Goal: Communication & Community: Answer question/provide support

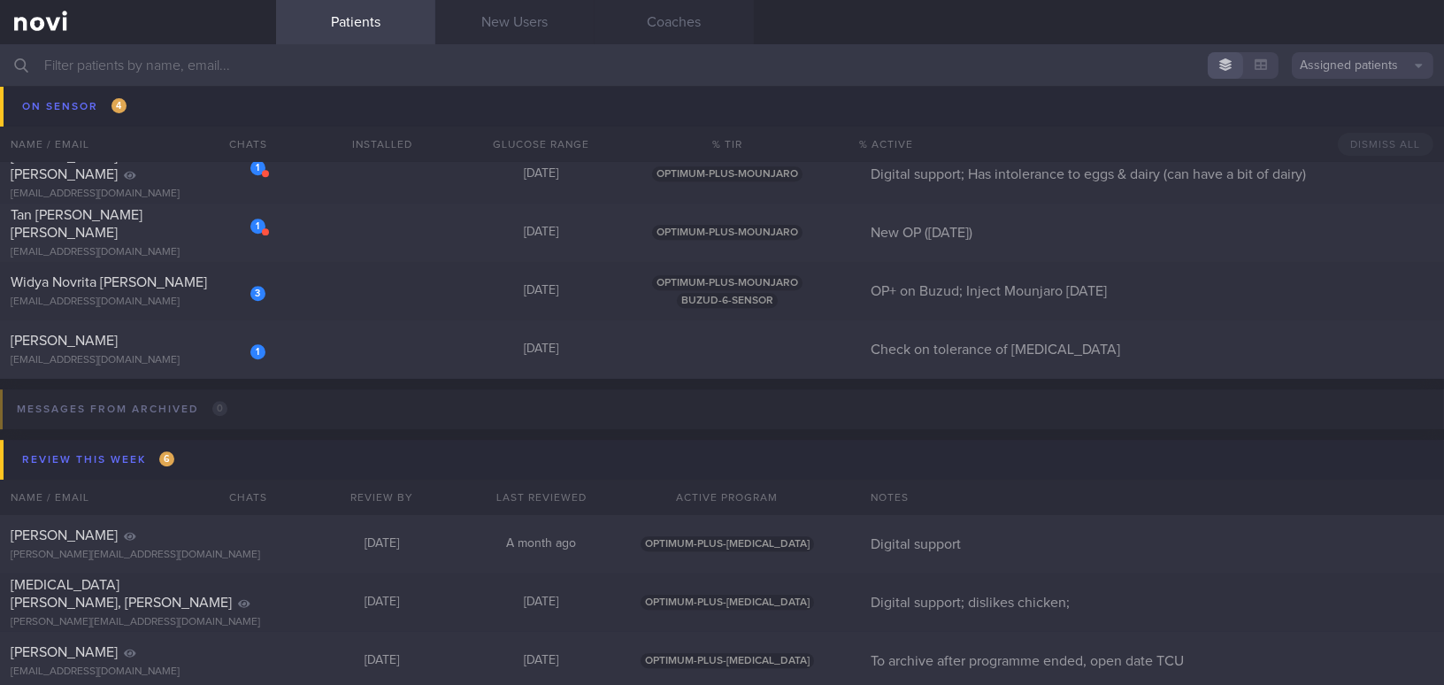
scroll to position [10054, 0]
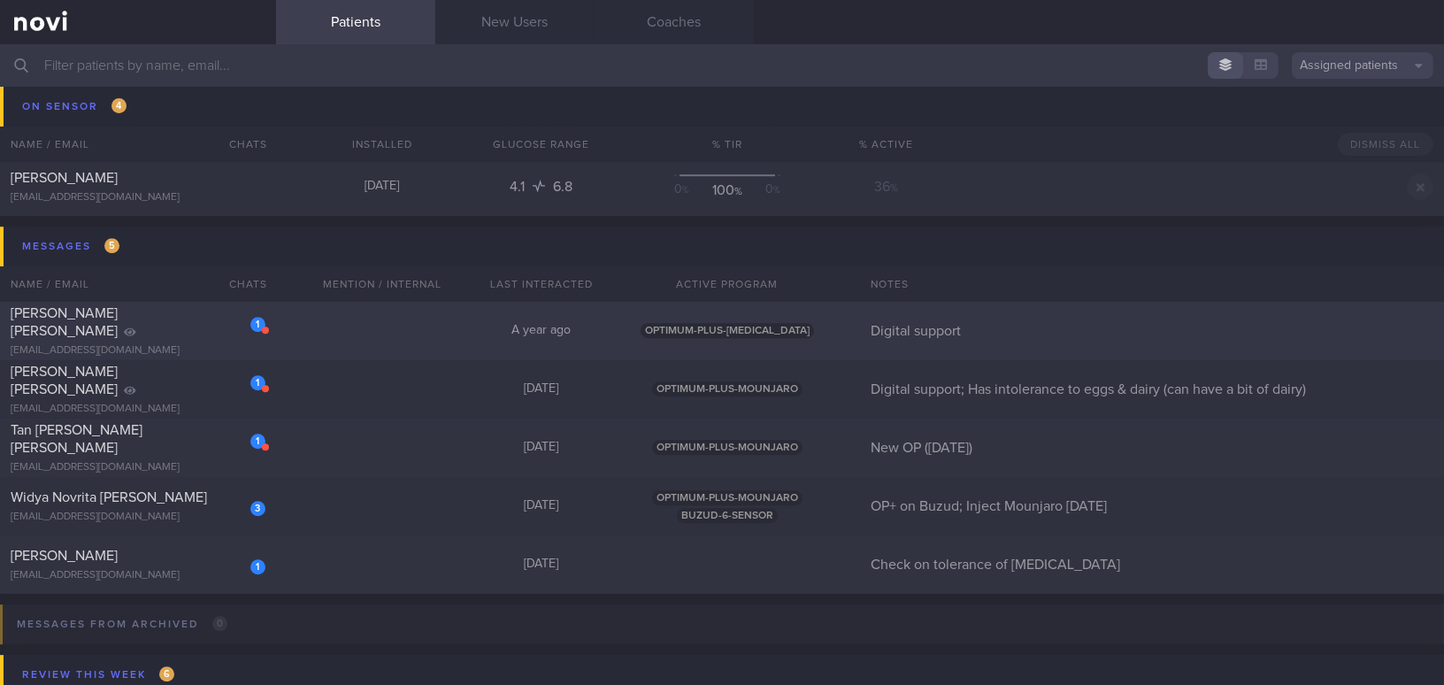
click at [193, 329] on div "Andrews Ruth Beatrice" at bounding box center [136, 321] width 250 height 35
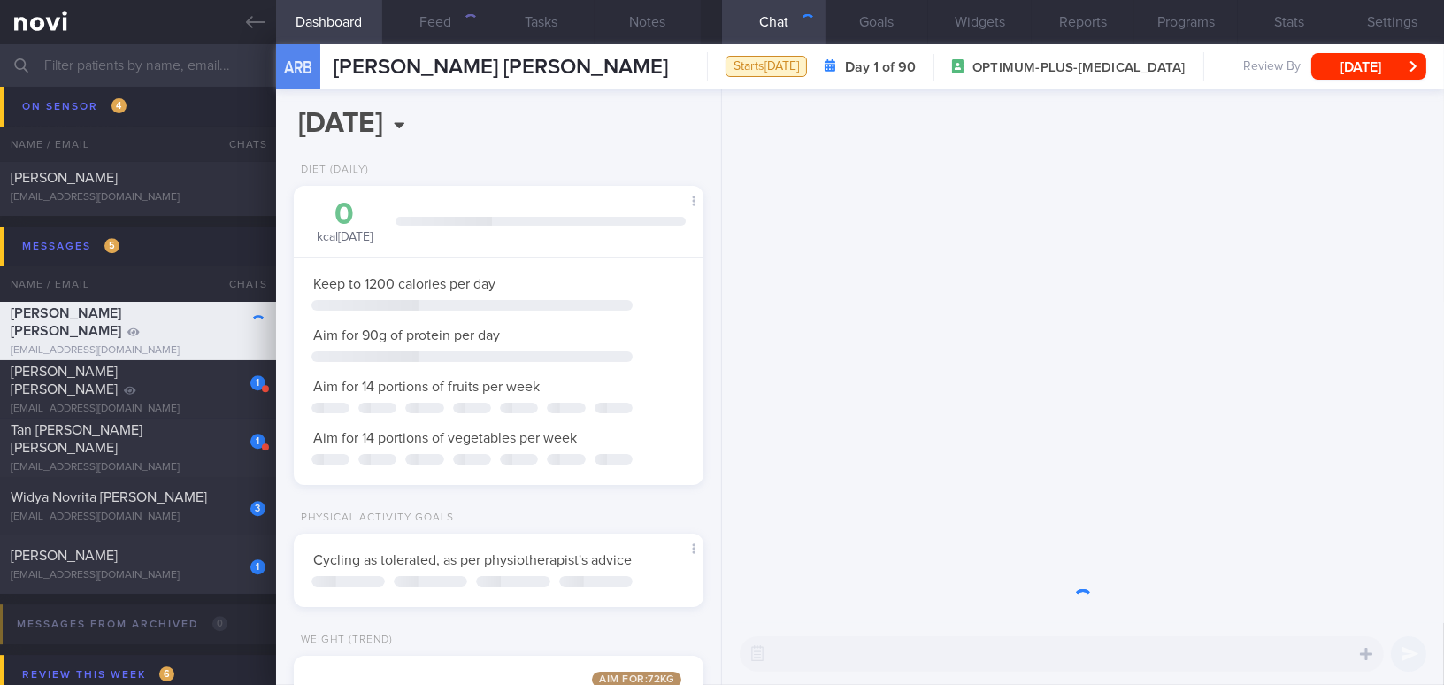
scroll to position [884420, 884262]
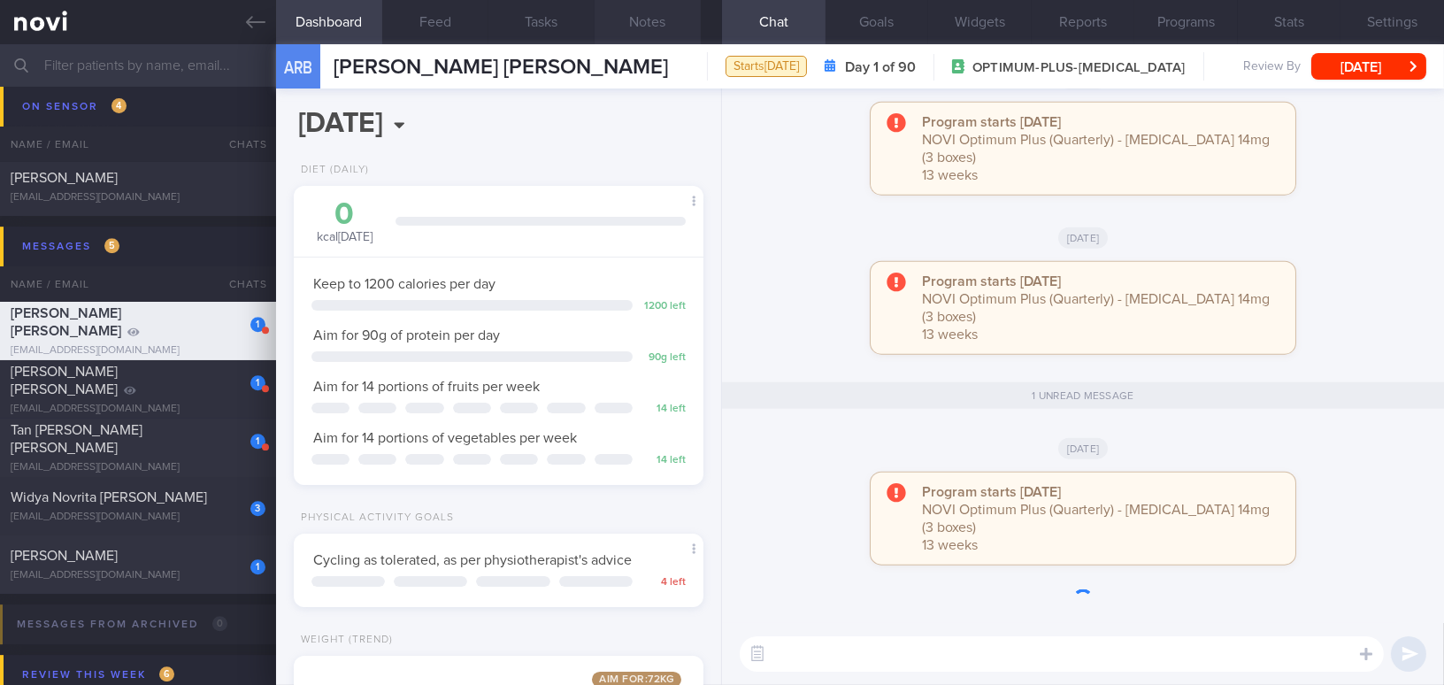
click at [663, 21] on button "Notes" at bounding box center [647, 22] width 106 height 44
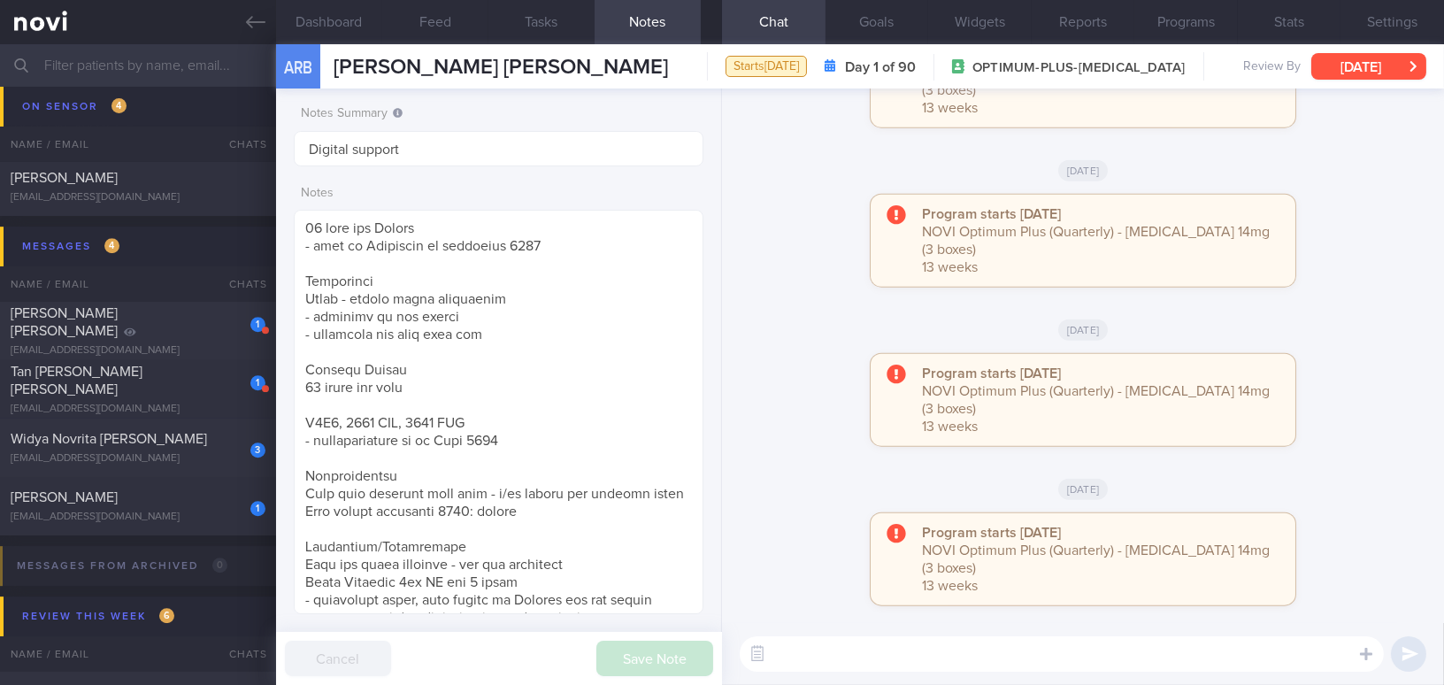
click at [1130, 66] on button "[DATE]" at bounding box center [1368, 66] width 115 height 27
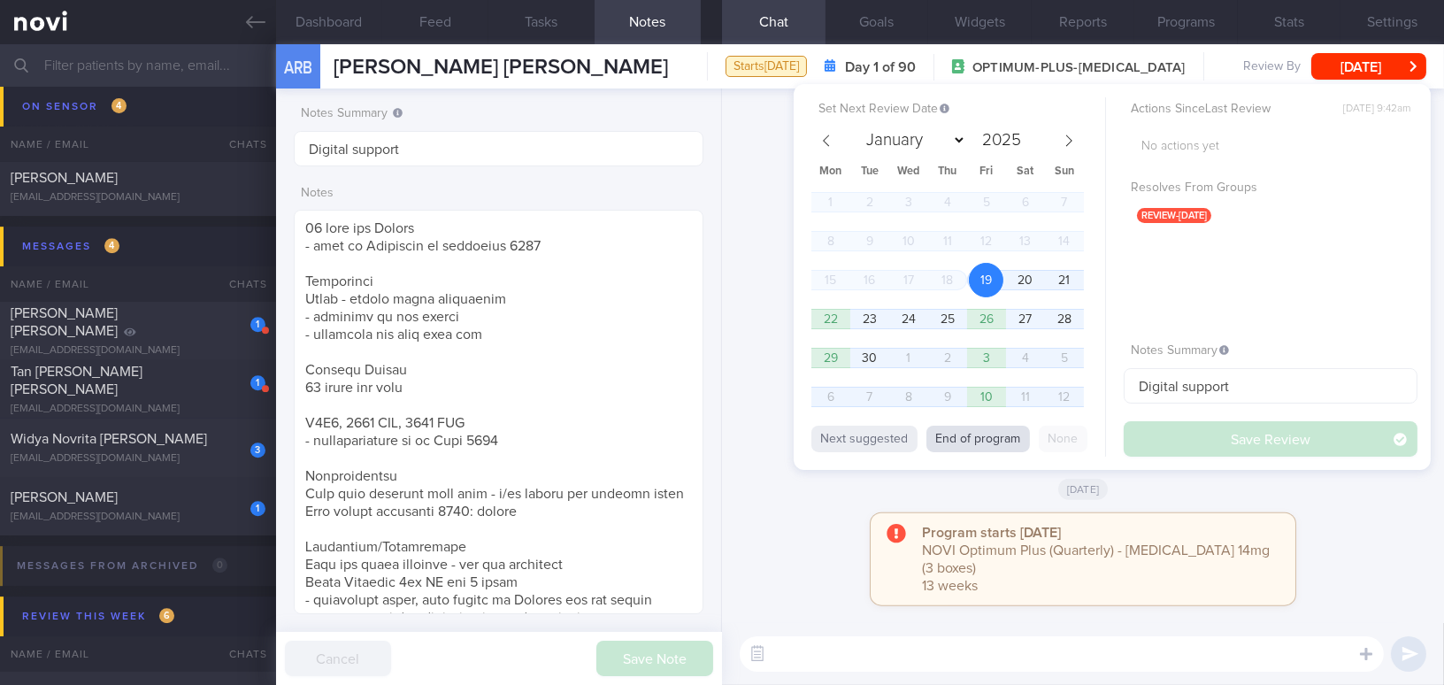
click at [985, 441] on button "End of program" at bounding box center [978, 439] width 104 height 27
select select "11"
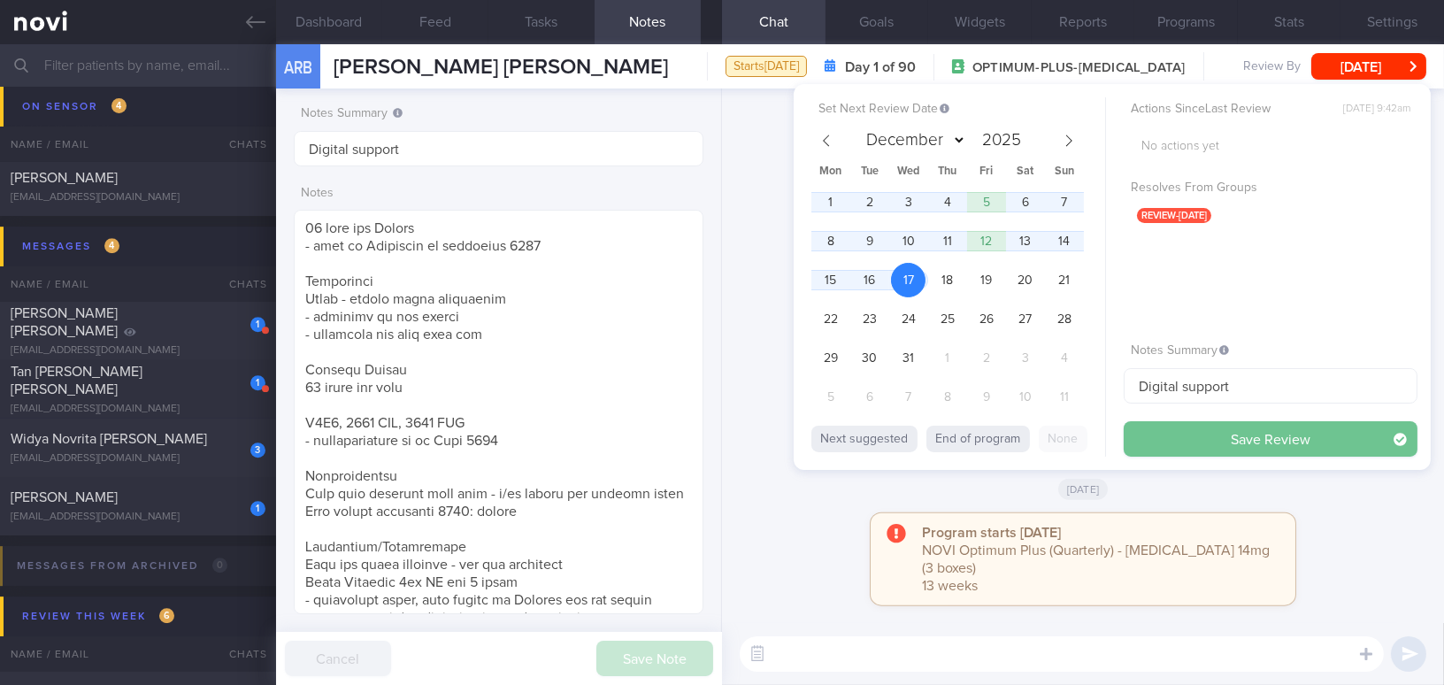
click at [1130, 439] on button "Save Review" at bounding box center [1270, 438] width 294 height 35
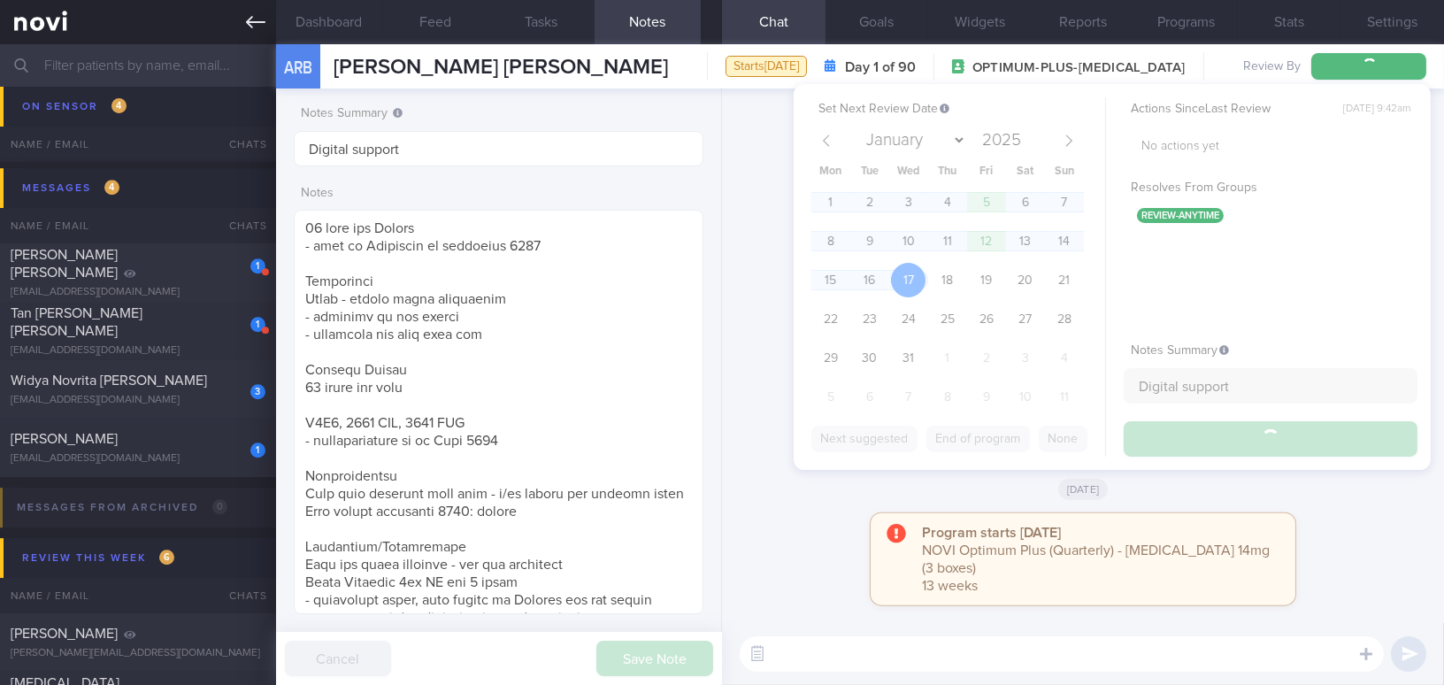
scroll to position [9995, 0]
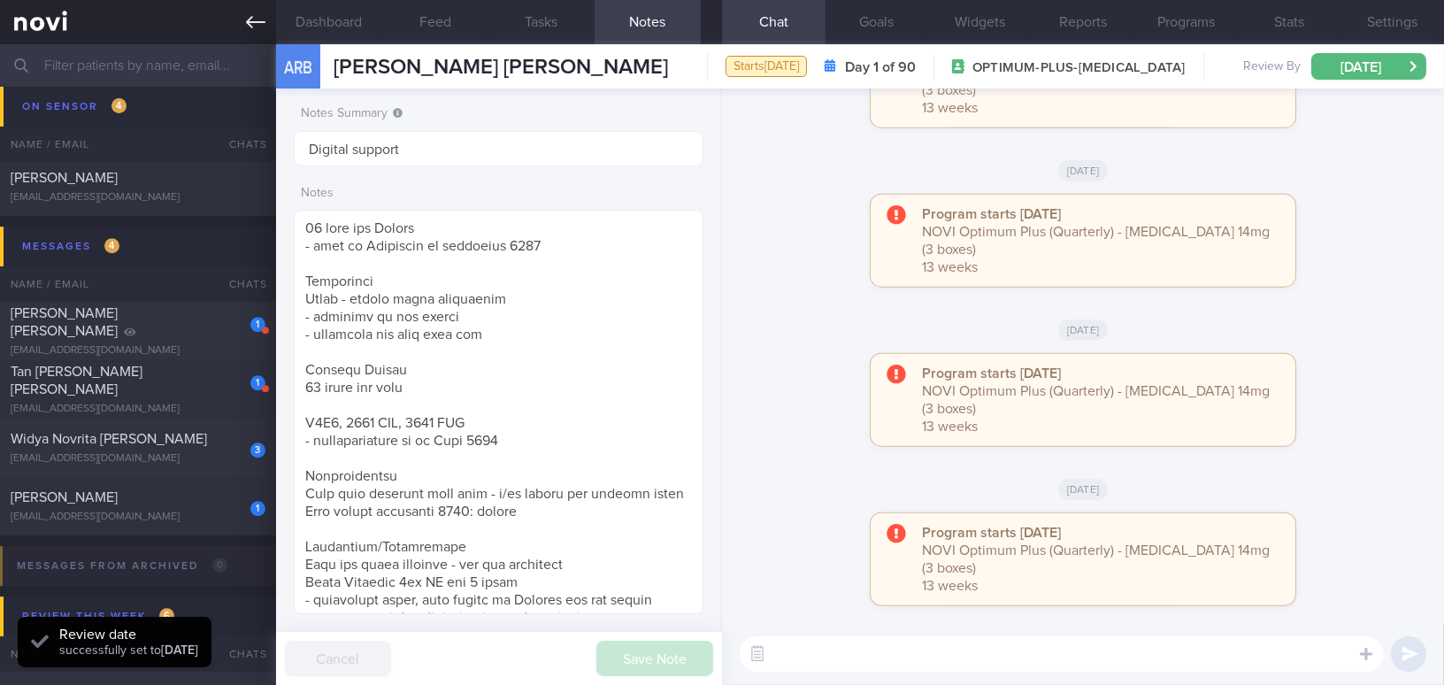
click at [246, 17] on icon at bounding box center [255, 21] width 19 height 19
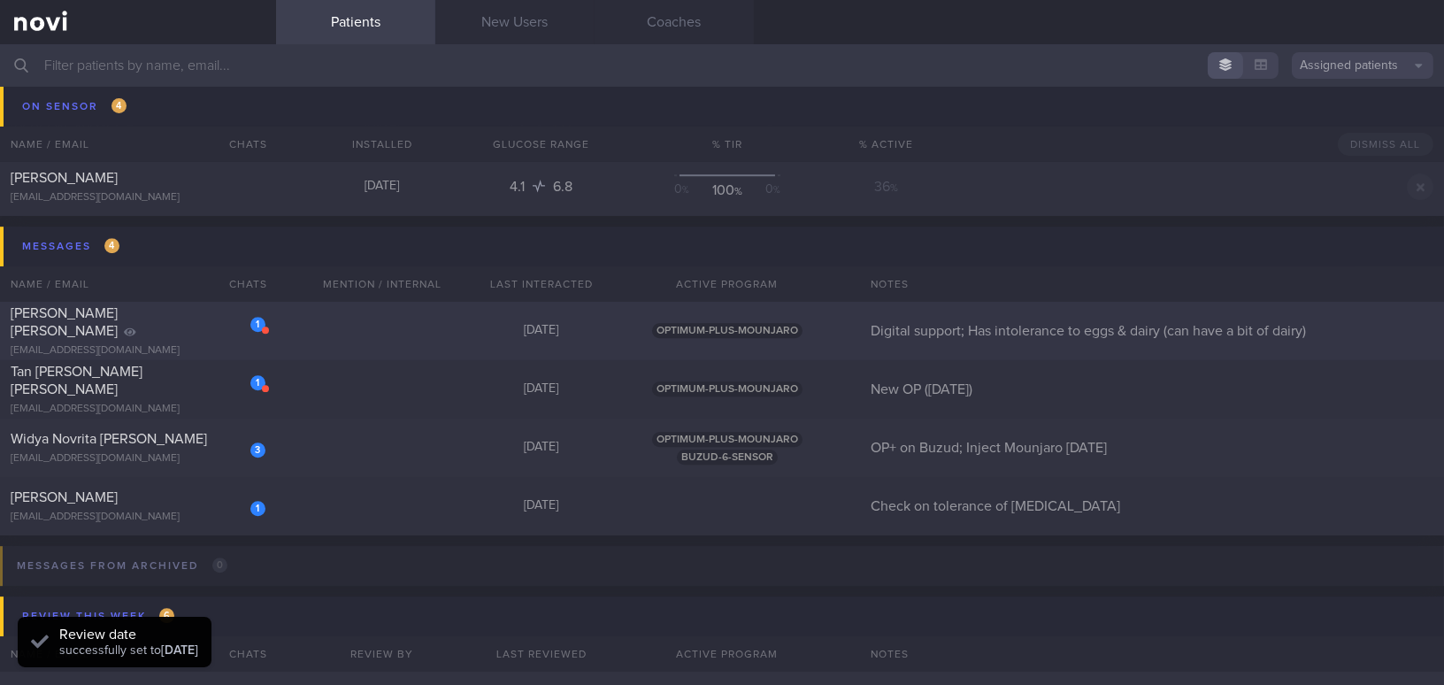
click at [232, 332] on div "1" at bounding box center [245, 317] width 39 height 27
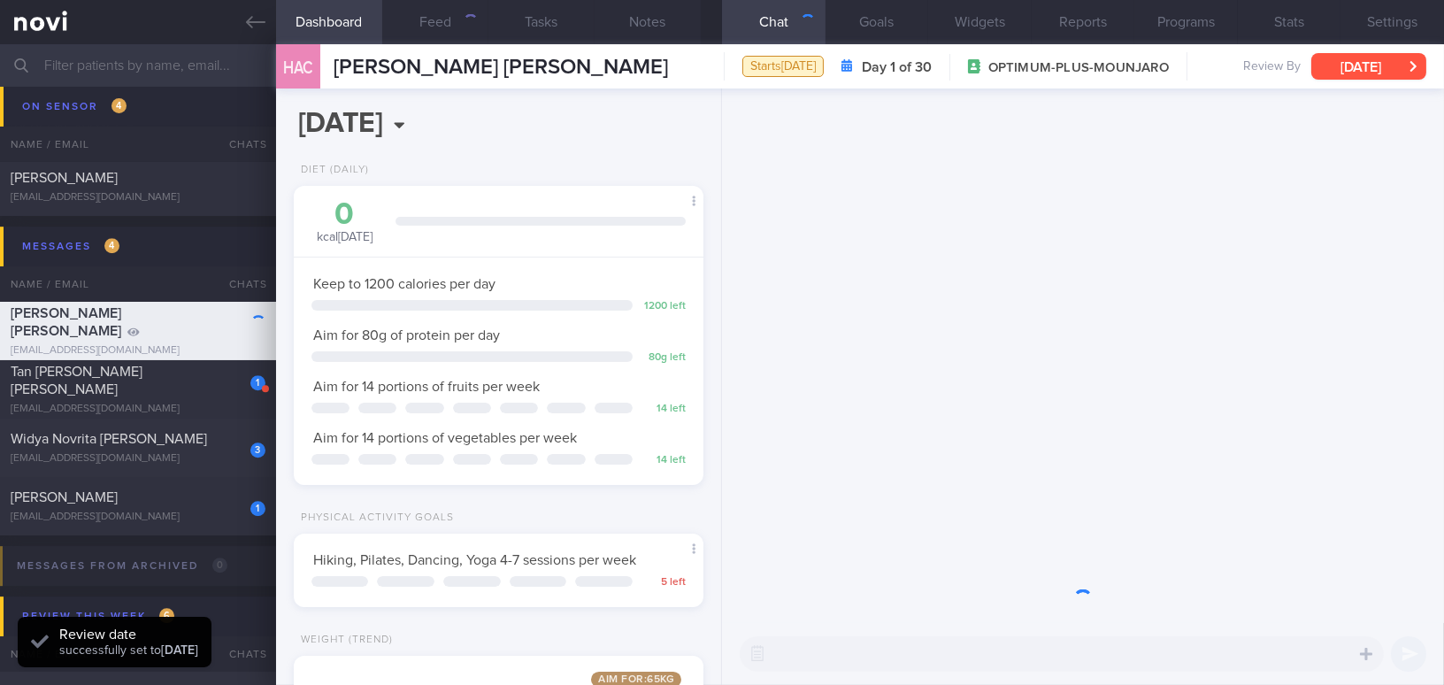
scroll to position [884420, 884262]
click at [1130, 65] on button "[DATE]" at bounding box center [1368, 66] width 115 height 27
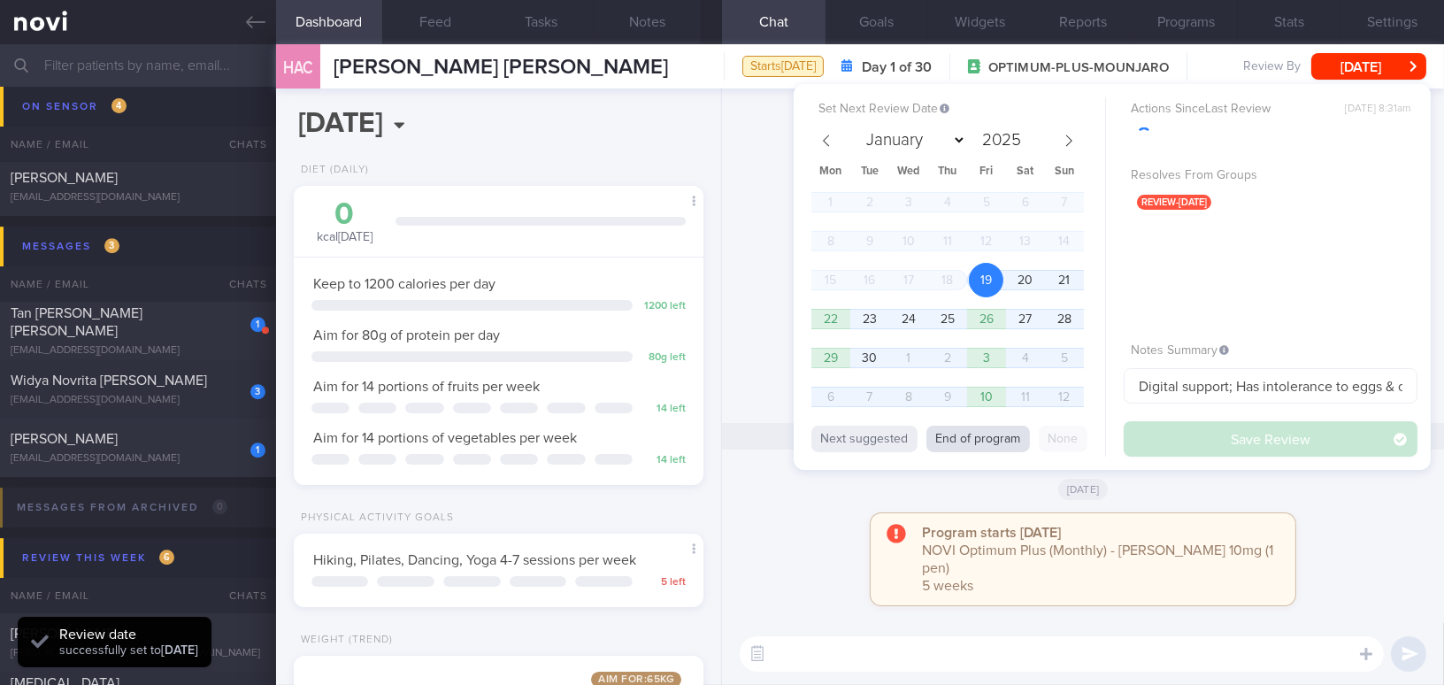
scroll to position [208, 365]
drag, startPoint x: 966, startPoint y: 440, endPoint x: 1082, endPoint y: 437, distance: 115.9
click at [966, 439] on button "End of program" at bounding box center [978, 439] width 104 height 27
select select "9"
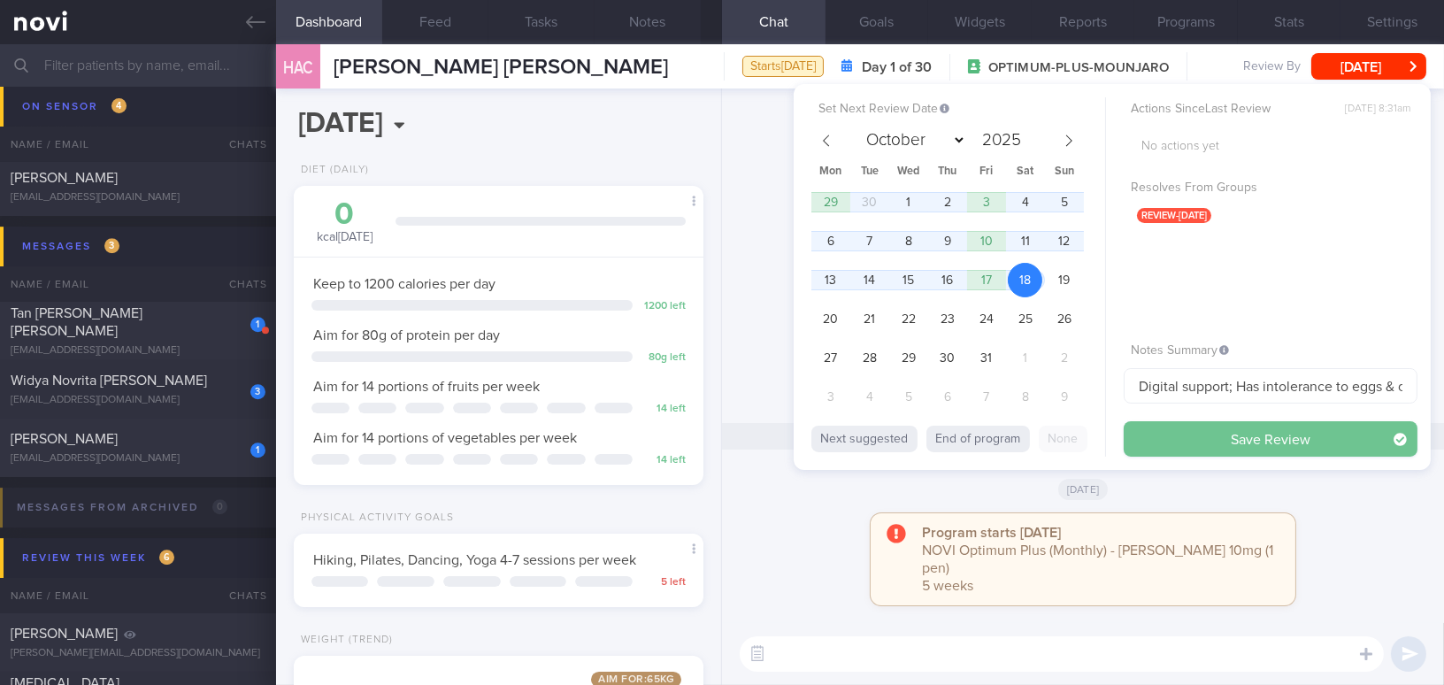
click at [1130, 436] on button "Save Review" at bounding box center [1270, 438] width 294 height 35
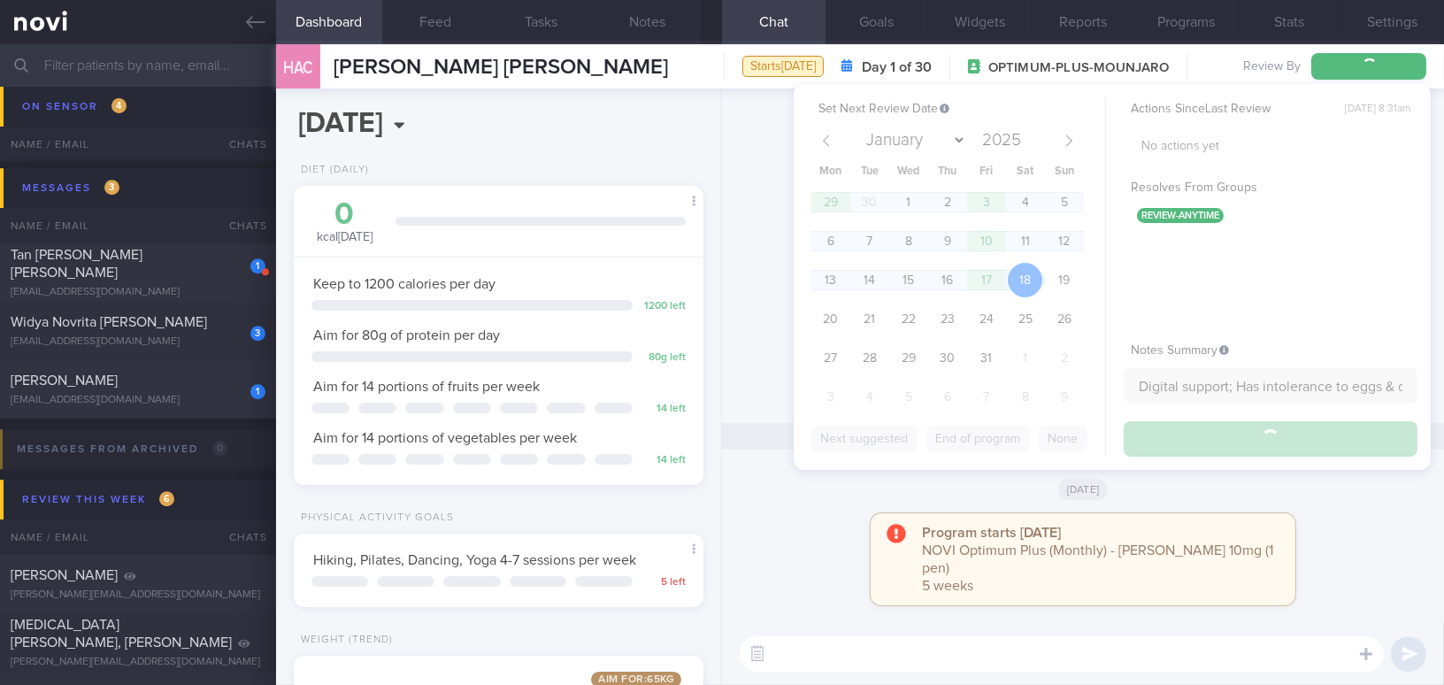
scroll to position [9936, 0]
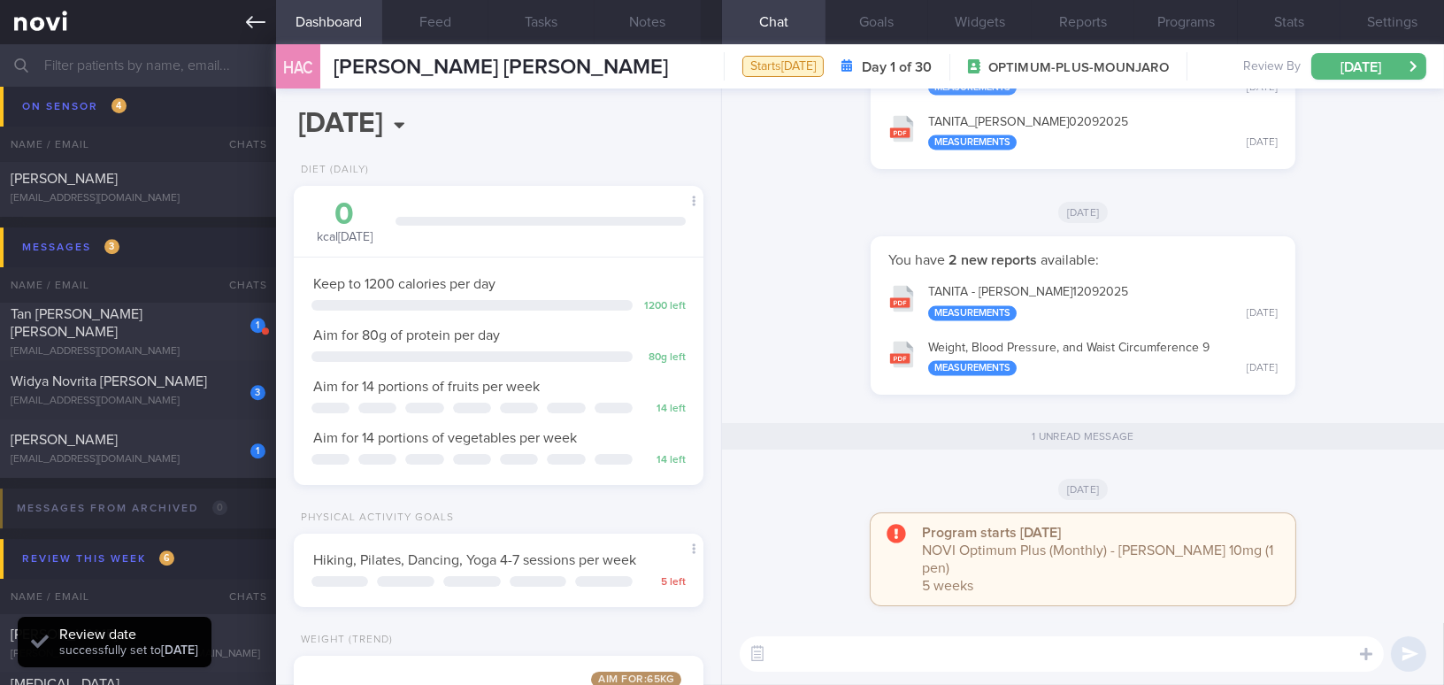
click at [251, 12] on icon at bounding box center [255, 21] width 19 height 19
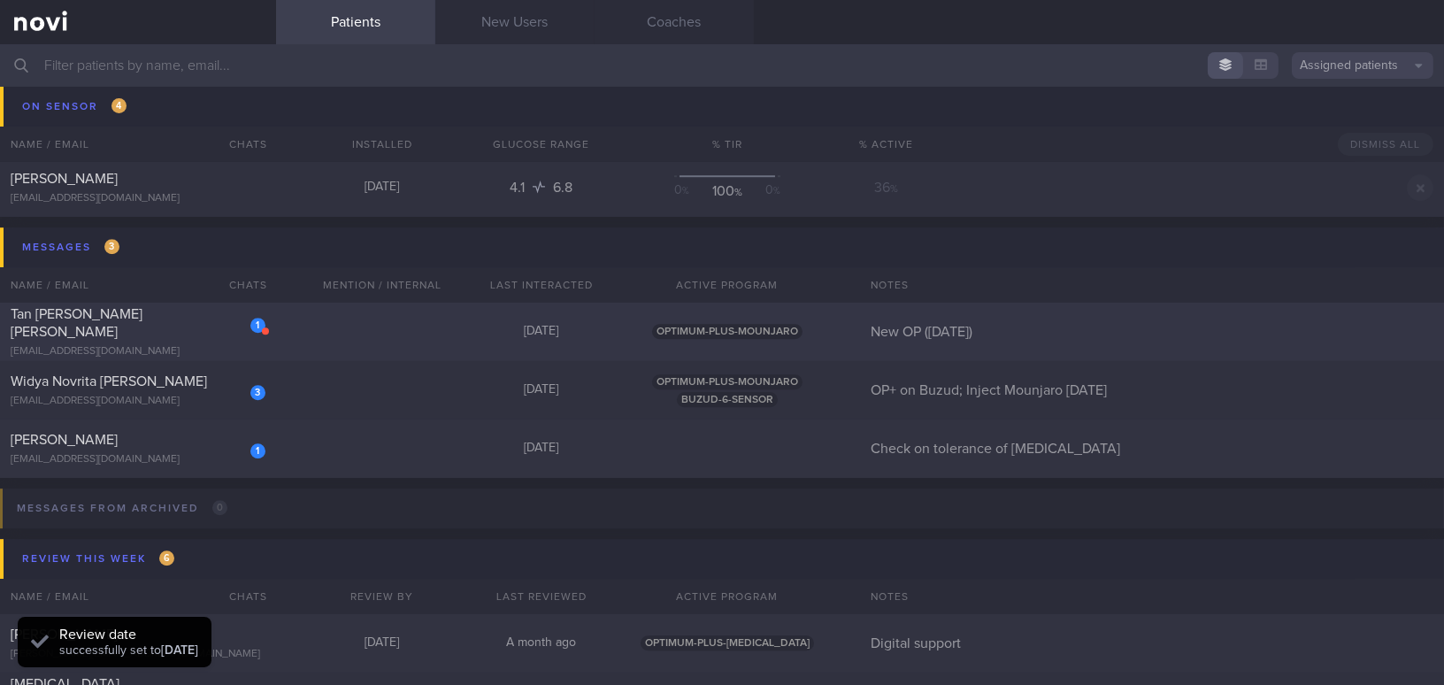
click at [209, 331] on div "1 Tan Chen Lin Serina serinatan99@gmail.com" at bounding box center [138, 331] width 276 height 53
select select "8"
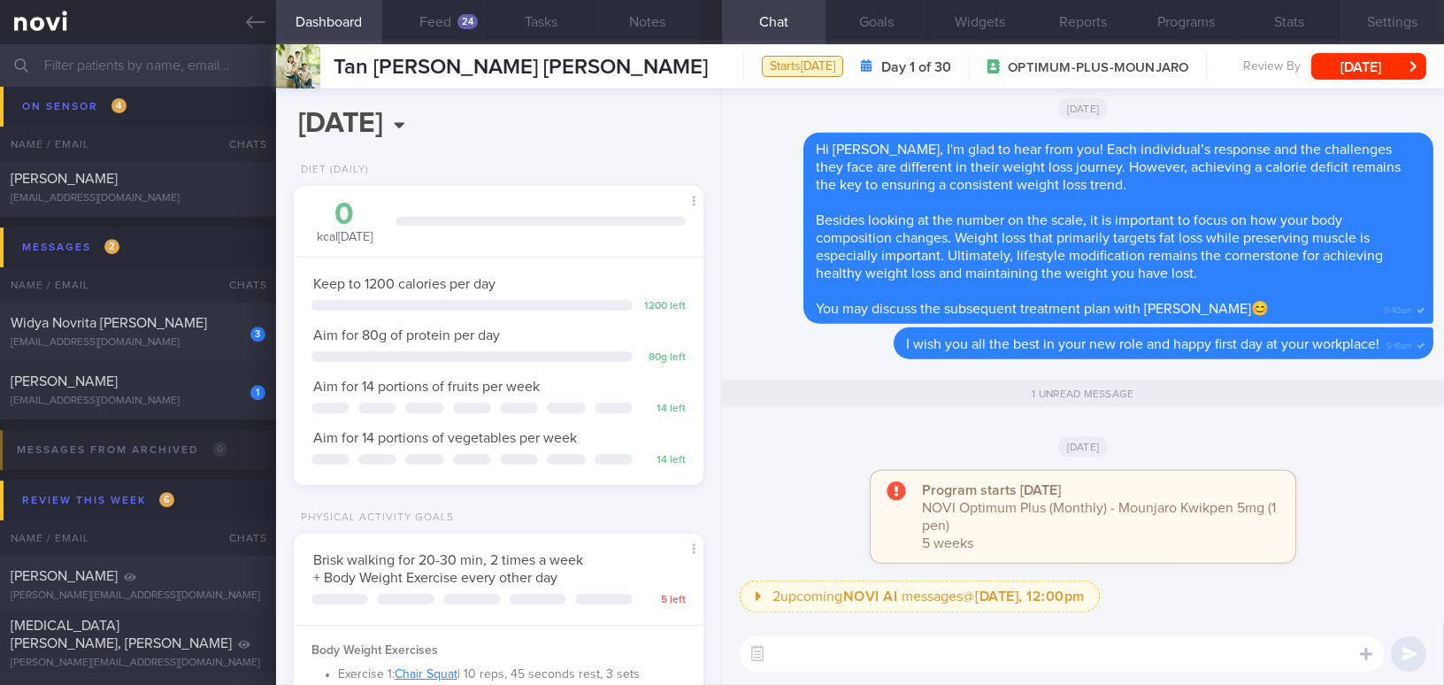
click at [1130, 12] on button "Settings" at bounding box center [1392, 22] width 104 height 44
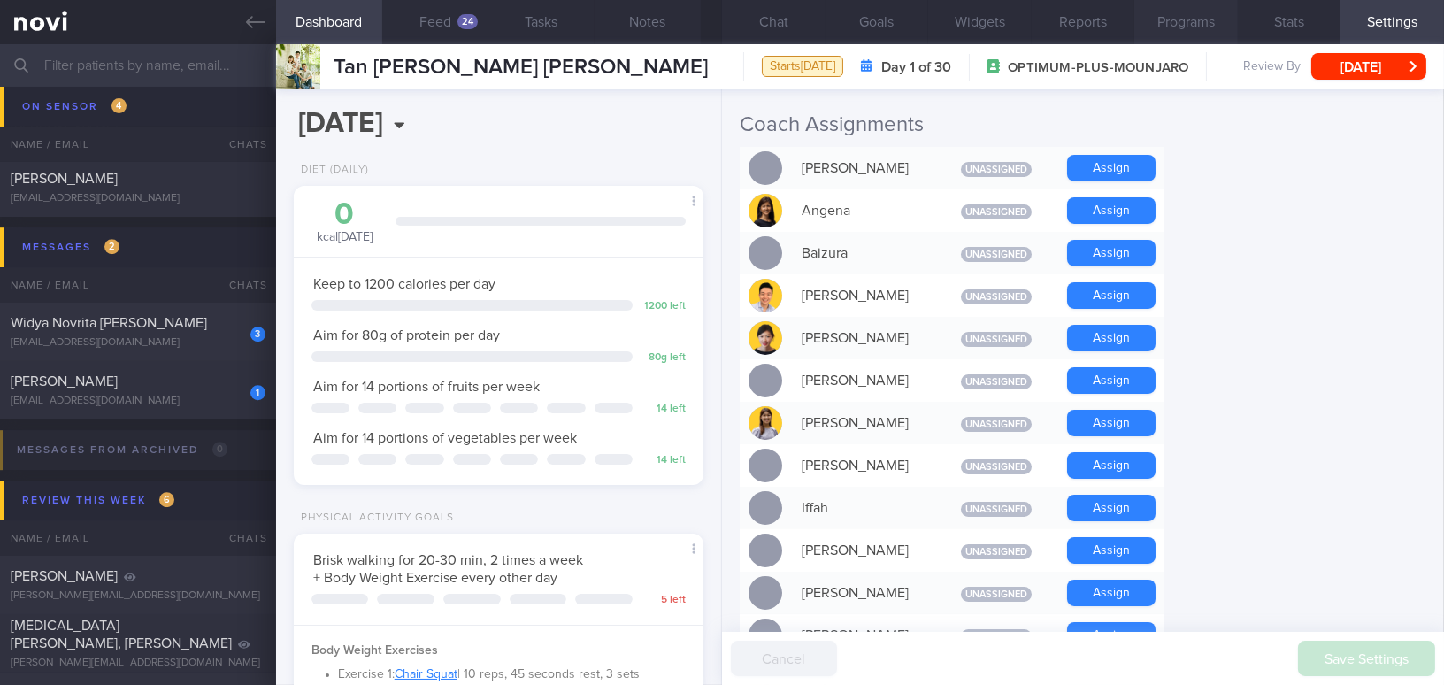
scroll to position [355, 0]
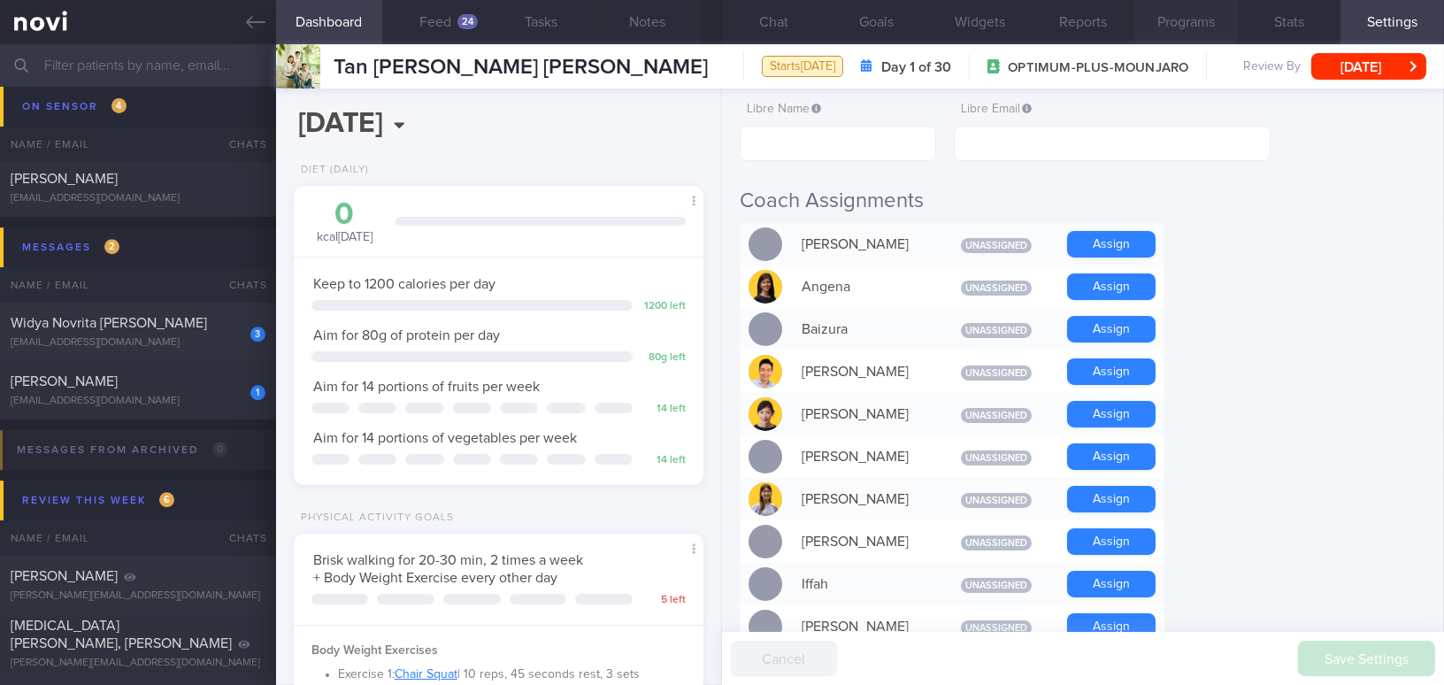
click at [1130, 25] on button "Programs" at bounding box center [1186, 22] width 104 height 44
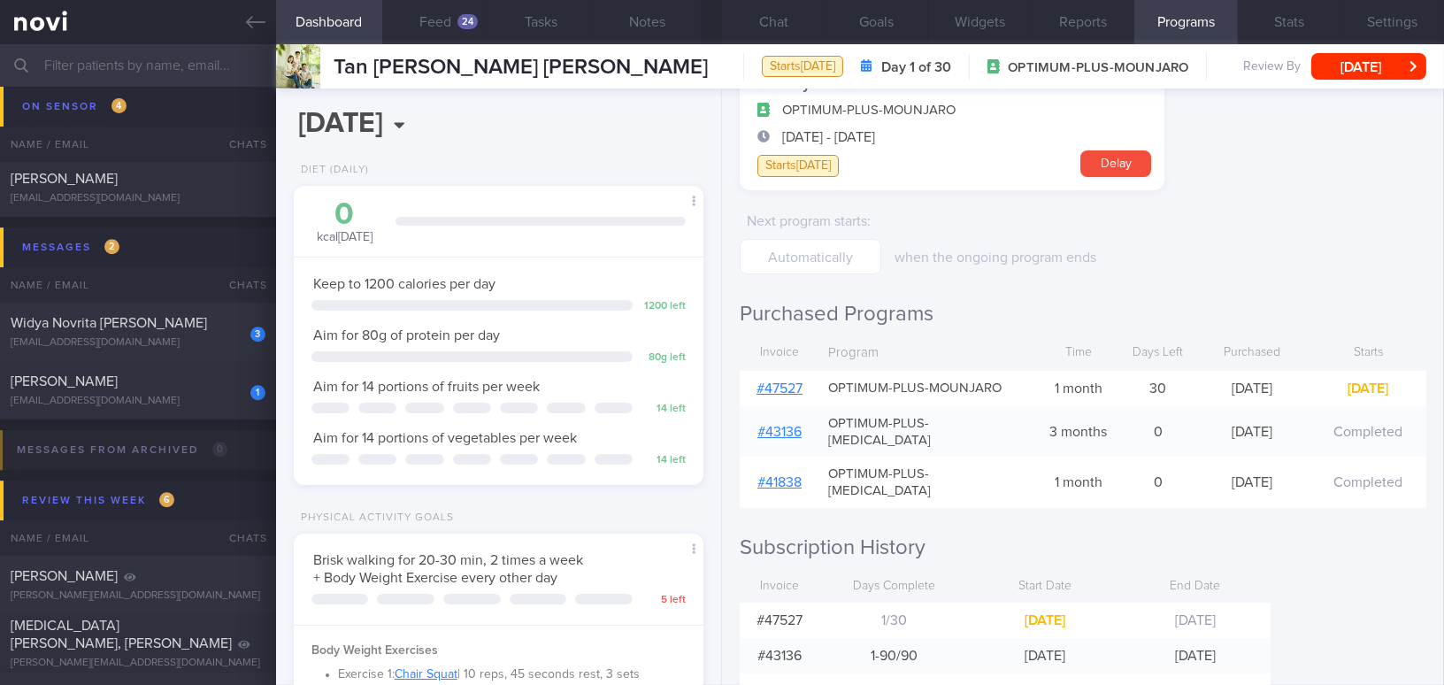
scroll to position [152, 0]
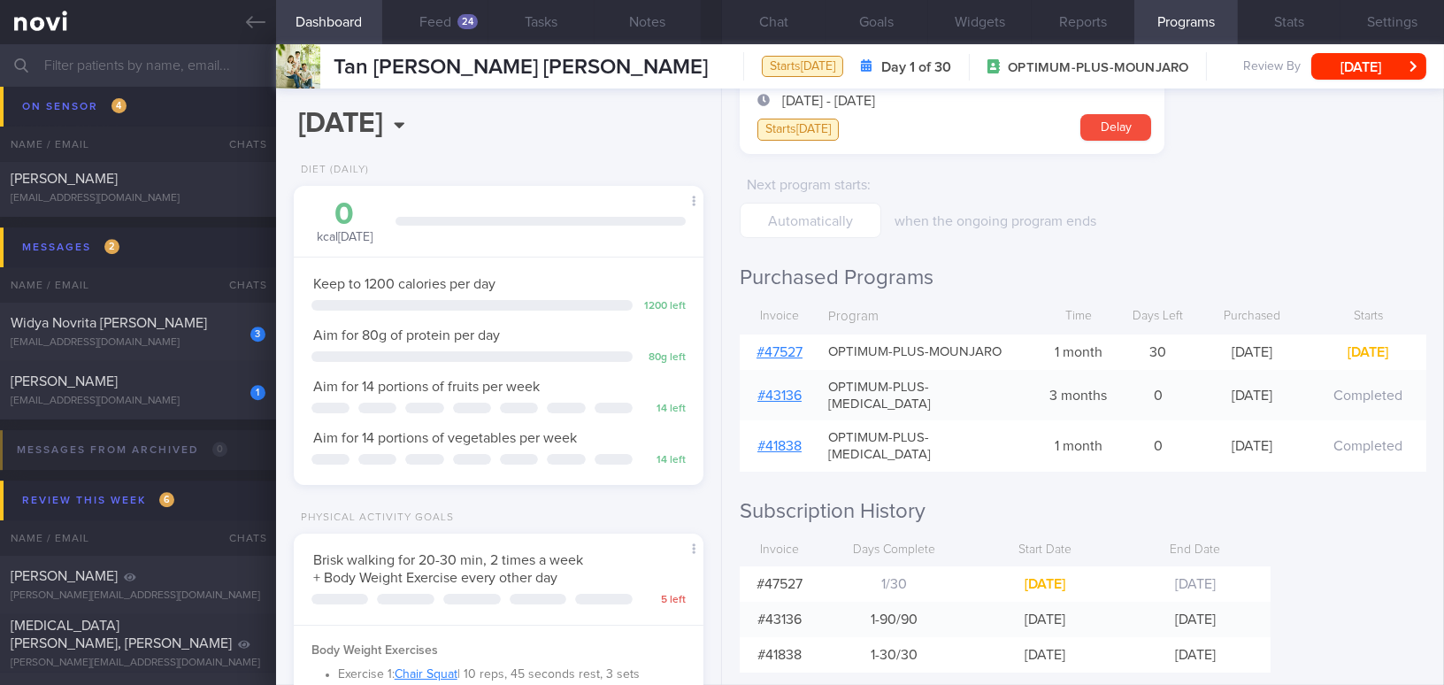
click at [778, 349] on link "# 47527" at bounding box center [779, 352] width 46 height 14
click at [794, 350] on link "# 47527" at bounding box center [779, 352] width 46 height 14
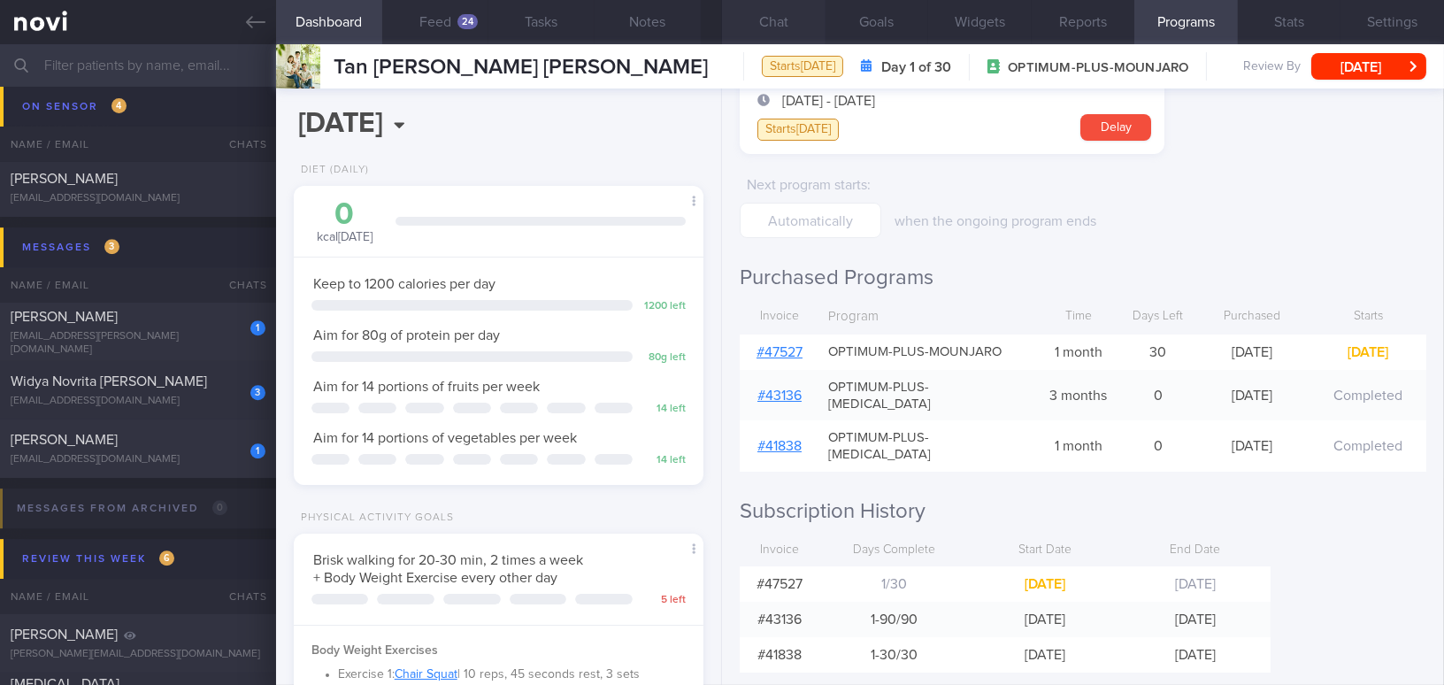
click at [779, 31] on button "Chat" at bounding box center [774, 22] width 104 height 44
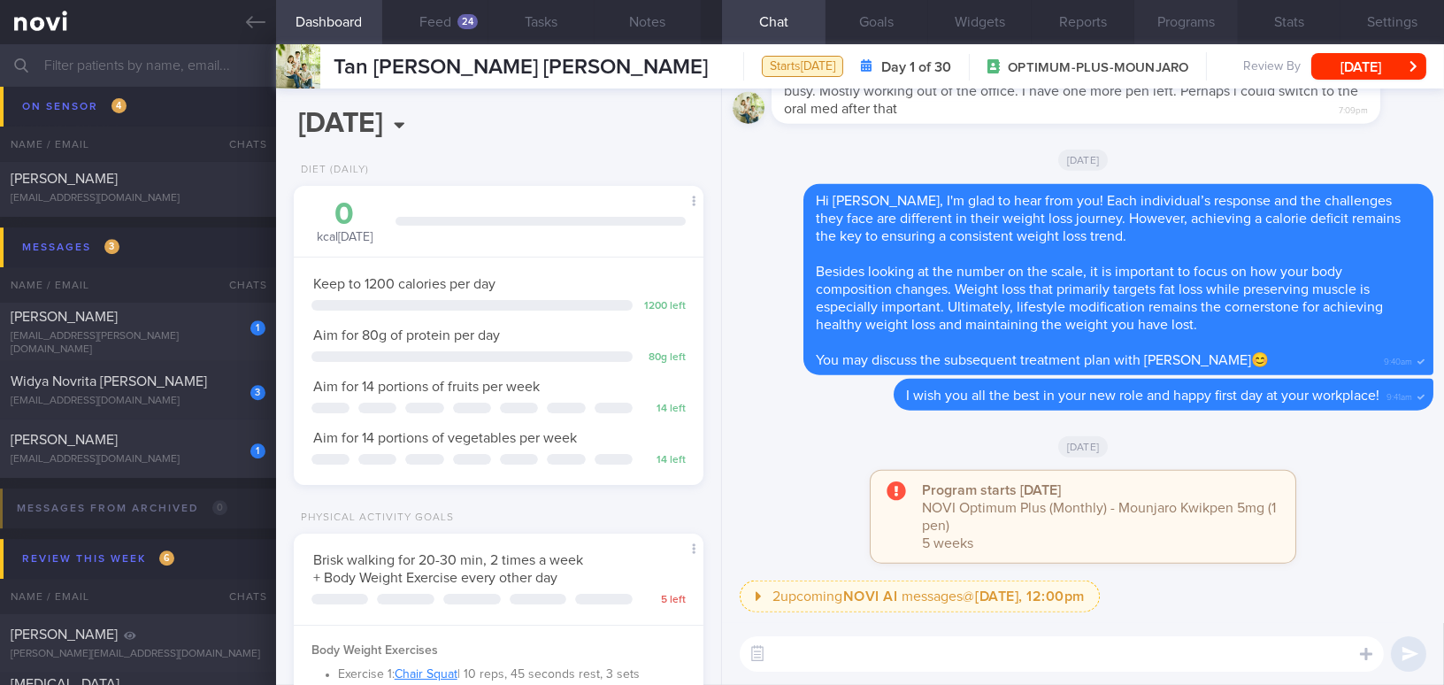
click at [1130, 31] on button "Programs" at bounding box center [1186, 22] width 104 height 44
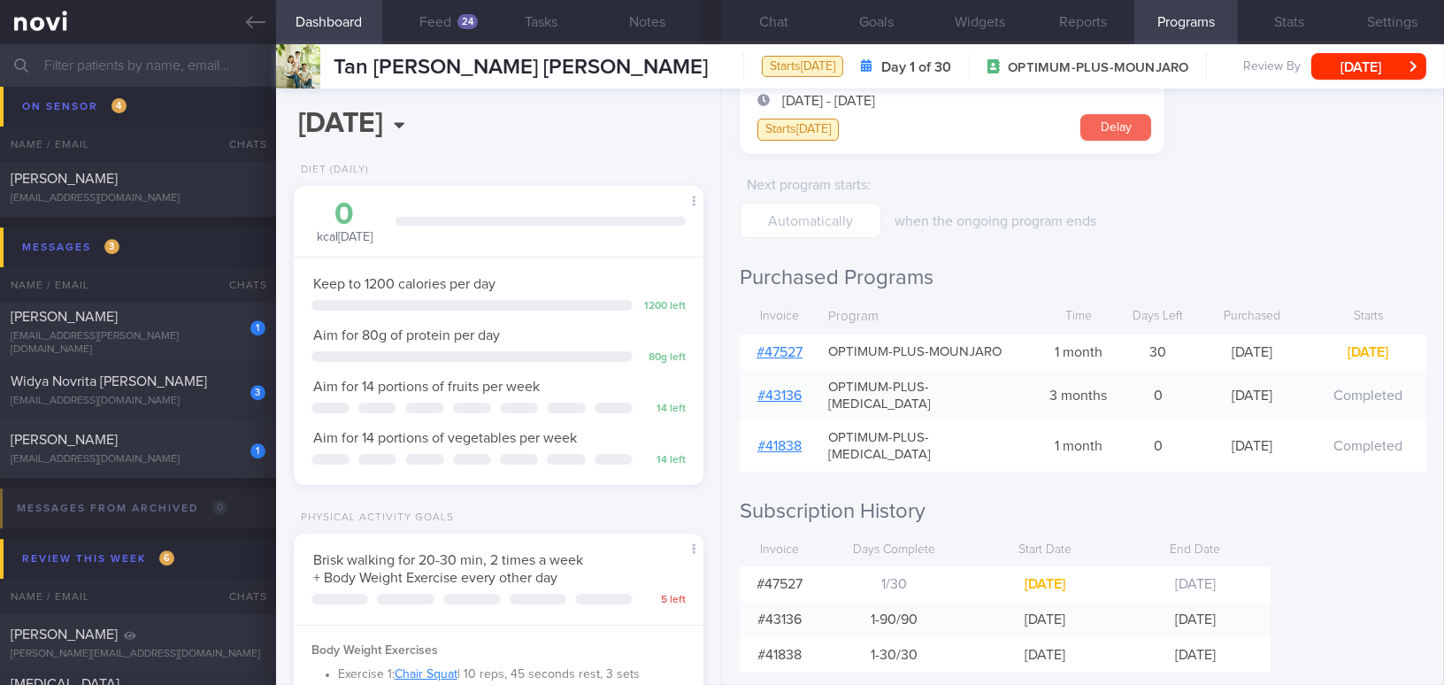
click at [1127, 127] on button "Delay" at bounding box center [1115, 127] width 71 height 27
select select "8"
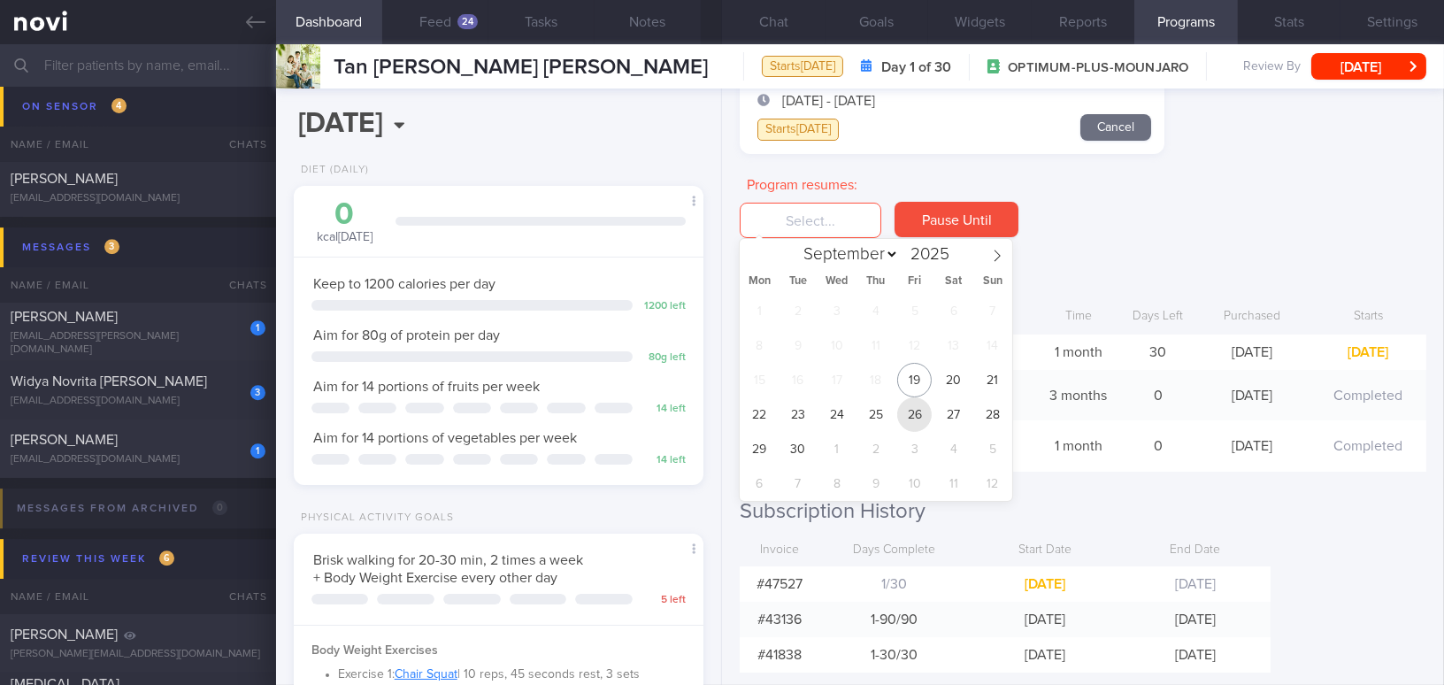
click at [904, 419] on span "26" at bounding box center [914, 414] width 35 height 35
type input "26 Sep 2025"
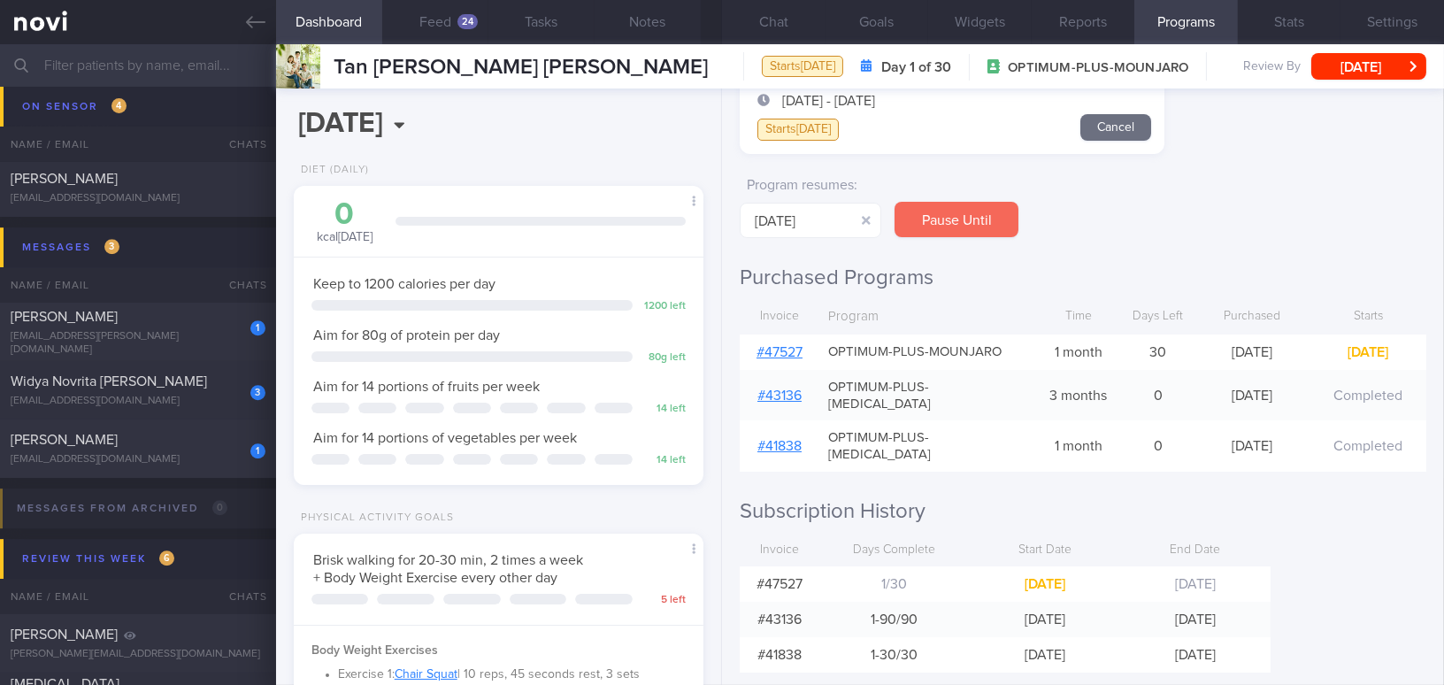
click at [973, 222] on button "Pause Until" at bounding box center [956, 219] width 124 height 35
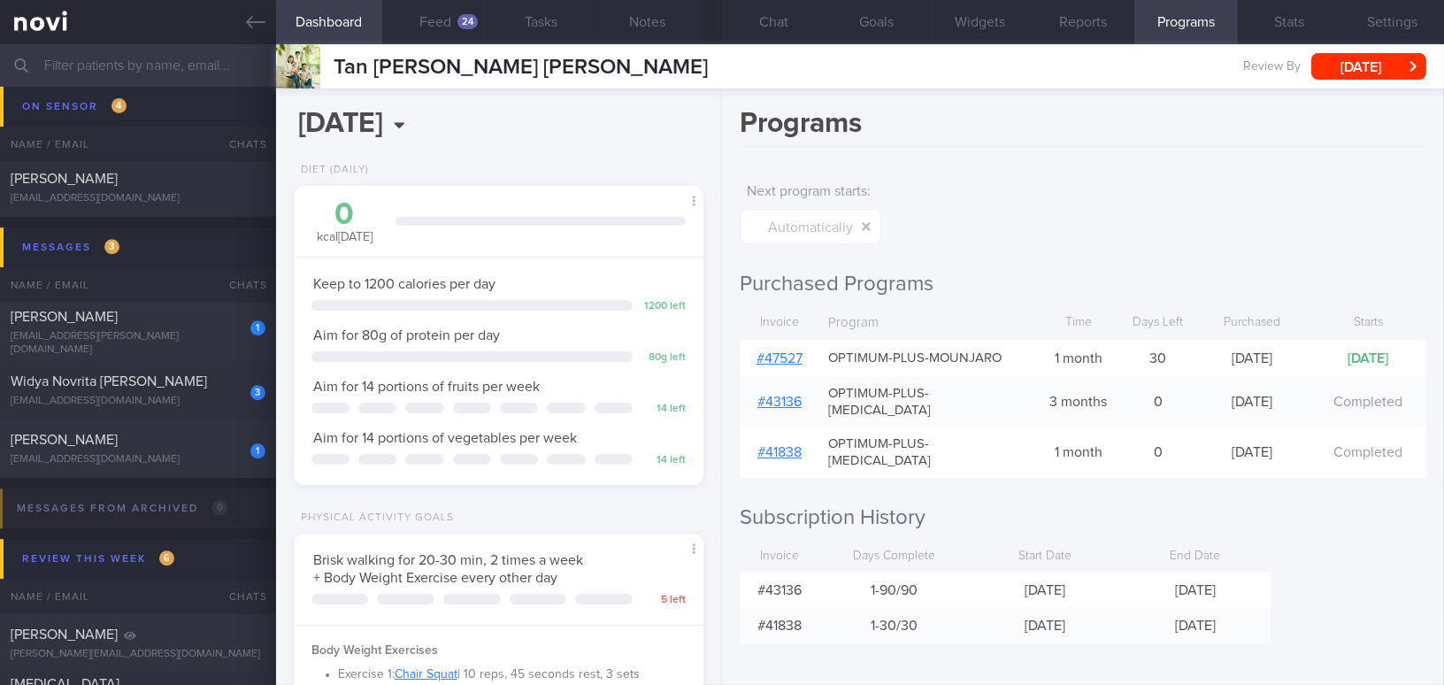
click at [196, 64] on input "text" at bounding box center [722, 65] width 1444 height 42
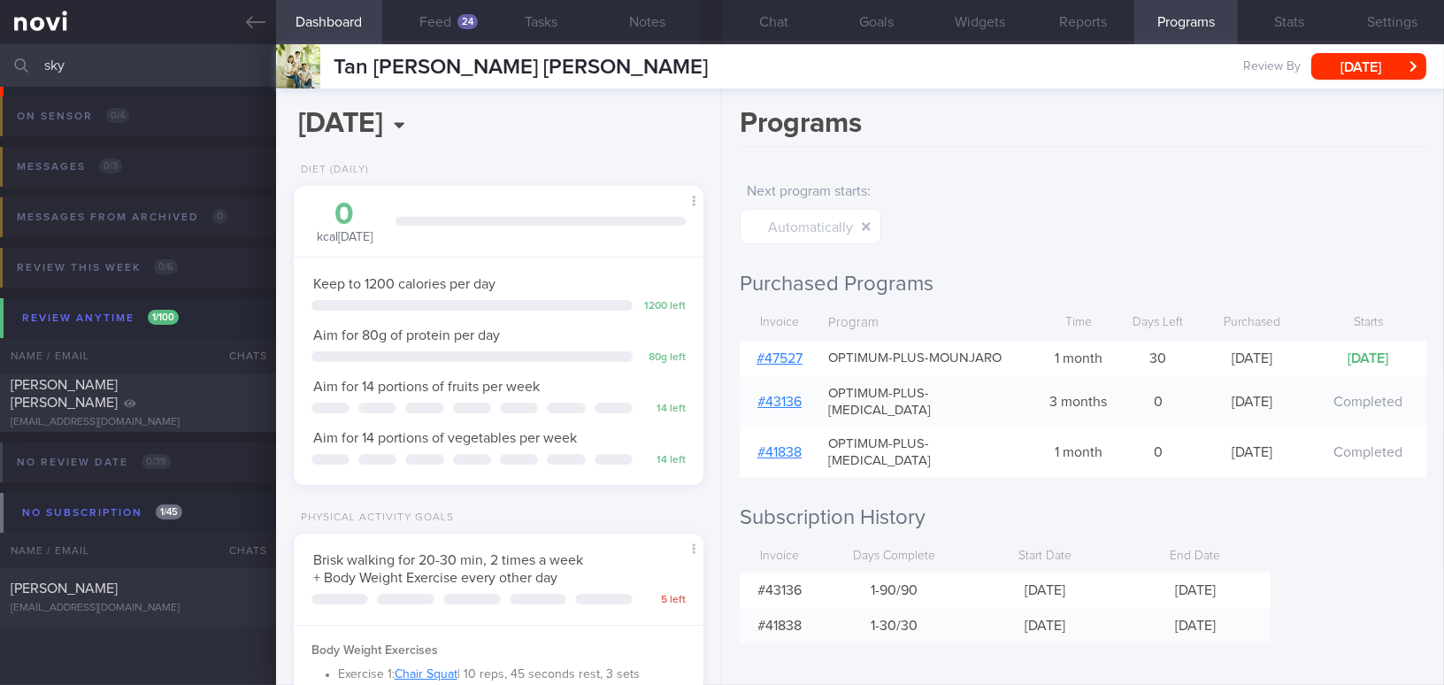
scroll to position [195, 0]
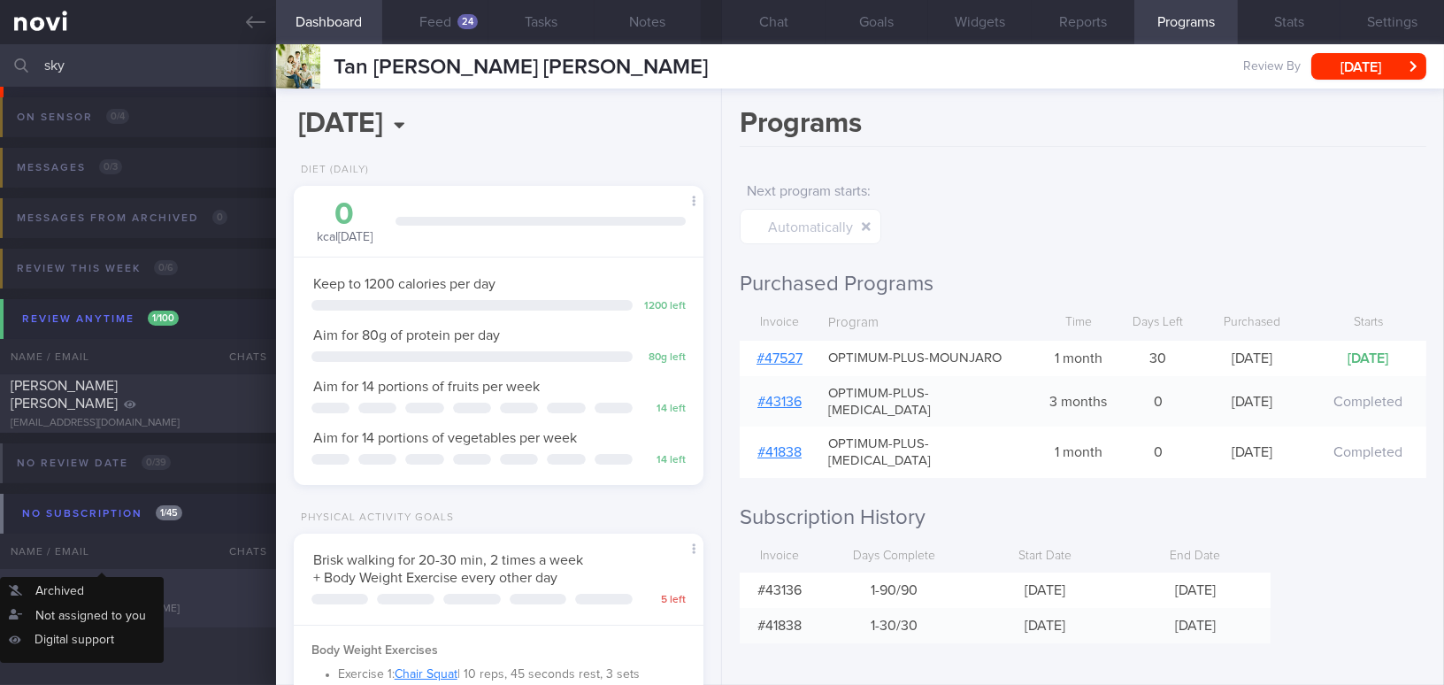
type input "sky"
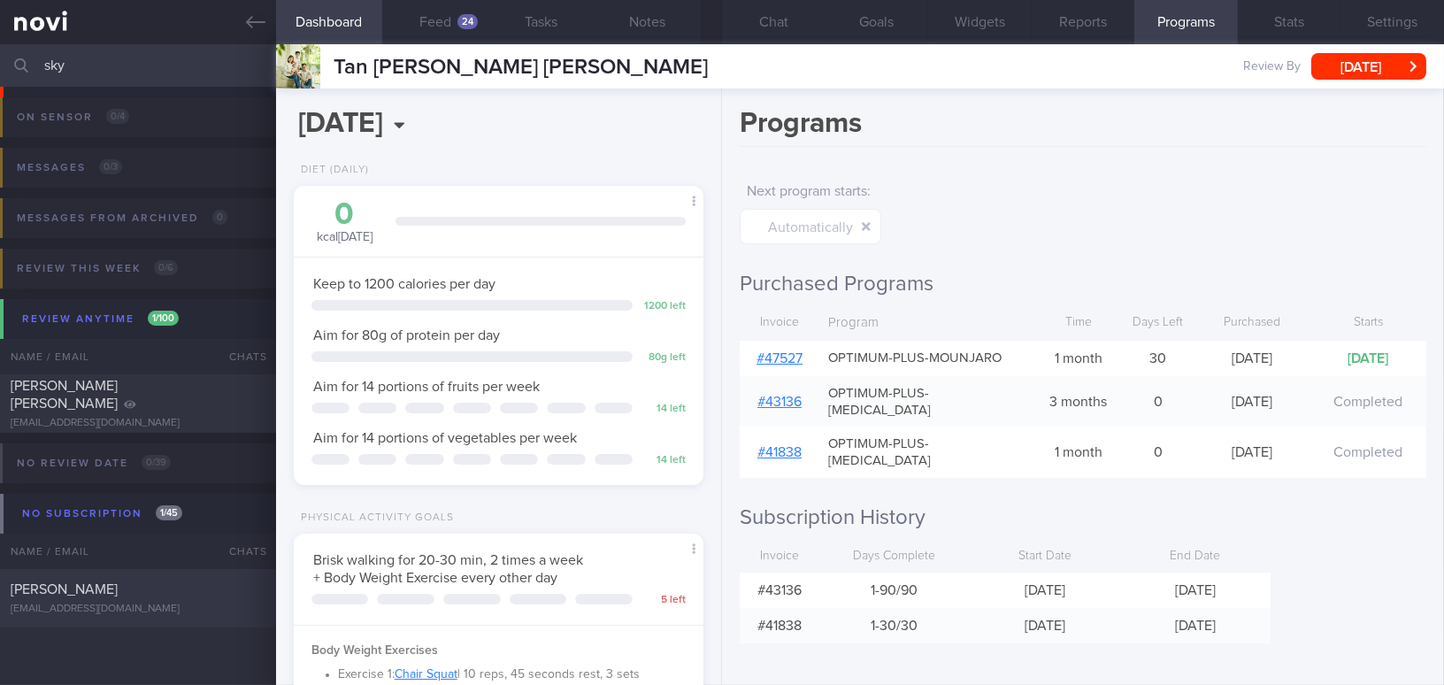
click at [167, 599] on div "Sim Kang Wee Sky kangweesim@yahoo.com.sg" at bounding box center [138, 597] width 276 height 35
type input "SAF LIP"
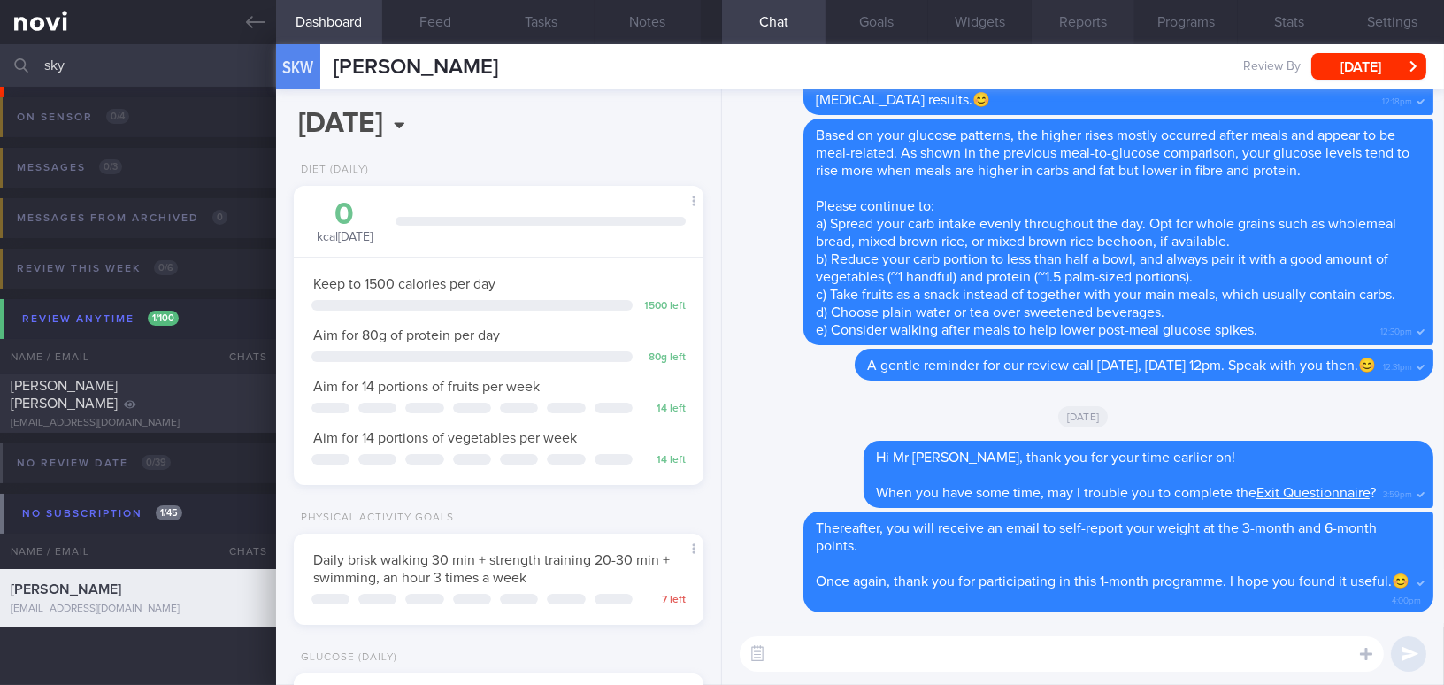
scroll to position [187, 372]
click at [1072, 23] on button "Reports" at bounding box center [1083, 22] width 104 height 44
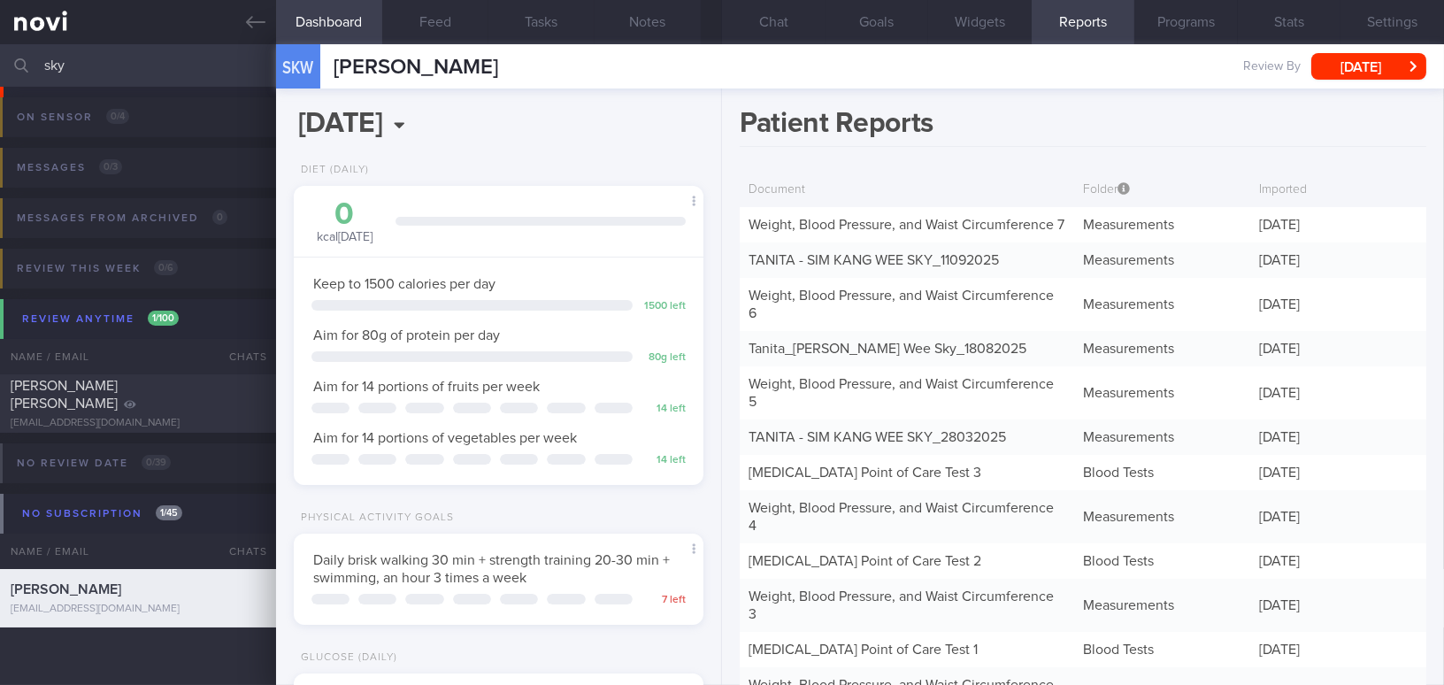
drag, startPoint x: 81, startPoint y: 66, endPoint x: 34, endPoint y: 60, distance: 48.2
click at [34, 60] on div "sky Assigned patients Assigned patients All active patients Archived patients" at bounding box center [722, 65] width 1444 height 42
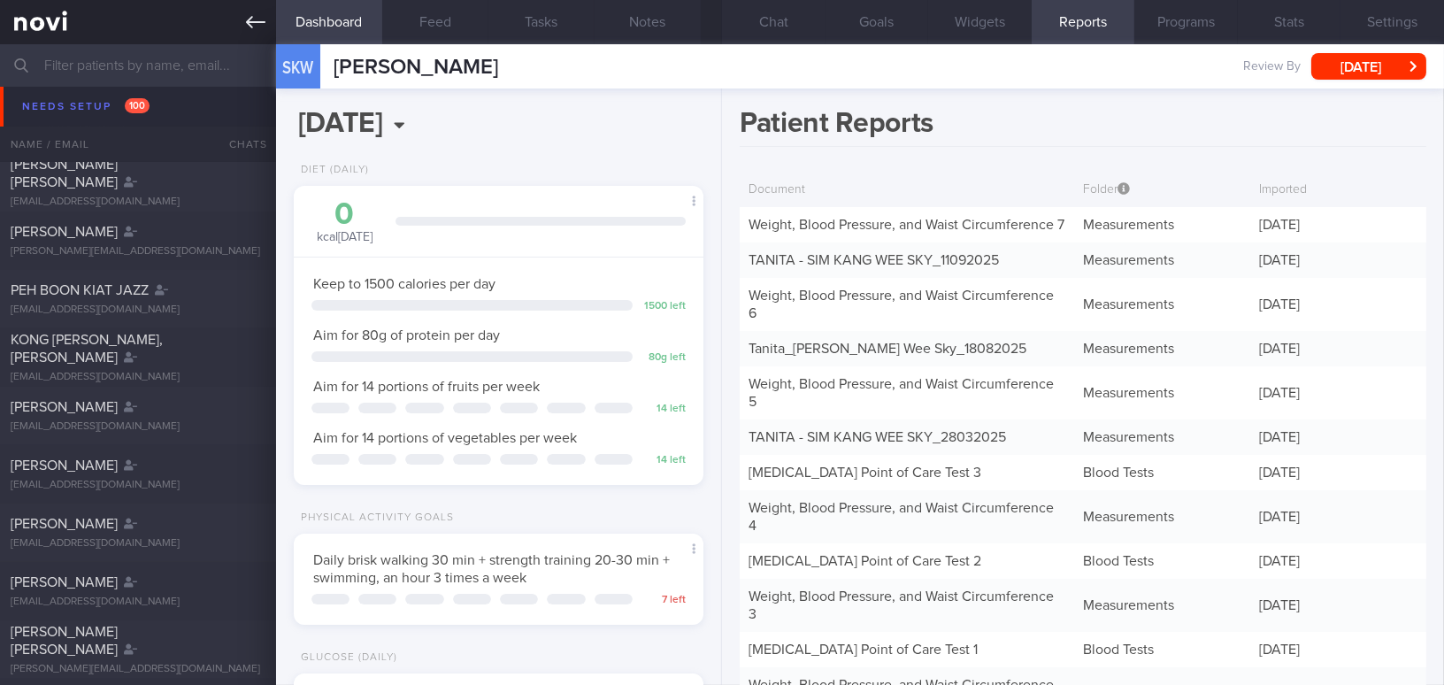
click at [260, 12] on icon at bounding box center [255, 21] width 19 height 19
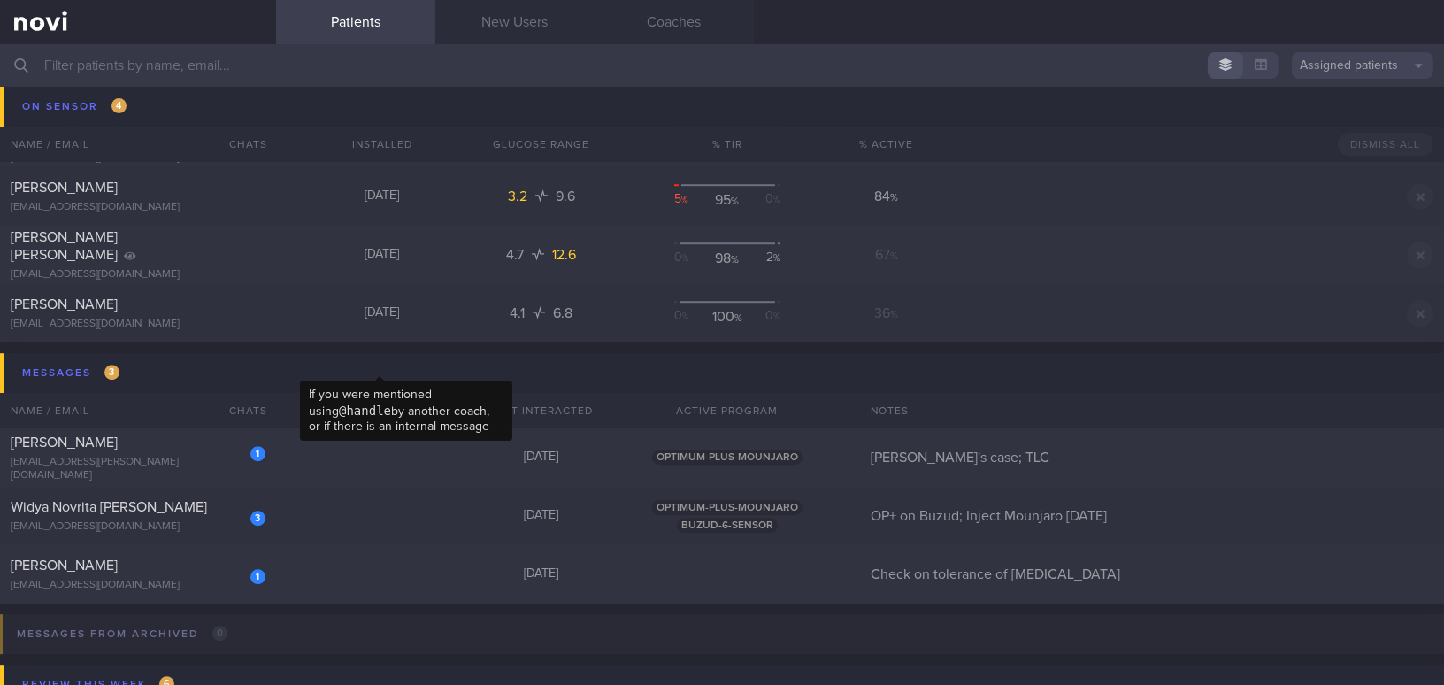
scroll to position [9866, 0]
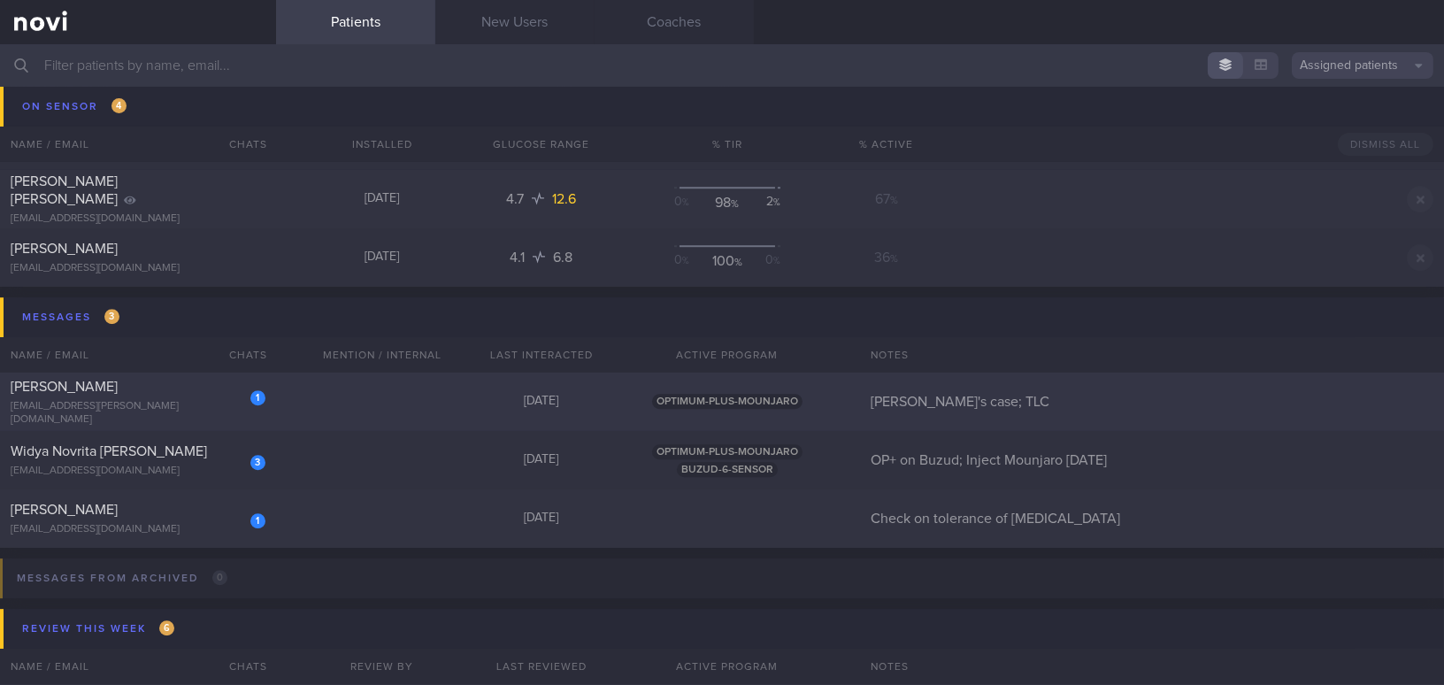
click at [204, 417] on div "kajal.vatsa@gmail.com" at bounding box center [138, 413] width 255 height 27
select select "11"
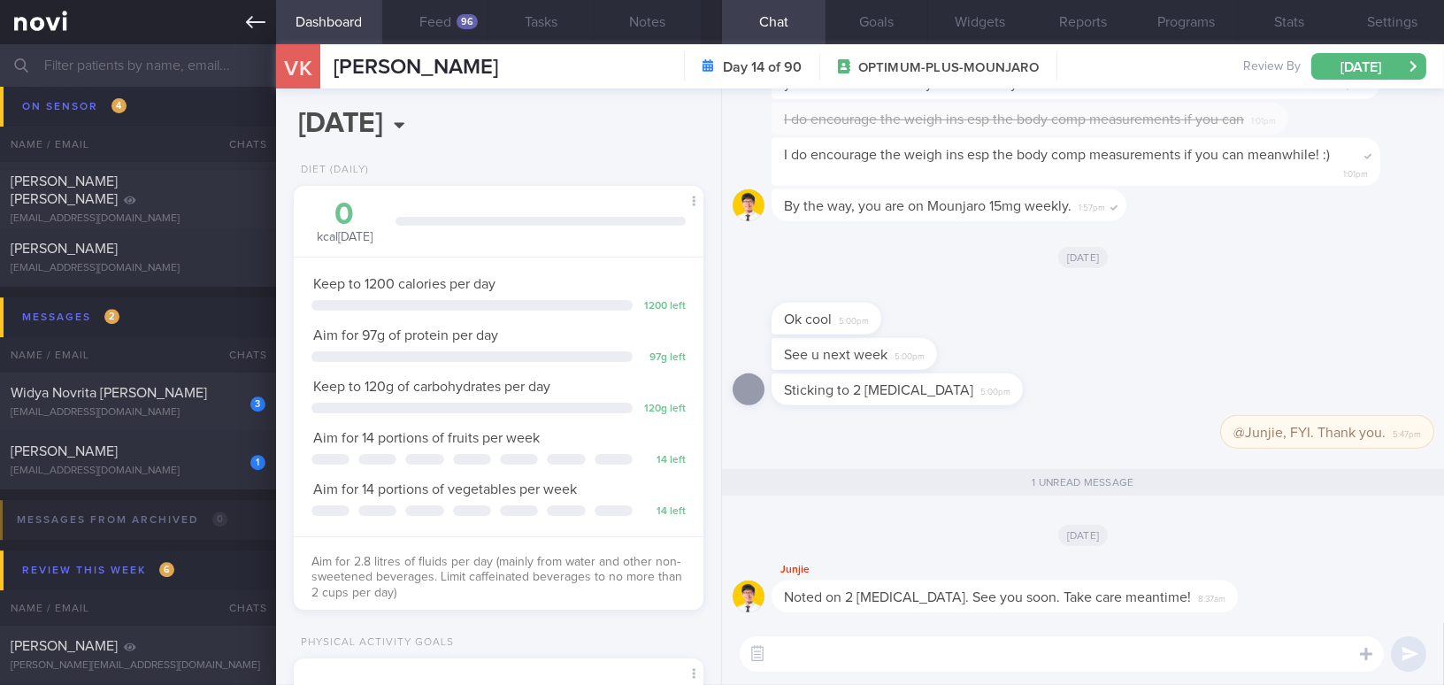
click at [246, 20] on icon at bounding box center [255, 21] width 19 height 19
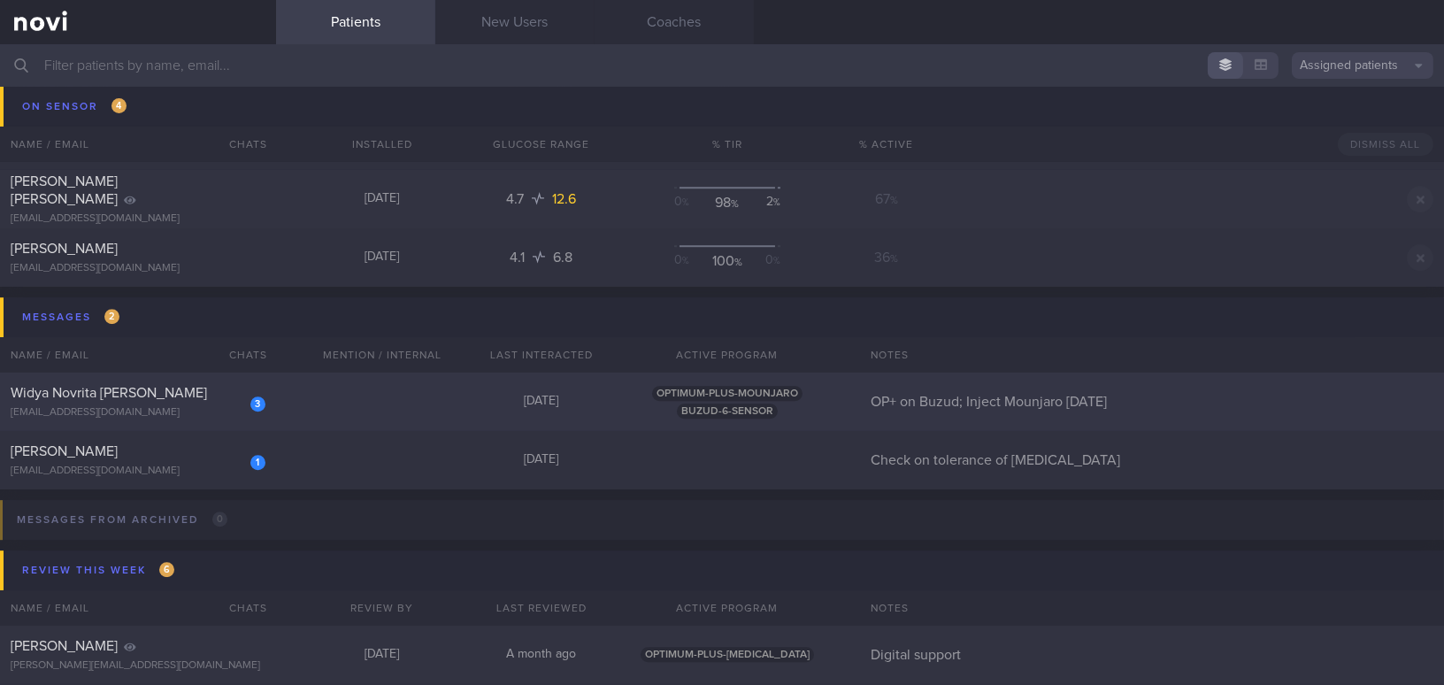
click at [156, 397] on div "Widya Novrita Oswalt" at bounding box center [136, 393] width 250 height 18
select select "8"
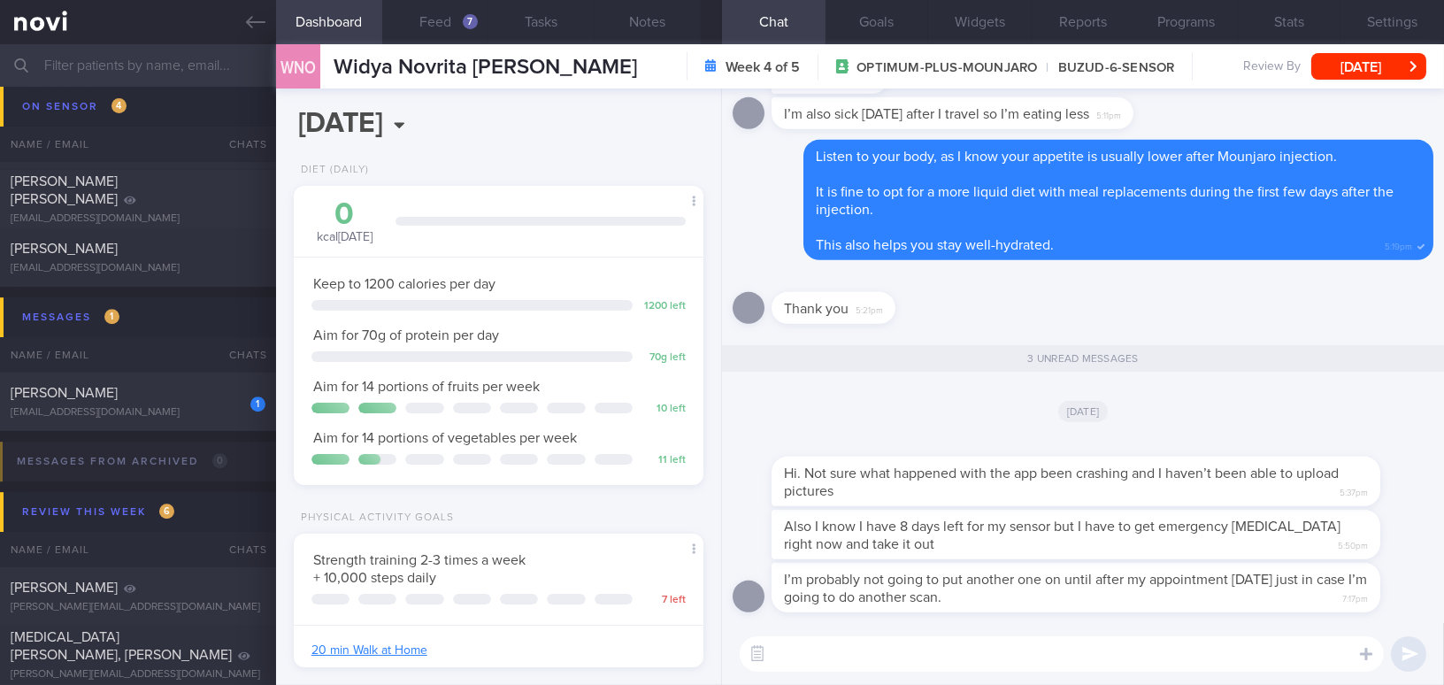
scroll to position [187, 372]
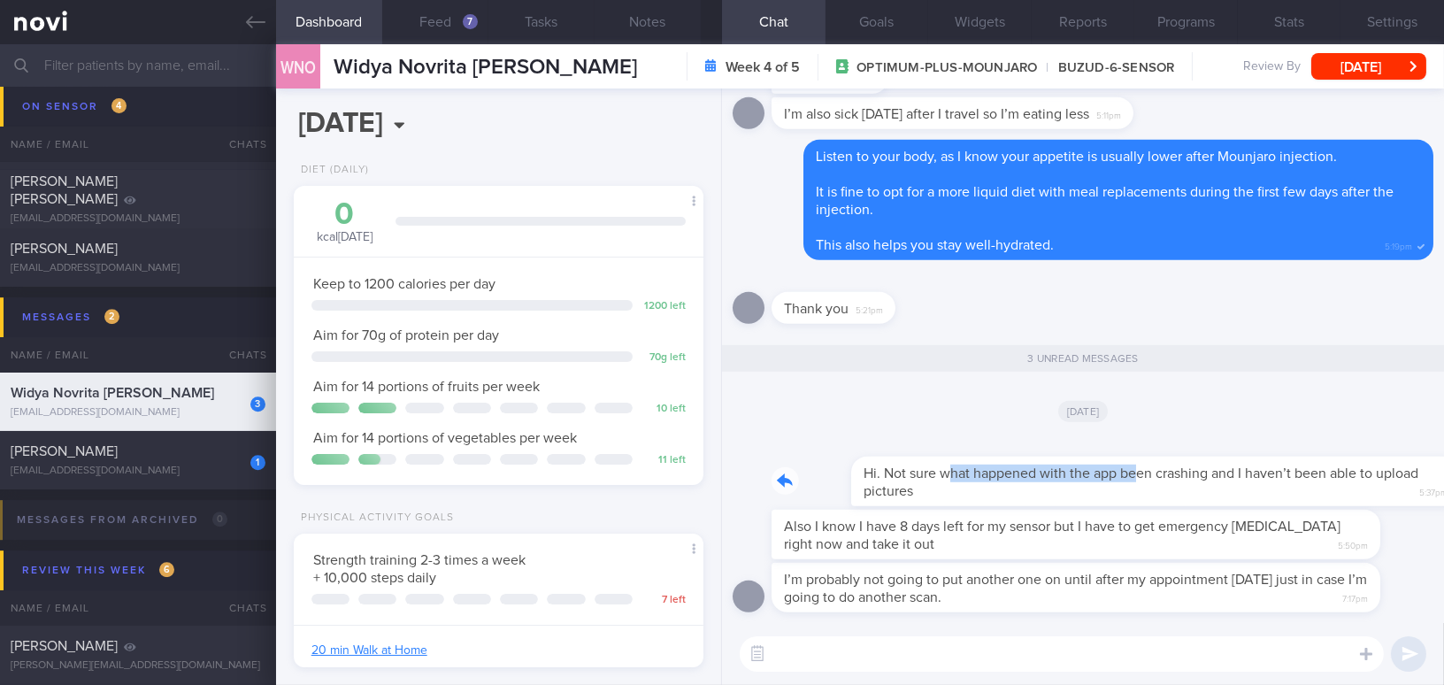
drag, startPoint x: 874, startPoint y: 462, endPoint x: 1059, endPoint y: 467, distance: 185.0
click at [1059, 467] on div "Hi. Not sure what happened with the app been crashing and I haven’t been able t…" at bounding box center [1102, 470] width 662 height 71
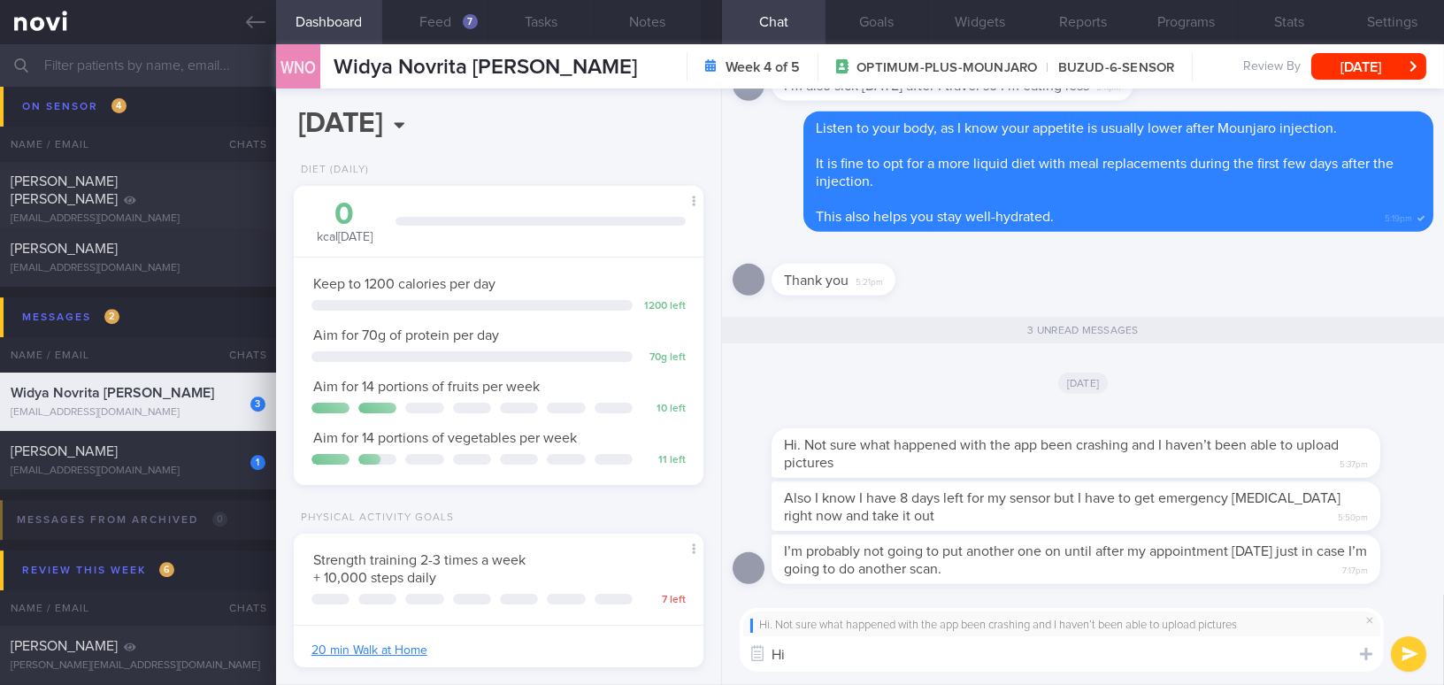
type textarea "H"
click at [1130, 19] on button "Programs" at bounding box center [1186, 22] width 104 height 44
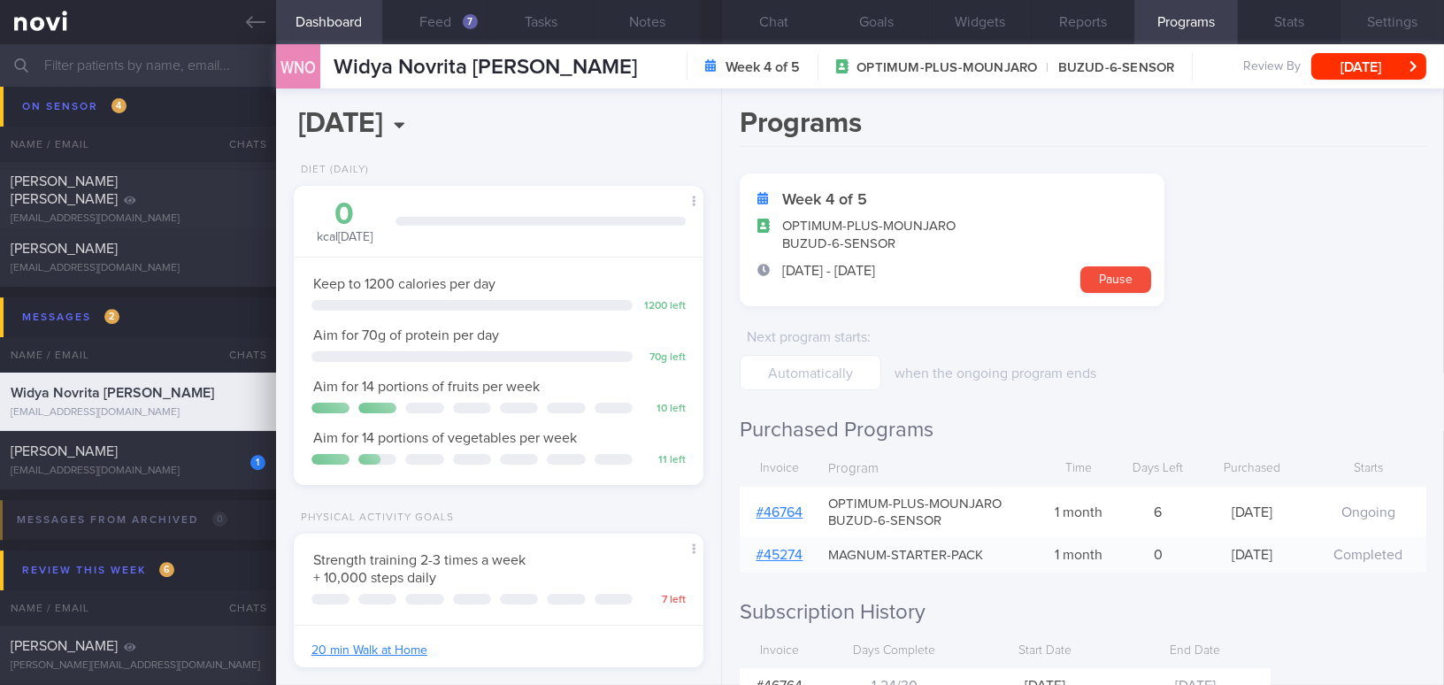
click at [1130, 25] on button "Settings" at bounding box center [1392, 22] width 104 height 44
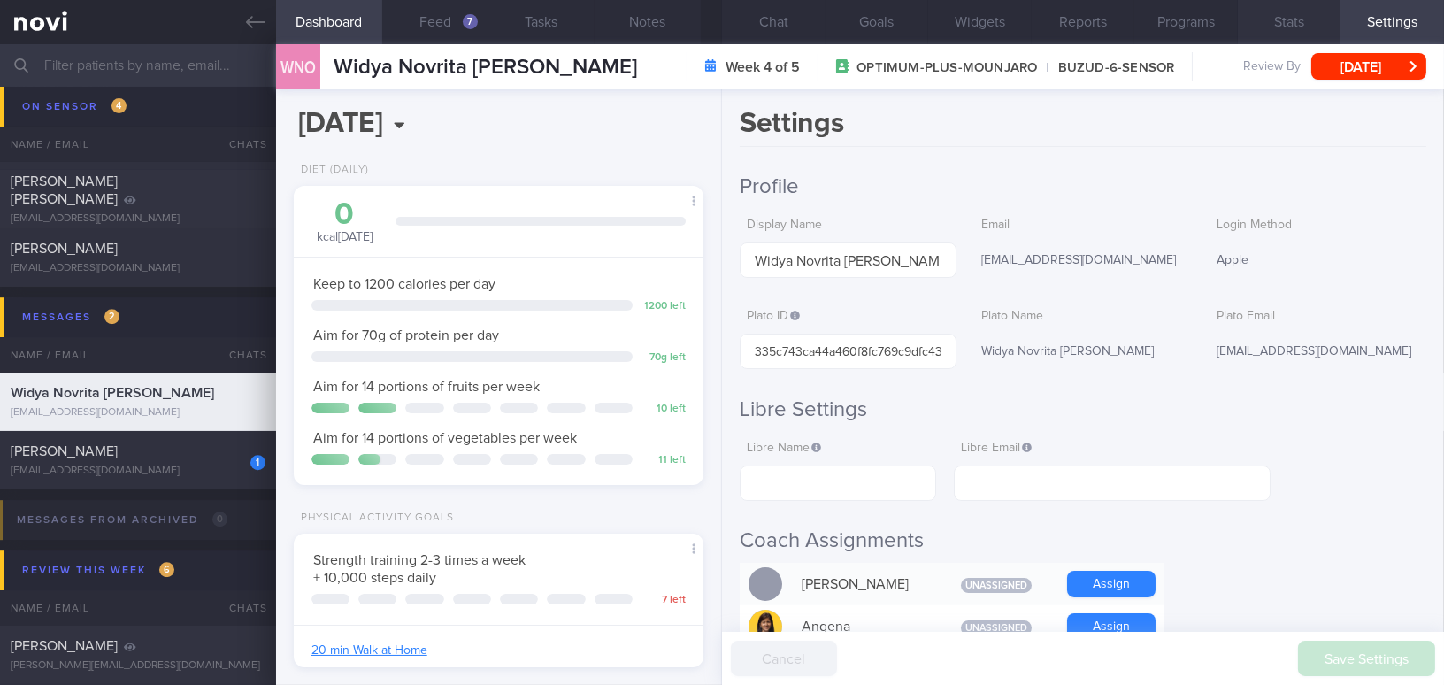
click at [1130, 27] on button "Stats" at bounding box center [1290, 22] width 104 height 44
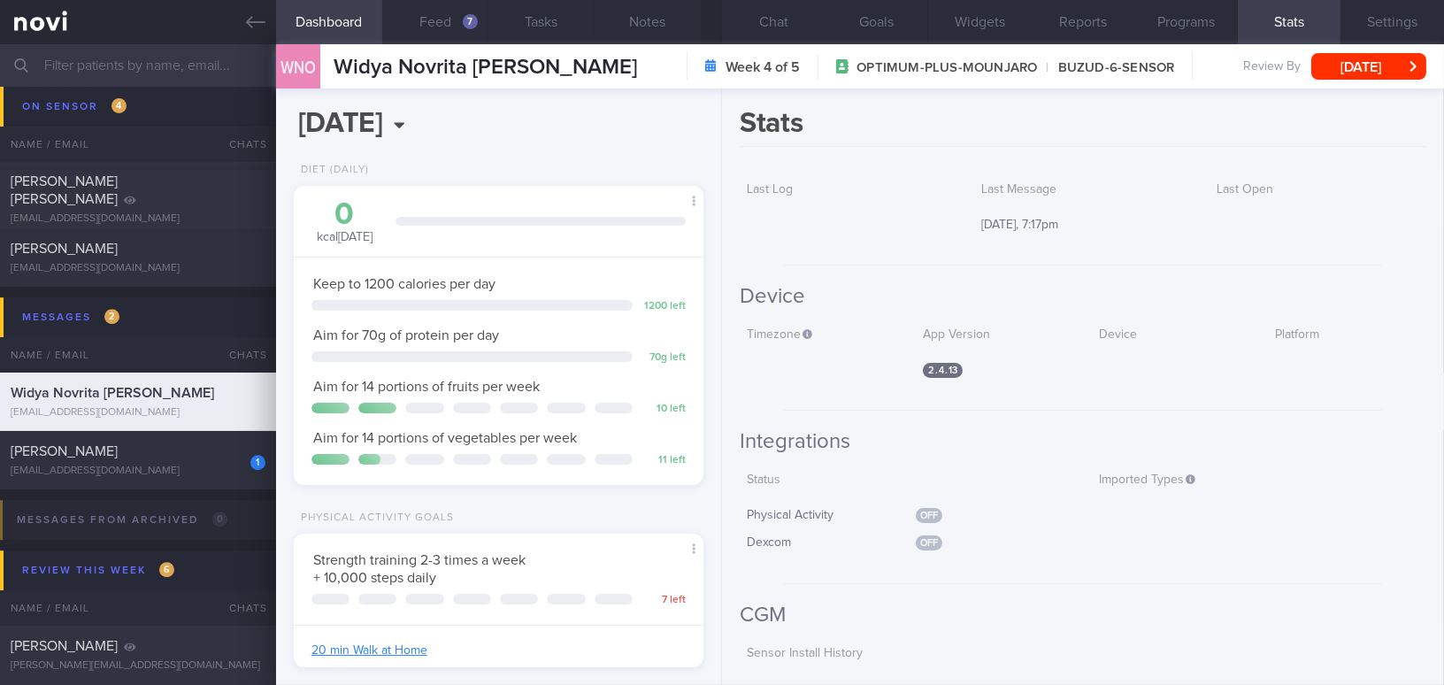
scroll to position [25, 0]
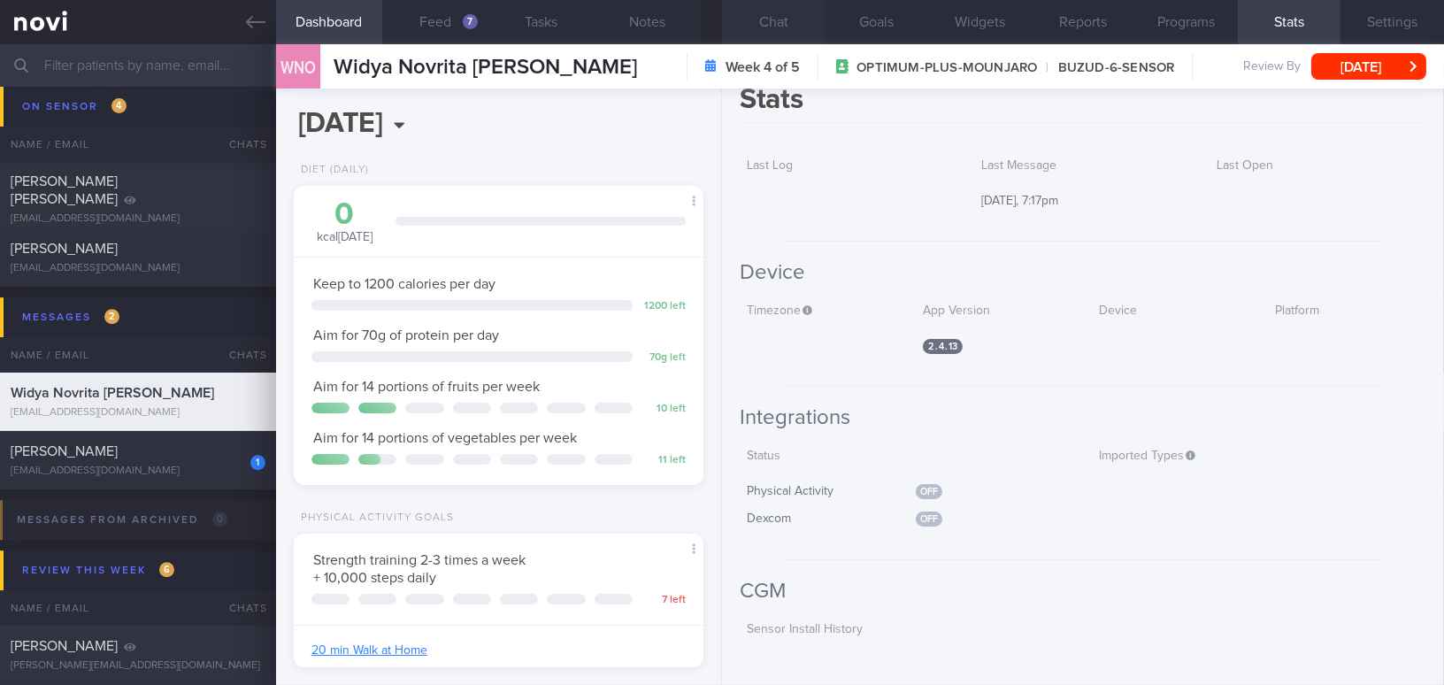
click at [757, 19] on button "Chat" at bounding box center [774, 22] width 104 height 44
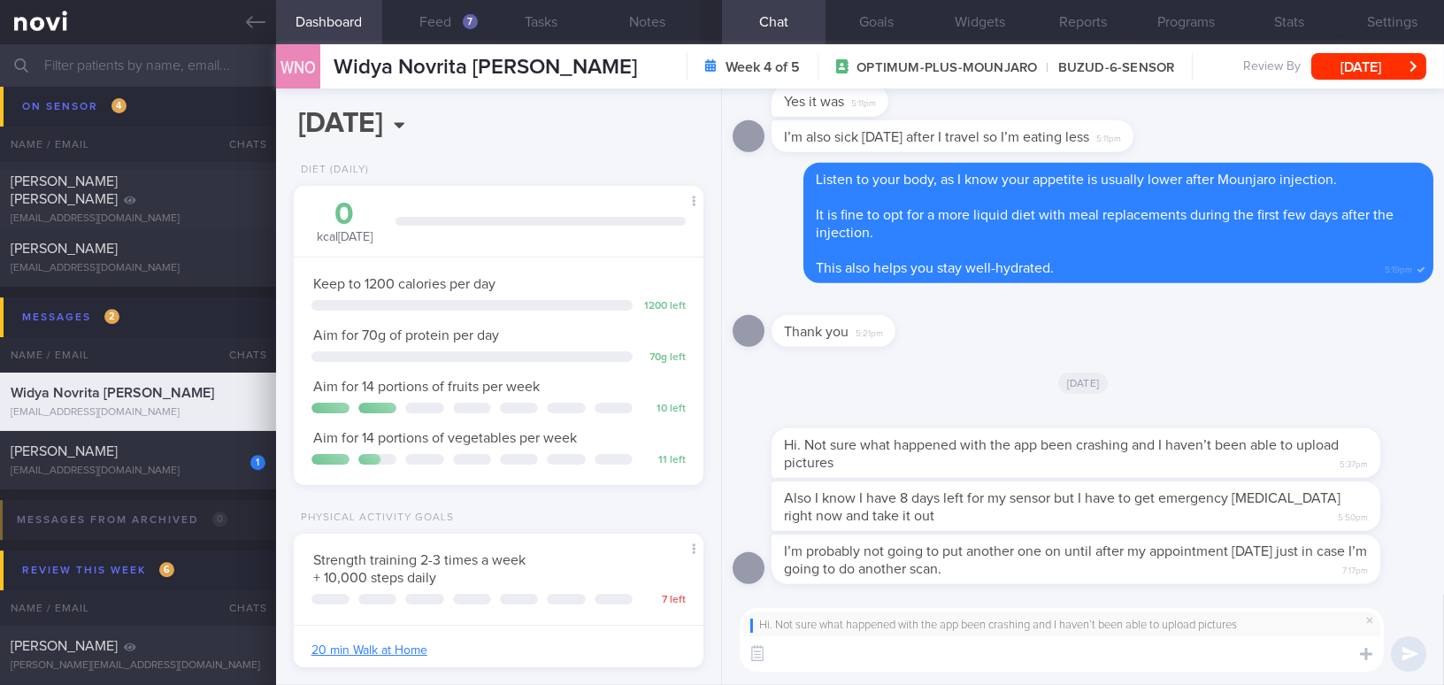
click at [722, 0] on button "Chat" at bounding box center [774, 22] width 104 height 44
click at [863, 625] on textarea at bounding box center [1062, 653] width 644 height 35
type textarea "H"
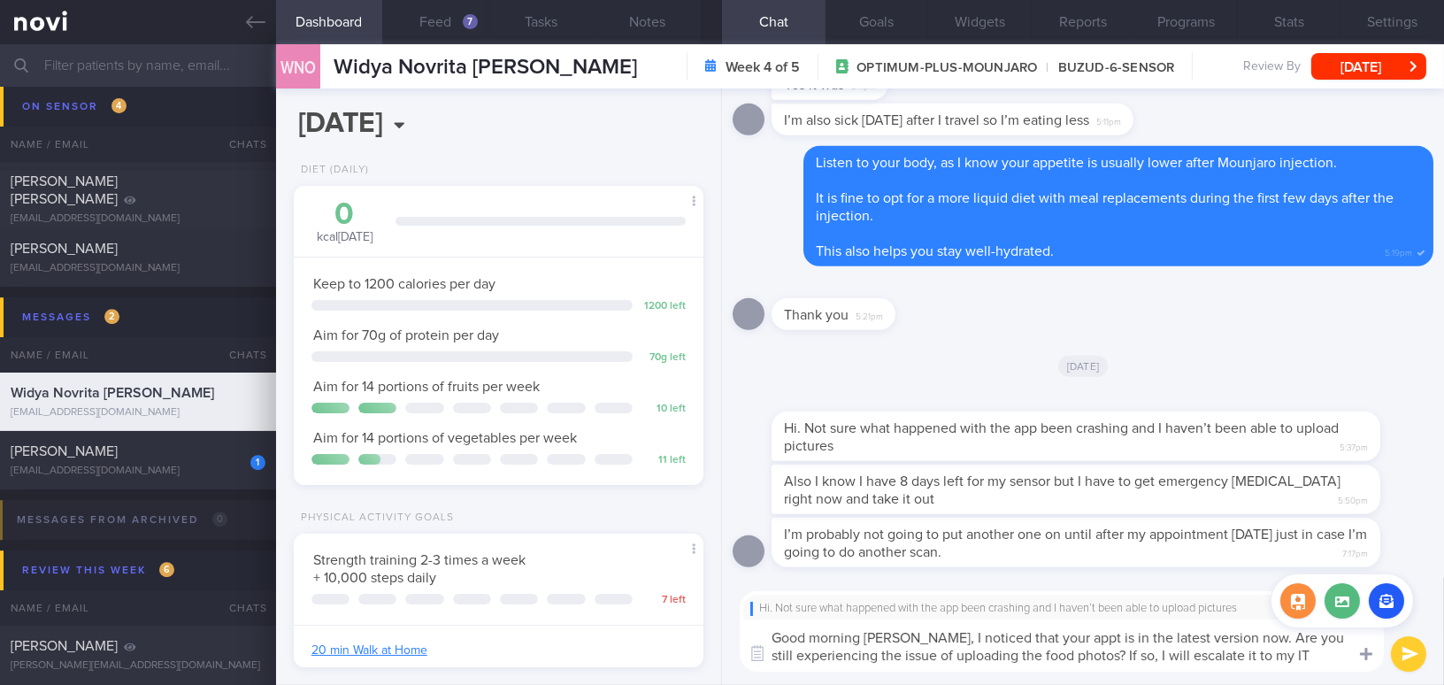
drag, startPoint x: 909, startPoint y: 638, endPoint x: 1364, endPoint y: 662, distance: 456.2
click at [1130, 625] on div "Chat Templates Admin CGM Weight Nutrition Physical Activity Infographics Articl…" at bounding box center [1083, 631] width 722 height 107
click at [935, 625] on textarea "Good morning Widya, I noticed that your appt is in the latest version now. Are …" at bounding box center [1062, 645] width 644 height 52
drag, startPoint x: 910, startPoint y: 633, endPoint x: 1372, endPoint y: 670, distance: 463.2
click at [1130, 625] on textarea "Good morning Widya, I noticed that your appt is in the latest version now. Are …" at bounding box center [1062, 645] width 644 height 52
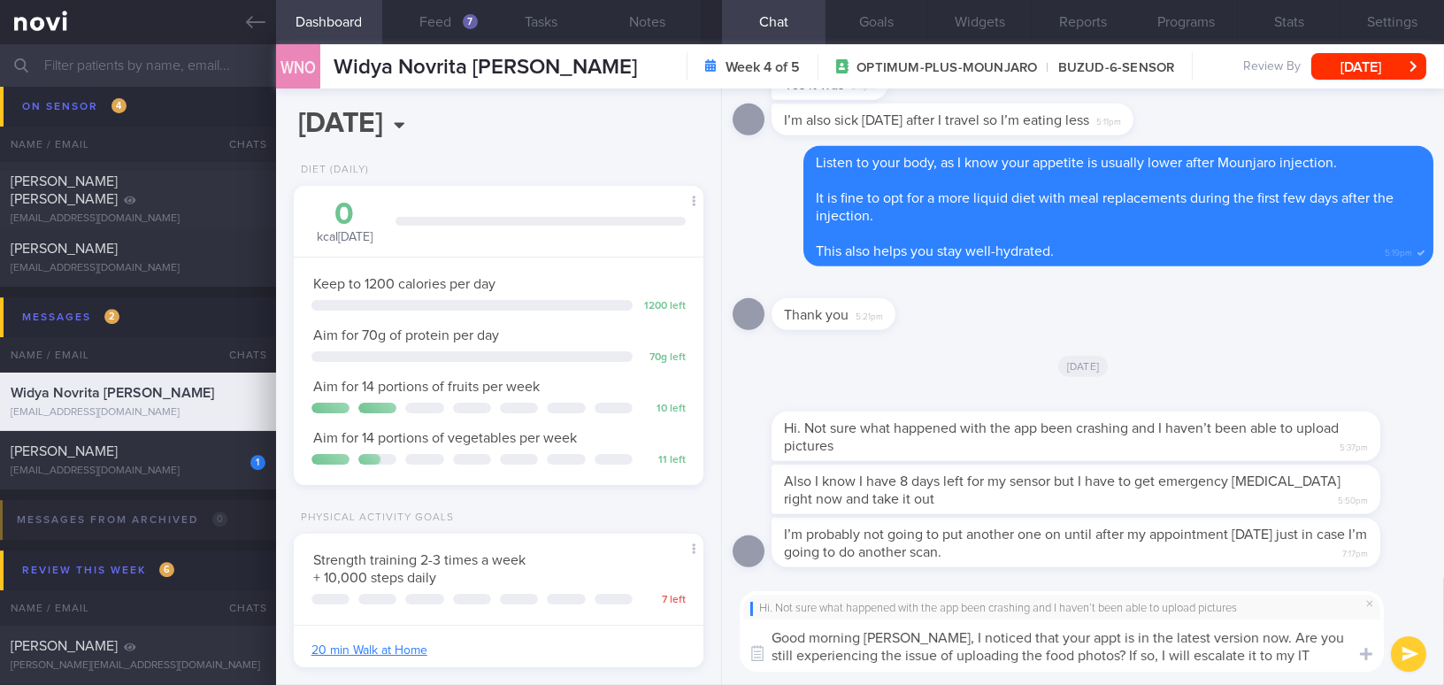
paste textarea "ointment is showing in the latest version now. Are you still experiencing issue…"
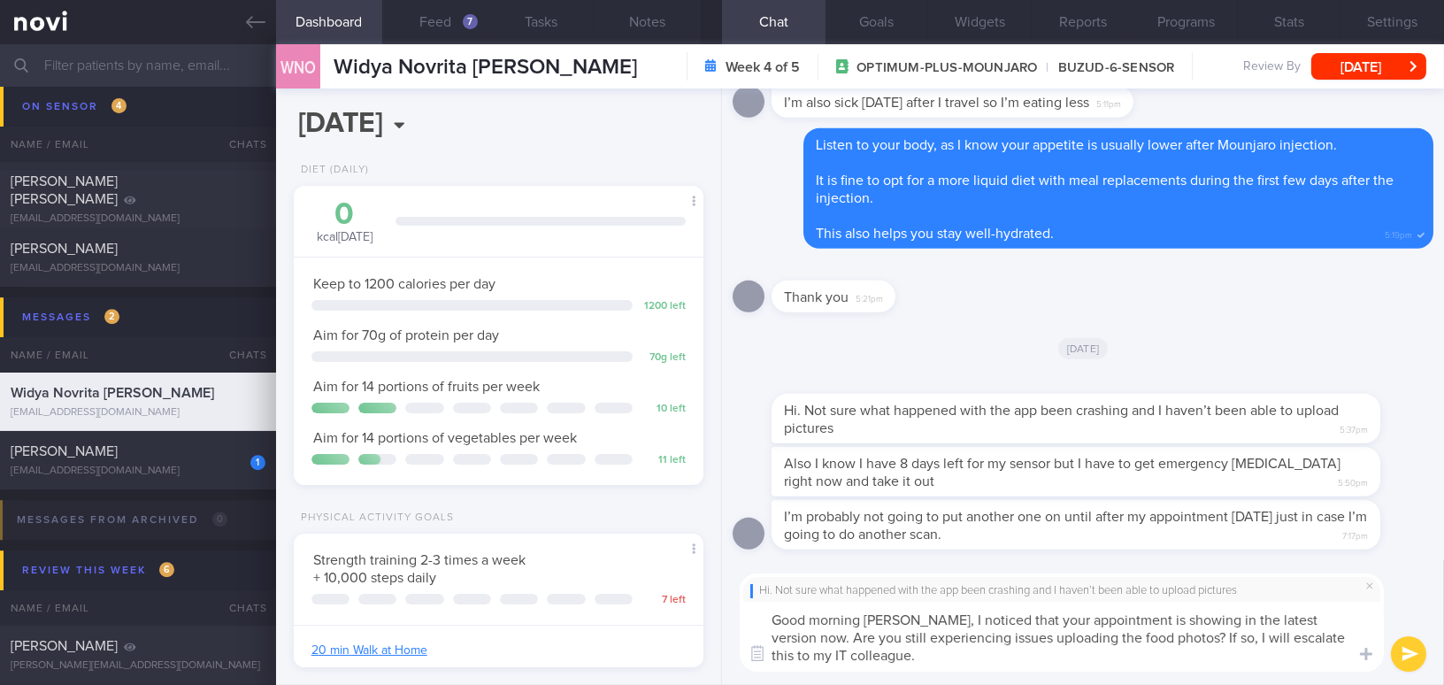
drag, startPoint x: 1047, startPoint y: 620, endPoint x: 1105, endPoint y: 619, distance: 57.5
click at [1105, 619] on textarea "Good morning Widya, I noticed that your appointment is showing in the latest ve…" at bounding box center [1062, 637] width 644 height 70
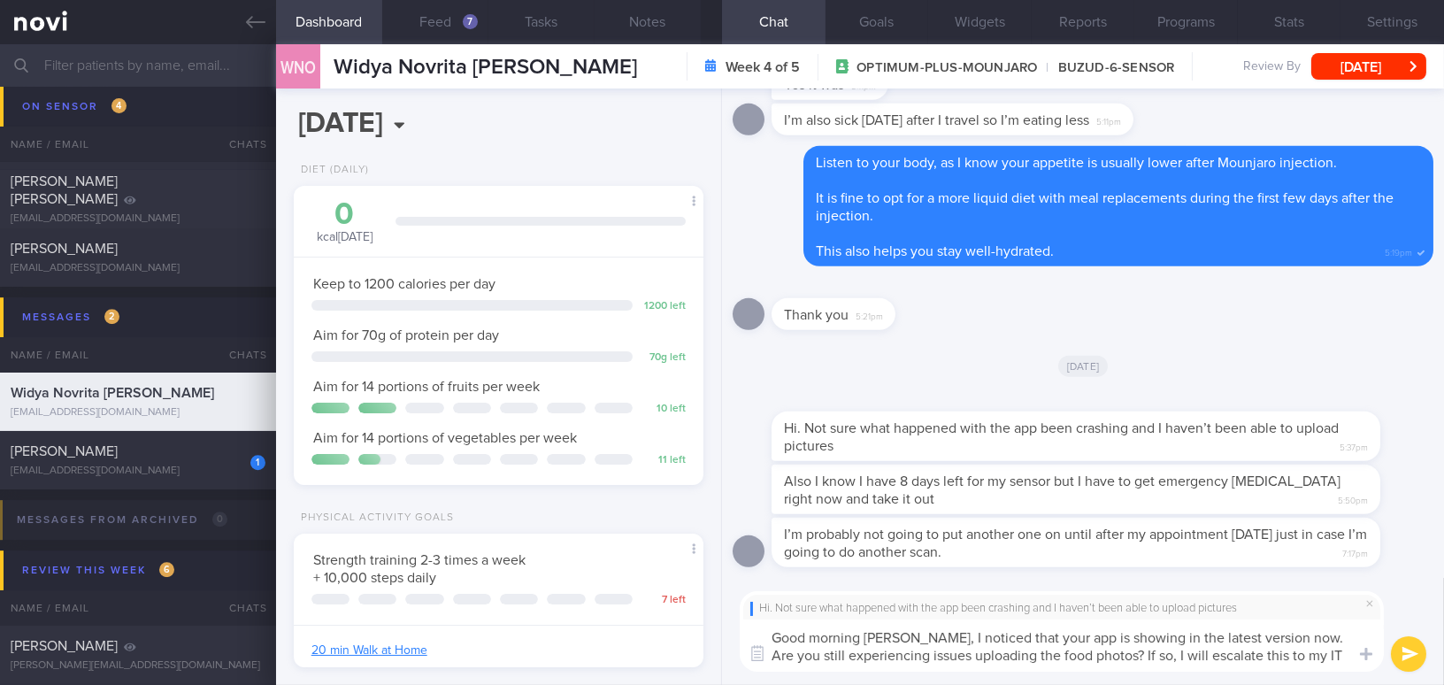
type textarea "Good morning Widya, I noticed that your app is showing in the latest version no…"
click at [1130, 625] on button "submit" at bounding box center [1408, 653] width 35 height 35
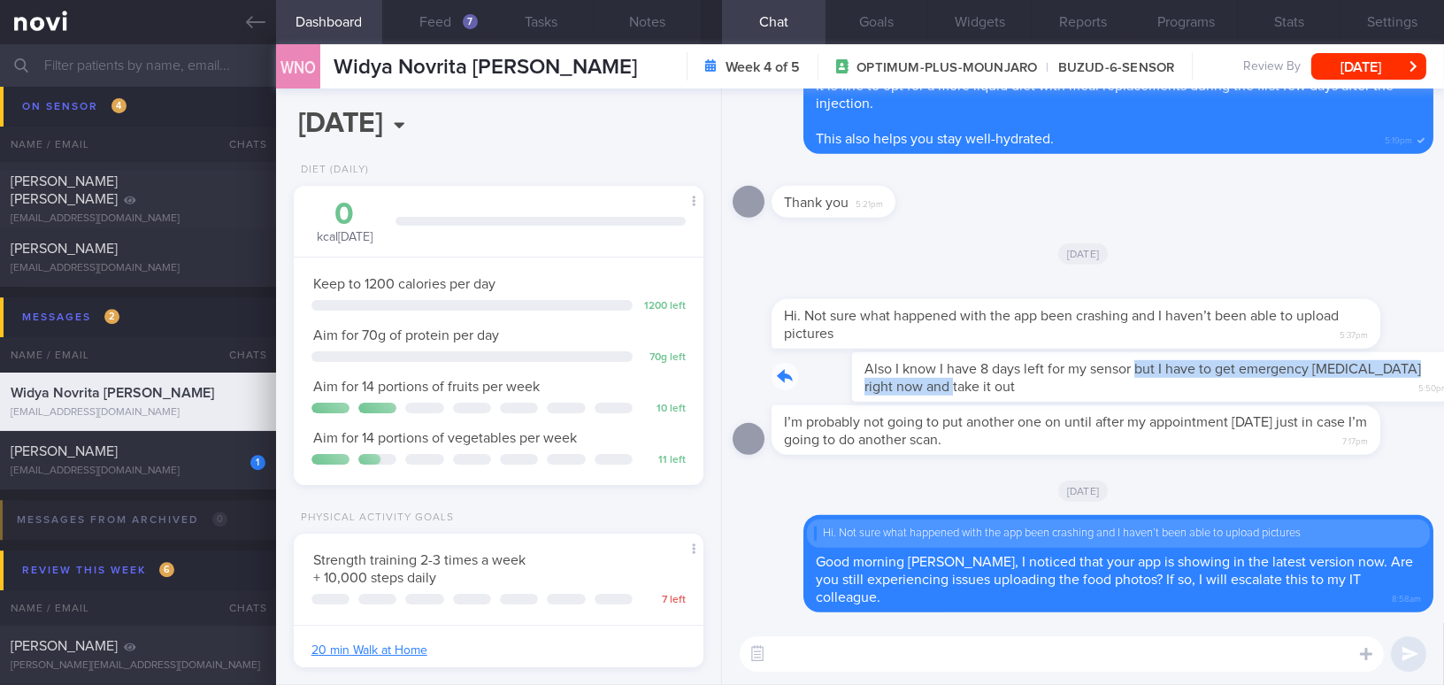
drag, startPoint x: 1057, startPoint y: 361, endPoint x: 1249, endPoint y: 381, distance: 193.0
click at [1130, 381] on div "Also I know I have 8 days left for my sensor but I have to get emergency mri ri…" at bounding box center [1102, 377] width 662 height 50
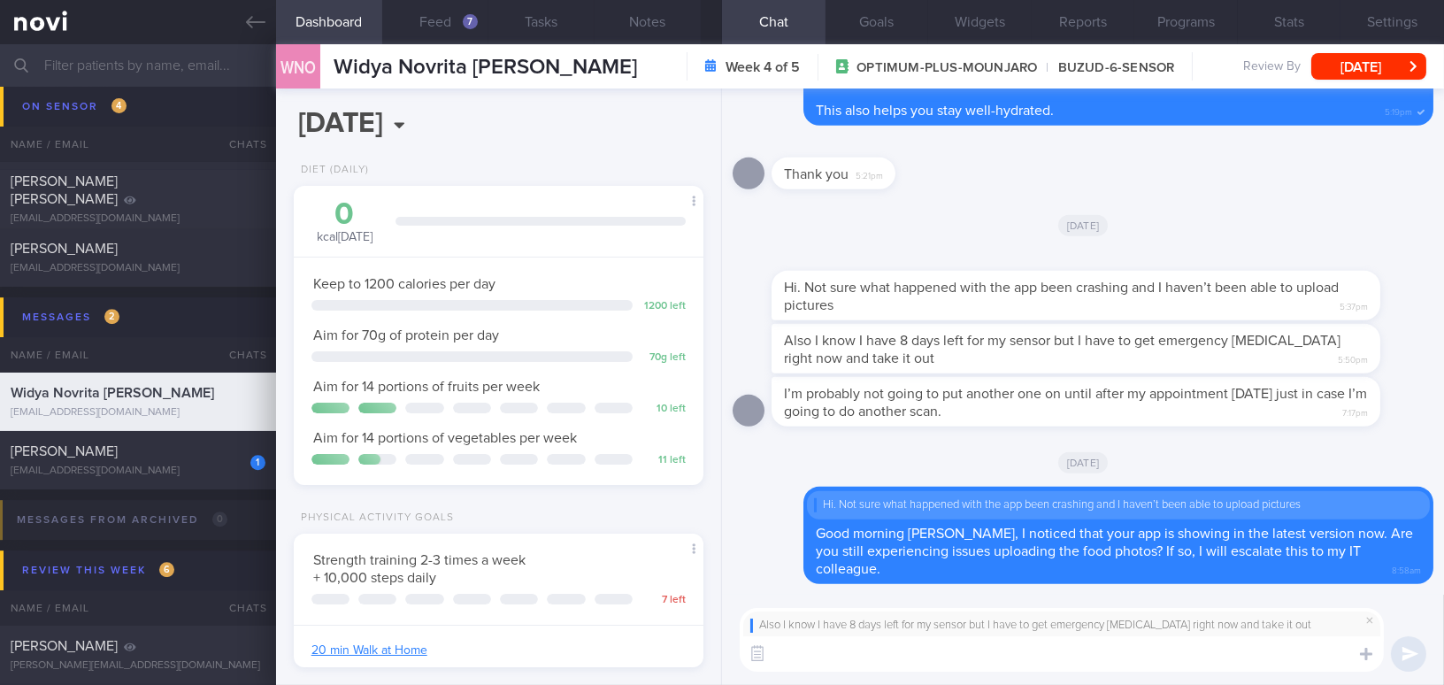
paste textarea "hope everything is going well for you and that your scan went smoothly."
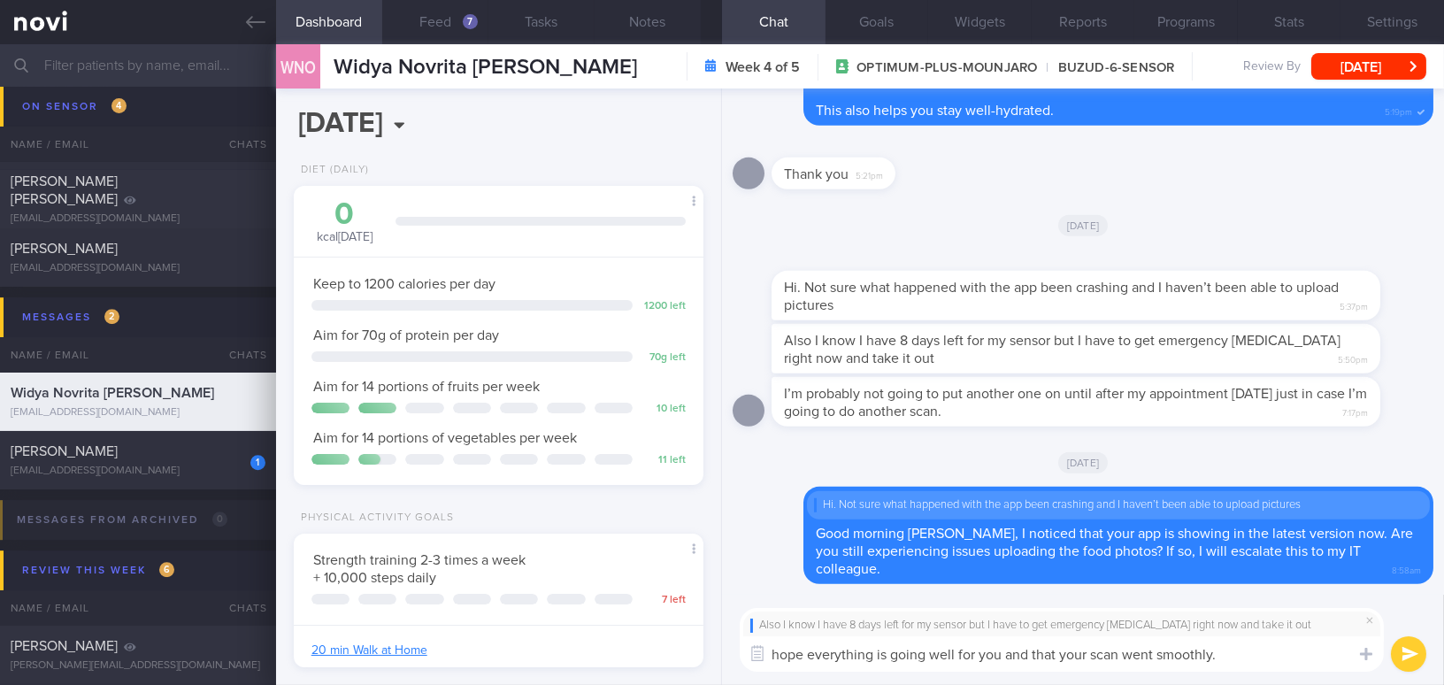
click at [785, 625] on textarea "hope everything is going well for you and that your scan went smoothly." at bounding box center [1062, 653] width 644 height 35
type textarea "I hope everything is going well for you and that your scan went smoothly."
click at [1130, 625] on button "submit" at bounding box center [1408, 653] width 35 height 35
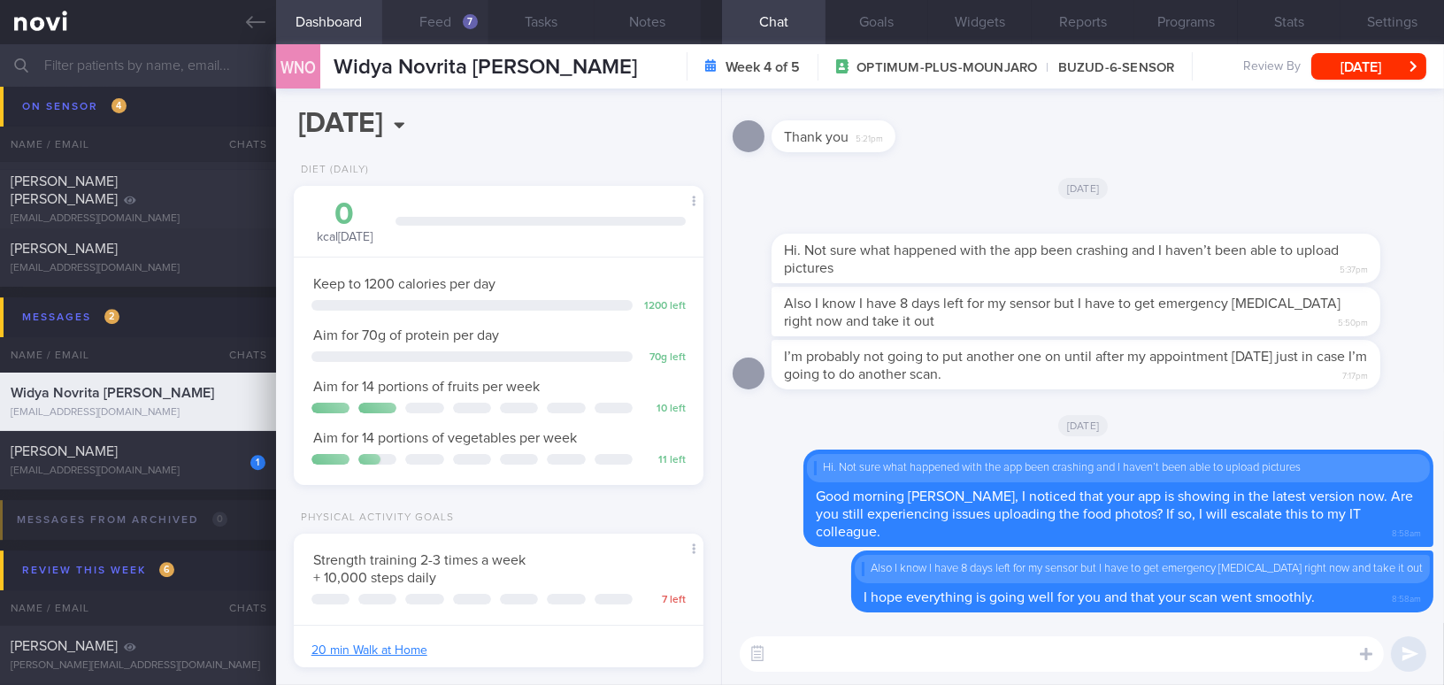
click at [462, 27] on button "Feed 7" at bounding box center [435, 22] width 106 height 44
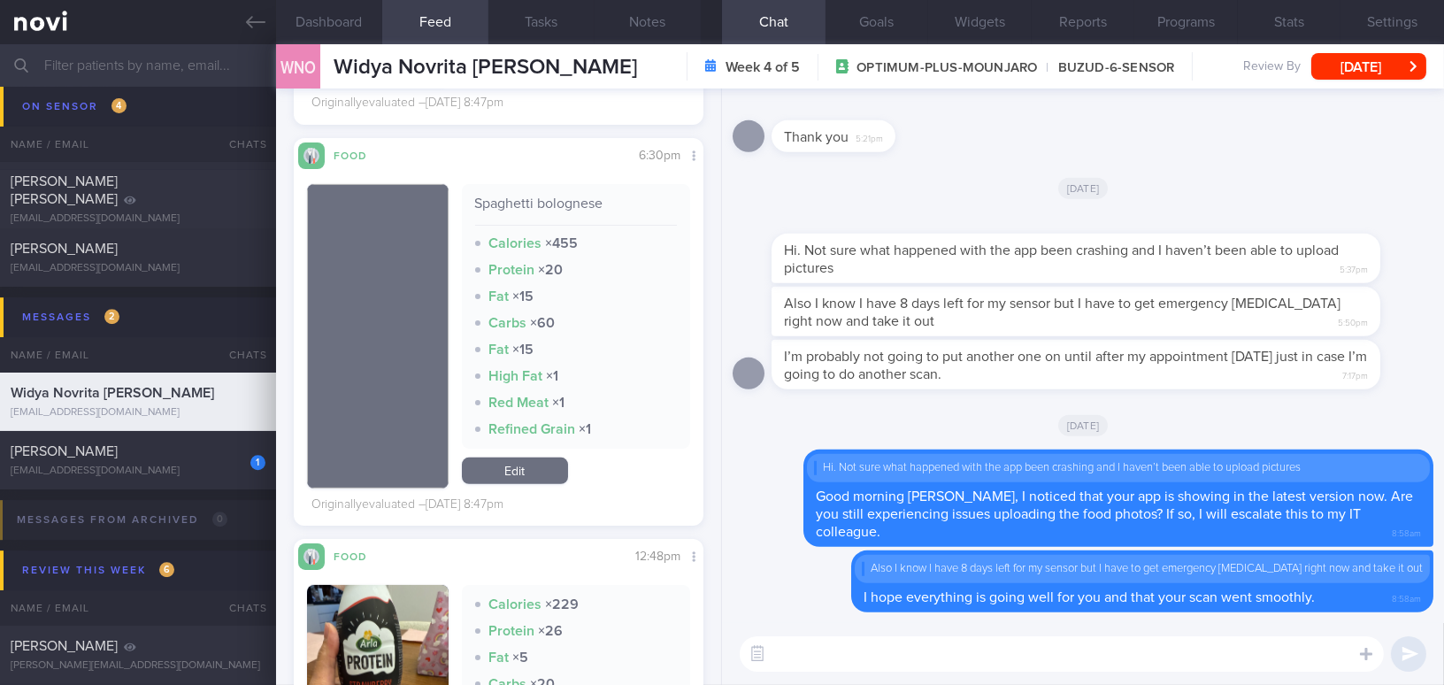
scroll to position [2090, 0]
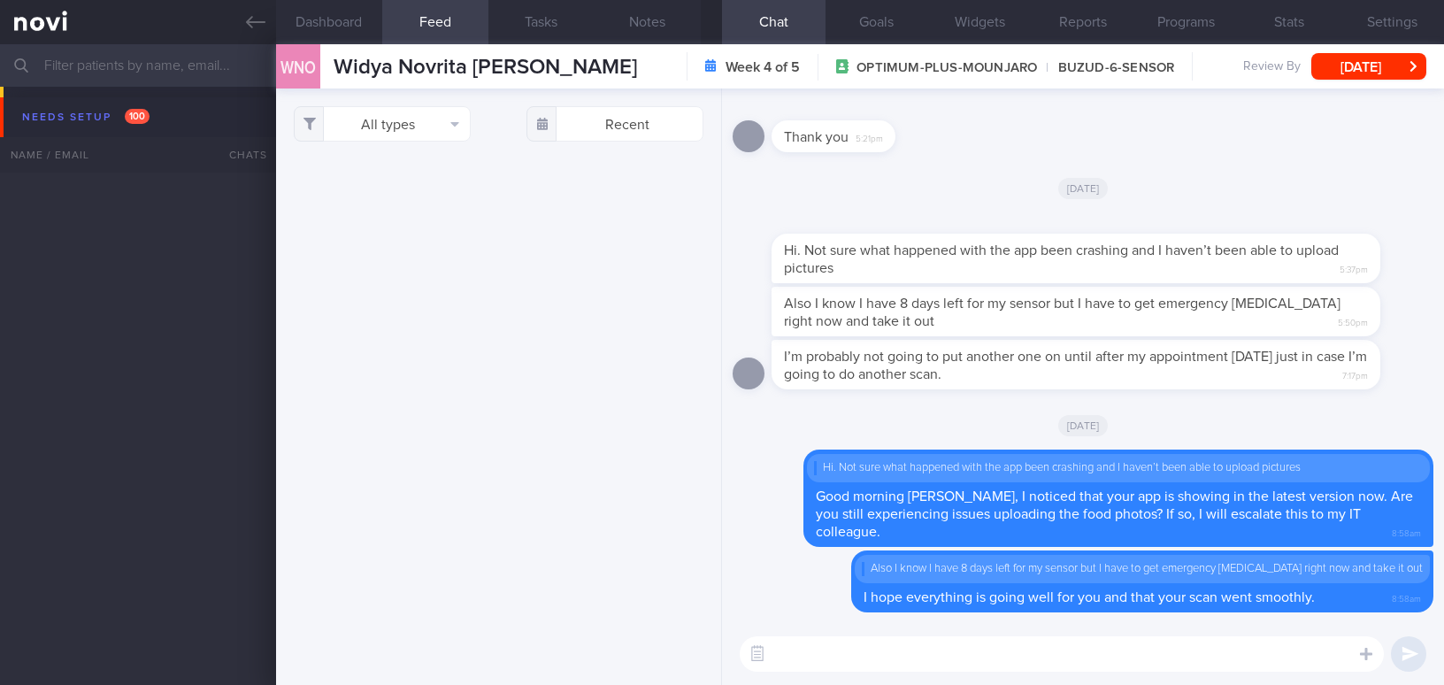
select select "8"
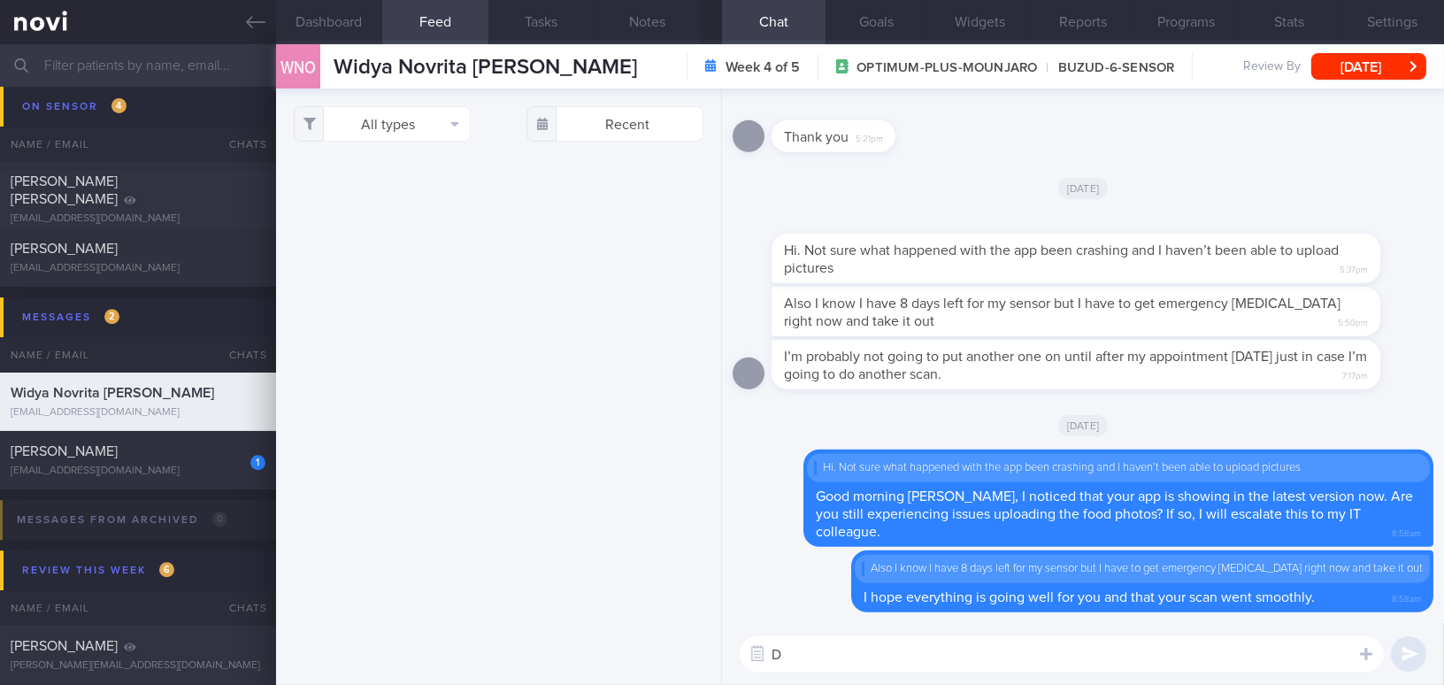
scroll to position [25, 0]
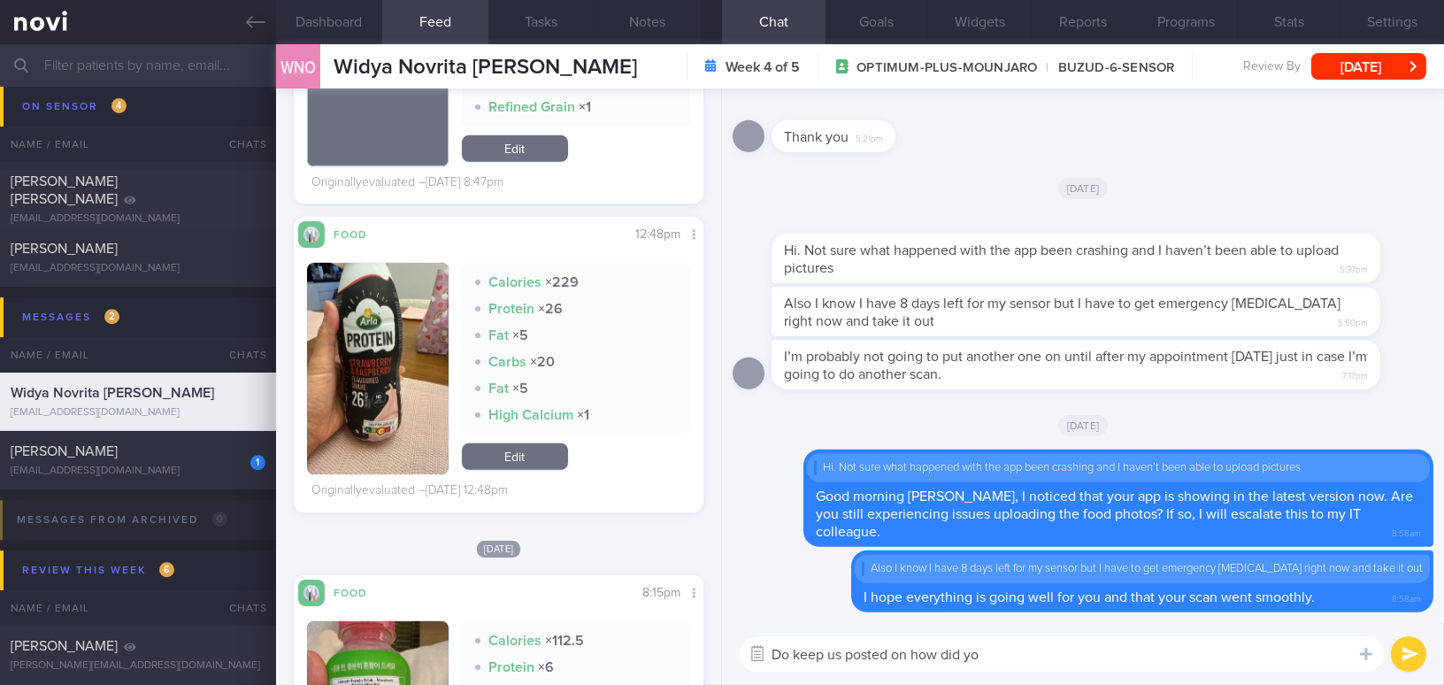
drag, startPoint x: 1005, startPoint y: 663, endPoint x: 762, endPoint y: 654, distance: 243.4
click at [762, 654] on div "Chat Templates Admin CGM Weight Nutrition Physical Activity Infographics Articl…" at bounding box center [1083, 654] width 722 height 62
paste textarea "your appointment goes."
type textarea "Do keep us posted on how your appointment goes. Take care!"
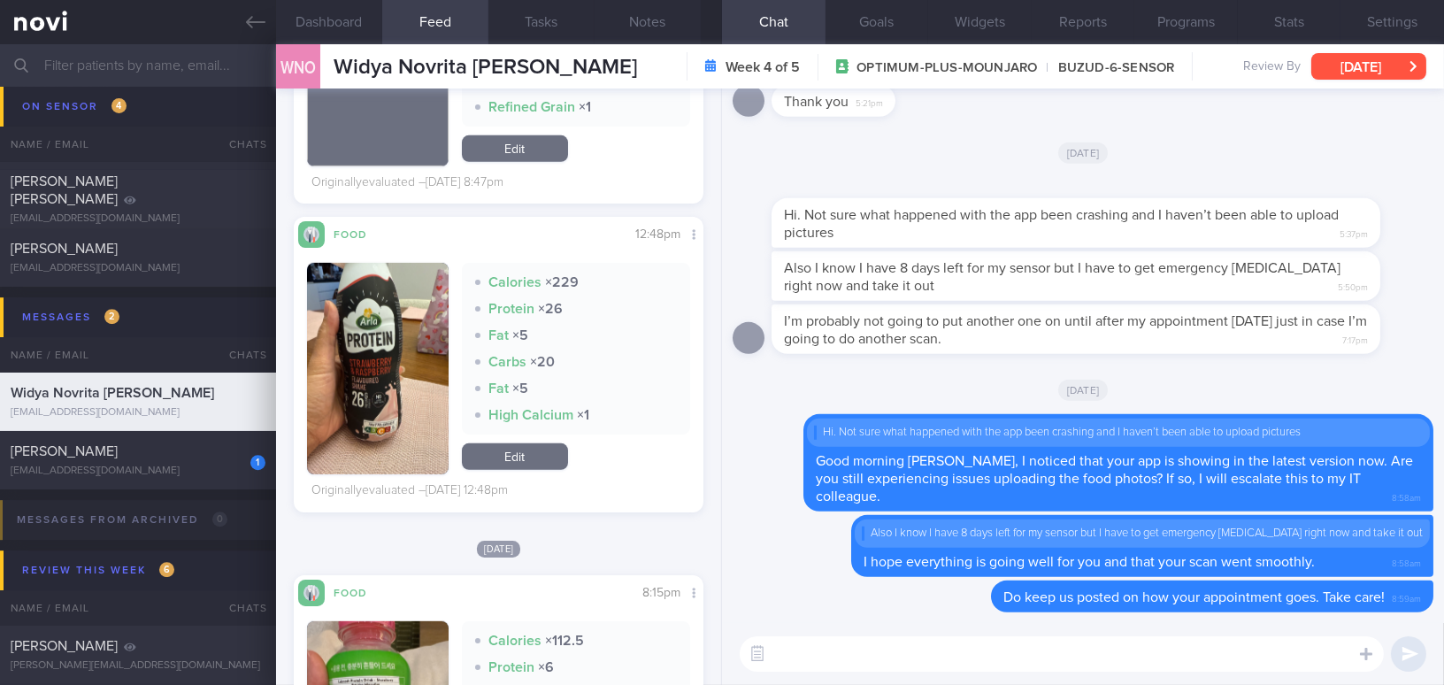
click at [1344, 65] on button "[DATE]" at bounding box center [1368, 66] width 115 height 27
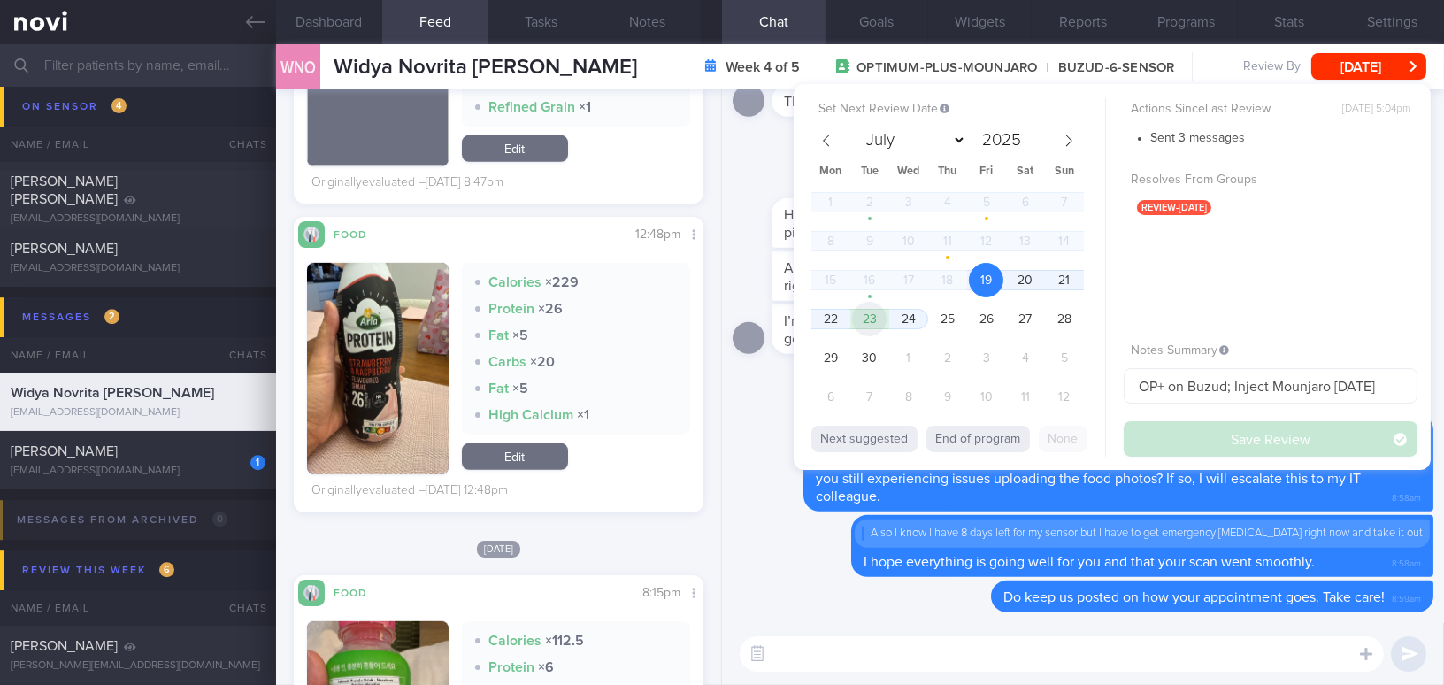
click at [864, 312] on span "23" at bounding box center [869, 319] width 35 height 35
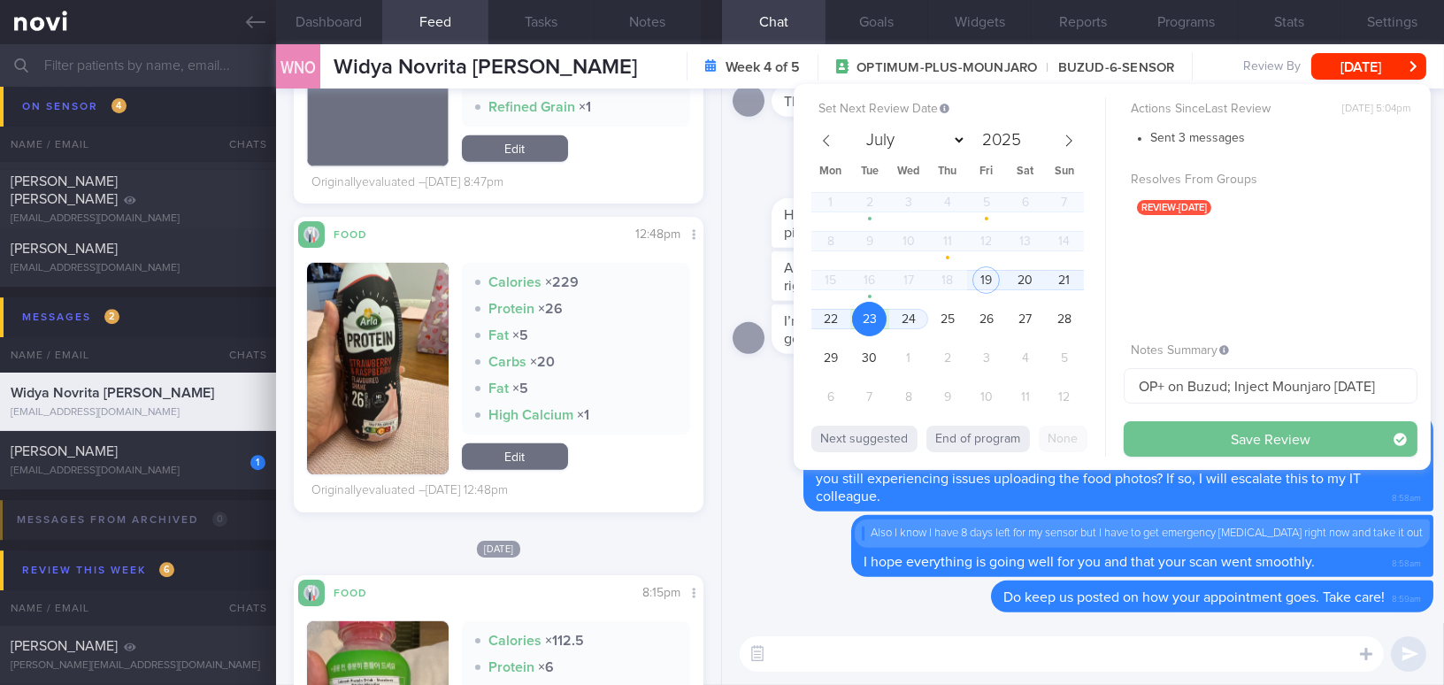
click at [1169, 433] on button "Save Review" at bounding box center [1270, 438] width 294 height 35
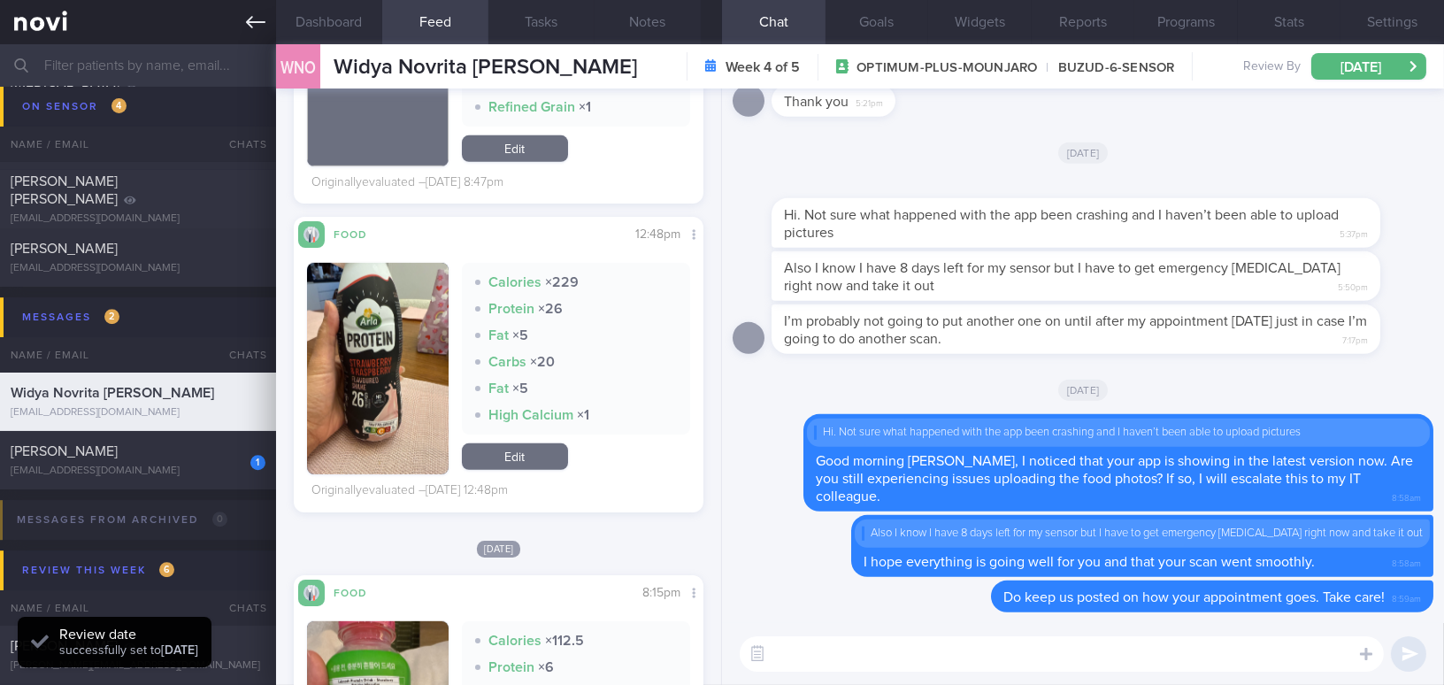
scroll to position [187, 372]
click at [237, 18] on link at bounding box center [138, 22] width 276 height 44
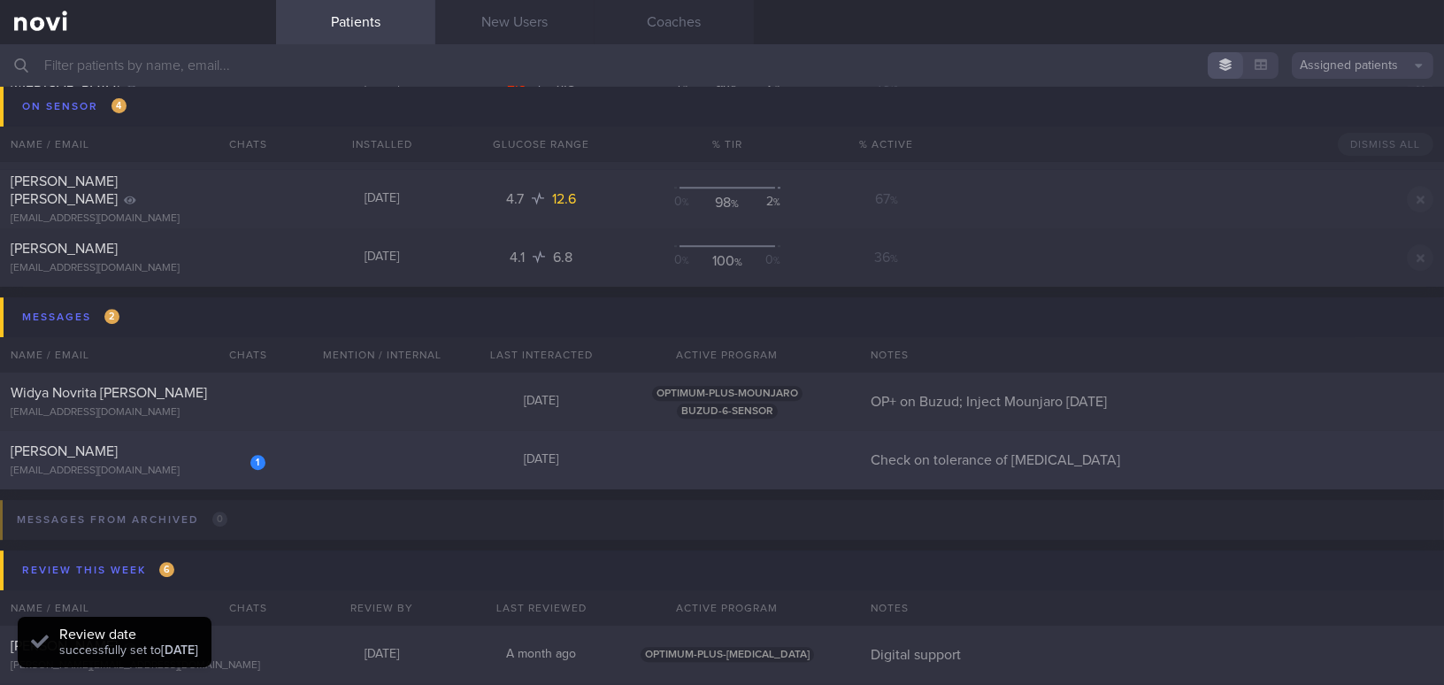
click at [217, 451] on div "Wei Fa" at bounding box center [136, 451] width 250 height 18
select select "8"
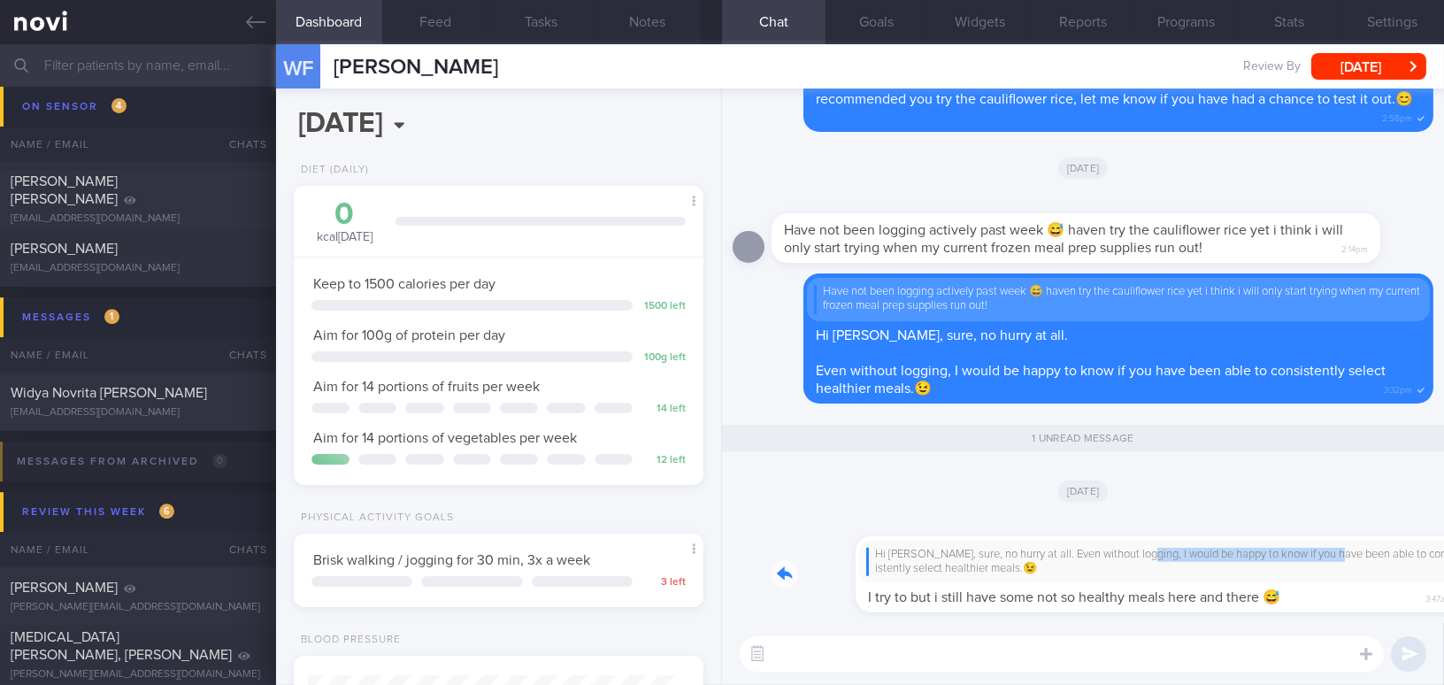
drag, startPoint x: 1054, startPoint y: 549, endPoint x: 1261, endPoint y: 552, distance: 207.9
click at [1261, 552] on div "Hi Wei Fa, sure, no hurry at all. Even without logging, I would be happy to kno…" at bounding box center [1102, 564] width 662 height 98
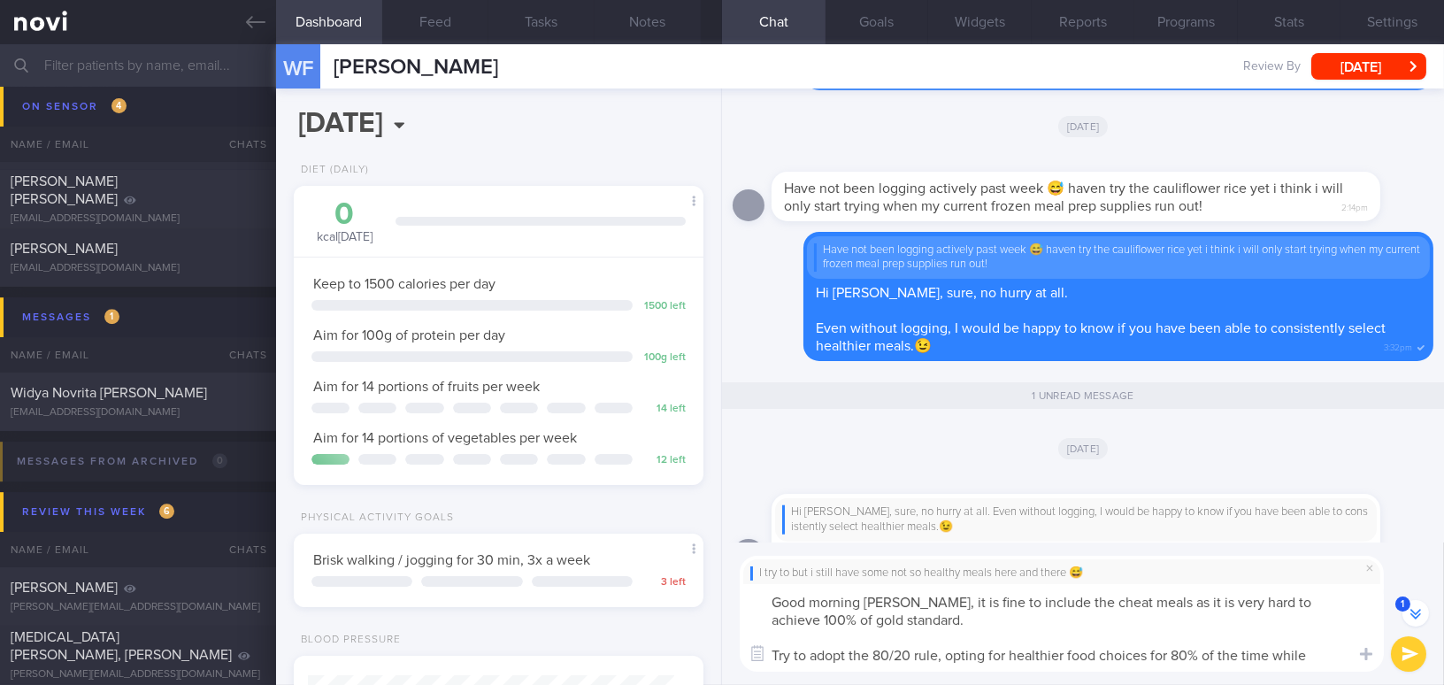
scroll to position [-56, 0]
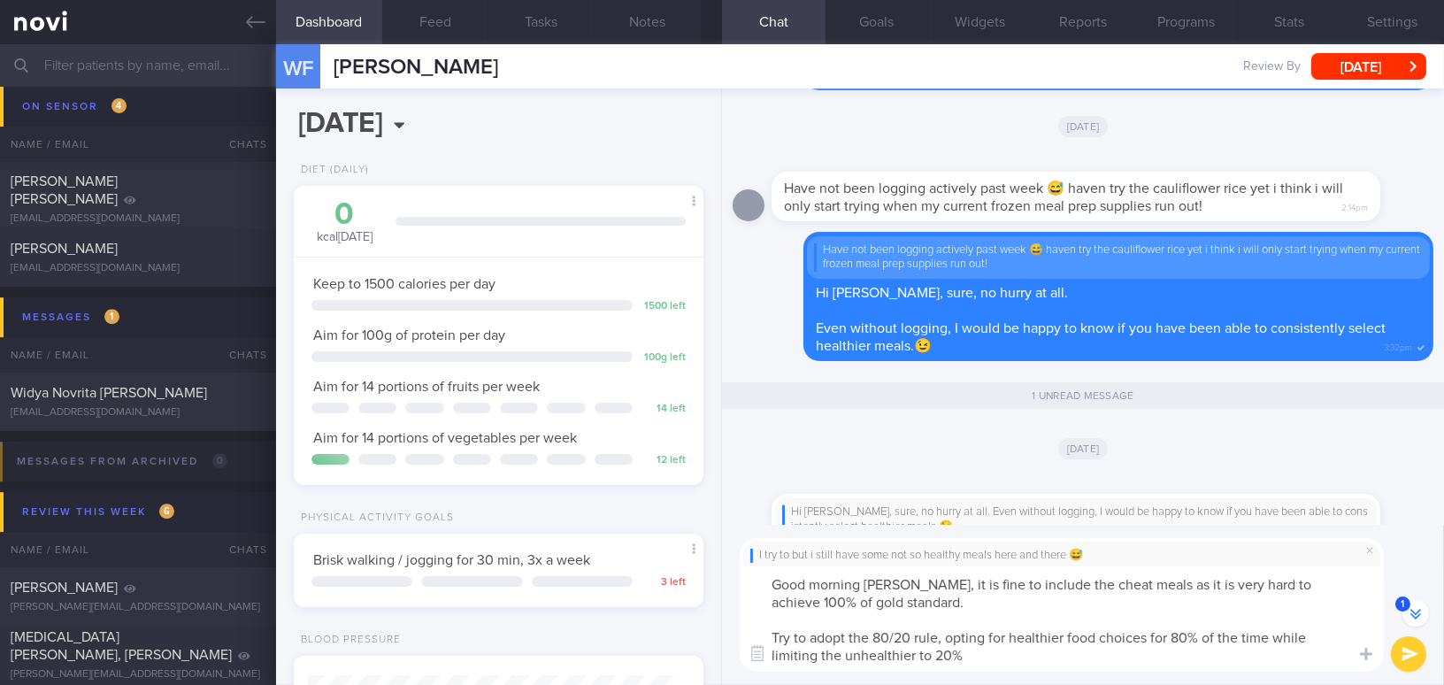
drag, startPoint x: 912, startPoint y: 582, endPoint x: 984, endPoint y: 690, distance: 129.5
click at [984, 684] on html "You are offline! Some functionality will be unavailable Patients New Users Coac…" at bounding box center [722, 342] width 1444 height 685
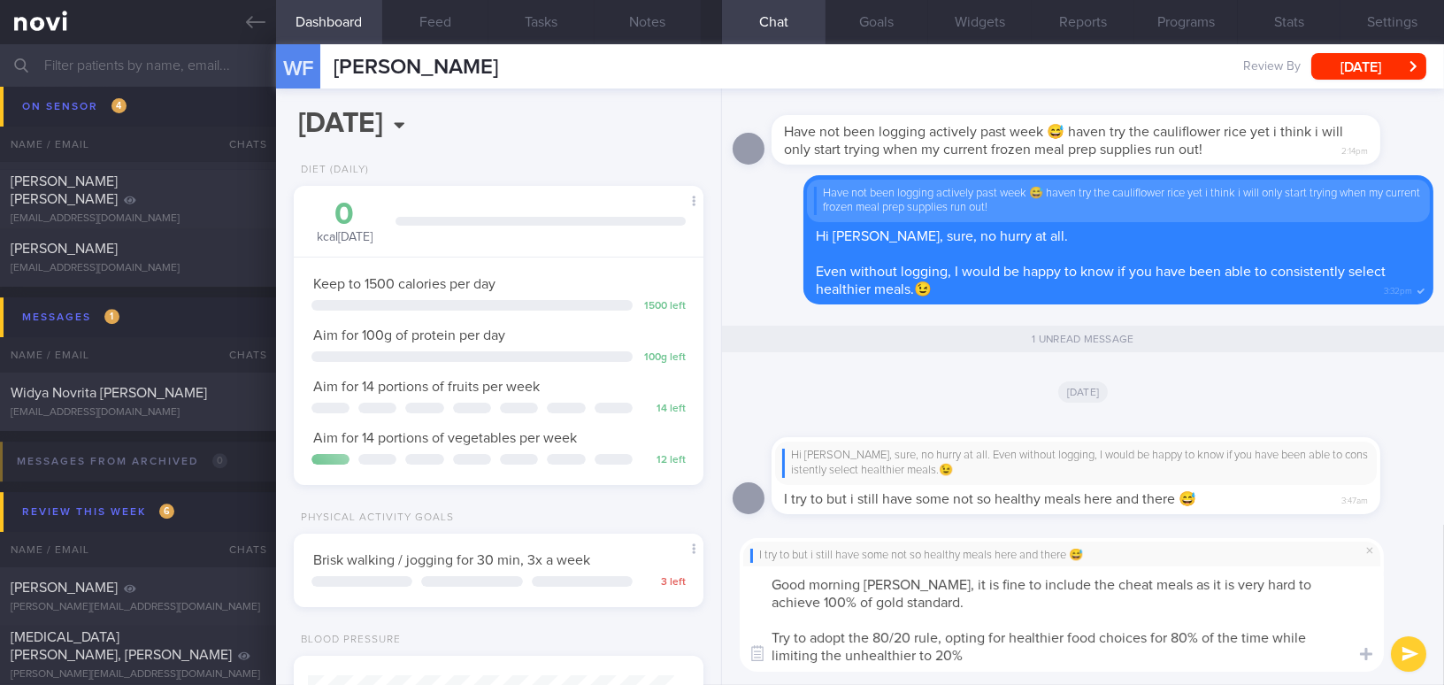
click at [920, 612] on textarea "Good morning Wei Fa, it is fine to include the cheat meals as it is very hard t…" at bounding box center [1062, 618] width 644 height 105
drag, startPoint x: 912, startPoint y: 586, endPoint x: 993, endPoint y: 691, distance: 132.5
click at [993, 684] on html "You are offline! Some functionality will be unavailable Patients New Users Coac…" at bounding box center [722, 342] width 1444 height 685
paste textarea "It’s perfectly fine to include cheat meals, as it can be very difficult to achi…"
click at [925, 579] on textarea "Good morning Wei Fa, It’s perfectly fine to include cheat meals, as it can be v…" at bounding box center [1062, 618] width 644 height 105
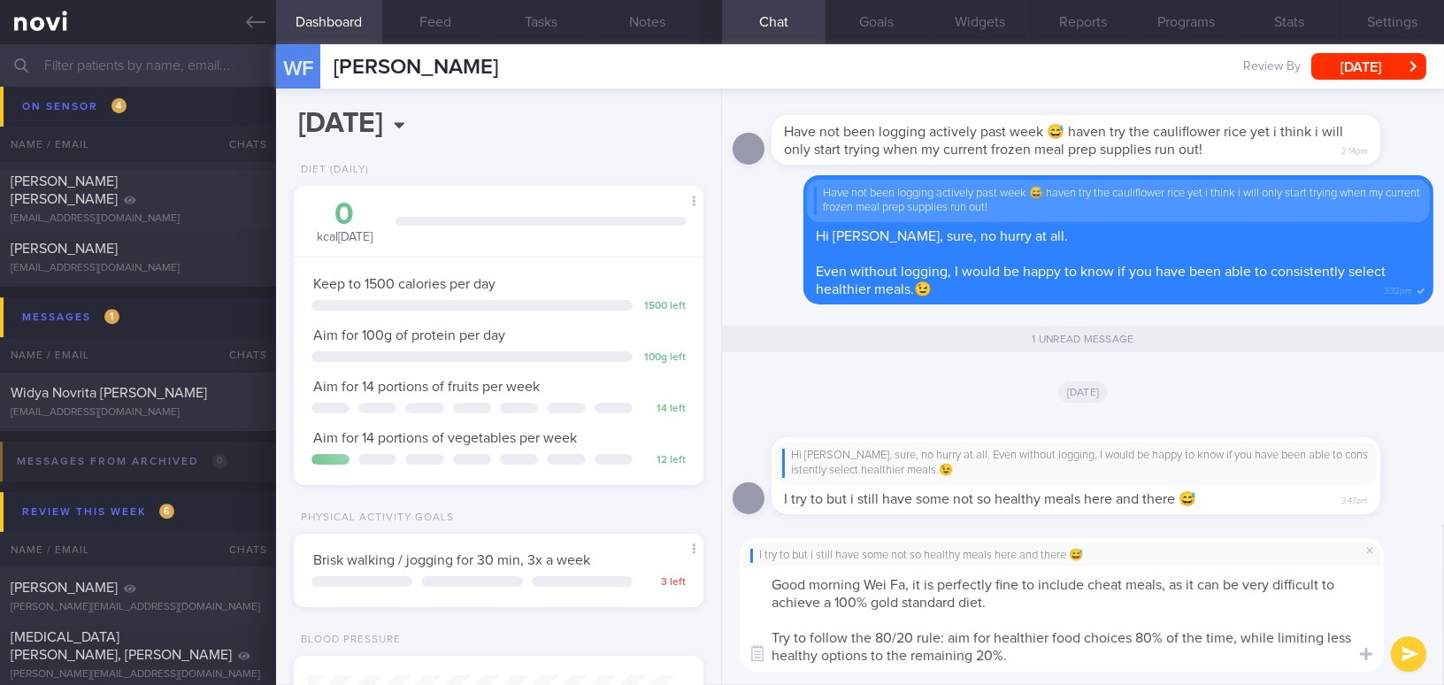
click at [944, 631] on textarea "Good morning Wei Fa, it is perfectly fine to include cheat meals, as it can be …" at bounding box center [1062, 618] width 644 height 105
click at [1224, 657] on textarea "Good morning Wei Fa, it is perfectly fine to include cheat meals, as it can be …" at bounding box center [1062, 618] width 644 height 105
type textarea "Good morning Wei Fa, it is perfectly fine to include cheat meals, as it can be …"
click at [1414, 649] on button "submit" at bounding box center [1408, 653] width 35 height 35
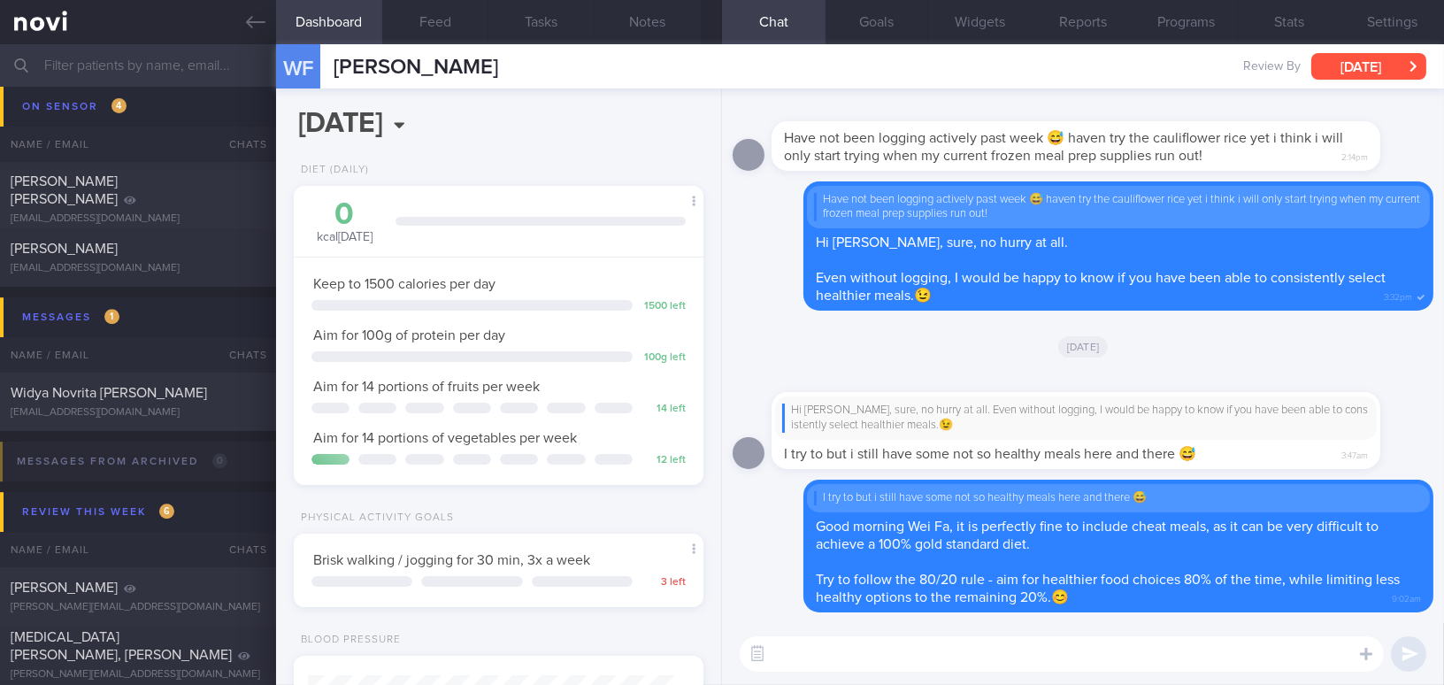
click at [1346, 73] on button "Thu, 18 Sep" at bounding box center [1368, 66] width 115 height 27
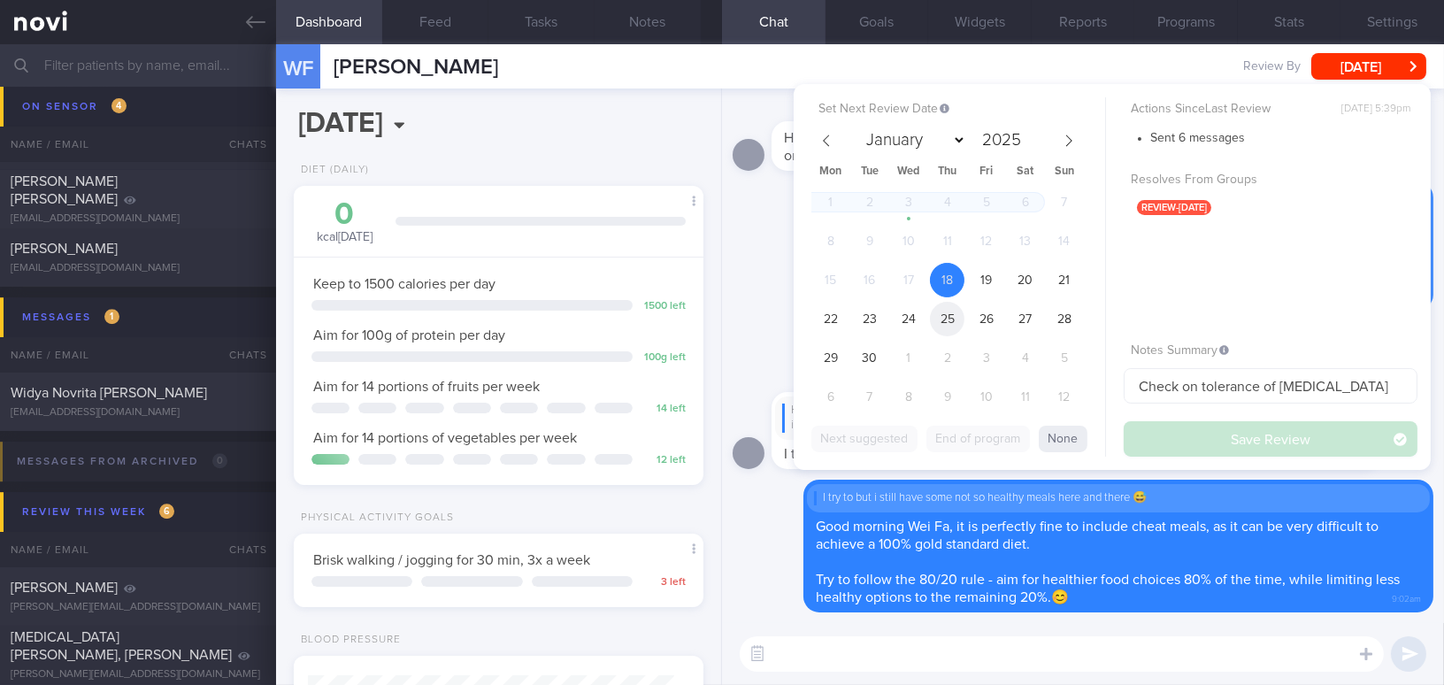
click at [951, 321] on span "25" at bounding box center [947, 319] width 35 height 35
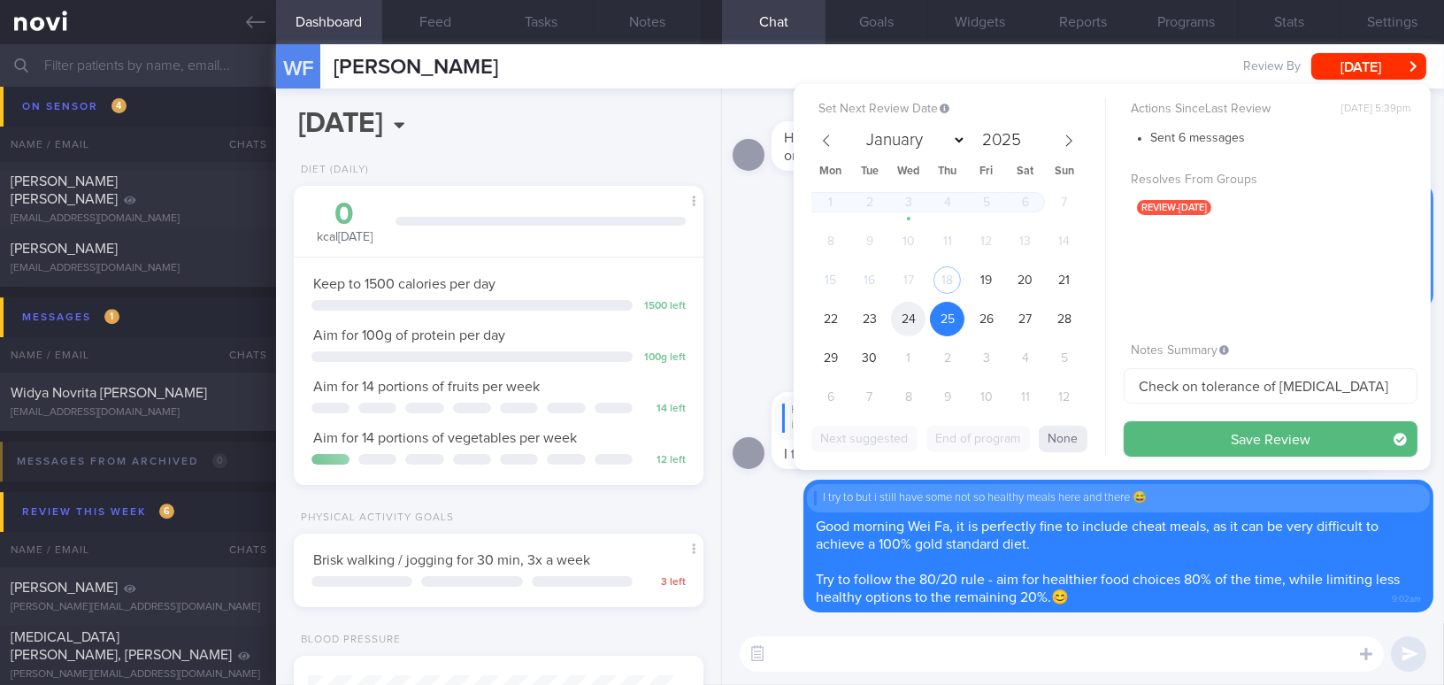
click at [909, 319] on span "24" at bounding box center [908, 319] width 35 height 35
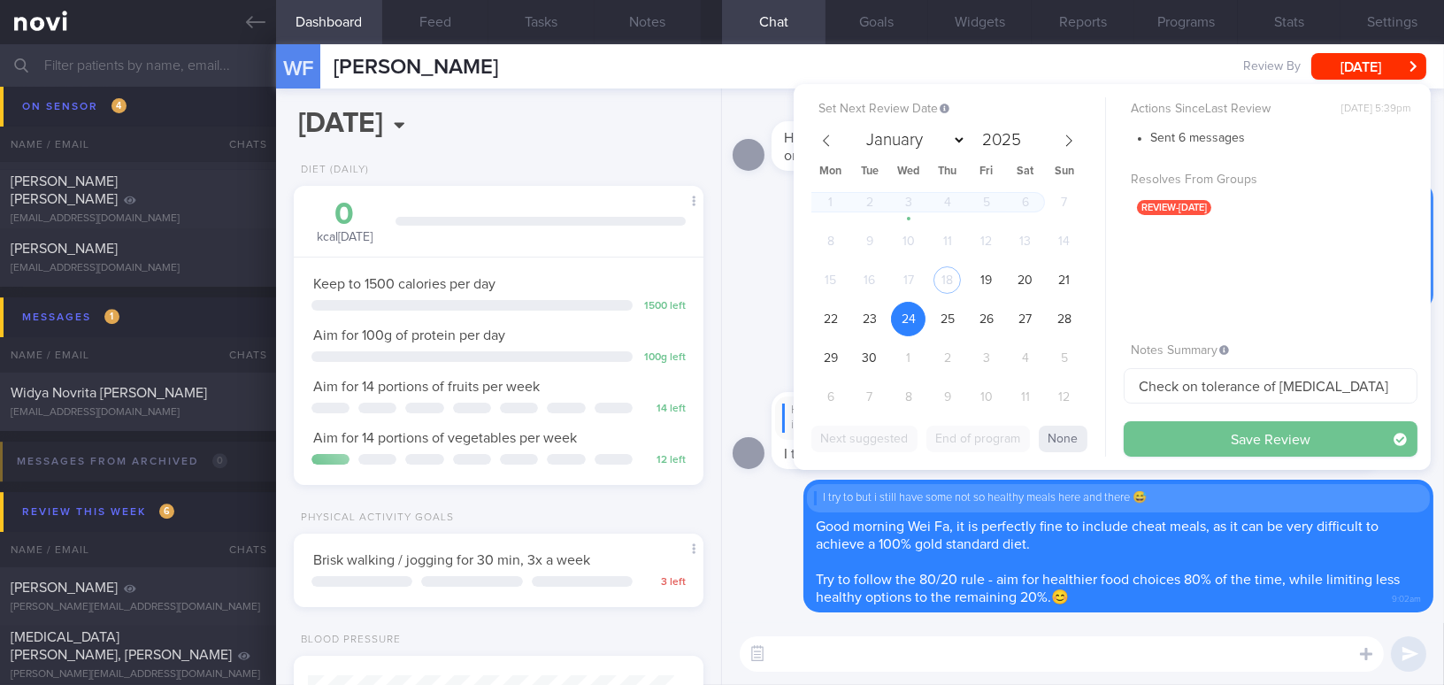
click at [1165, 445] on button "Save Review" at bounding box center [1270, 438] width 294 height 35
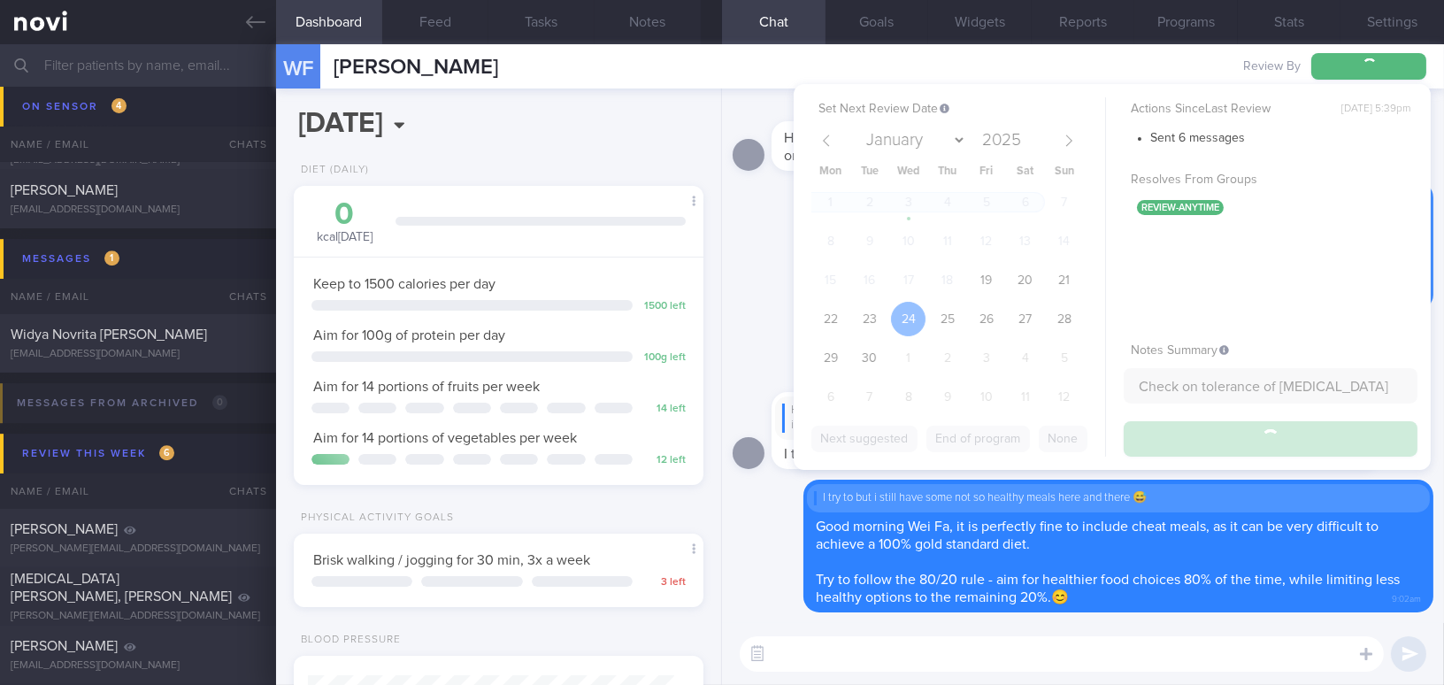
scroll to position [9749, 0]
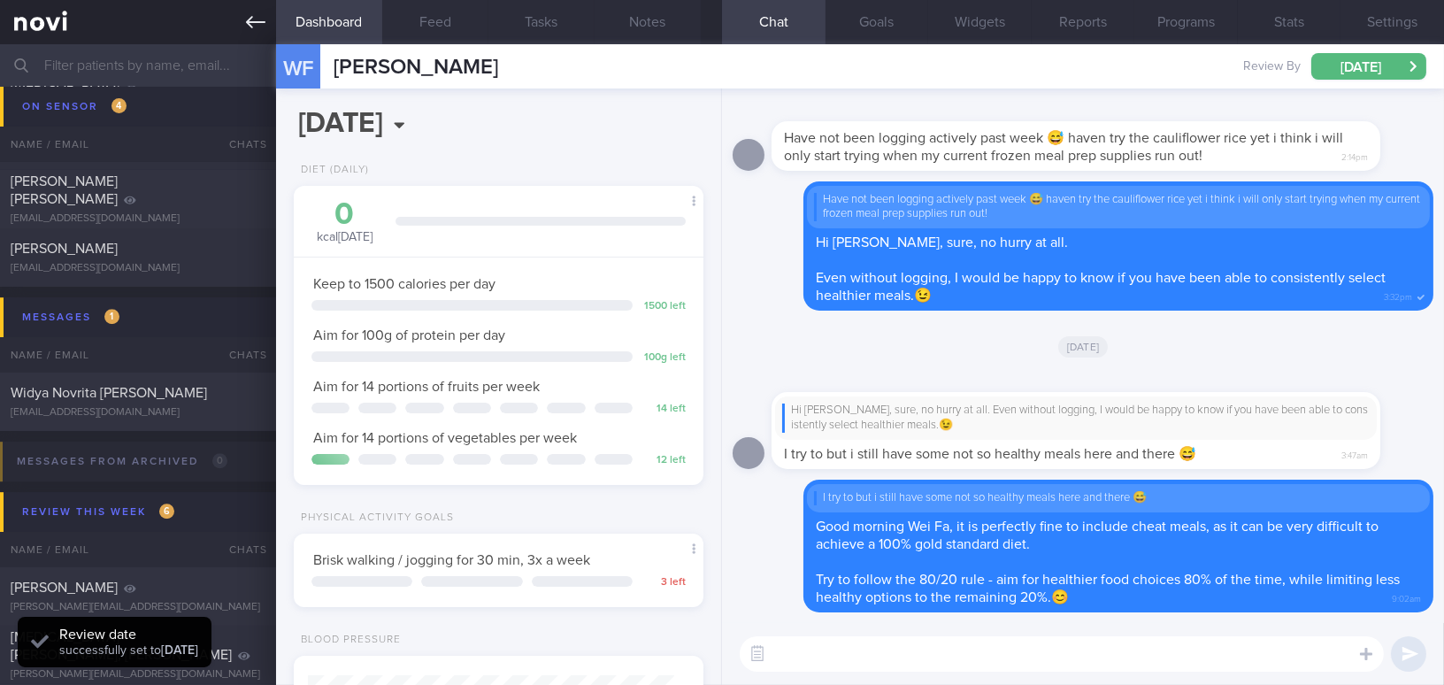
click at [252, 24] on icon at bounding box center [255, 21] width 19 height 19
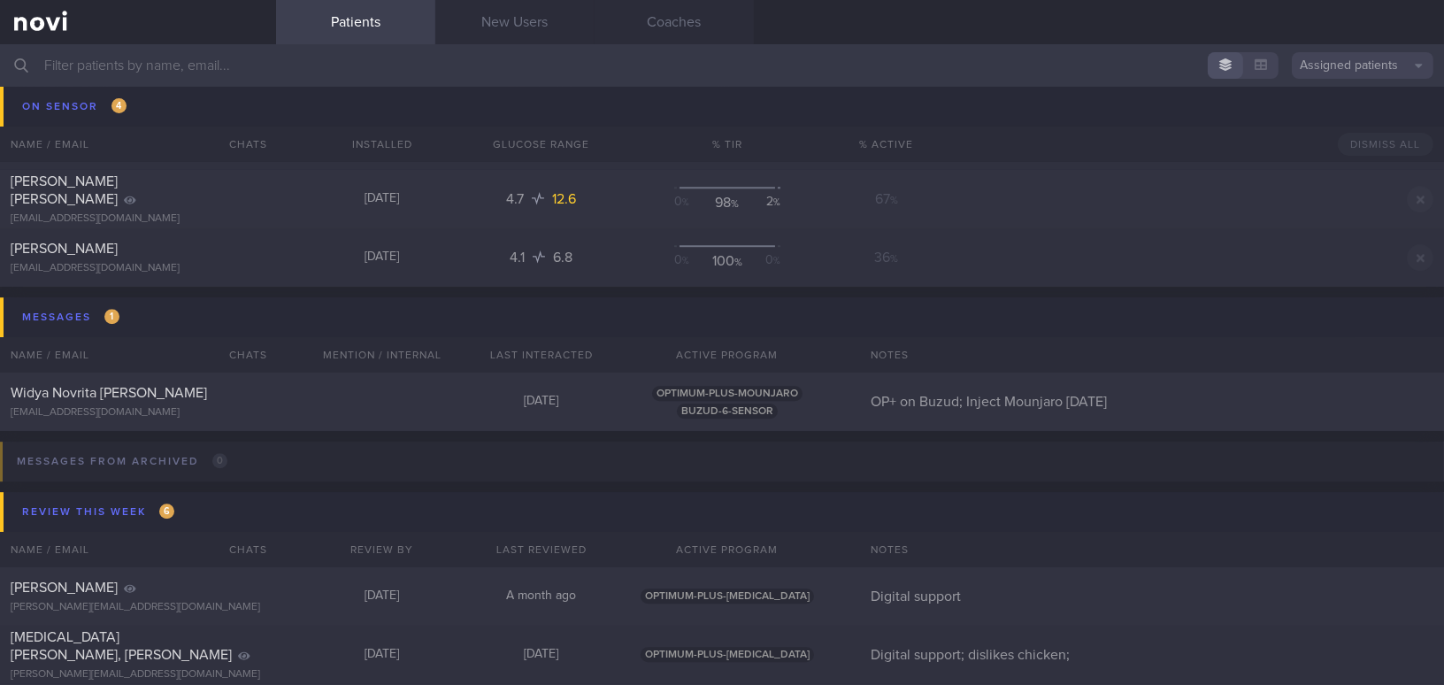
click at [241, 68] on input "text" at bounding box center [722, 65] width 1444 height 42
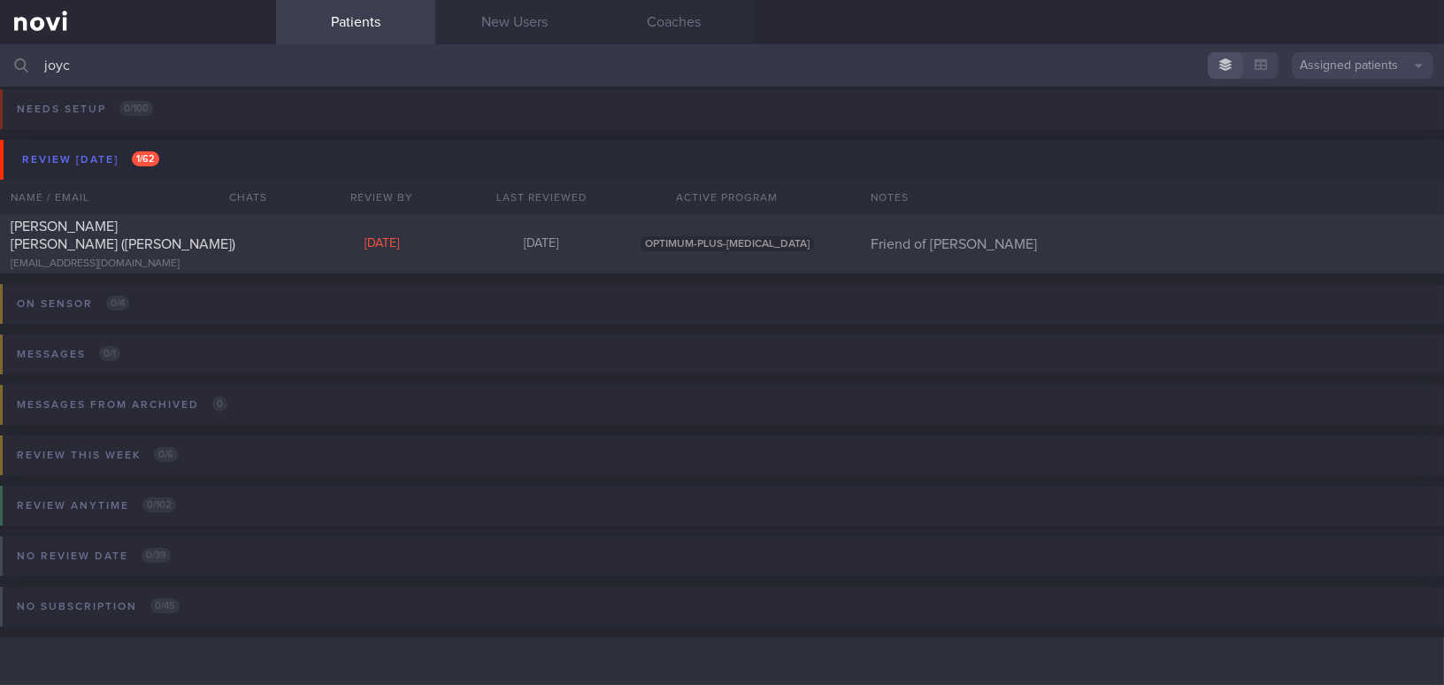
scroll to position [7, 0]
type input "joyce"
click at [189, 247] on div "Ang Soh Cheng (Joyce) hl_nutri@yahoo.com.sg" at bounding box center [138, 245] width 276 height 53
select select "8"
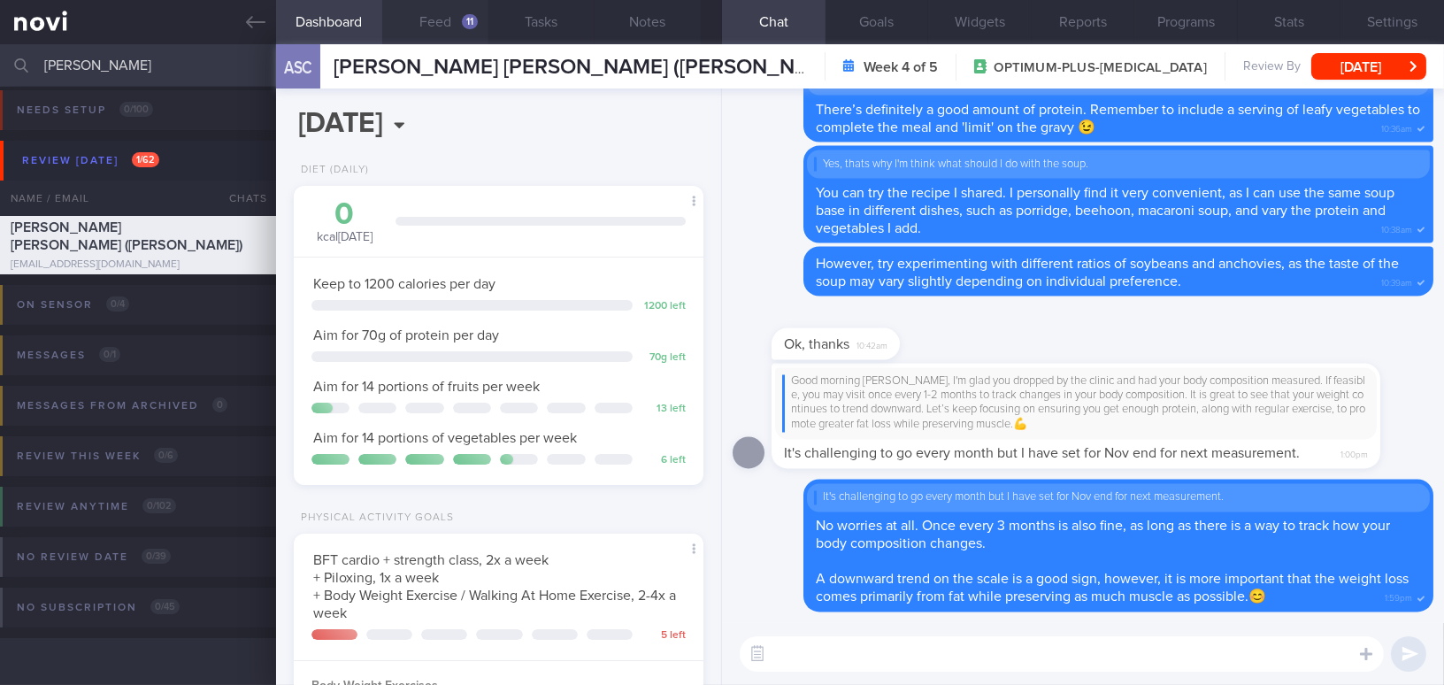
click at [439, 24] on button "Feed 11" at bounding box center [435, 22] width 106 height 44
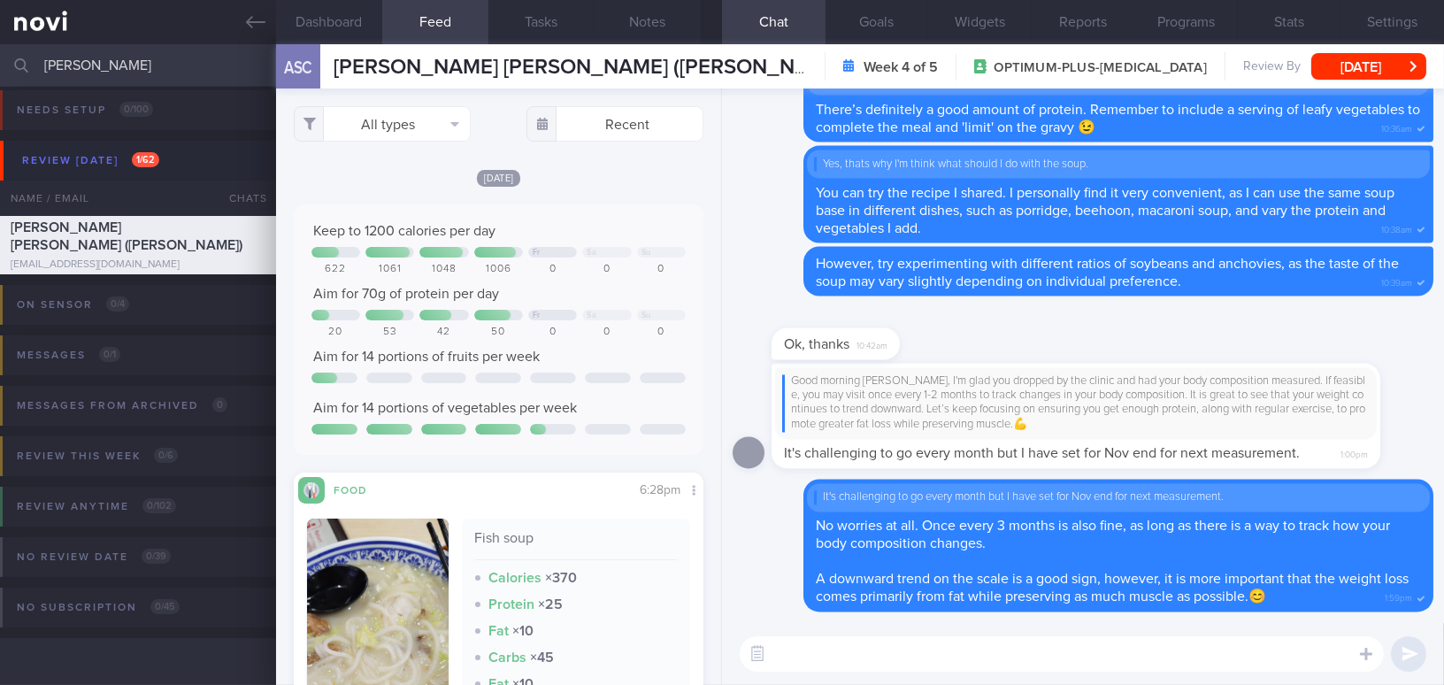
scroll to position [321, 0]
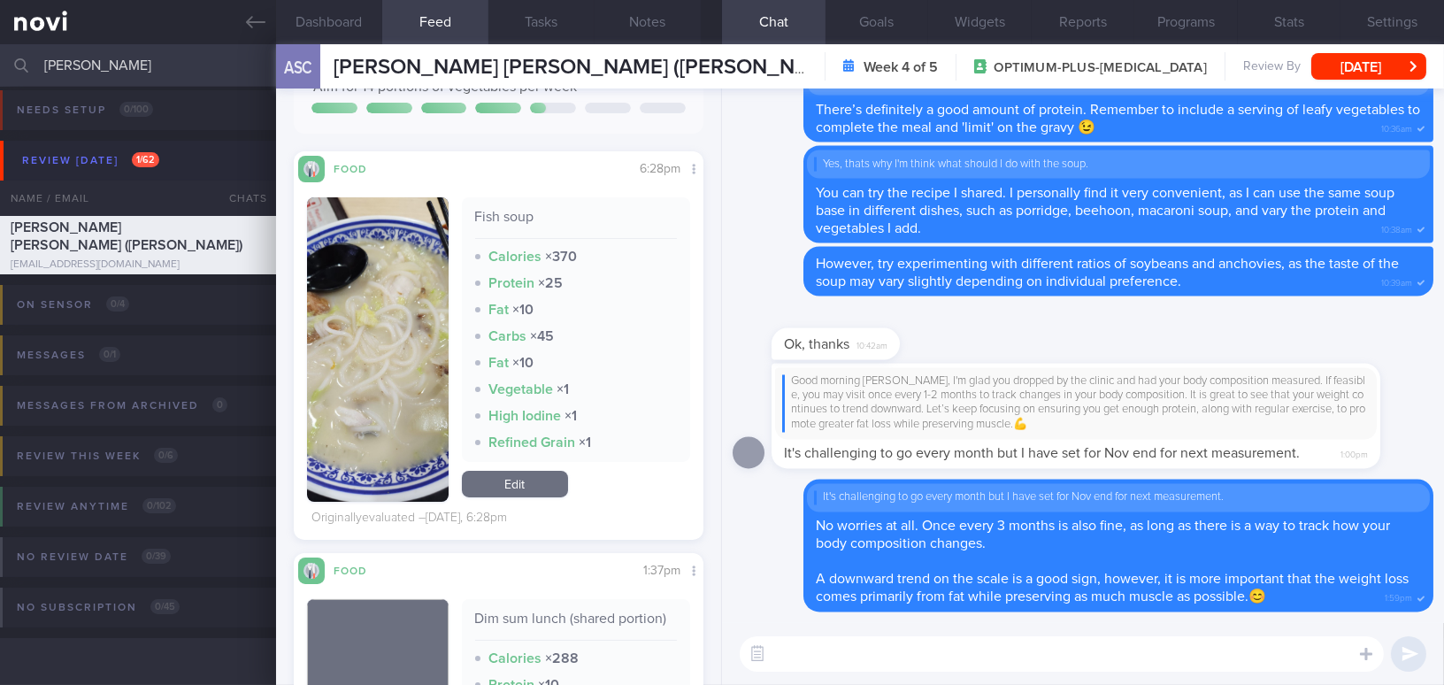
click at [386, 318] on img "button" at bounding box center [378, 349] width 142 height 304
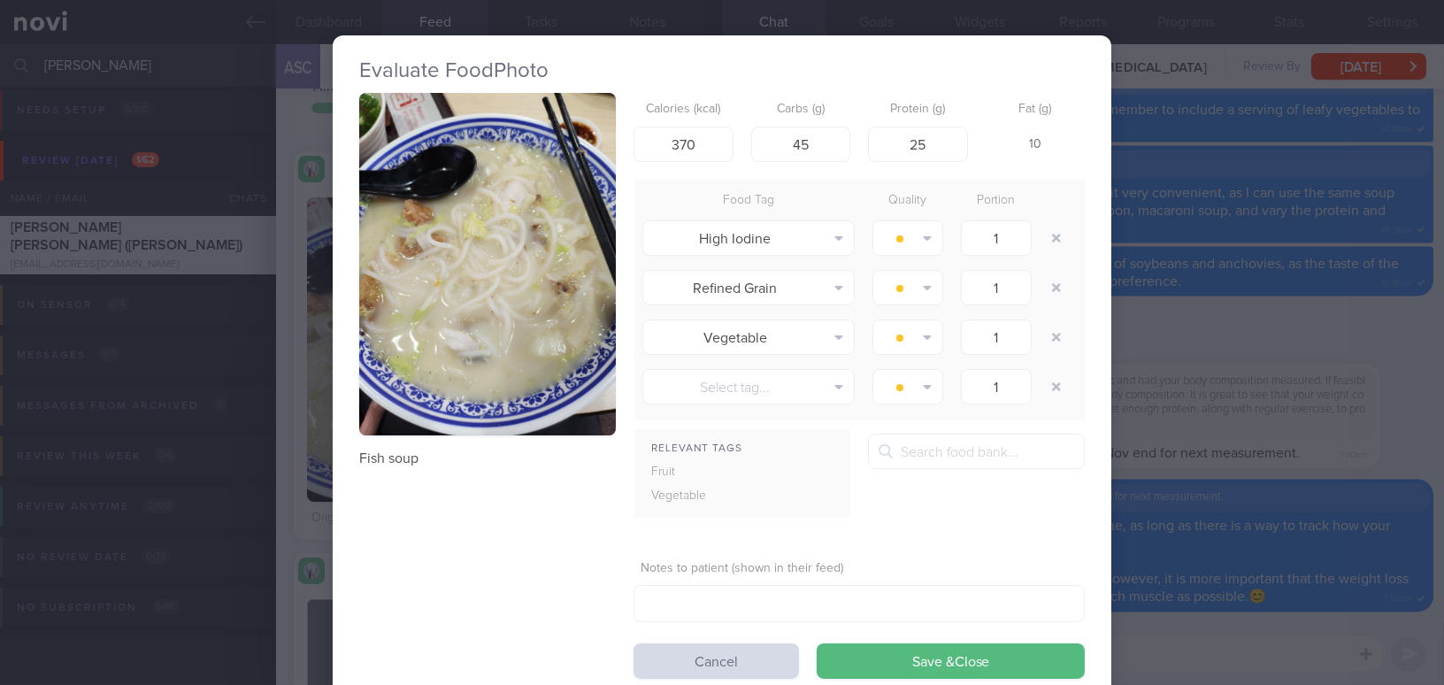
click at [387, 244] on button "button" at bounding box center [487, 264] width 257 height 342
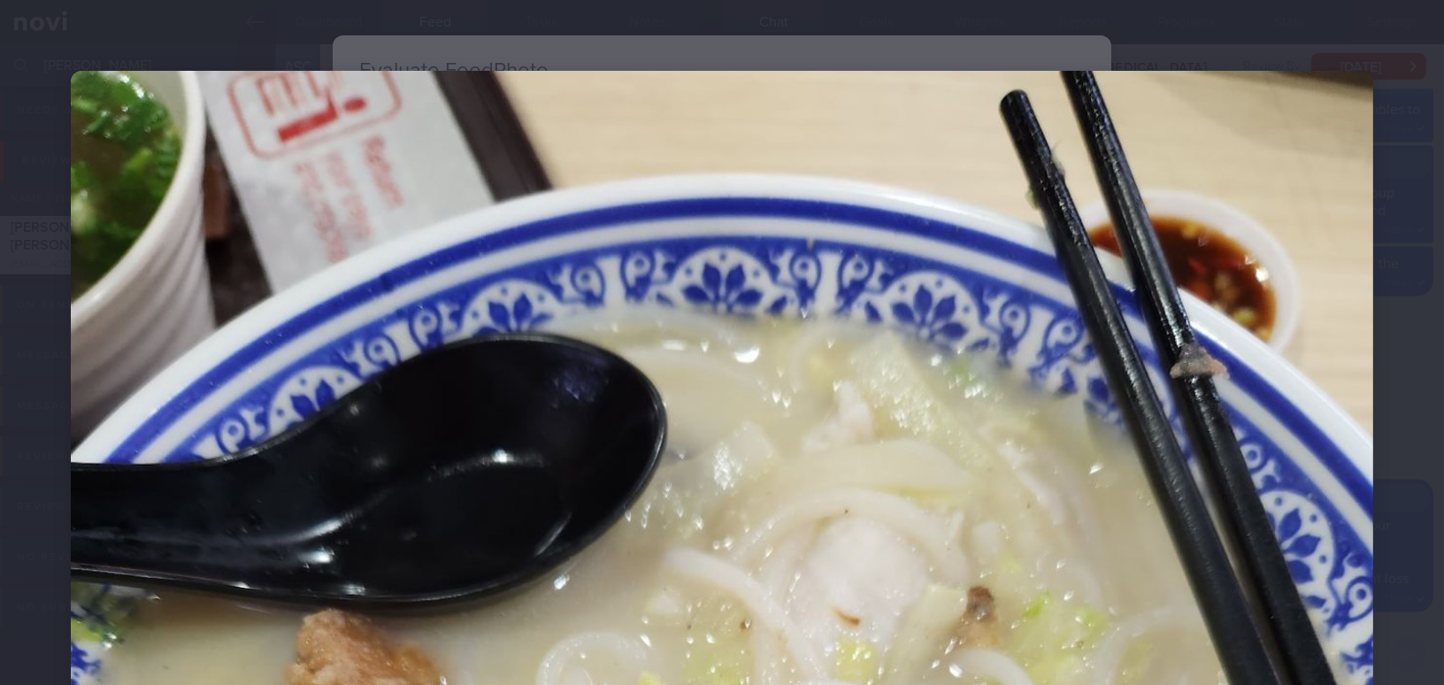
scroll to position [482, 0]
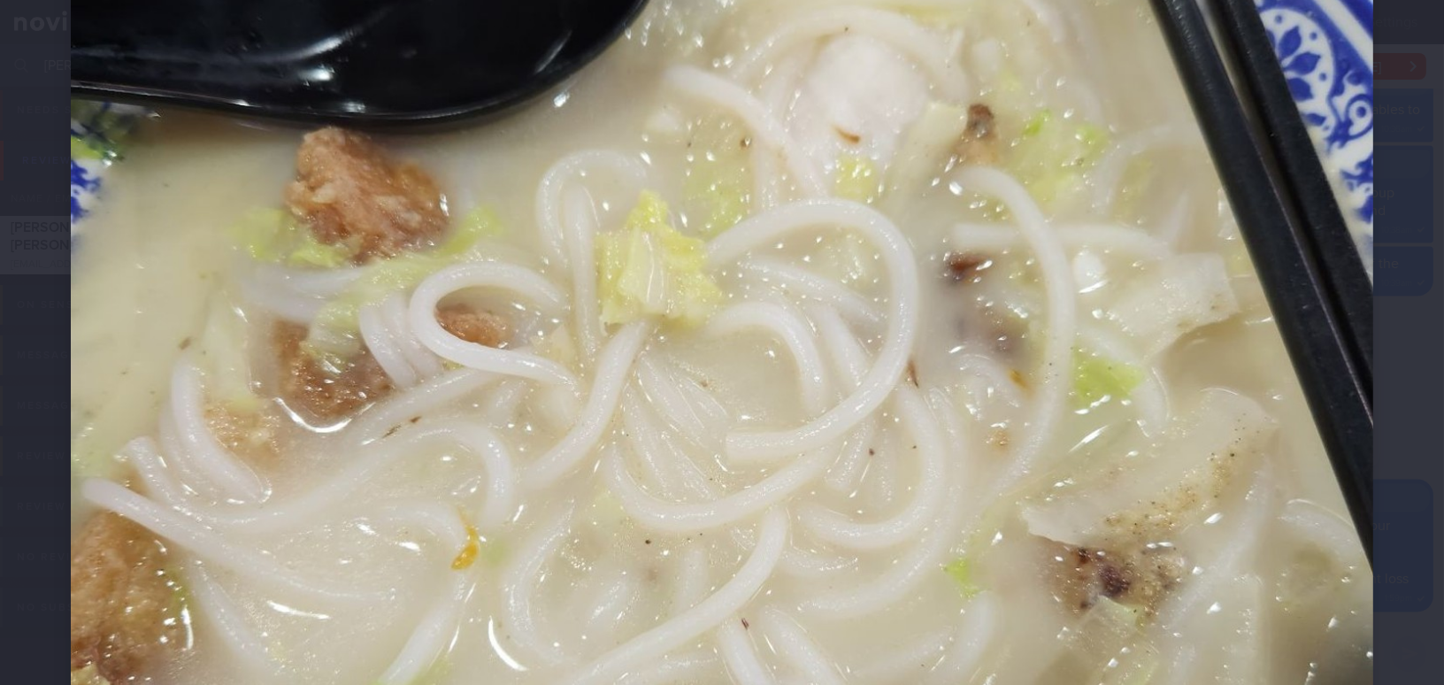
click at [1048, 369] on img at bounding box center [722, 457] width 1302 height 1737
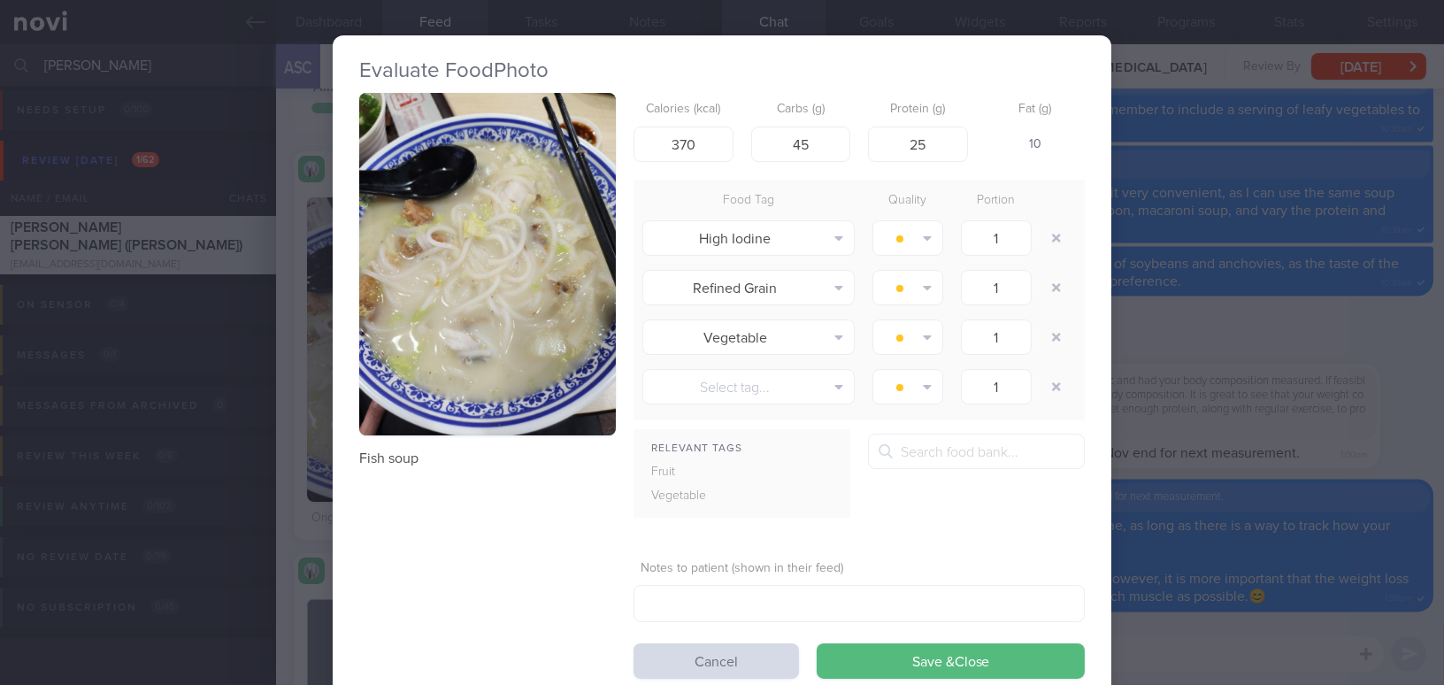
click at [1208, 336] on div "Evaluate Food Photo Fish soup Calories (kcal) 370 Carbs (g) 45 Protein (g) 25 F…" at bounding box center [722, 342] width 1444 height 685
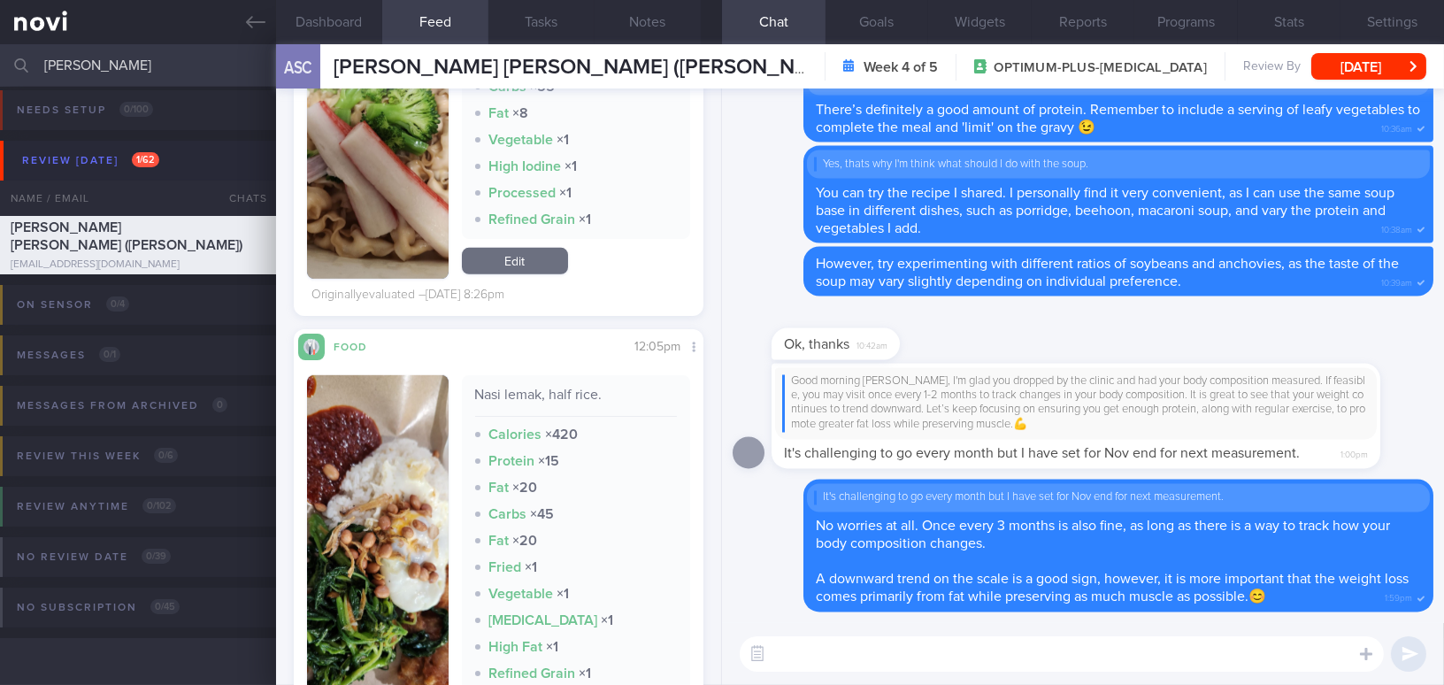
scroll to position [2171, 0]
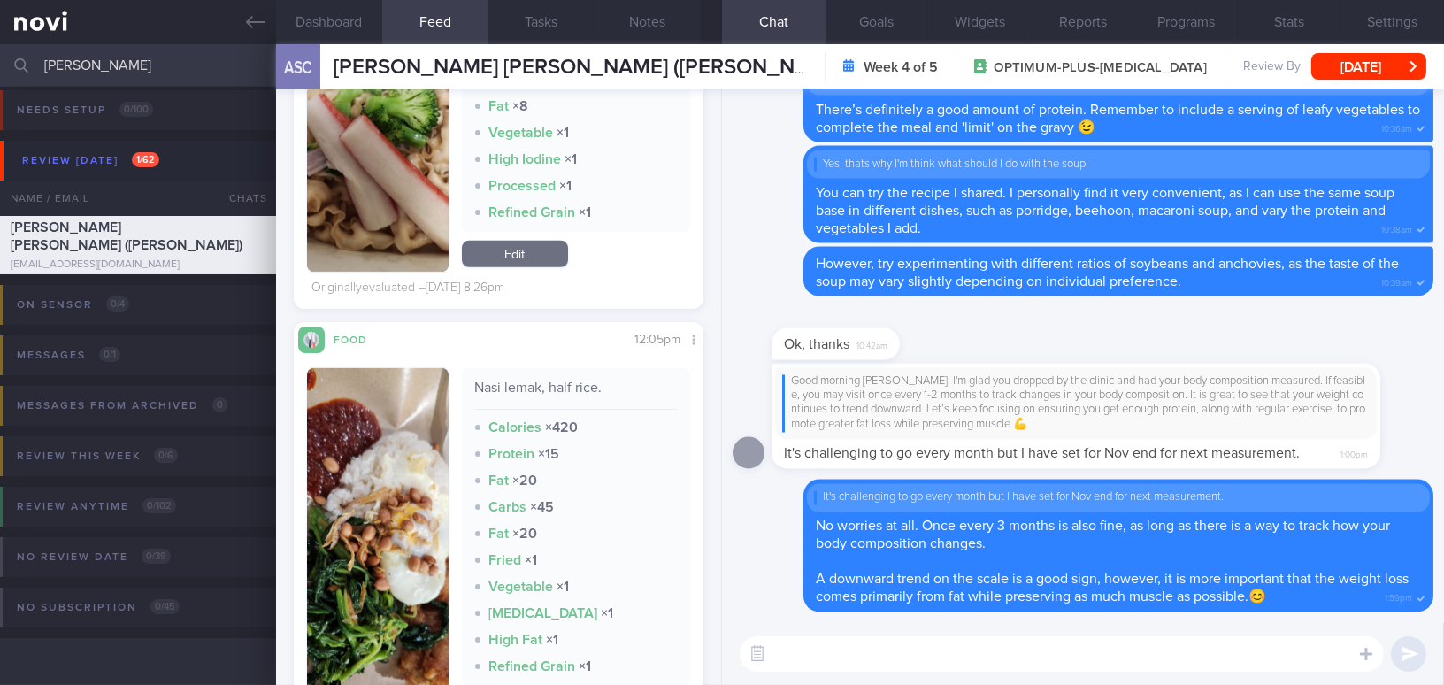
click at [344, 426] on img "button" at bounding box center [378, 546] width 142 height 357
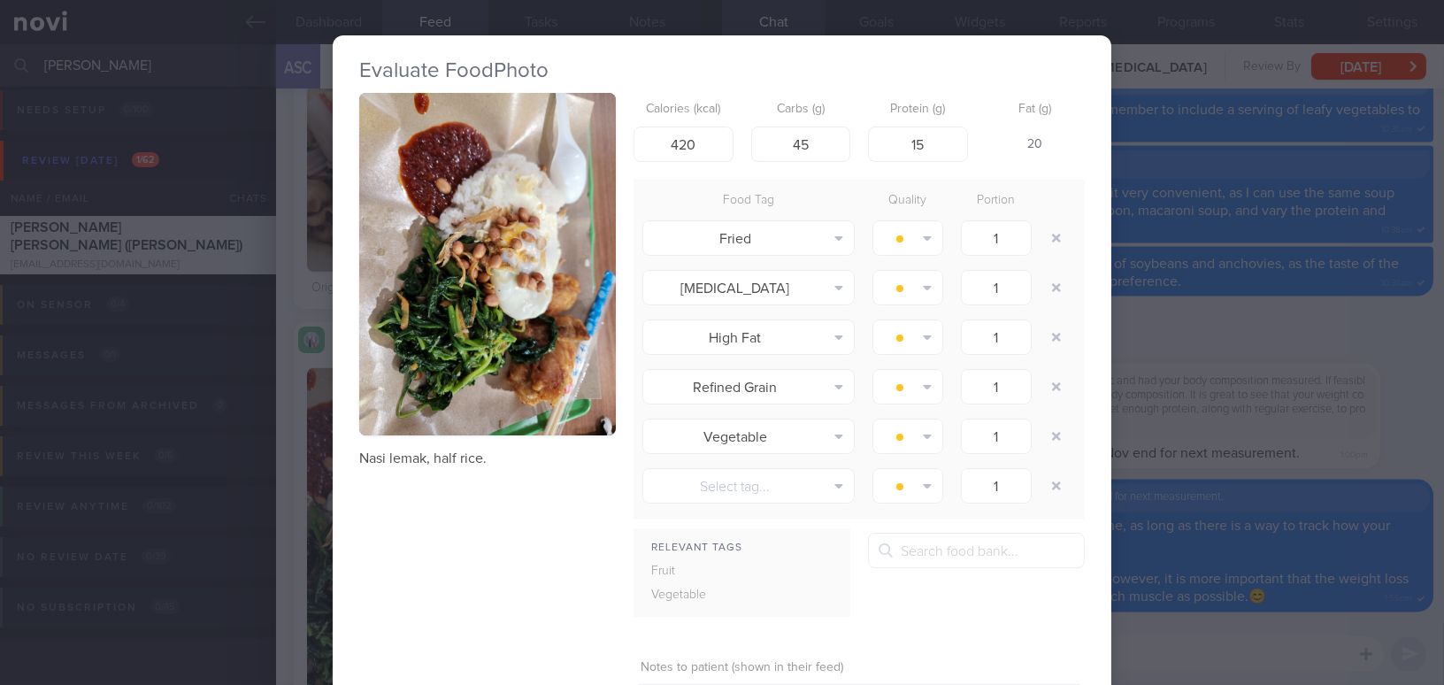
click at [1251, 326] on div "Evaluate Food Photo Nasi lemak, half rice. Calories (kcal) 420 Carbs (g) 45 Pro…" at bounding box center [722, 342] width 1444 height 685
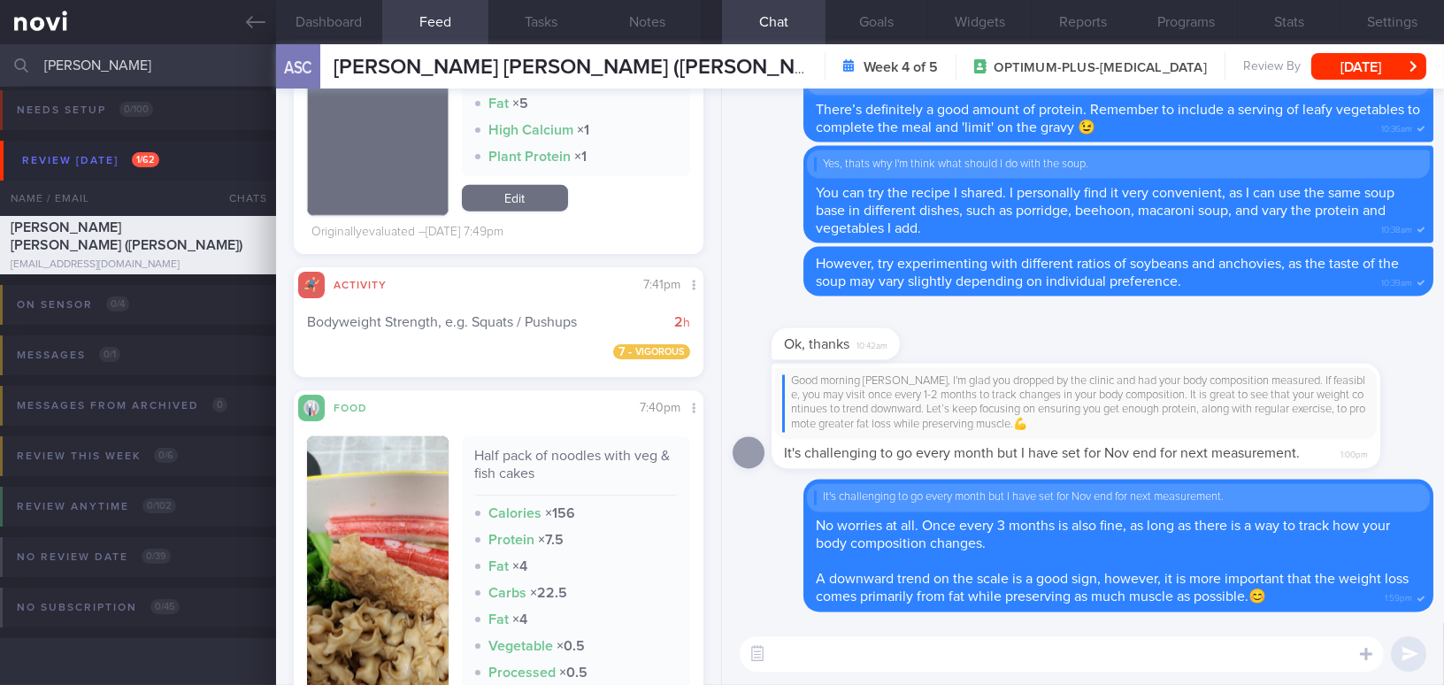
scroll to position [3779, 0]
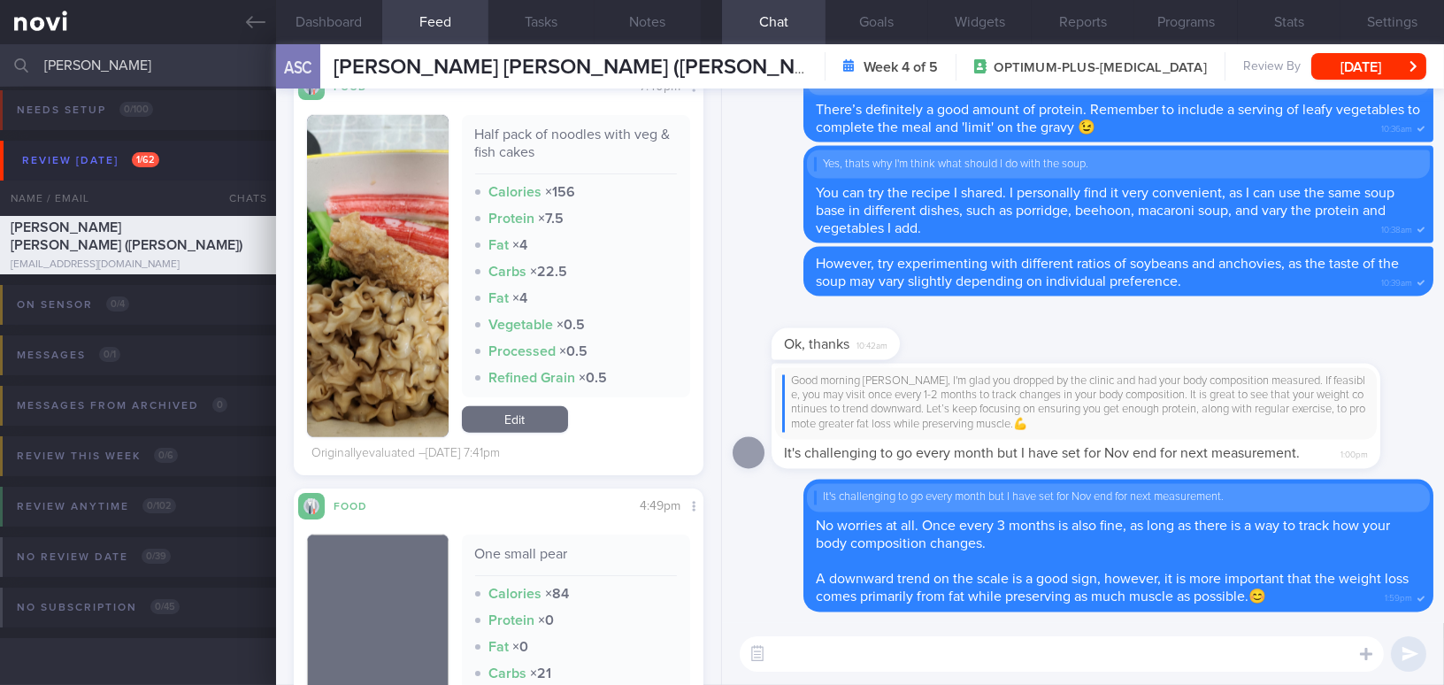
click at [389, 402] on img "button" at bounding box center [378, 276] width 142 height 322
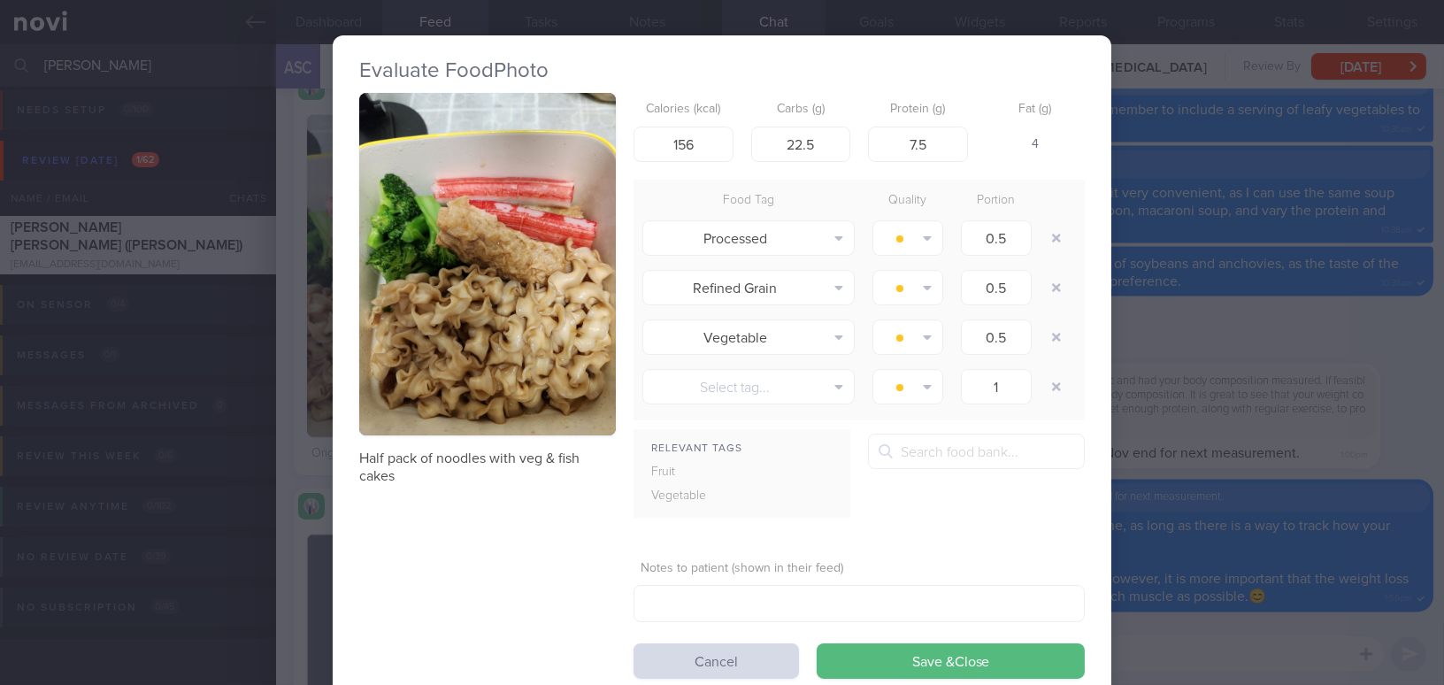
click at [1200, 328] on div "Evaluate Food Photo Half pack of noodles with veg & fish cakes Calories (kcal) …" at bounding box center [722, 342] width 1444 height 685
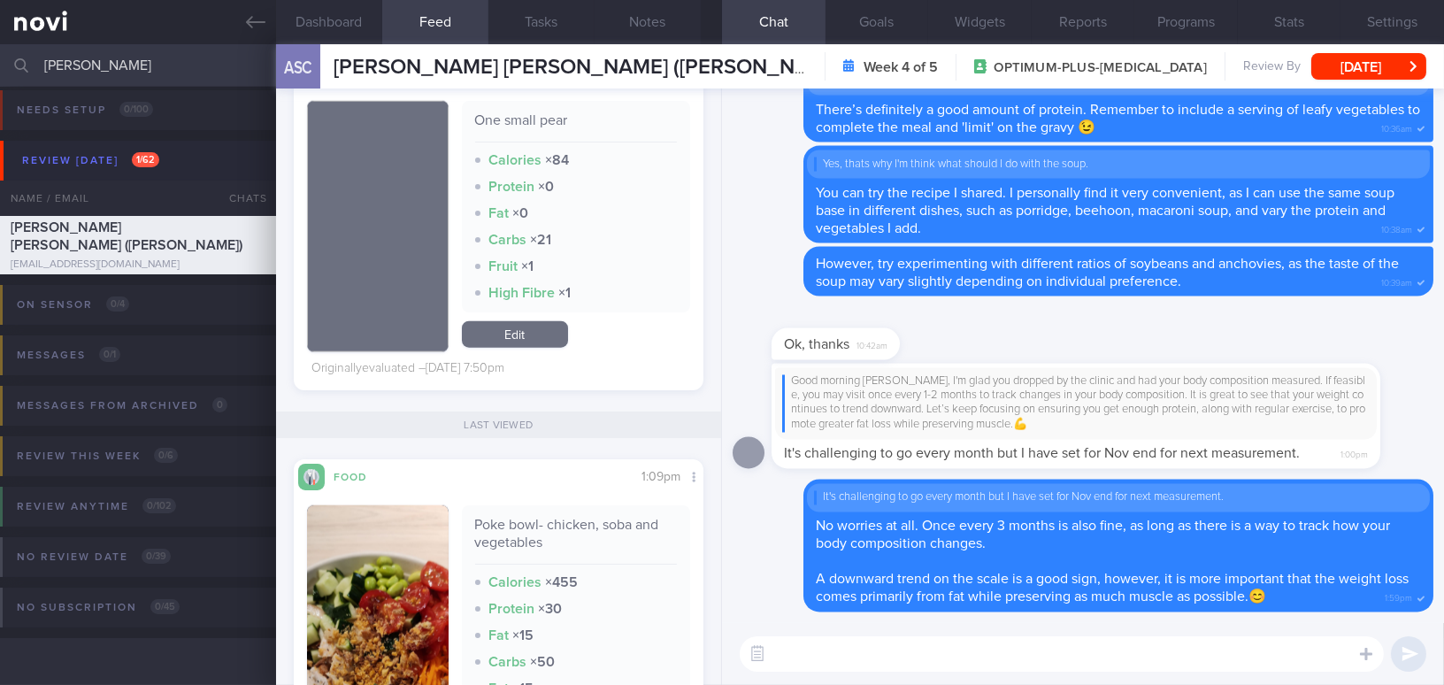
scroll to position [4343, 0]
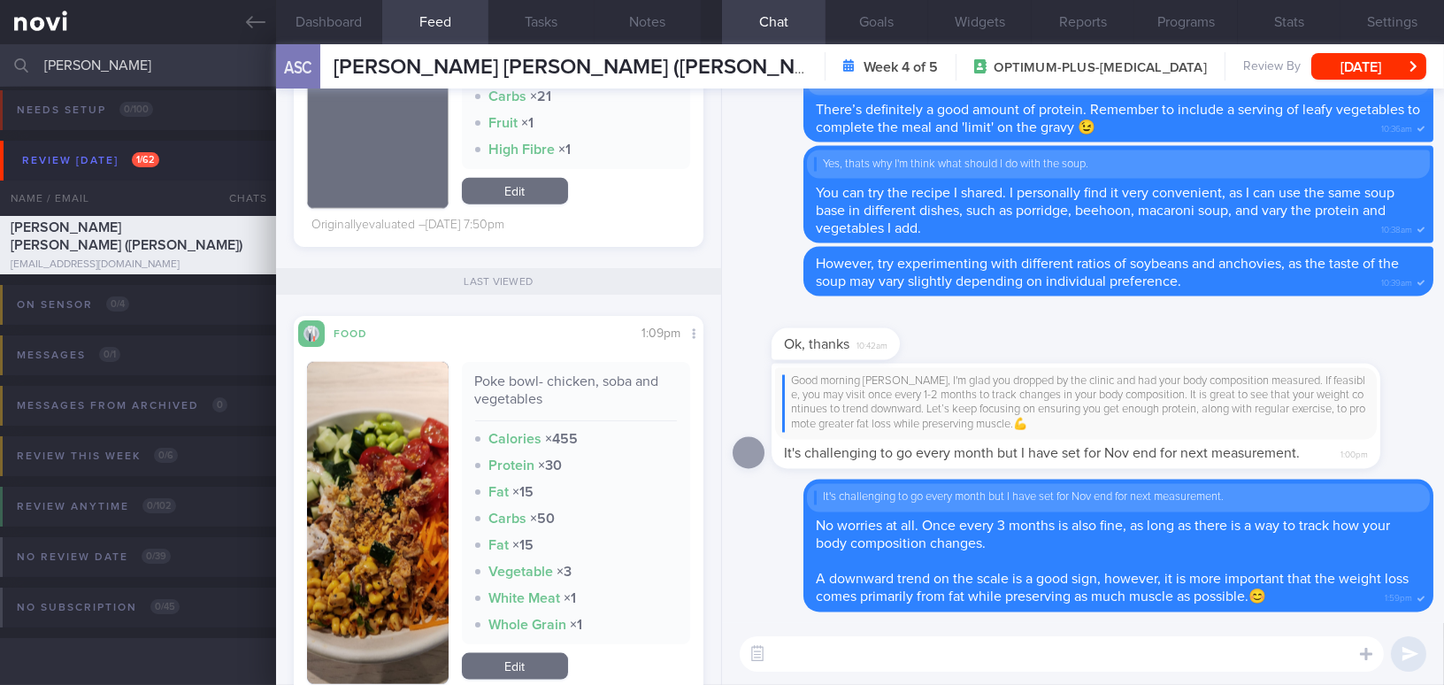
click at [359, 528] on button "button" at bounding box center [378, 523] width 142 height 322
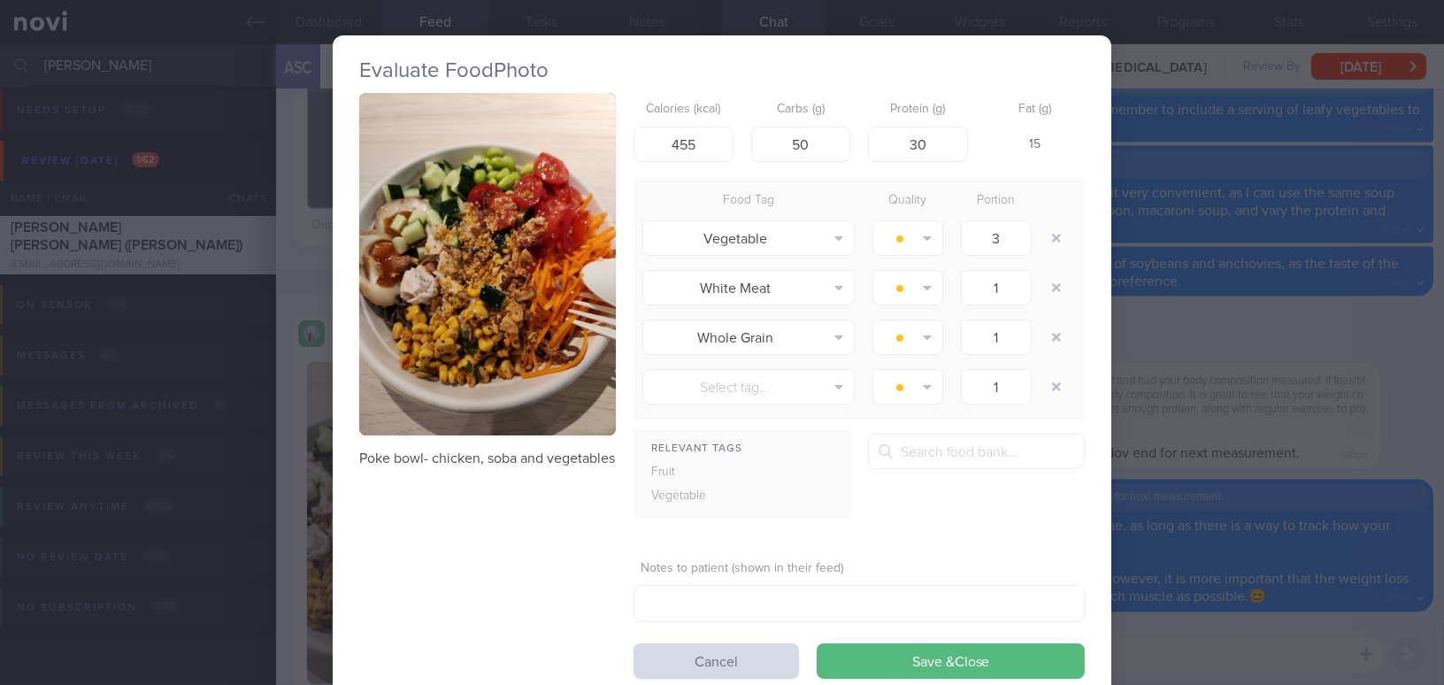
click at [410, 352] on button "button" at bounding box center [487, 264] width 257 height 342
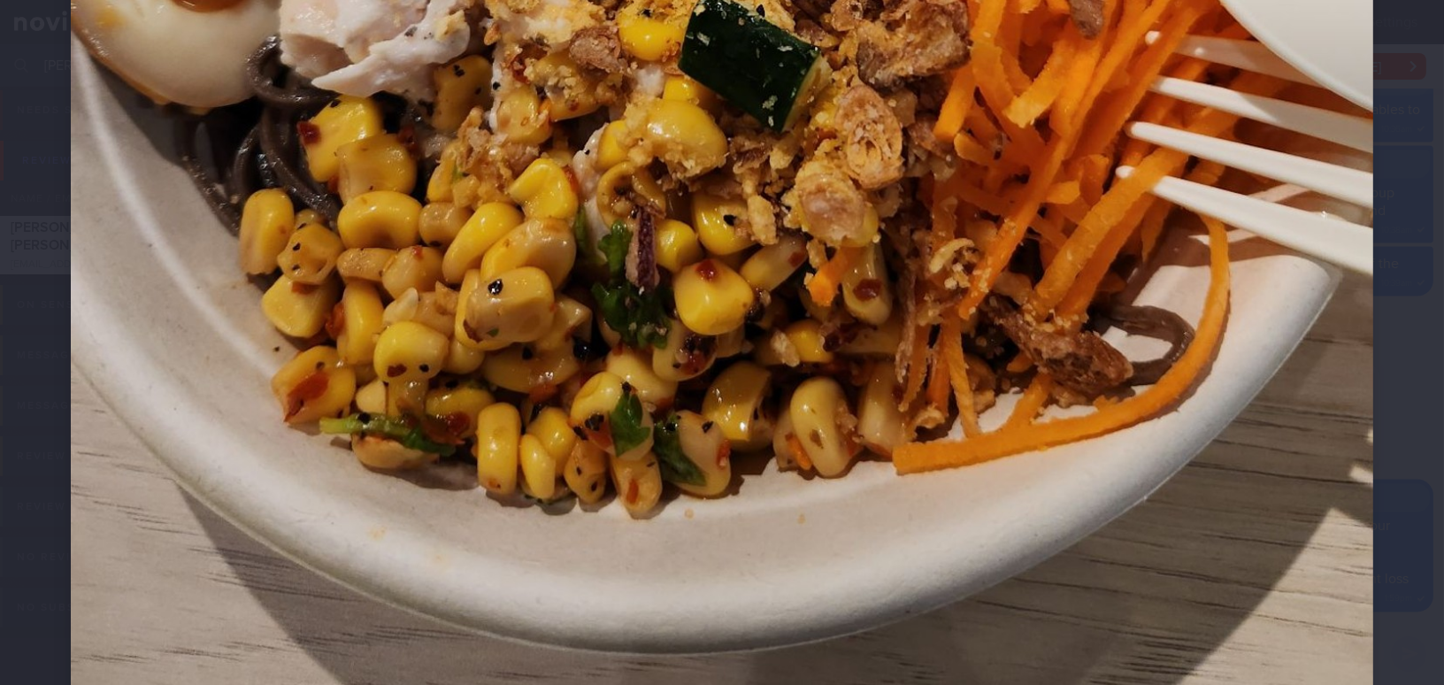
scroll to position [1177, 0]
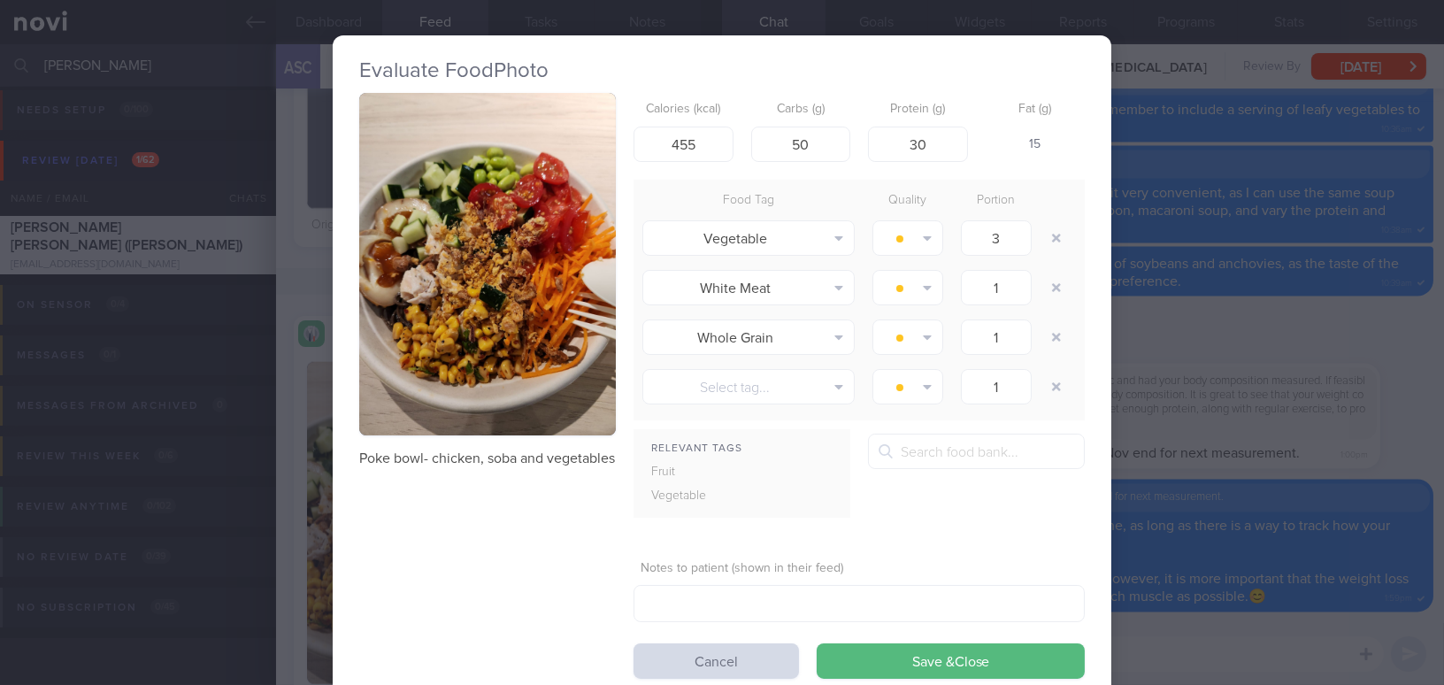
click at [1220, 381] on div "Evaluate Food Photo Poke bowl- chicken, soba and vegetables Calories (kcal) 455…" at bounding box center [722, 342] width 1444 height 685
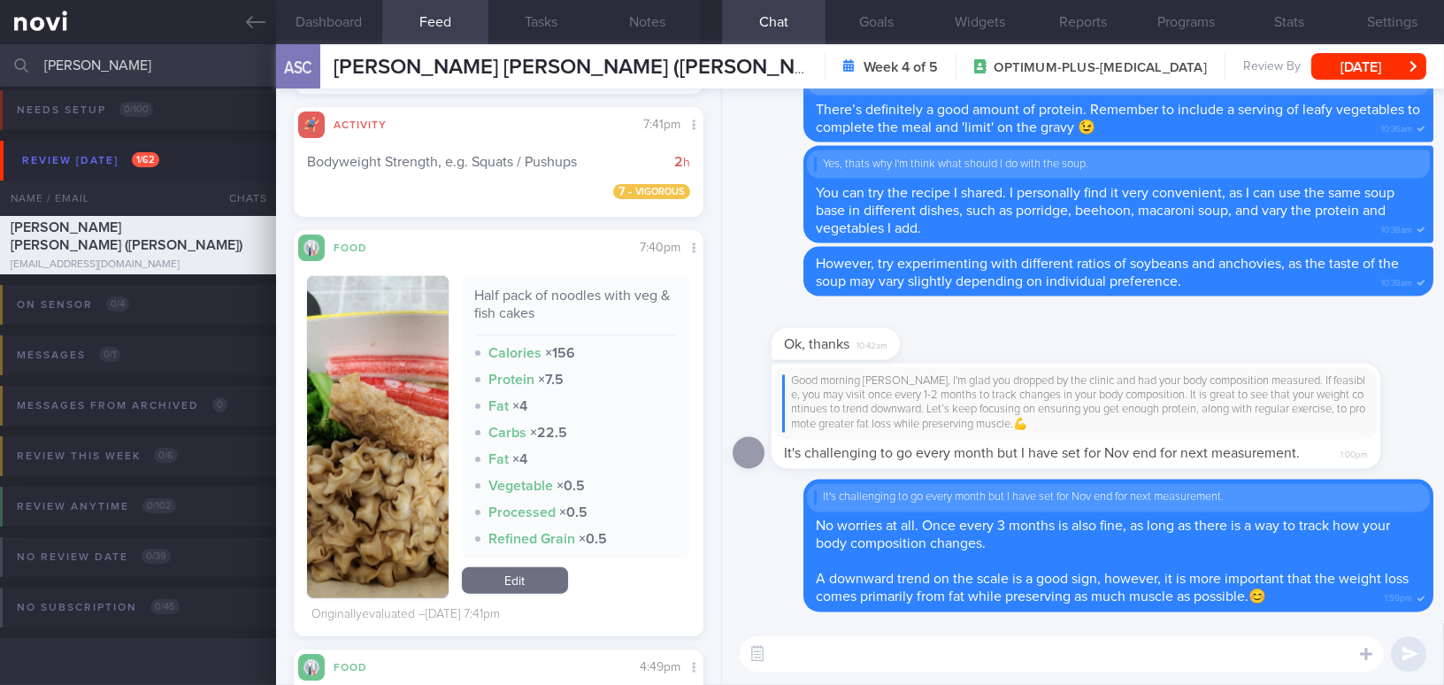
scroll to position [3860, 0]
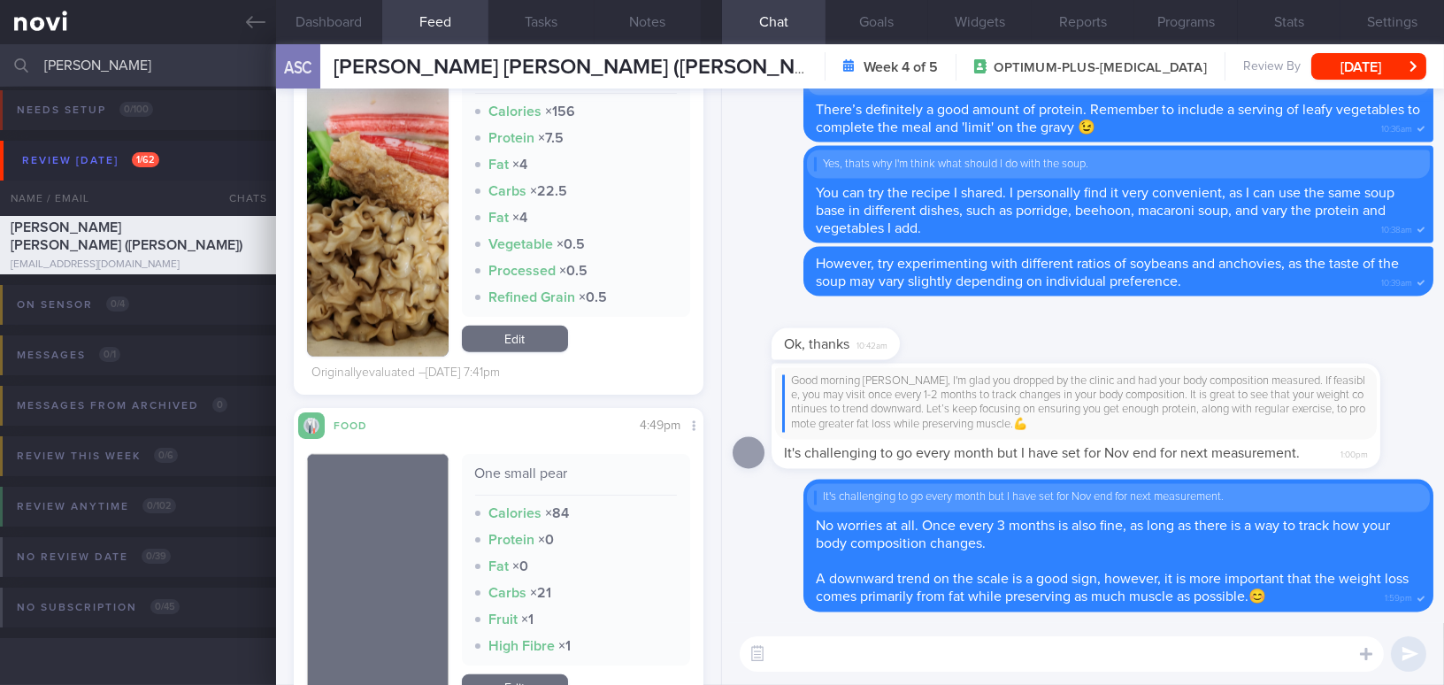
click at [404, 289] on img "button" at bounding box center [378, 196] width 142 height 322
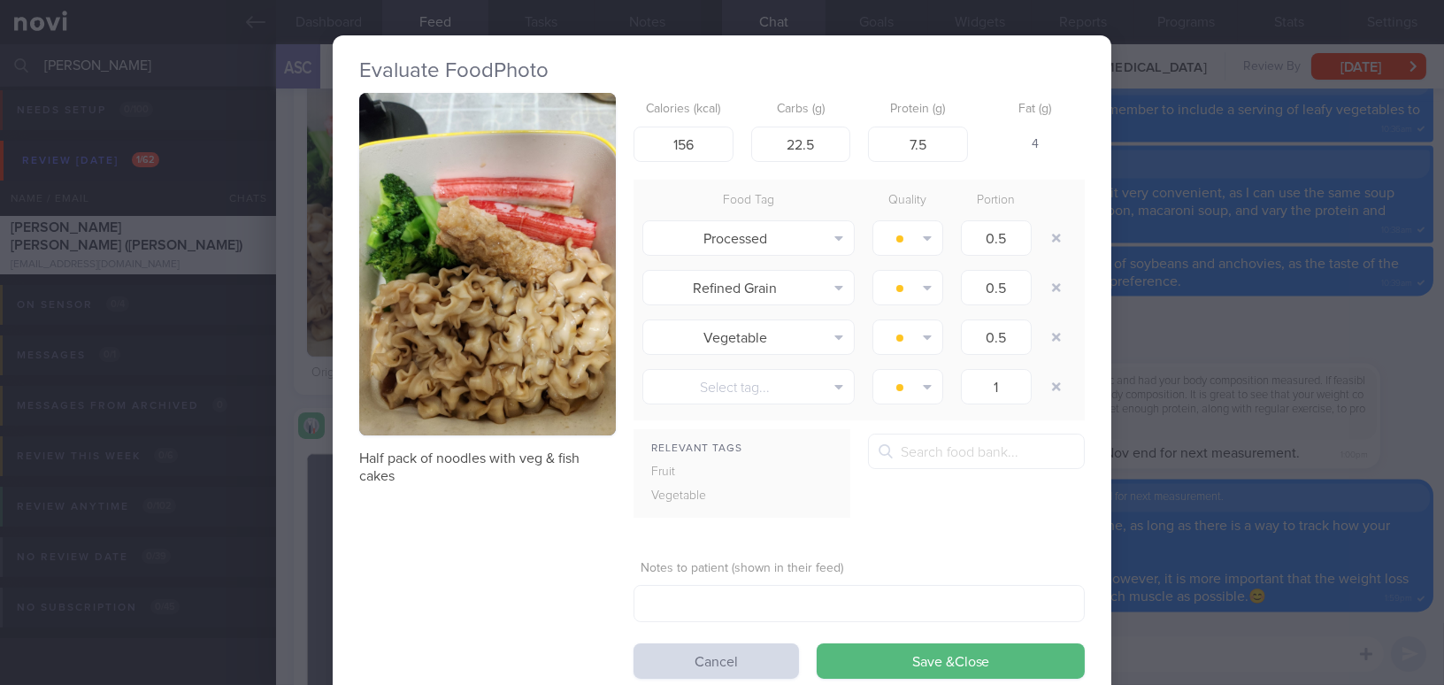
click at [457, 307] on button "button" at bounding box center [487, 264] width 257 height 342
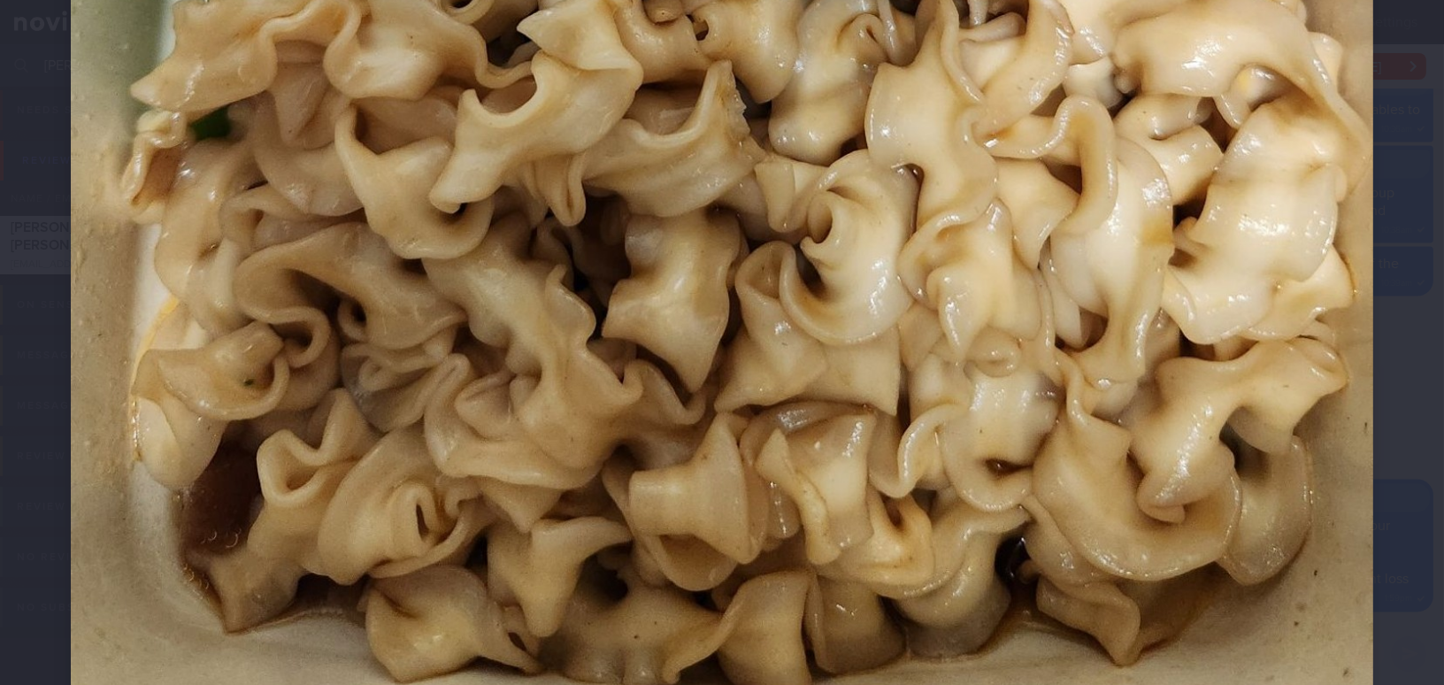
scroll to position [1045, 0]
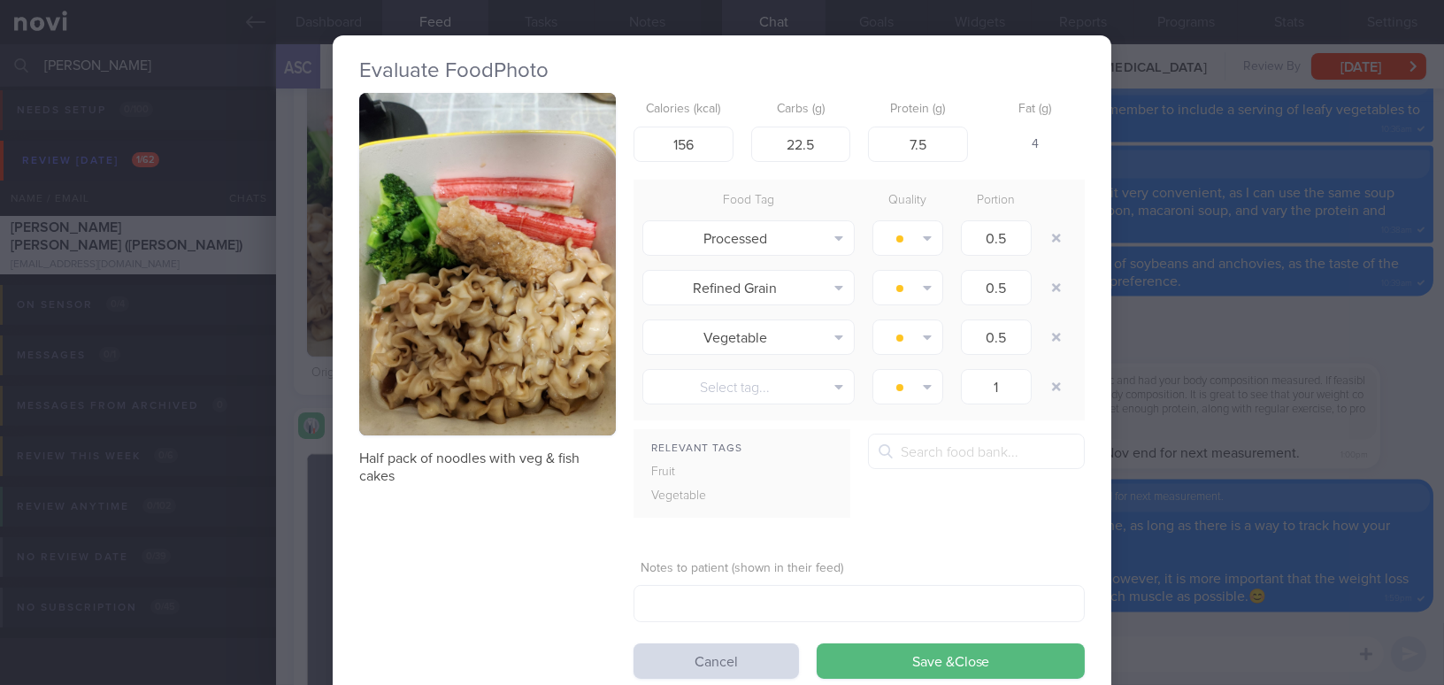
click at [1284, 342] on div "Evaluate Food Photo Half pack of noodles with veg & fish cakes Calories (kcal) …" at bounding box center [722, 342] width 1444 height 685
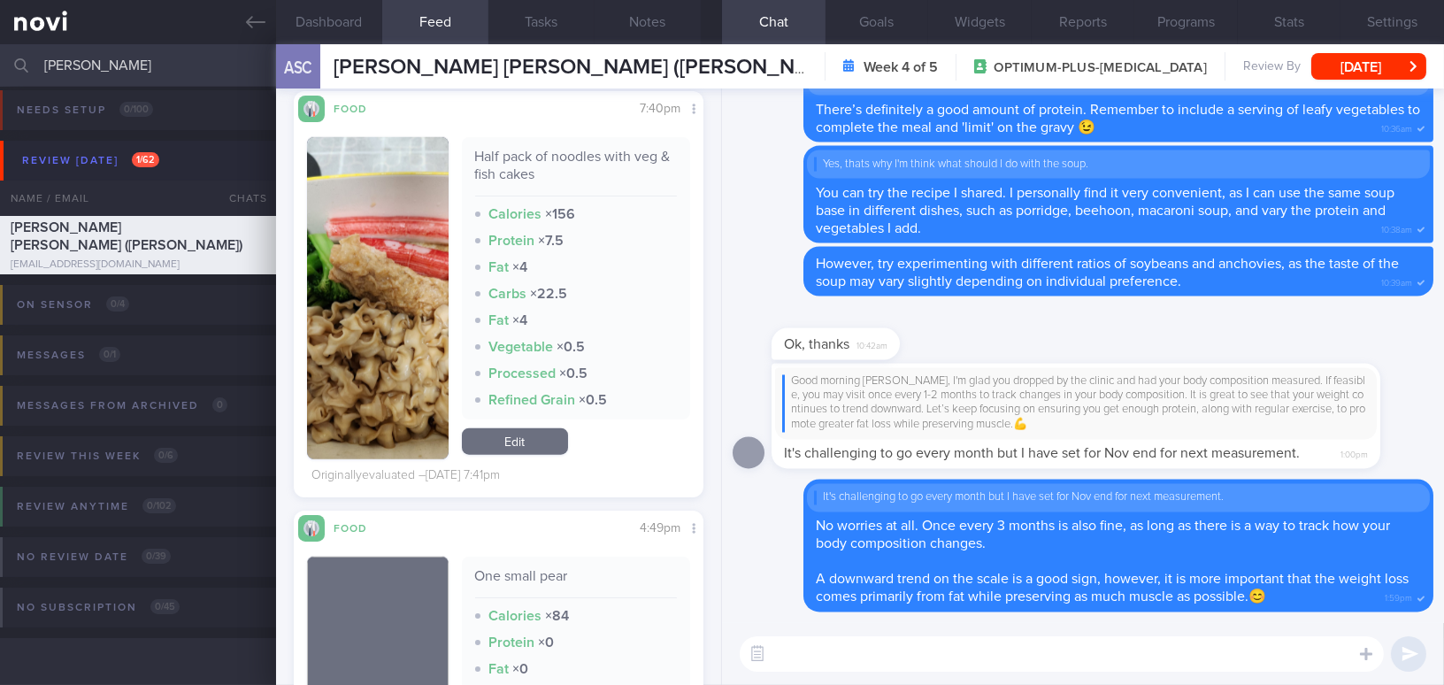
scroll to position [3699, 0]
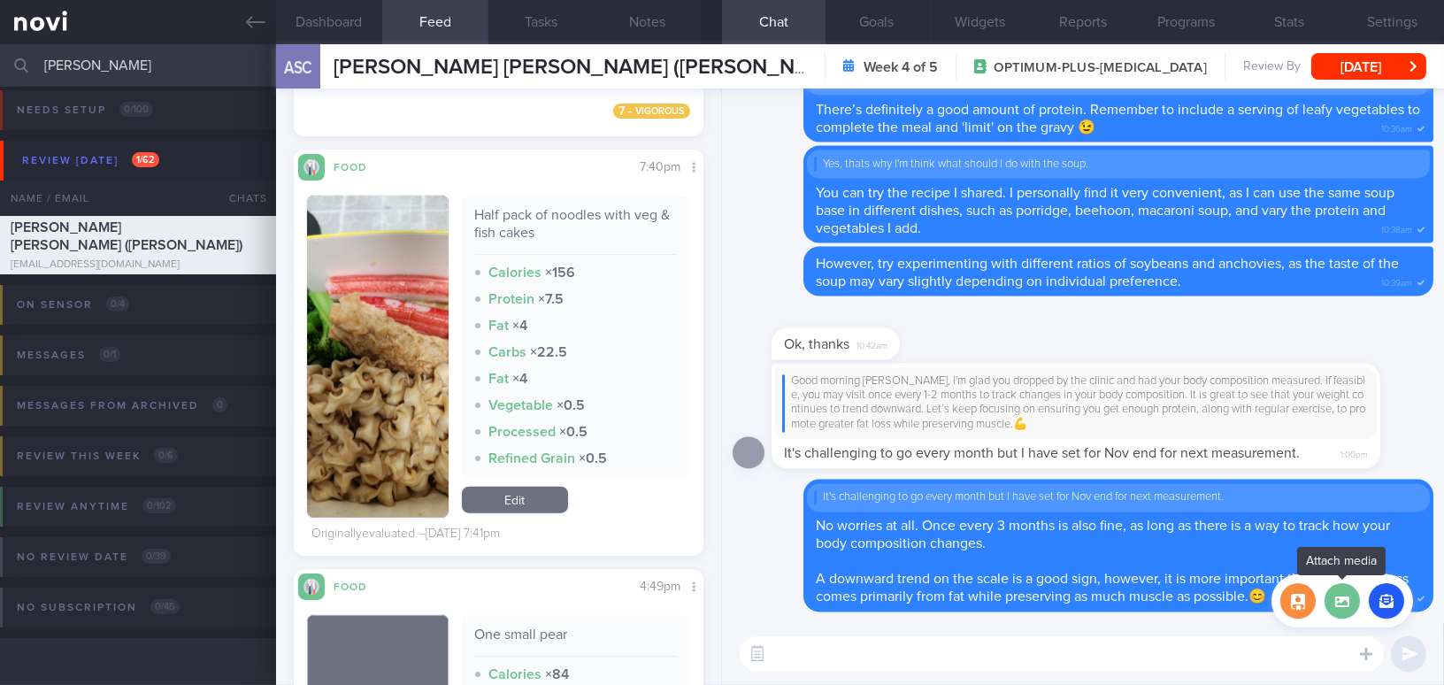
click at [1349, 602] on label at bounding box center [1341, 600] width 35 height 35
click at [0, 0] on input "file" at bounding box center [0, 0] width 0 height 0
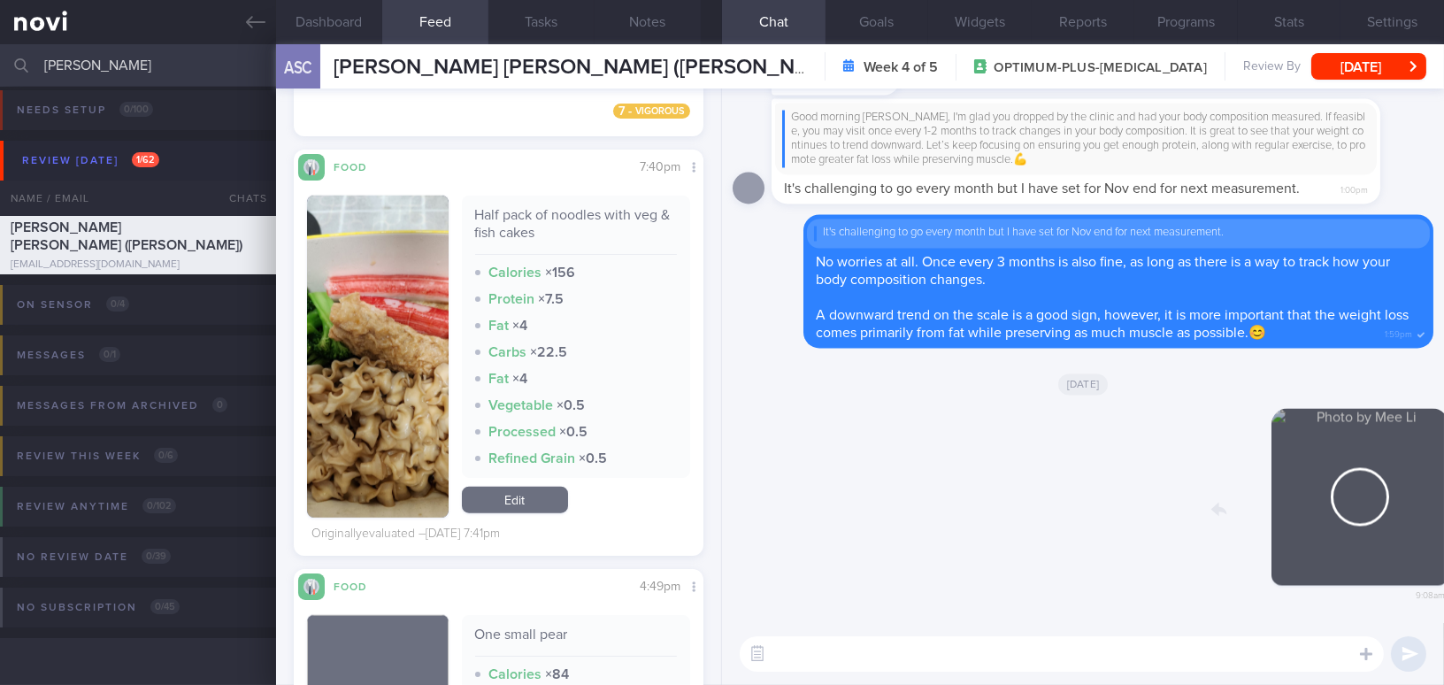
drag, startPoint x: 1339, startPoint y: 527, endPoint x: 1414, endPoint y: 525, distance: 74.3
click at [1414, 525] on div "Delete 9:08am" at bounding box center [1309, 511] width 248 height 204
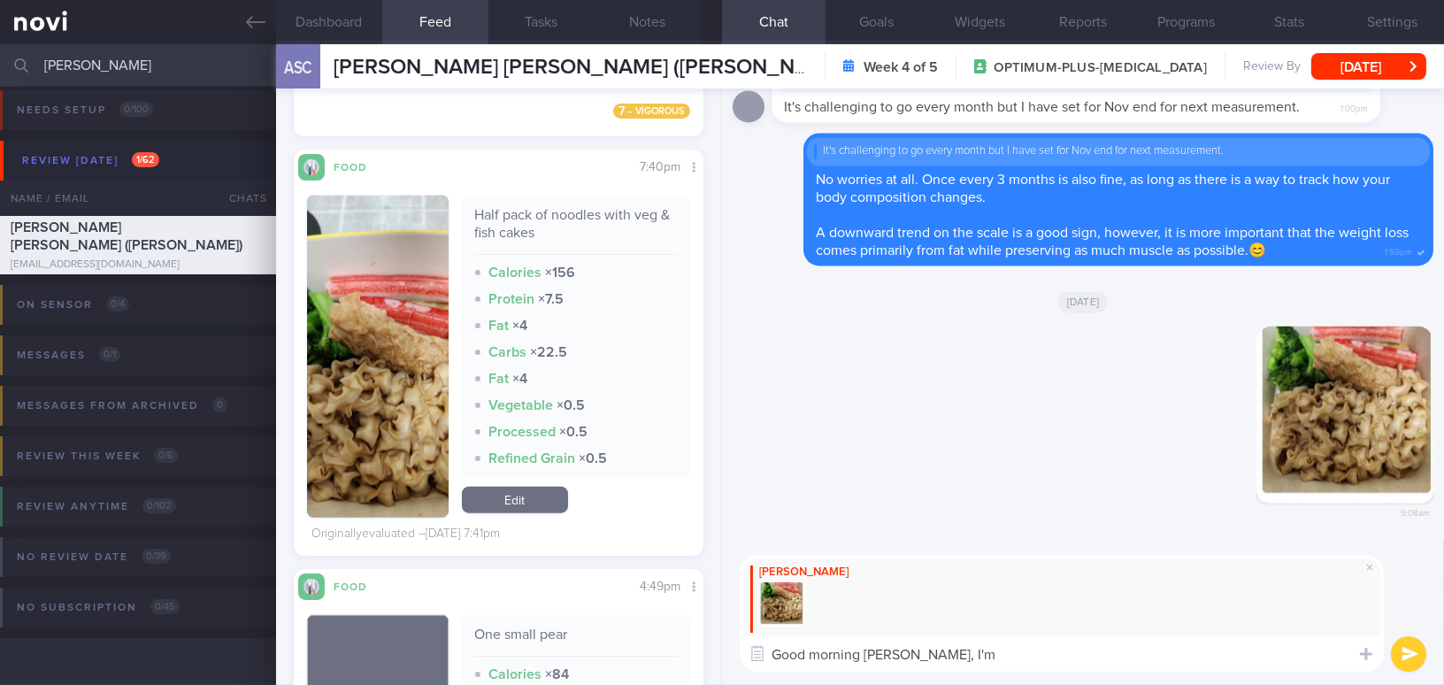
drag, startPoint x: 955, startPoint y: 654, endPoint x: 909, endPoint y: 655, distance: 45.1
click at [909, 655] on textarea "Good morning Joyce, I'm" at bounding box center [1062, 653] width 644 height 35
paste textarea "’m guessing this is a home-cooked meal — great effort in including vegetables a…"
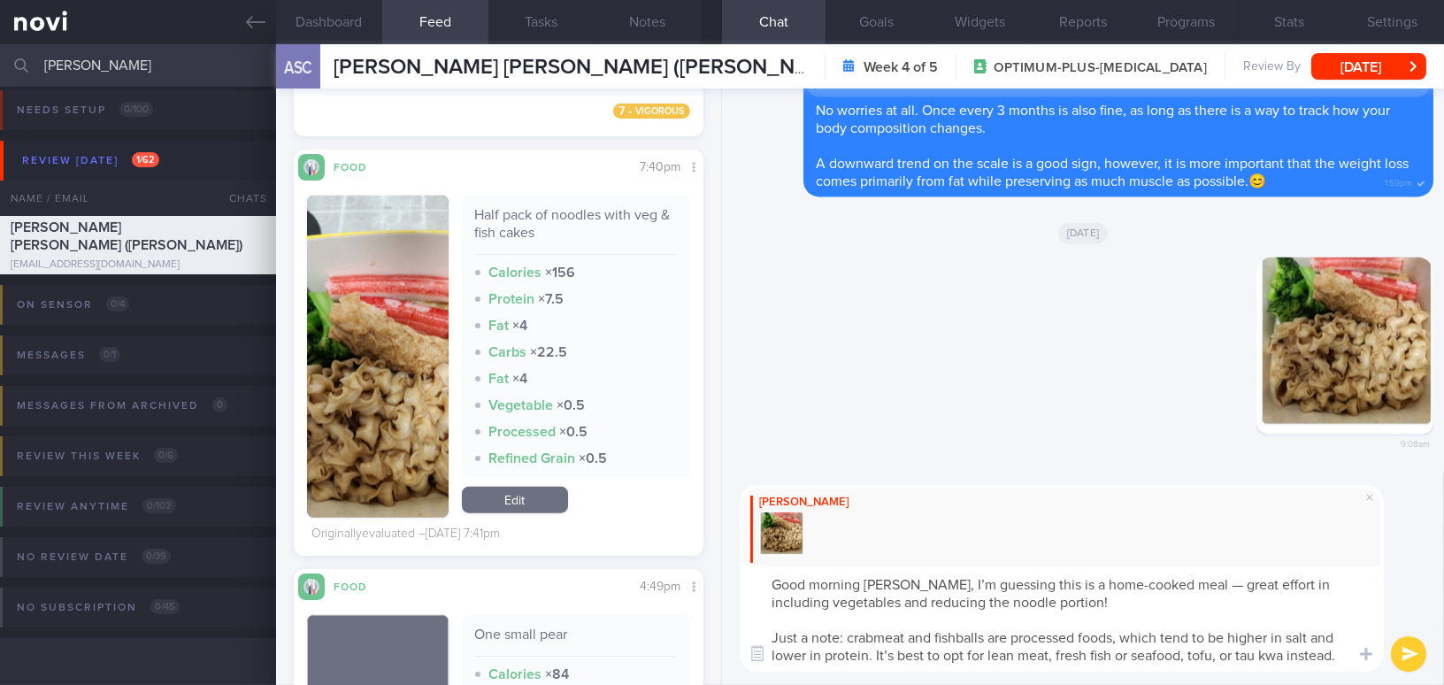
click at [1179, 581] on textarea "Good morning Joyce, I’m guessing this is a home-cooked meal — great effort in i…" at bounding box center [1062, 618] width 644 height 105
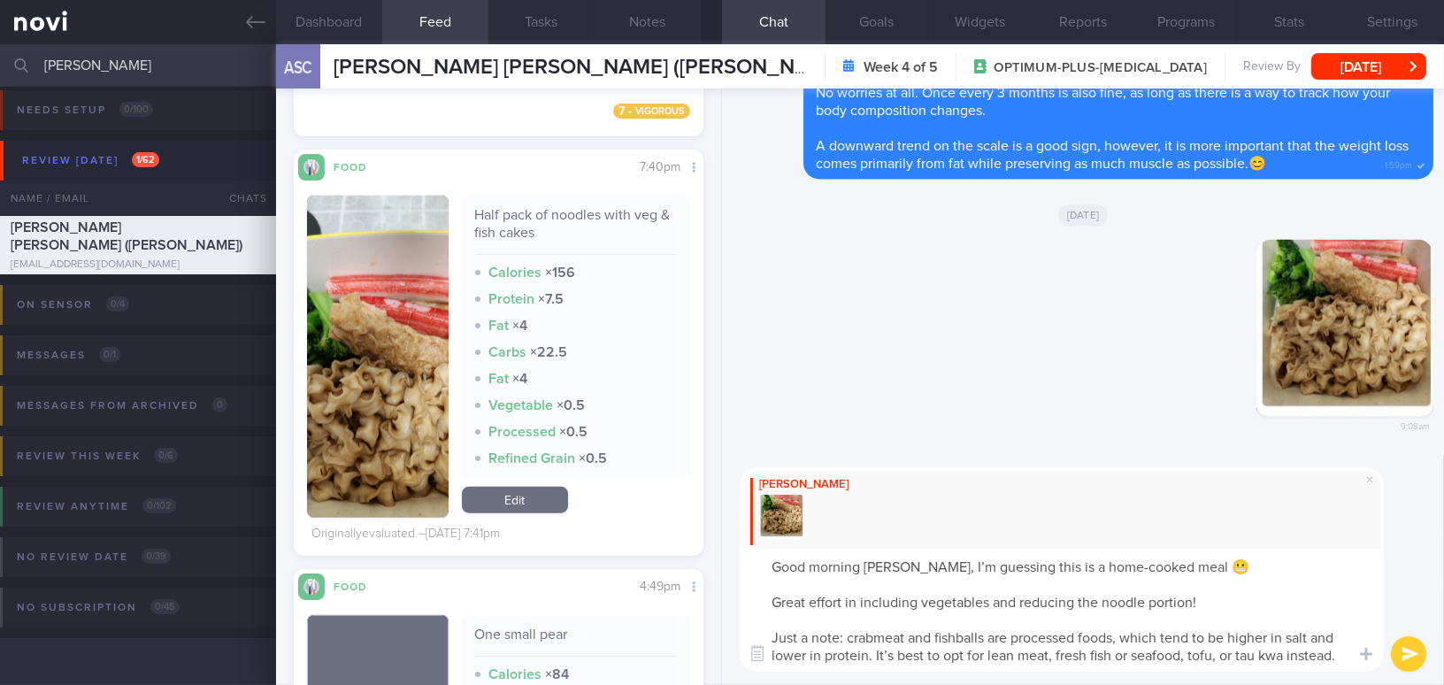
drag, startPoint x: 851, startPoint y: 640, endPoint x: 771, endPoint y: 639, distance: 79.6
click at [771, 639] on textarea "Good morning Joyce, I’m guessing this is a home-cooked meal 😬 Great effort in i…" at bounding box center [1062, 609] width 644 height 123
click at [771, 637] on textarea "Good morning Joyce, I’m guessing this is a home-cooked meal 😬 Great effort in i…" at bounding box center [1062, 609] width 644 height 123
click at [768, 598] on textarea "Good morning Joyce, I’m guessing this is a home-cooked meal 😬 Great effort in i…" at bounding box center [1062, 609] width 644 height 123
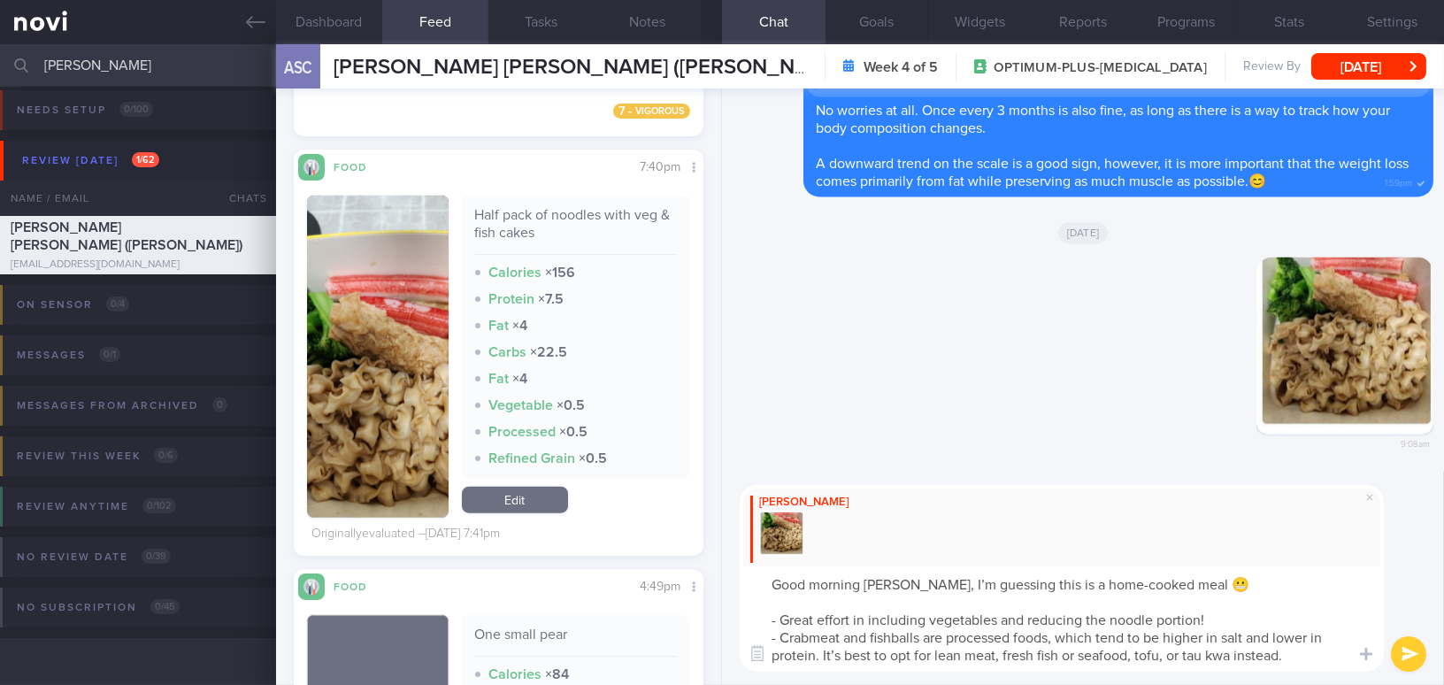
drag, startPoint x: 1097, startPoint y: 636, endPoint x: 1162, endPoint y: 635, distance: 64.6
click at [1162, 635] on textarea "Good morning Joyce, I’m guessing this is a home-cooked meal 😬 - Great effort in…" at bounding box center [1062, 618] width 644 height 105
drag, startPoint x: 1162, startPoint y: 634, endPoint x: 1099, endPoint y: 630, distance: 63.0
click at [1099, 630] on textarea "Good morning Joyce, I’m guessing this is a home-cooked meal 😬 - Great effort in…" at bounding box center [1062, 618] width 644 height 105
click at [1224, 635] on textarea "Good morning Joyce, I’m guessing this is a home-cooked meal 😬 - Great effort in…" at bounding box center [1062, 618] width 644 height 105
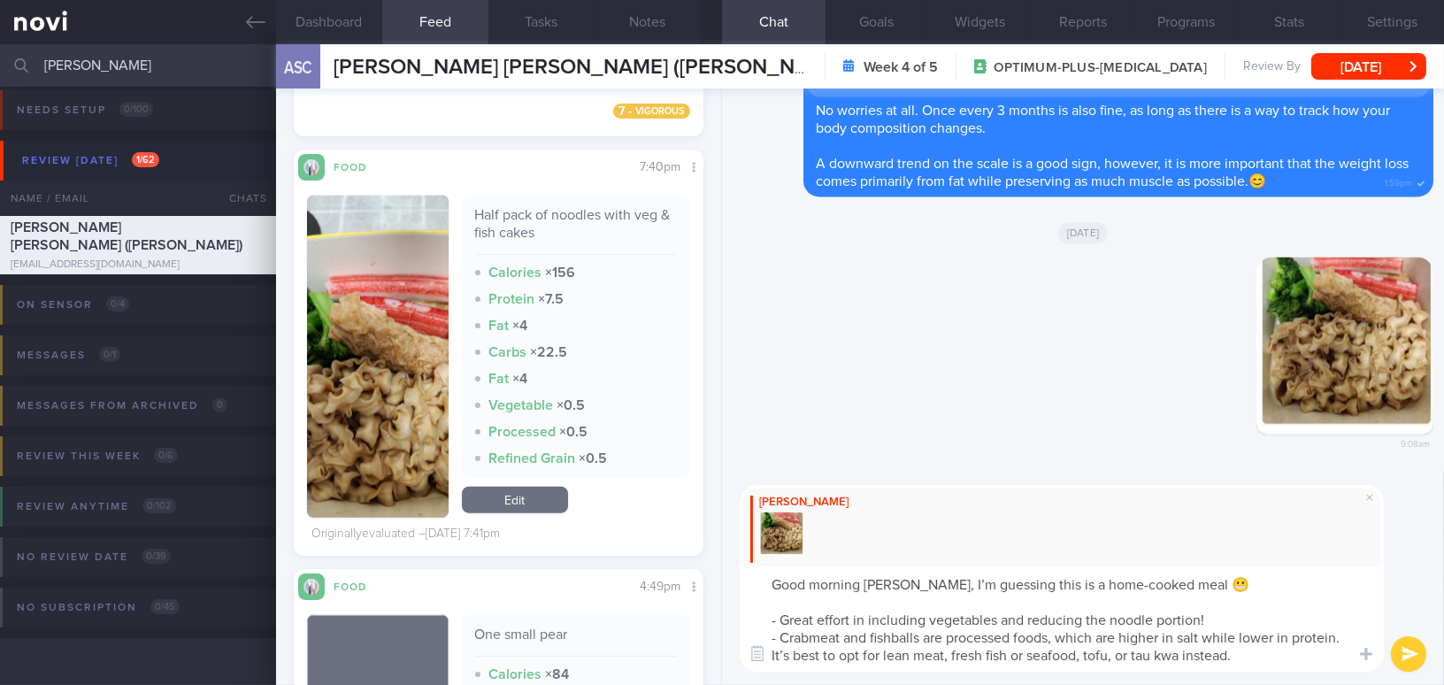
click at [784, 652] on textarea "Good morning Joyce, I’m guessing this is a home-cooked meal 😬 - Great effort in…" at bounding box center [1062, 618] width 644 height 105
click at [985, 656] on textarea "Good morning Joyce, I’m guessing this is a home-cooked meal 😬 - Great effort in…" at bounding box center [1062, 618] width 644 height 105
click at [1081, 660] on textarea "Good morning Joyce, I’m guessing this is a home-cooked meal 😬 - Great effort in…" at bounding box center [1062, 618] width 644 height 105
type textarea "Good morning Joyce, I’m guessing this is a home-cooked meal 😬 - Great effort in…"
click at [1407, 655] on button "submit" at bounding box center [1408, 653] width 35 height 35
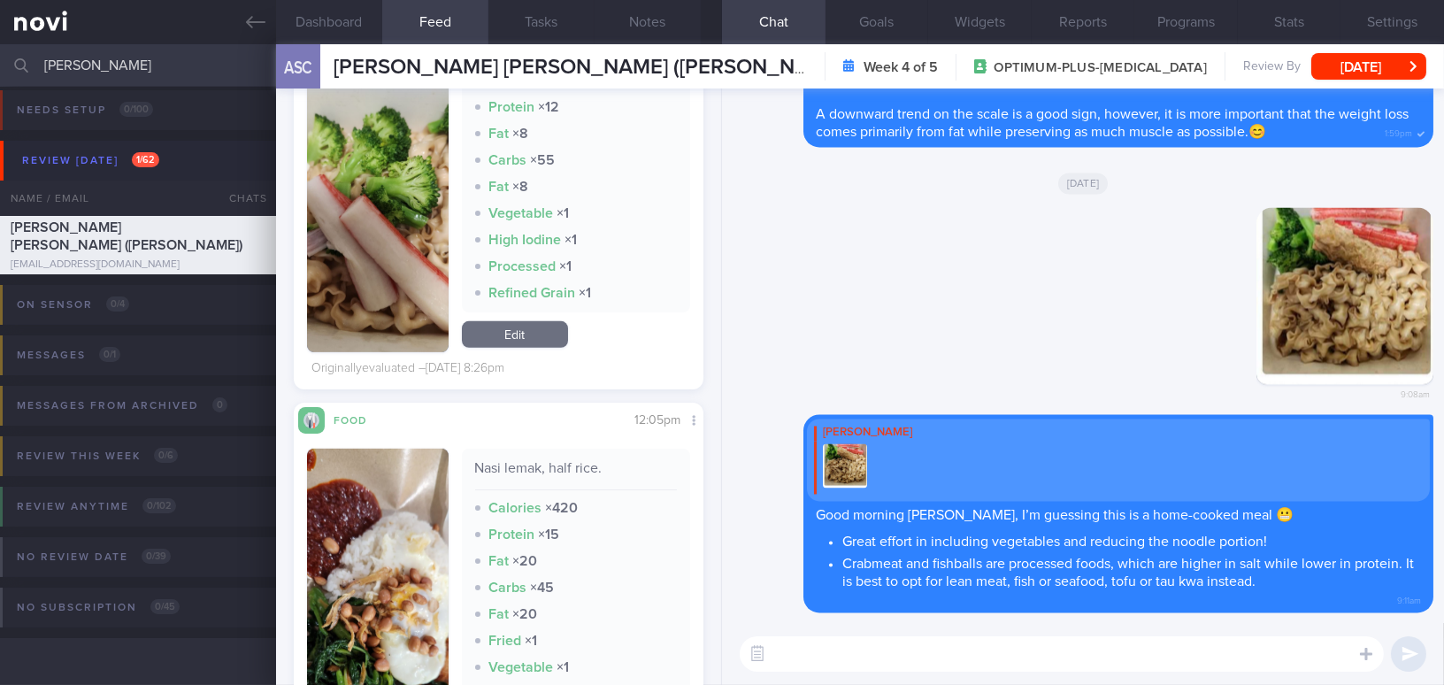
scroll to position [1929, 0]
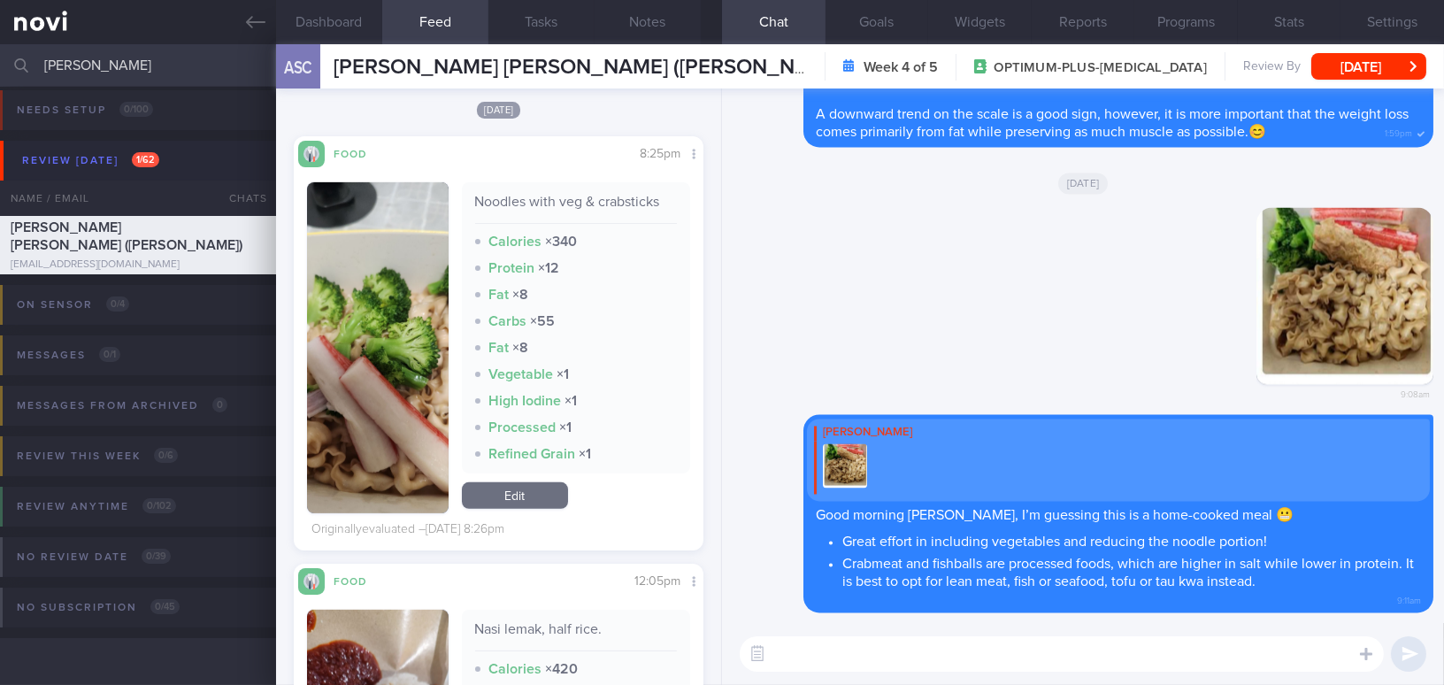
click at [380, 365] on button "button" at bounding box center [378, 347] width 142 height 331
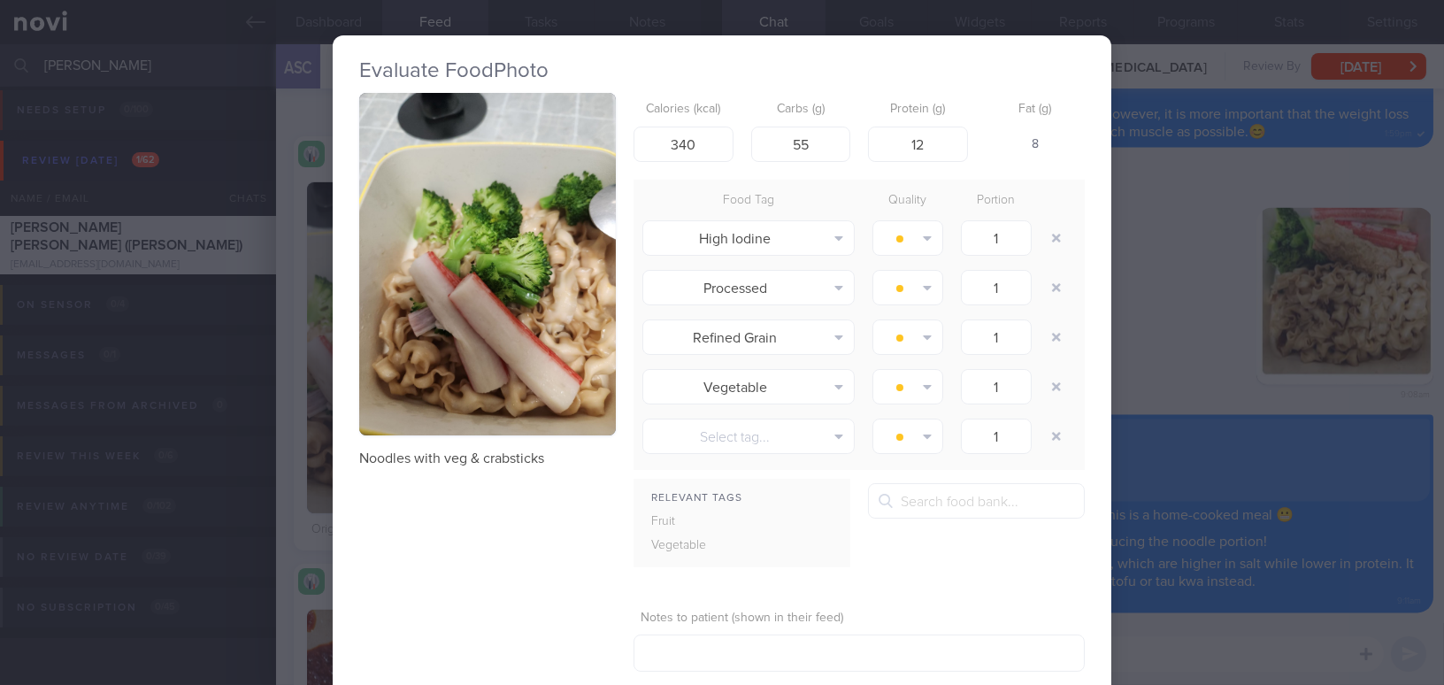
click at [414, 317] on button "button" at bounding box center [487, 264] width 257 height 342
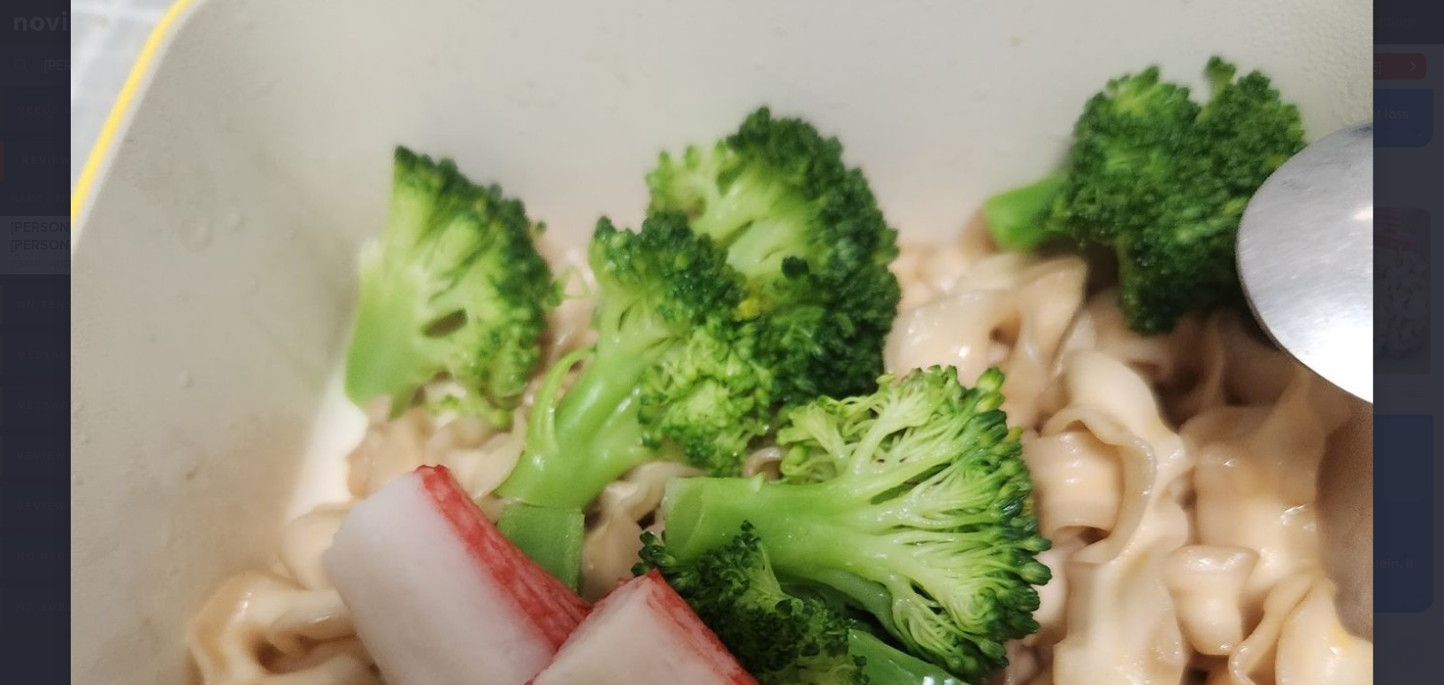
scroll to position [643, 0]
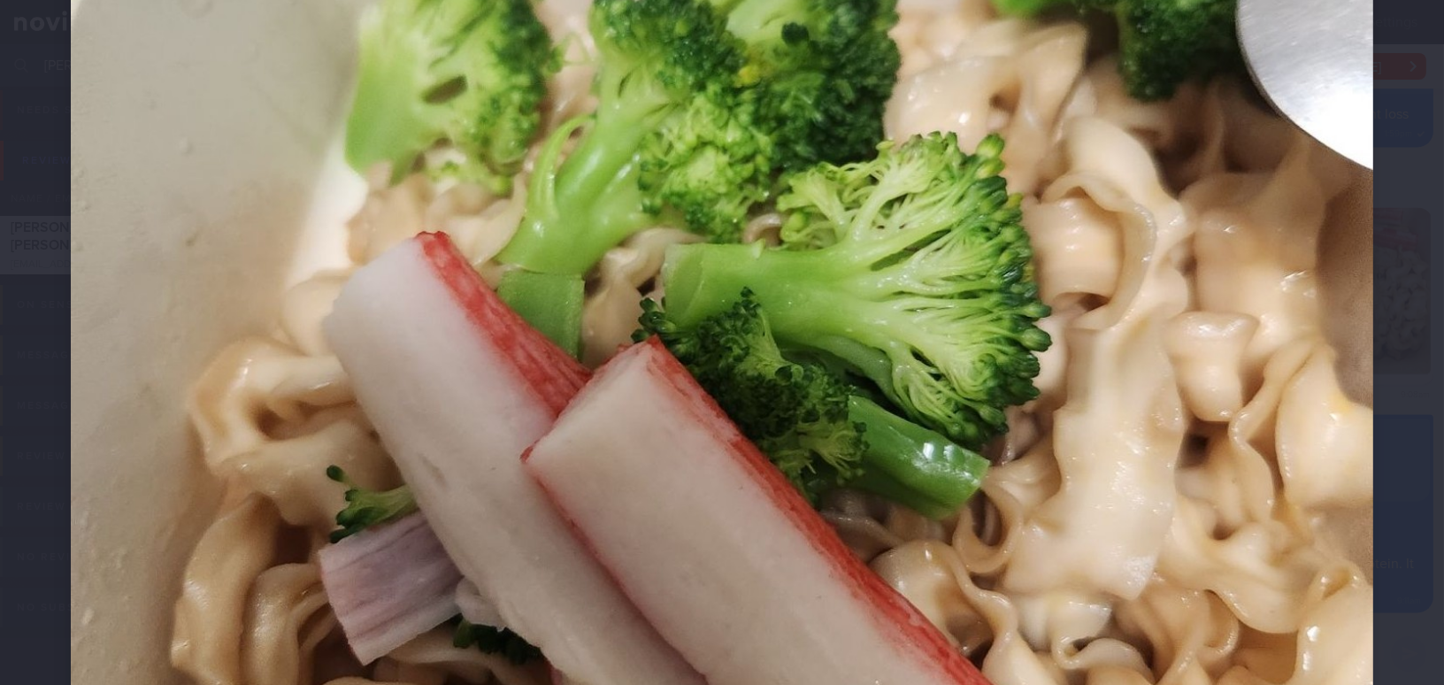
click at [414, 317] on img at bounding box center [722, 296] width 1302 height 1737
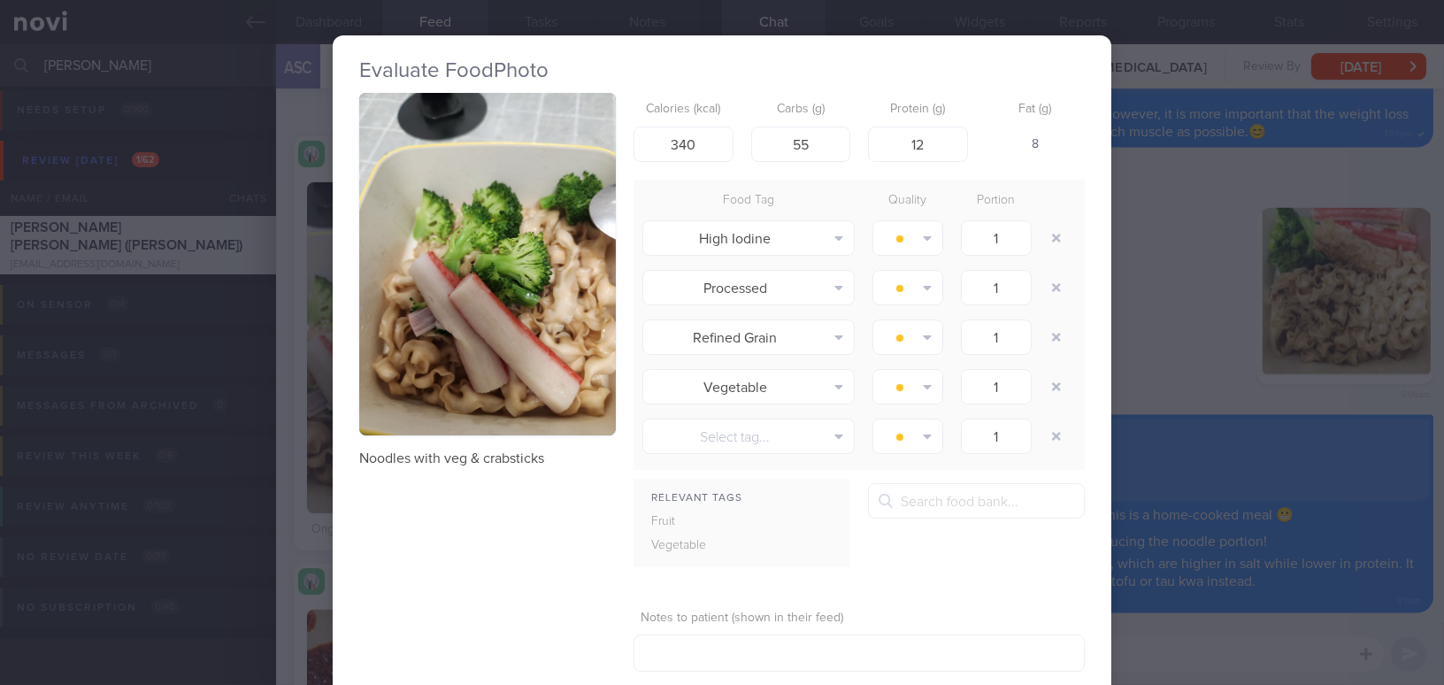
click at [1149, 354] on div "Evaluate Food Photo Noodles with veg & crabsticks Calories (kcal) 340 Carbs (g)…" at bounding box center [722, 342] width 1444 height 685
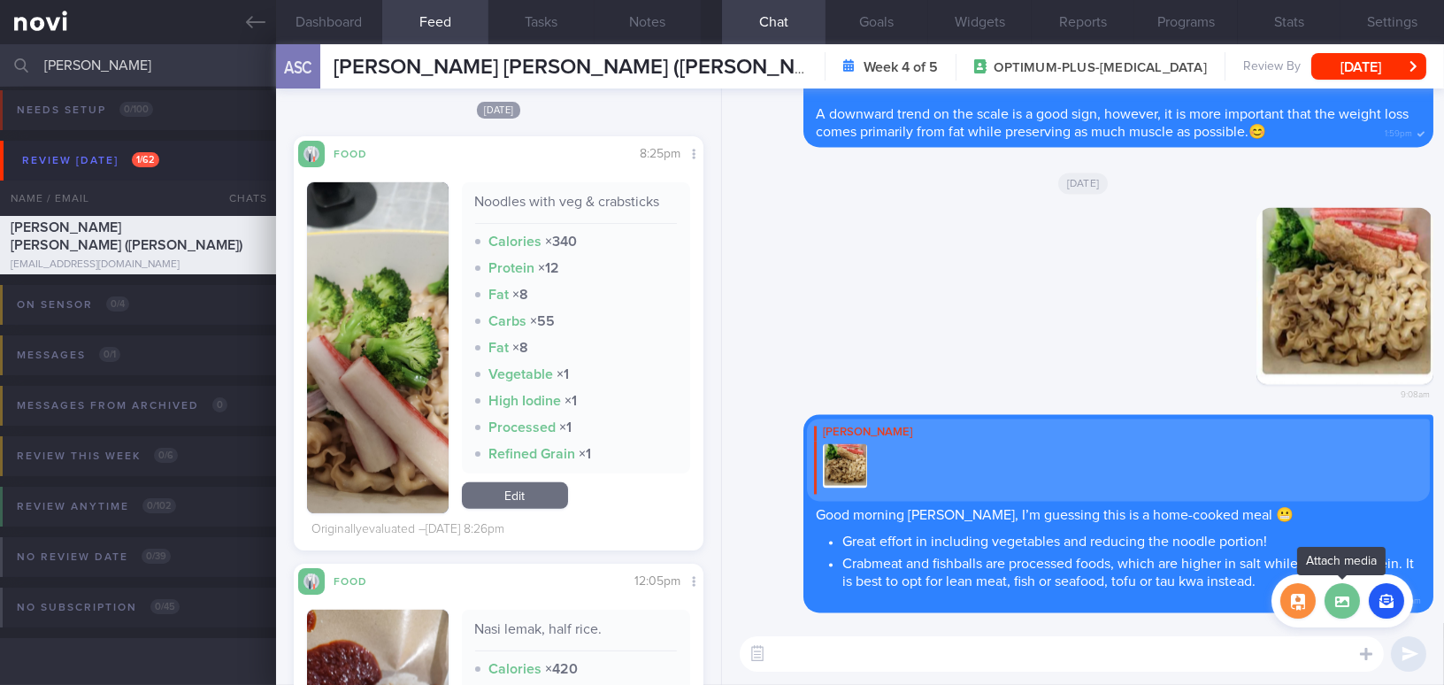
click at [1347, 605] on label at bounding box center [1341, 600] width 35 height 35
click at [0, 0] on input "file" at bounding box center [0, 0] width 0 height 0
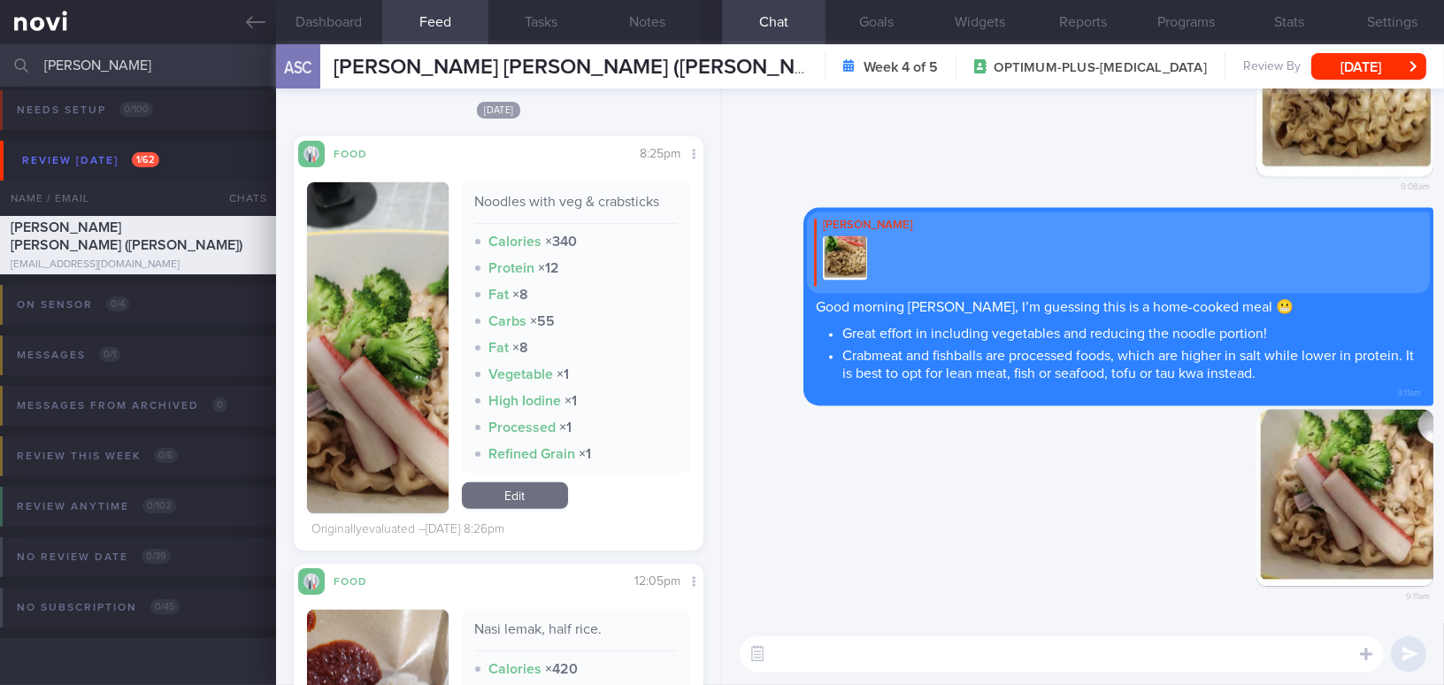
drag, startPoint x: 1313, startPoint y: 518, endPoint x: 1449, endPoint y: 530, distance: 136.7
click at [1443, 530] on html "You are offline! Some functionality will be unavailable Patients New Users Coac…" at bounding box center [722, 342] width 1444 height 685
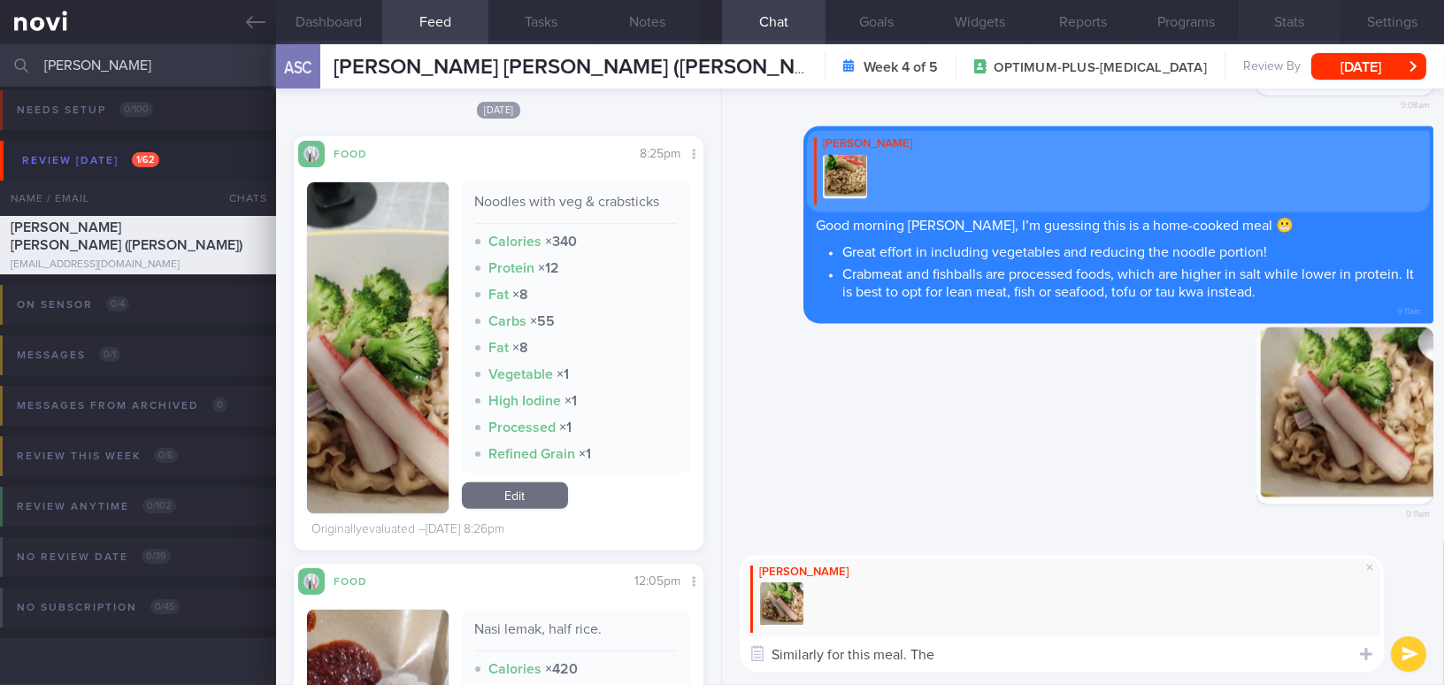
type textarea "Similarly for this meal. The"
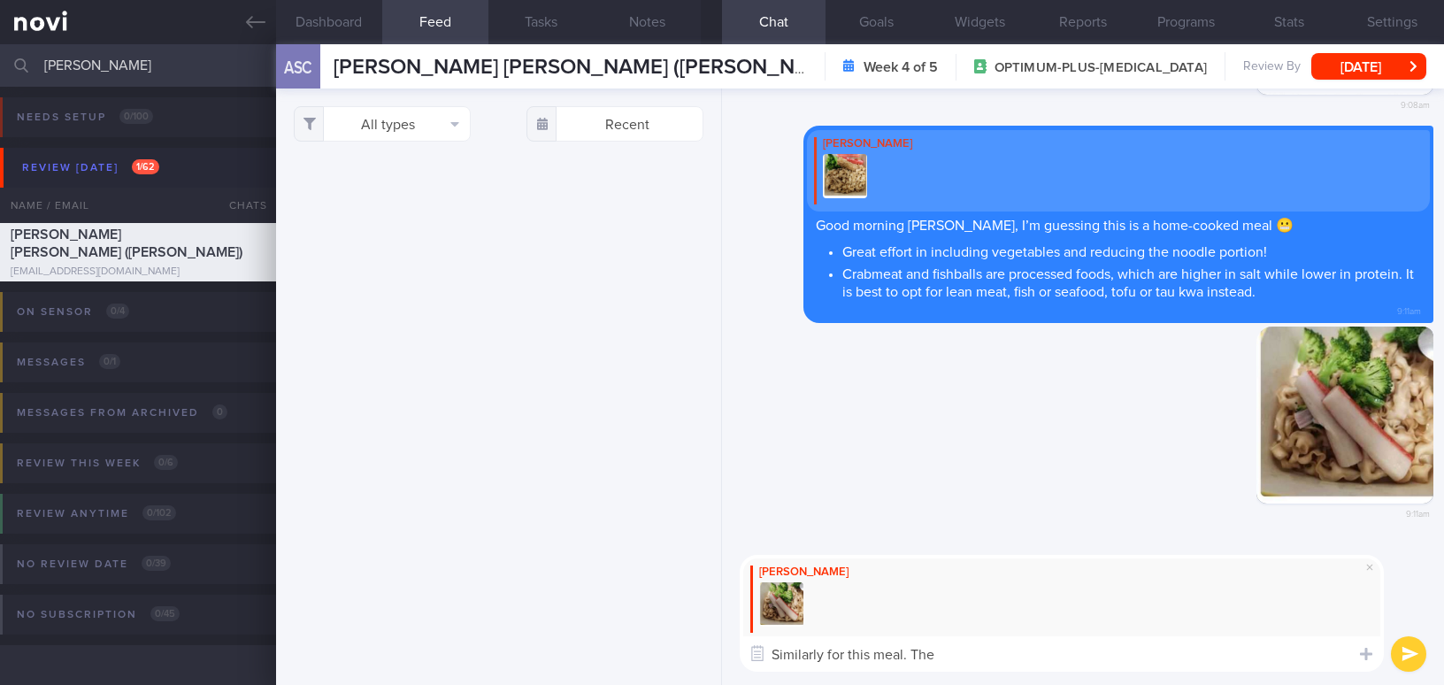
select select "8"
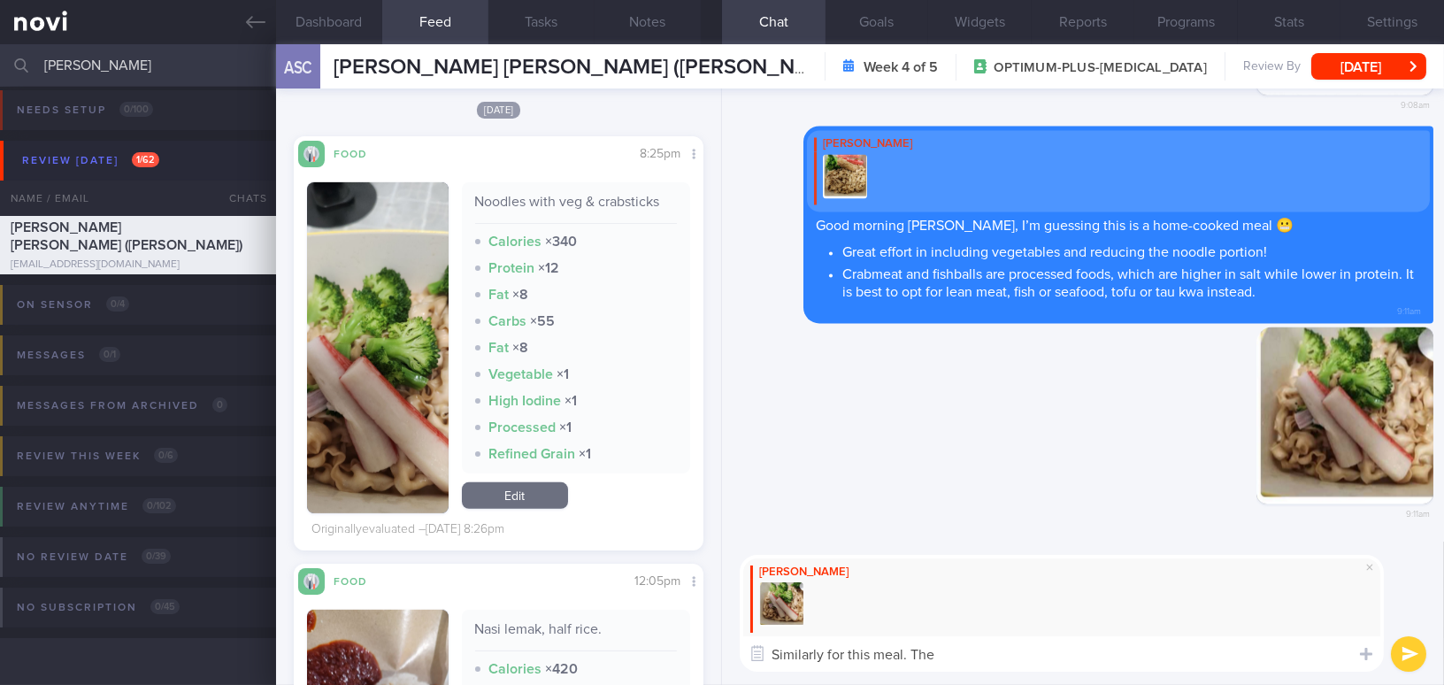
drag, startPoint x: 972, startPoint y: 662, endPoint x: 682, endPoint y: 661, distance: 290.2
click at [682, 661] on div "Dashboard Feed 11 Tasks Notes Chat Goals Widgets Reports Programs Stats Setting…" at bounding box center [860, 364] width 1168 height 640
click at [955, 656] on textarea "Similarly for this meal. The" at bounding box center [1062, 653] width 644 height 35
drag, startPoint x: 955, startPoint y: 656, endPoint x: 686, endPoint y: 640, distance: 268.6
click at [686, 640] on div "Dashboard Feed 11 Tasks Notes Chat Goals Widgets Reports Programs Stats Setting…" at bounding box center [860, 364] width 1168 height 640
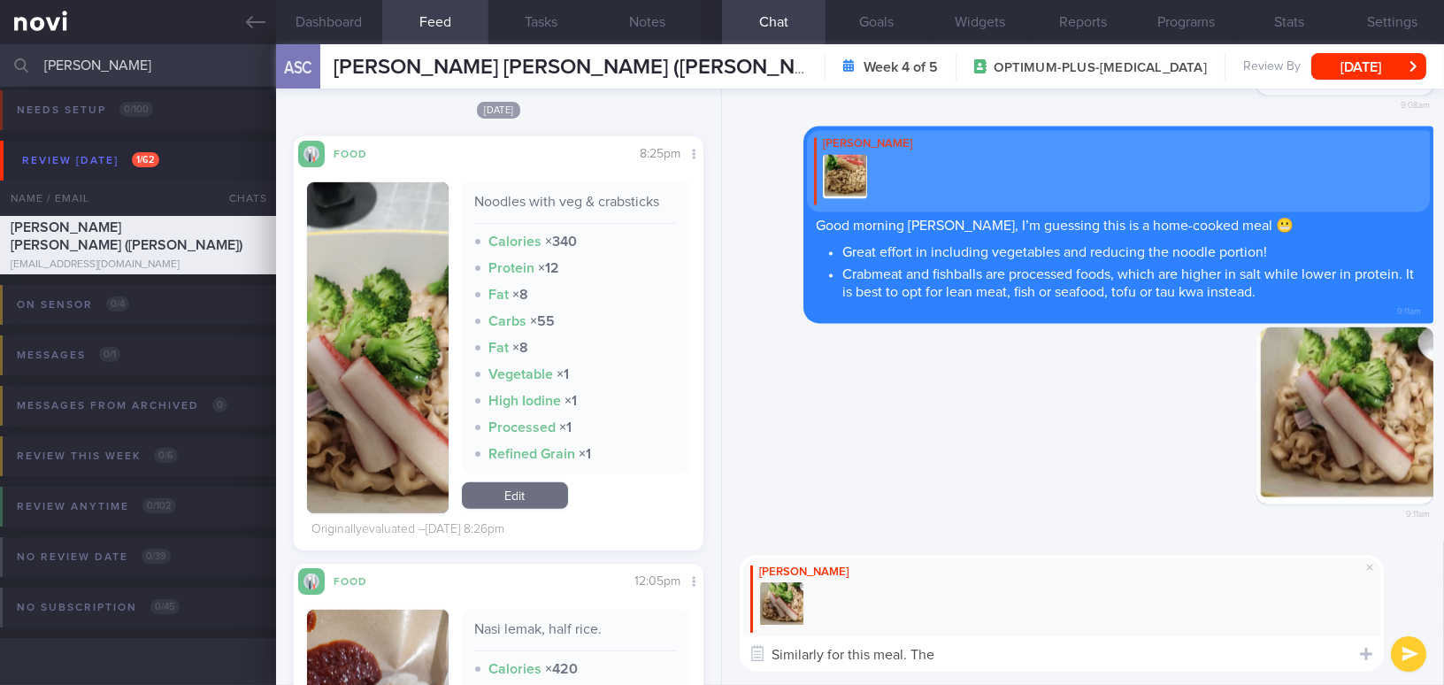
paste textarea ": The processed food can be replaced with a healthier protein option. Even bett…"
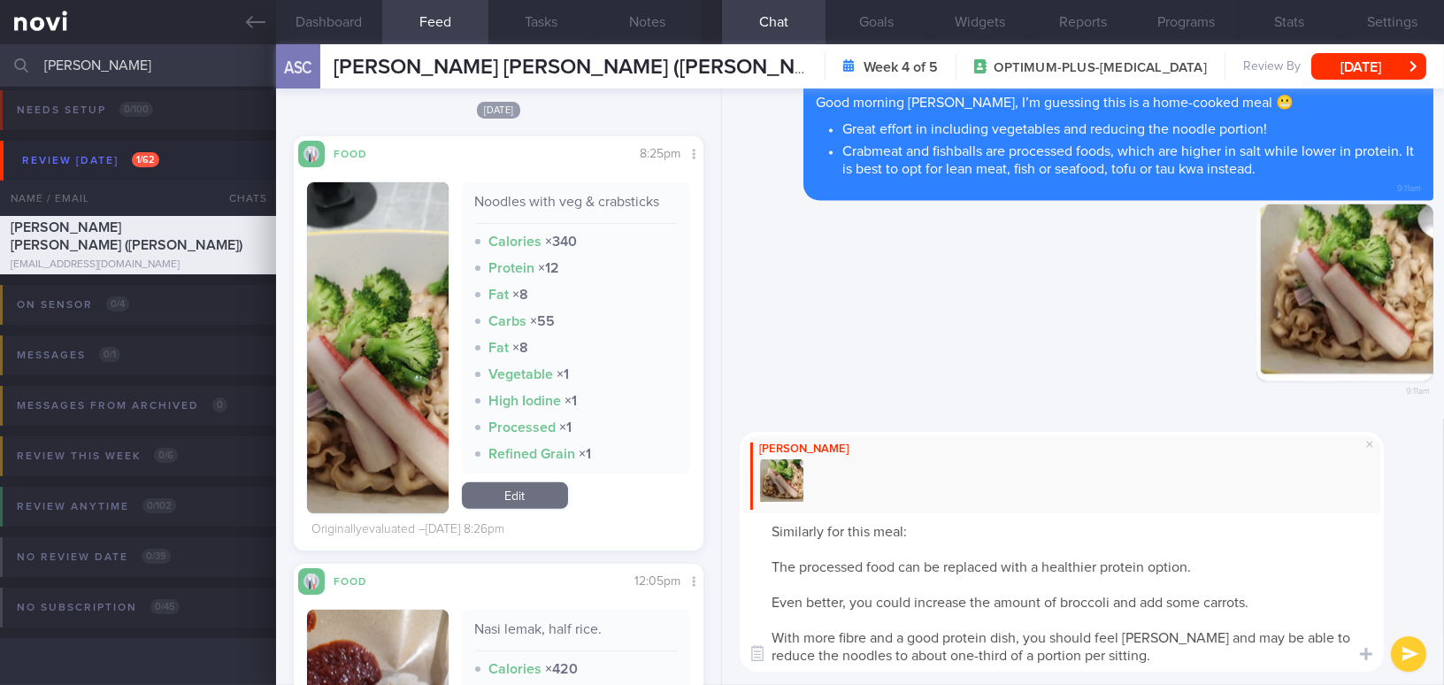
scroll to position [0, 0]
click at [763, 571] on textarea "Similarly for this meal: The processed food can be replaced with a healthier pr…" at bounding box center [1062, 592] width 644 height 158
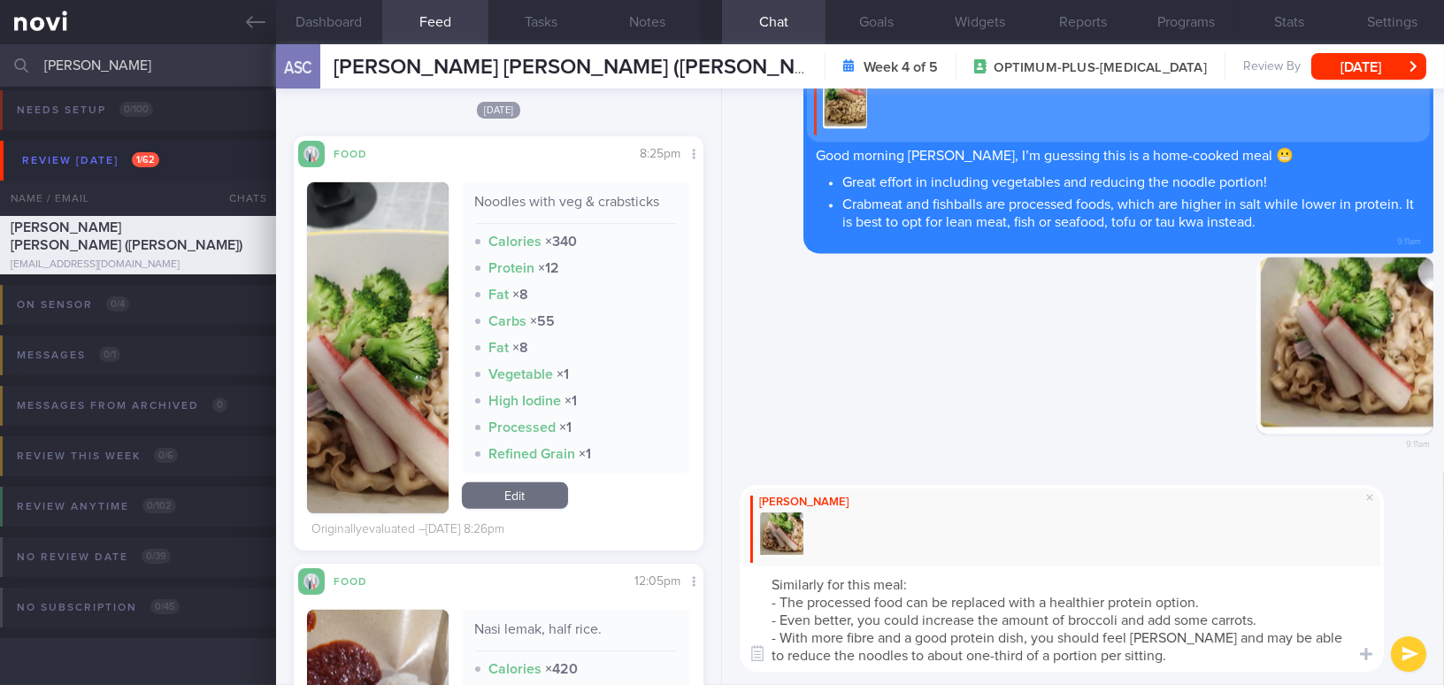
click at [1024, 640] on textarea "Similarly for this meal: - The processed food can be replaced with a healthier …" at bounding box center [1062, 618] width 644 height 105
drag, startPoint x: 904, startPoint y: 655, endPoint x: 962, endPoint y: 648, distance: 58.7
click at [962, 648] on textarea "Similarly for this meal: - The processed food can be replaced with a healthier …" at bounding box center [1062, 618] width 644 height 105
drag, startPoint x: 867, startPoint y: 654, endPoint x: 904, endPoint y: 654, distance: 37.2
click at [904, 654] on textarea "Similarly for this meal: - The processed food can be replaced with a healthier …" at bounding box center [1062, 618] width 644 height 105
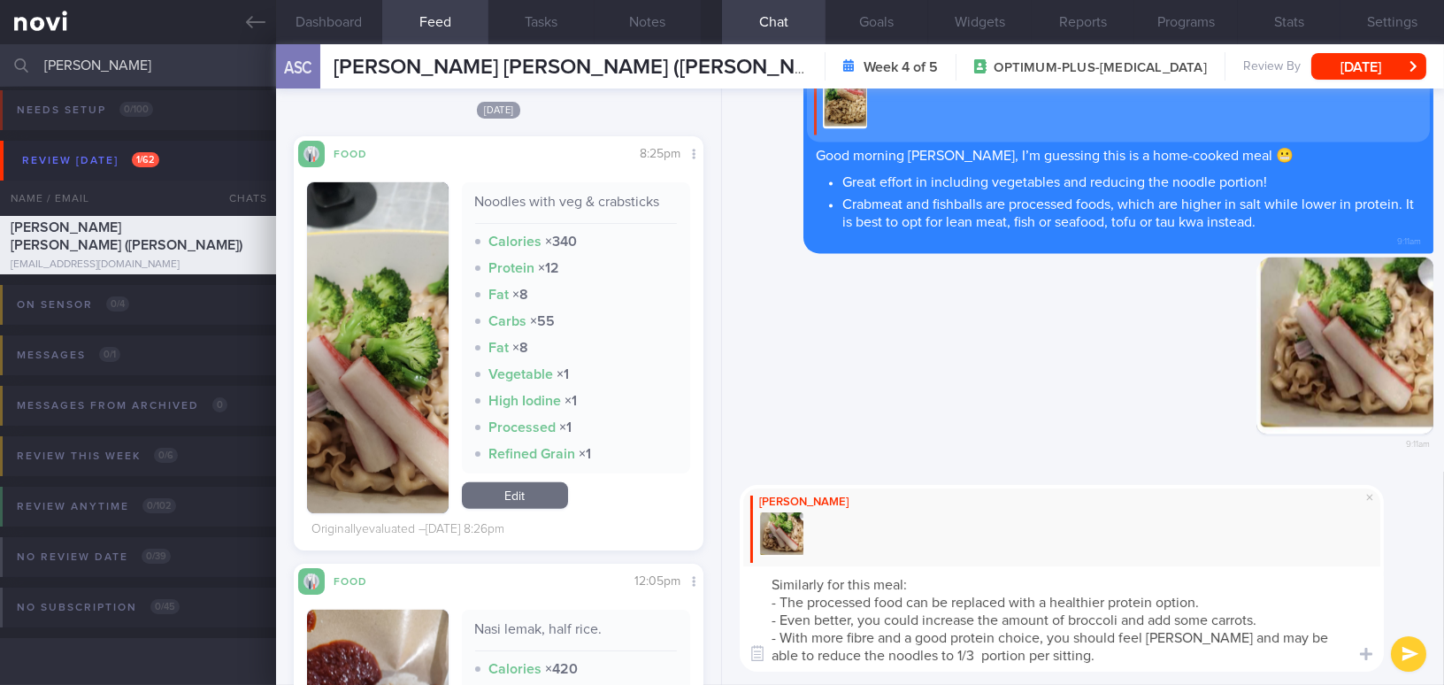
type textarea "Similarly for this meal: - The processed food can be replaced with a healthier …"
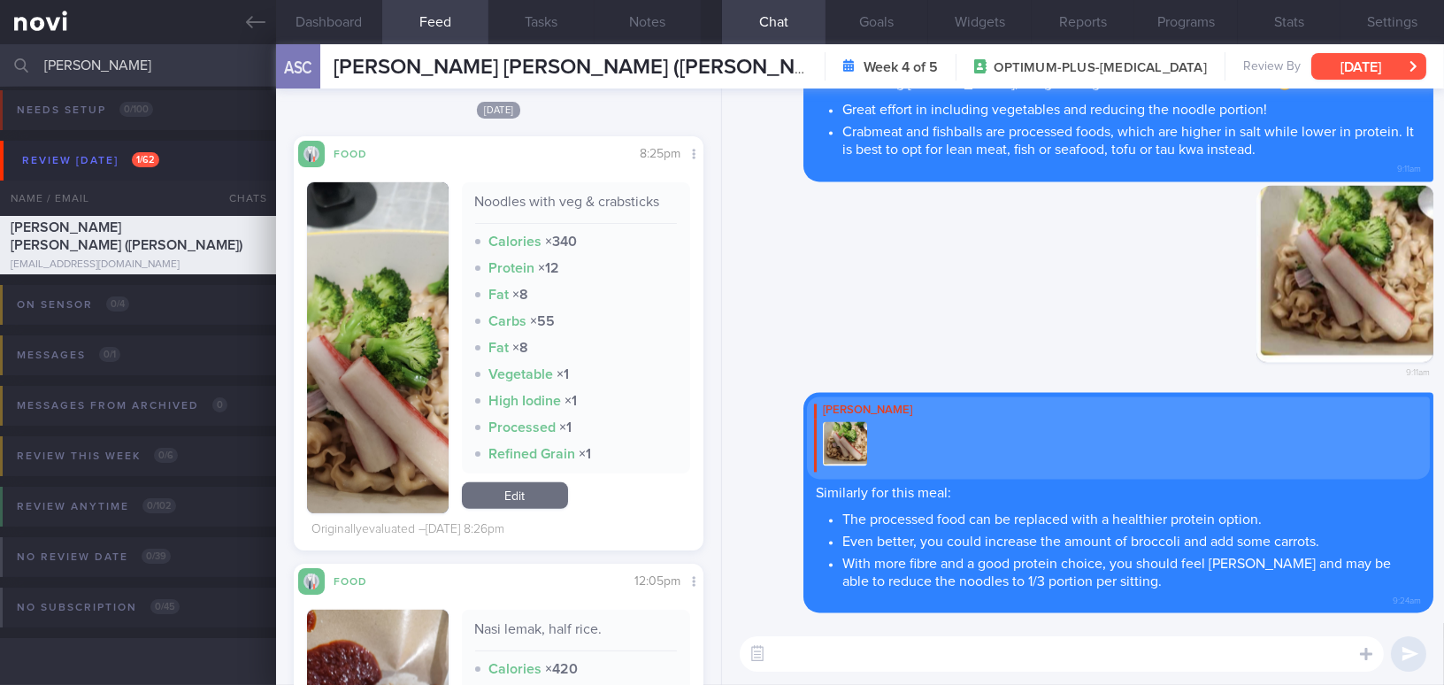
click at [1403, 67] on button "[DATE]" at bounding box center [1368, 66] width 115 height 27
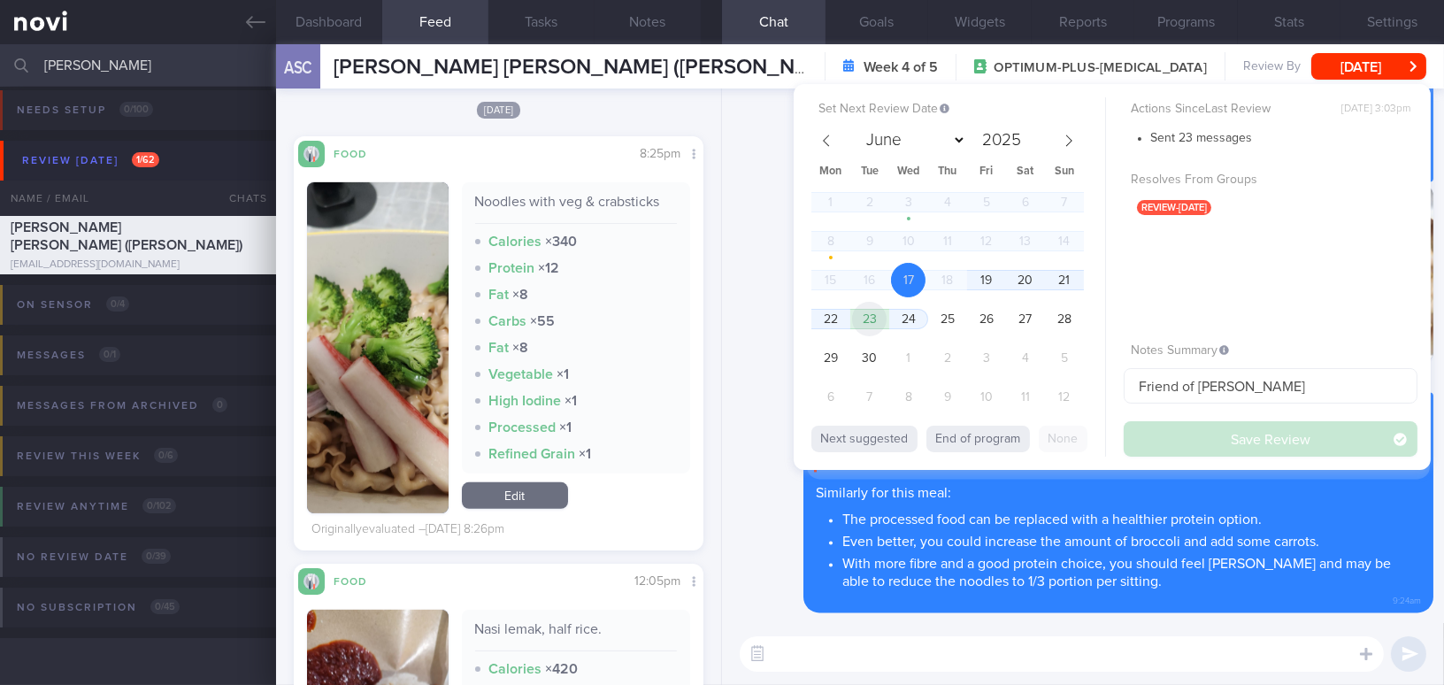
click at [873, 311] on span "23" at bounding box center [869, 319] width 35 height 35
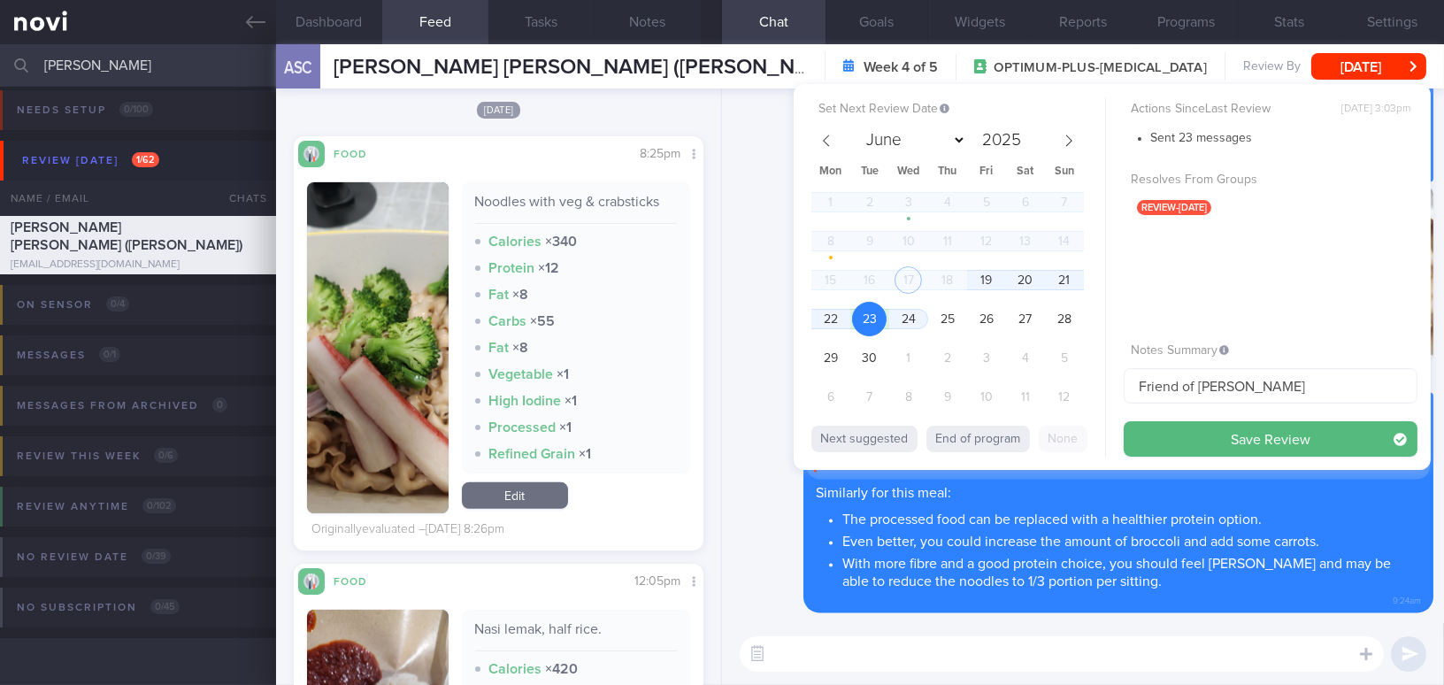
click at [1173, 432] on button "Save Review" at bounding box center [1270, 438] width 294 height 35
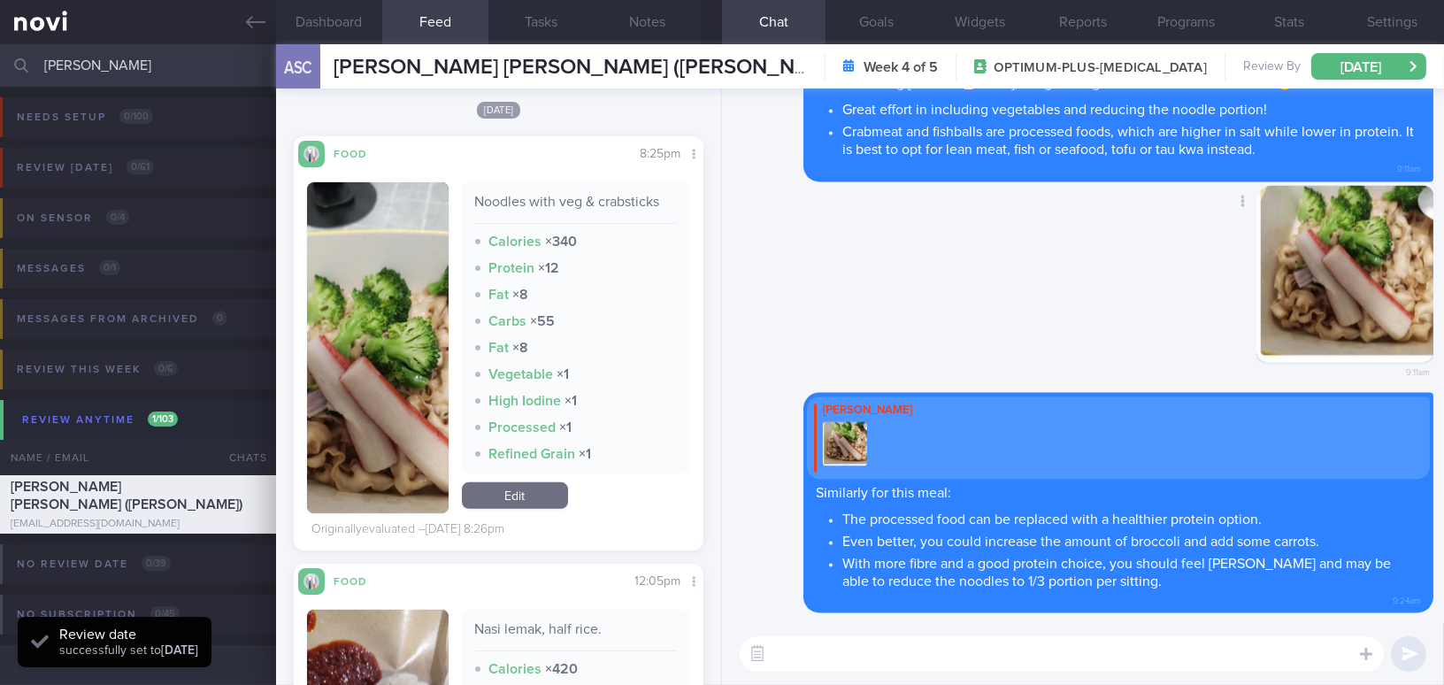
click at [759, 345] on div "Delete 9:11am" at bounding box center [1082, 289] width 701 height 208
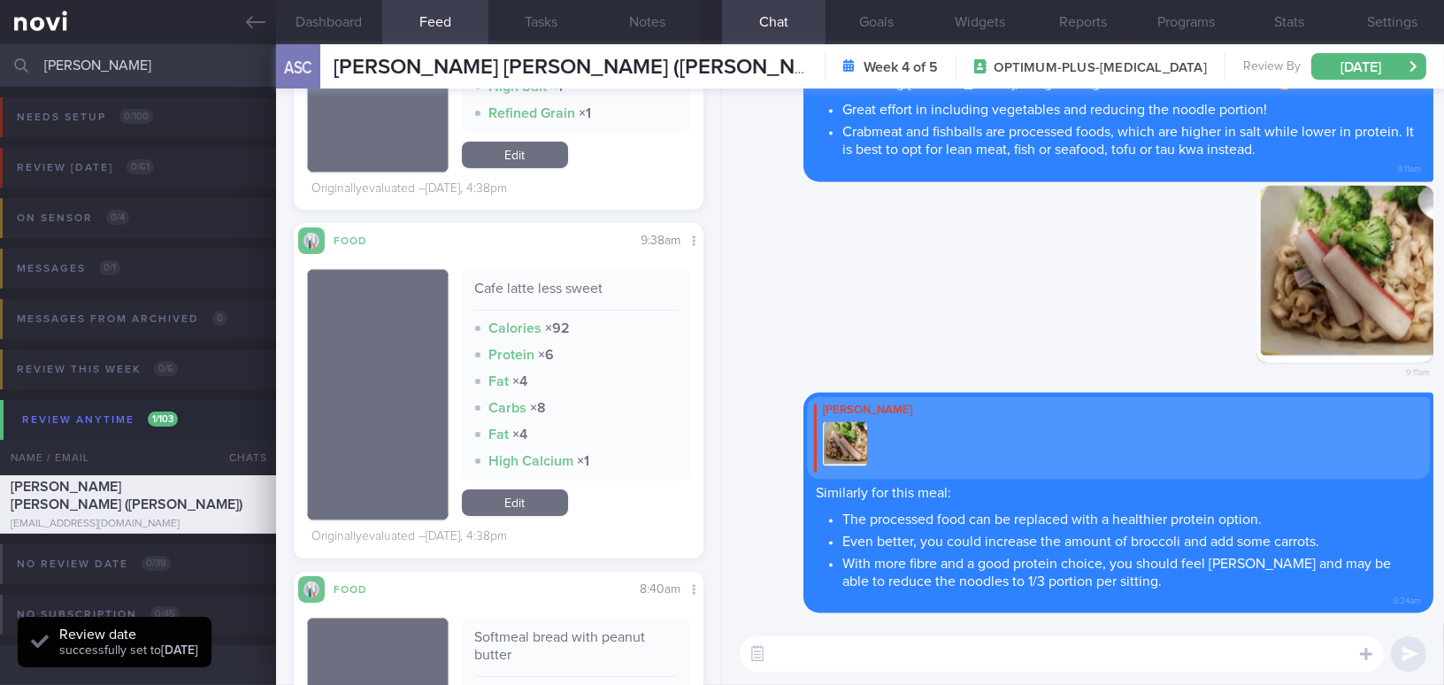
scroll to position [924, 0]
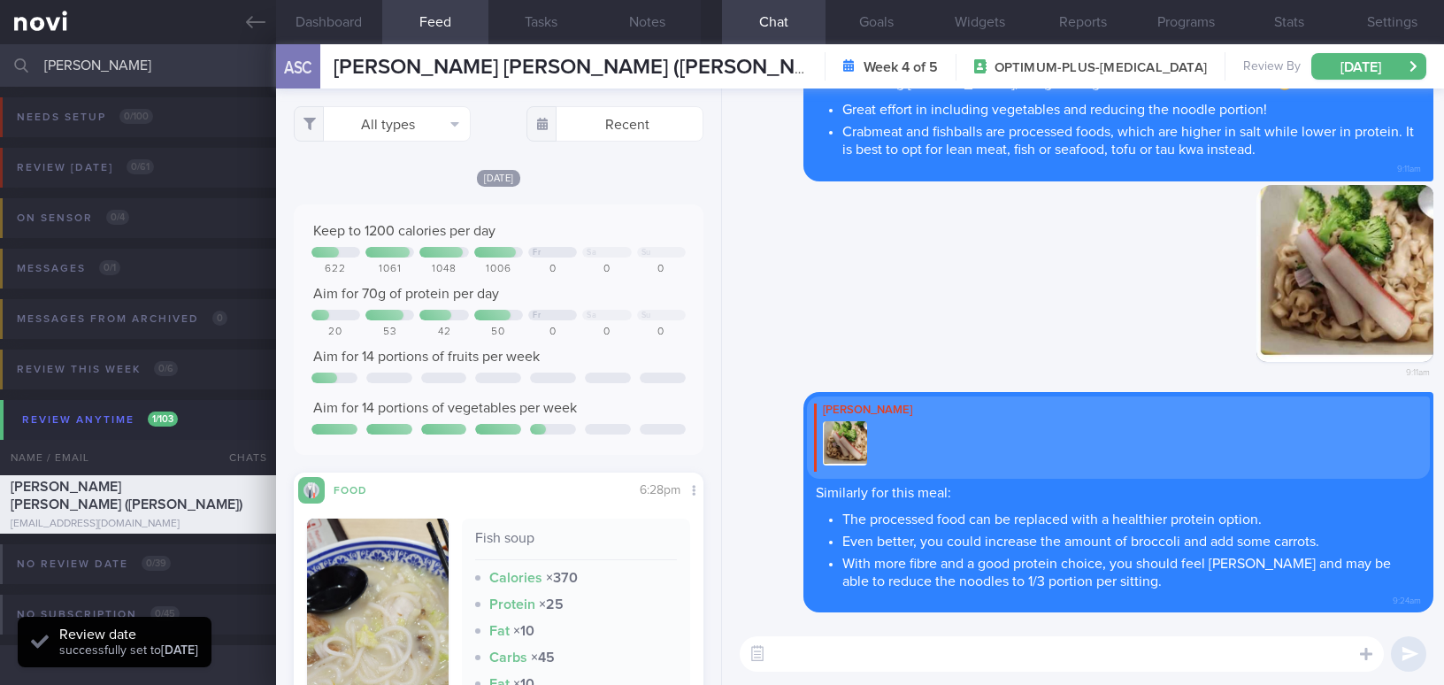
select select "8"
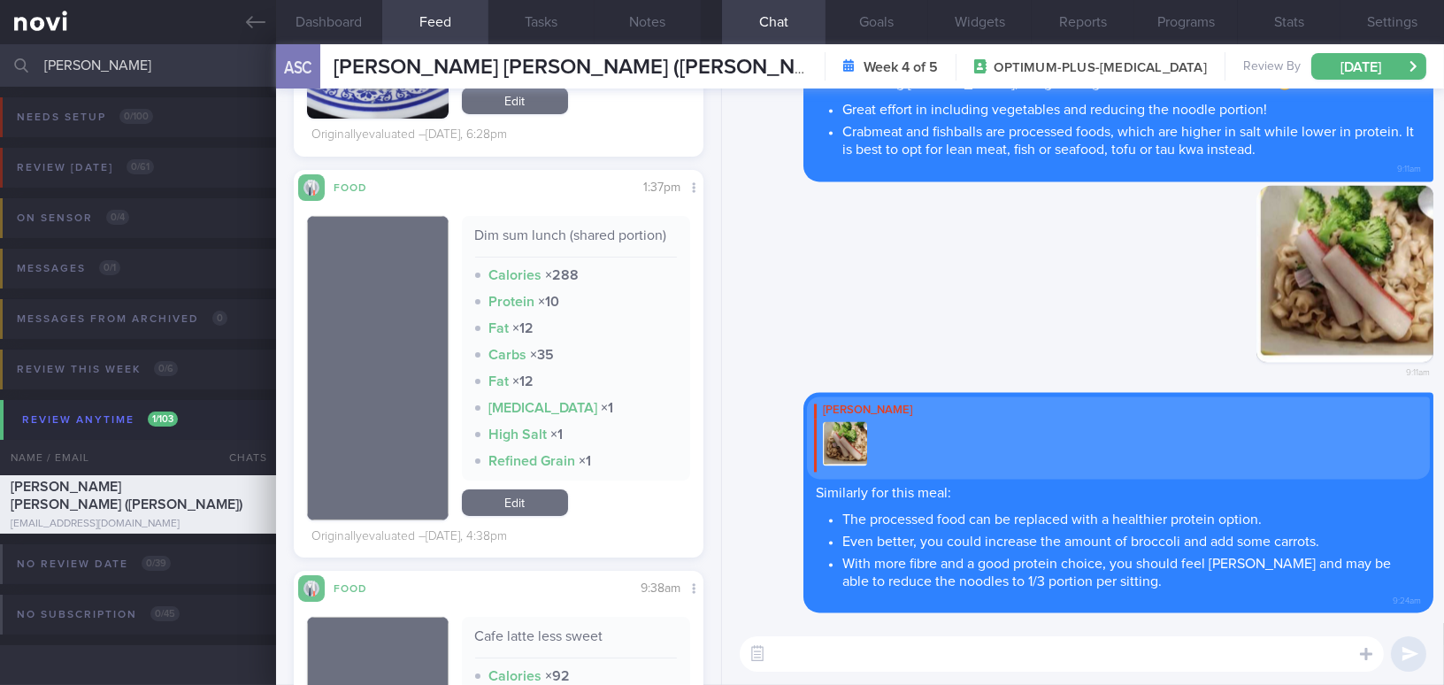
scroll to position [724, 0]
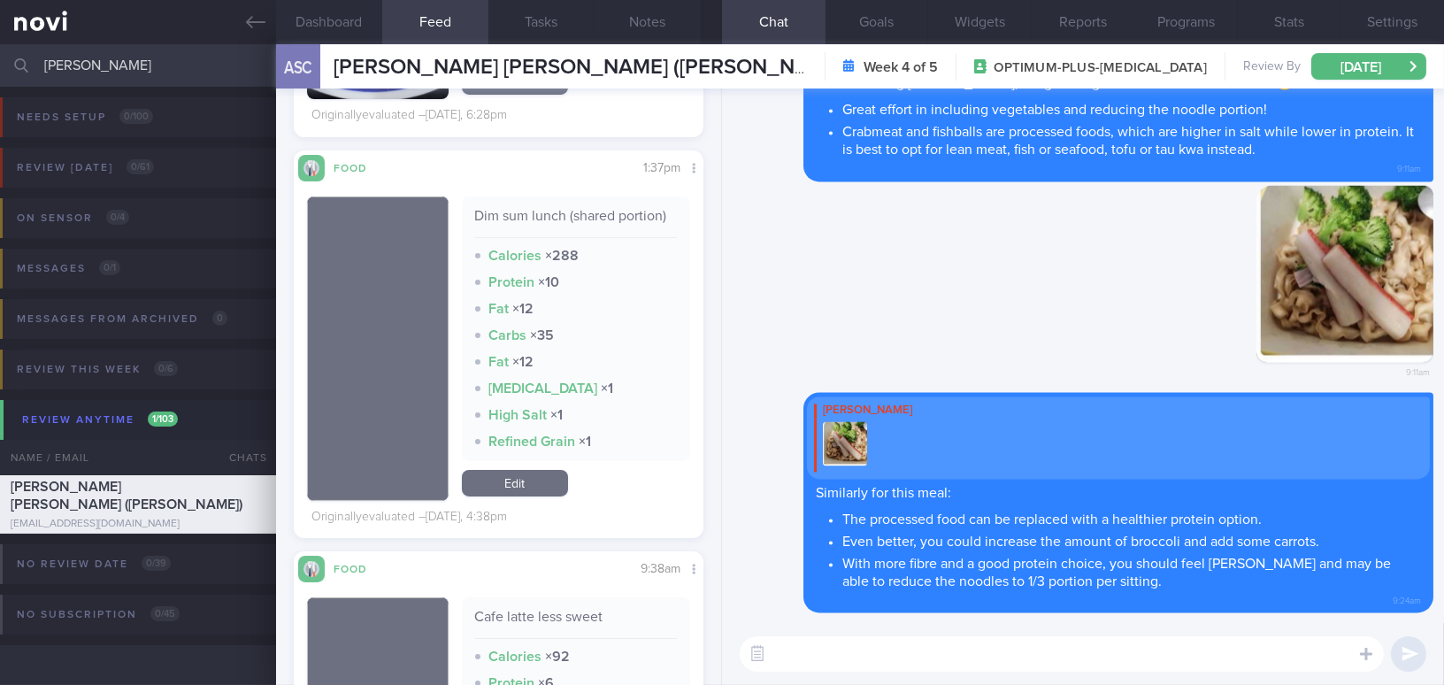
click at [814, 653] on textarea at bounding box center [1062, 653] width 644 height 35
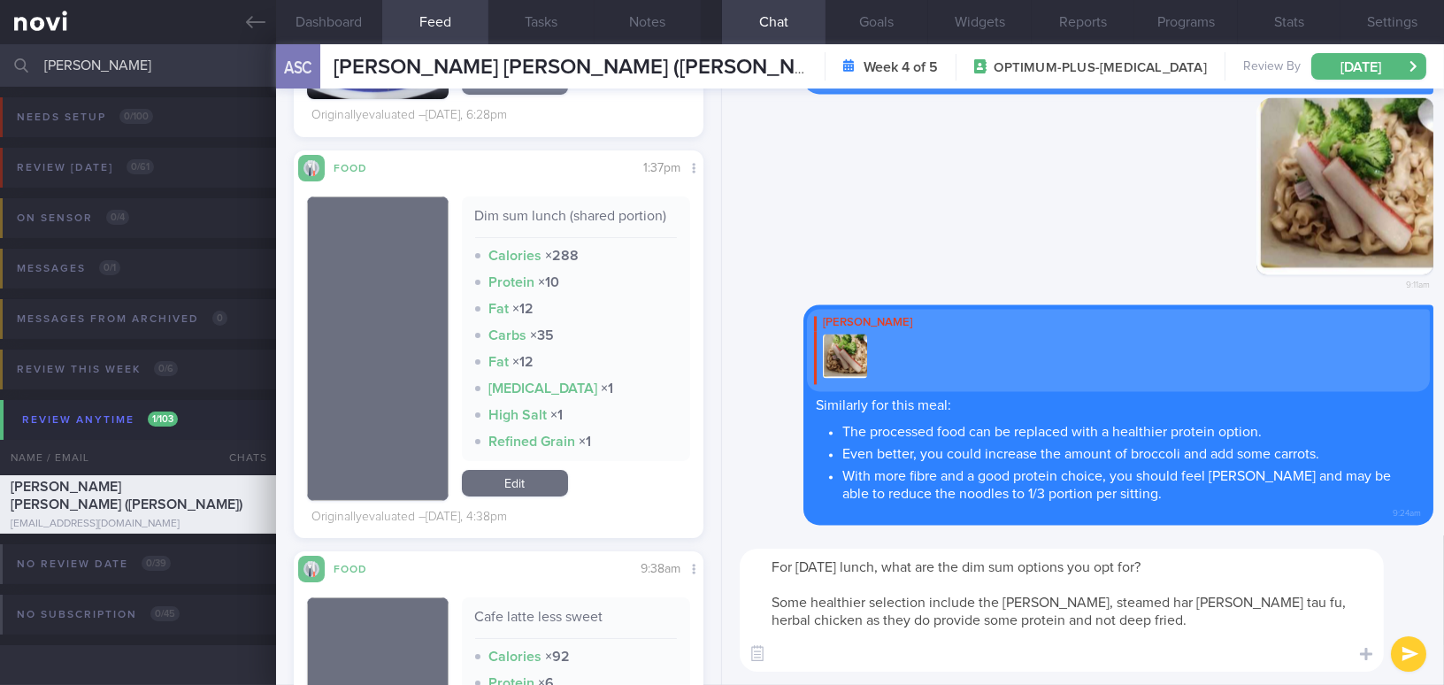
scroll to position [0, 0]
drag, startPoint x: 1140, startPoint y: 655, endPoint x: 1199, endPoint y: 660, distance: 58.6
click at [1199, 660] on textarea "For [DATE] lunch, what are the dim sum options you opt for? Some healthier sele…" at bounding box center [1062, 609] width 644 height 123
drag, startPoint x: 1200, startPoint y: 660, endPoint x: 725, endPoint y: 556, distance: 486.2
click at [725, 556] on div "For [DATE] lunch, what are the dim sum options you opt for? Some healthier sele…" at bounding box center [1083, 610] width 722 height 150
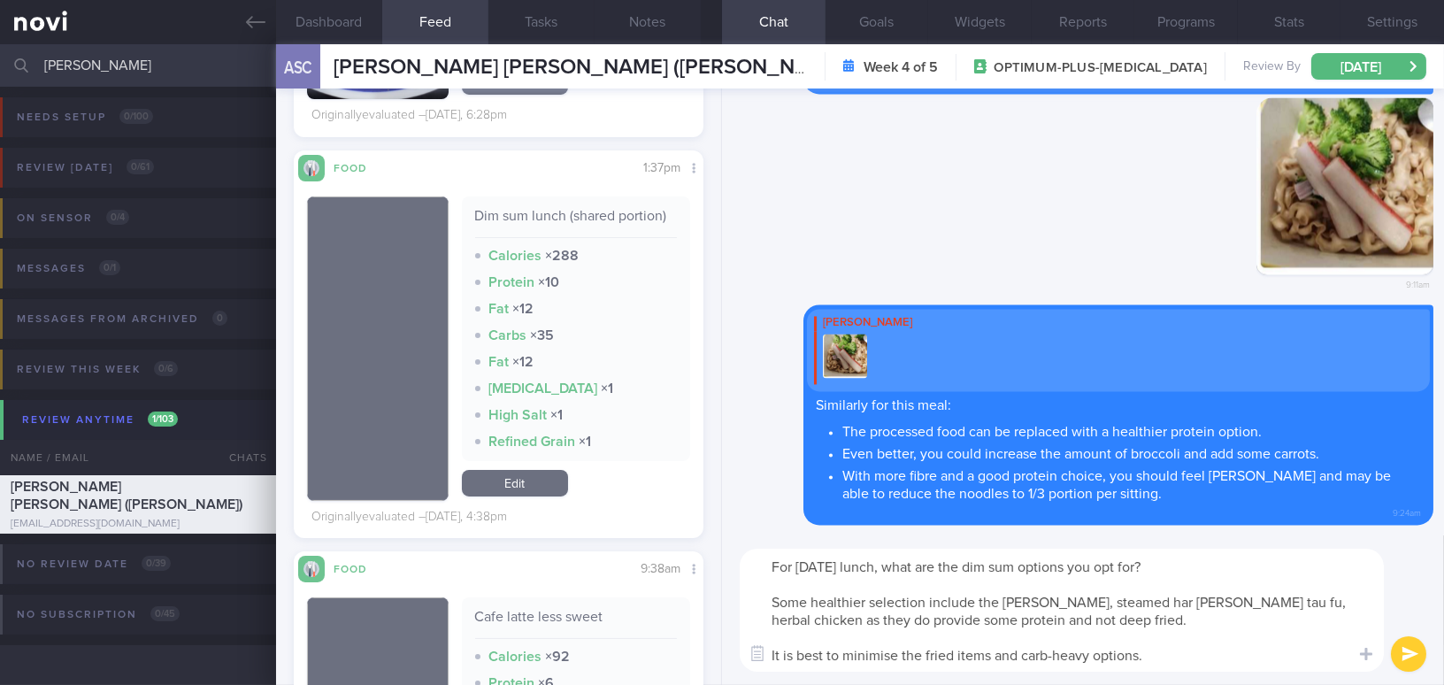
click at [822, 584] on textarea "For [DATE] lunch, what are the dim sum options you opt for? Some healthier sele…" at bounding box center [1062, 609] width 644 height 123
drag, startPoint x: 1162, startPoint y: 665, endPoint x: 695, endPoint y: 565, distance: 477.7
click at [695, 565] on div "Dashboard Feed 11 Tasks Notes Chat Goals Widgets Reports Programs Stats Setting…" at bounding box center [860, 364] width 1168 height 640
paste textarea "’s lunch, which dim sum options did you choose? Some healthier selections inclu…"
click at [1241, 601] on textarea "For [DATE] lunch, which dim sum options did you choose? Some healthier selectio…" at bounding box center [1062, 609] width 644 height 123
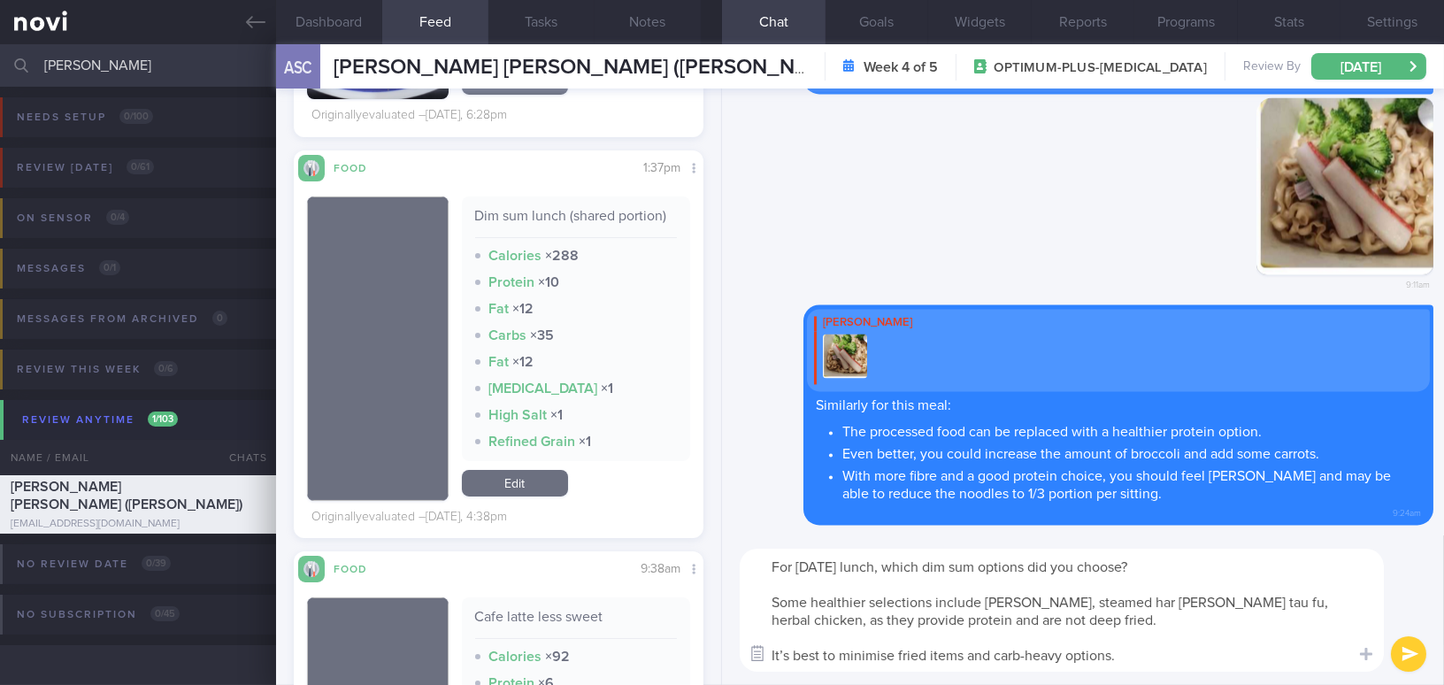
drag, startPoint x: 1149, startPoint y: 652, endPoint x: 749, endPoint y: 639, distance: 400.1
click at [749, 639] on div "Attach media Food repository Chat Templates Admin [MEDICAL_DATA] Weight Nutriti…" at bounding box center [1083, 610] width 722 height 150
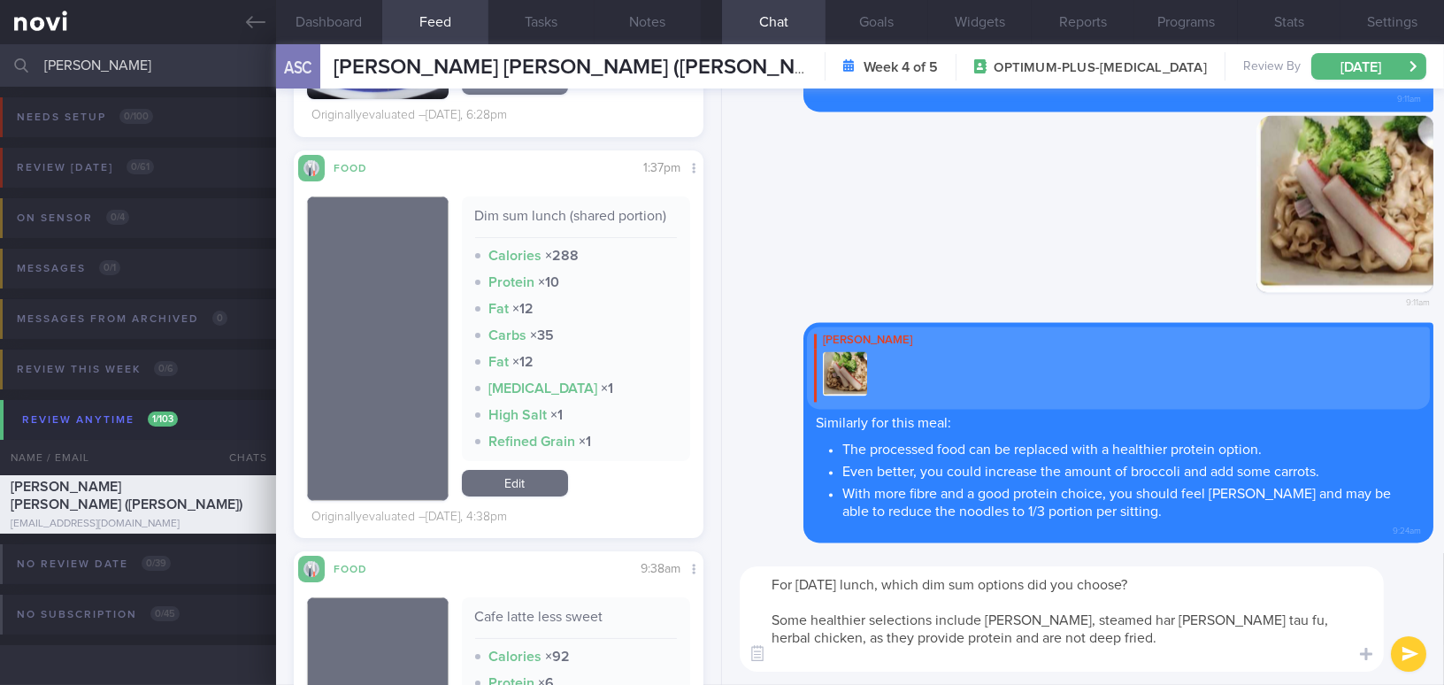
type textarea "For [DATE] lunch, which dim sum options did you choose? Some healthier selectio…"
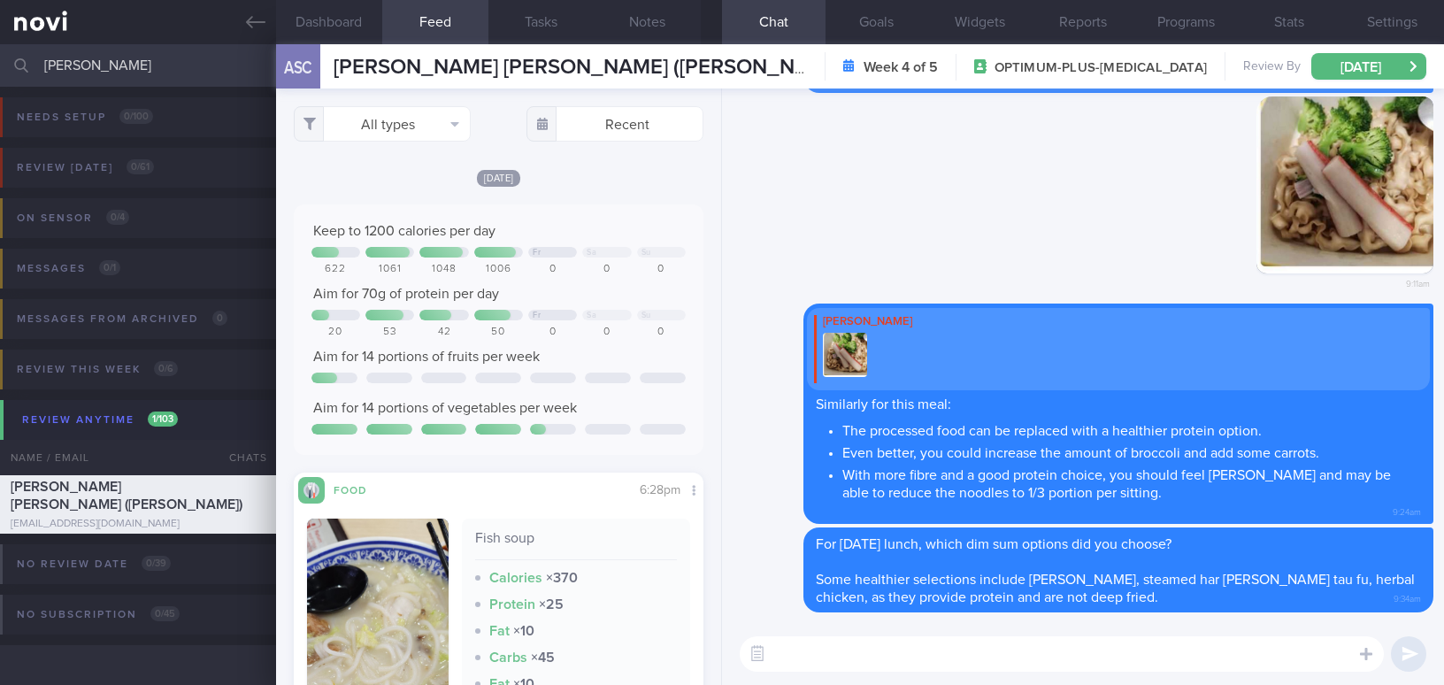
select select "8"
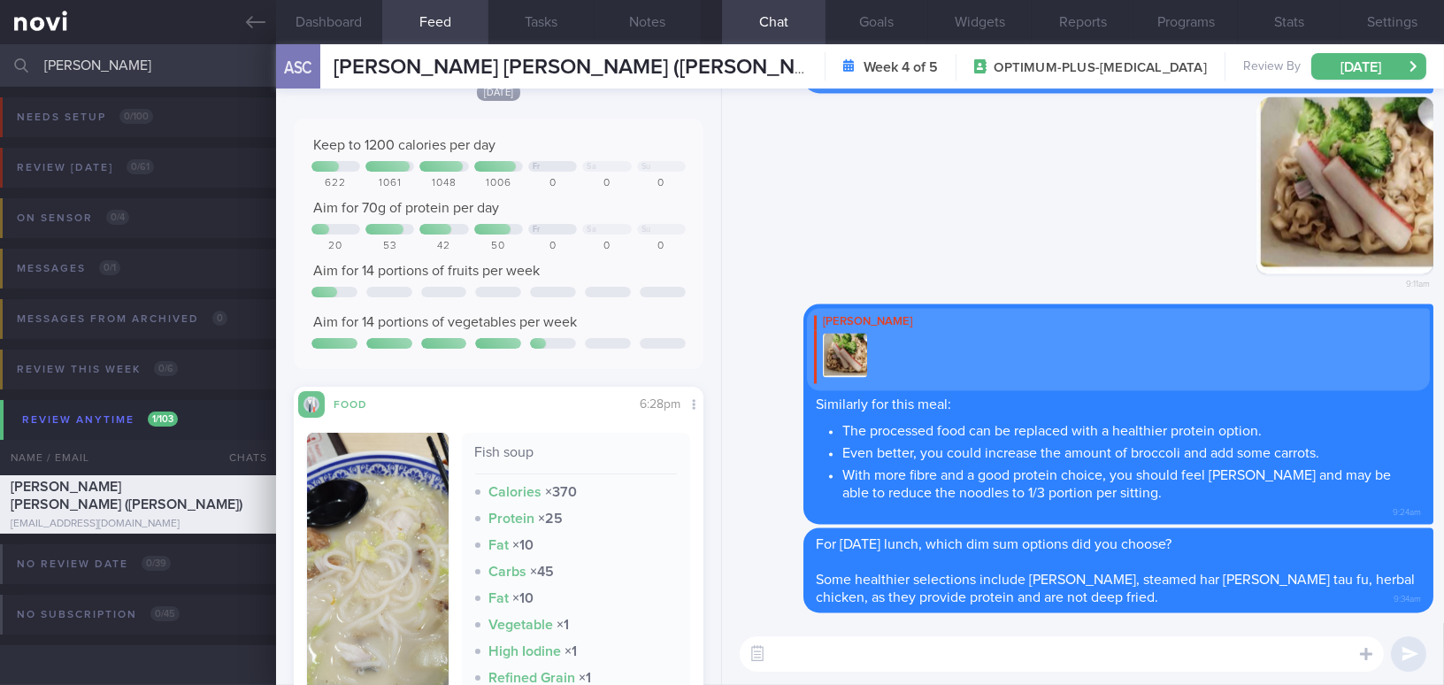
scroll to position [80, 0]
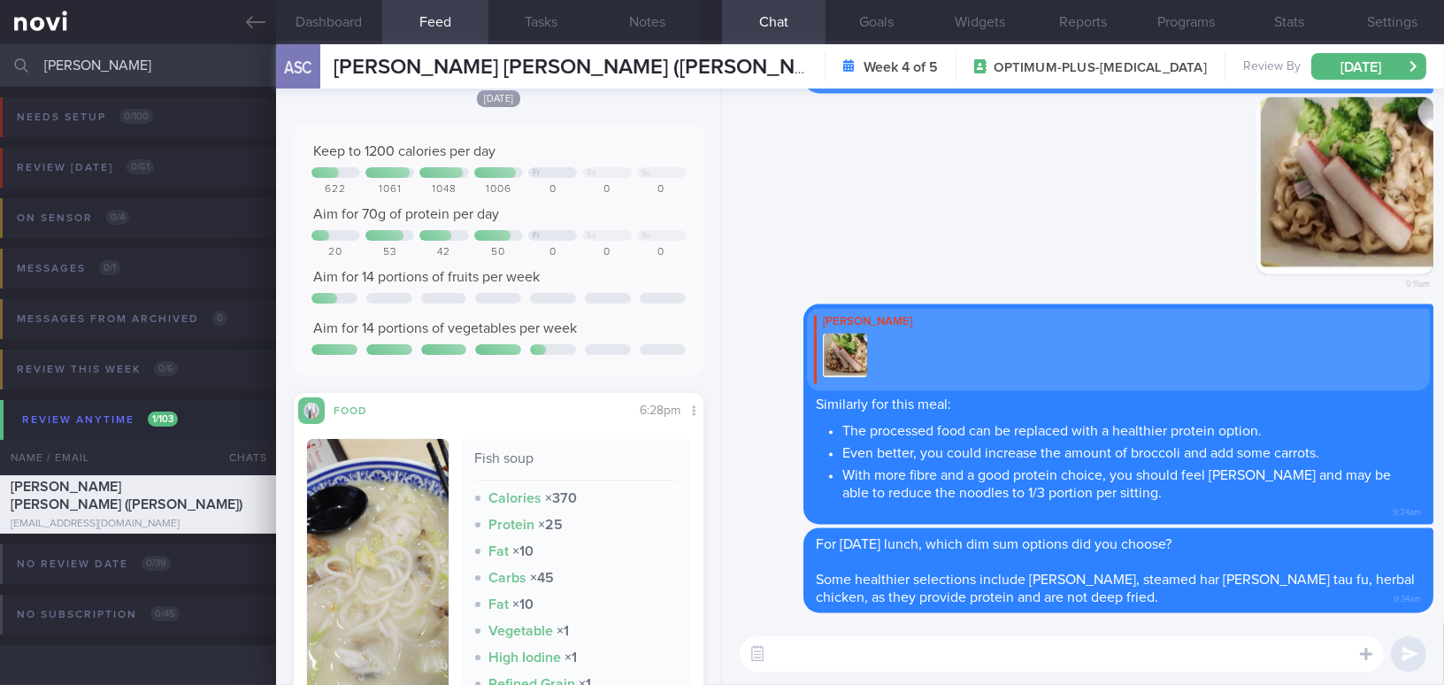
click at [386, 512] on button "button" at bounding box center [378, 591] width 142 height 304
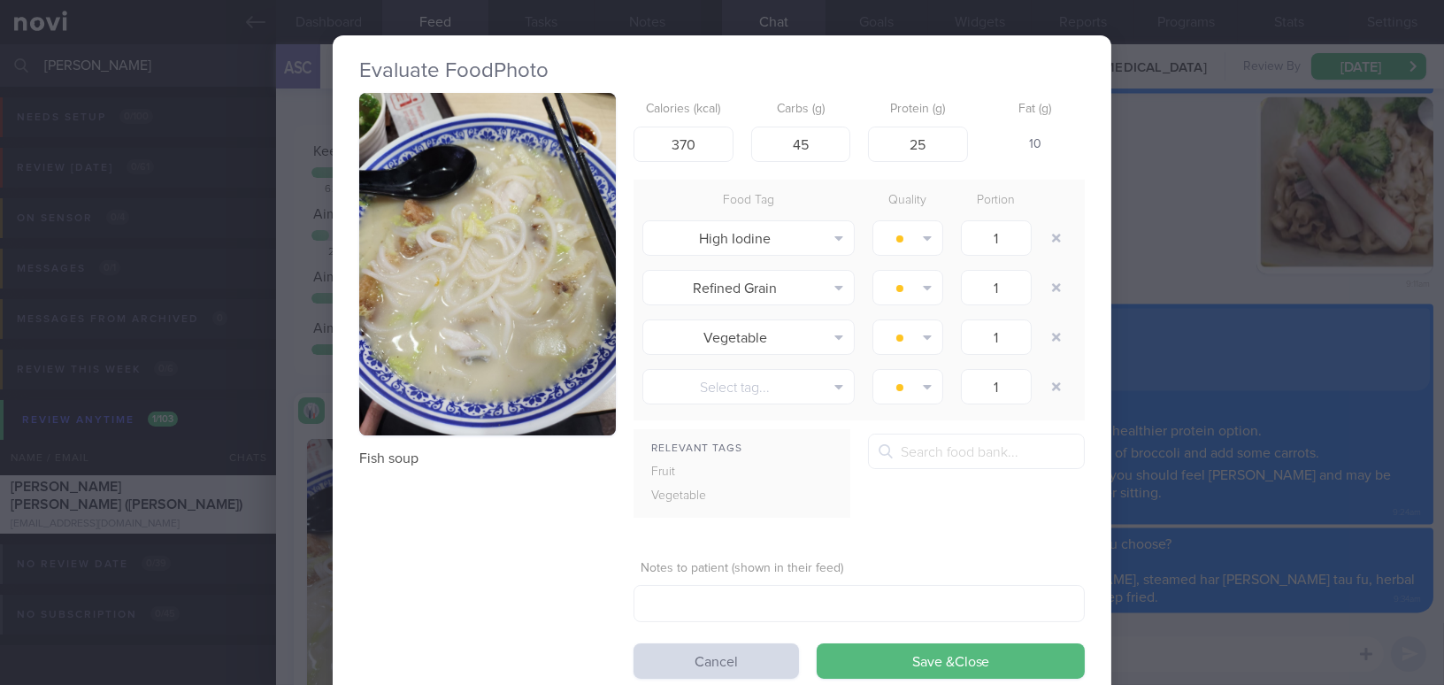
click at [1176, 252] on div "Evaluate Food Photo Fish soup Calories (kcal) 370 Carbs (g) 45 Protein (g) 25 F…" at bounding box center [722, 342] width 1444 height 685
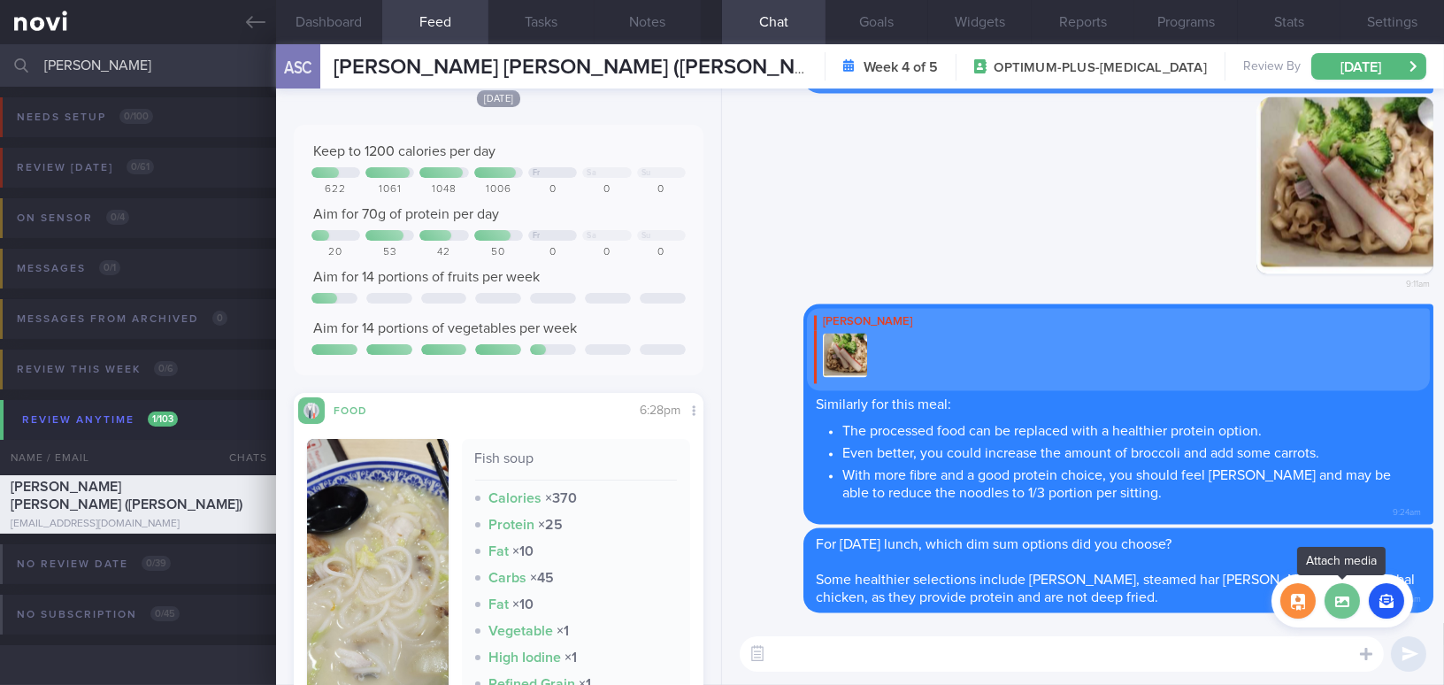
click at [1344, 602] on label at bounding box center [1341, 600] width 35 height 35
click at [0, 0] on input "file" at bounding box center [0, 0] width 0 height 0
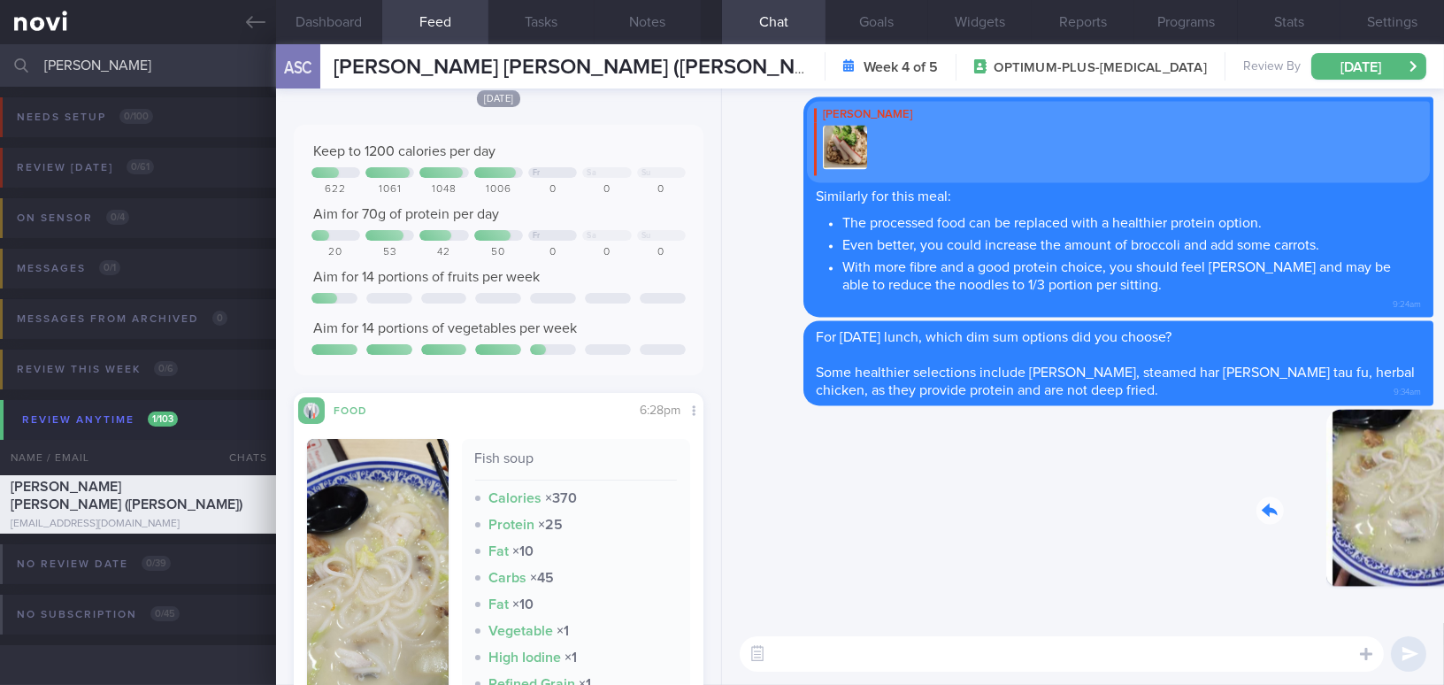
drag, startPoint x: 1334, startPoint y: 531, endPoint x: 1507, endPoint y: 545, distance: 174.0
click at [1443, 545] on html "You are offline! Some functionality will be unavailable Patients New Users Coac…" at bounding box center [722, 342] width 1444 height 685
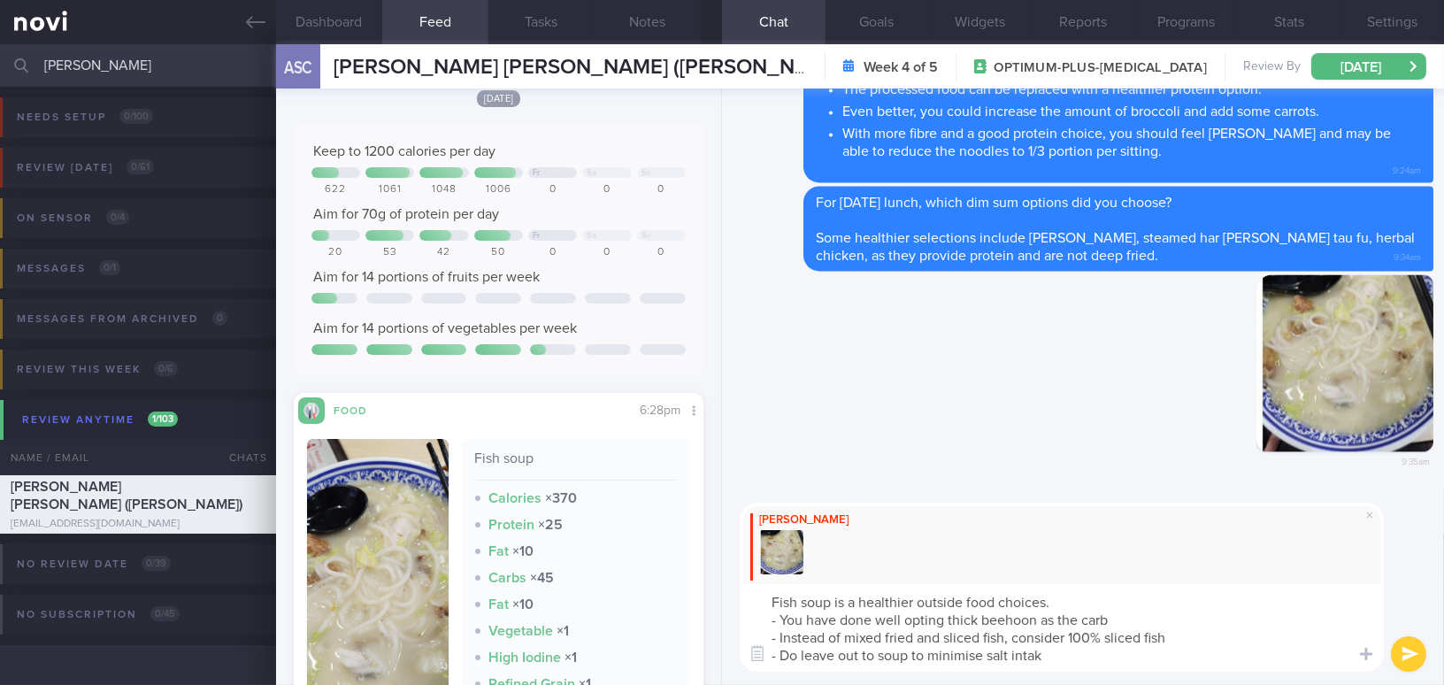
type textarea "Fish soup is a healthier outside food choices. - You have done well opting thic…"
drag, startPoint x: 1059, startPoint y: 659, endPoint x: 748, endPoint y: 589, distance: 319.1
click at [748, 589] on textarea "Fish soup is a healthier outside food choices. - You have done well opting thic…" at bounding box center [1062, 628] width 644 height 88
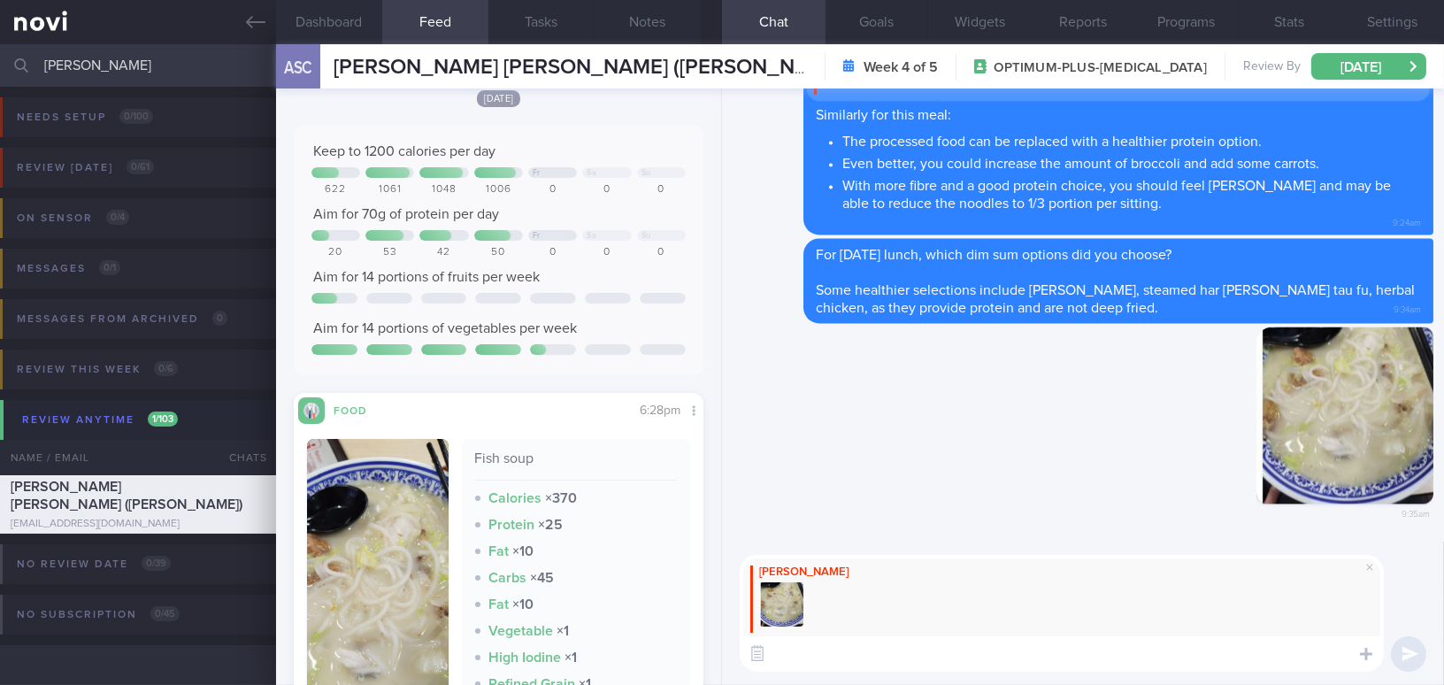
paste textarea "Fish soup is a healthier choice when eating out. You’ve done well by opting for…"
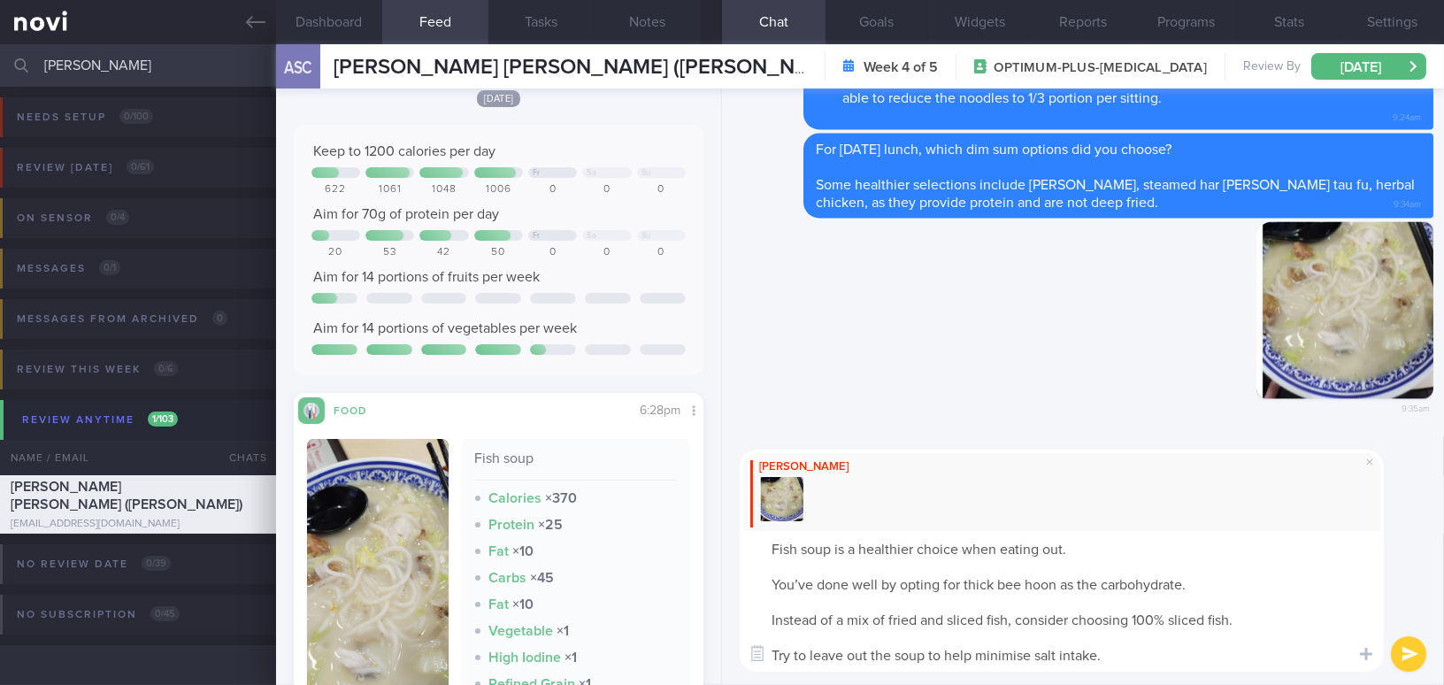
click at [769, 582] on textarea "Fish soup is a healthier choice when eating out. You’ve done well by opting for…" at bounding box center [1062, 601] width 644 height 141
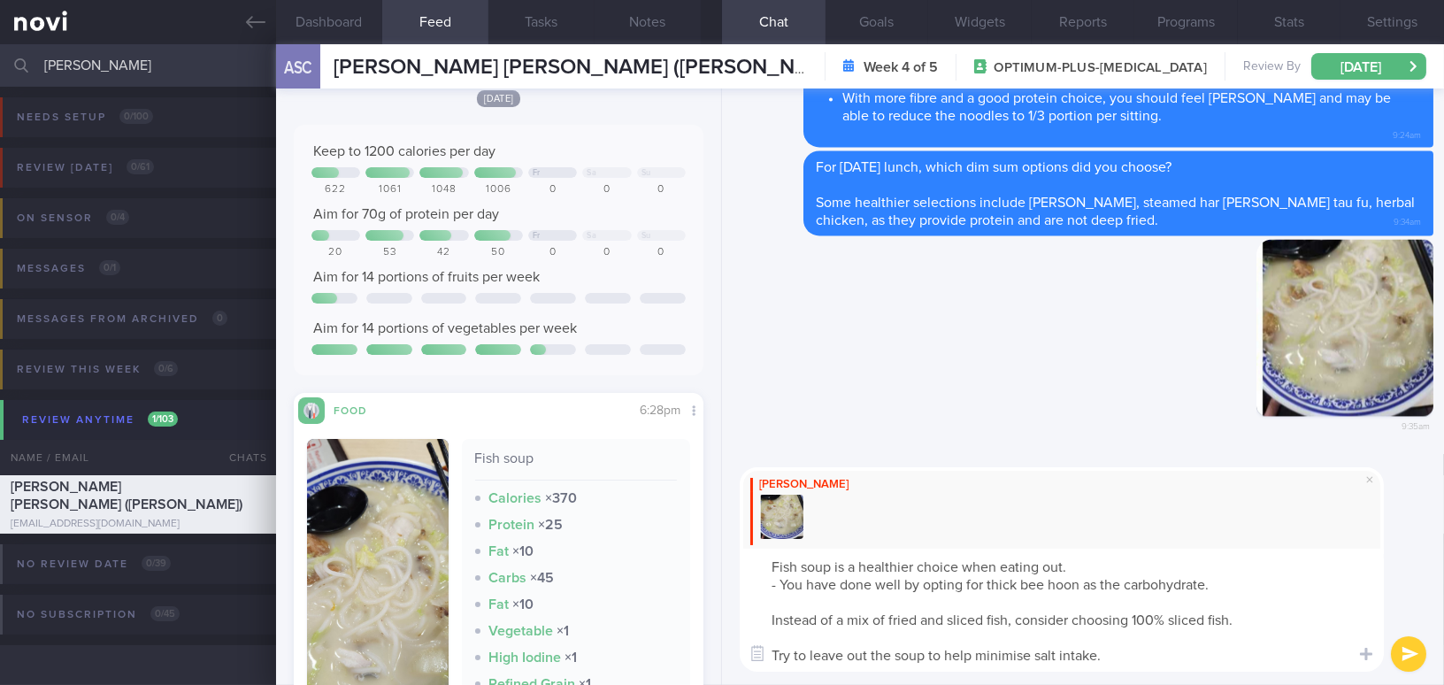
drag, startPoint x: 1152, startPoint y: 583, endPoint x: 1218, endPoint y: 586, distance: 66.4
click at [1218, 586] on textarea "Fish soup is a healthier choice when eating out. - You have done well by opting…" at bounding box center [1062, 609] width 644 height 123
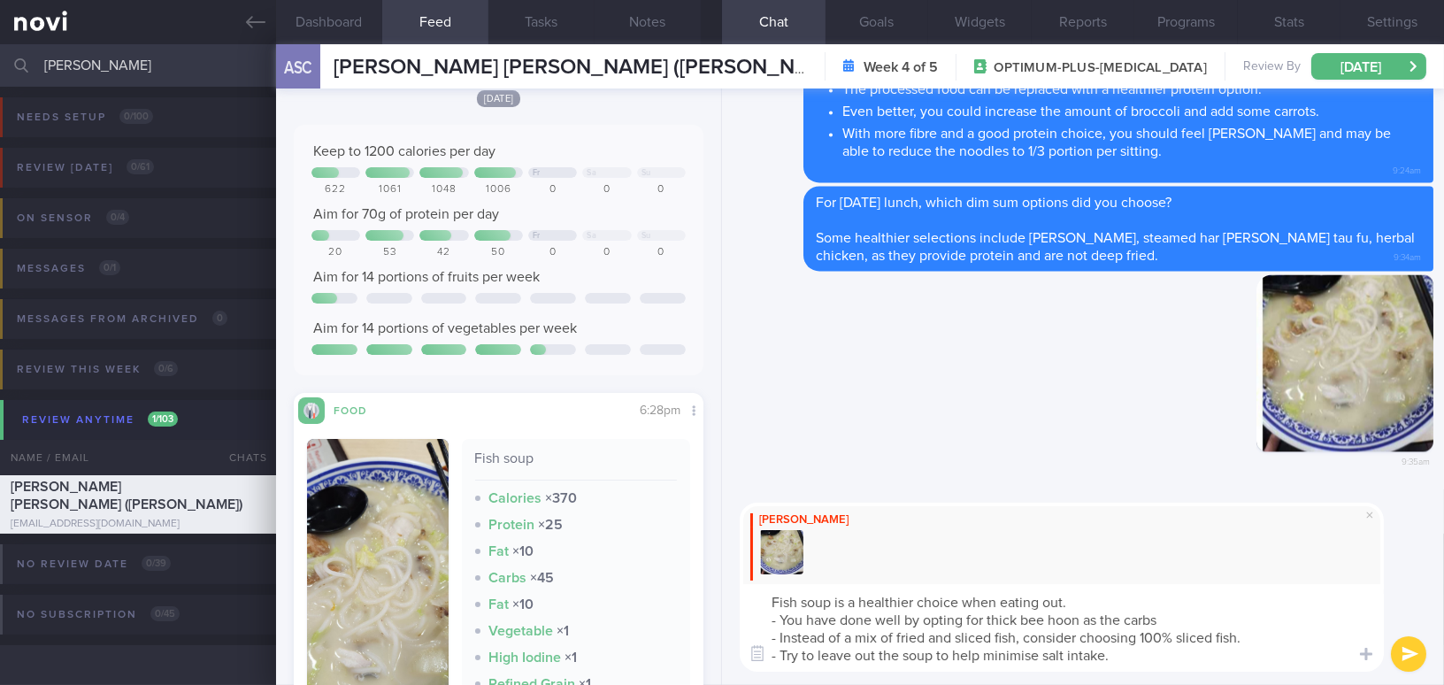
click at [1249, 639] on textarea "Fish soup is a healthier choice when eating out. - You have done well by opting…" at bounding box center [1062, 628] width 644 height 88
type textarea "Fish soup is a healthier choice when eating out. - You have done well by opting…"
click at [1403, 649] on button "submit" at bounding box center [1408, 653] width 35 height 35
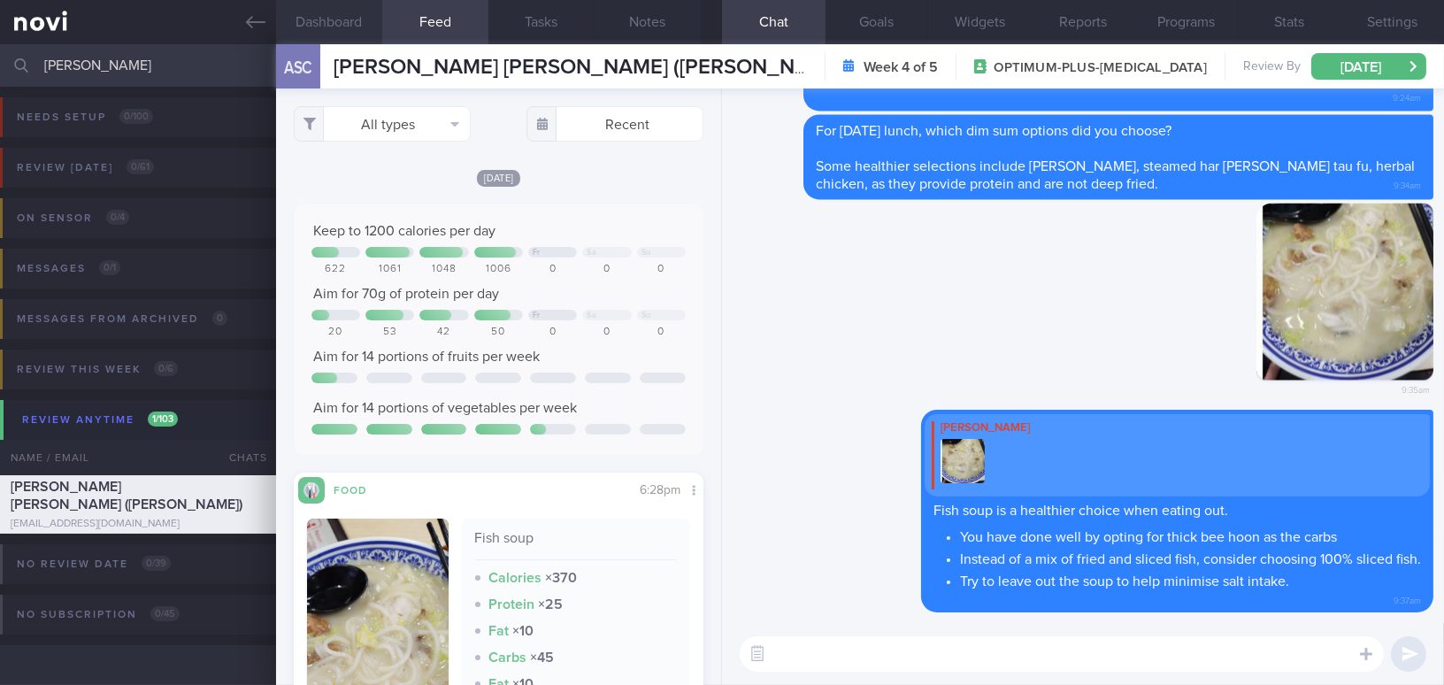
click at [336, 19] on button "Dashboard" at bounding box center [329, 22] width 106 height 44
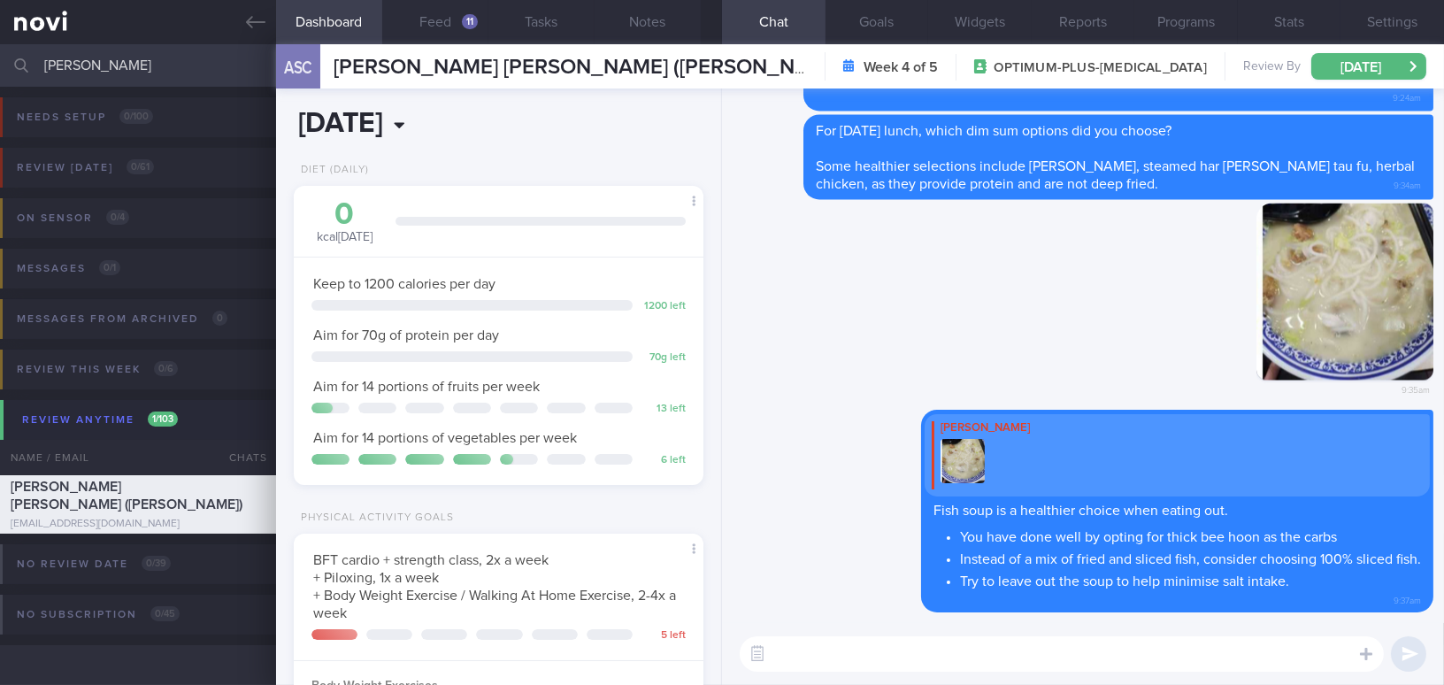
click at [440, 137] on body "You are offline! Some functionality will be unavailable Patients New Users Coac…" at bounding box center [722, 342] width 1444 height 685
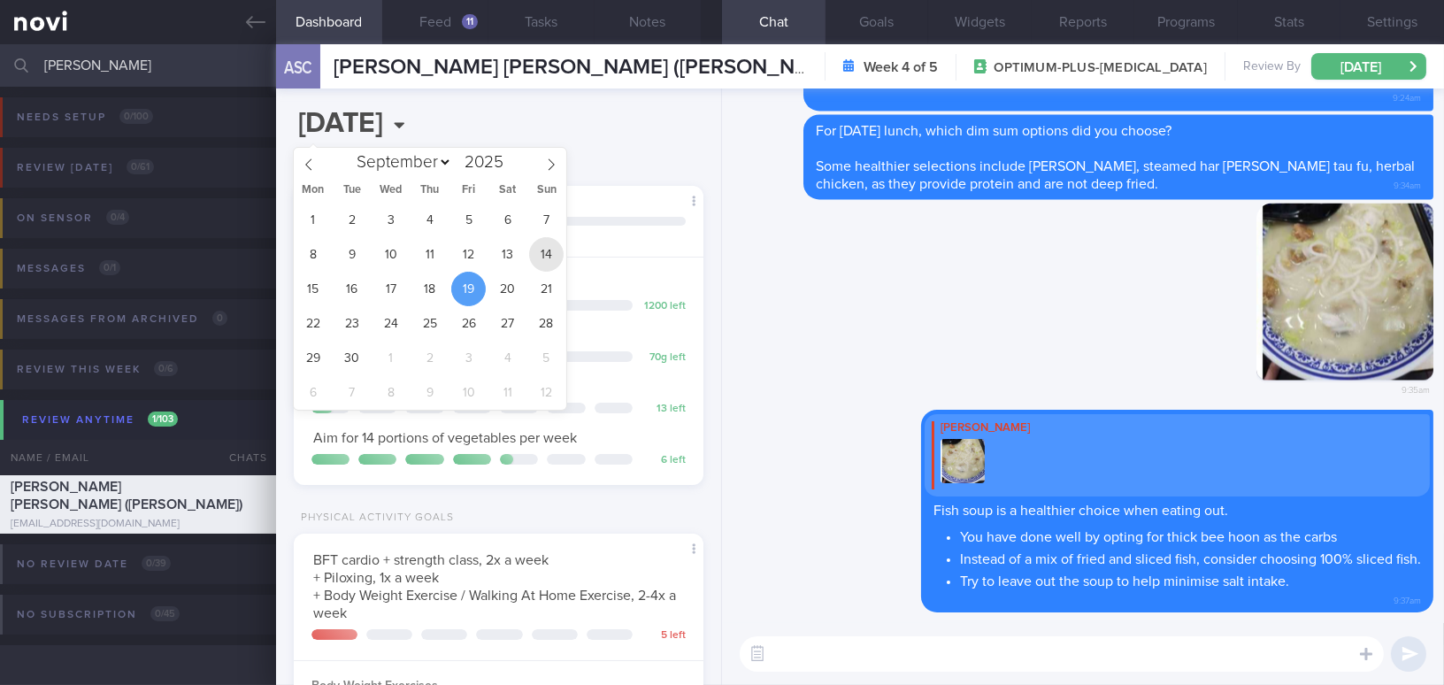
click at [539, 253] on span "14" at bounding box center [546, 254] width 35 height 35
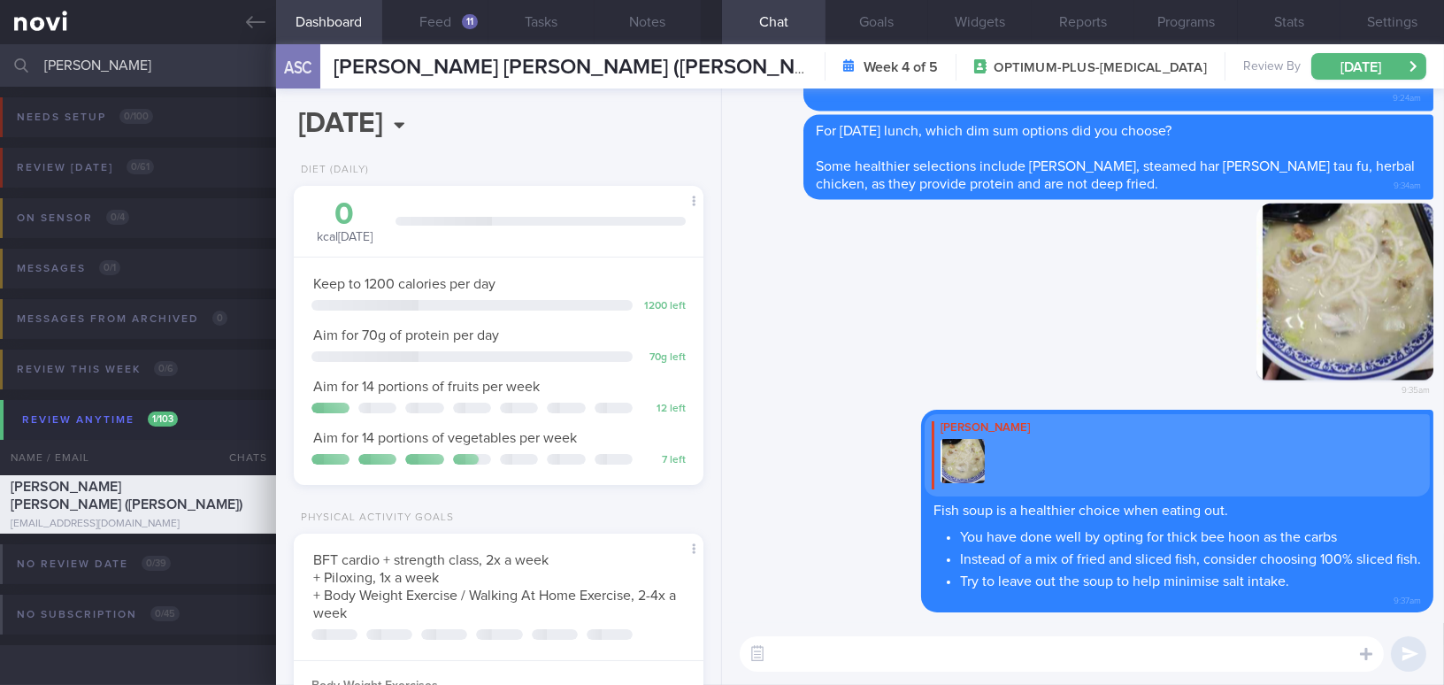
scroll to position [208, 365]
click at [446, 126] on input "2025-09-14" at bounding box center [420, 124] width 253 height 44
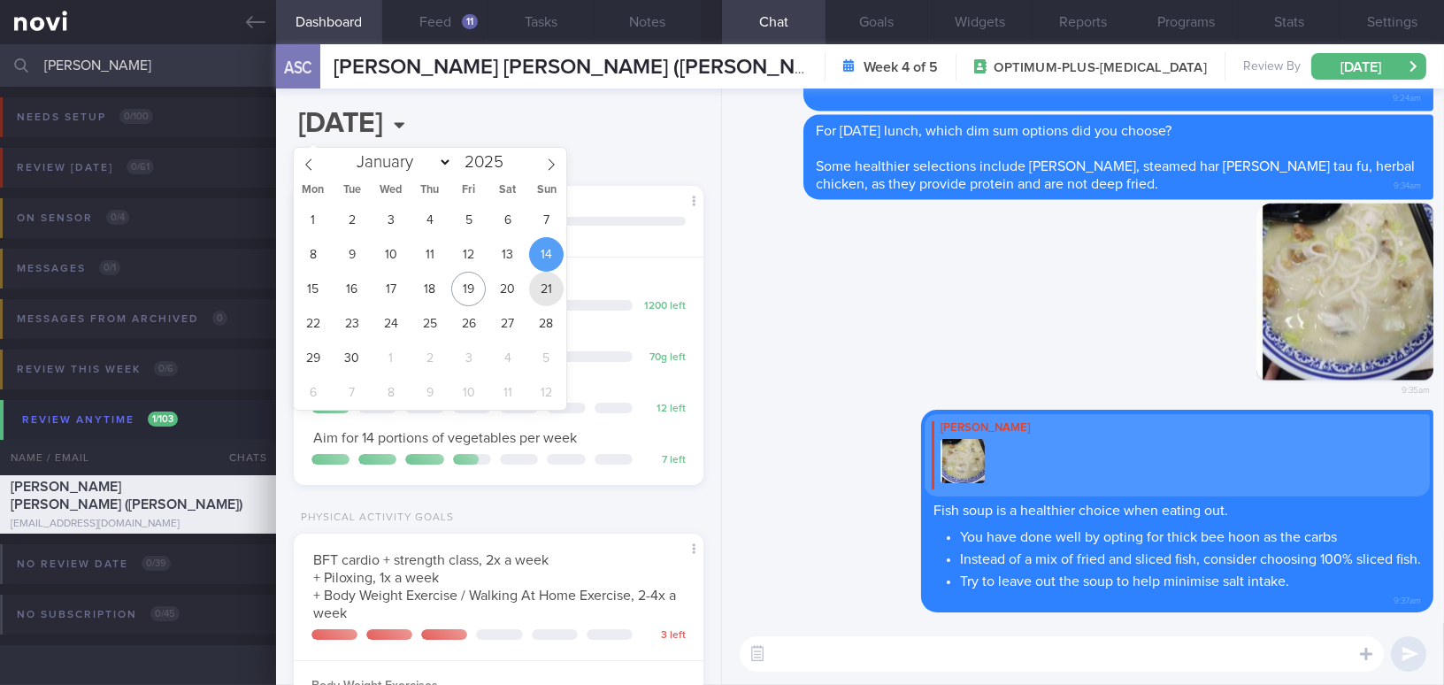
click at [544, 288] on span "21" at bounding box center [546, 289] width 35 height 35
type input "2025-09-21"
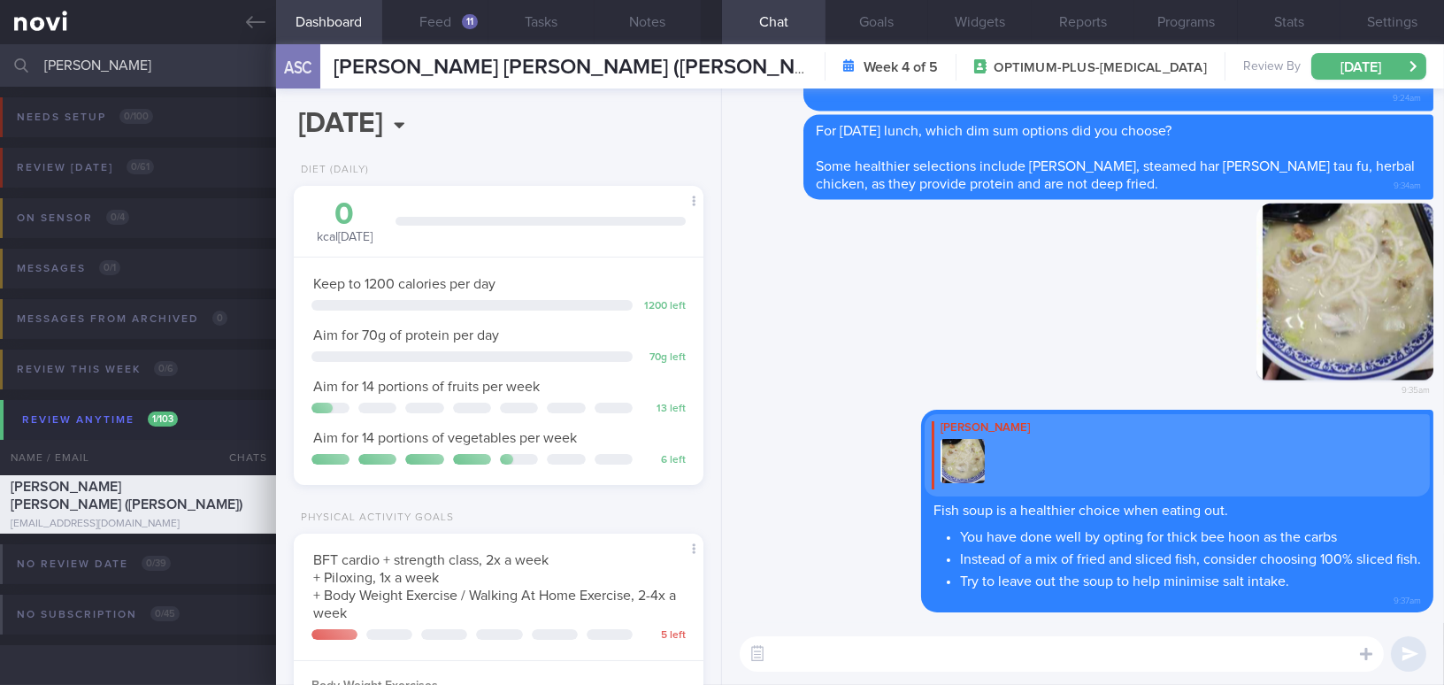
click at [879, 666] on textarea at bounding box center [1062, 653] width 644 height 35
type textarea "You have completed"
click at [449, 22] on button "Feed 11" at bounding box center [435, 22] width 106 height 44
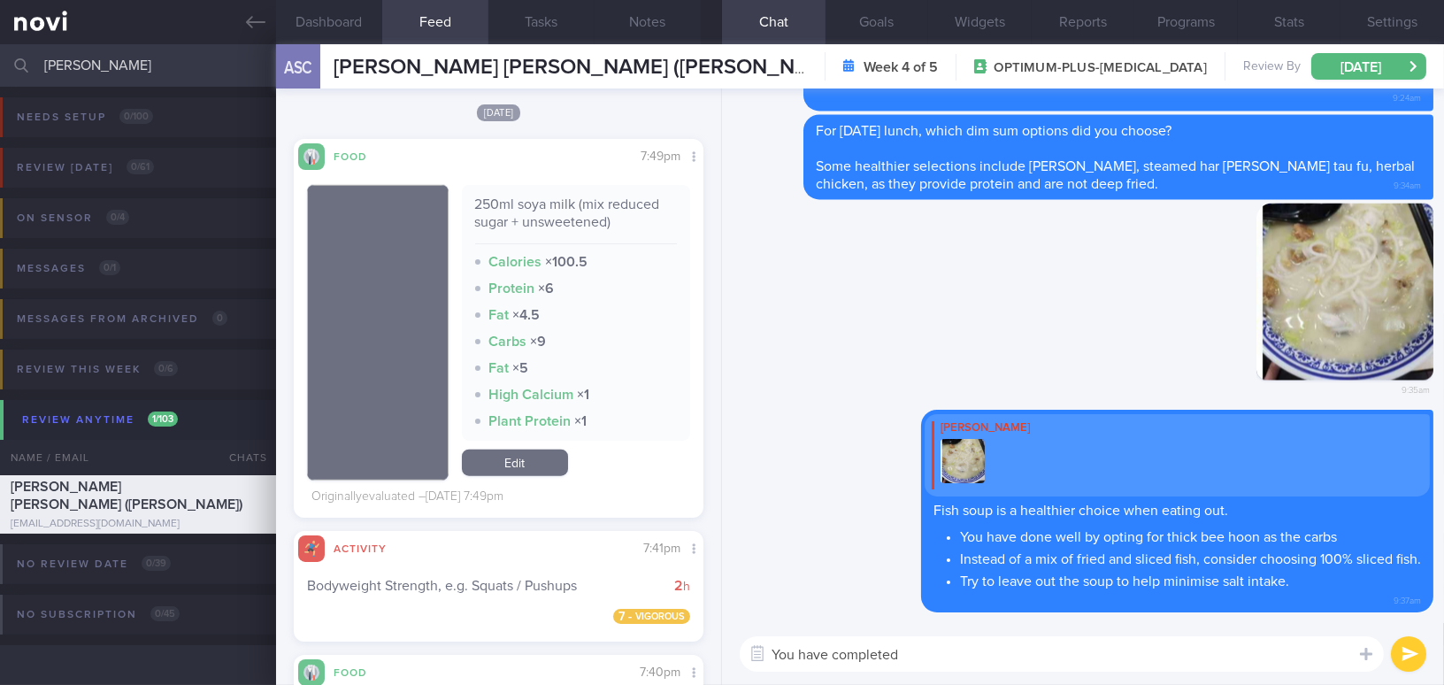
scroll to position [3538, 0]
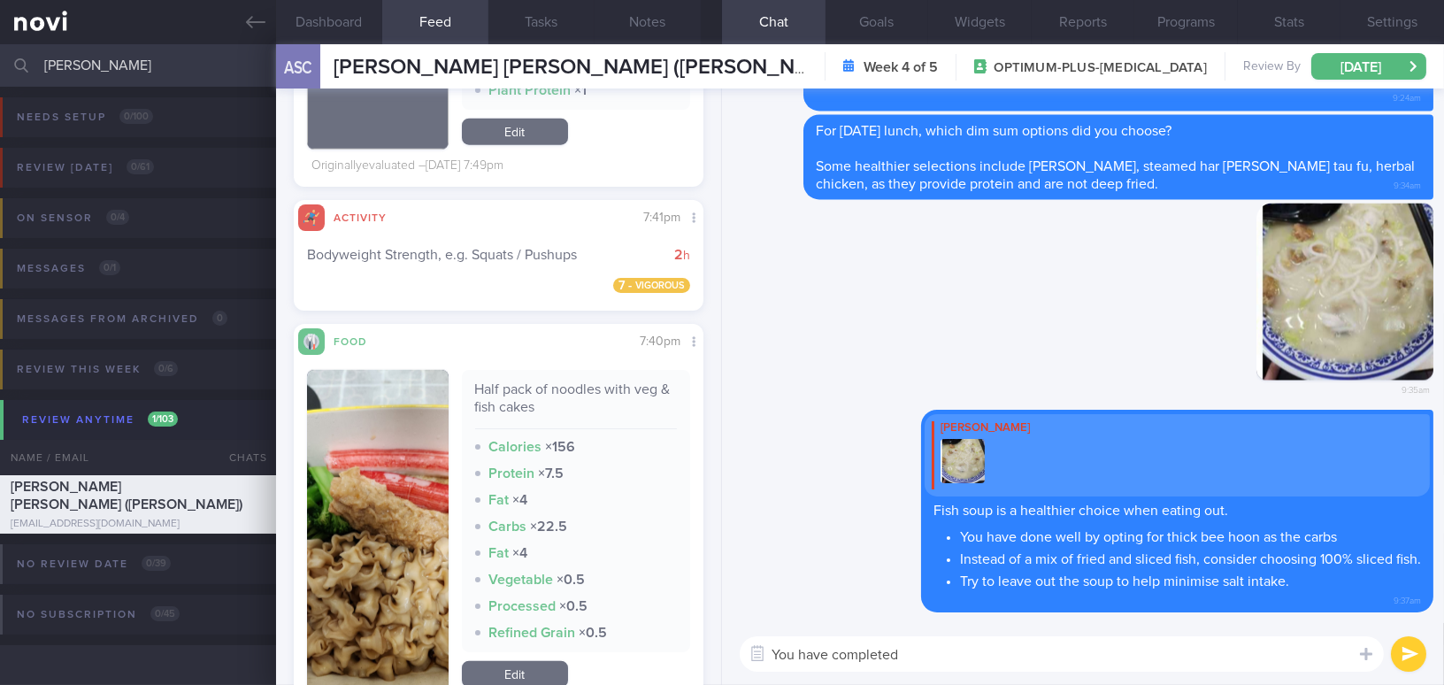
click at [382, 0] on button "Feed 11" at bounding box center [435, 22] width 106 height 44
click at [920, 649] on textarea "You have completed" at bounding box center [1062, 653] width 644 height 35
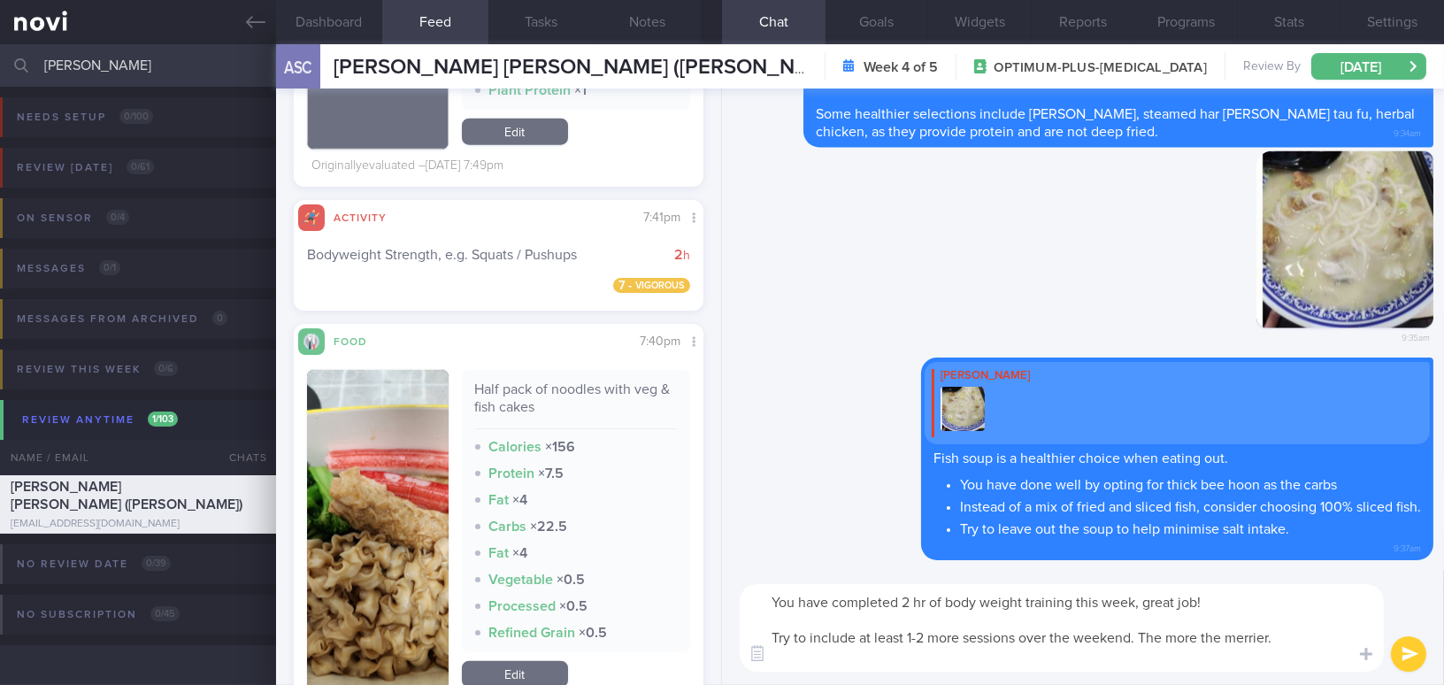
scroll to position [0, 0]
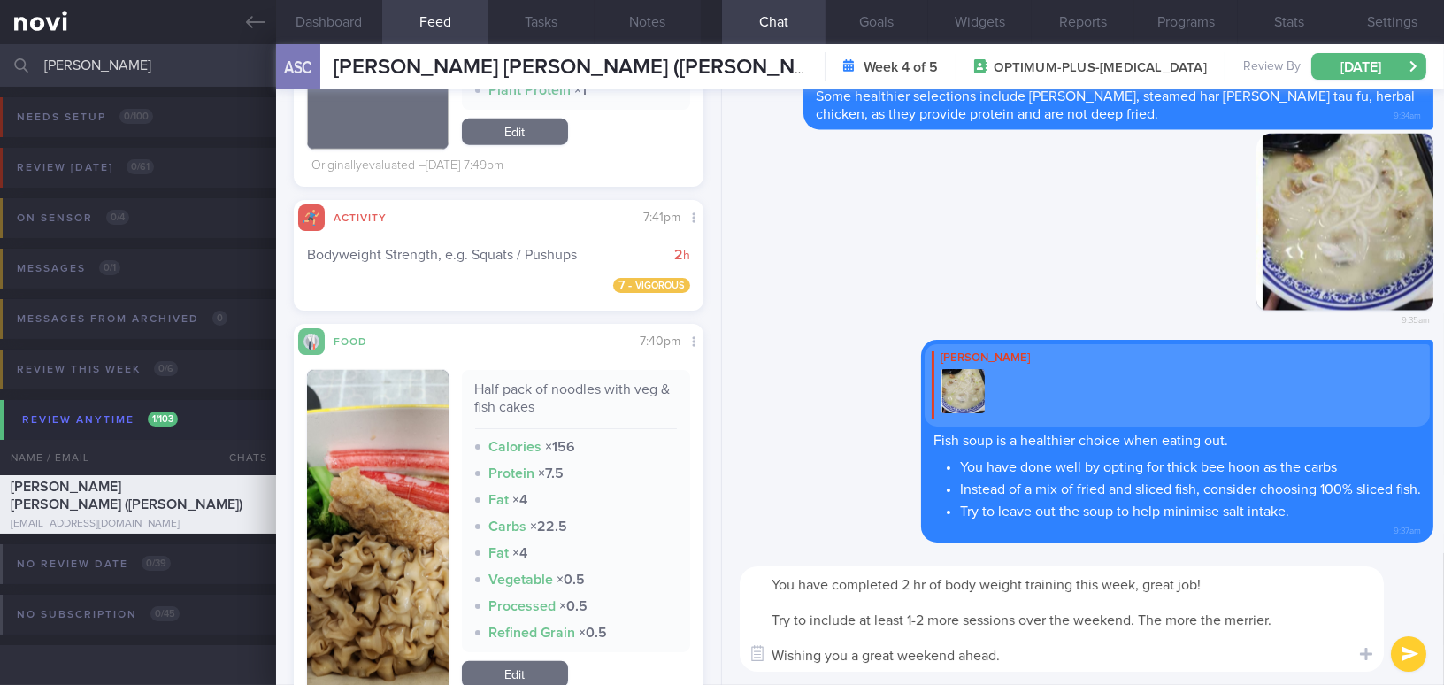
drag, startPoint x: 1284, startPoint y: 620, endPoint x: 750, endPoint y: 575, distance: 536.2
click at [750, 575] on textarea "You have completed 2 hr of body weight training this week, great job! Try to in…" at bounding box center [1062, 618] width 644 height 105
click at [974, 618] on textarea "You have completed 2 hr of body weight training this week, great job! Try to in…" at bounding box center [1062, 618] width 644 height 105
drag, startPoint x: 1292, startPoint y: 624, endPoint x: 558, endPoint y: 527, distance: 739.7
click at [558, 527] on div "Dashboard Feed 11 Tasks Notes Chat Goals Widgets Reports Programs Stats Setting…" at bounding box center [860, 364] width 1168 height 640
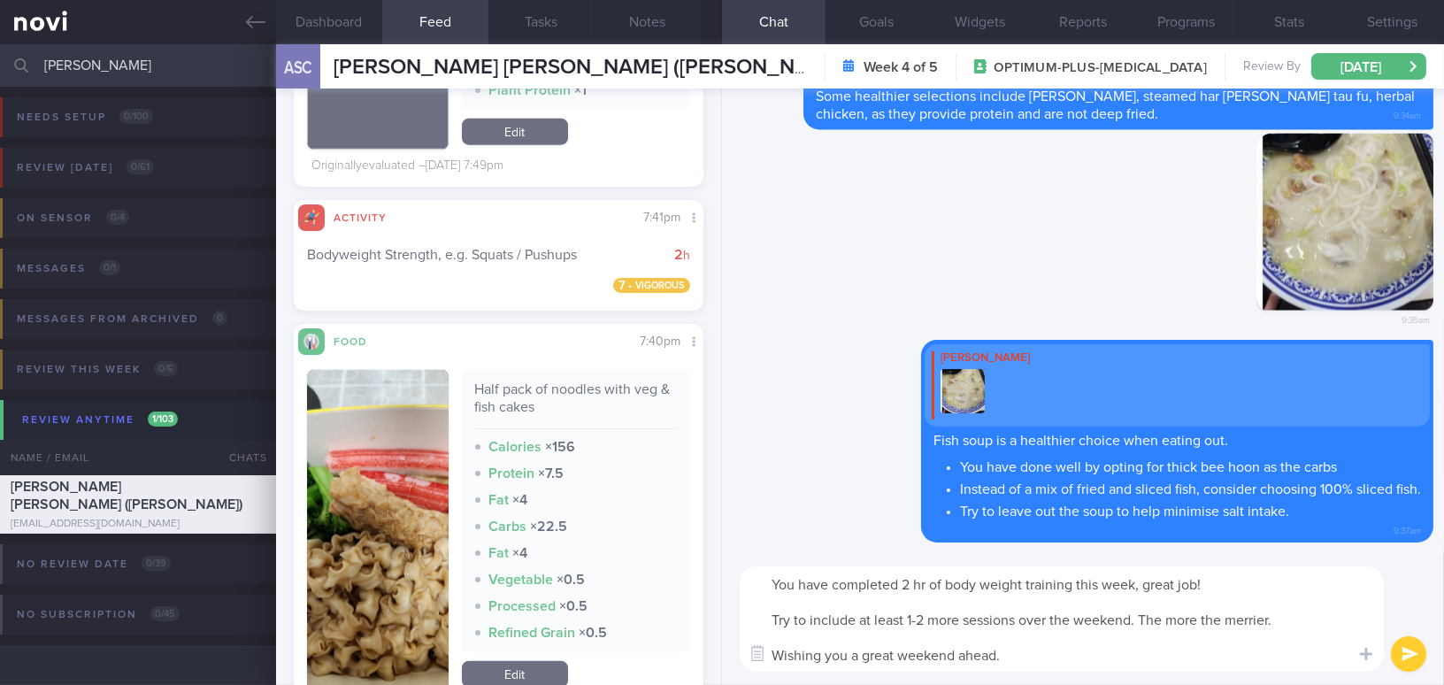
paste textarea "’ve completed 2 hours of bodyweight training this week — great job! Try to incl…"
click at [809, 585] on textarea "You’ve completed 2 hours of bodyweight training this week — great job! Try to i…" at bounding box center [1062, 618] width 644 height 105
click at [946, 585] on textarea "You have completed 2 hours of bodyweight training this week — great job! Try to…" at bounding box center [1062, 618] width 644 height 105
click at [1144, 587] on textarea "You have completed 2 hr of bodyweight training this week — great job! Try to in…" at bounding box center [1062, 618] width 644 height 105
click at [921, 622] on textarea "You have completed 2 hr of bodyweight training this week, great job! Try to inc…" at bounding box center [1062, 618] width 644 height 105
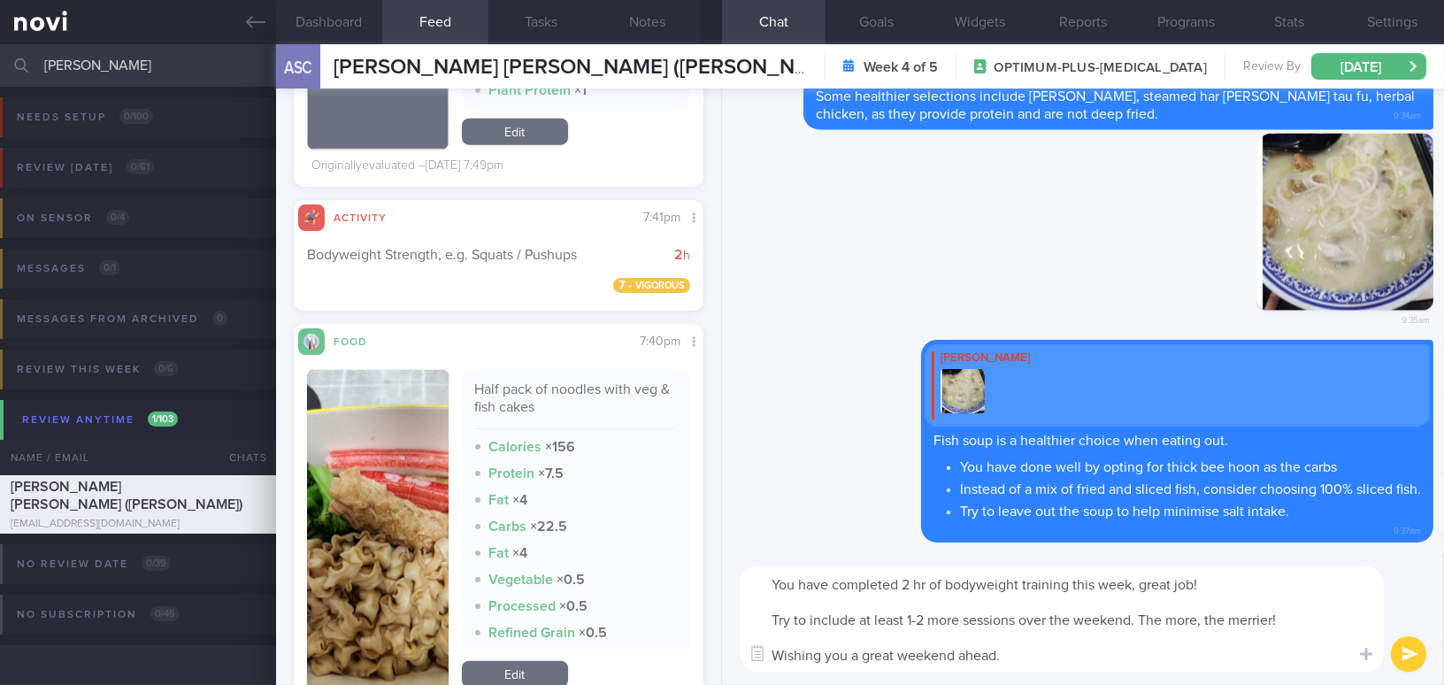
type textarea "You have completed 2 hr of bodyweight training this week, great job! Try to inc…"
click at [1414, 657] on button "submit" at bounding box center [1408, 653] width 35 height 35
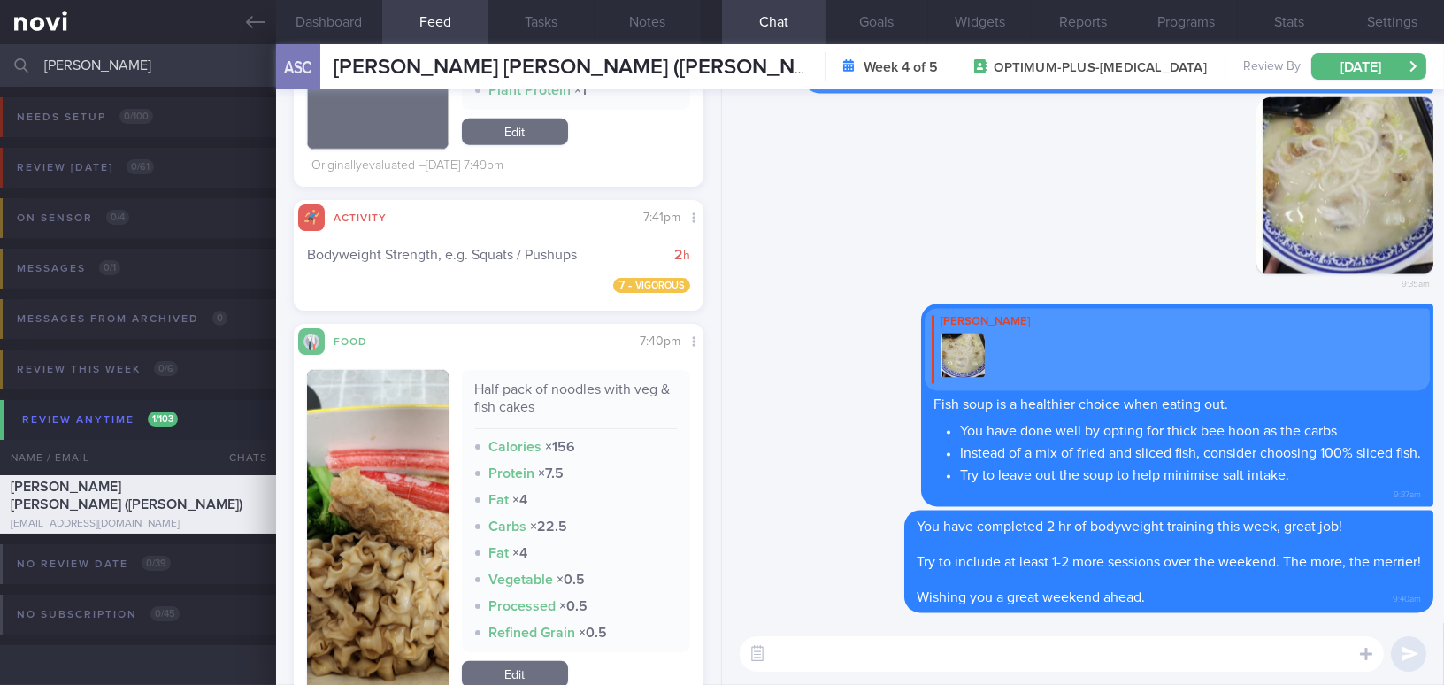
drag, startPoint x: 105, startPoint y: 65, endPoint x: 0, endPoint y: 59, distance: 105.5
click at [0, 59] on input "joyce" at bounding box center [722, 65] width 1444 height 42
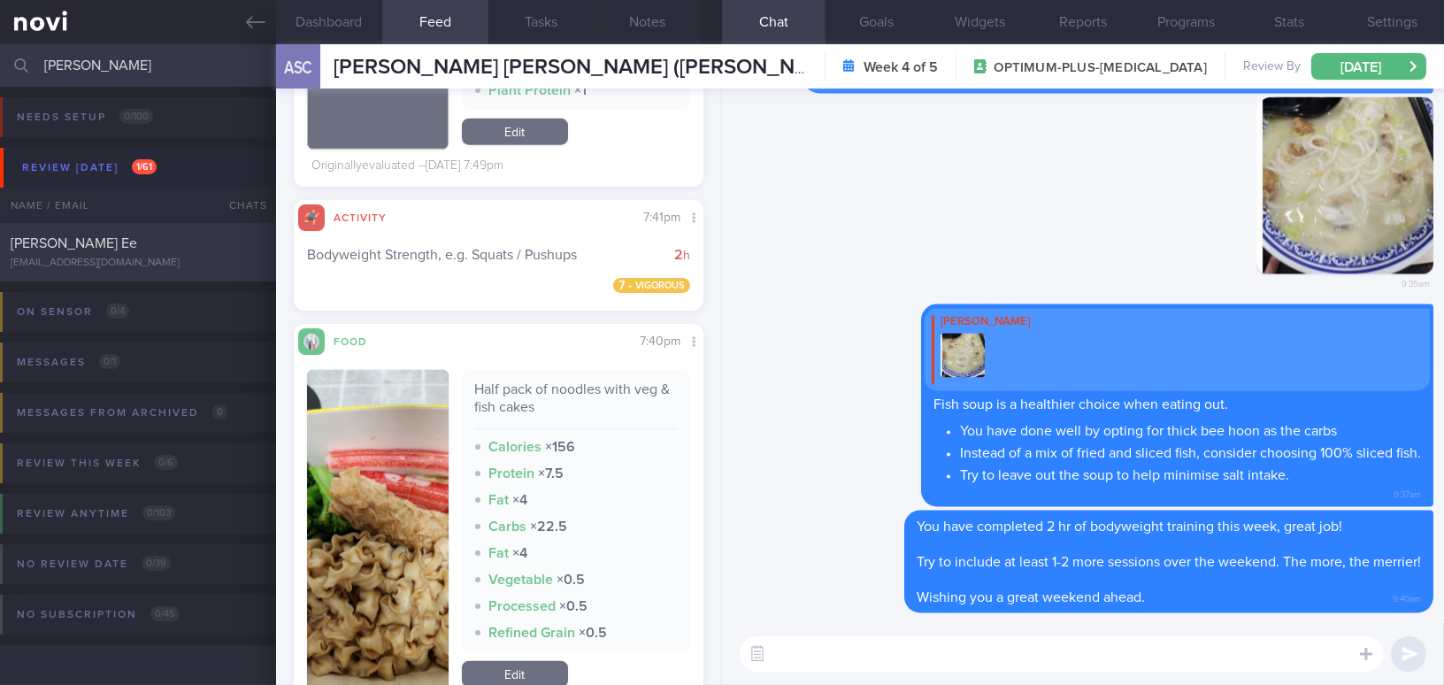
type input "[PERSON_NAME]"
click at [80, 242] on span "[PERSON_NAME] Ee" at bounding box center [74, 243] width 127 height 14
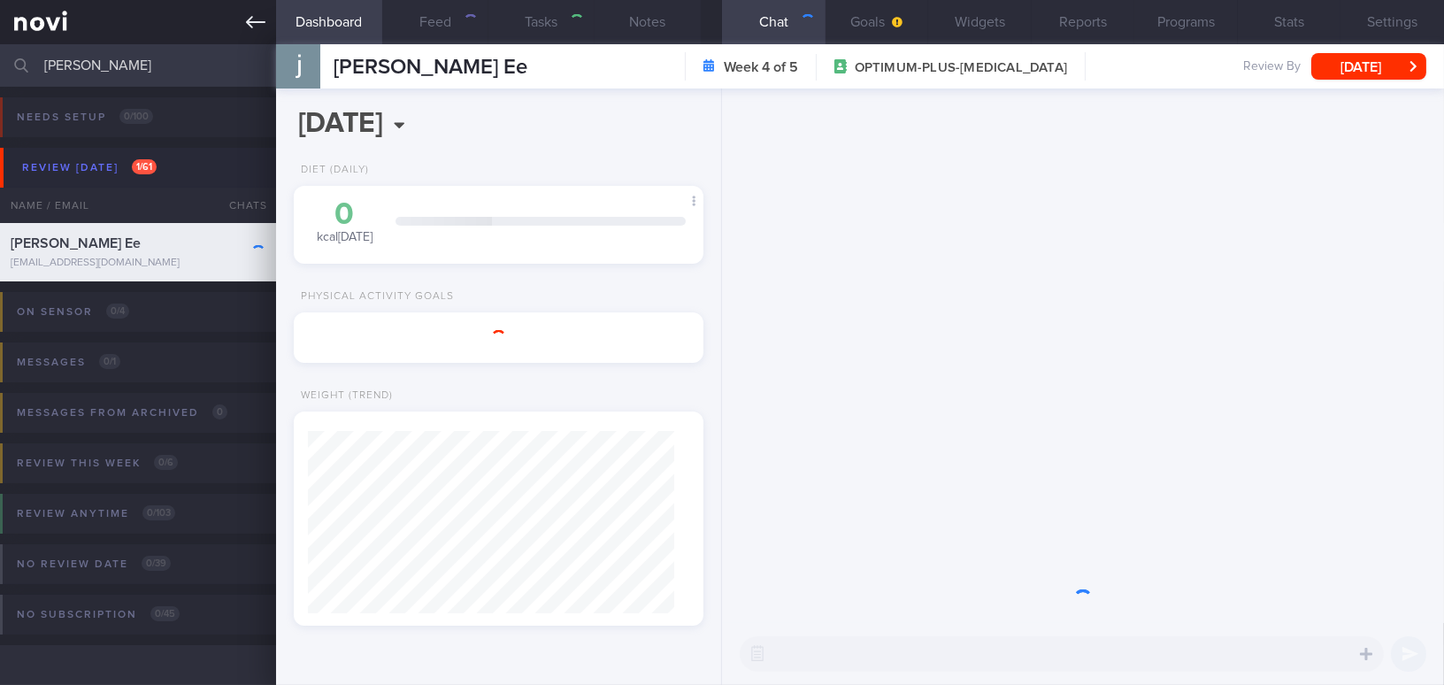
type input "Friend of [PERSON_NAME]"
type input "[DATE]"
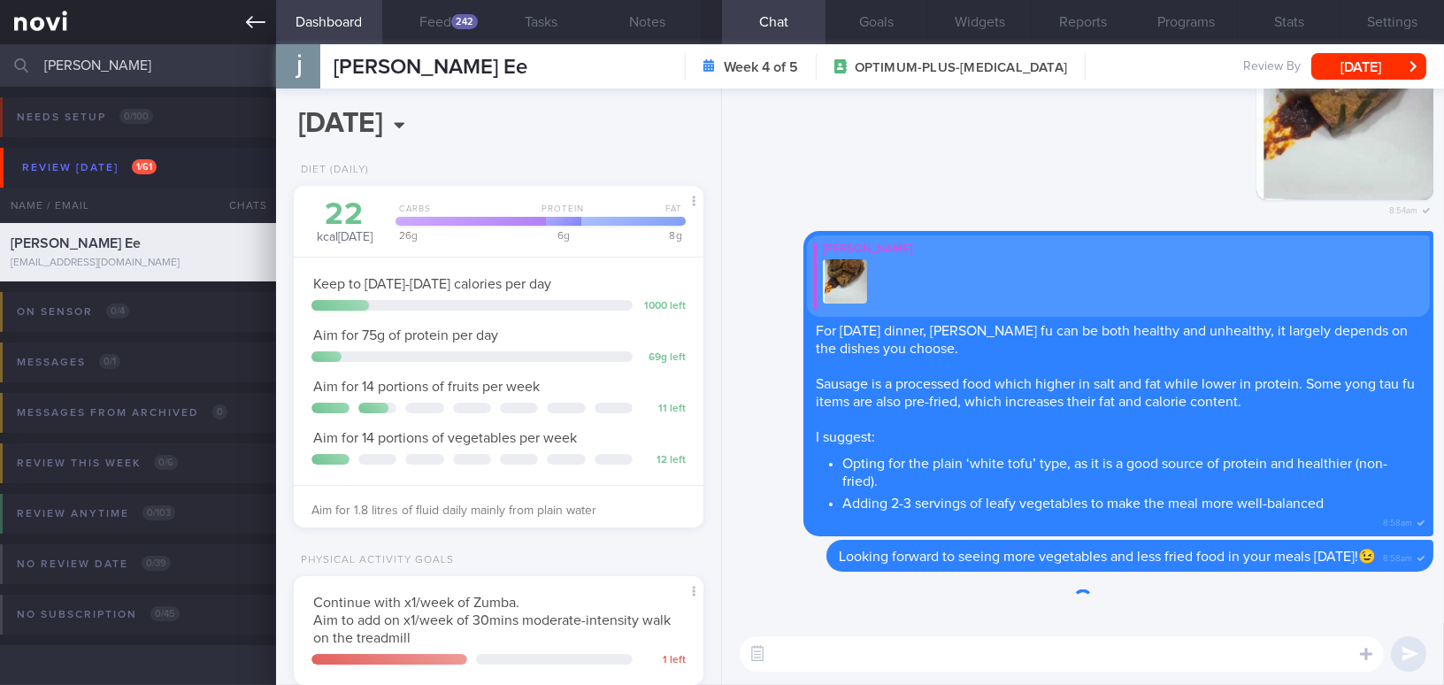
scroll to position [208, 365]
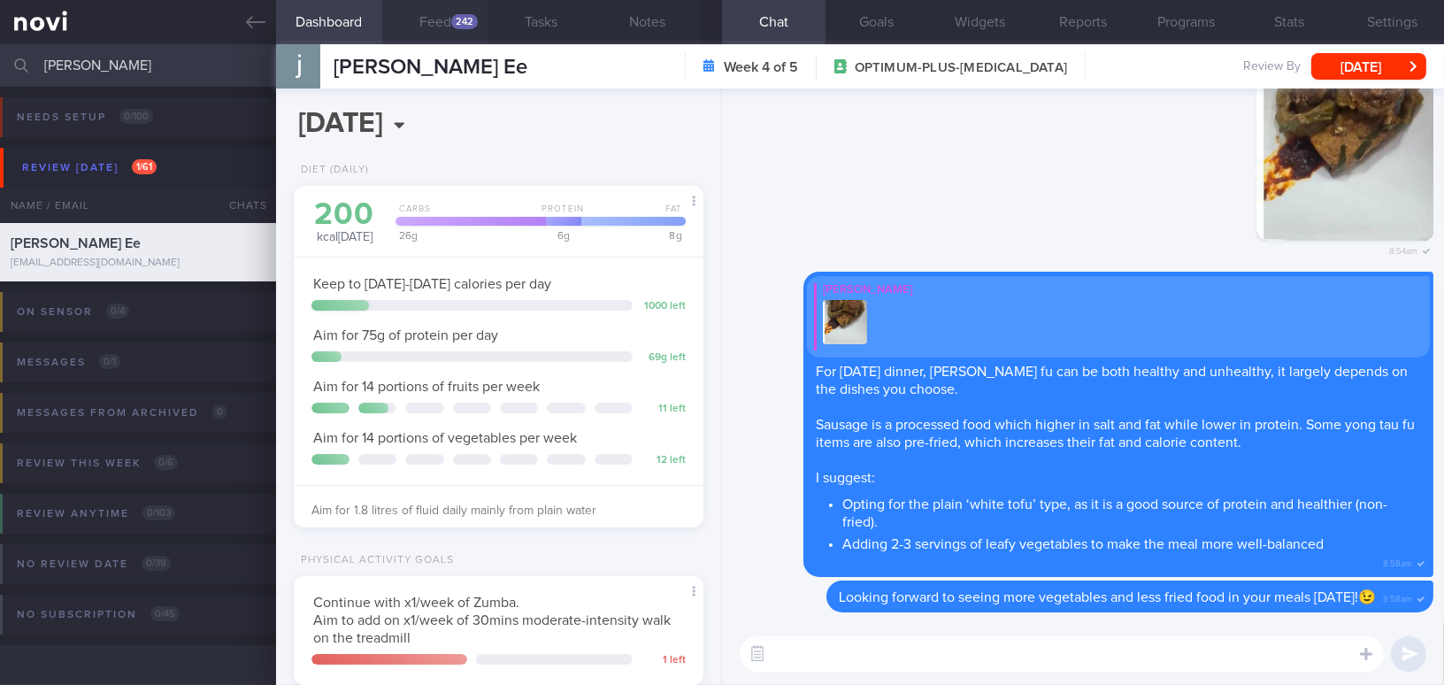
click at [431, 22] on button "Feed 242" at bounding box center [435, 22] width 106 height 44
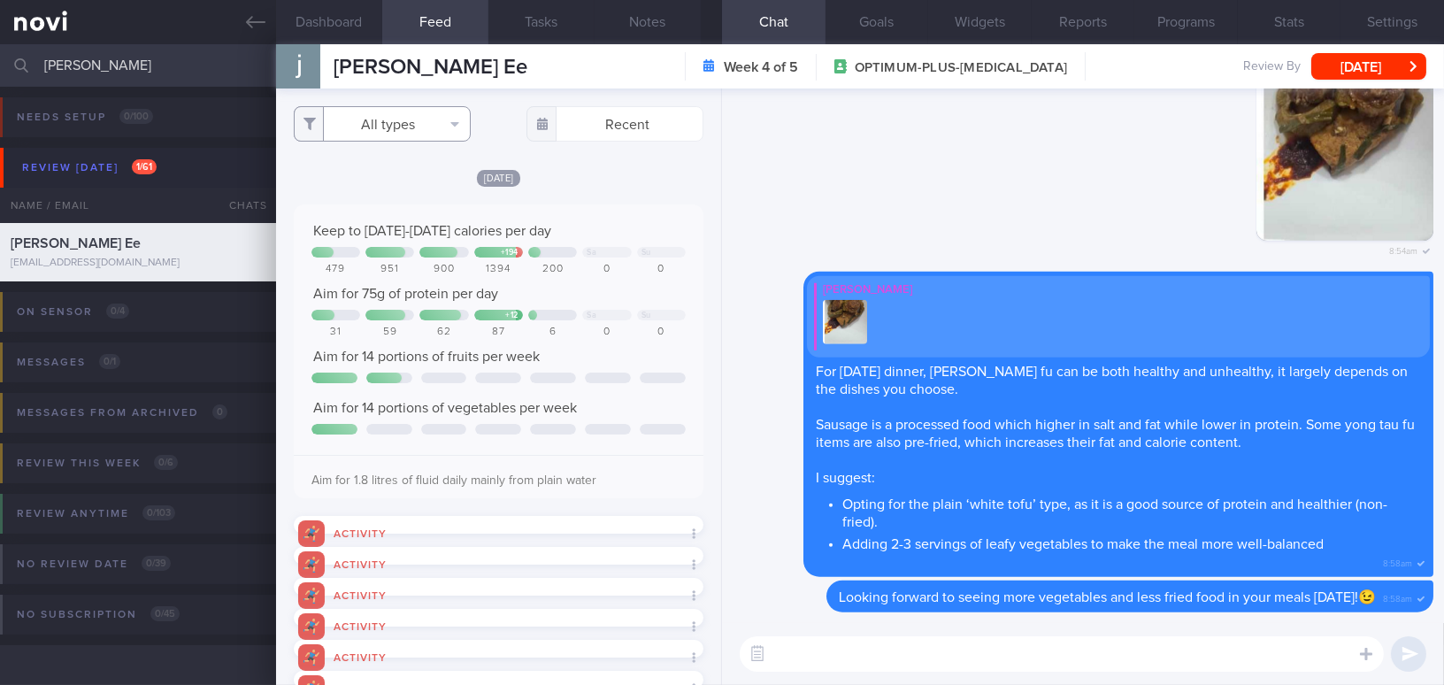
click at [371, 115] on button "All types" at bounding box center [382, 123] width 177 height 35
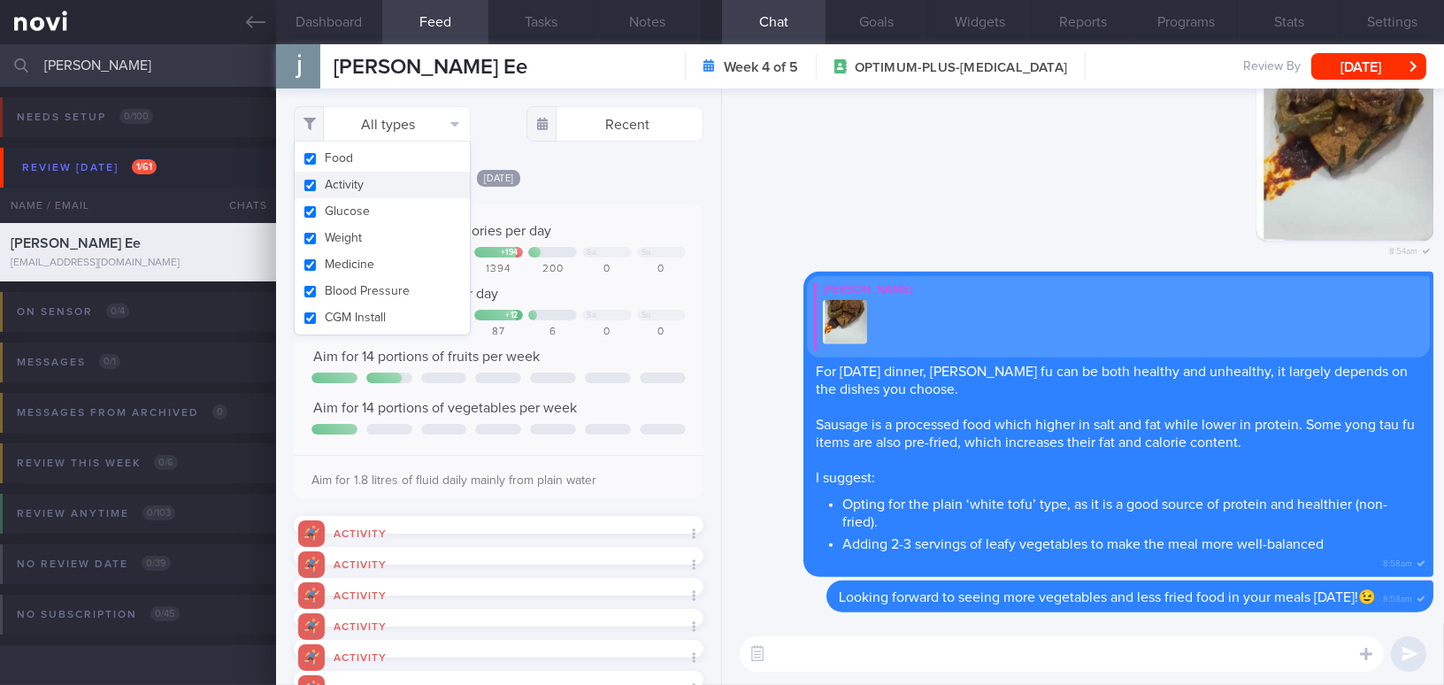
click at [309, 188] on input "checkbox" at bounding box center [309, 186] width 13 height 12
checkbox input "false"
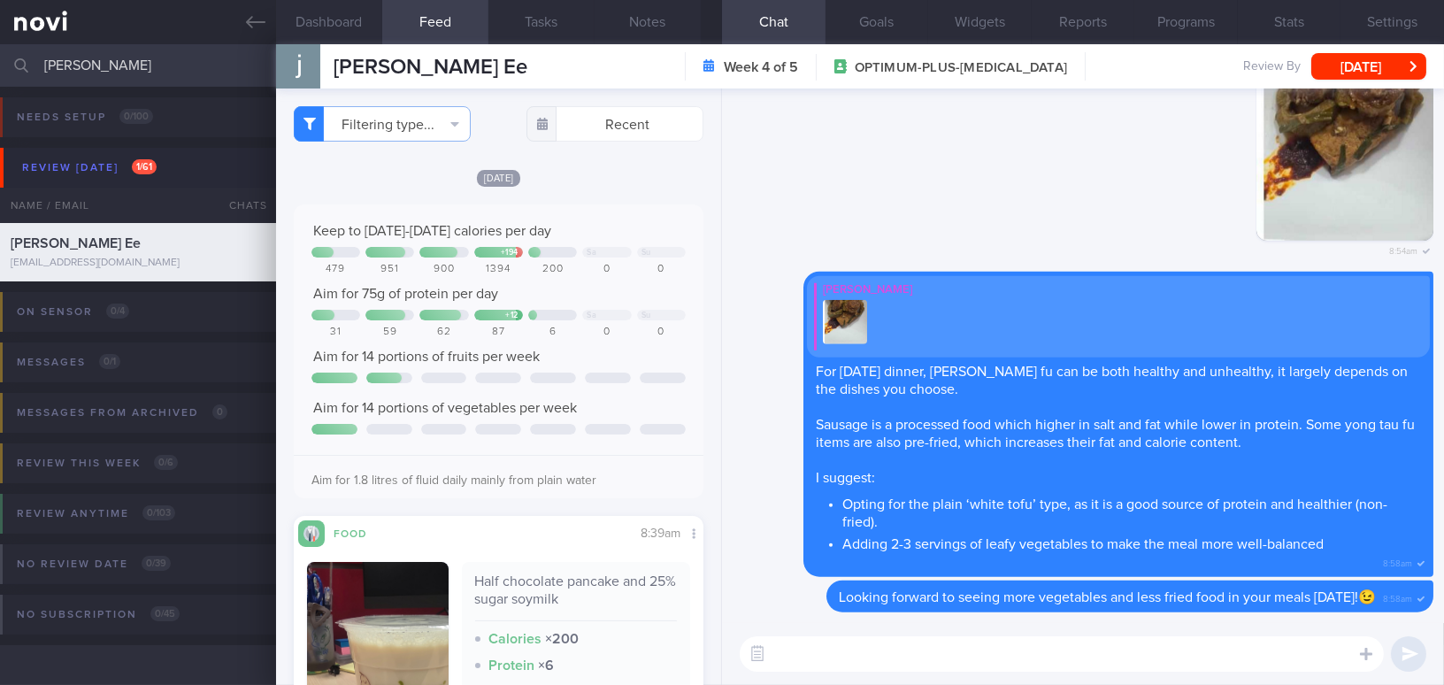
click at [596, 188] on div "Today Keep to 1200-1300 calories per day + 194 Sa Su 479 951 900 1394 200 0 0 A…" at bounding box center [499, 557] width 410 height 779
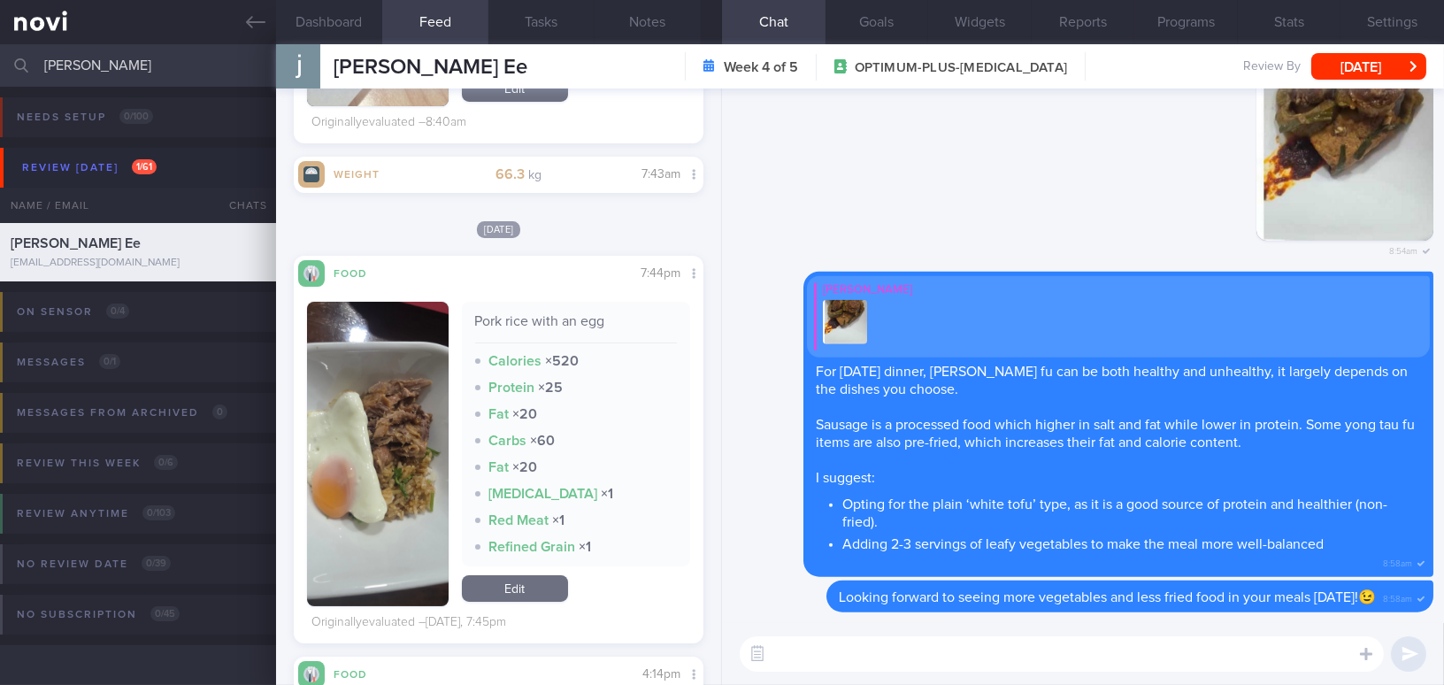
scroll to position [964, 0]
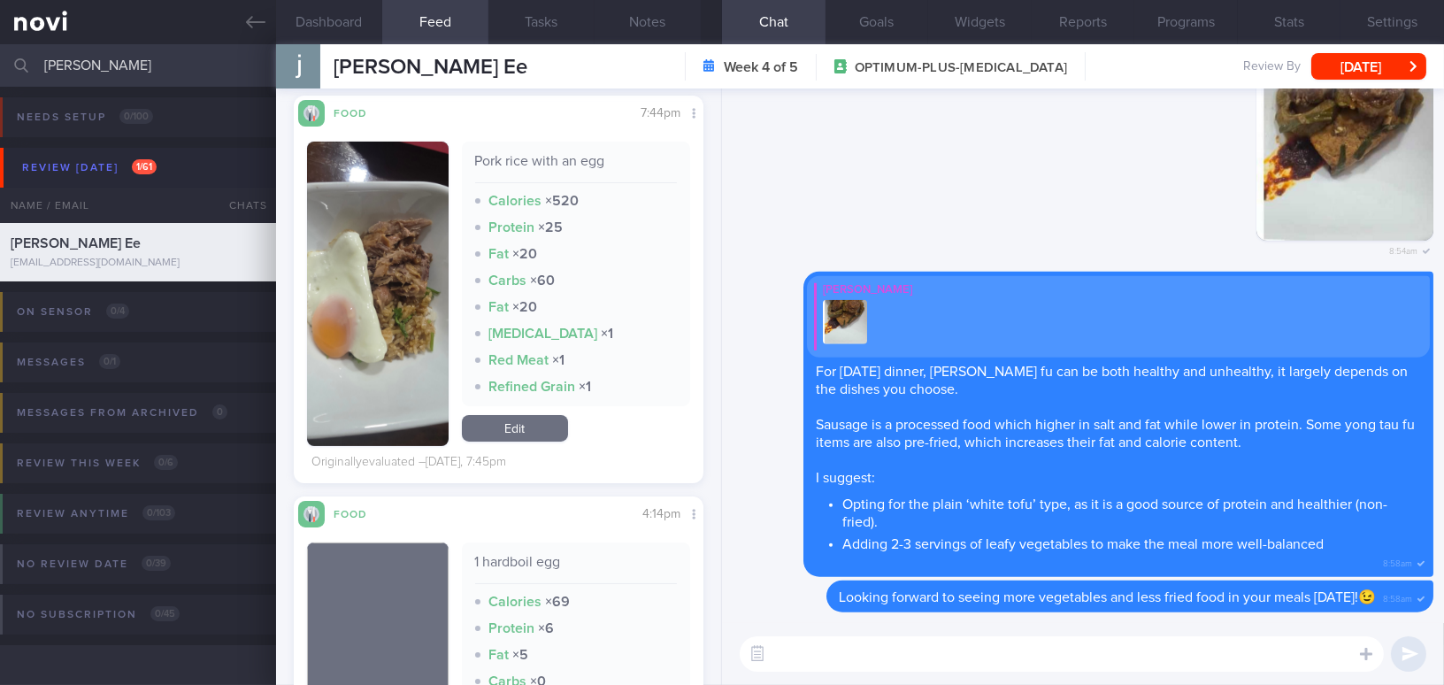
click at [384, 384] on button "button" at bounding box center [378, 294] width 142 height 304
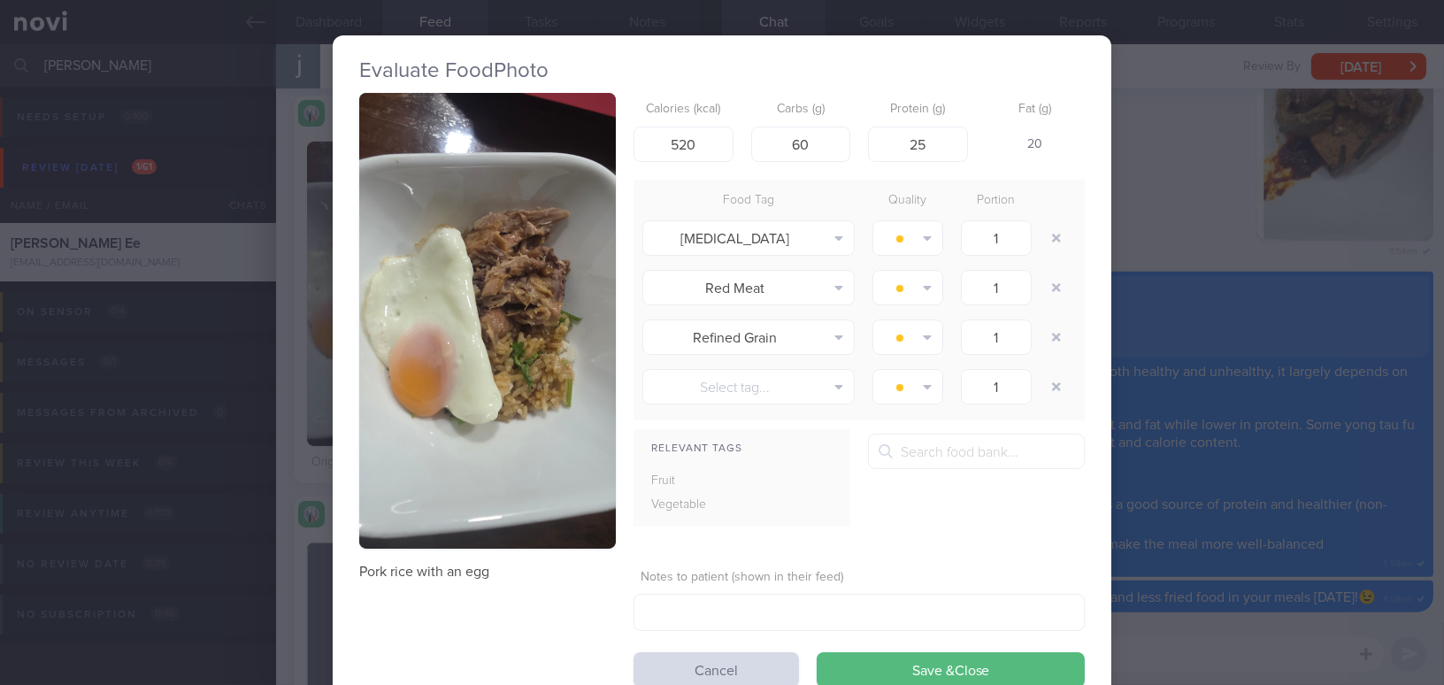
click at [406, 332] on button "button" at bounding box center [487, 321] width 257 height 456
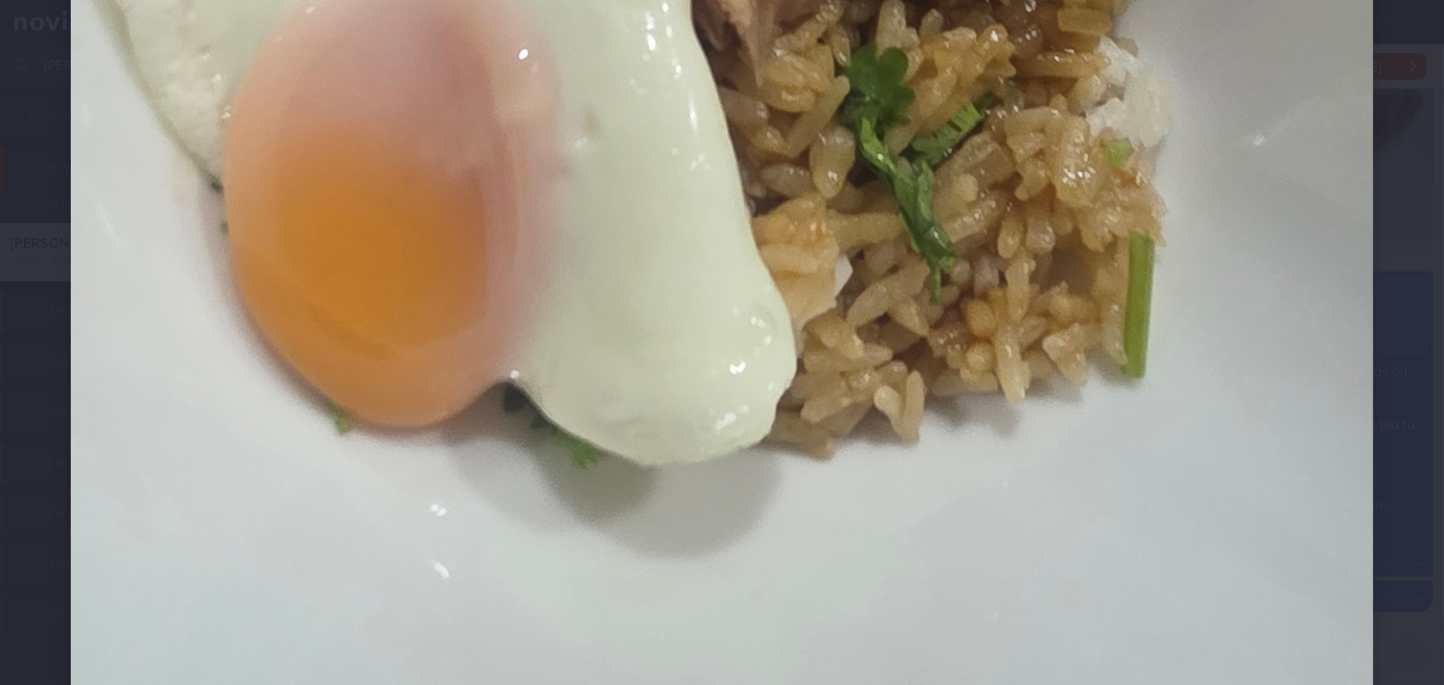
scroll to position [1045, 0]
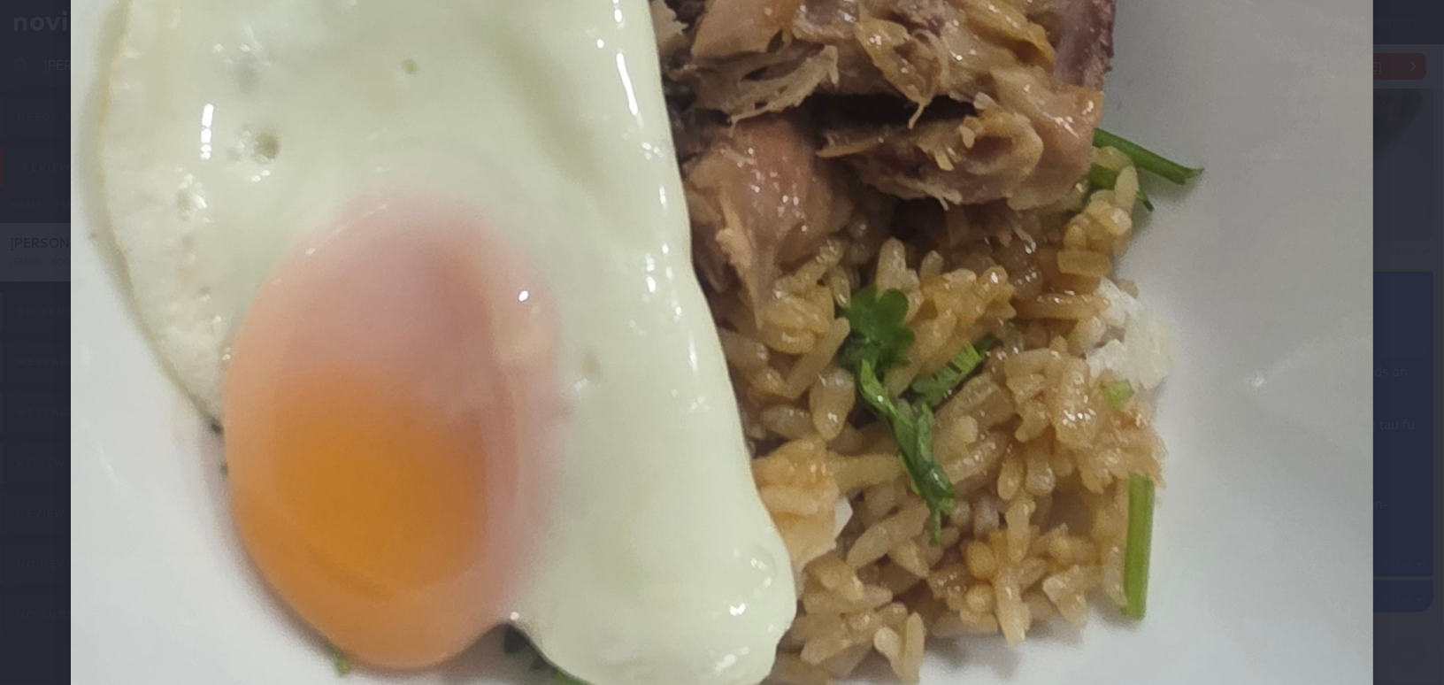
click at [1133, 366] on img at bounding box center [722, 182] width 1302 height 2312
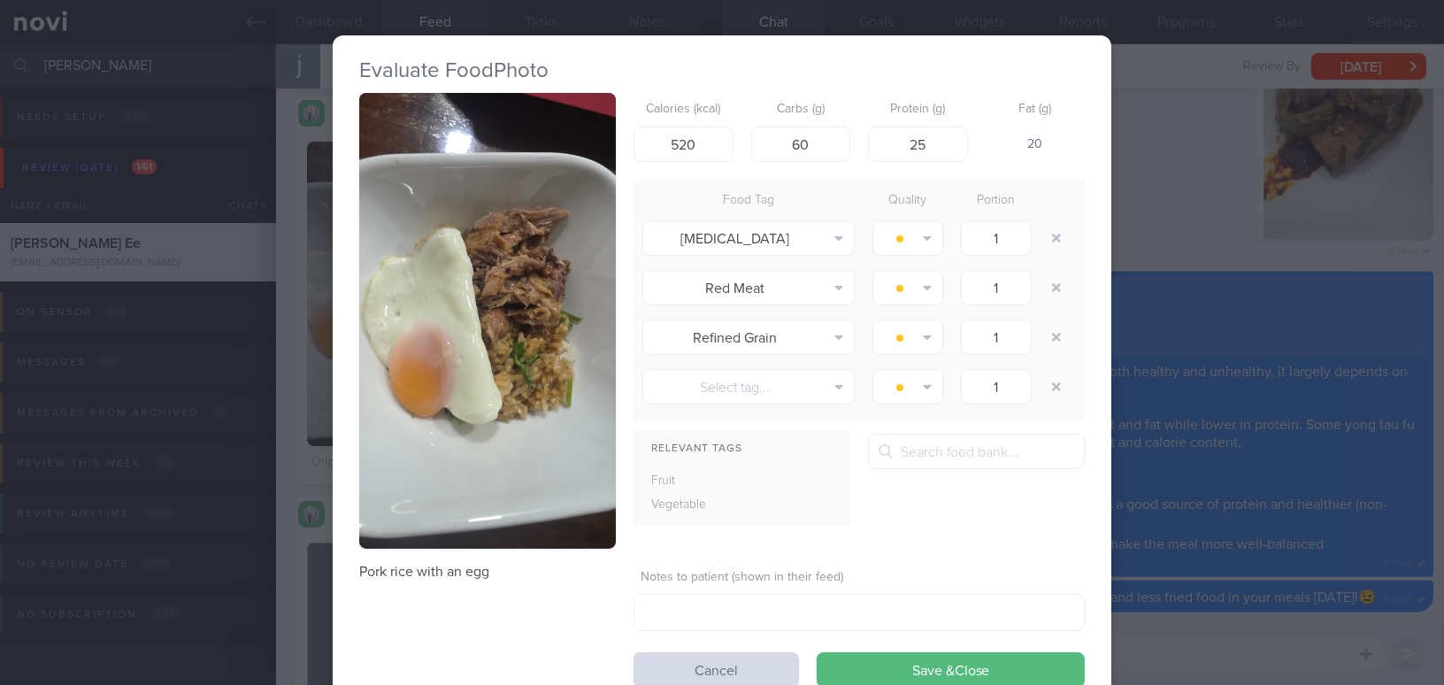
click at [1169, 257] on div "Evaluate Food Photo Pork rice with an egg Calories (kcal) 520 Carbs (g) 60 Prot…" at bounding box center [722, 342] width 1444 height 685
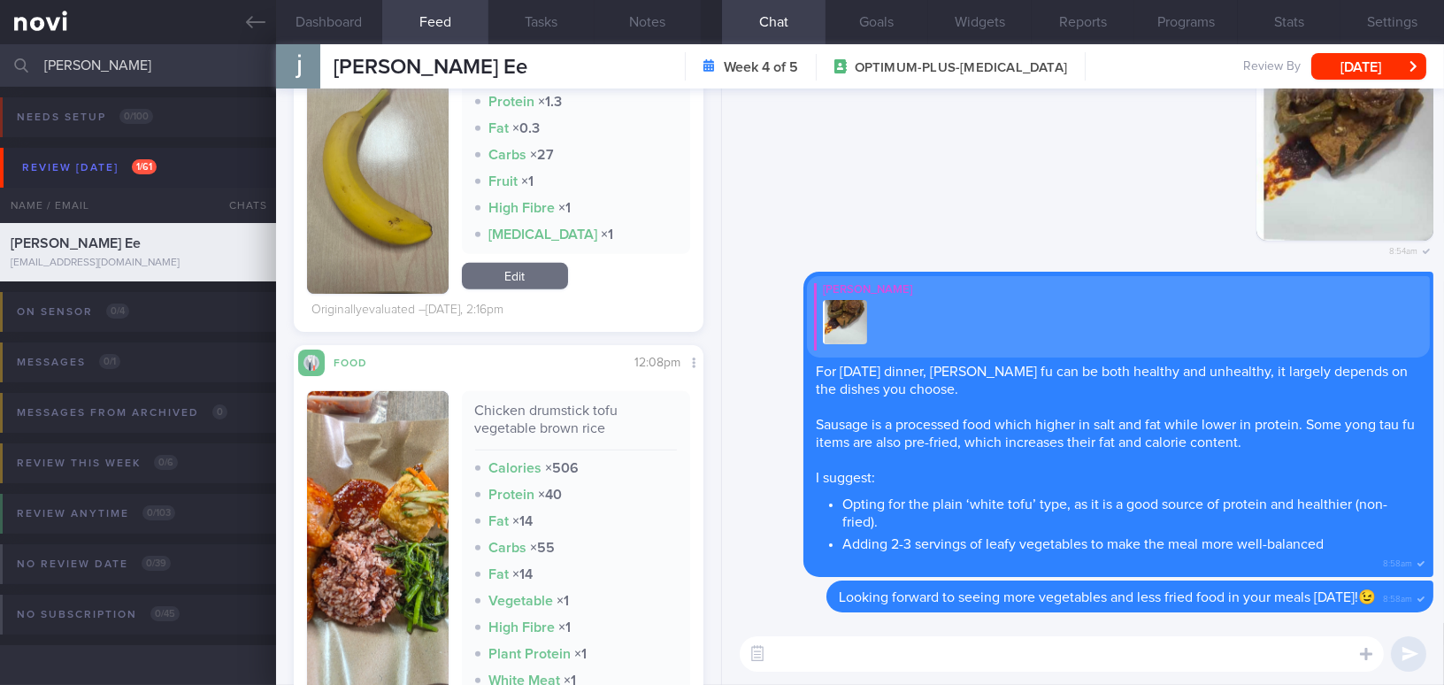
scroll to position [1929, 0]
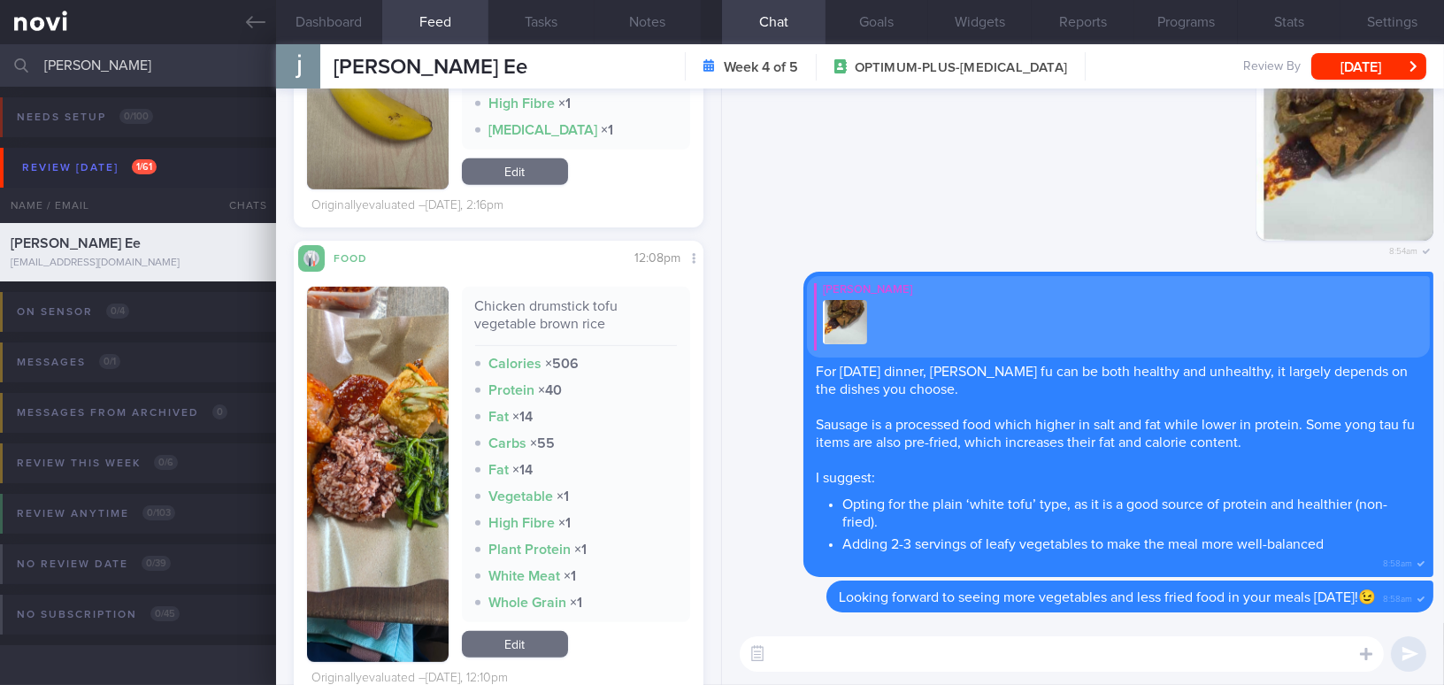
click at [356, 482] on button "button" at bounding box center [378, 474] width 142 height 375
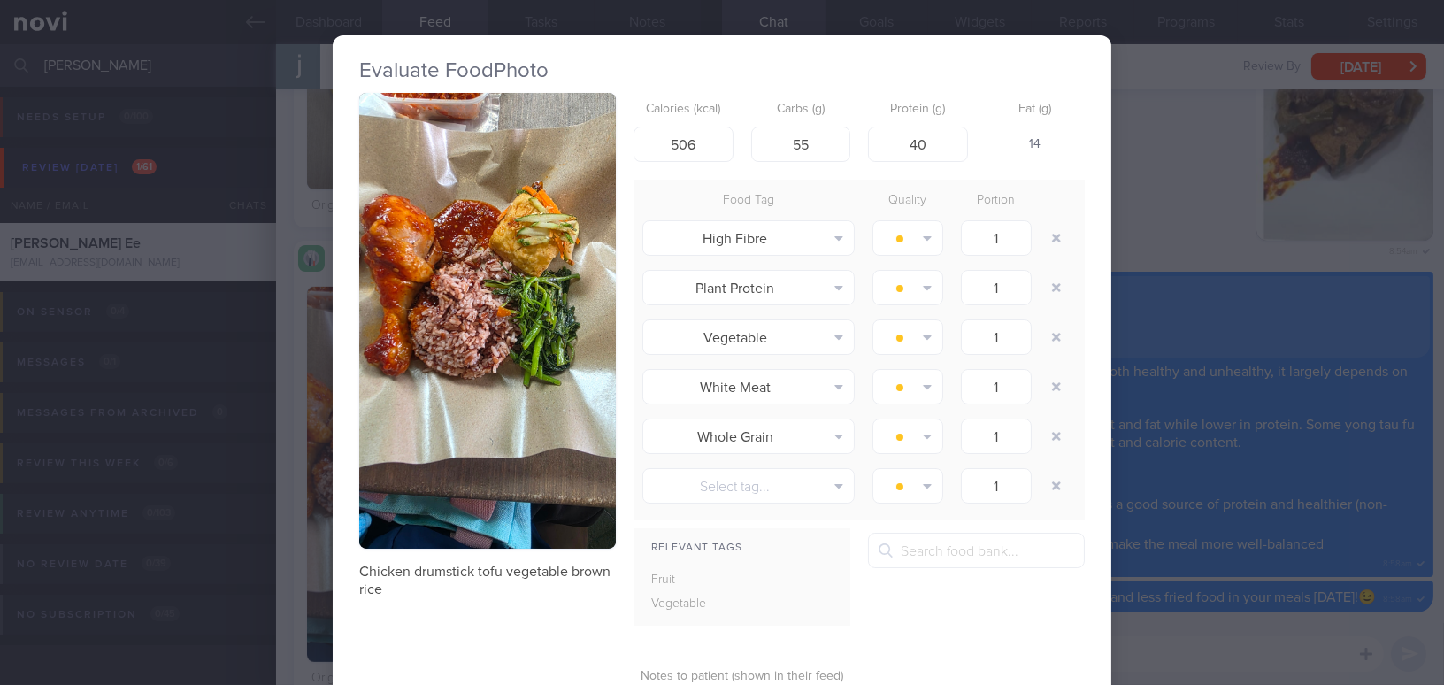
click at [384, 392] on button "button" at bounding box center [487, 321] width 257 height 456
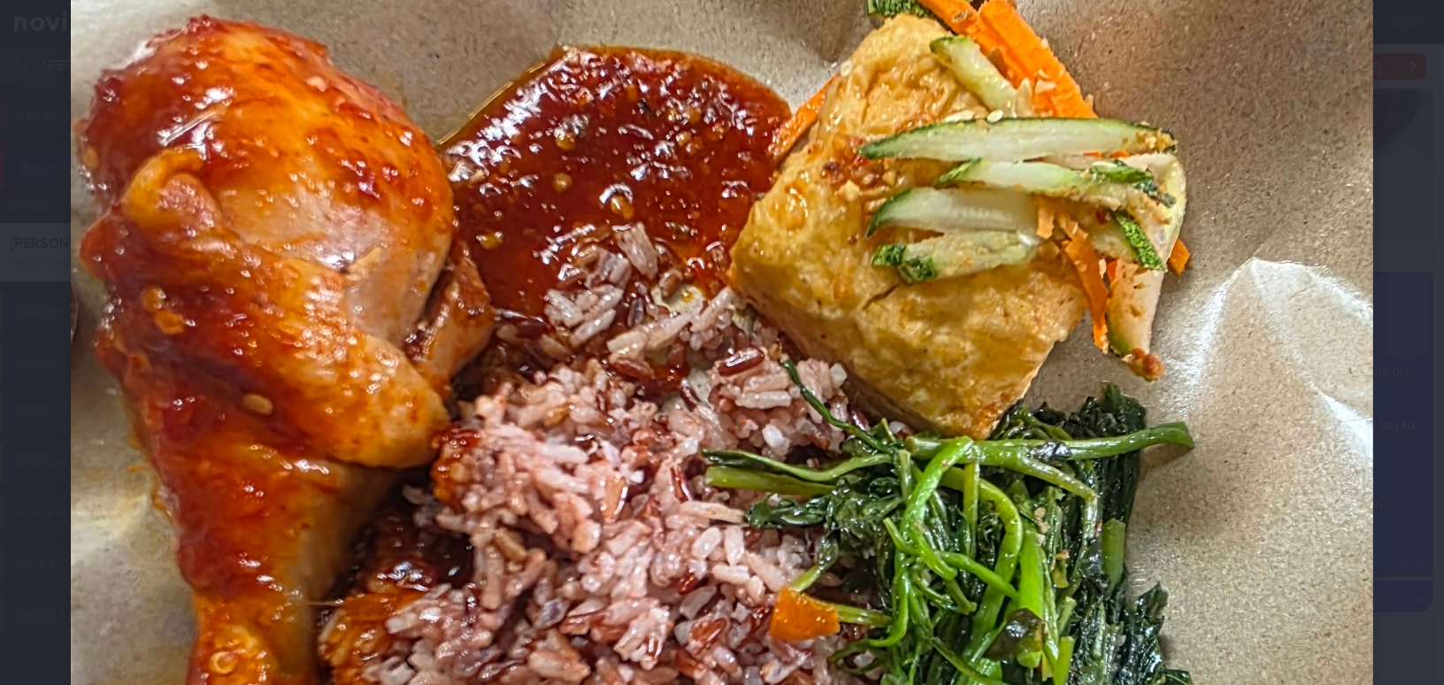
scroll to position [563, 0]
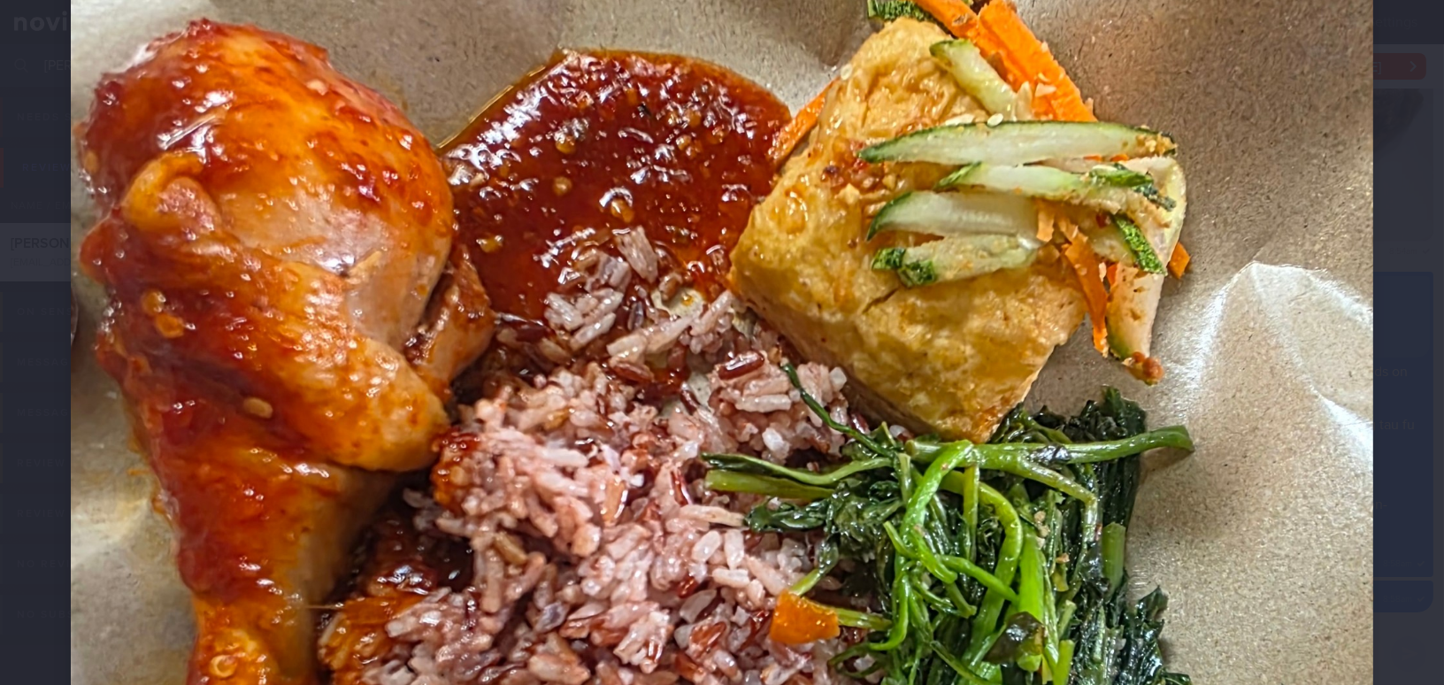
click at [863, 475] on img at bounding box center [722, 664] width 1302 height 2312
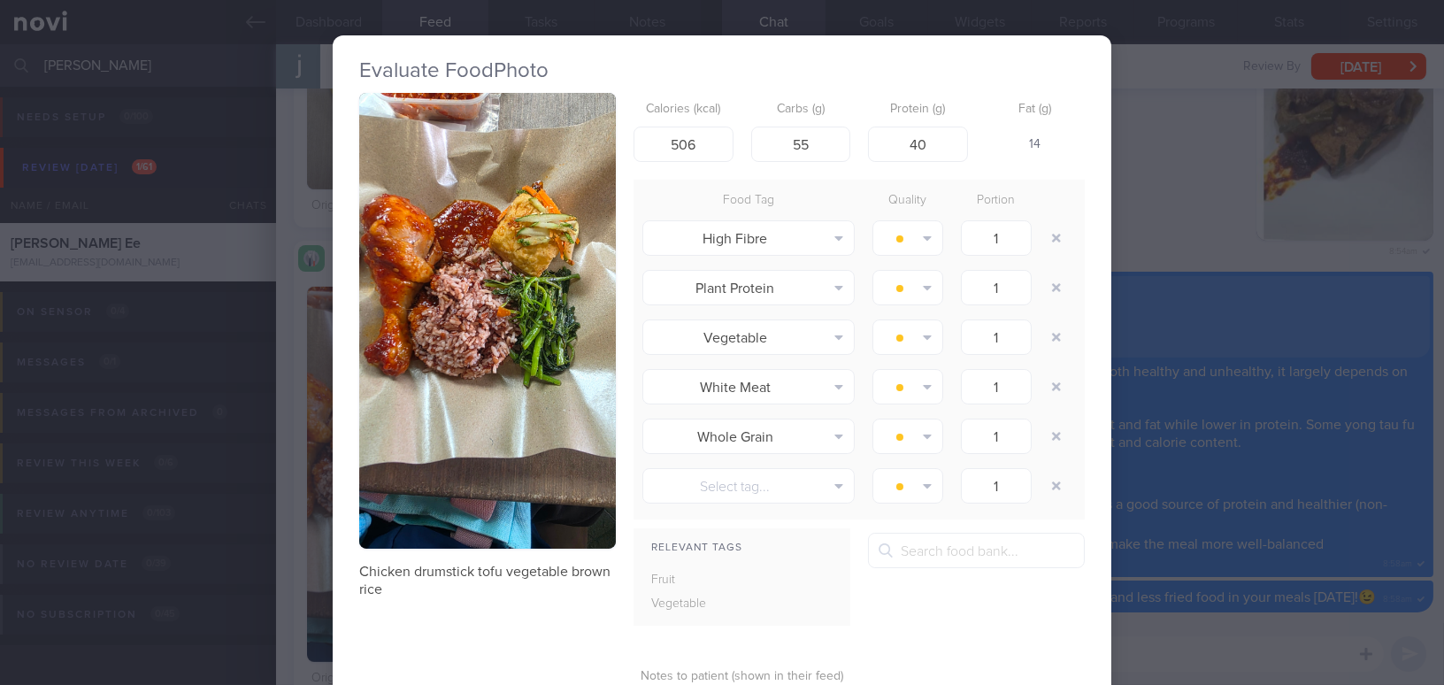
click at [1197, 217] on div "Evaluate Food Photo Chicken drumstick tofu vegetable brown rice Calories (kcal)…" at bounding box center [722, 342] width 1444 height 685
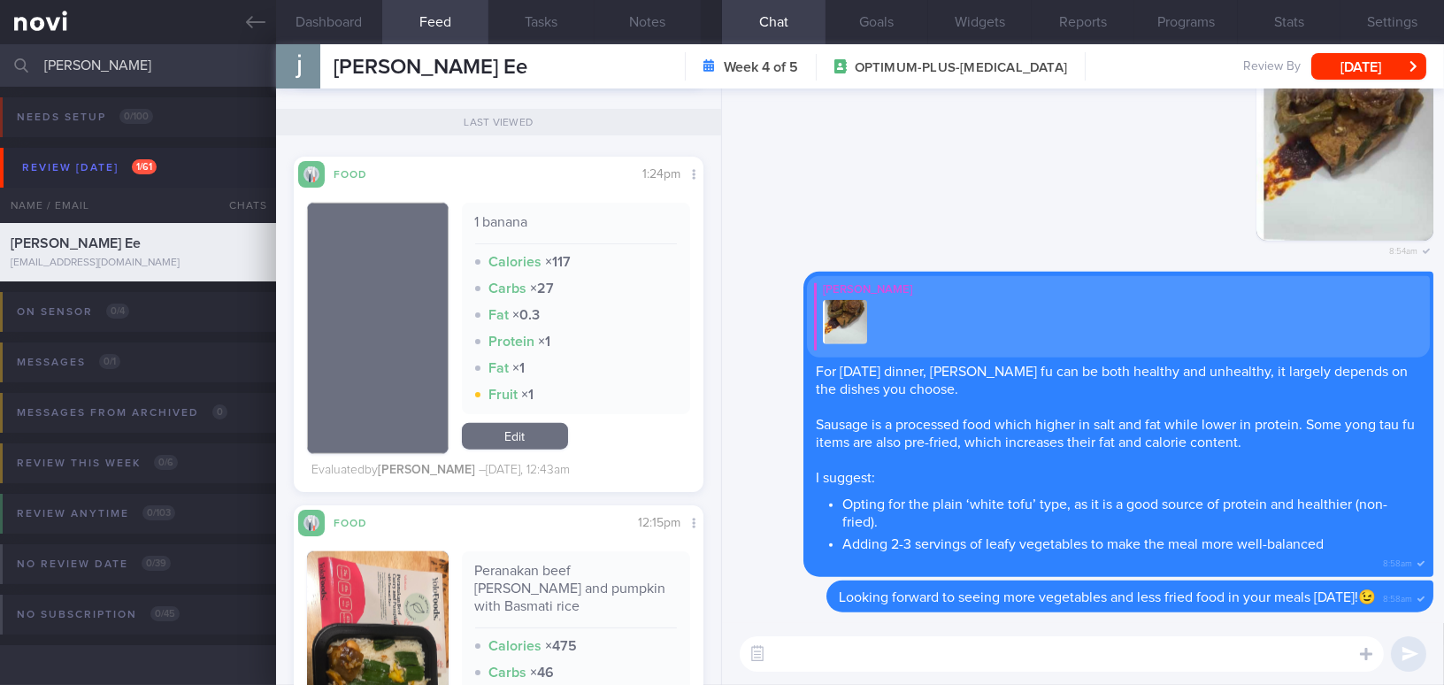
scroll to position [3699, 0]
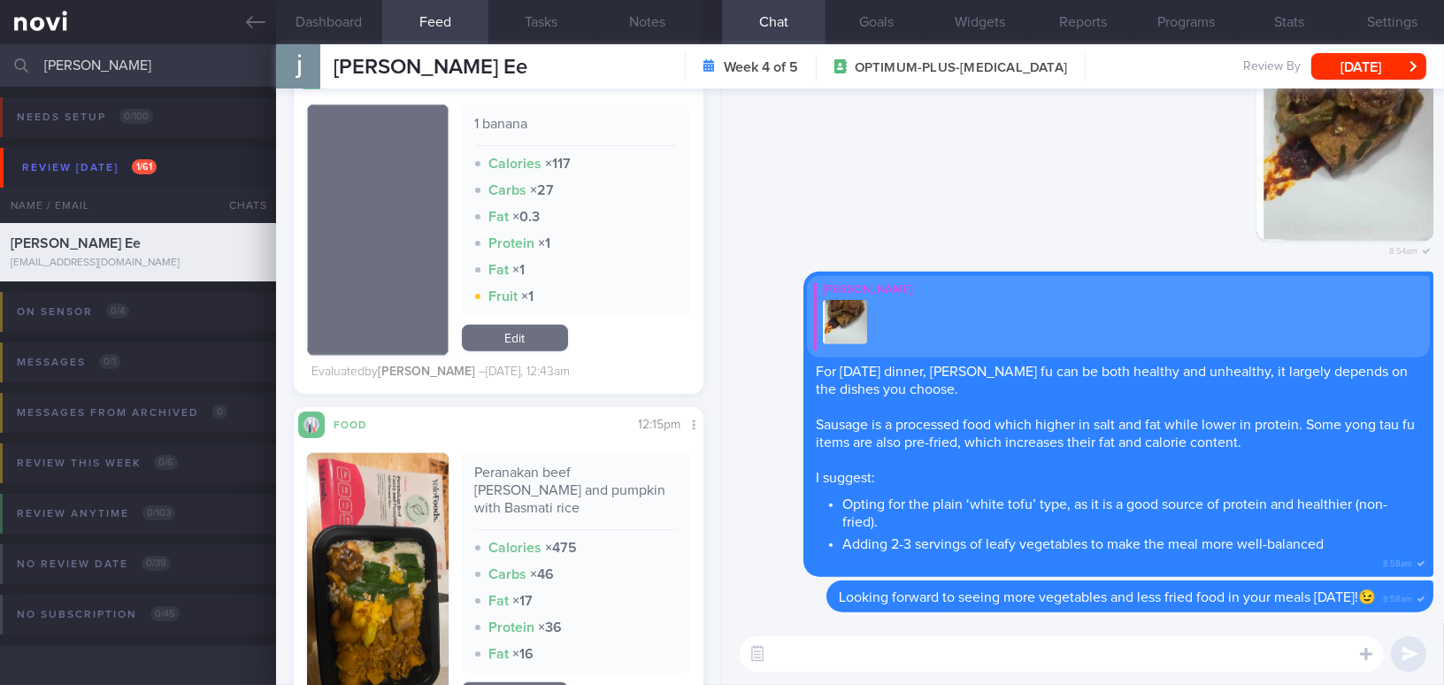
click at [384, 457] on img "button" at bounding box center [378, 583] width 142 height 260
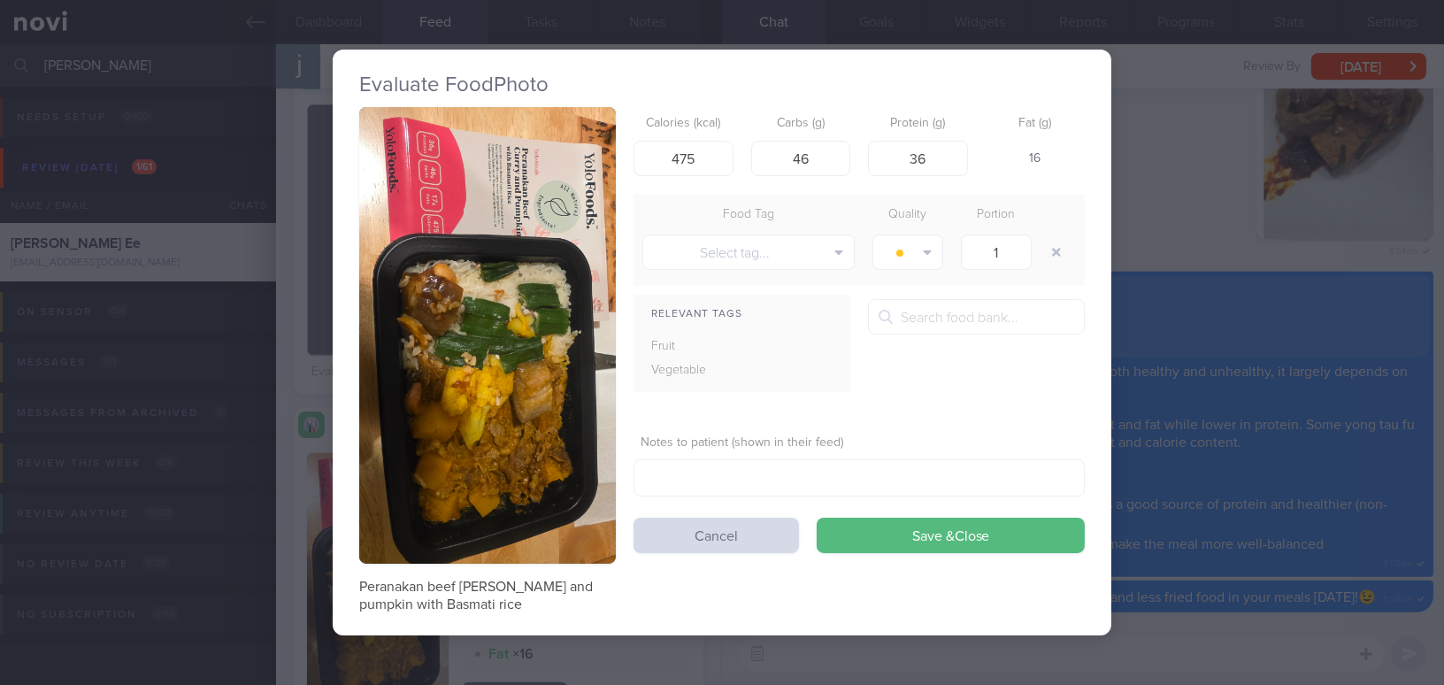
click at [400, 332] on button "button" at bounding box center [487, 335] width 257 height 456
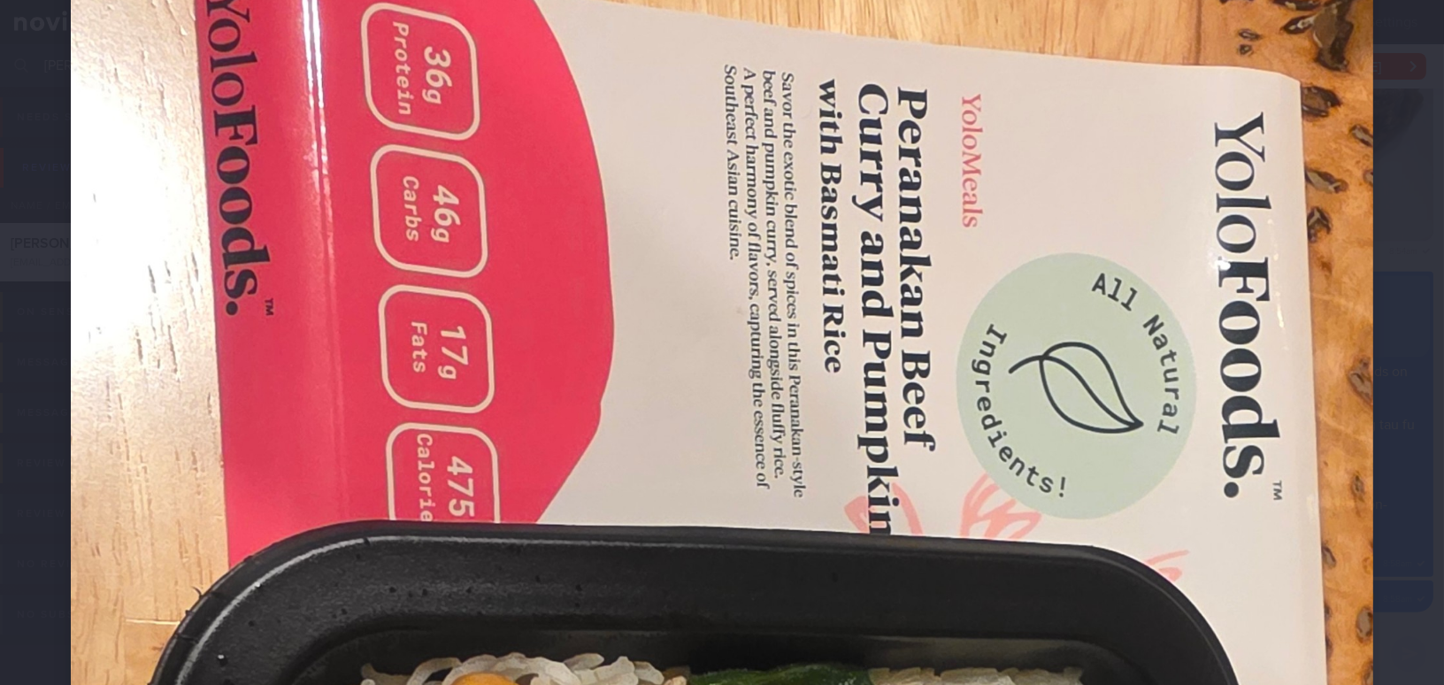
scroll to position [160, 0]
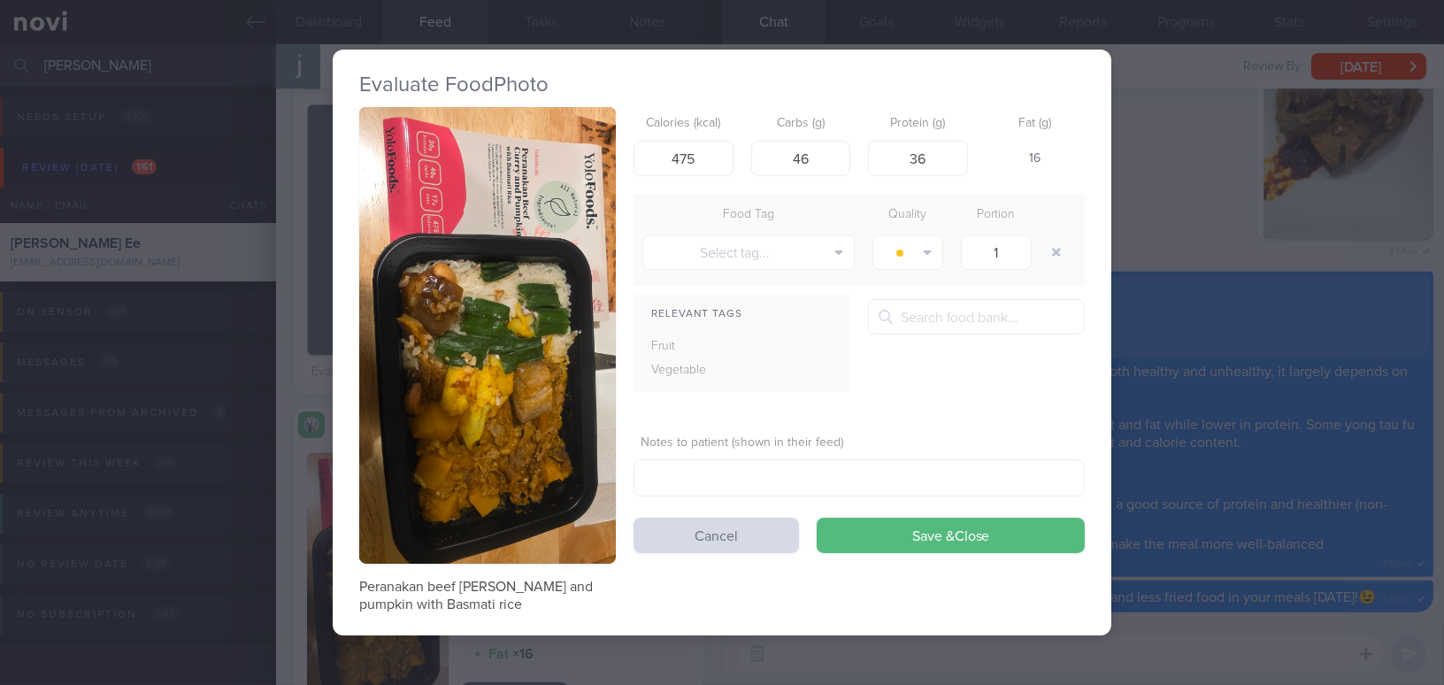
click at [1233, 499] on div "Evaluate Food Photo Peranakan beef curry and pumpkin with Basmati rice Calories…" at bounding box center [722, 342] width 1444 height 685
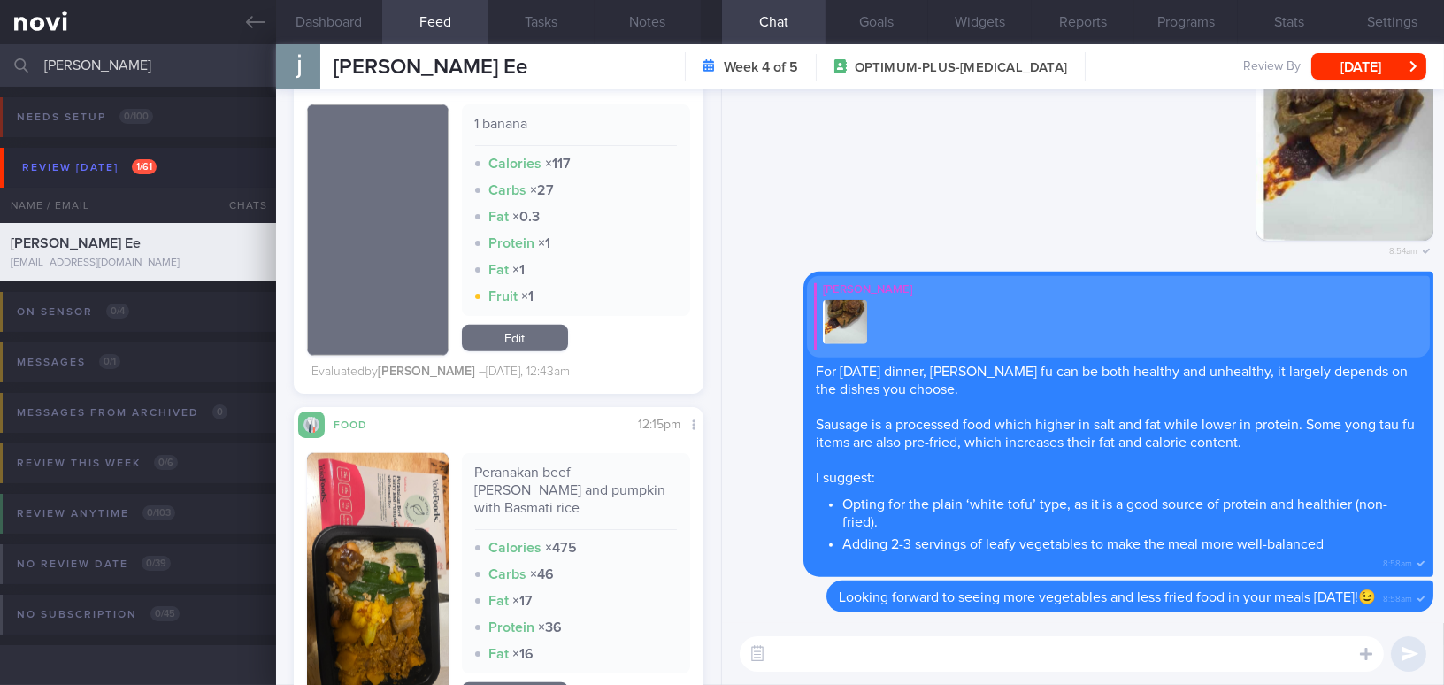
scroll to position [3860, 0]
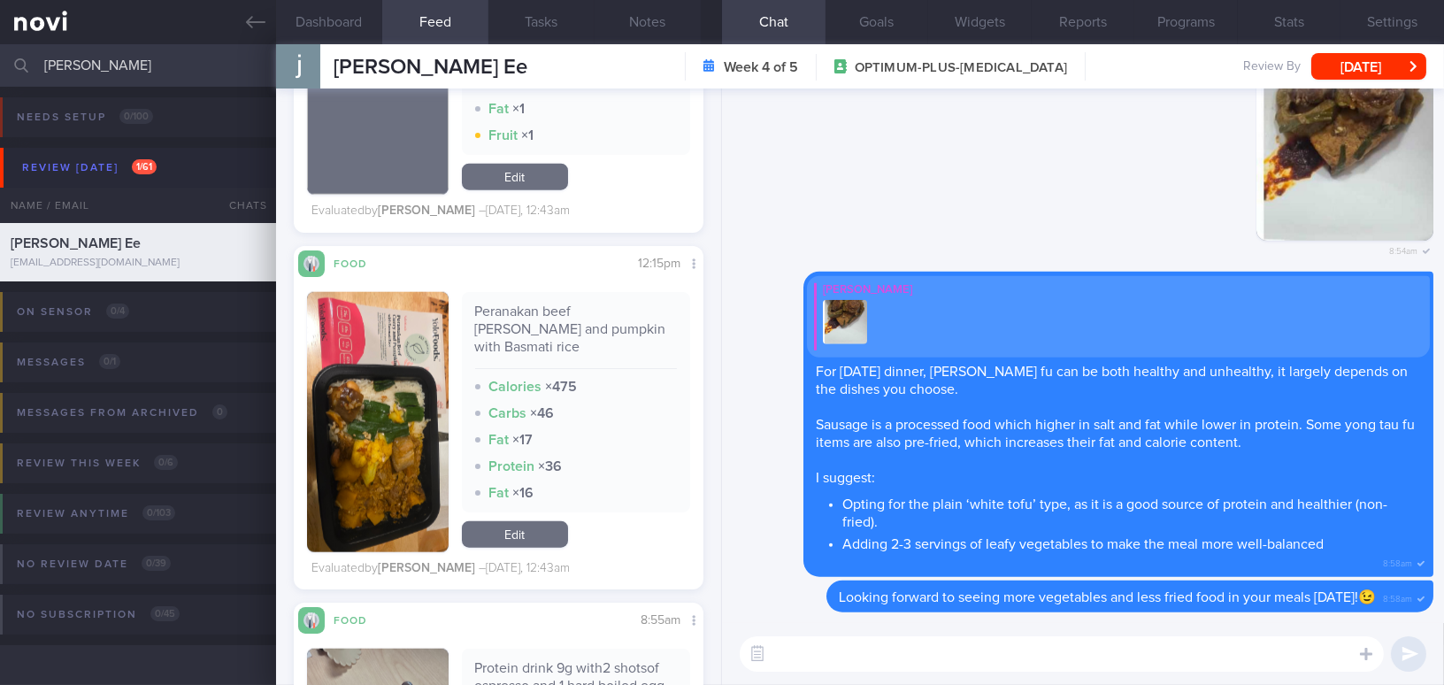
click at [393, 433] on button "button" at bounding box center [378, 422] width 142 height 260
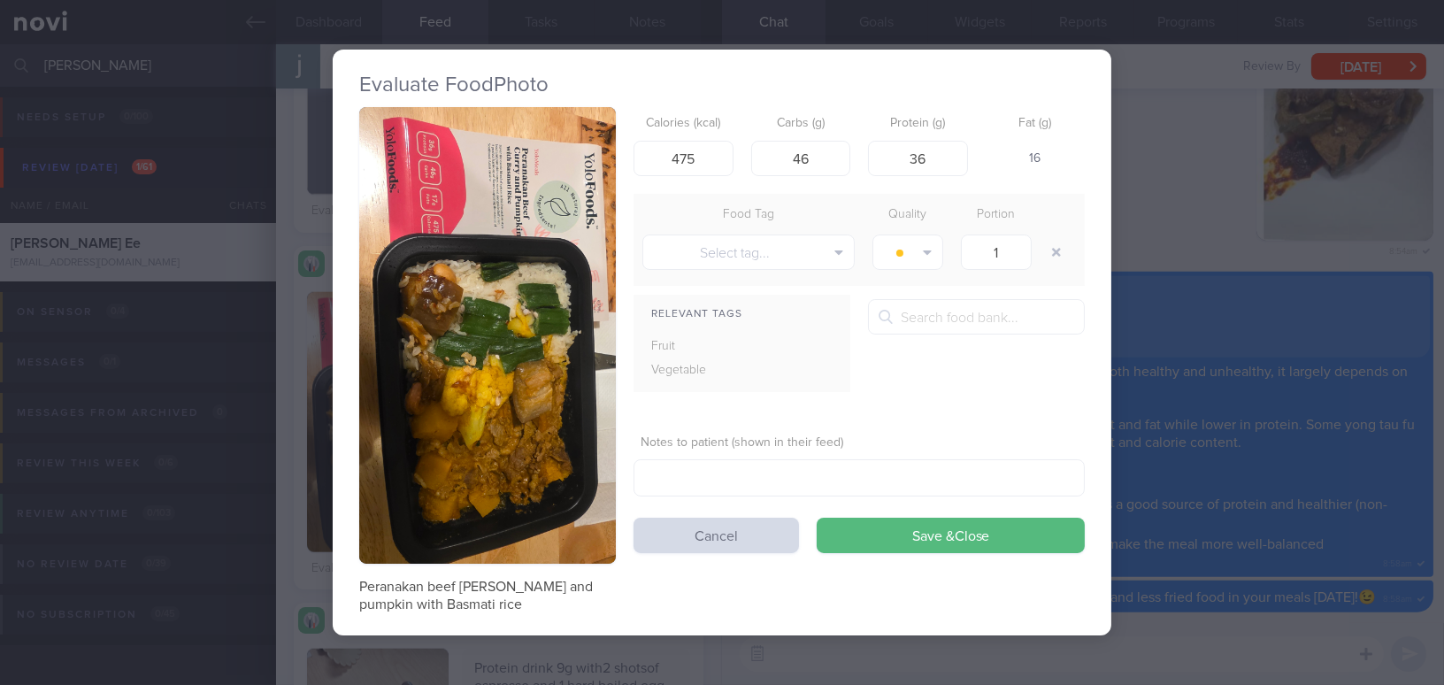
click at [1182, 379] on div "Evaluate Food Photo Peranakan beef curry and pumpkin with Basmati rice Calories…" at bounding box center [722, 342] width 1444 height 685
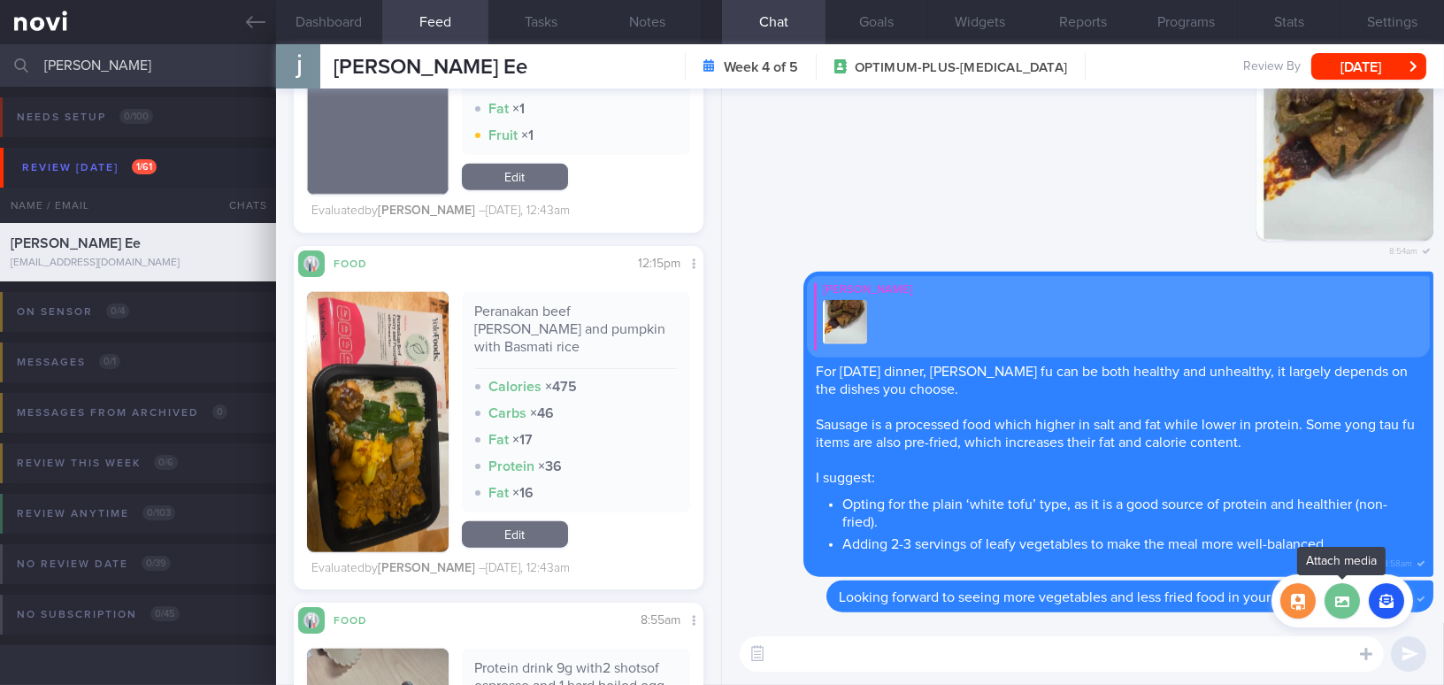
click at [1340, 607] on label at bounding box center [1341, 600] width 35 height 35
click at [0, 0] on input "file" at bounding box center [0, 0] width 0 height 0
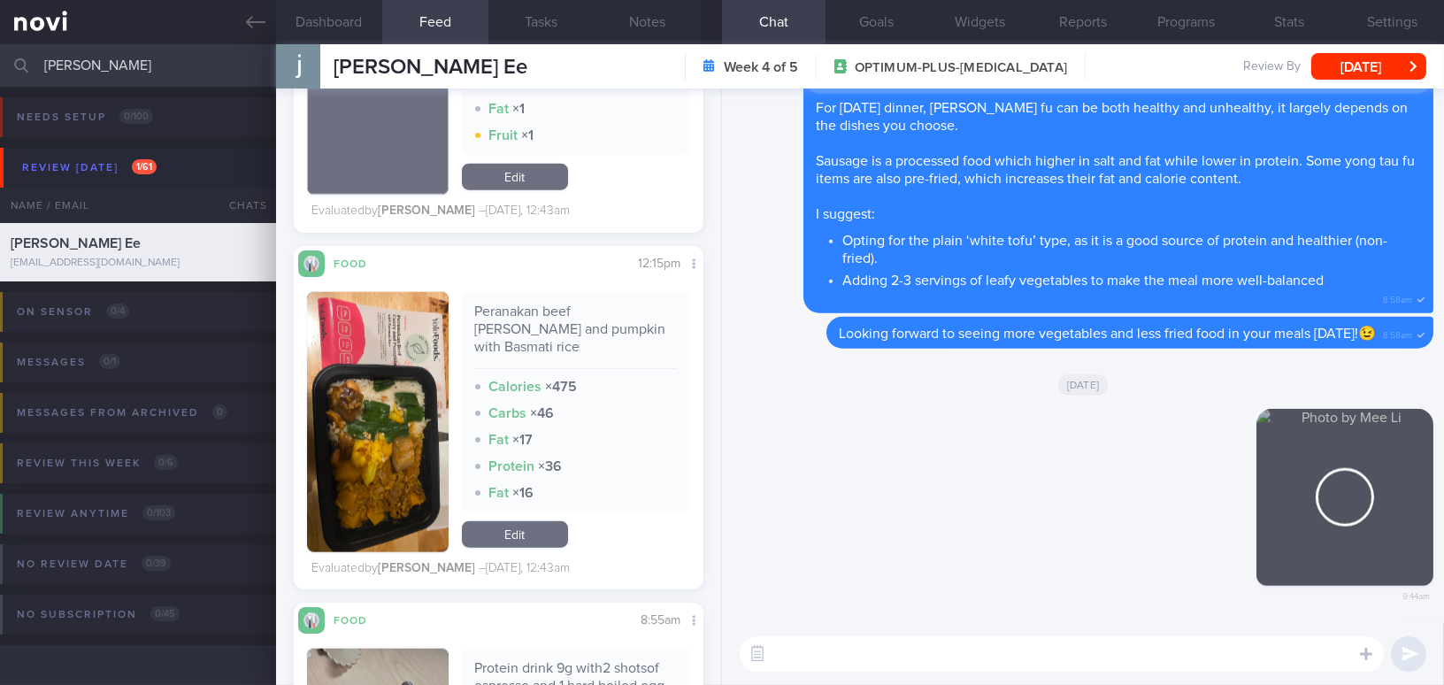
drag, startPoint x: 1327, startPoint y: 506, endPoint x: 1483, endPoint y: 534, distance: 158.2
click at [1443, 534] on html "You are offline! Some functionality will be unavailable Patients New Users Coac…" at bounding box center [722, 342] width 1444 height 685
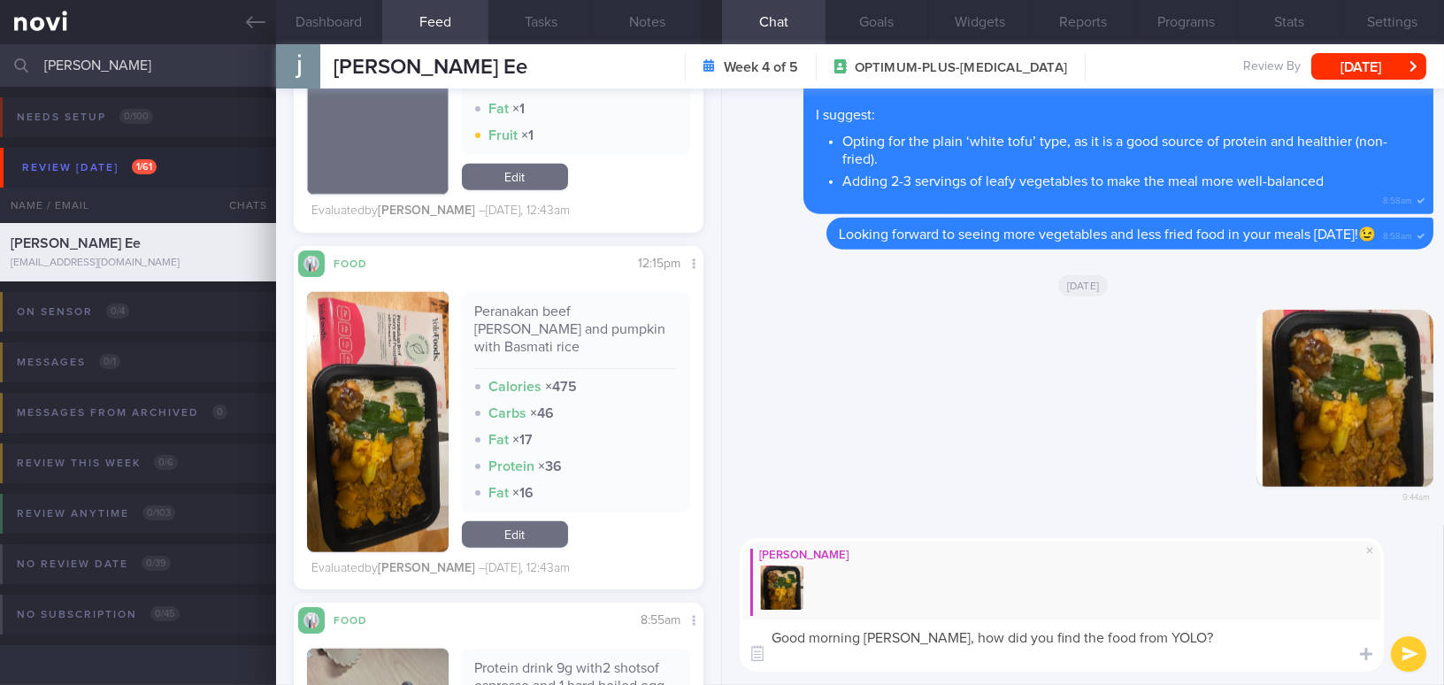
type textarea "Good morning [PERSON_NAME], how did you find the food from YOLO?"
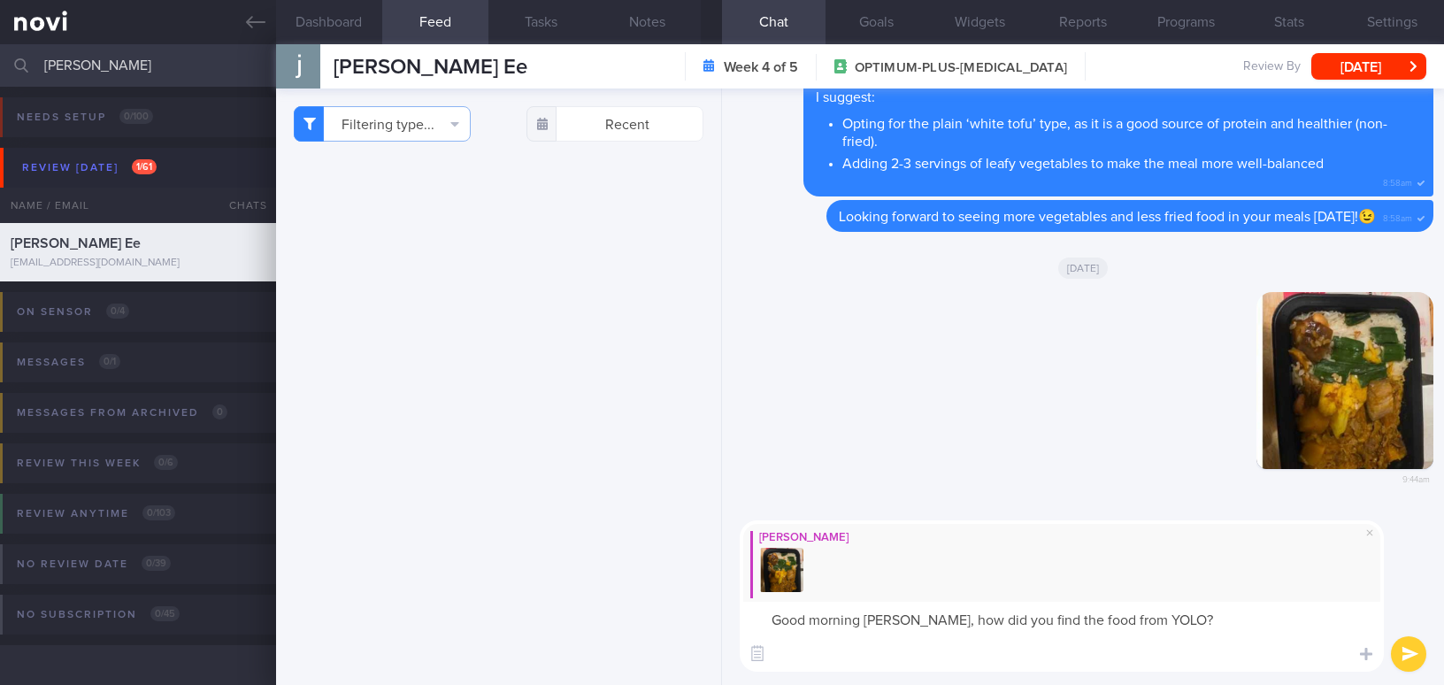
select select "8"
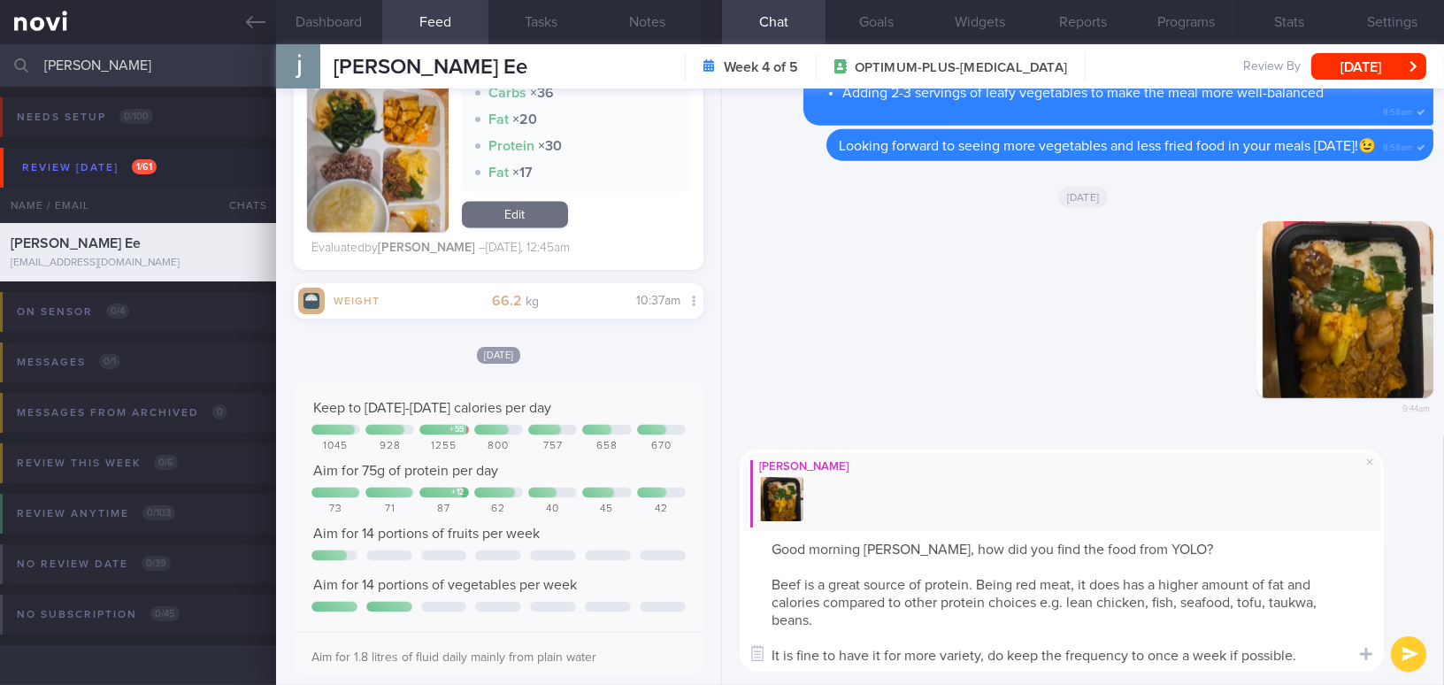
drag, startPoint x: 911, startPoint y: 541, endPoint x: 1301, endPoint y: 668, distance: 410.1
click at [1301, 668] on textarea "Good morning [PERSON_NAME], how did you find the food from YOLO? Beef is a grea…" at bounding box center [1062, 601] width 644 height 141
click at [950, 553] on textarea "Good morning [PERSON_NAME], how did you find the food from YOLO? Beef is a grea…" at bounding box center [1062, 601] width 644 height 141
drag, startPoint x: 913, startPoint y: 549, endPoint x: 1318, endPoint y: 683, distance: 426.6
click at [1318, 683] on div "[PERSON_NAME] Good morning [PERSON_NAME], how did you find the food from YOLO? …" at bounding box center [1083, 560] width 722 height 249
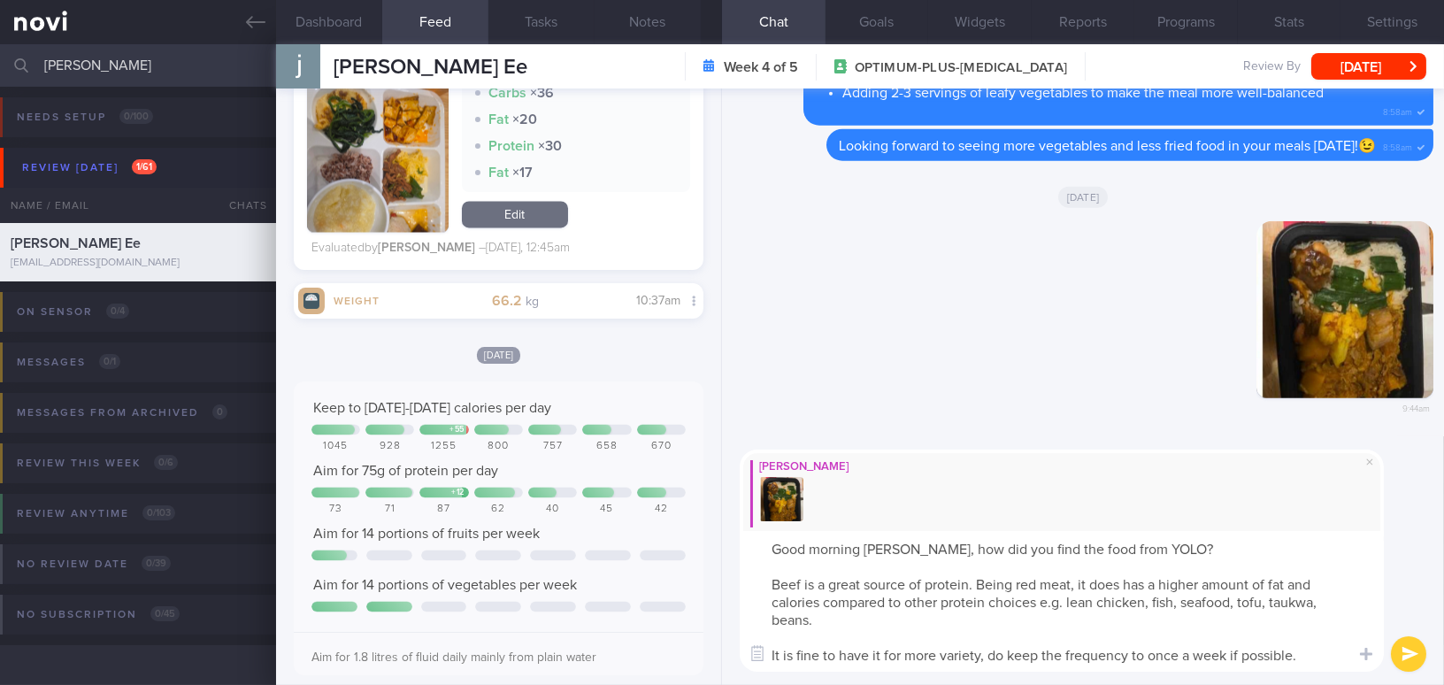
paste textarea "How did you find the food from YOLO? Beef is a great source of protein. As red …"
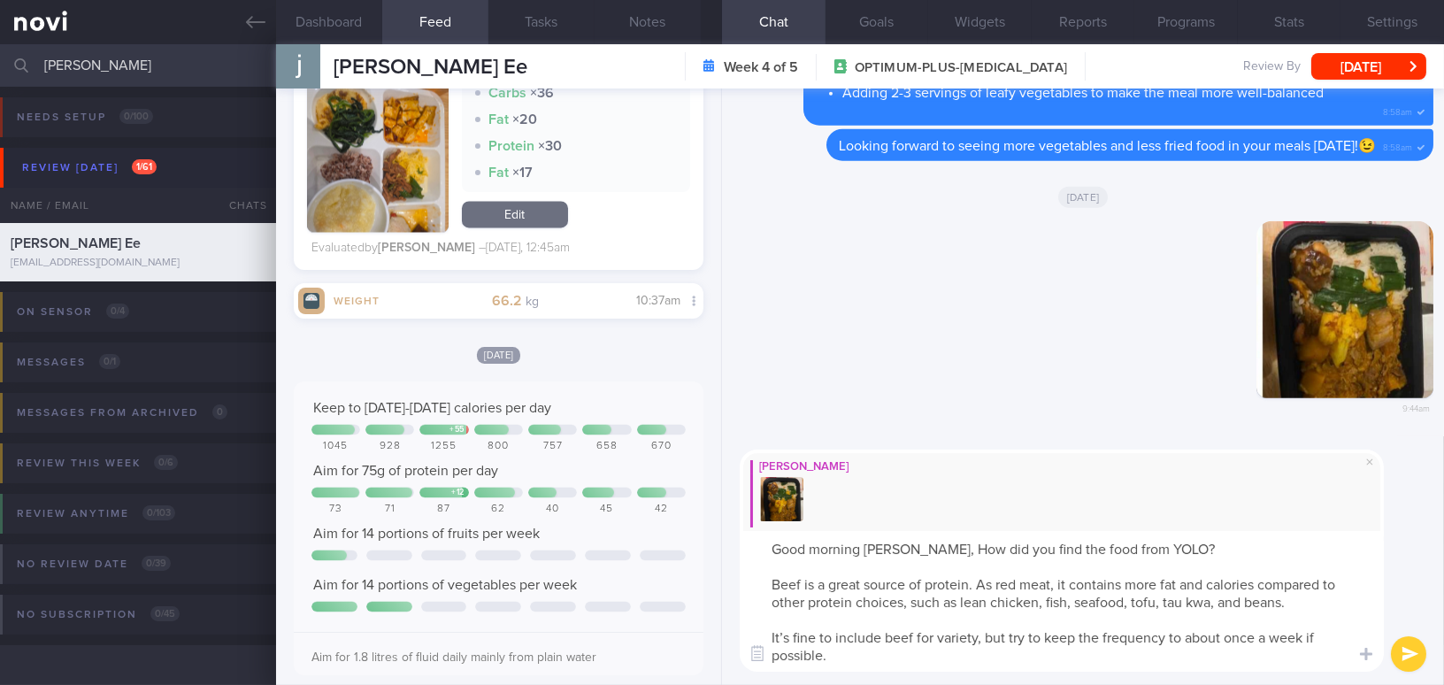
click at [920, 552] on textarea "Good morning [PERSON_NAME], How did you find the food from YOLO? Beef is a grea…" at bounding box center [1062, 601] width 644 height 141
click at [1214, 607] on textarea "Good morning [PERSON_NAME], how did you find the food from YOLO? Beef is a grea…" at bounding box center [1062, 601] width 644 height 141
click at [789, 638] on textarea "Good morning [PERSON_NAME], how did you find the food from YOLO? Beef is a grea…" at bounding box center [1062, 601] width 644 height 141
type textarea "Good morning [PERSON_NAME], how did you find the food from YOLO? Beef is a grea…"
click at [1416, 656] on button "submit" at bounding box center [1408, 653] width 35 height 35
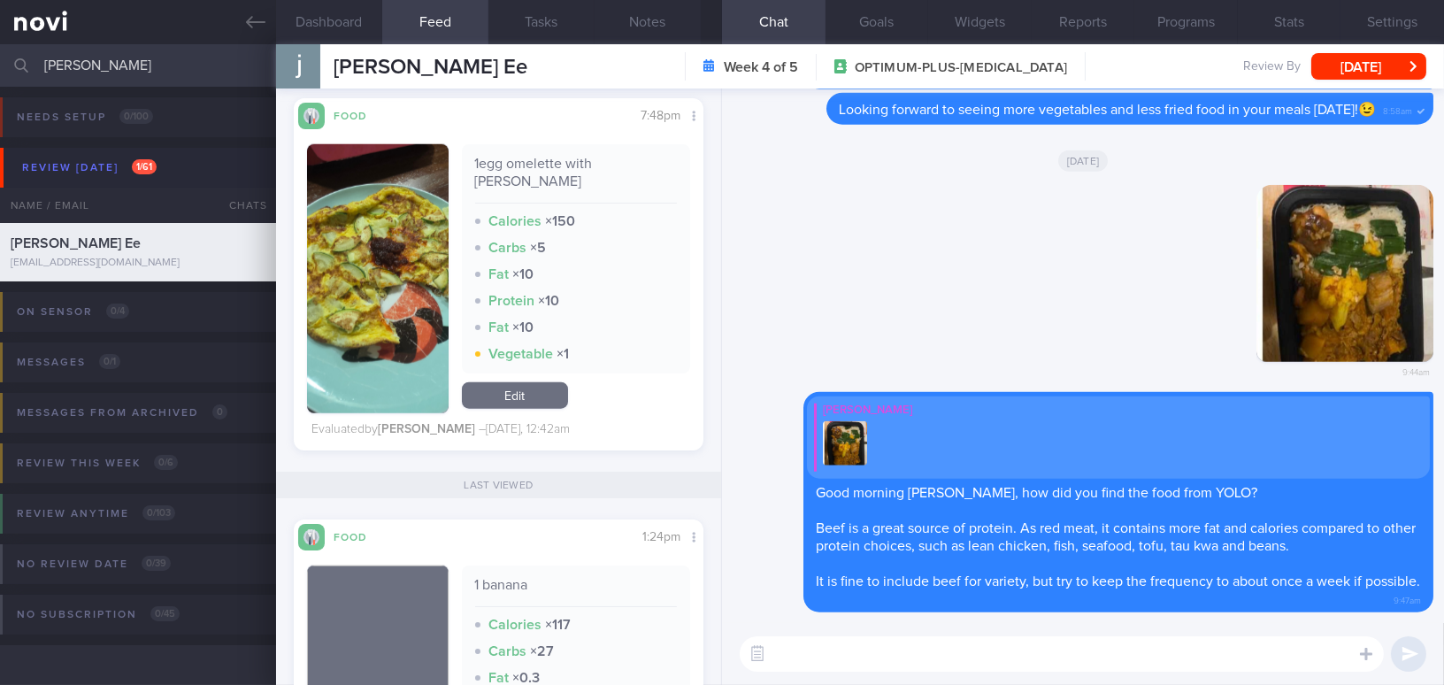
scroll to position [3123, 0]
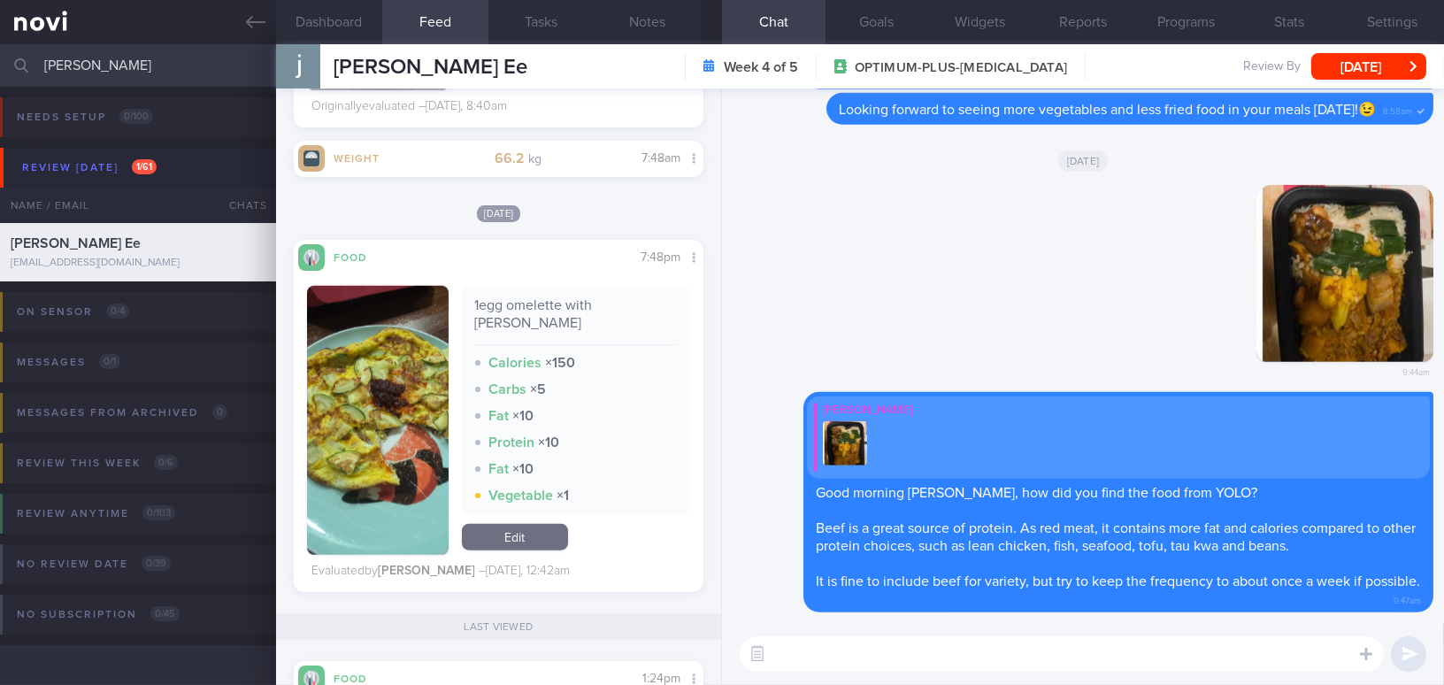
click at [383, 410] on button "button" at bounding box center [378, 420] width 142 height 269
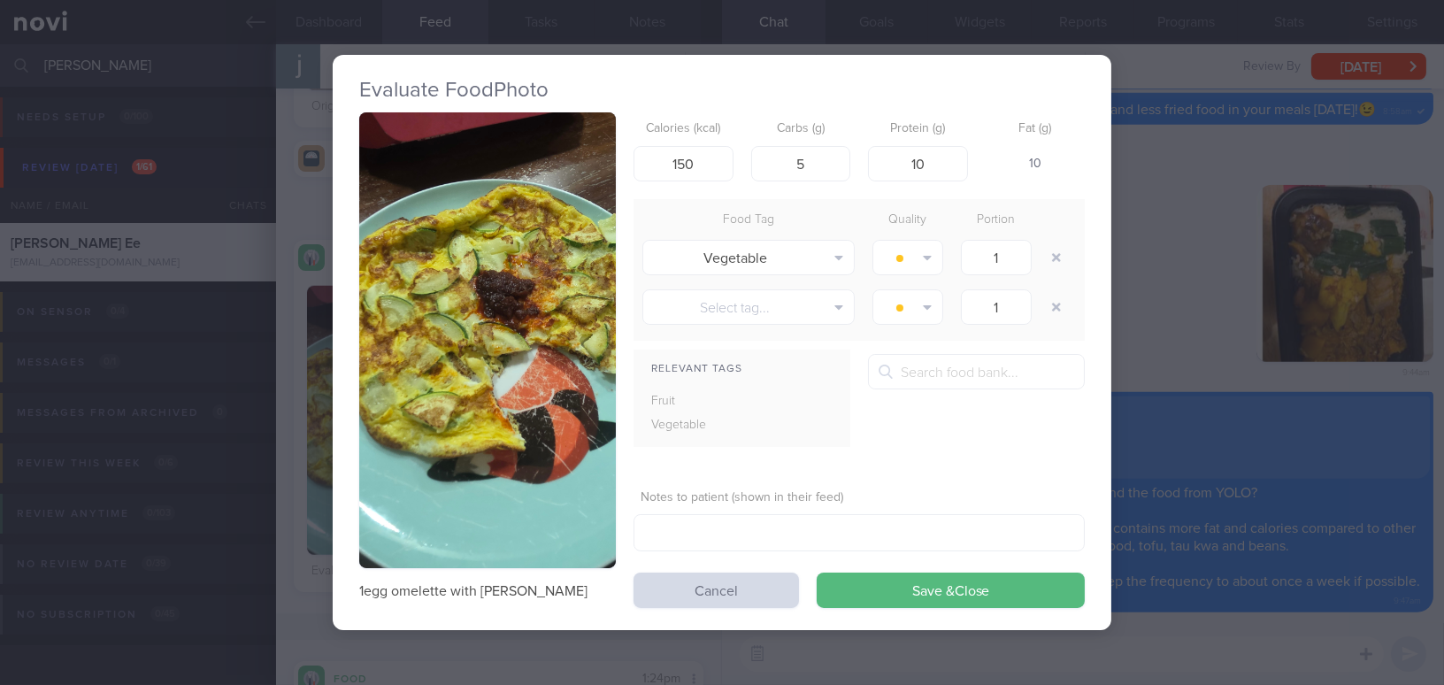
click at [1162, 312] on div "Evaluate Food Photo 1egg omelette with zuchini Calories (kcal) 150 Carbs (g) 5 …" at bounding box center [722, 342] width 1444 height 685
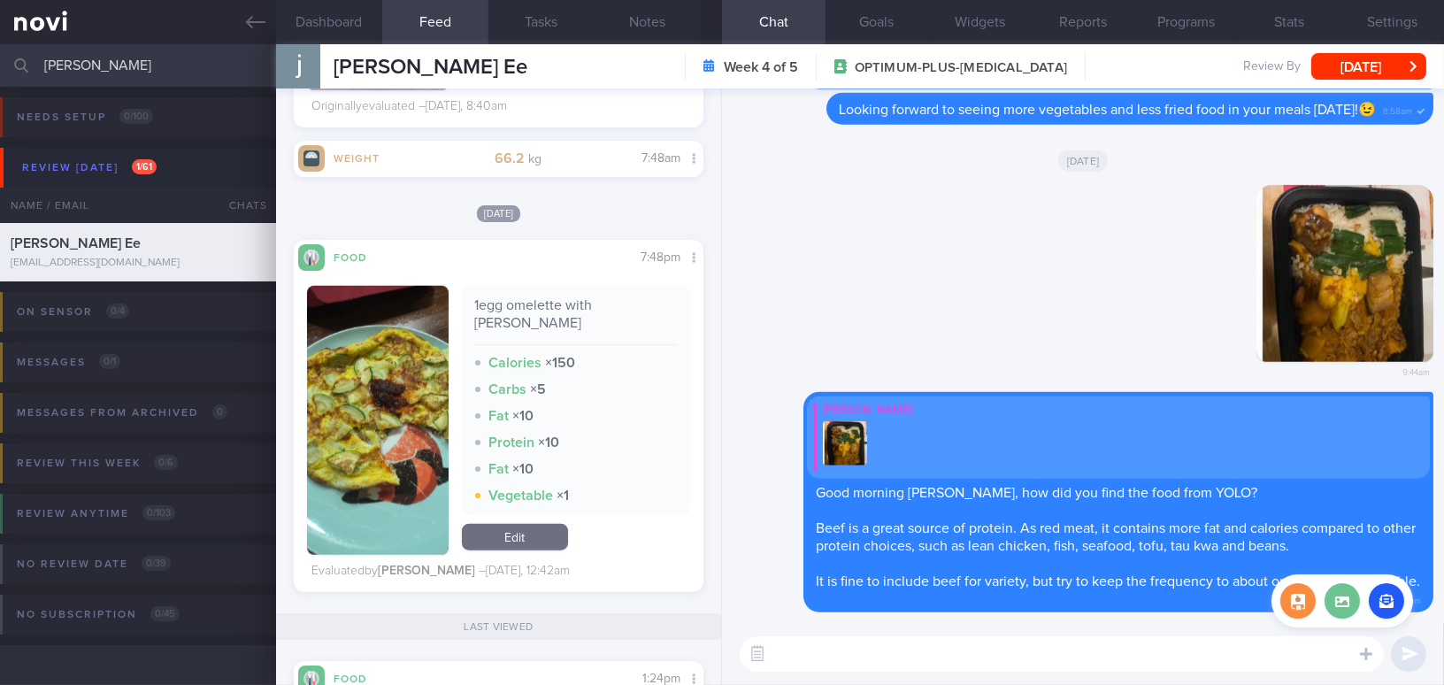
click at [1348, 608] on label at bounding box center [1341, 600] width 35 height 35
click at [0, 0] on input "file" at bounding box center [0, 0] width 0 height 0
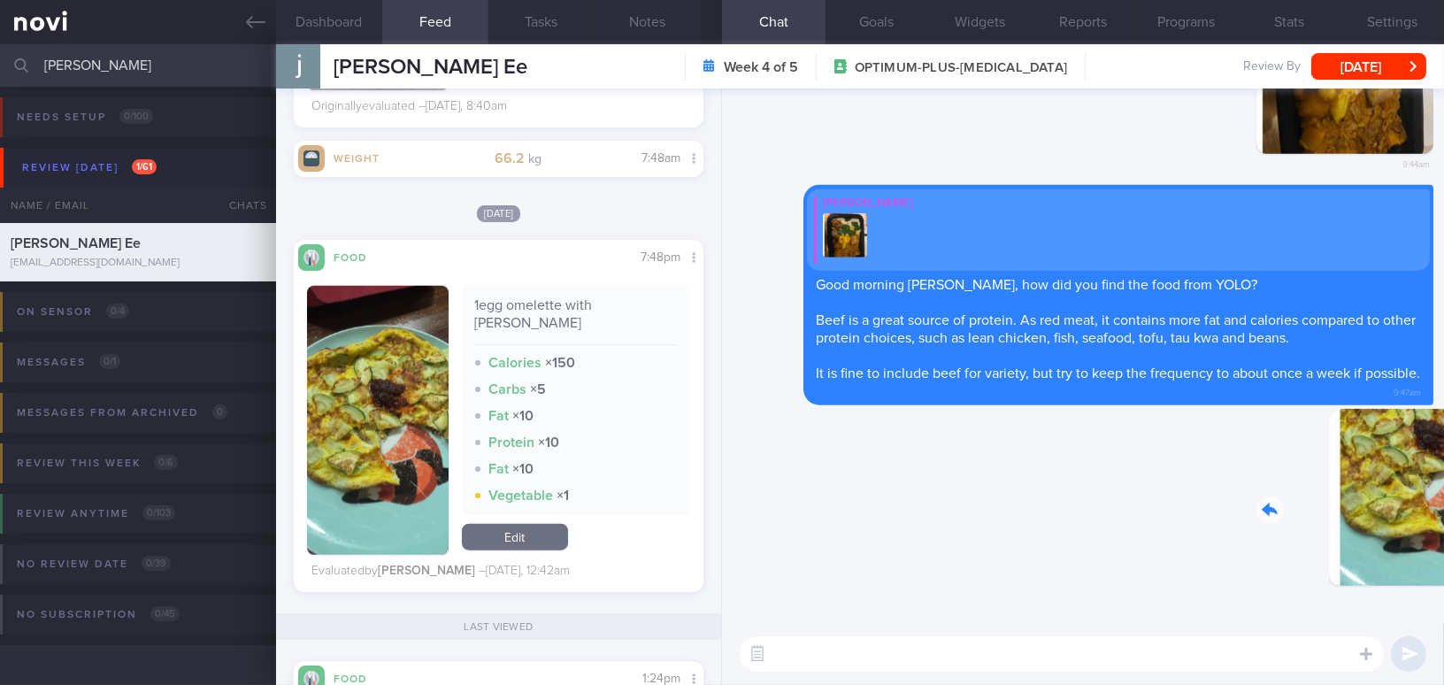
drag, startPoint x: 1306, startPoint y: 483, endPoint x: 1589, endPoint y: 500, distance: 283.6
click at [1443, 500] on html "You are offline! Some functionality will be unavailable Patients New Users Coac…" at bounding box center [722, 342] width 1444 height 685
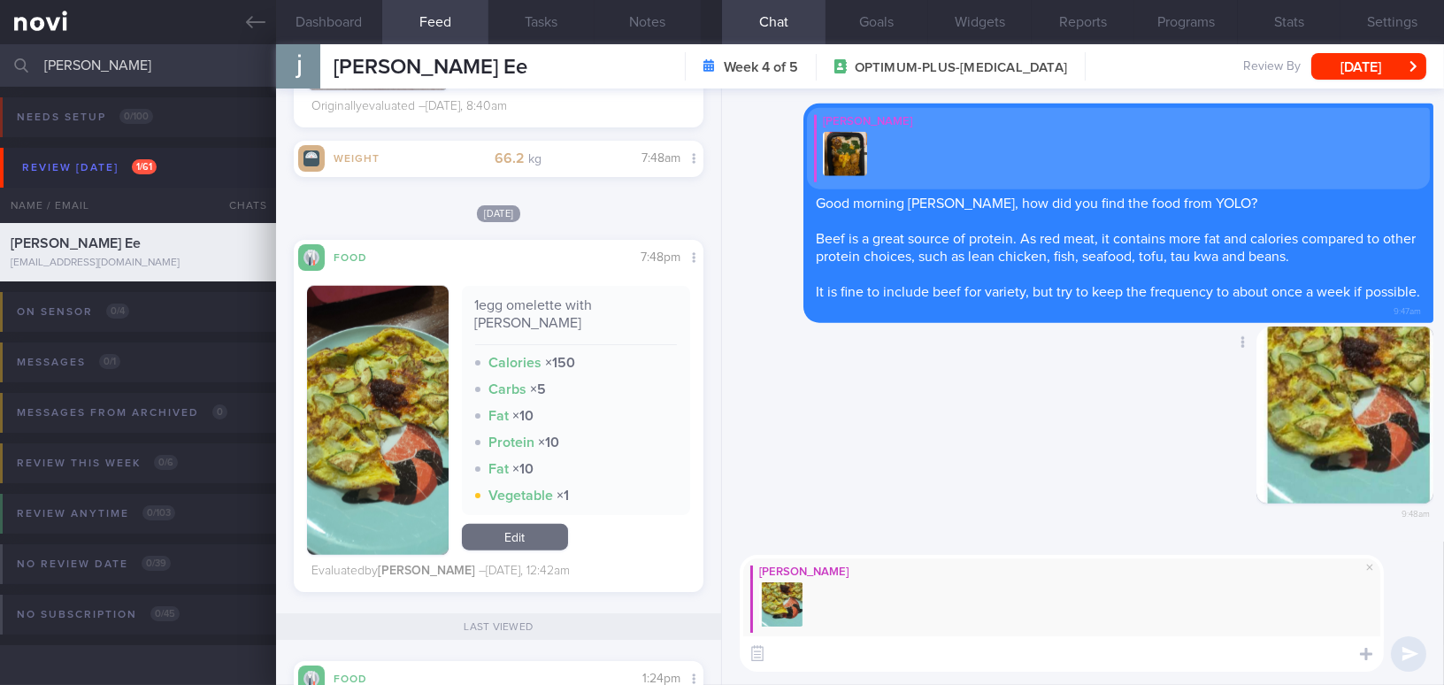
paste textarea "Great effort including zucchini to boost your fibre intake! You could also add …"
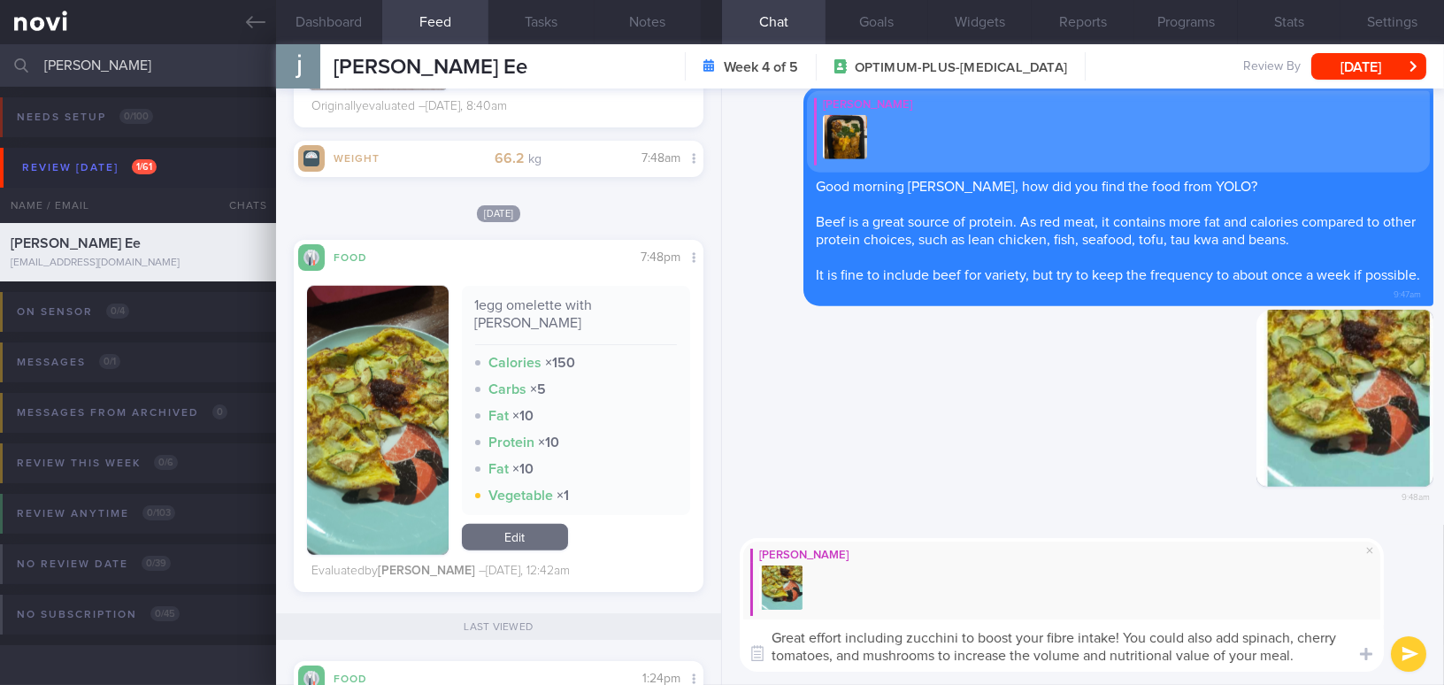
click at [834, 656] on textarea "Great effort including zucchini to boost your fibre intake! You could also add …" at bounding box center [1062, 645] width 644 height 52
type textarea "Great effort including zucchini to boost your fibre intake! You could also add …"
click at [1399, 651] on button "submit" at bounding box center [1408, 653] width 35 height 35
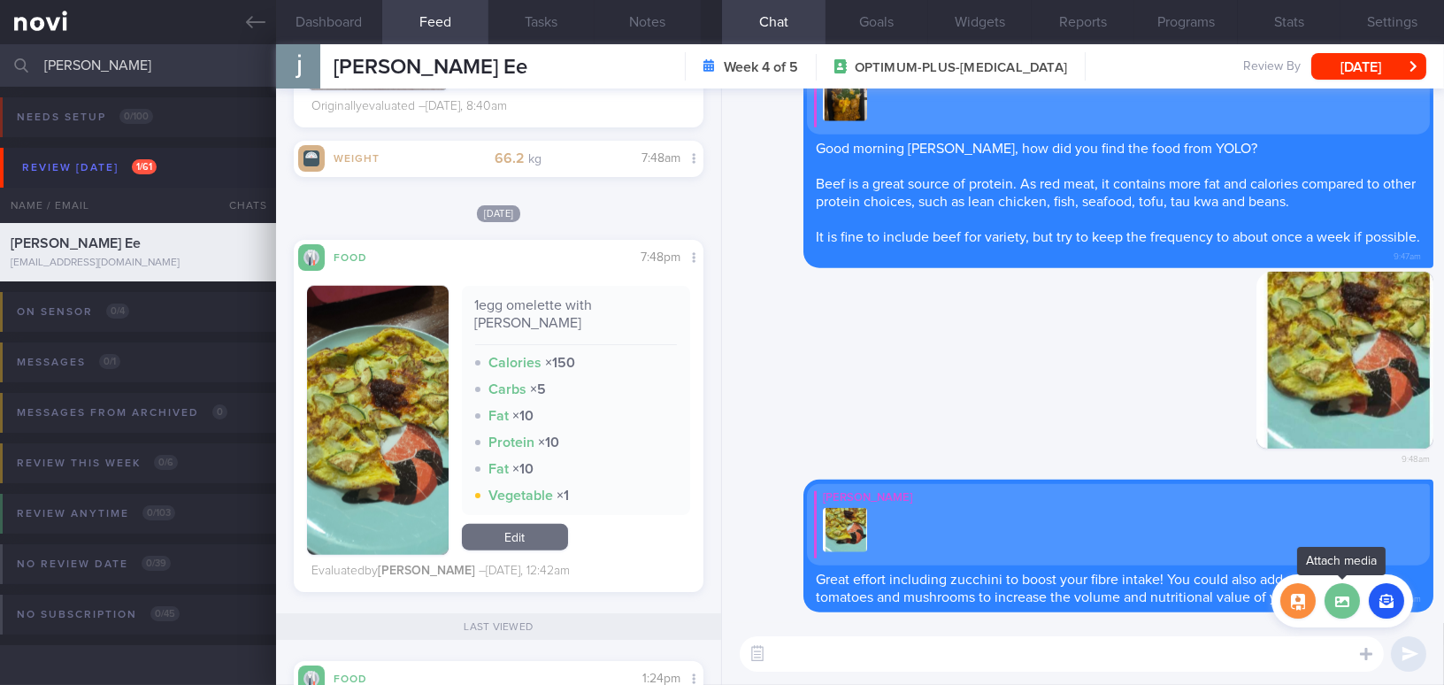
click at [1343, 611] on label at bounding box center [1341, 600] width 35 height 35
click at [0, 0] on input "file" at bounding box center [0, 0] width 0 height 0
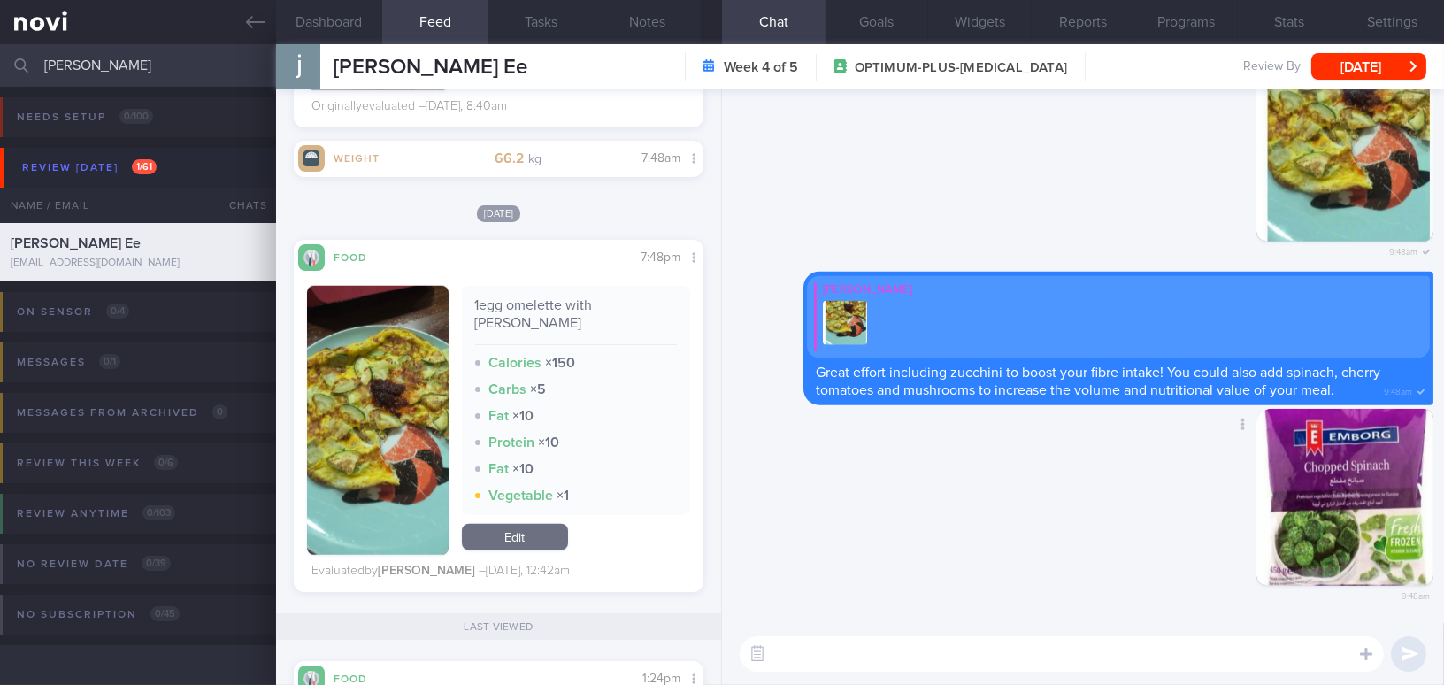
click at [1015, 452] on div "Delete 9:48am" at bounding box center [1082, 516] width 701 height 215
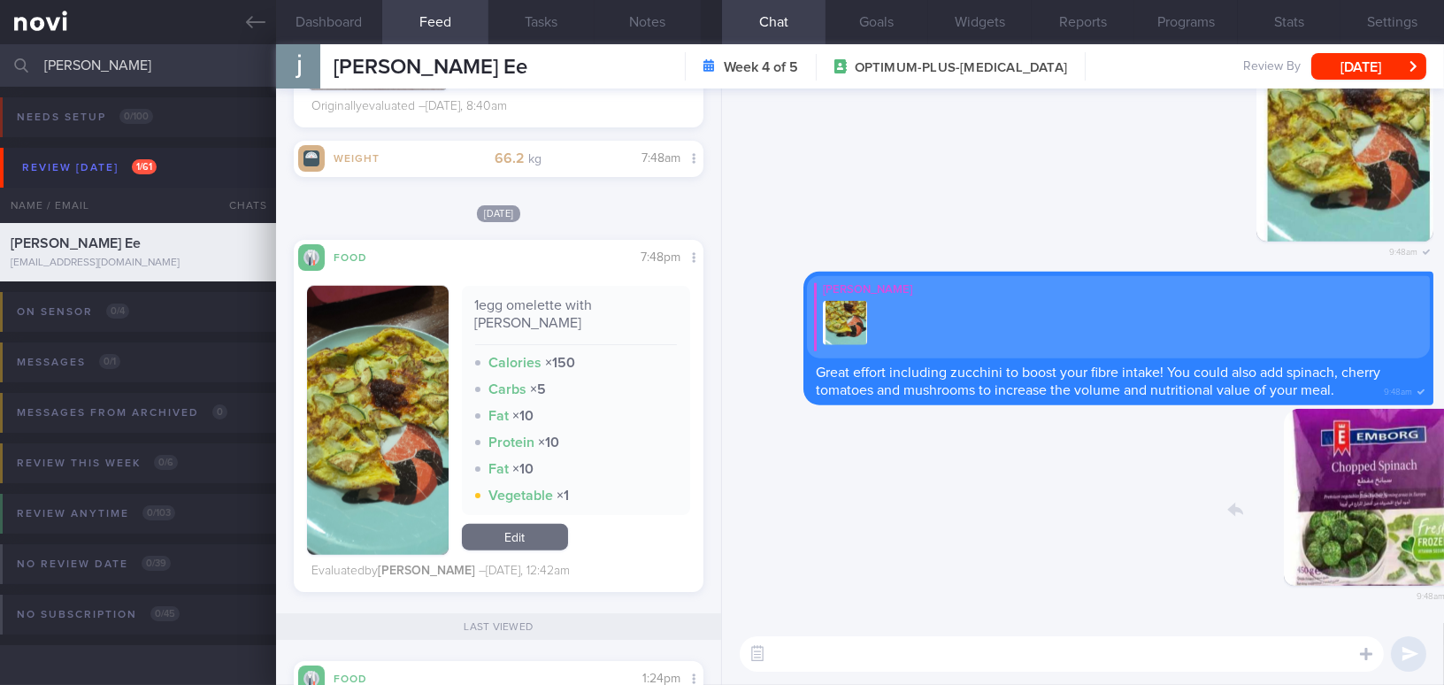
drag, startPoint x: 1297, startPoint y: 487, endPoint x: 1491, endPoint y: 494, distance: 194.7
click at [1443, 494] on html "You are offline! Some functionality will be unavailable Patients New Users Coac…" at bounding box center [722, 342] width 1444 height 685
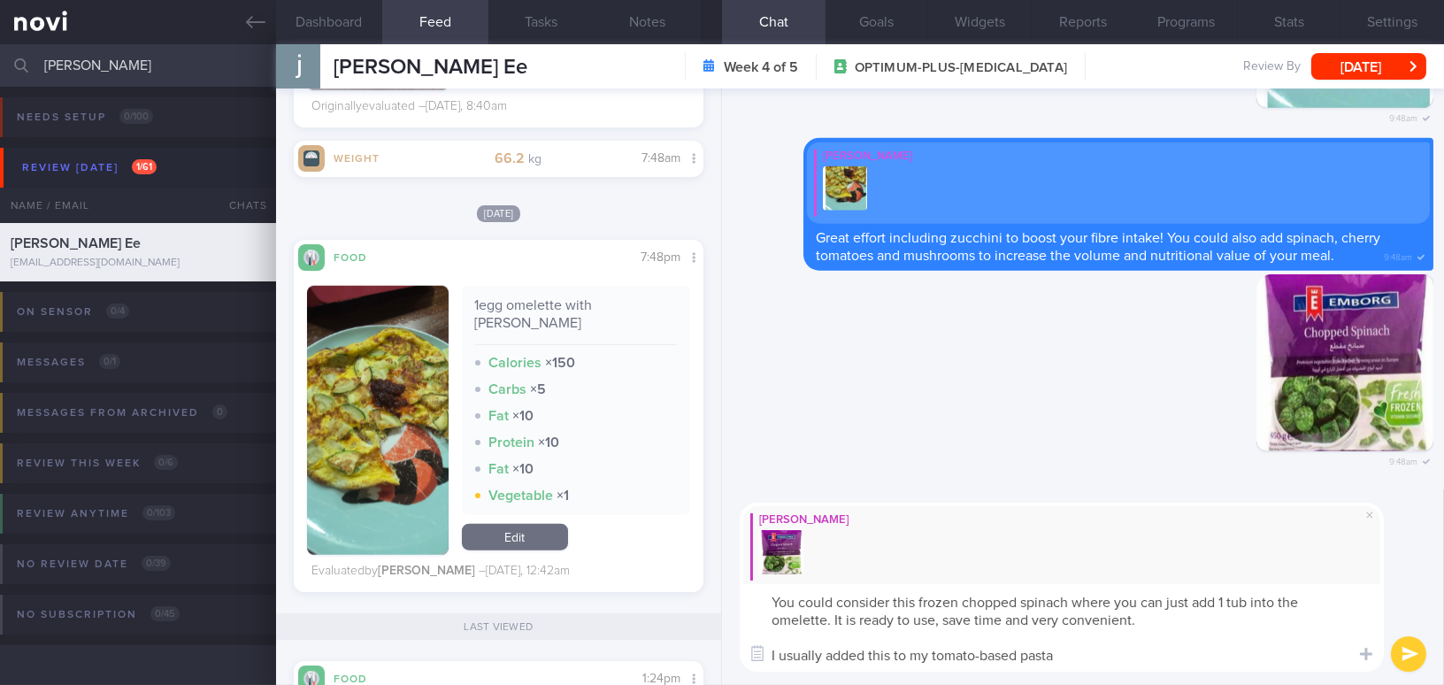
drag, startPoint x: 1062, startPoint y: 658, endPoint x: 640, endPoint y: 576, distance: 429.9
click at [640, 576] on div "Dashboard Feed 242 Tasks Notes Chat Goals Widgets Reports Programs Stats Settin…" at bounding box center [860, 364] width 1168 height 640
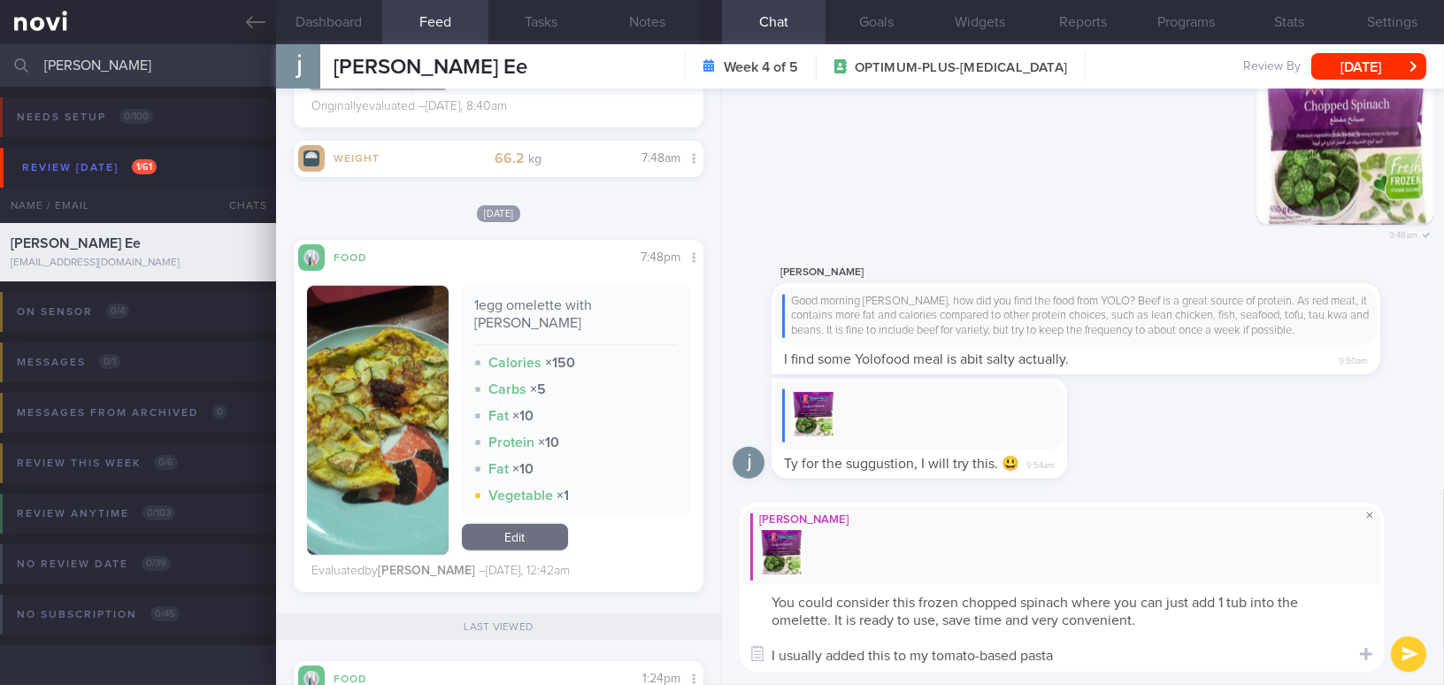
click at [1370, 518] on span at bounding box center [1369, 514] width 21 height 21
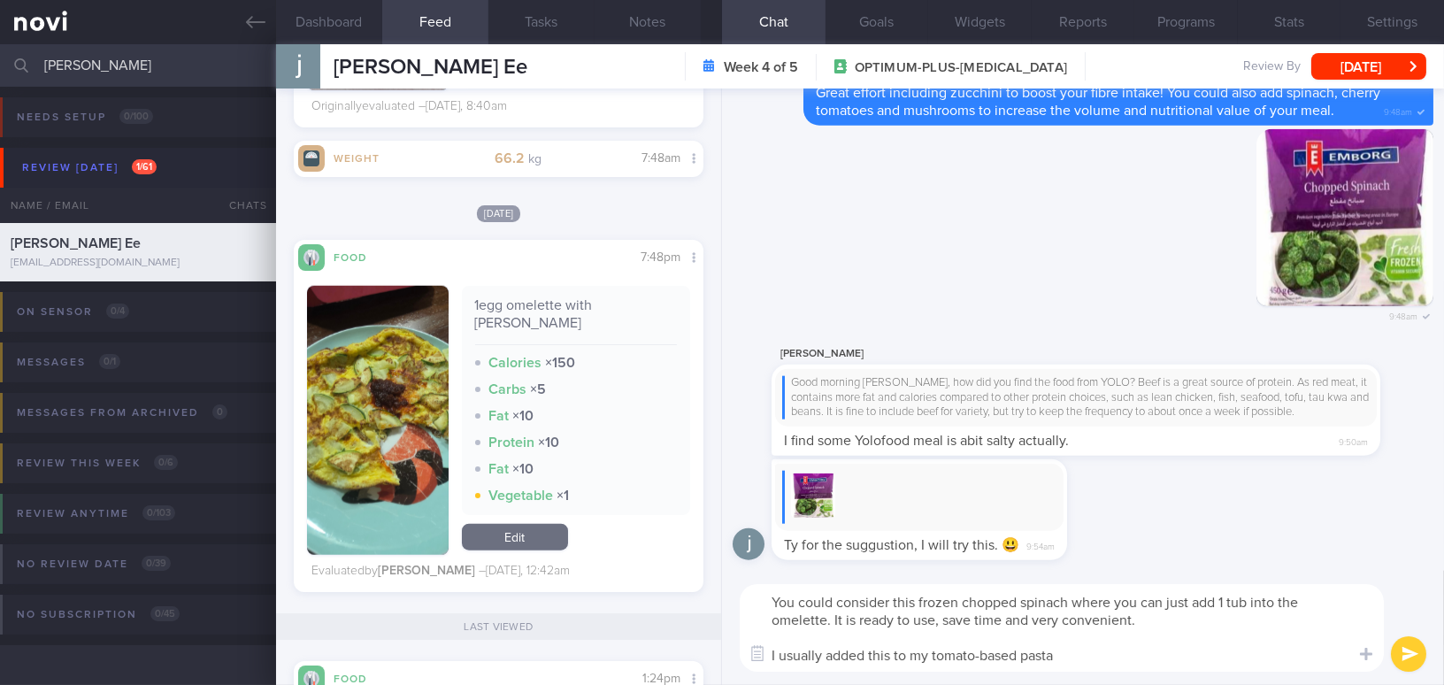
drag, startPoint x: 1027, startPoint y: 673, endPoint x: 724, endPoint y: 616, distance: 308.8
click at [724, 616] on div "You could consider this frozen chopped spinach where you can just add 1 tub int…" at bounding box center [1083, 628] width 722 height 114
click at [1069, 654] on textarea "You could consider this frozen chopped spinach where you can just add 1 tub int…" at bounding box center [1062, 628] width 644 height 88
drag, startPoint x: 1069, startPoint y: 655, endPoint x: 662, endPoint y: 522, distance: 428.0
click at [662, 522] on div "Dashboard Feed 242 Tasks Notes Chat Goals Widgets Reports Programs Stats Settin…" at bounding box center [860, 364] width 1168 height 640
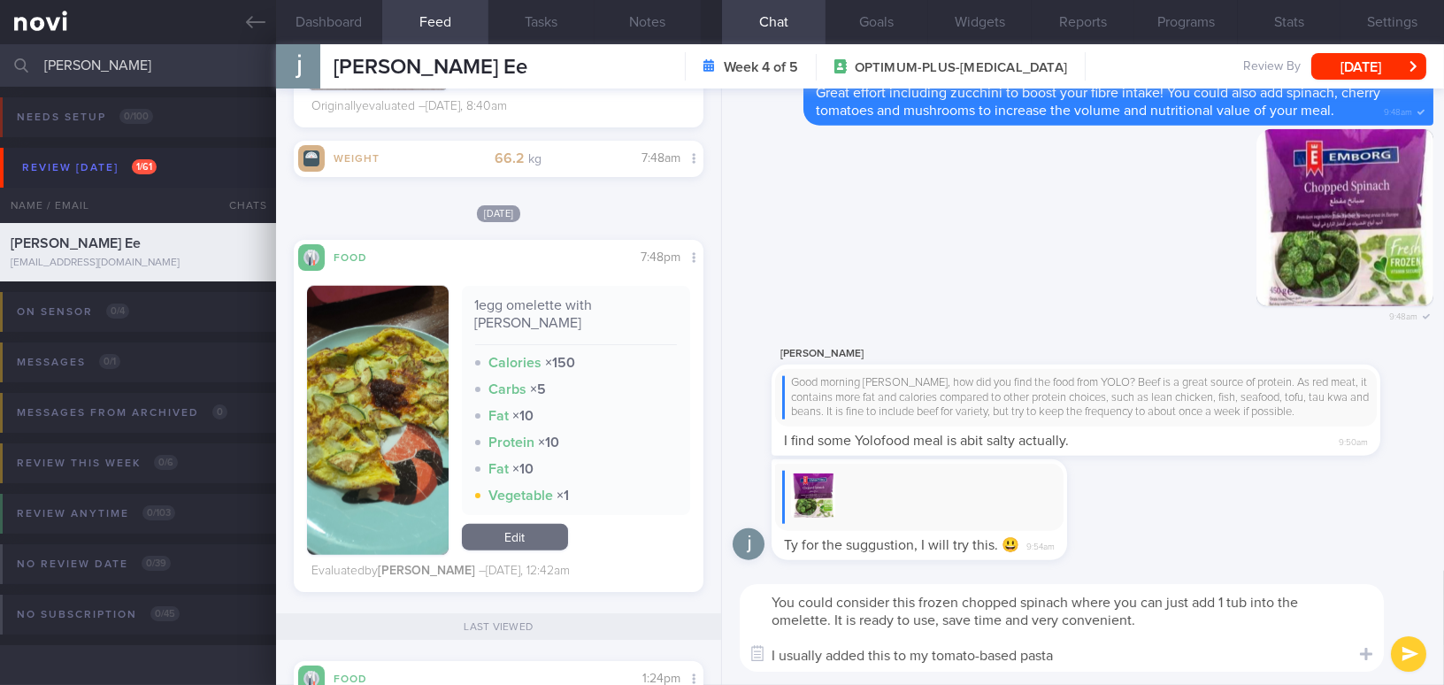
click at [994, 640] on textarea "You could consider this frozen chopped spinach where you can just add 1 tub int…" at bounding box center [1062, 628] width 644 height 88
drag, startPoint x: 1076, startPoint y: 652, endPoint x: 631, endPoint y: 541, distance: 458.5
click at [631, 541] on div "Dashboard Feed 242 Tasks Notes Chat Goals Widgets Reports Programs Stats Settin…" at bounding box center [860, 364] width 1168 height 640
click at [1003, 647] on textarea "You could consider this frozen chopped spinach where you can just add 1 tub int…" at bounding box center [1062, 628] width 644 height 88
drag, startPoint x: 1078, startPoint y: 663, endPoint x: 557, endPoint y: 564, distance: 530.5
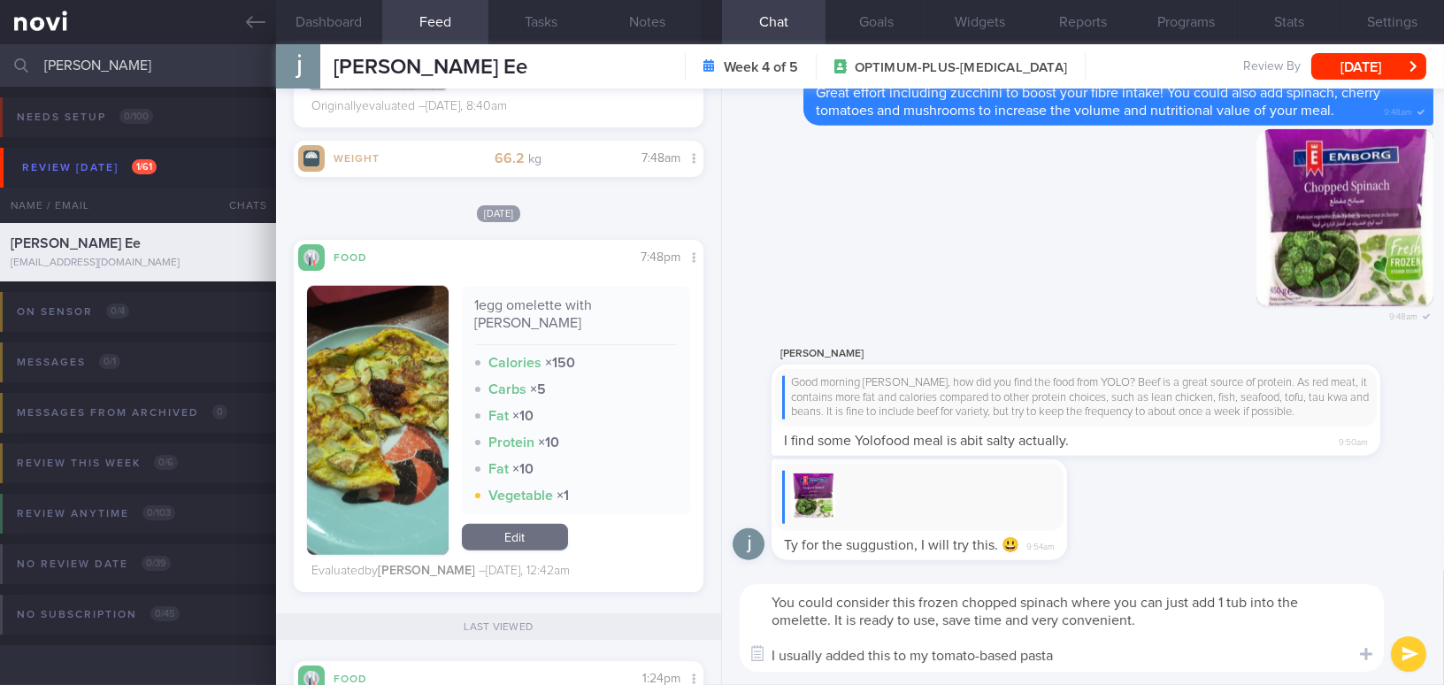
click at [557, 564] on div "Dashboard Feed 242 Tasks Notes Chat Goals Widgets Reports Programs Stats Settin…" at bounding box center [860, 364] width 1168 height 640
click at [968, 615] on textarea "You could consider this frozen chopped spinach where you can just add 1 tub int…" at bounding box center [1062, 628] width 644 height 88
drag, startPoint x: 1074, startPoint y: 655, endPoint x: 653, endPoint y: 579, distance: 427.7
click at [653, 579] on div "Dashboard Feed 242 Tasks Notes Chat Goals Widgets Reports Programs Stats Settin…" at bounding box center [860, 364] width 1168 height 640
paste textarea "Sorry, I got interrupted by an IT issue while replying halfway."
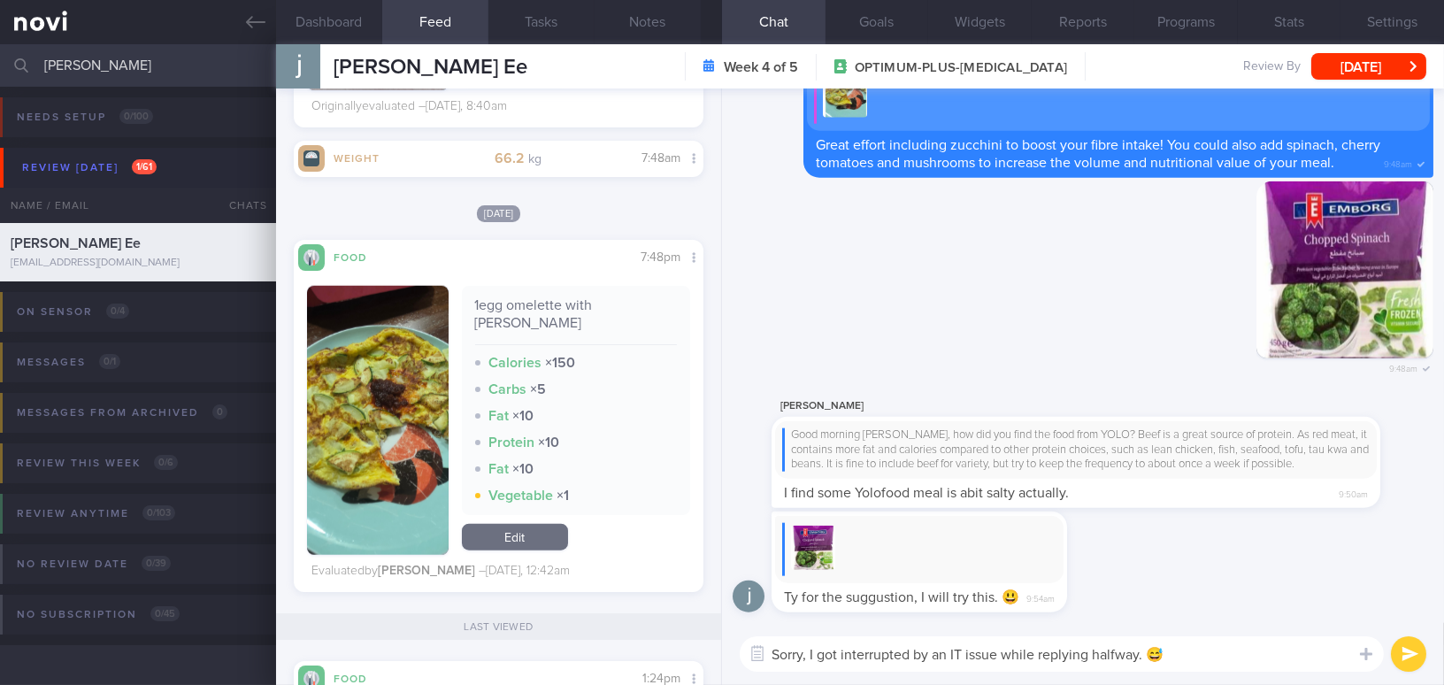
type textarea "Sorry, I got interrupted by an IT issue while replying halfway. 😅"
click at [1421, 658] on button "submit" at bounding box center [1408, 653] width 35 height 35
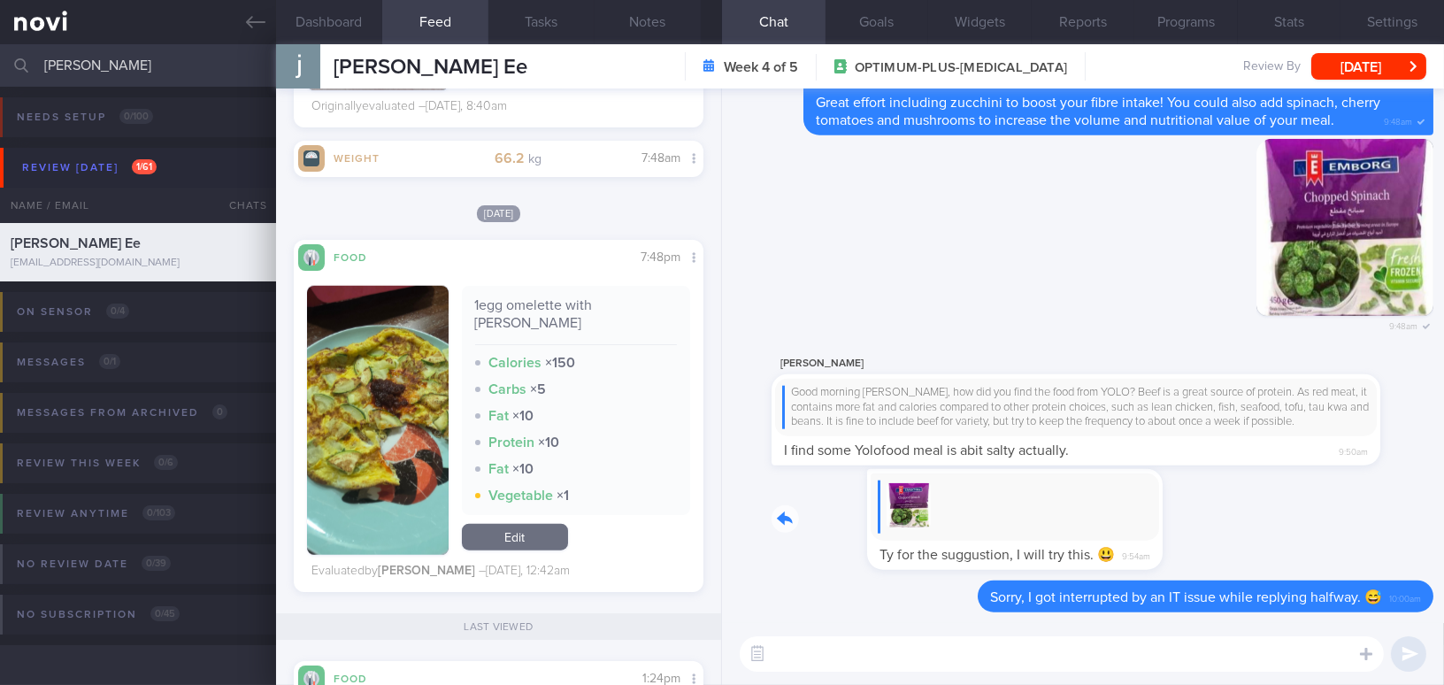
drag, startPoint x: 908, startPoint y: 494, endPoint x: 1172, endPoint y: 519, distance: 265.7
click at [1172, 519] on div "Ty for the suggustion, I will try this. 😃 9:54am" at bounding box center [1082, 524] width 701 height 111
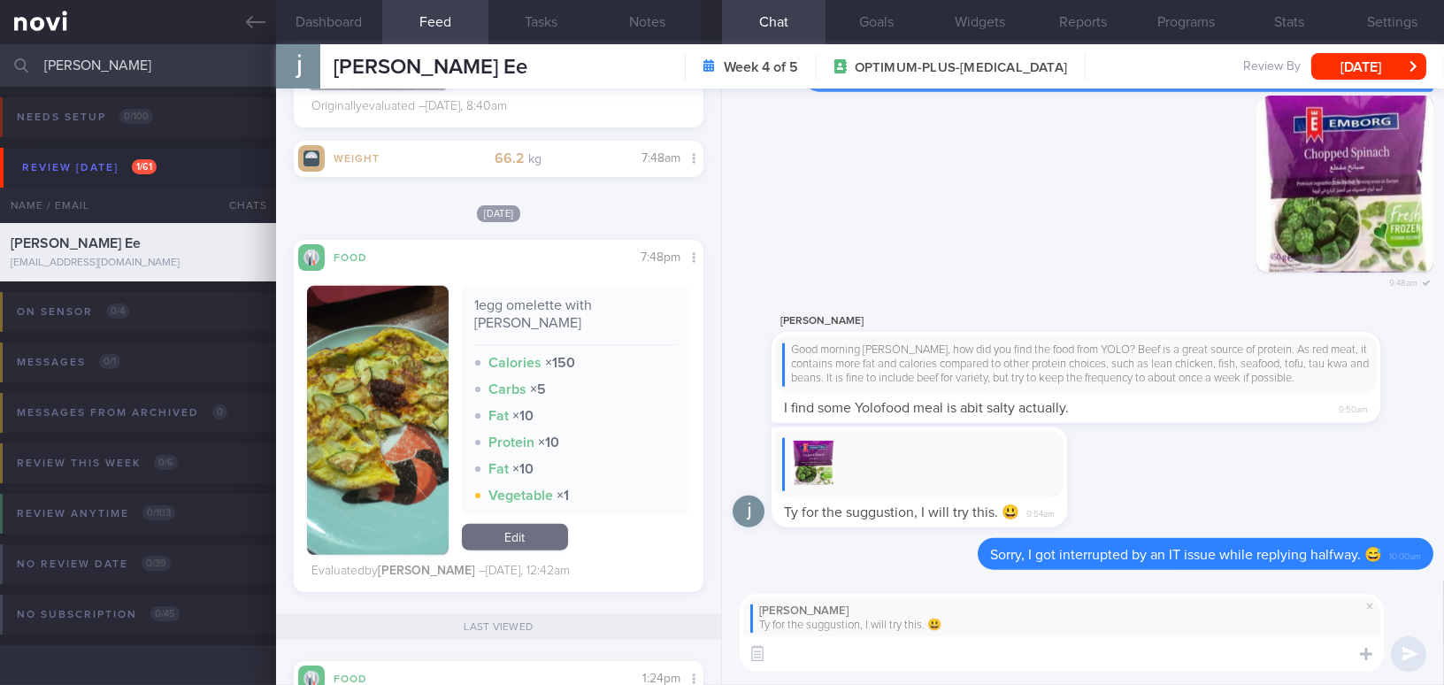
paste textarea "You could consider using frozen chopped spinach — just add one tub directly int…"
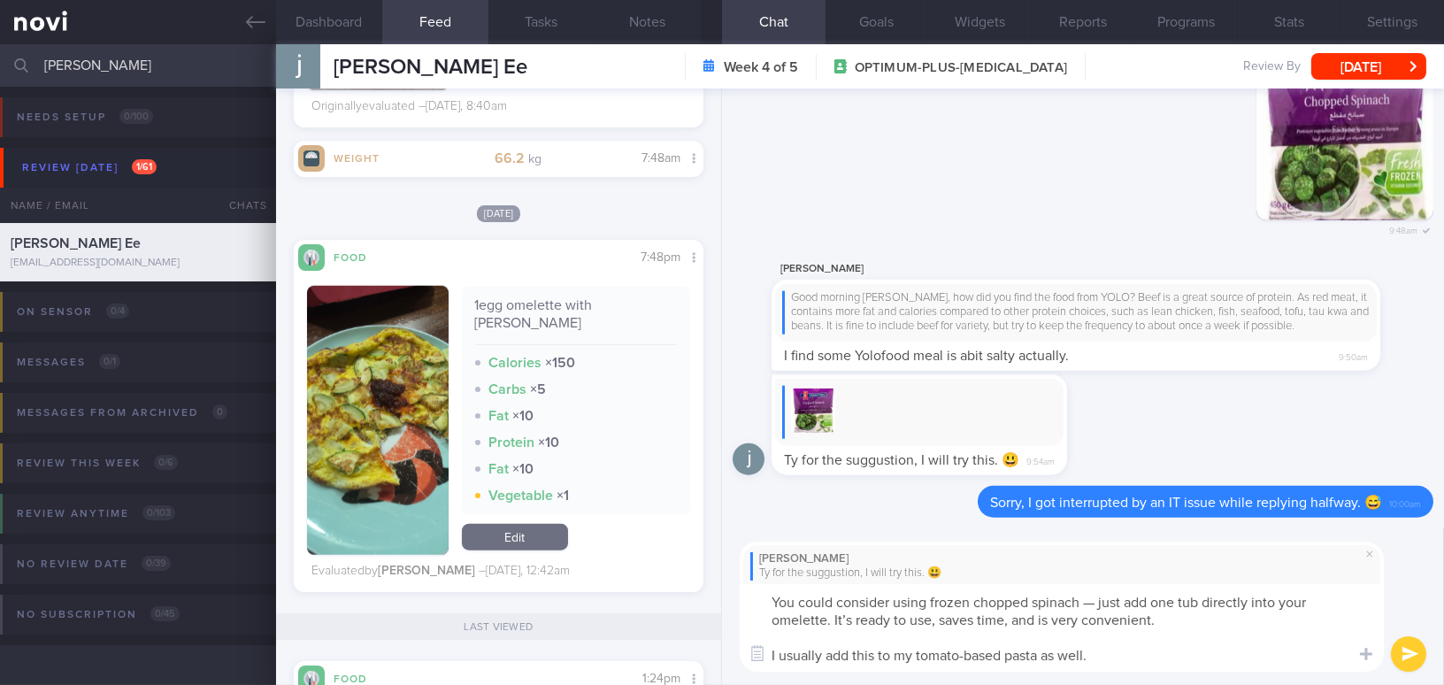
click at [771, 602] on textarea "You could consider using frozen chopped spinach — just add one tub directly int…" at bounding box center [1062, 628] width 644 height 88
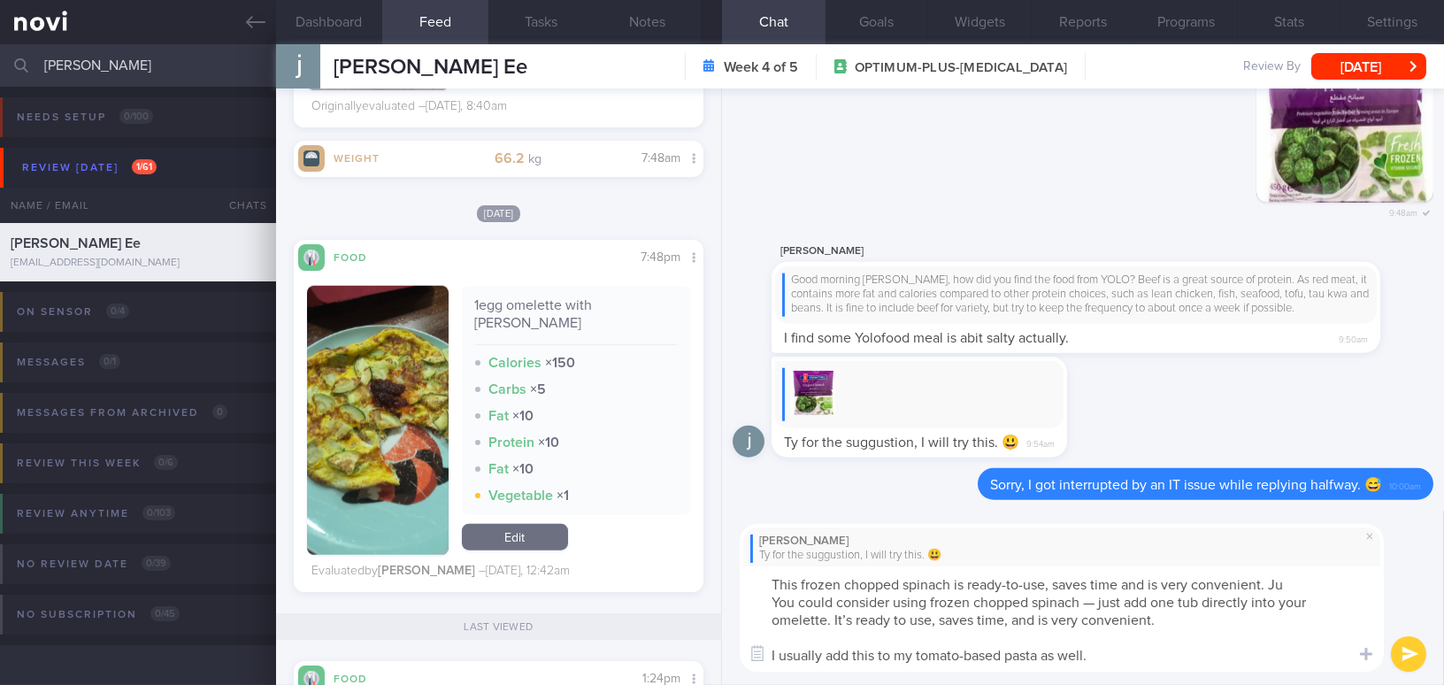
drag, startPoint x: 1101, startPoint y: 604, endPoint x: 749, endPoint y: 599, distance: 352.1
click at [749, 599] on textarea "This frozen chopped spinach is ready-to-use, saves time and is very convenient.…" at bounding box center [1062, 618] width 644 height 105
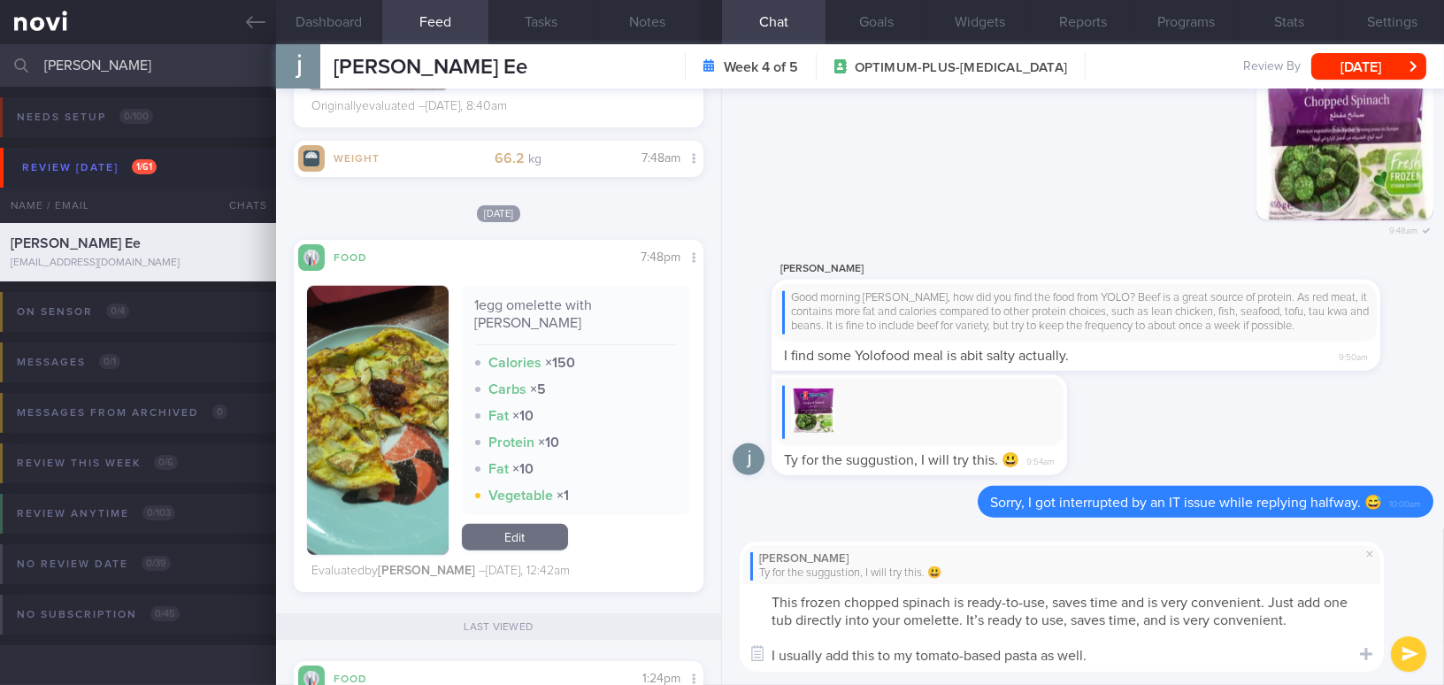
drag, startPoint x: 964, startPoint y: 622, endPoint x: 1318, endPoint y: 624, distance: 353.9
click at [1318, 624] on textarea "This frozen chopped spinach is ready-to-use, saves time and is very convenient.…" at bounding box center [1062, 628] width 644 height 88
click at [1191, 653] on textarea "This frozen chopped spinach is ready-to-use, saves time and is very convenient.…" at bounding box center [1062, 628] width 644 height 88
type textarea "This frozen chopped spinach is ready-to-use, saves time and is very convenient.…"
click at [1403, 646] on button "submit" at bounding box center [1408, 653] width 35 height 35
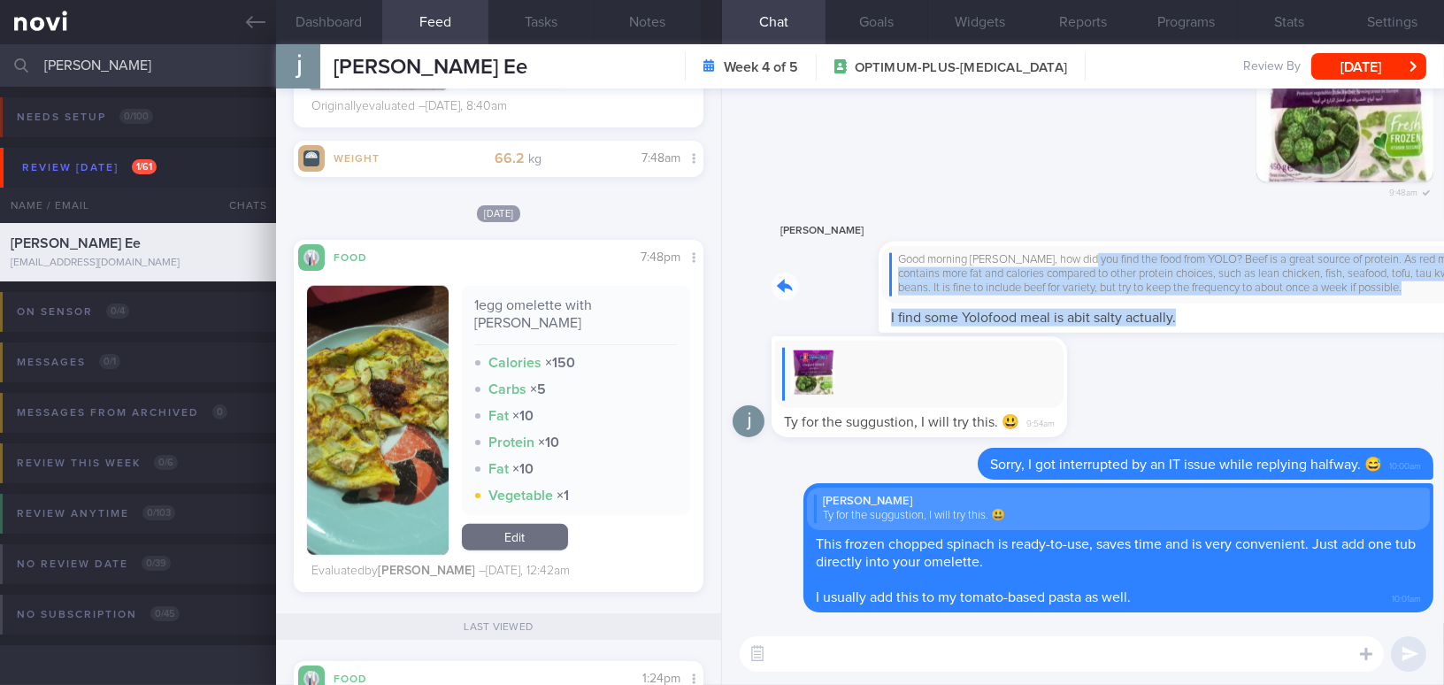
drag, startPoint x: 972, startPoint y: 252, endPoint x: 1295, endPoint y: 320, distance: 330.0
click at [1295, 320] on div "[PERSON_NAME] Good morning [PERSON_NAME], how did you find the food from YOLO? …" at bounding box center [1102, 276] width 662 height 112
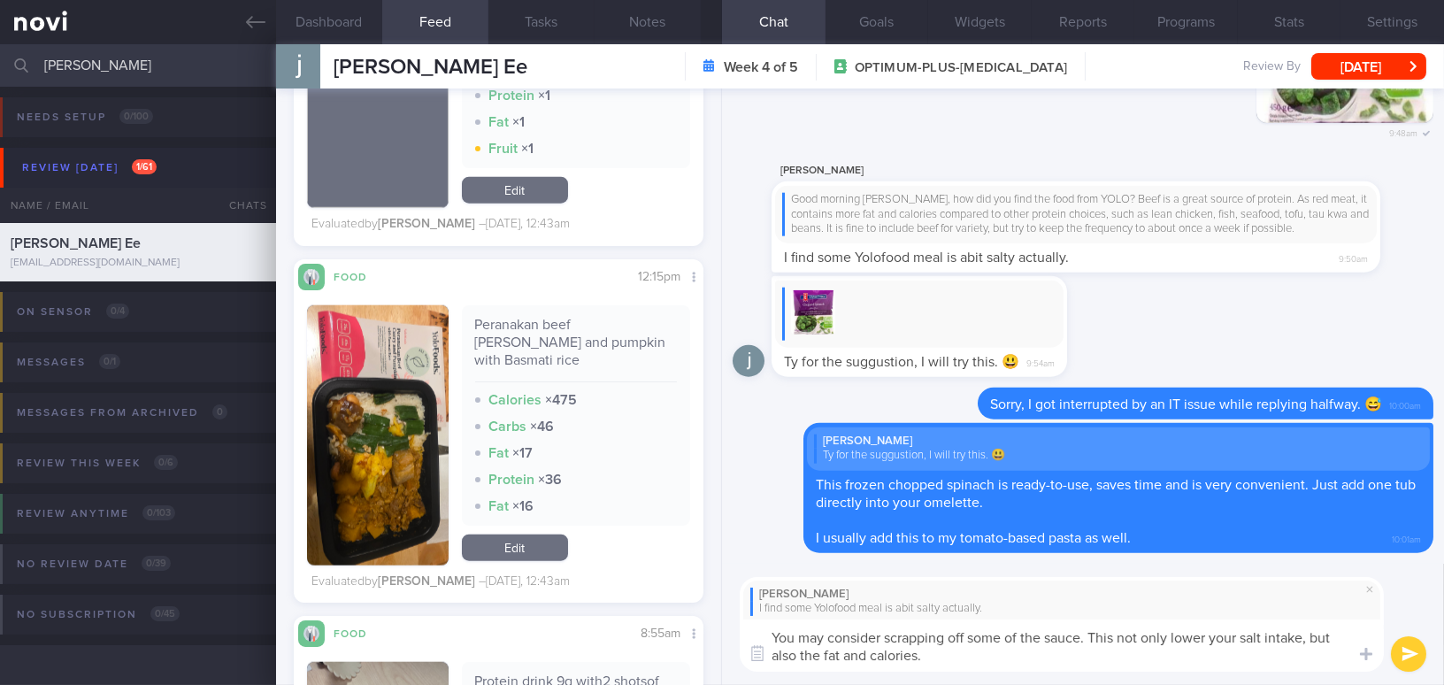
drag, startPoint x: 933, startPoint y: 657, endPoint x: 739, endPoint y: 619, distance: 198.3
click at [739, 619] on div "[PERSON_NAME] I find some Yolofood meal is abit salty actually. You may conside…" at bounding box center [1083, 625] width 722 height 122
click at [871, 640] on textarea "You may consider scrapping off some of the sauce. This not only lower your salt…" at bounding box center [1062, 645] width 644 height 52
drag, startPoint x: 929, startPoint y: 653, endPoint x: 742, endPoint y: 635, distance: 187.5
click at [742, 635] on textarea "You may consider scrapping off some of the sauce. This not only lower your salt…" at bounding box center [1062, 645] width 644 height 52
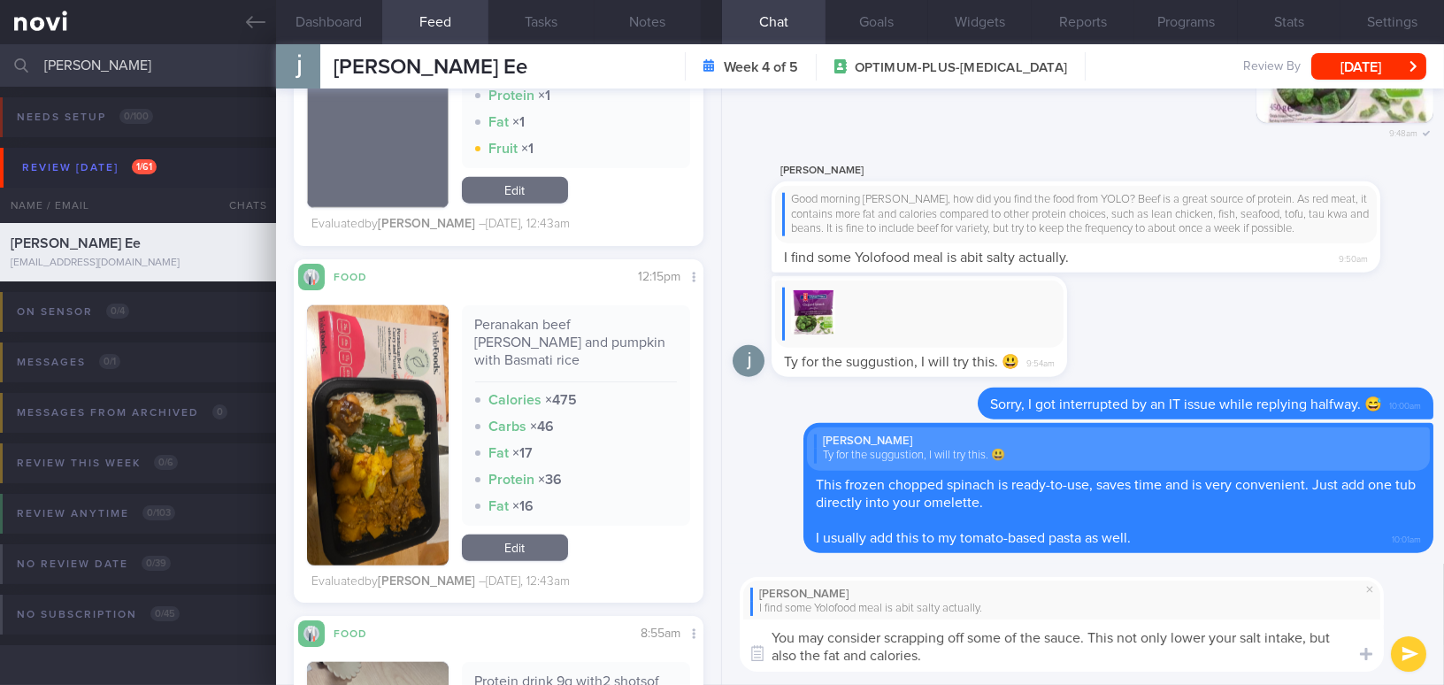
paste textarea "ing off some of the sauce. This can help lower your salt intake as well as reduc"
type textarea "You may consider scraping off some of the sauce. This can help lower your salt …"
click at [1395, 649] on button "submit" at bounding box center [1408, 653] width 35 height 35
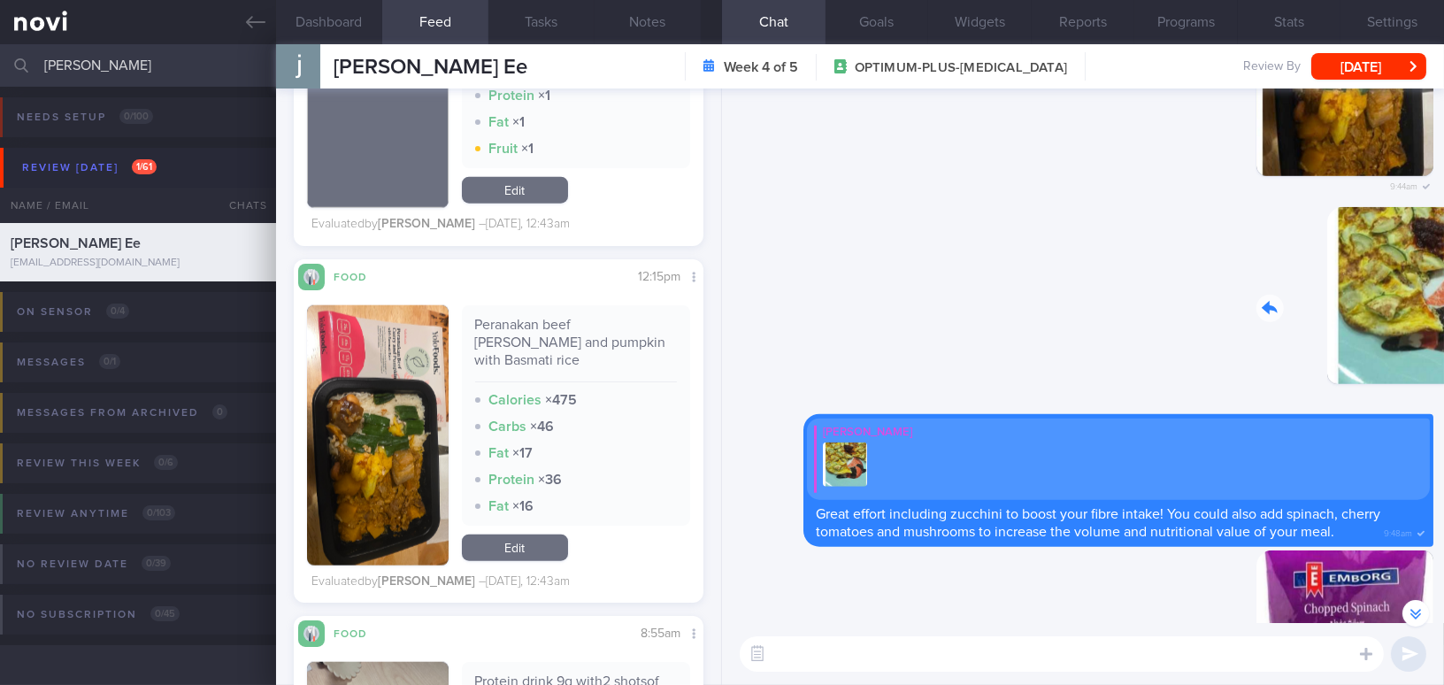
drag, startPoint x: 1315, startPoint y: 319, endPoint x: 1458, endPoint y: 330, distance: 143.7
click at [1443, 330] on html "You are offline! Some functionality will be unavailable Patients New Users Coac…" at bounding box center [722, 342] width 1444 height 685
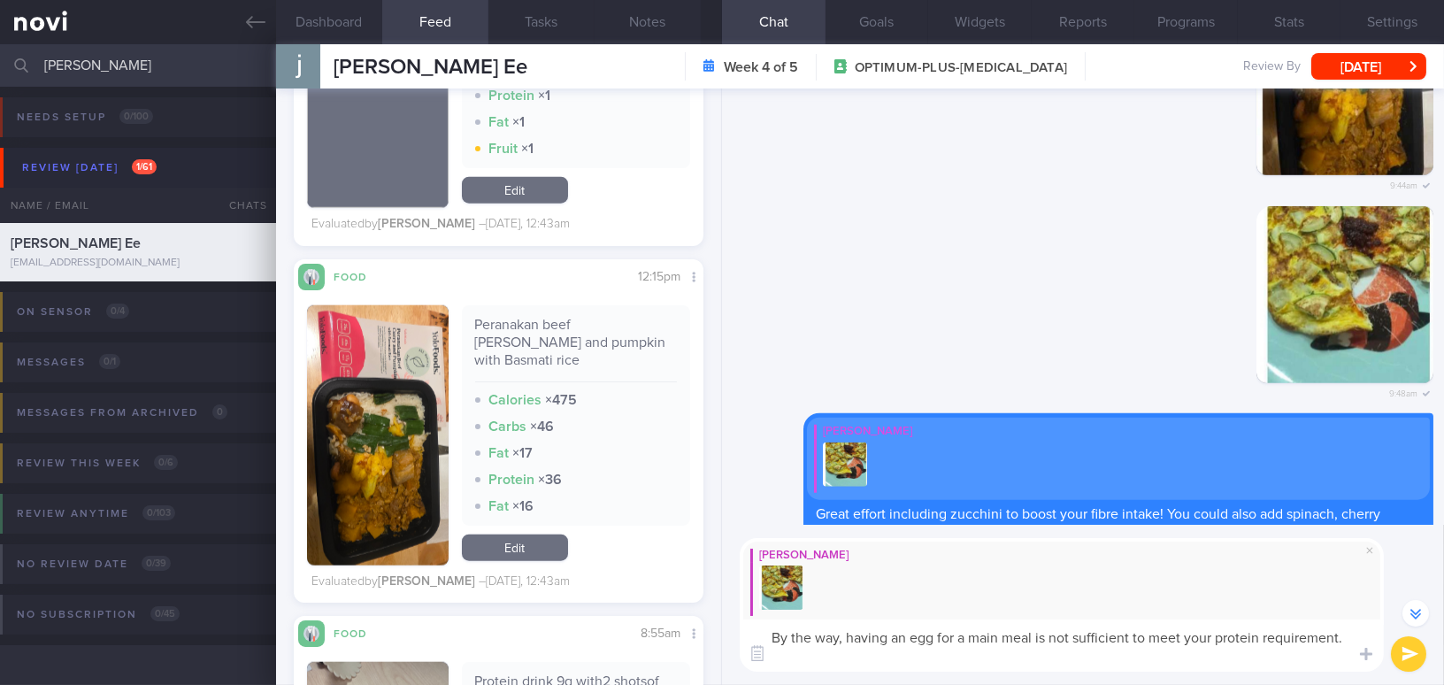
scroll to position [-756, 0]
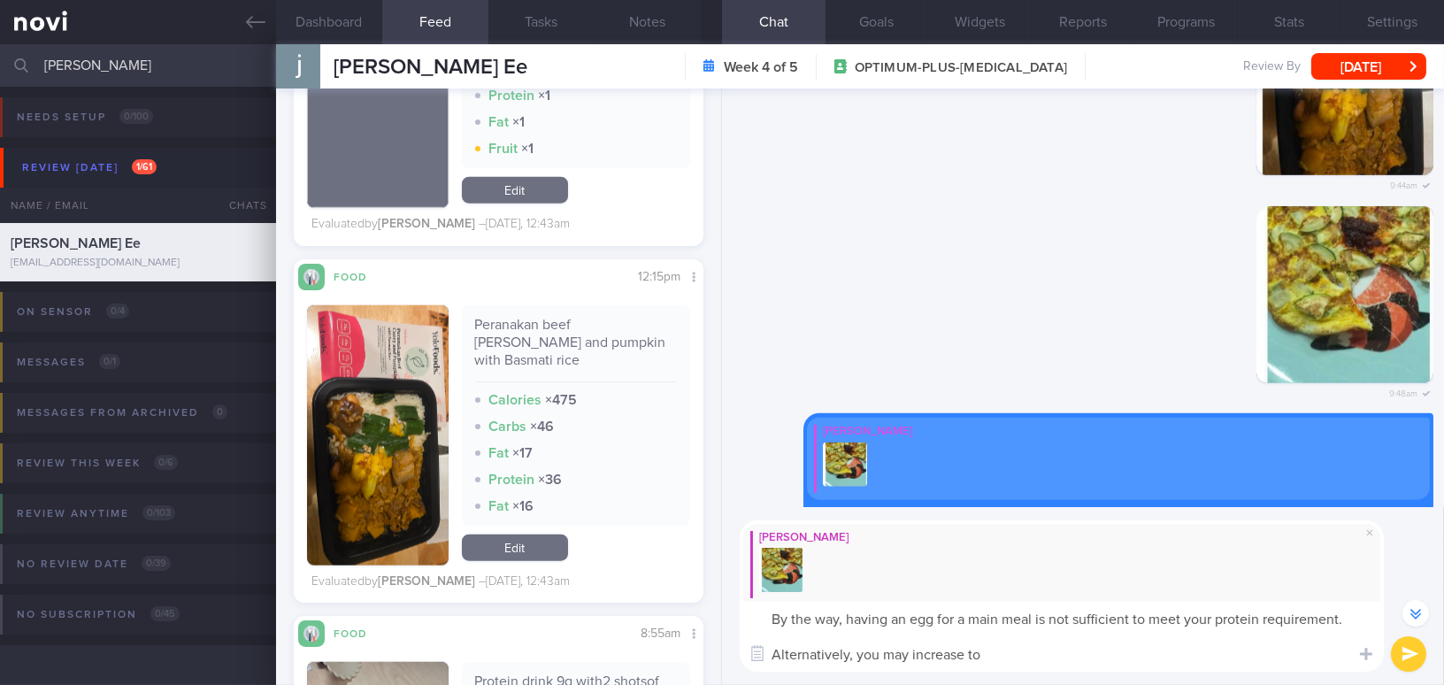
type textarea "By the way, having an egg for a main meal is not sufficient to meet your protei…"
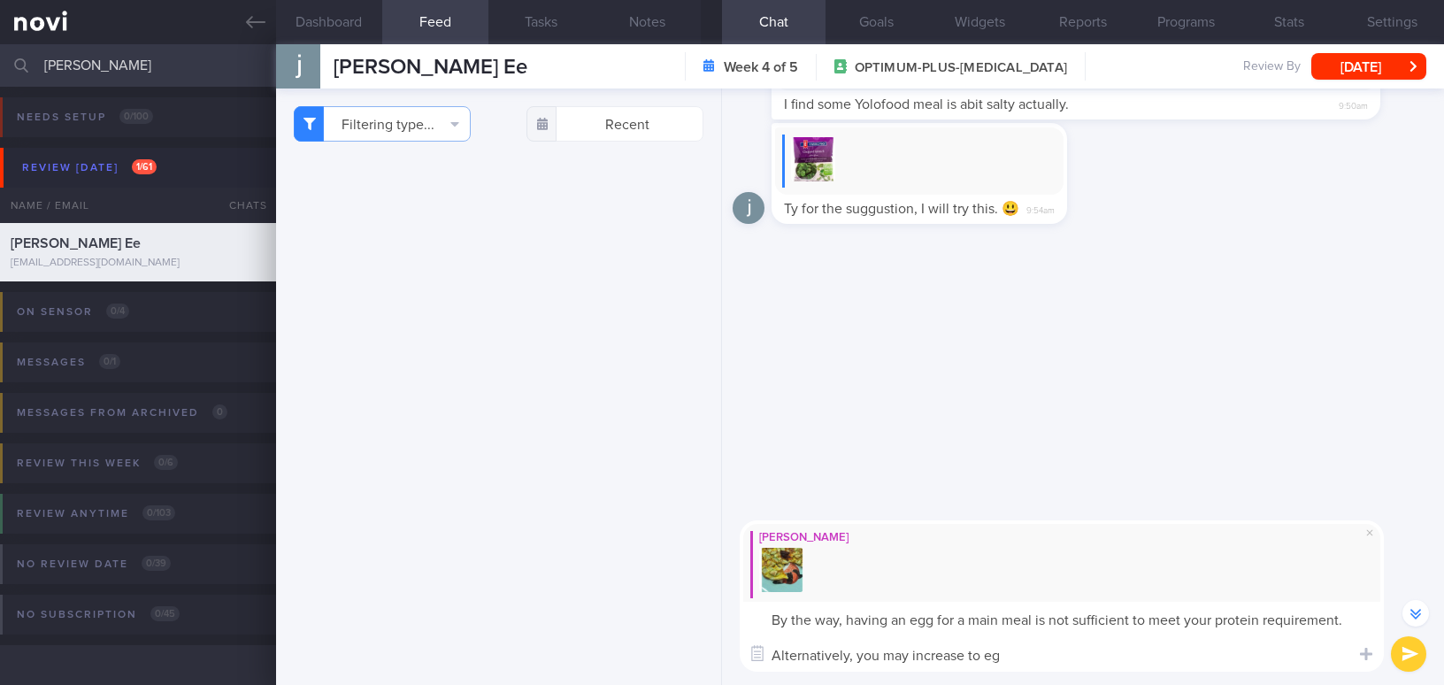
select select "8"
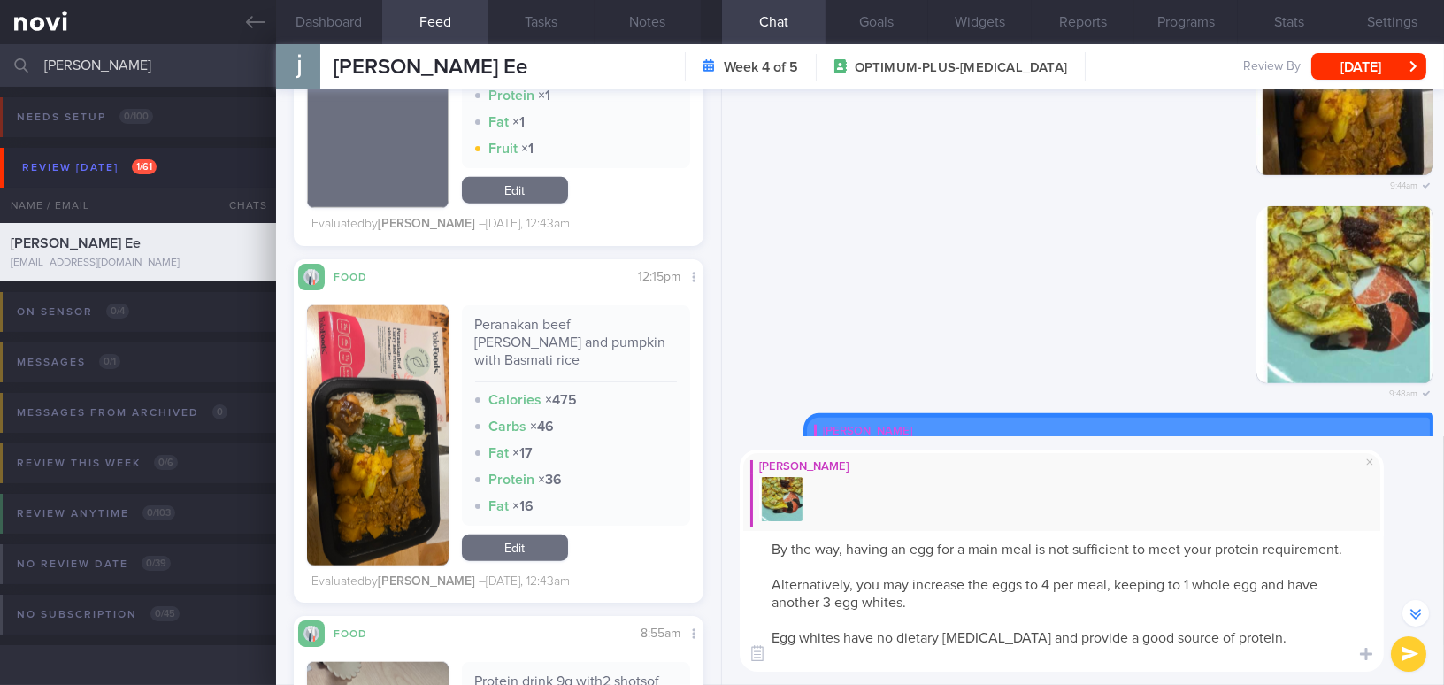
scroll to position [-809, 0]
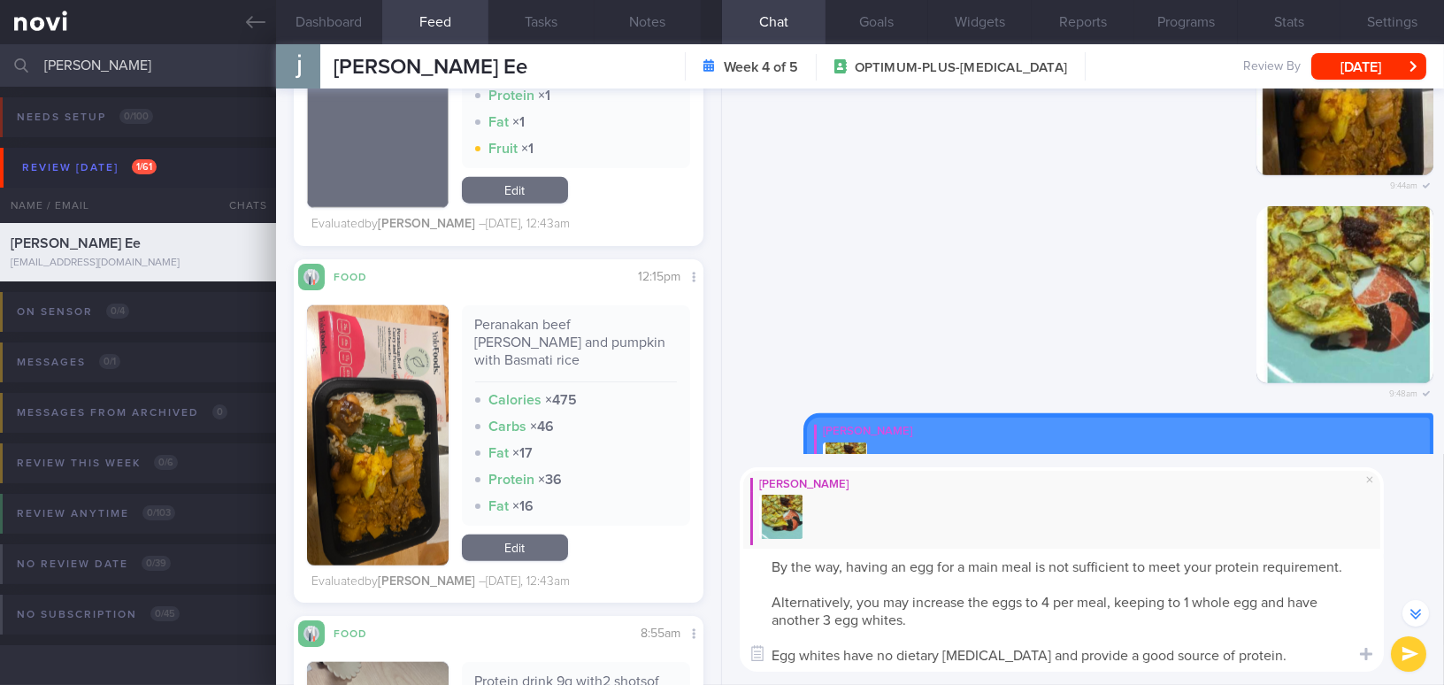
drag, startPoint x: 1264, startPoint y: 661, endPoint x: 726, endPoint y: 557, distance: 547.7
click at [726, 557] on div "[PERSON_NAME] By the way, having an egg for a main meal is not sufficient to me…" at bounding box center [1083, 569] width 722 height 231
click at [851, 573] on textarea "By the way, having an egg for a main meal is not sufficient to meet your protei…" at bounding box center [1062, 609] width 644 height 123
drag, startPoint x: 1284, startPoint y: 670, endPoint x: 644, endPoint y: 555, distance: 649.8
click at [644, 555] on div "Dashboard Feed 242 Tasks Notes Chat Goals Widgets Reports Programs Stats Settin…" at bounding box center [860, 364] width 1168 height 640
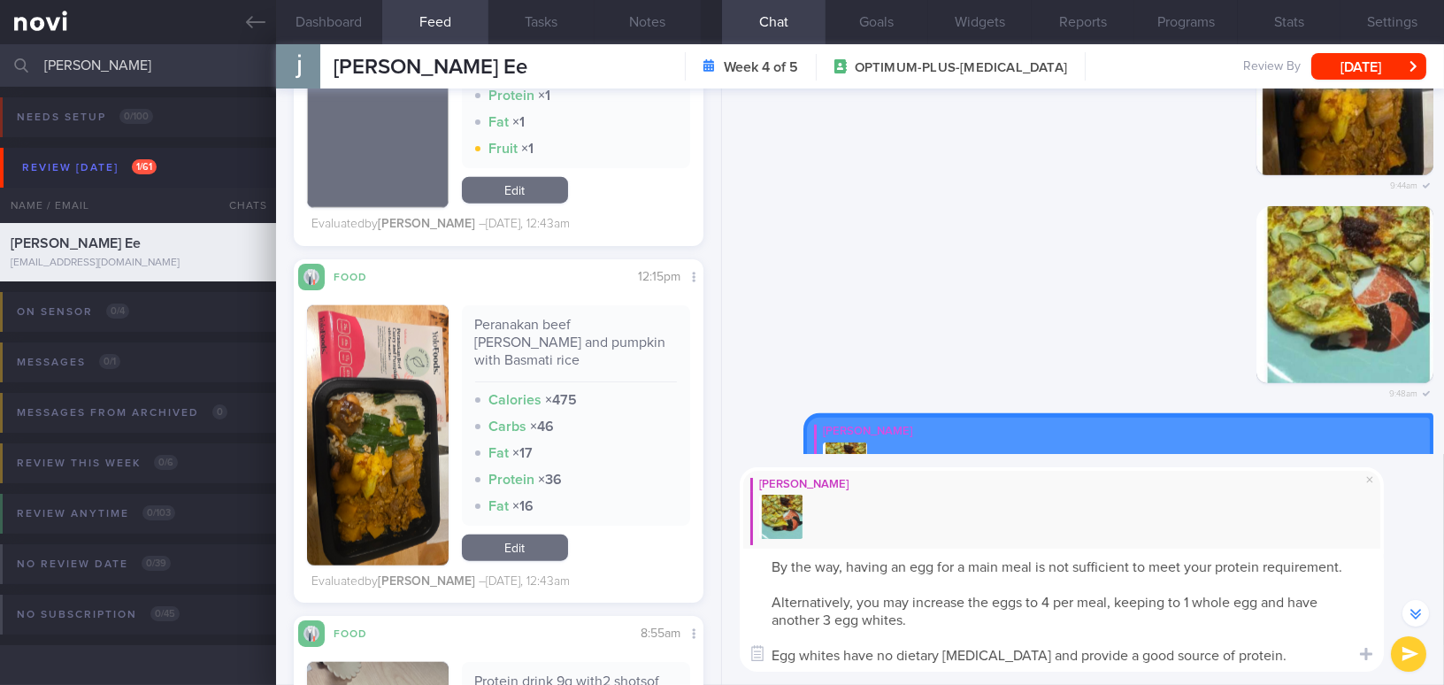
paste textarea "just one egg for a main meal is not sufficient to meet your protein requirement…"
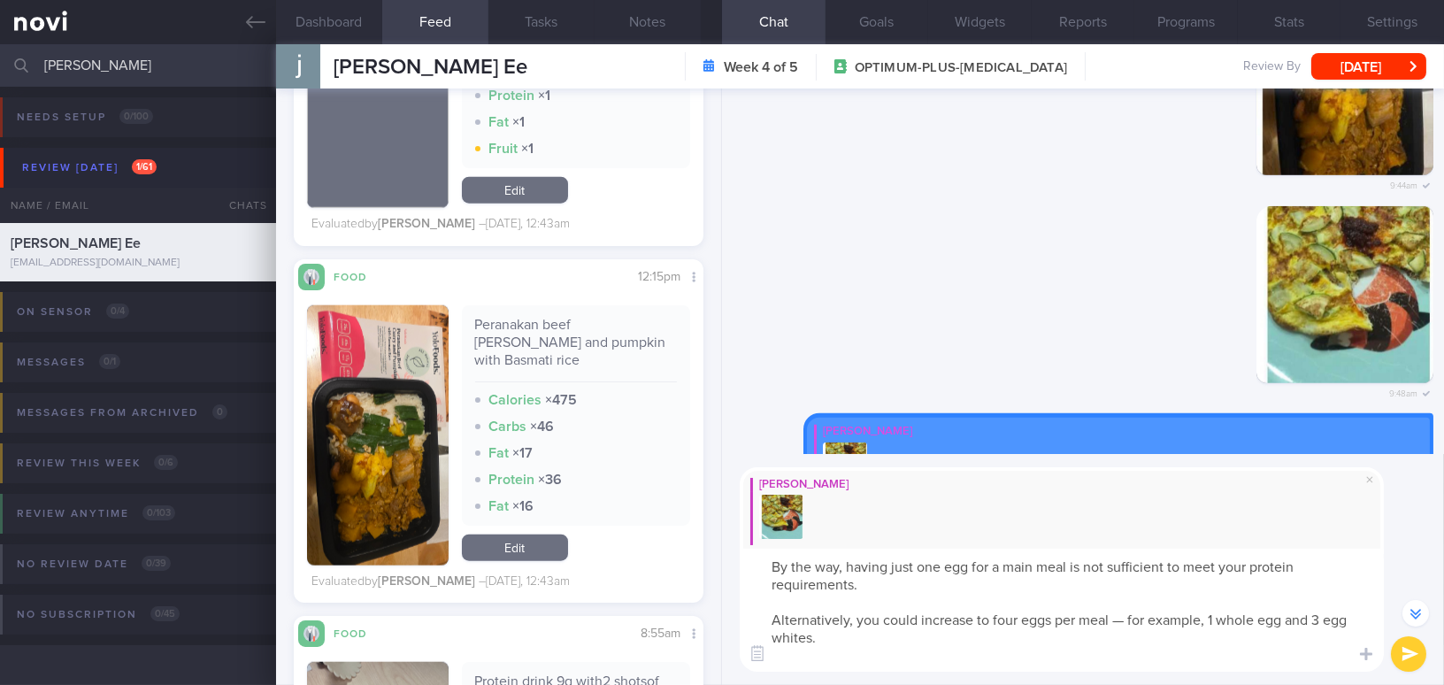
scroll to position [-827, 0]
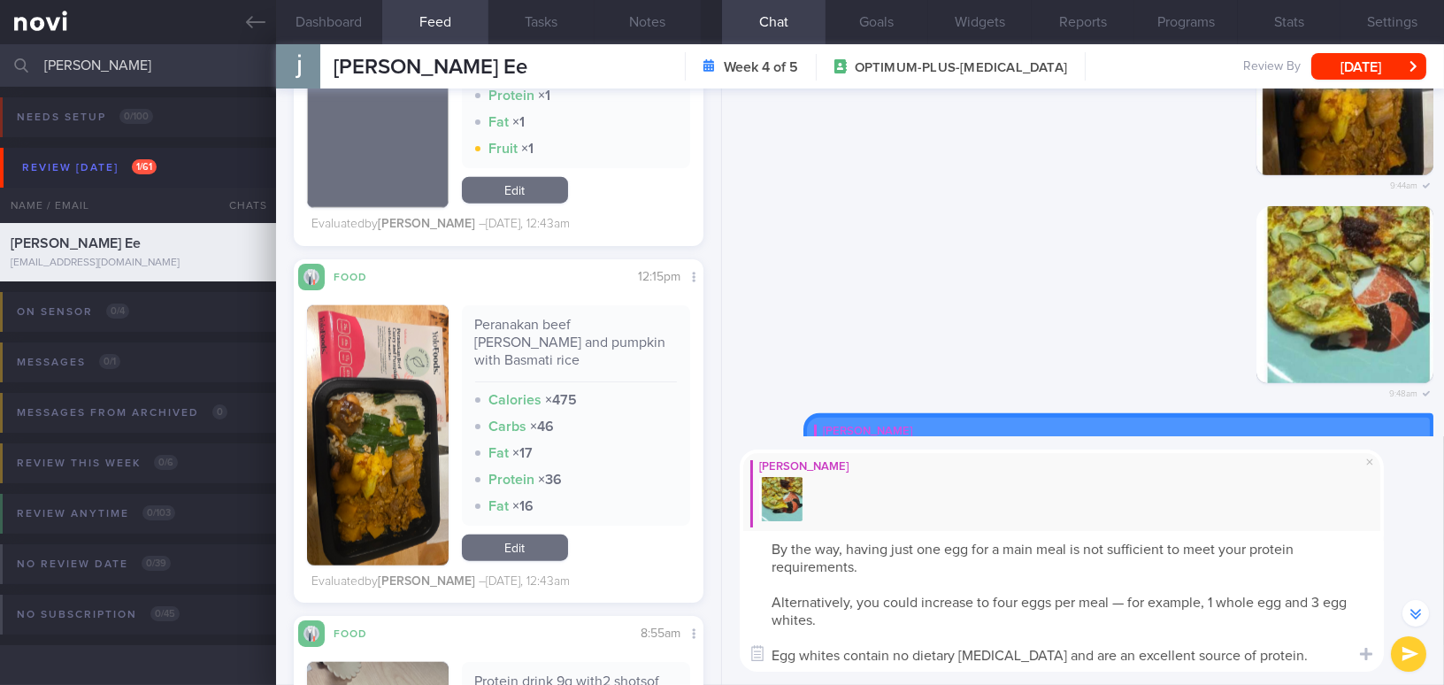
drag, startPoint x: 941, startPoint y: 571, endPoint x: 743, endPoint y: 571, distance: 198.2
click at [743, 571] on textarea "By the way, having just one egg for a main meal is not sufficient to meet your …" at bounding box center [1062, 601] width 644 height 141
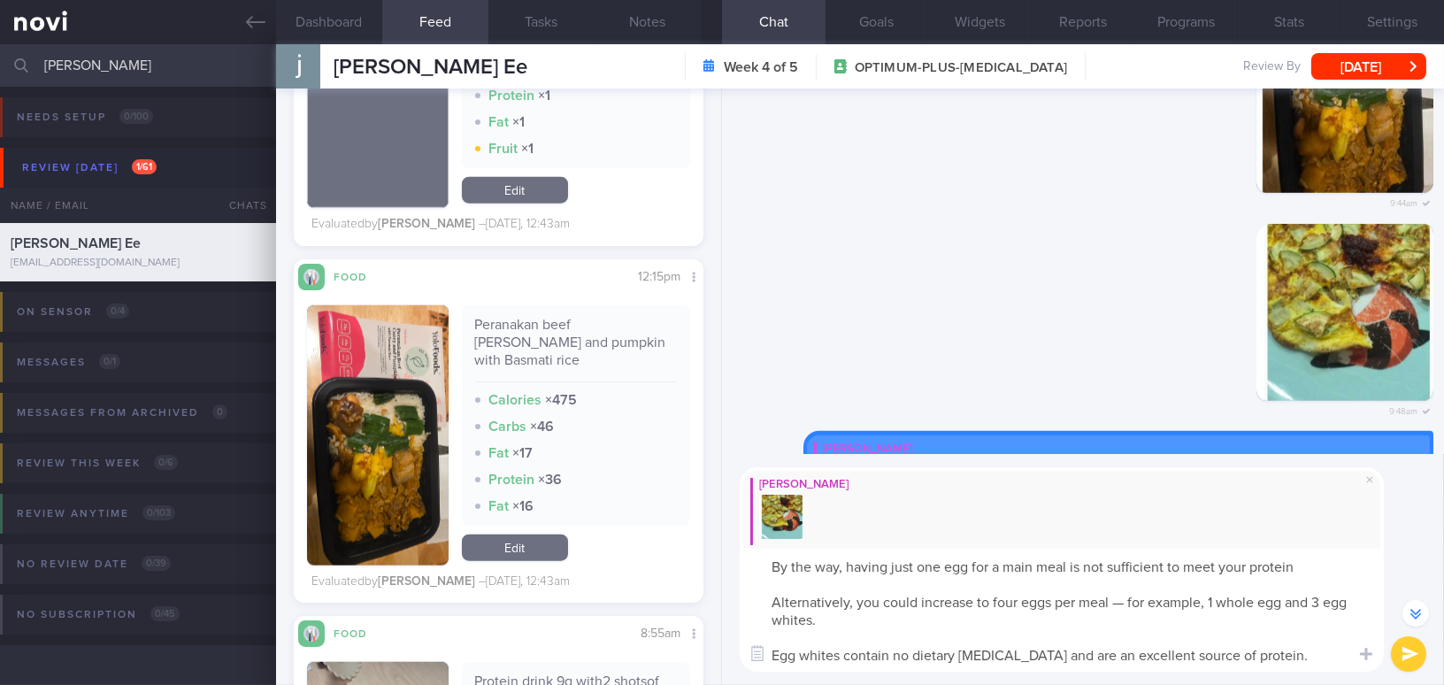
scroll to position [-809, 0]
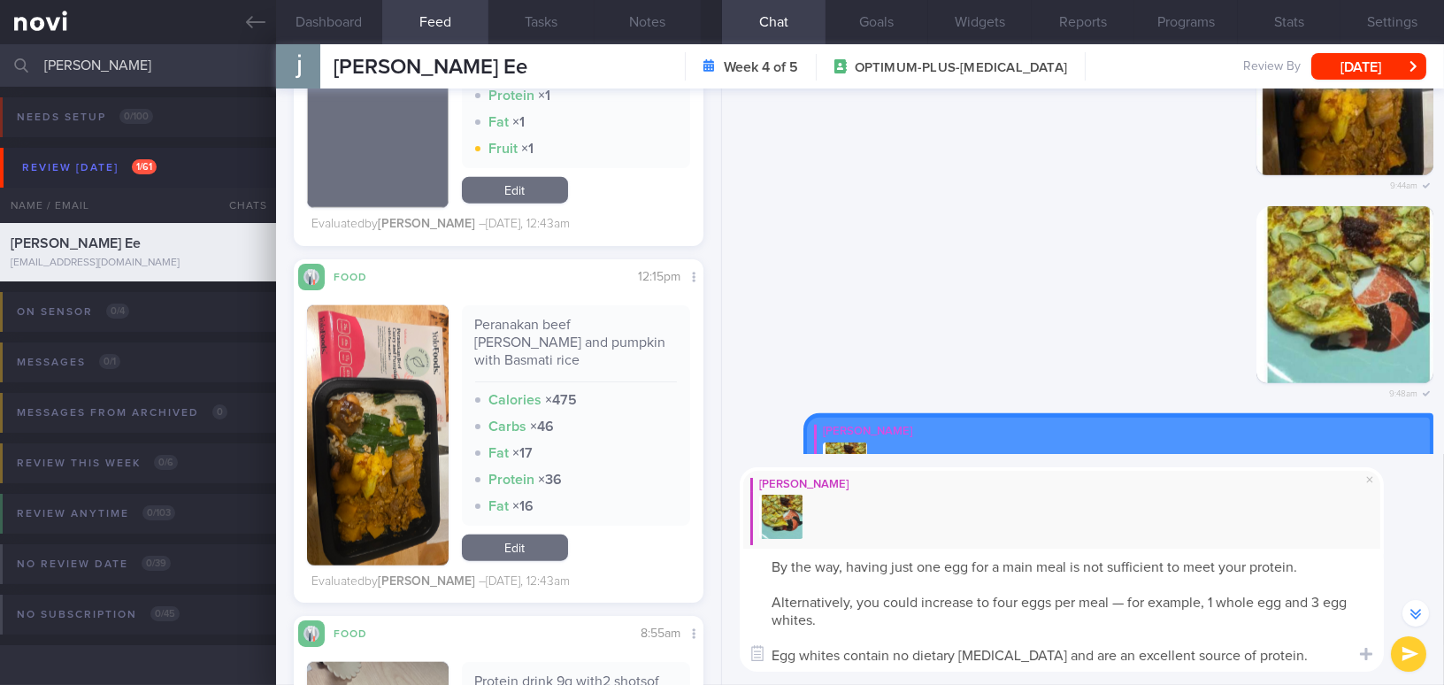
drag, startPoint x: 992, startPoint y: 602, endPoint x: 1014, endPoint y: 602, distance: 22.1
click at [1014, 602] on textarea "By the way, having just one egg for a main meal is not sufficient to meet your …" at bounding box center [1062, 609] width 644 height 123
drag, startPoint x: 860, startPoint y: 597, endPoint x: 716, endPoint y: 594, distance: 144.2
click at [716, 594] on div "Dashboard Feed 242 Tasks Notes Chat Goals Widgets Reports Programs Stats Settin…" at bounding box center [860, 364] width 1168 height 640
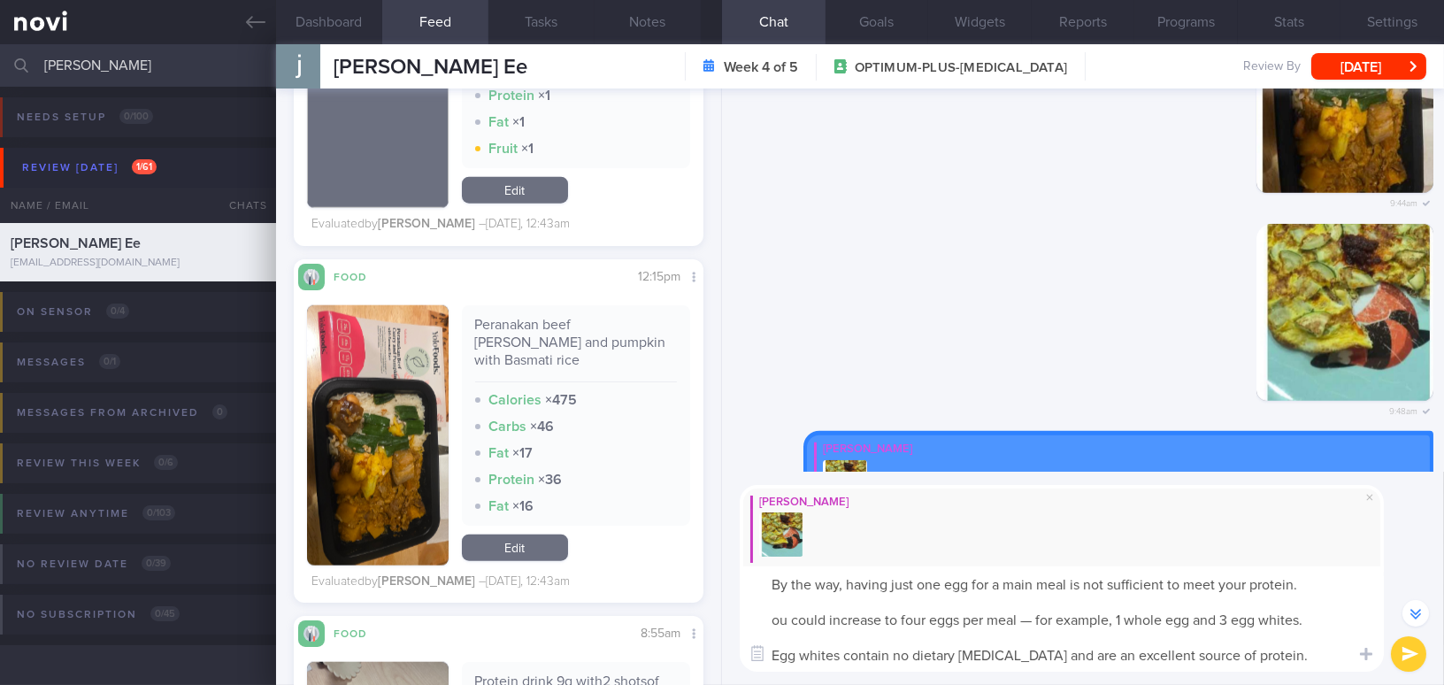
scroll to position [-792, 0]
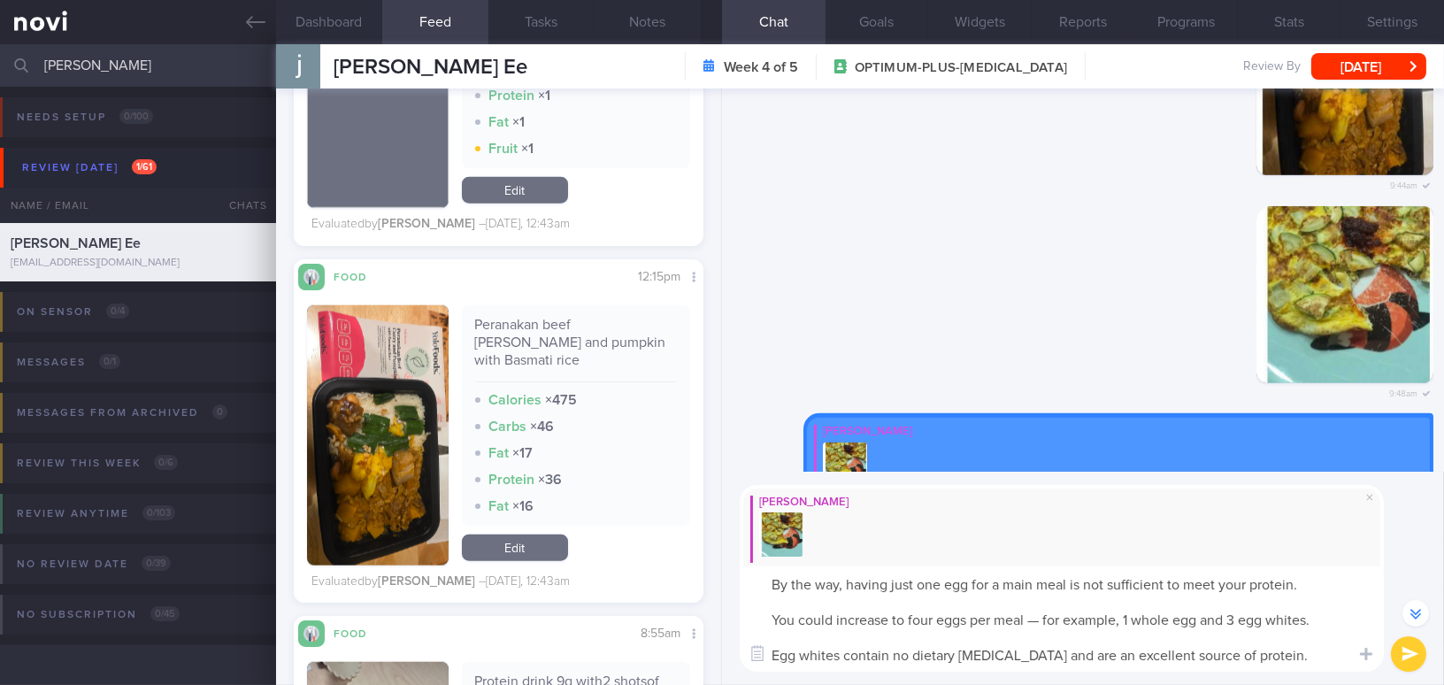
drag, startPoint x: 908, startPoint y: 612, endPoint x: 933, endPoint y: 617, distance: 26.2
click at [933, 617] on textarea "By the way, having just one egg for a main meal is not sufficient to meet your …" at bounding box center [1062, 618] width 644 height 105
drag, startPoint x: 1013, startPoint y: 617, endPoint x: 1104, endPoint y: 615, distance: 91.2
click at [1104, 615] on textarea "By the way, having just one egg for a main meal is not sufficient to meet your …" at bounding box center [1062, 618] width 644 height 105
type textarea "By the way, having just one egg for a main meal is not sufficient to meet your …"
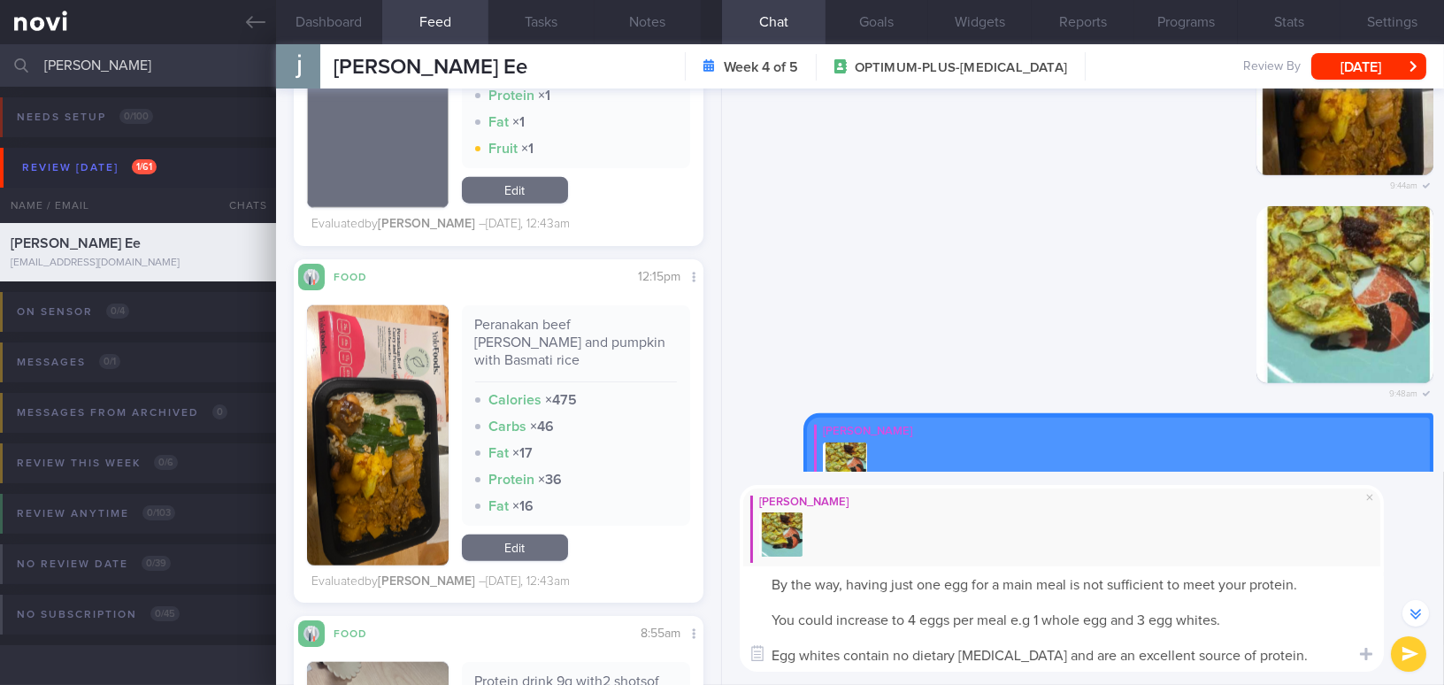
click at [1400, 647] on button "submit" at bounding box center [1408, 653] width 35 height 35
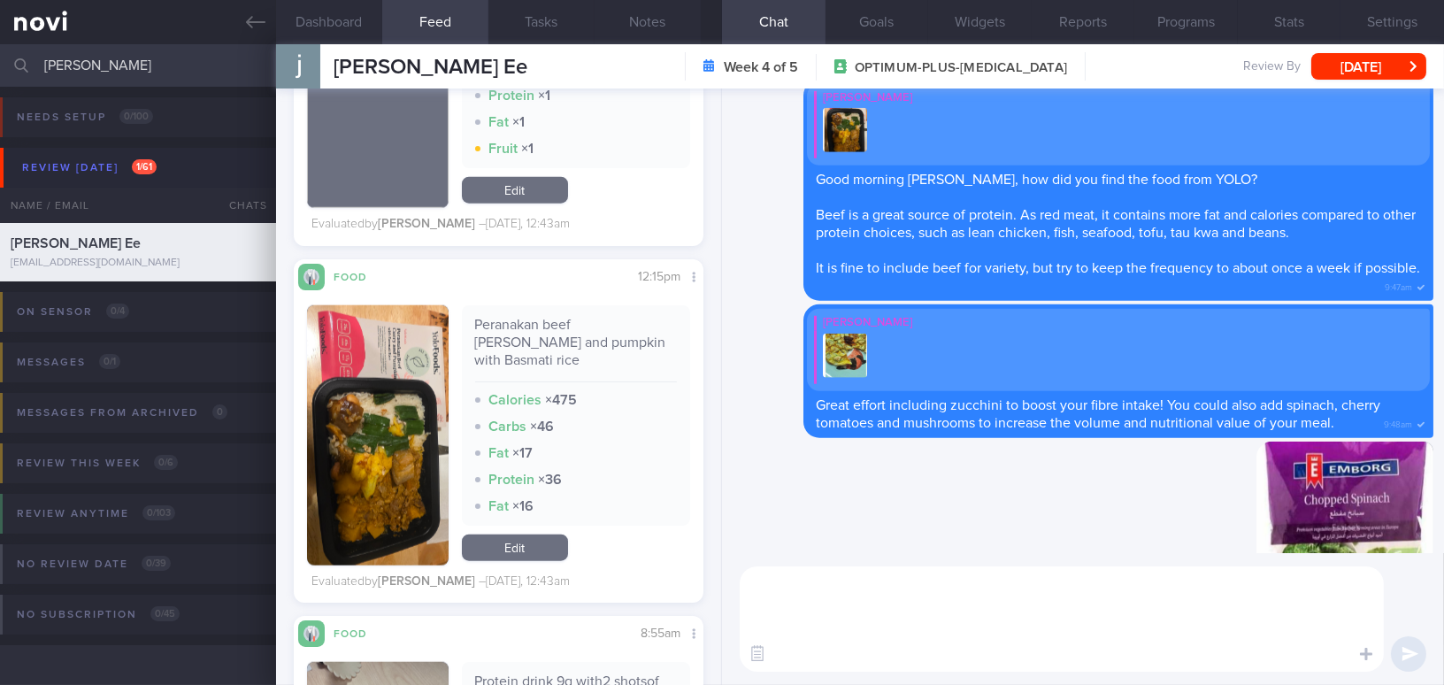
scroll to position [0, 0]
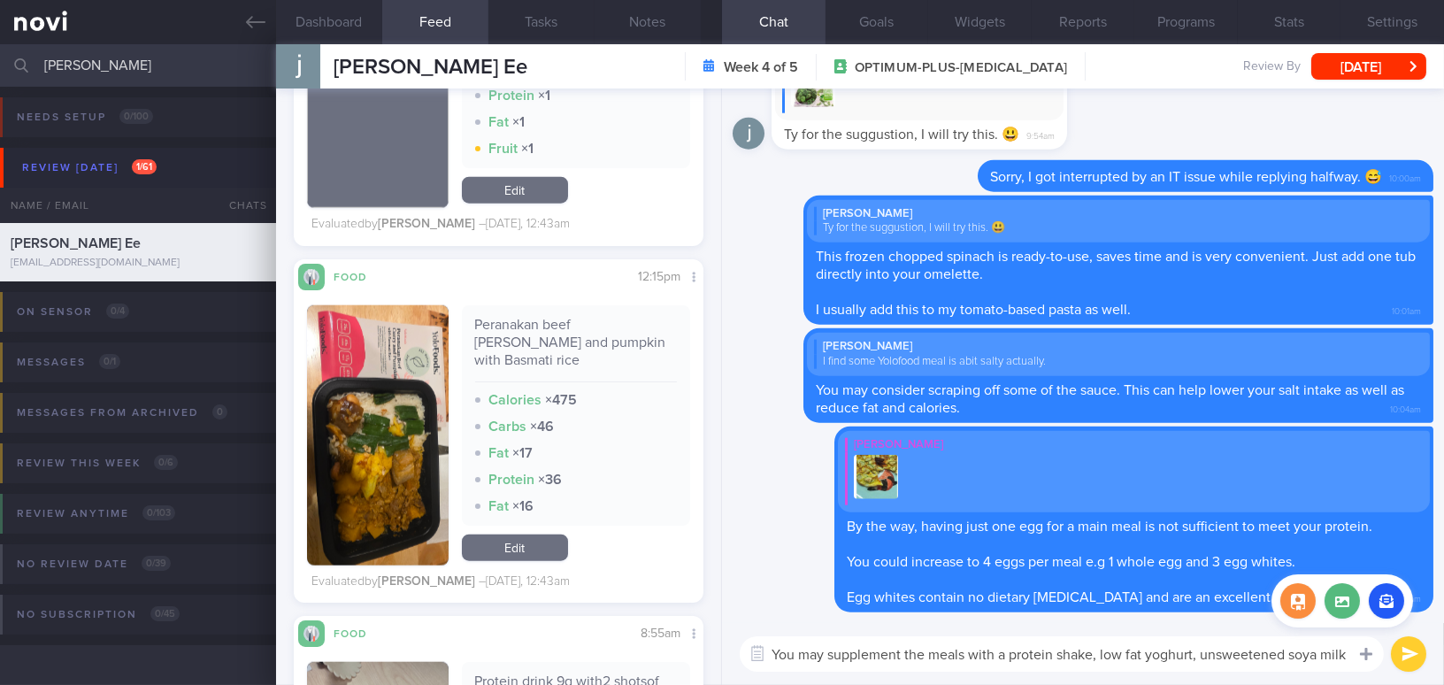
click at [1350, 652] on div at bounding box center [1366, 653] width 32 height 34
drag, startPoint x: 1344, startPoint y: 652, endPoint x: 591, endPoint y: 612, distance: 753.9
click at [591, 612] on div "Dashboard Feed 242 Tasks Notes Chat Goals Widgets Reports Programs Stats Settin…" at bounding box center [860, 364] width 1168 height 640
click at [794, 647] on textarea "You may supplement the meals with a protein shake, low fat yoghurt, unsweetened…" at bounding box center [1062, 653] width 644 height 35
drag, startPoint x: 1345, startPoint y: 653, endPoint x: 670, endPoint y: 636, distance: 675.2
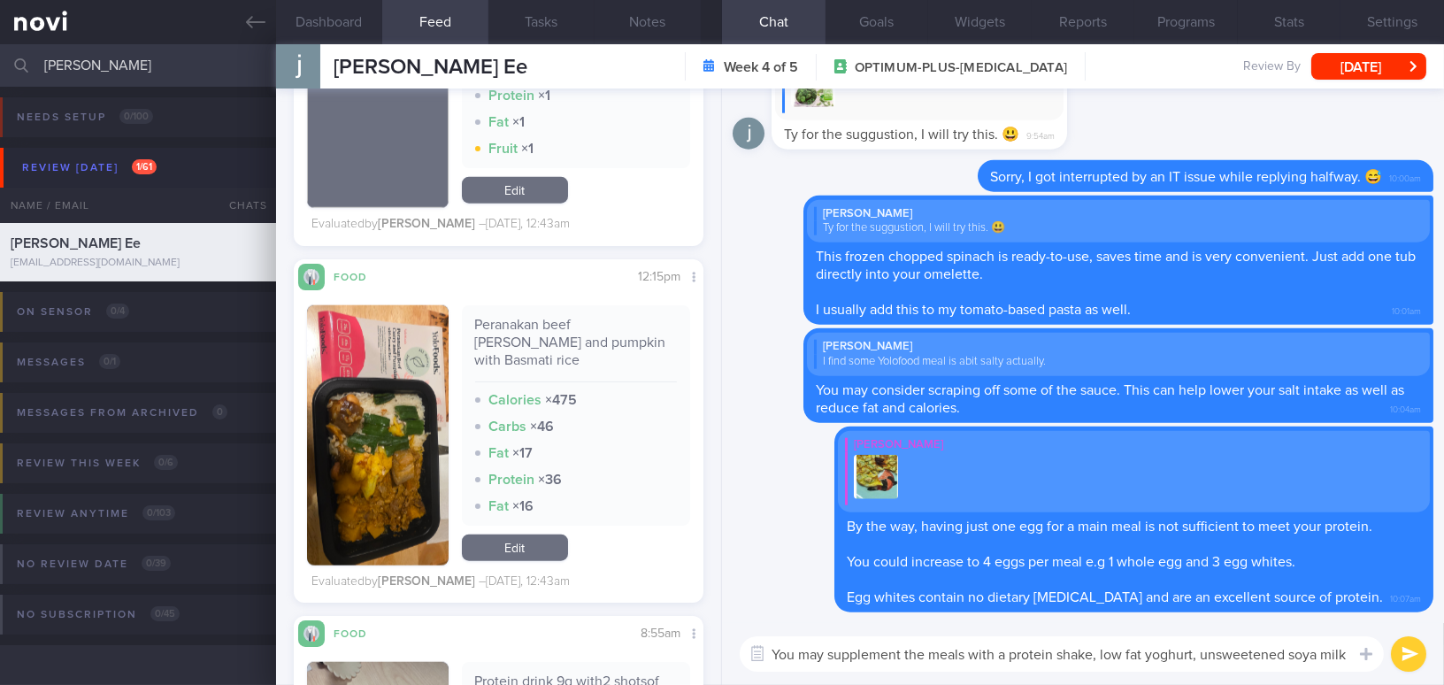
click at [670, 636] on div "Dashboard Feed 242 Tasks Notes Chat Goals Widgets Reports Programs Stats Settin…" at bounding box center [860, 364] width 1168 height 640
paste textarea "your meals with a protein shake, low-fat yoghurt, or unsweetened soy milk."
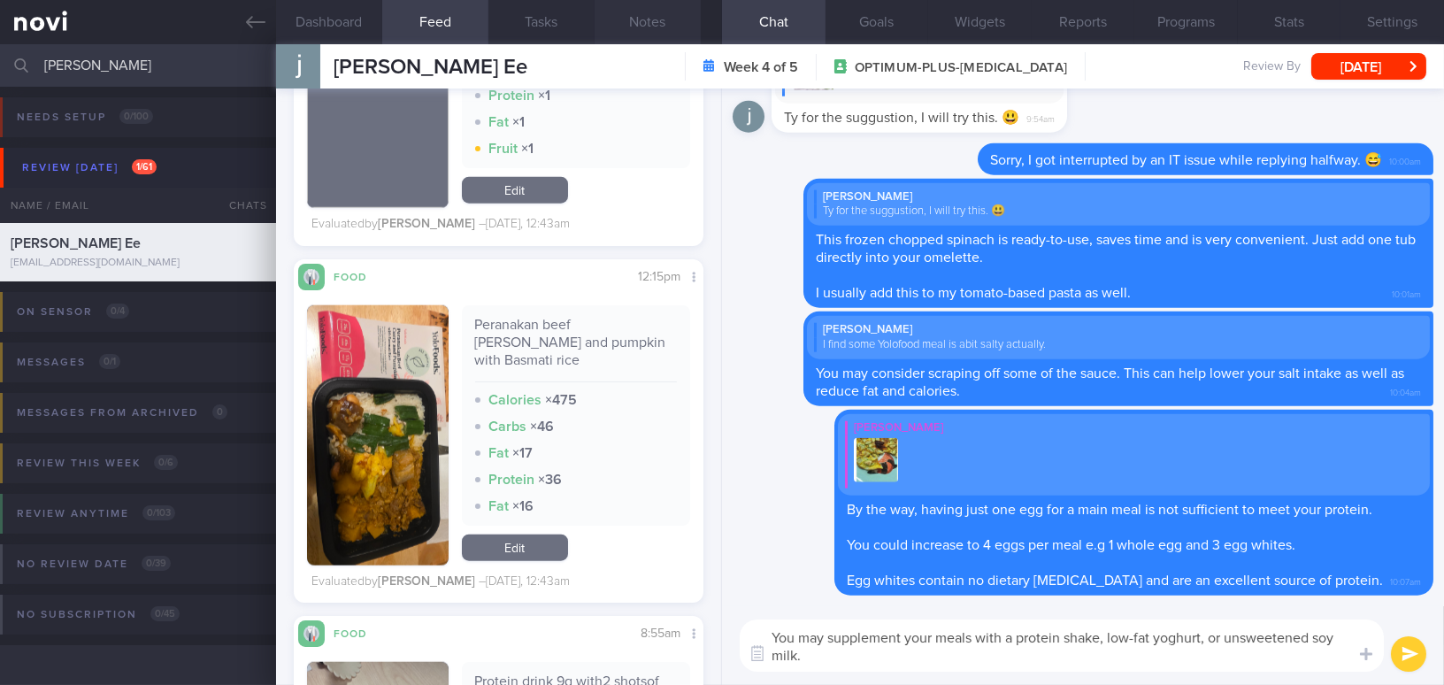
type textarea "You may supplement your meals with a protein shake, low-fat yoghurt, or unsweet…"
click at [659, 19] on button "Notes" at bounding box center [647, 22] width 106 height 44
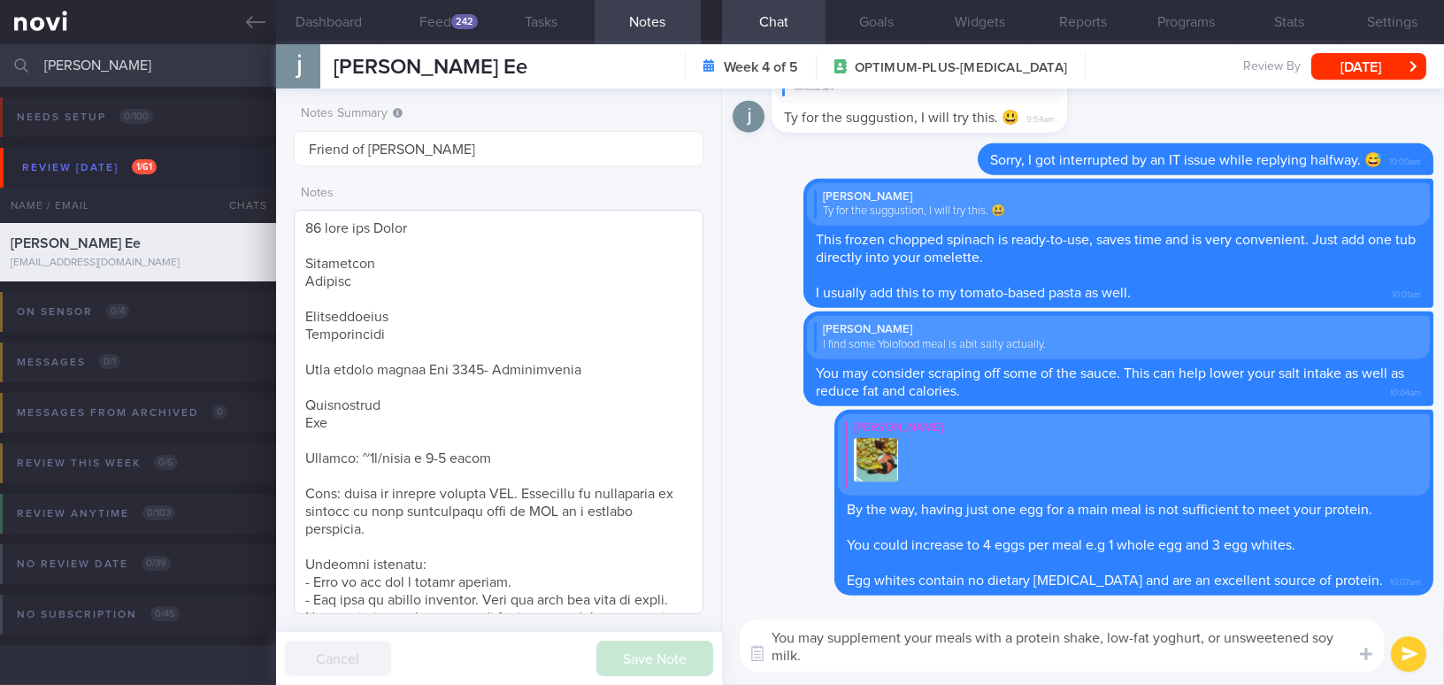
scroll to position [428, 0]
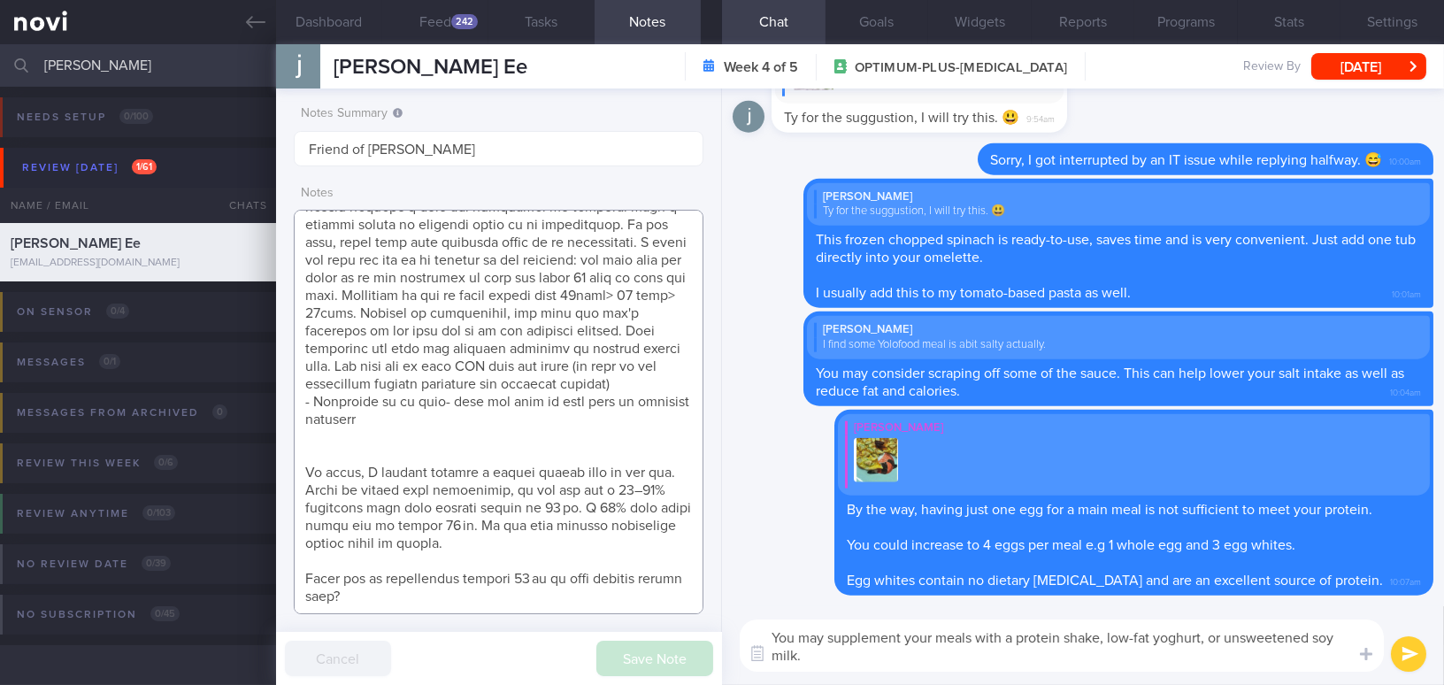
click at [449, 597] on textarea at bounding box center [499, 412] width 410 height 404
drag, startPoint x: 304, startPoint y: 457, endPoint x: 441, endPoint y: 602, distance: 199.6
click at [441, 602] on textarea at bounding box center [499, 412] width 410 height 404
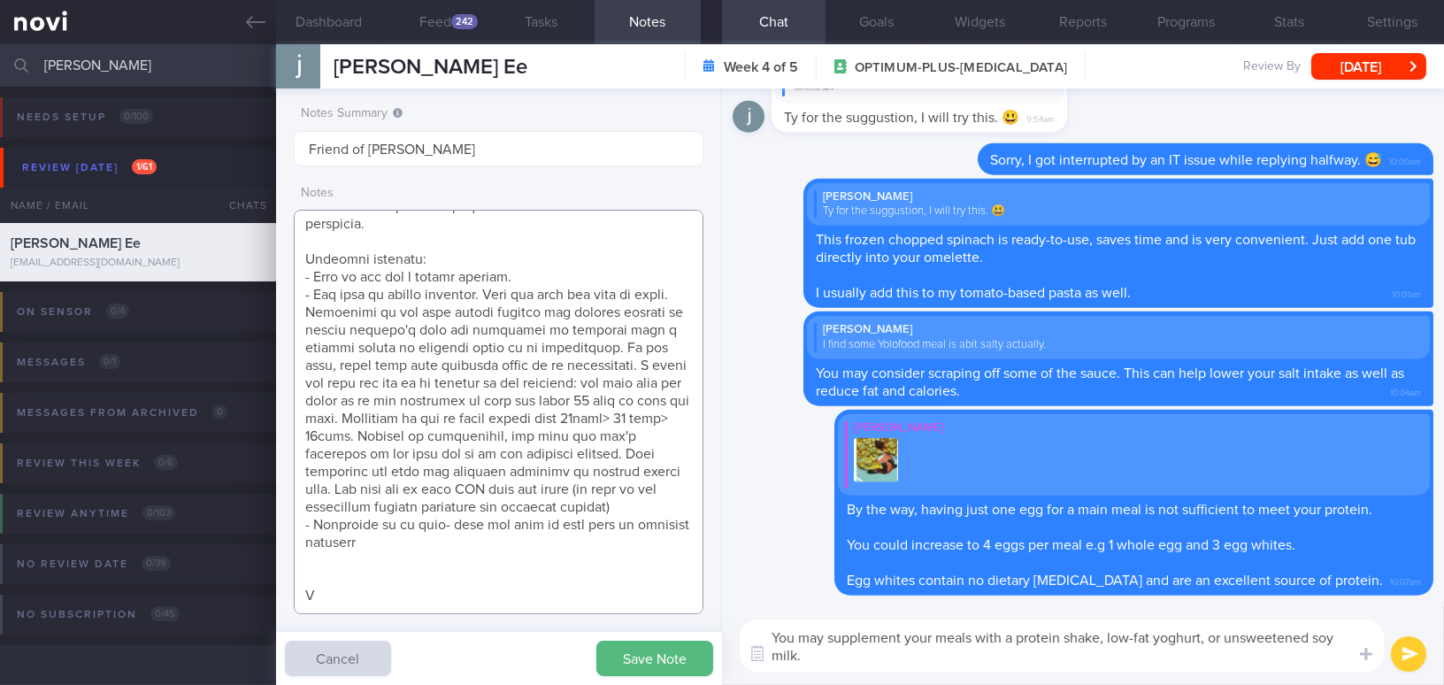
scroll to position [304, 0]
type textarea "48 year old Woman Occupation Finance Comorbidities Dyslipidemia Last health scr…"
click at [651, 659] on button "Save Note" at bounding box center [654, 657] width 117 height 35
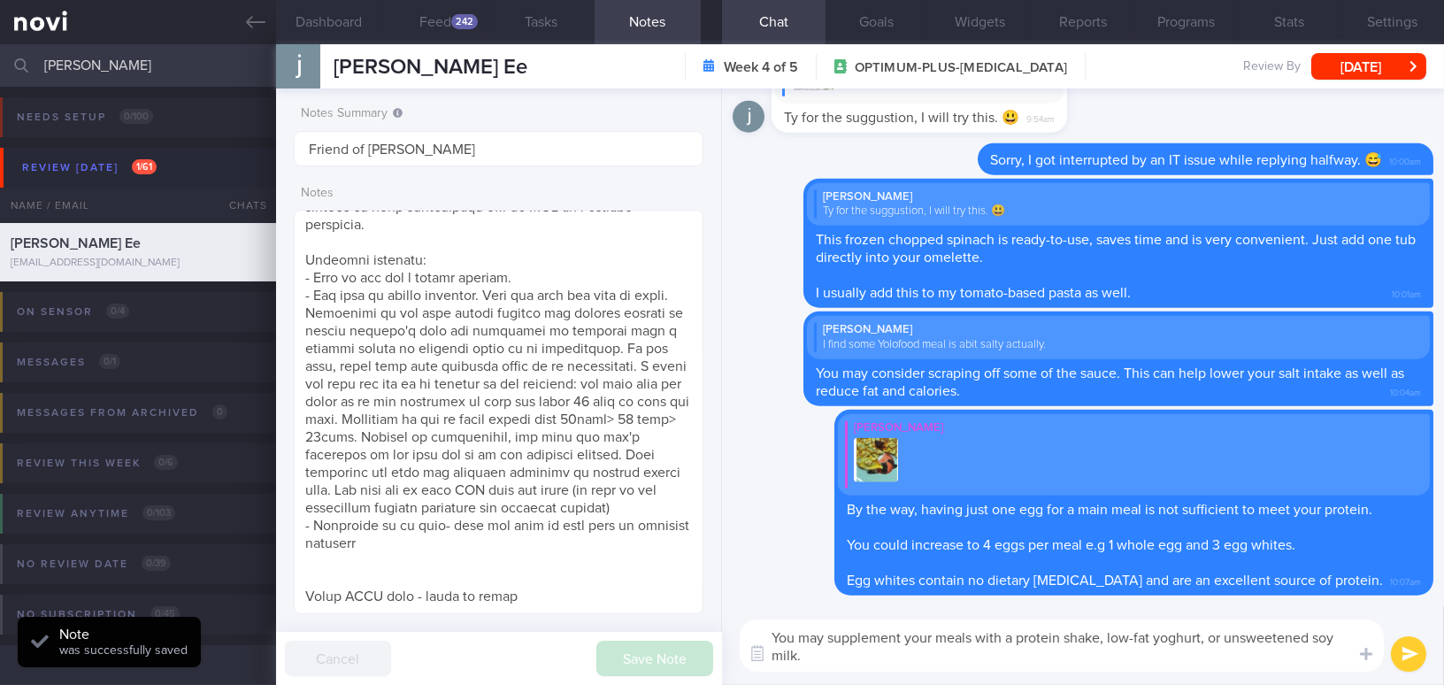
click at [1203, 640] on textarea "You may supplement your meals with a protein shake, low-fat yoghurt, or unsweet…" at bounding box center [1062, 645] width 644 height 52
click at [1132, 640] on textarea "You may supplement your meals with a protein shake, low-fat yoghurt or unsweete…" at bounding box center [1062, 645] width 644 height 52
type textarea "You may supplement your meals with a protein shake, low-fat yoghurt or unsweete…"
click at [1406, 656] on button "submit" at bounding box center [1408, 653] width 35 height 35
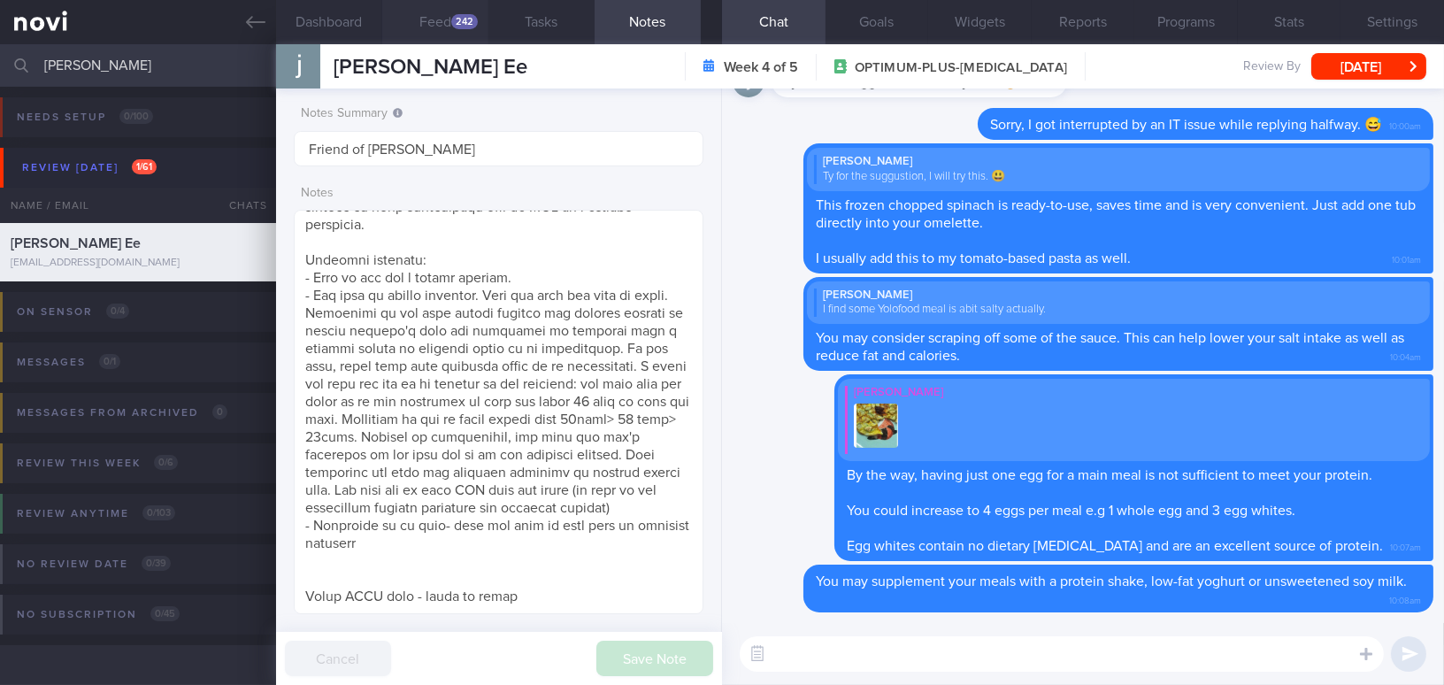
click at [440, 24] on button "Feed 242" at bounding box center [435, 22] width 106 height 44
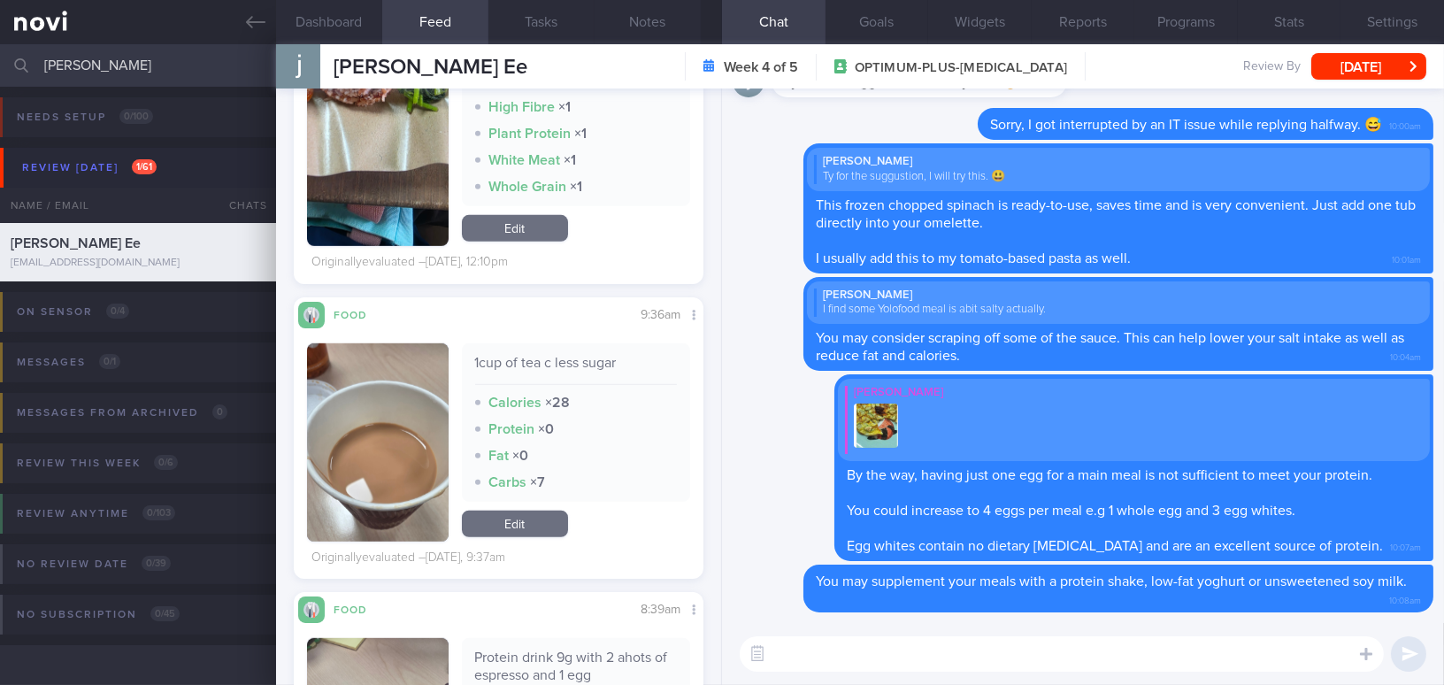
scroll to position [2090, 0]
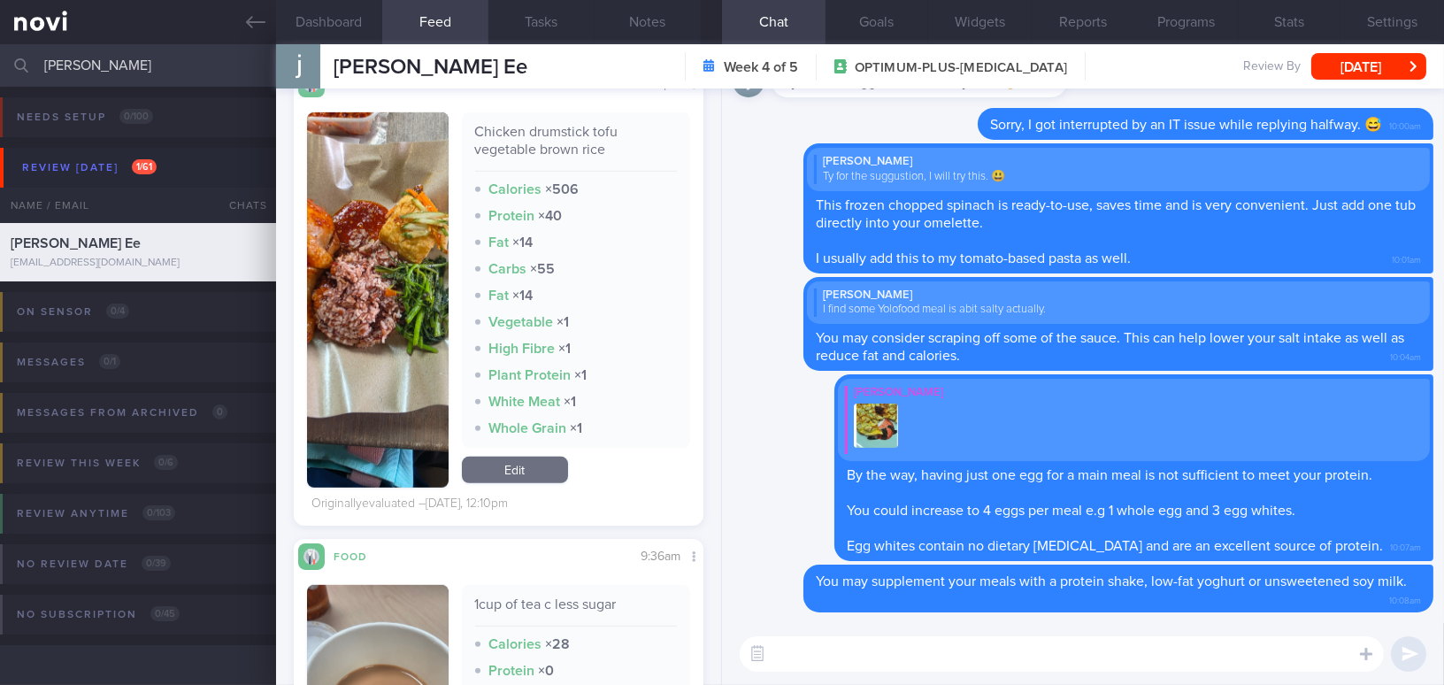
click at [349, 254] on button "button" at bounding box center [378, 299] width 142 height 375
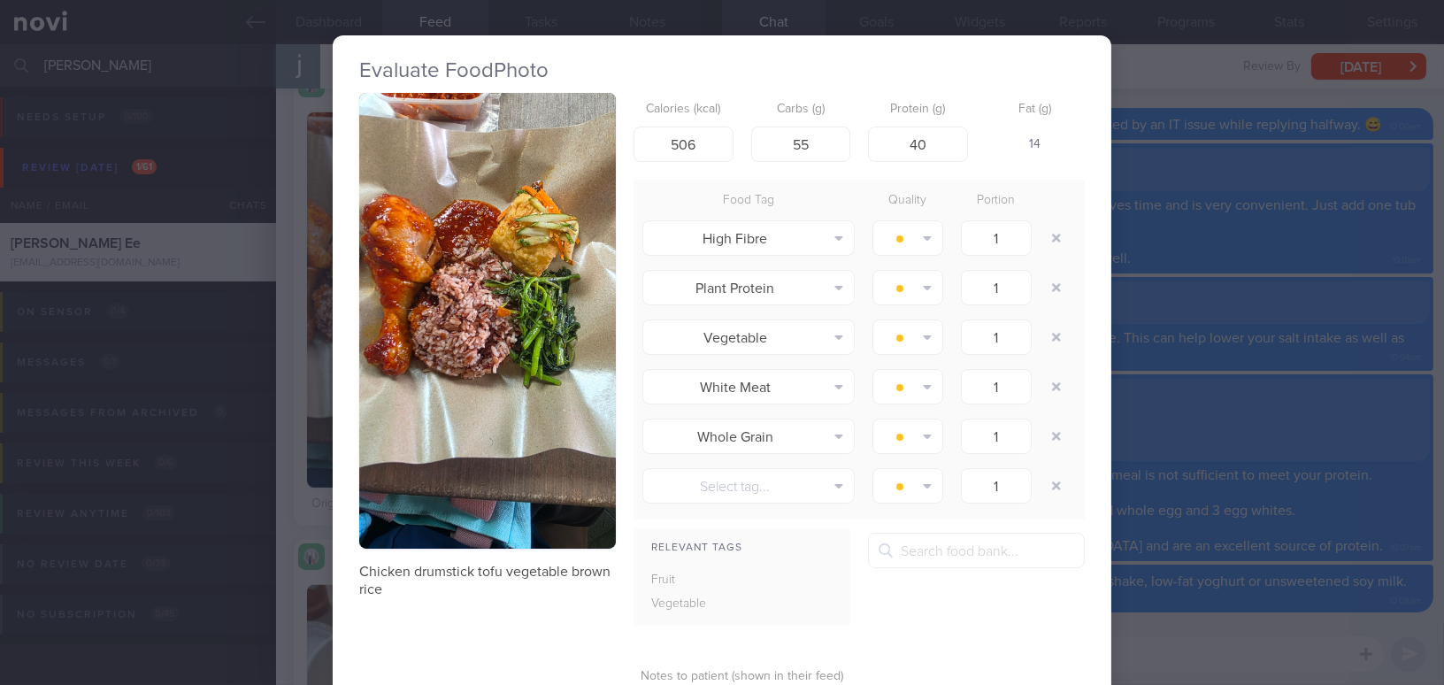
click at [1241, 422] on div "Evaluate Food Photo Chicken drumstick tofu vegetable brown rice Calories (kcal)…" at bounding box center [722, 342] width 1444 height 685
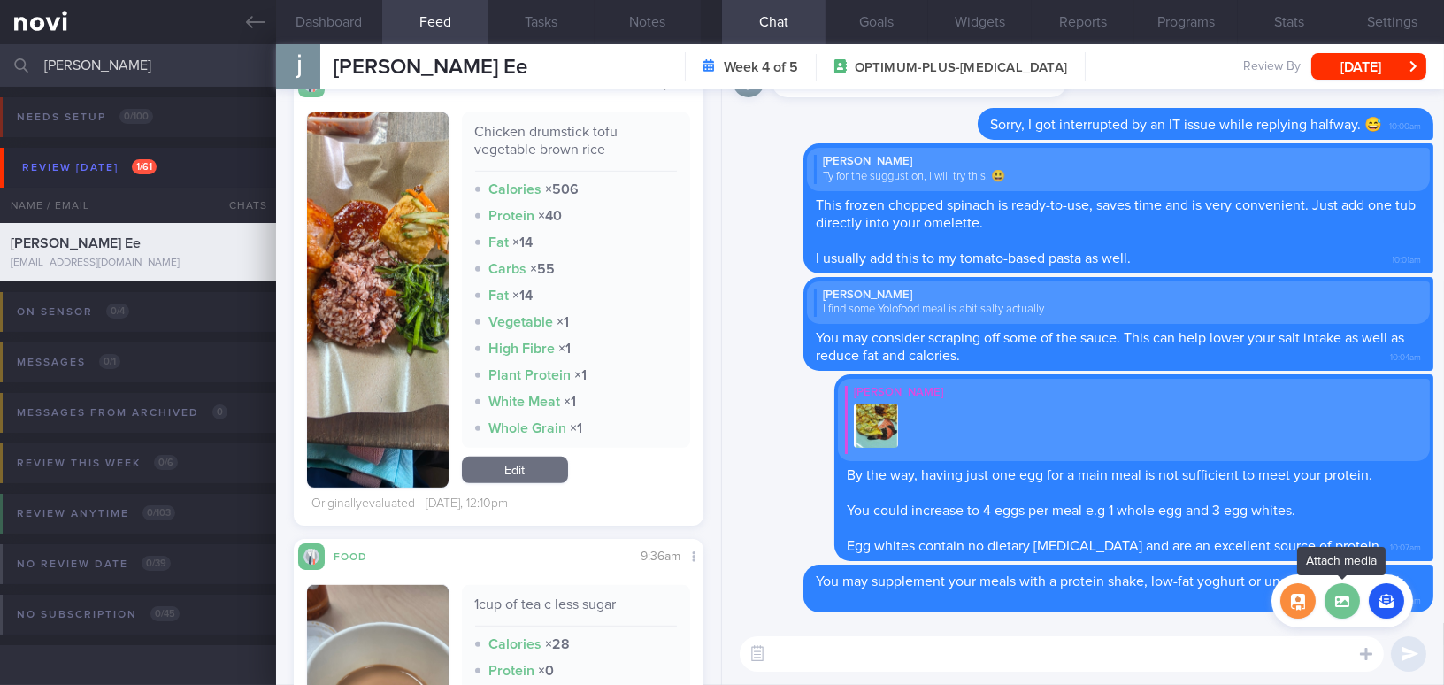
click at [1346, 595] on label at bounding box center [1341, 600] width 35 height 35
click at [0, 0] on input "file" at bounding box center [0, 0] width 0 height 0
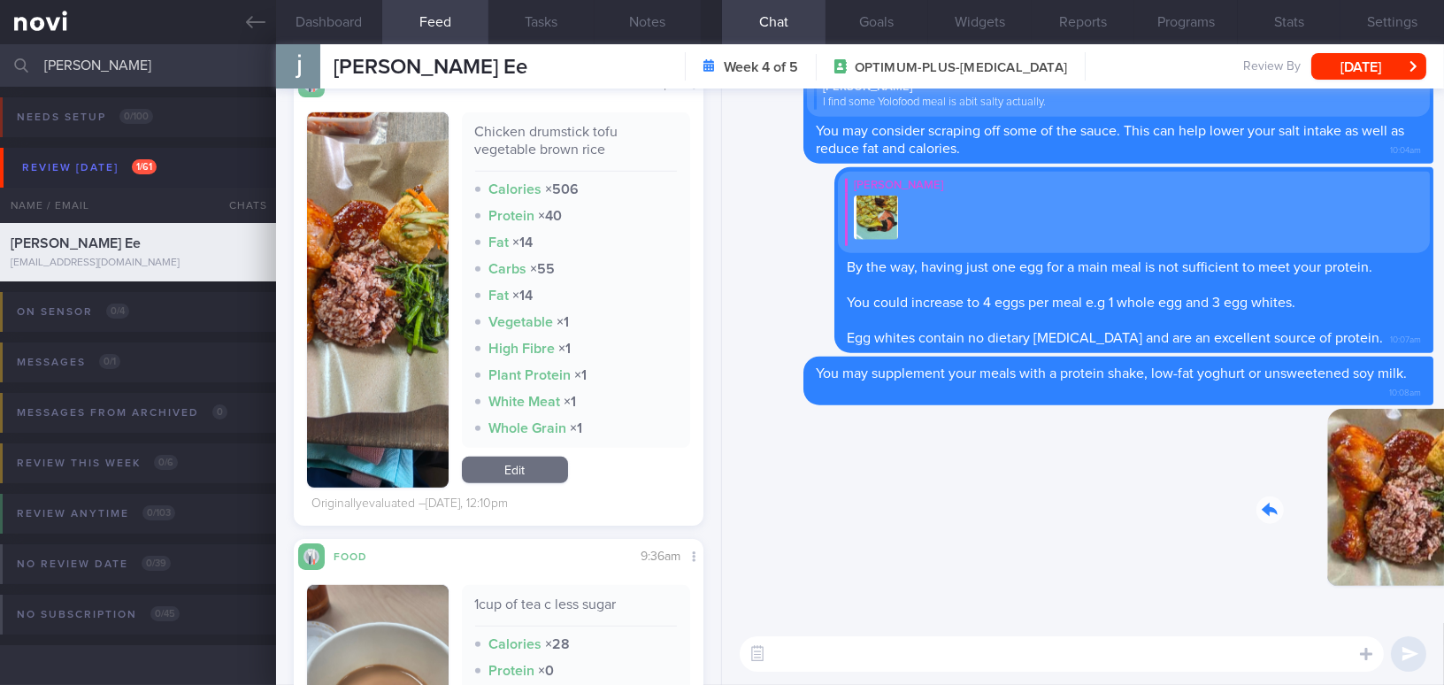
drag, startPoint x: 1305, startPoint y: 535, endPoint x: 1451, endPoint y: 548, distance: 146.6
click at [1443, 548] on html "You are offline! Some functionality will be unavailable Patients New Users Coac…" at bounding box center [722, 342] width 1444 height 685
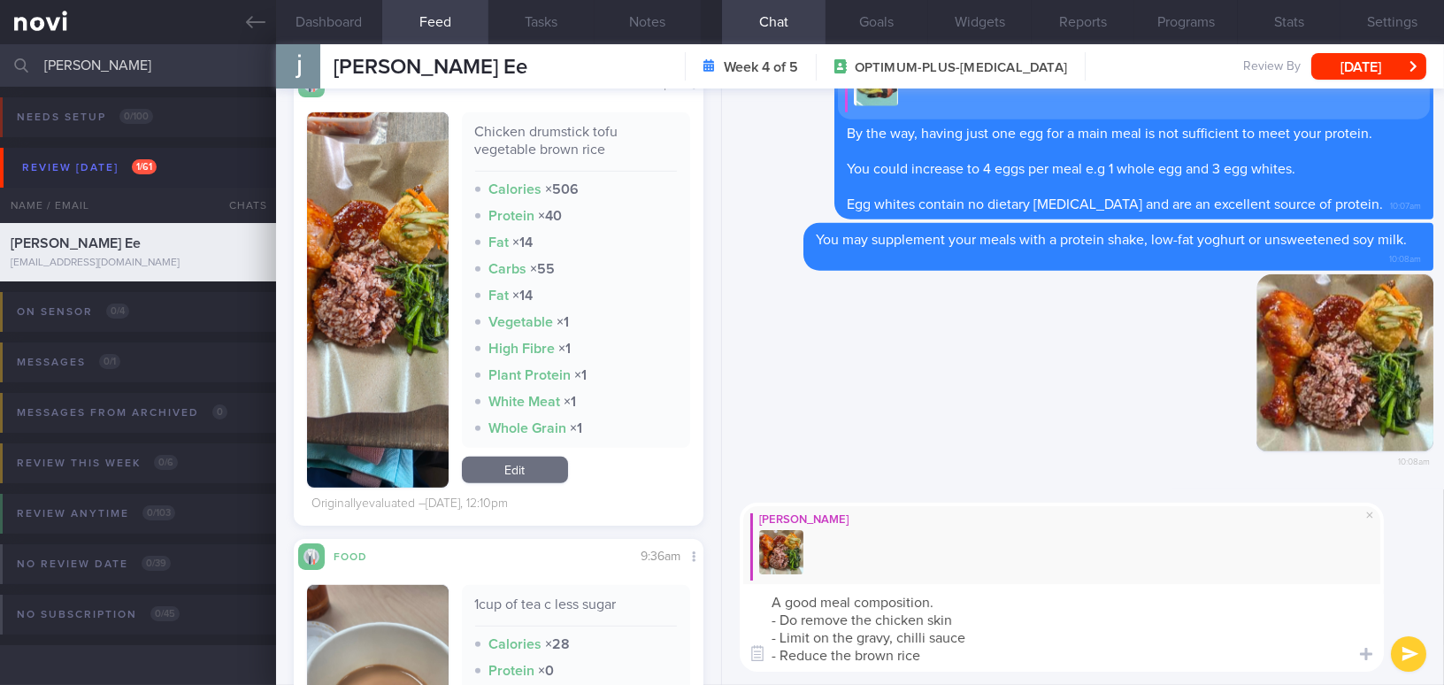
click at [368, 342] on button "button" at bounding box center [378, 299] width 142 height 375
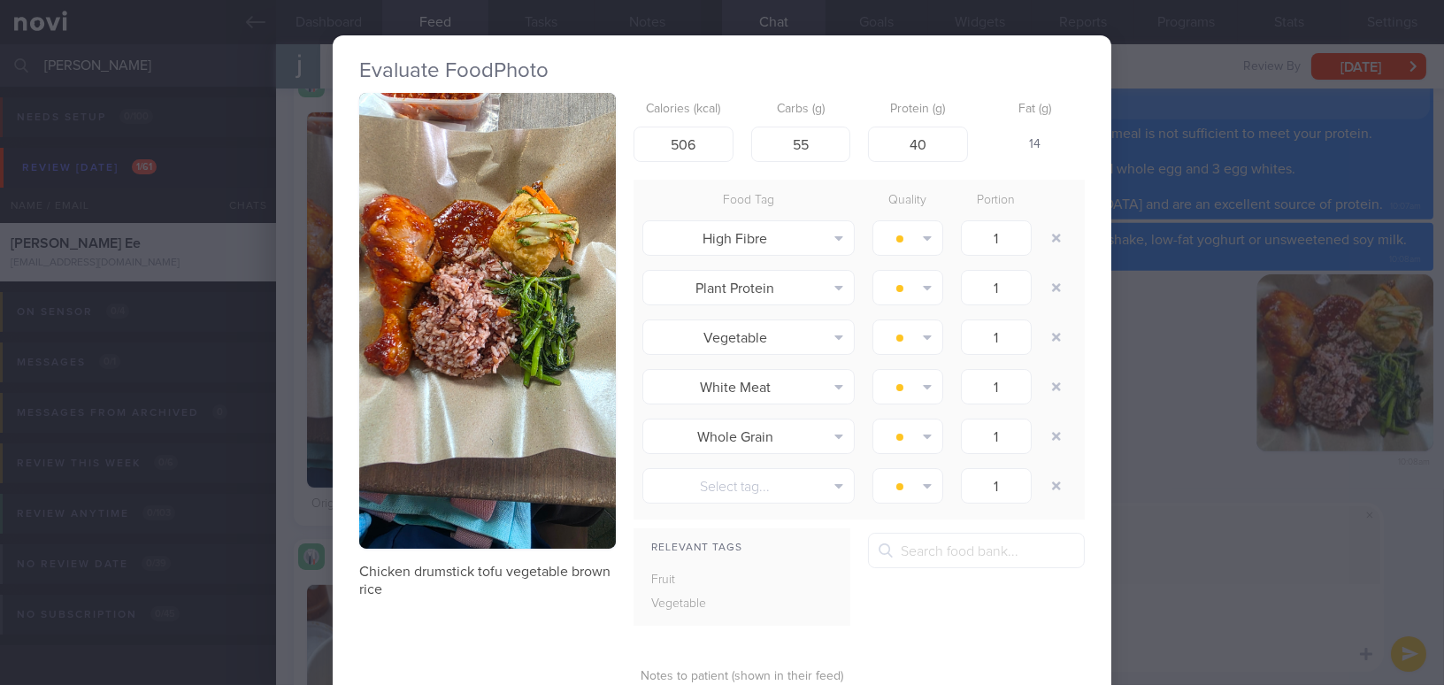
click at [1194, 590] on div "Evaluate Food Photo Chicken drumstick tofu vegetable brown rice Calories (kcal)…" at bounding box center [722, 342] width 1444 height 685
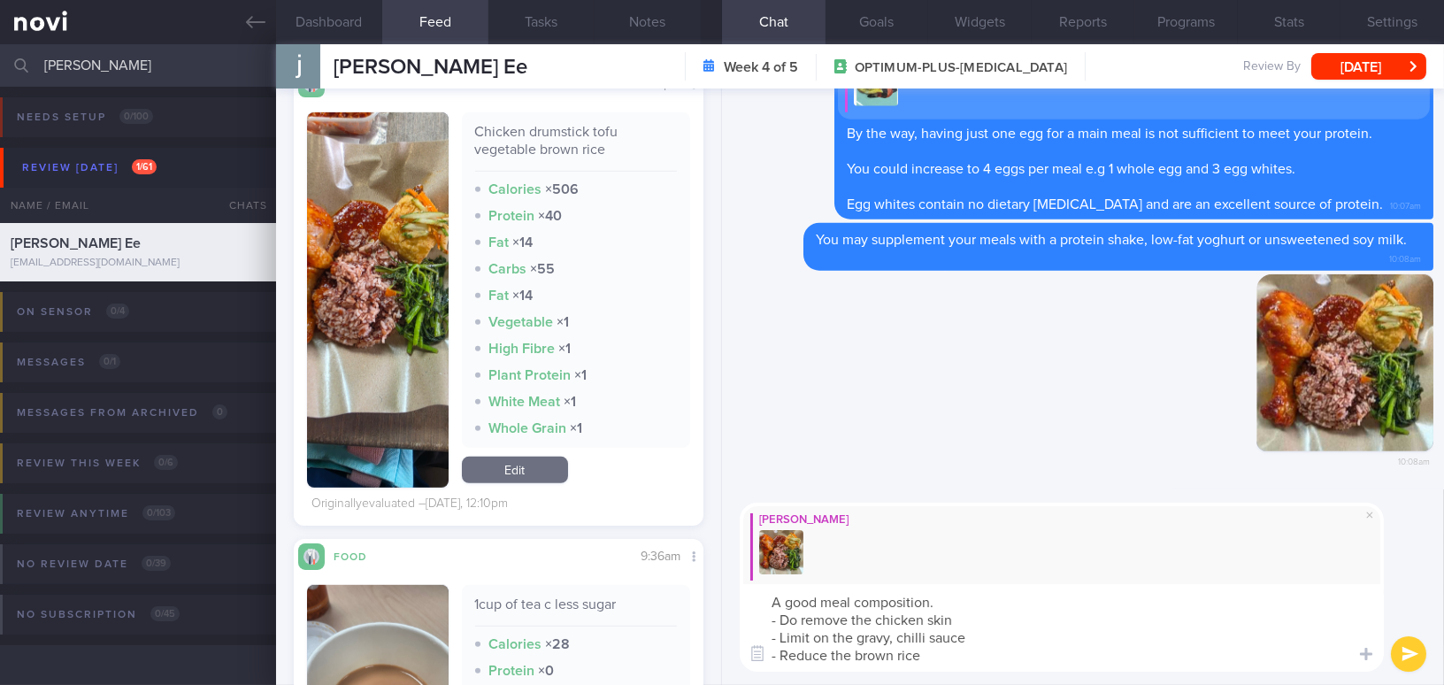
click at [1040, 668] on textarea "A good meal composition. - Do remove the chicken skin - Limit on the gravy, chi…" at bounding box center [1062, 628] width 644 height 88
drag, startPoint x: 1038, startPoint y: 661, endPoint x: 682, endPoint y: 587, distance: 363.1
click at [682, 587] on div "Dashboard Feed 242 Tasks Notes Chat Goals Widgets Reports Programs Stats Settin…" at bounding box center [860, 364] width 1168 height 640
click at [812, 623] on textarea "A good meal composition. - Do remove the chicken skin - Limit on the gravy, chi…" at bounding box center [1062, 628] width 644 height 88
drag, startPoint x: 1008, startPoint y: 654, endPoint x: 639, endPoint y: 571, distance: 378.8
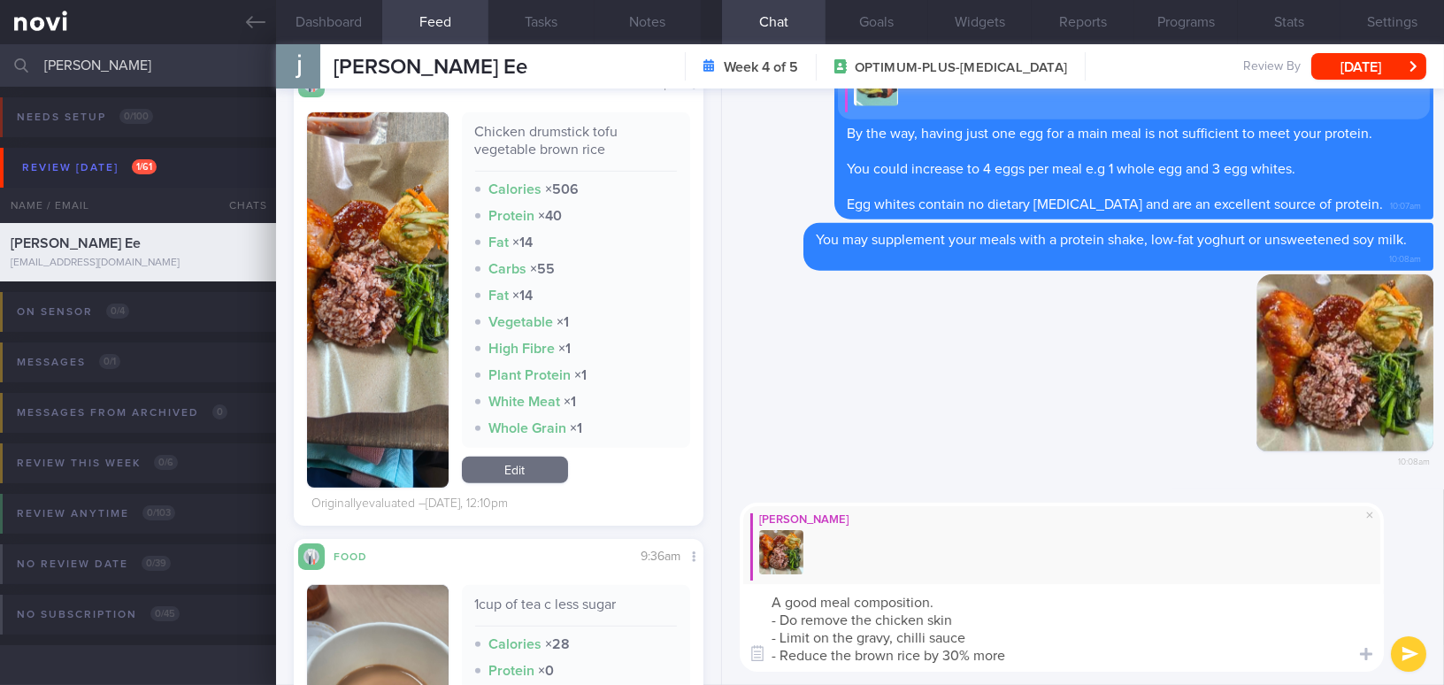
click at [639, 571] on div "Dashboard Feed 242 Tasks Notes Chat Goals Widgets Reports Programs Stats Settin…" at bounding box center [860, 364] width 1168 height 640
paste textarea ": Remove the chicken skin. Limit the gravy and chilli sauce. Reduce the brown r…"
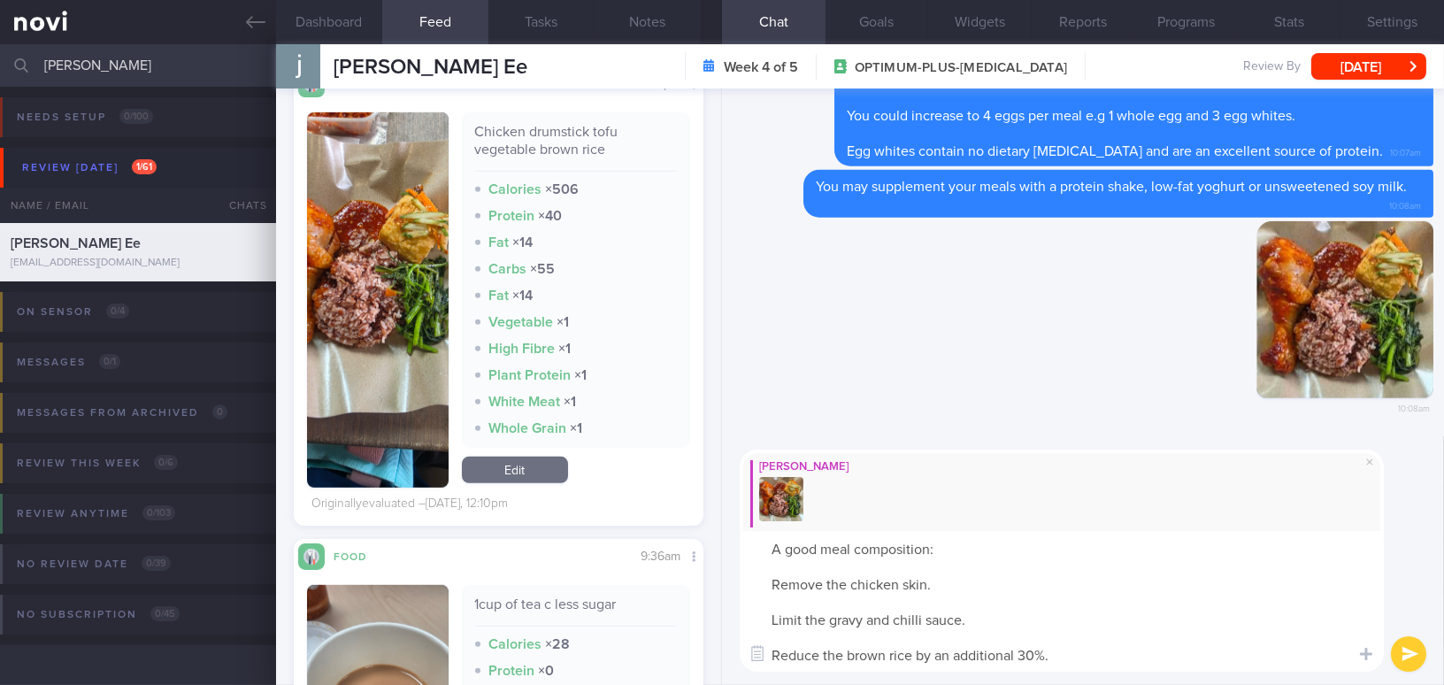
click at [768, 580] on textarea "A good meal composition: Remove the chicken skin. Limit the gravy and chilli sa…" at bounding box center [1062, 601] width 644 height 141
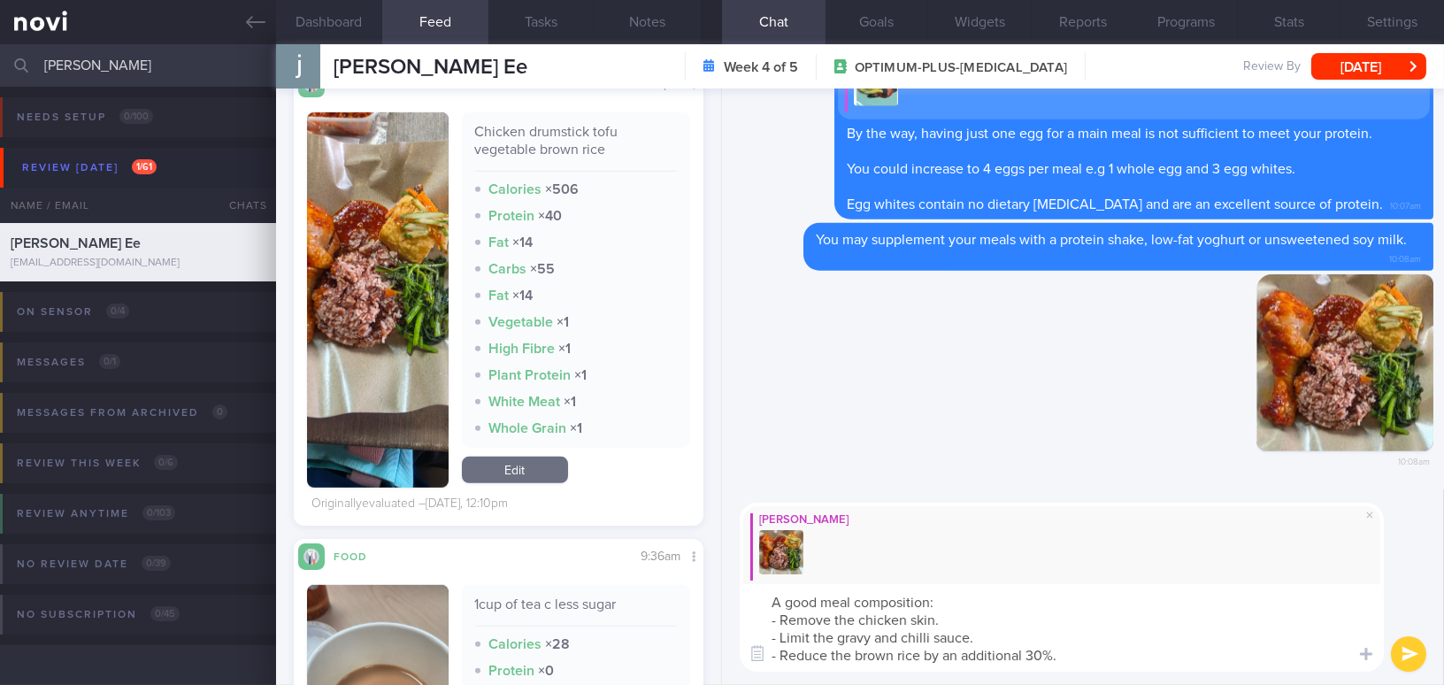
click at [962, 600] on textarea "A good meal composition: - Remove the chicken skin. - Limit the gravy and chill…" at bounding box center [1062, 628] width 644 height 88
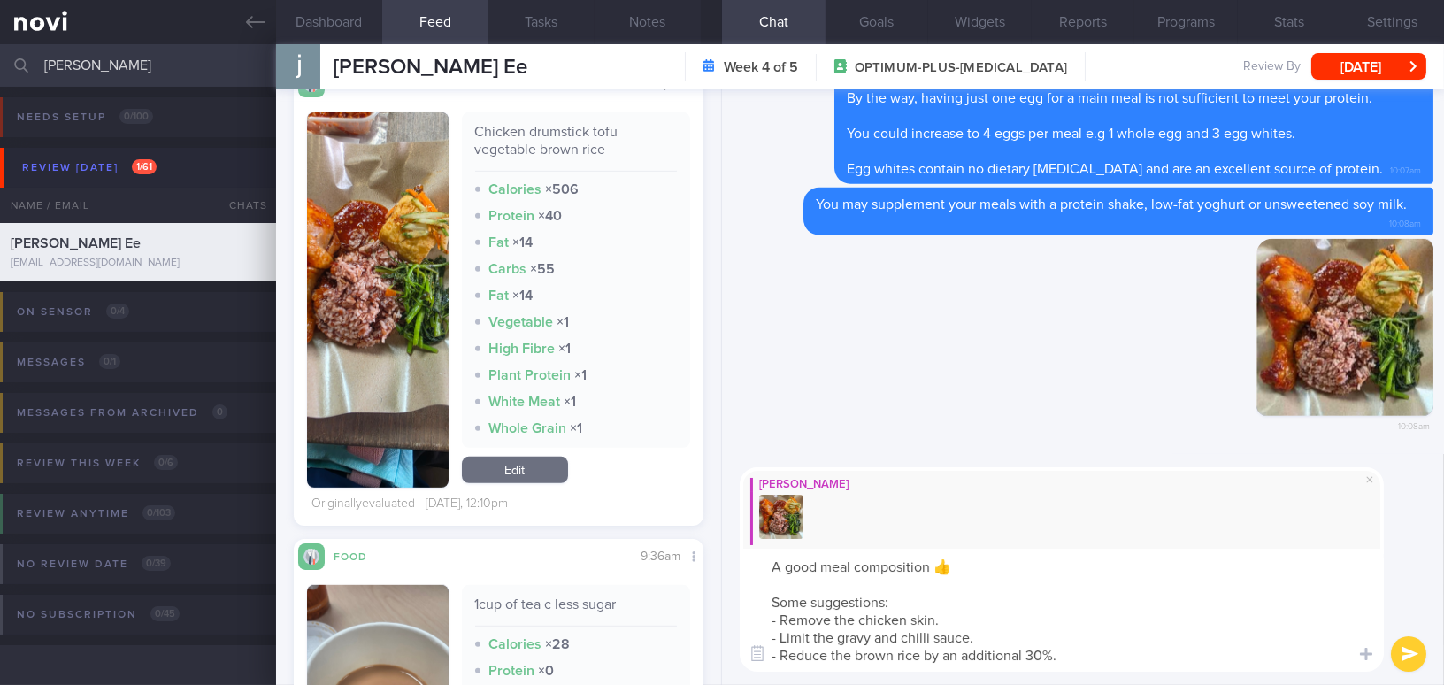
drag, startPoint x: 813, startPoint y: 637, endPoint x: 895, endPoint y: 636, distance: 82.3
click at [895, 636] on textarea "A good meal composition 👍 Some suggestions: - Remove the chicken skin. - Limit …" at bounding box center [1062, 609] width 644 height 123
drag, startPoint x: 942, startPoint y: 654, endPoint x: 1027, endPoint y: 651, distance: 85.0
click at [1027, 651] on textarea "A good meal composition 👍 Some suggestions: - Remove the chicken skin. - Limit …" at bounding box center [1062, 609] width 644 height 123
type textarea "A good meal composition 👍 Some suggestions: - Remove the chicken skin. - Limit …"
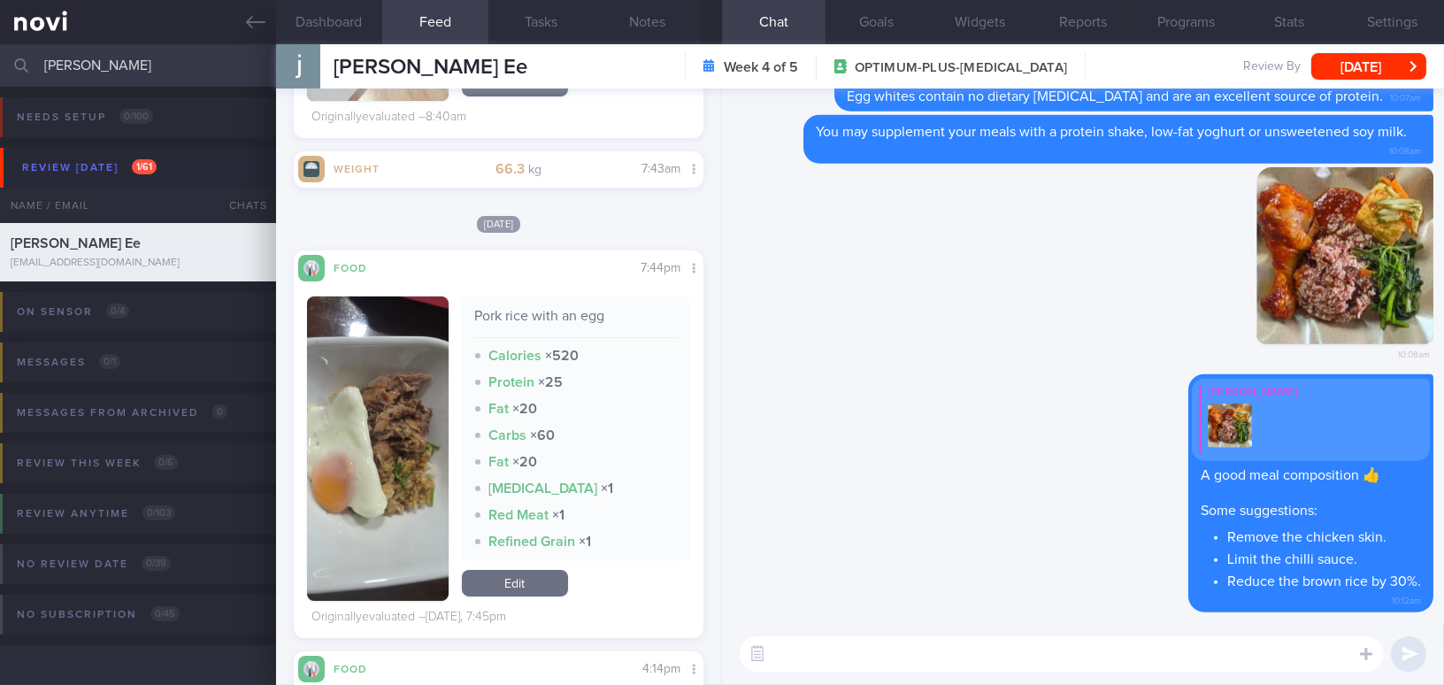
scroll to position [804, 0]
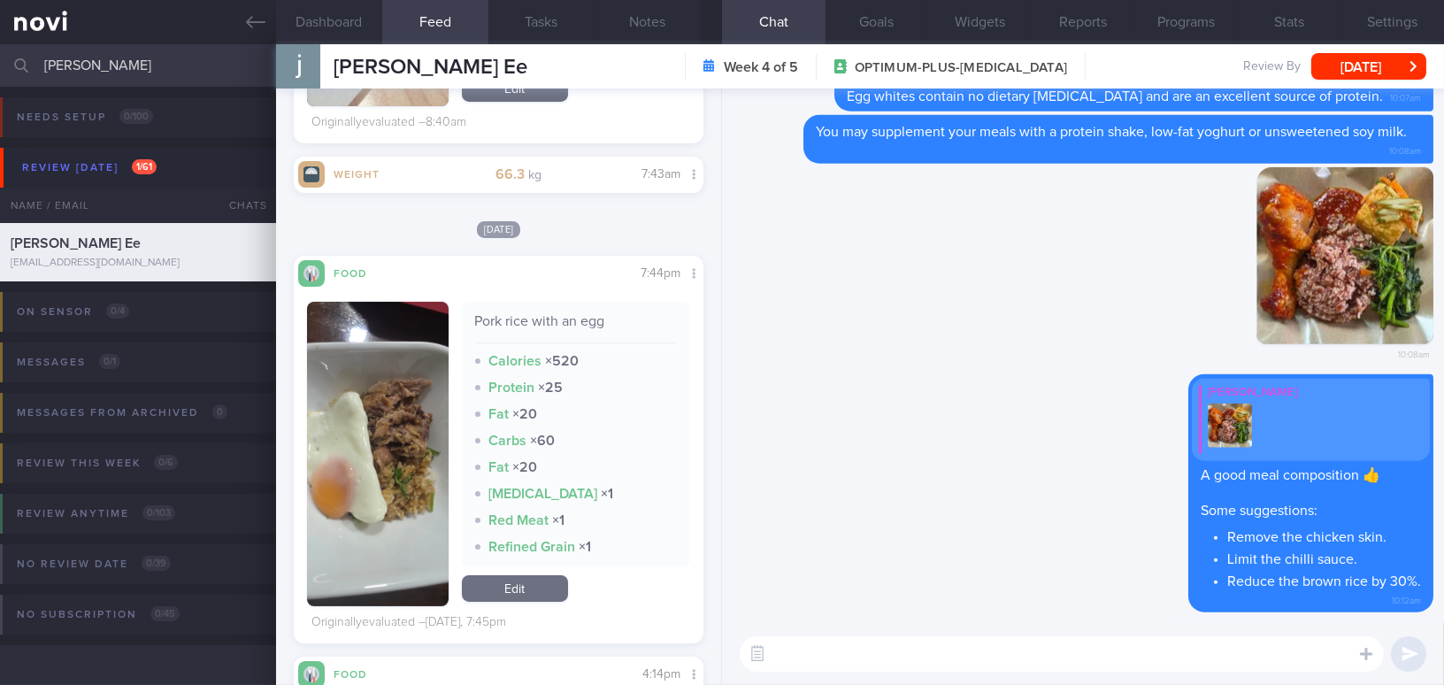
click at [361, 447] on button "button" at bounding box center [378, 454] width 142 height 304
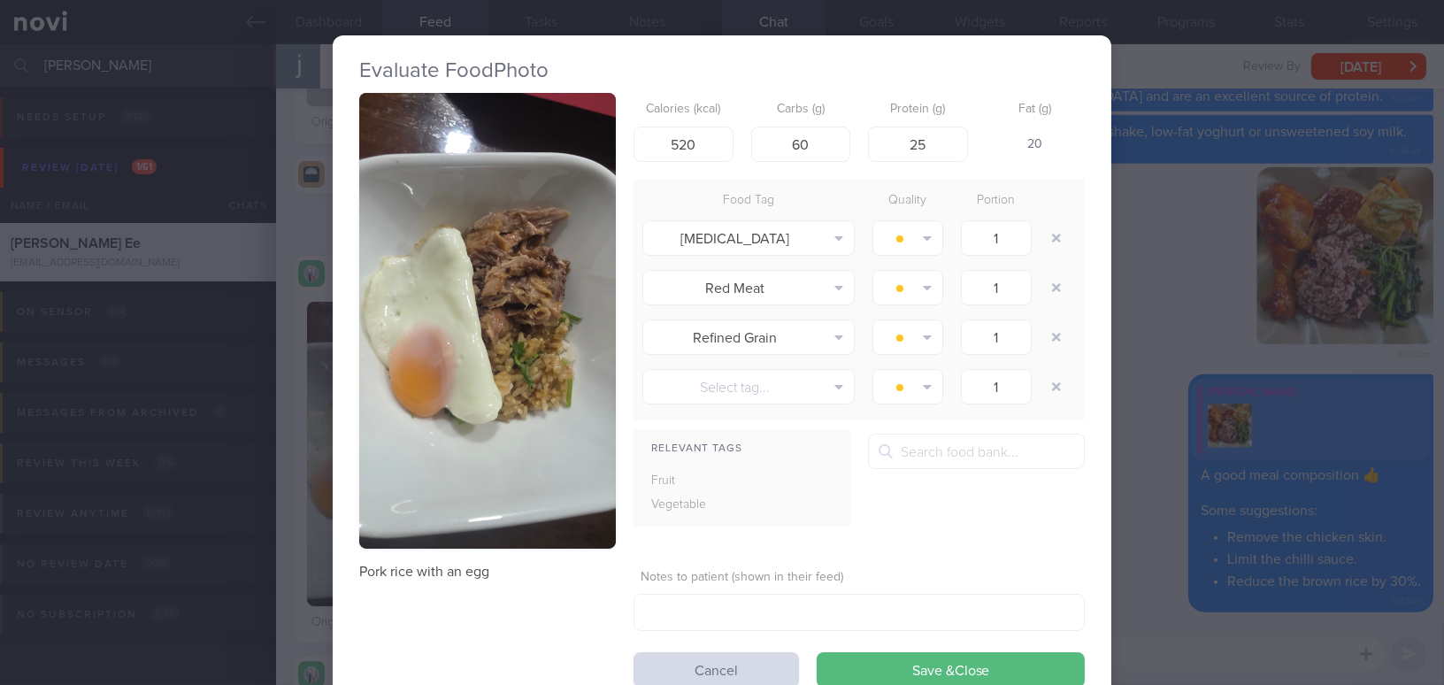
drag, startPoint x: 1148, startPoint y: 533, endPoint x: 1172, endPoint y: 544, distance: 26.1
click at [1149, 534] on div "Evaluate Food Photo Pork rice with an egg Calories (kcal) 520 Carbs (g) 60 Prot…" at bounding box center [722, 342] width 1444 height 685
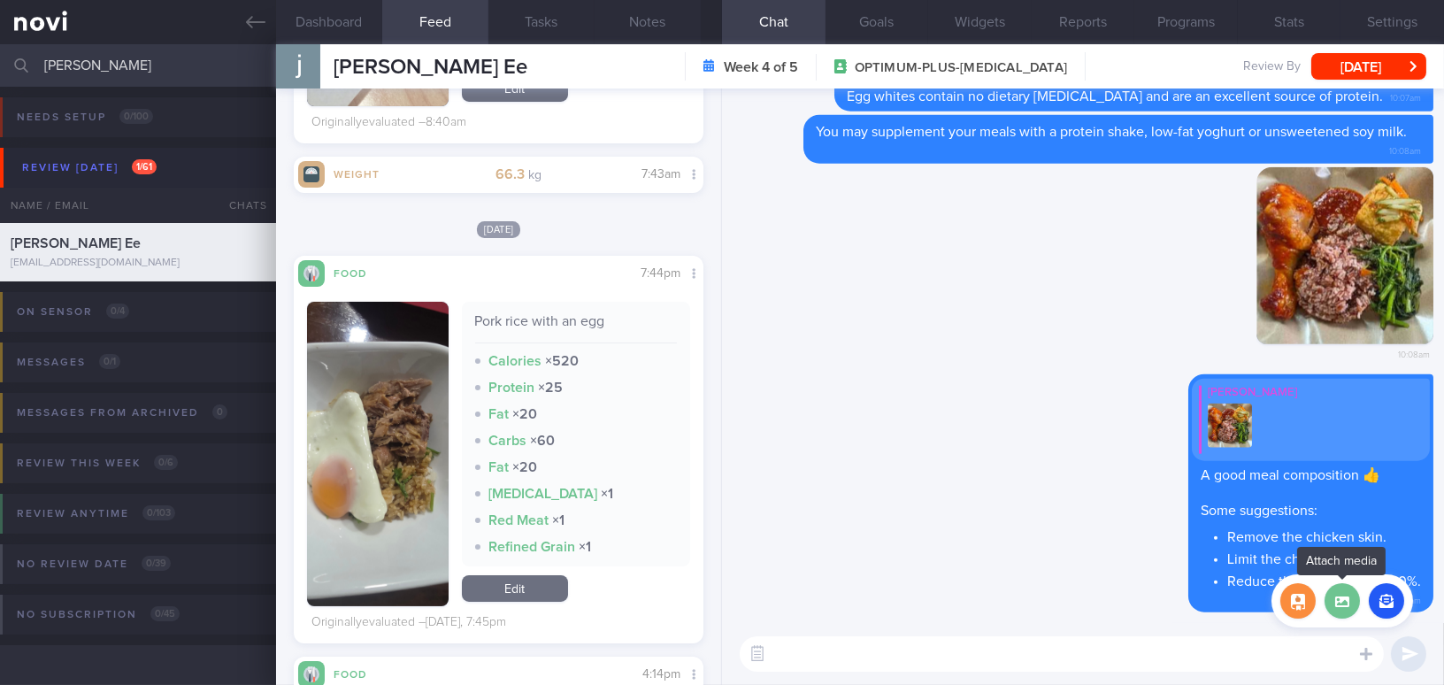
click at [1338, 611] on label at bounding box center [1341, 600] width 35 height 35
click at [0, 0] on input "file" at bounding box center [0, 0] width 0 height 0
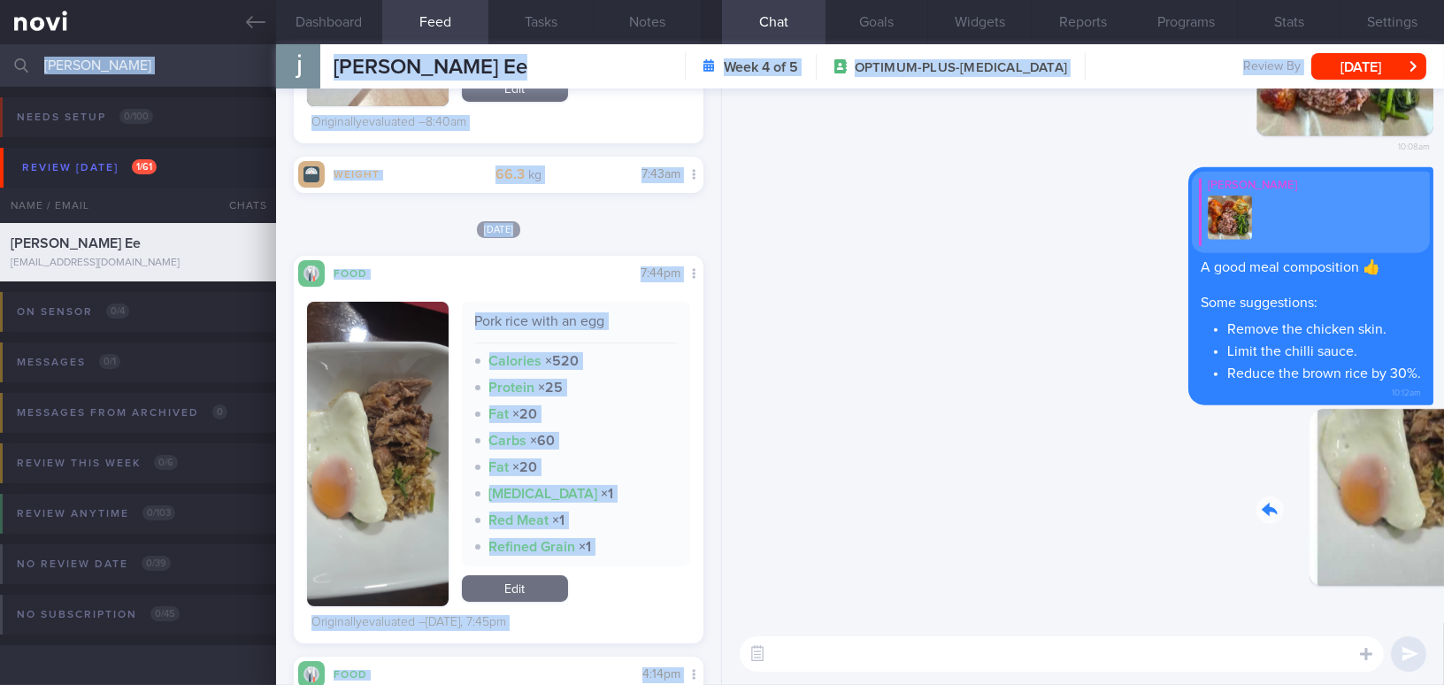
drag, startPoint x: 1407, startPoint y: 532, endPoint x: 1483, endPoint y: 538, distance: 75.4
click at [1443, 538] on html "You are offline! Some functionality will be unavailable Patients New Users Coac…" at bounding box center [722, 342] width 1444 height 685
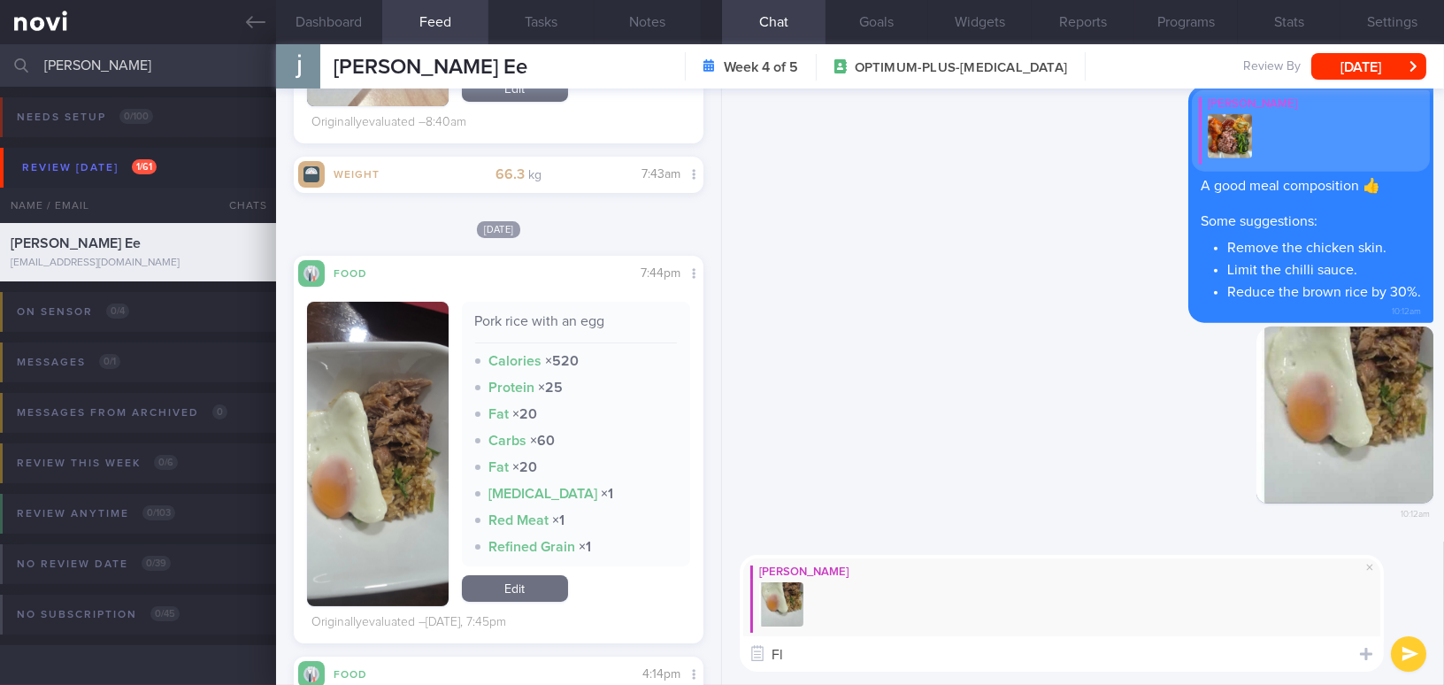
type textarea "F"
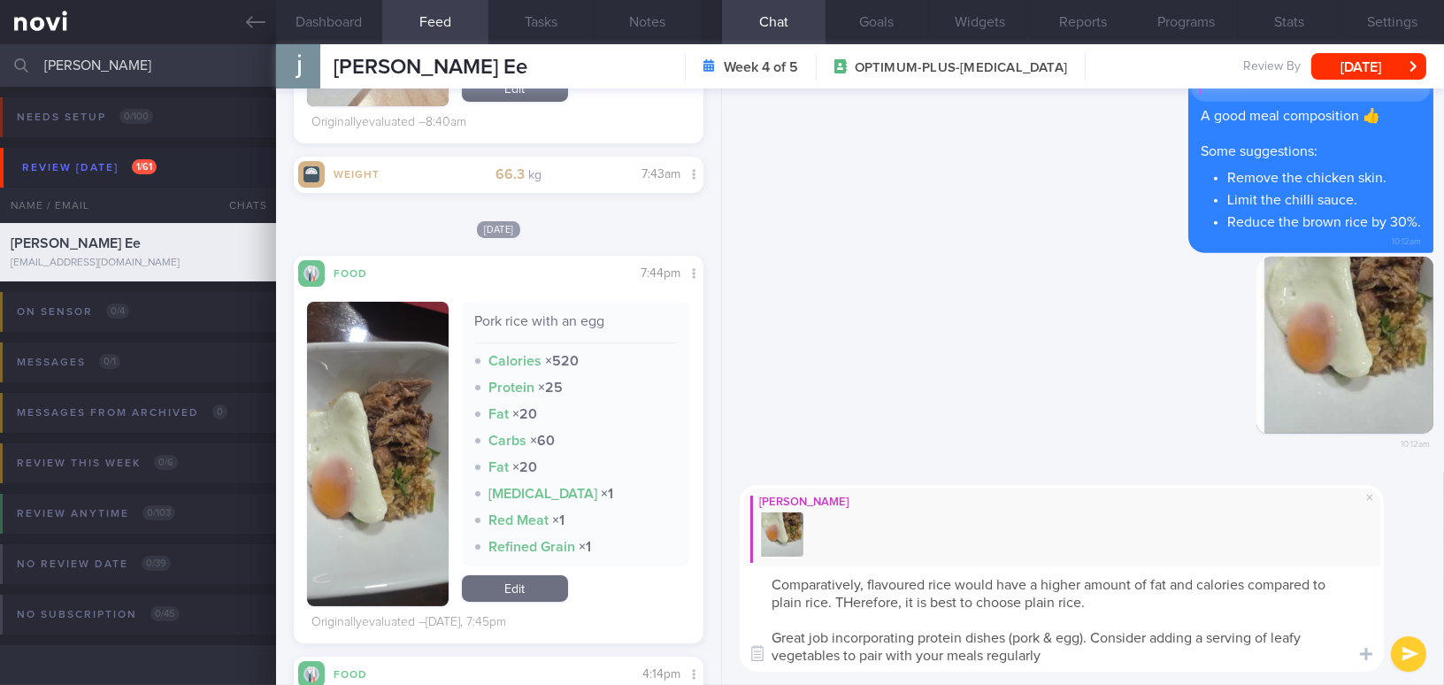
drag, startPoint x: 1065, startPoint y: 662, endPoint x: 608, endPoint y: 546, distance: 471.8
click at [608, 546] on div "Dashboard Feed 242 Tasks Notes Chat Goals Widgets Reports Programs Stats Settin…" at bounding box center [860, 364] width 1168 height 640
type textarea "Comparatively, flavoured rice would have a higher amount of fat and calories co…"
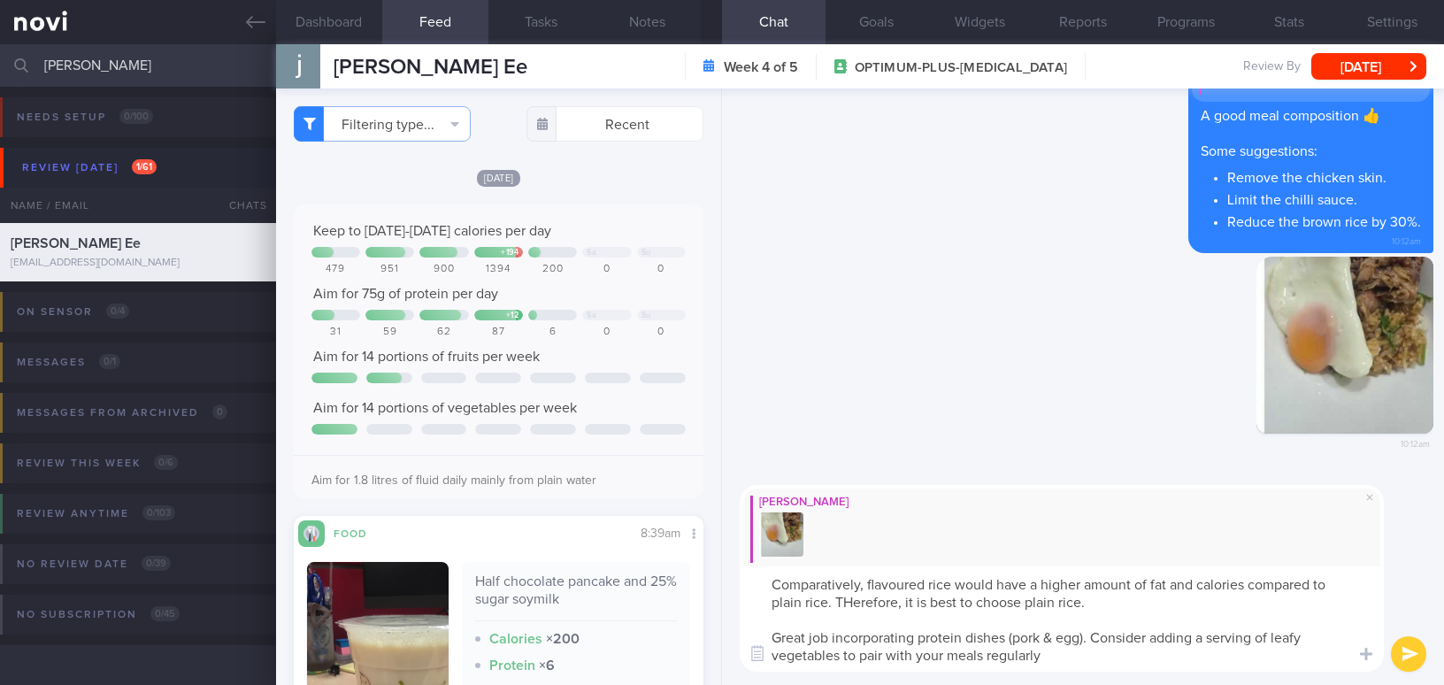
select select "8"
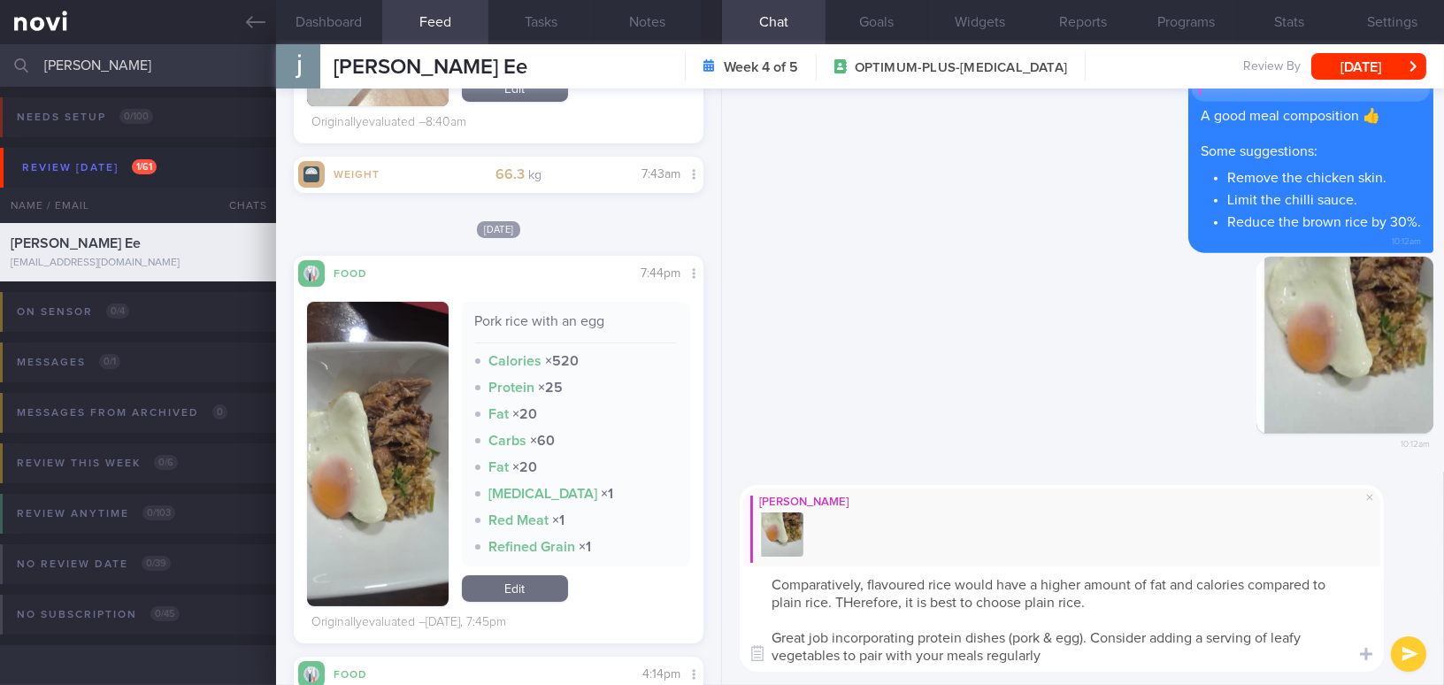
click at [763, 588] on textarea "Comparatively, flavoured rice would have a higher amount of fat and calories co…" at bounding box center [1062, 618] width 644 height 105
drag, startPoint x: 766, startPoint y: 582, endPoint x: 1107, endPoint y: 682, distance: 354.9
click at [1107, 682] on div "Mee Li Comparatively, flavoured rice would have a higher amount of fat and calo…" at bounding box center [1083, 578] width 722 height 213
paste textarea "contains more fat and calories than plain rice. Therefore, it’s best to choose …"
click at [1319, 580] on textarea "Comparatively, flavoured rice contains more fat and calories than plain rice. T…" at bounding box center [1062, 618] width 644 height 105
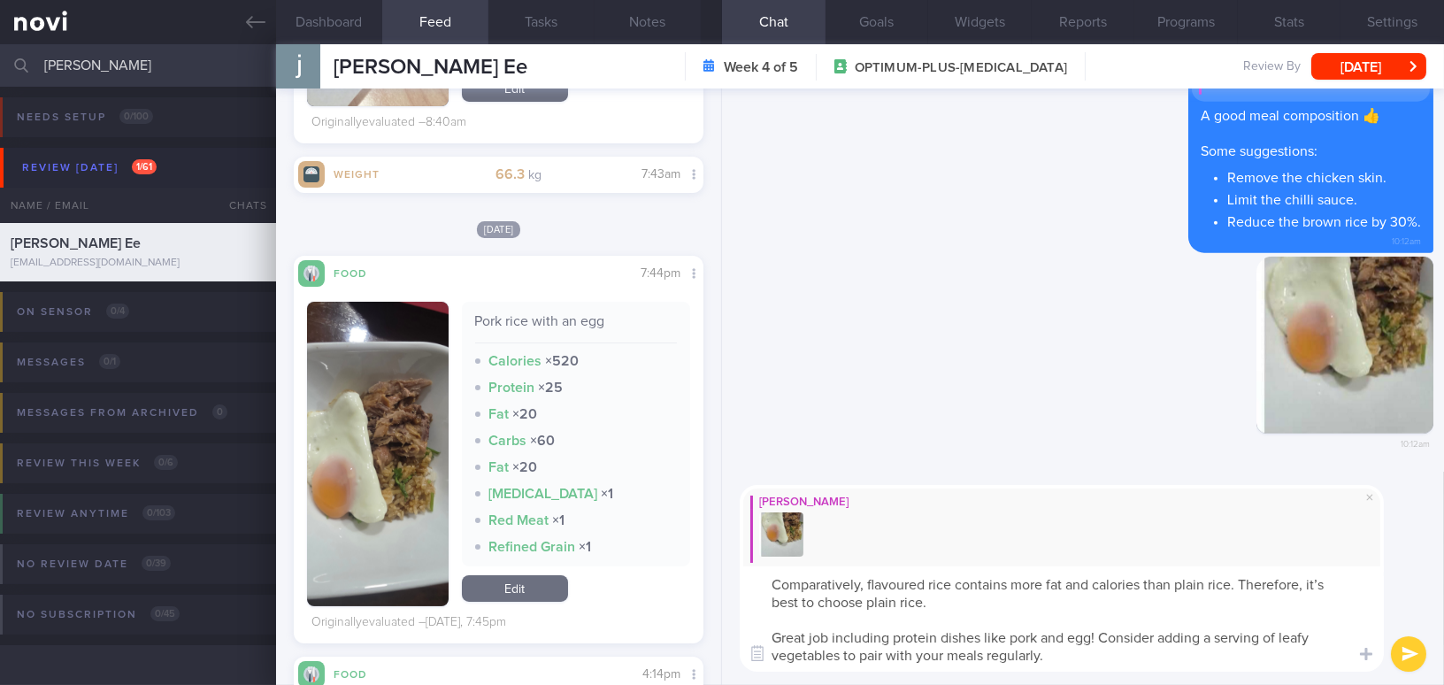
drag, startPoint x: 1239, startPoint y: 581, endPoint x: 1359, endPoint y: 602, distance: 121.1
click at [1359, 602] on textarea "Comparatively, flavoured rice contains more fat and calories than plain rice. T…" at bounding box center [1062, 618] width 644 height 105
click at [1004, 636] on textarea "Comparatively, flavoured rice contains more fat and calories than plain rice. I…" at bounding box center [1062, 618] width 644 height 105
type textarea "Comparatively, flavoured rice contains more fat and calories than plain rice. I…"
click at [1404, 660] on button "submit" at bounding box center [1408, 653] width 35 height 35
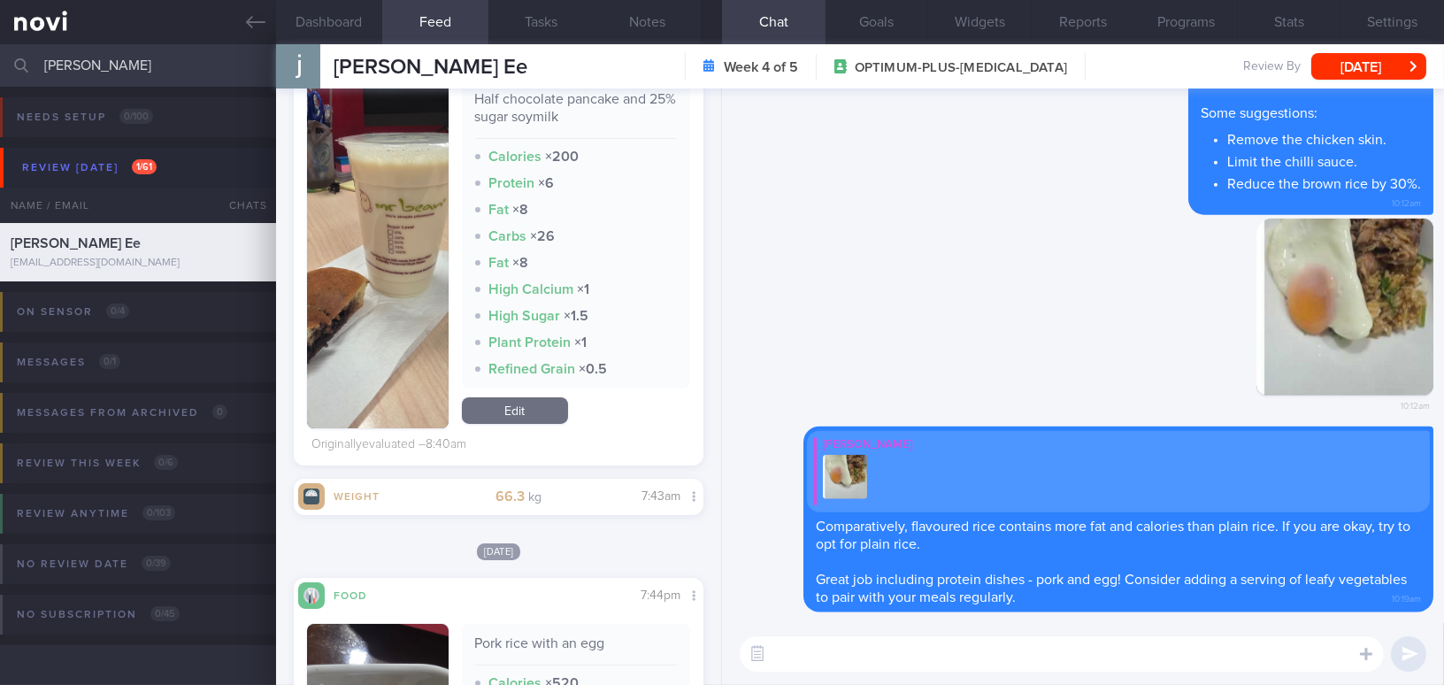
scroll to position [321, 0]
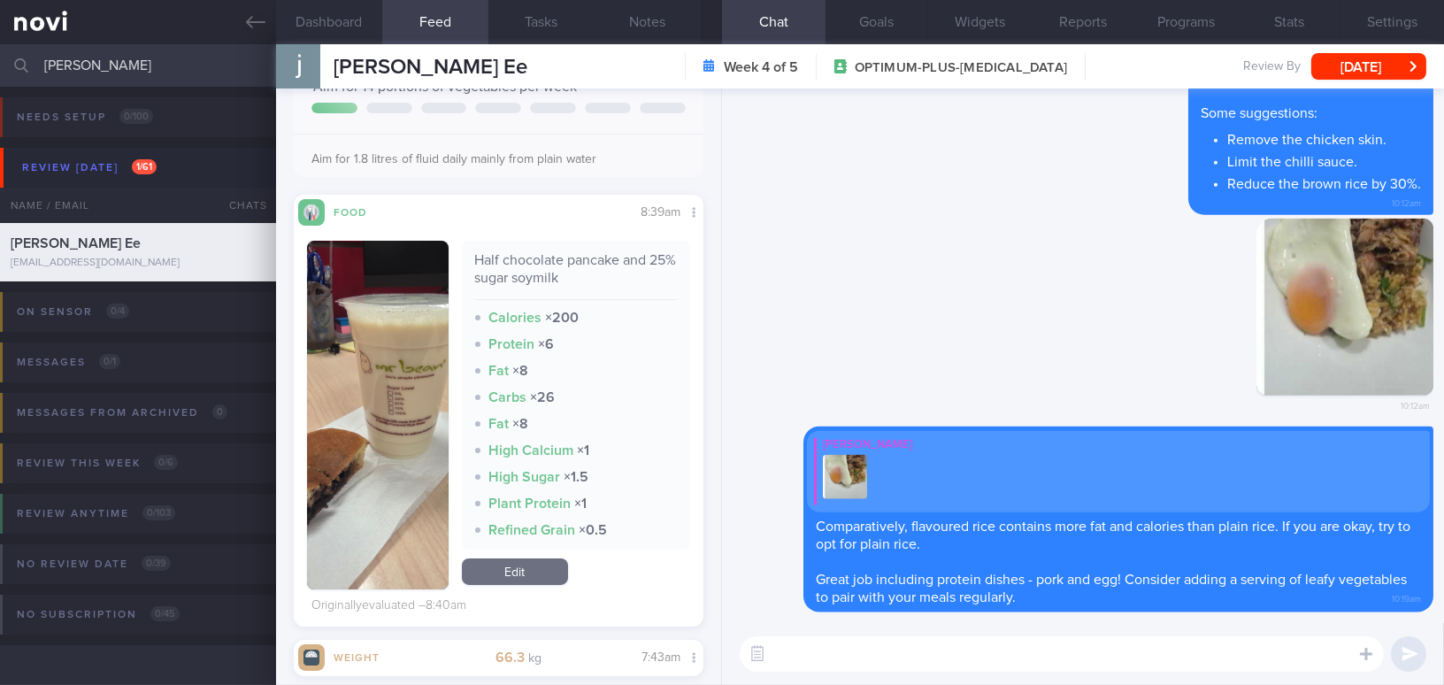
click at [830, 652] on textarea at bounding box center [1062, 653] width 644 height 35
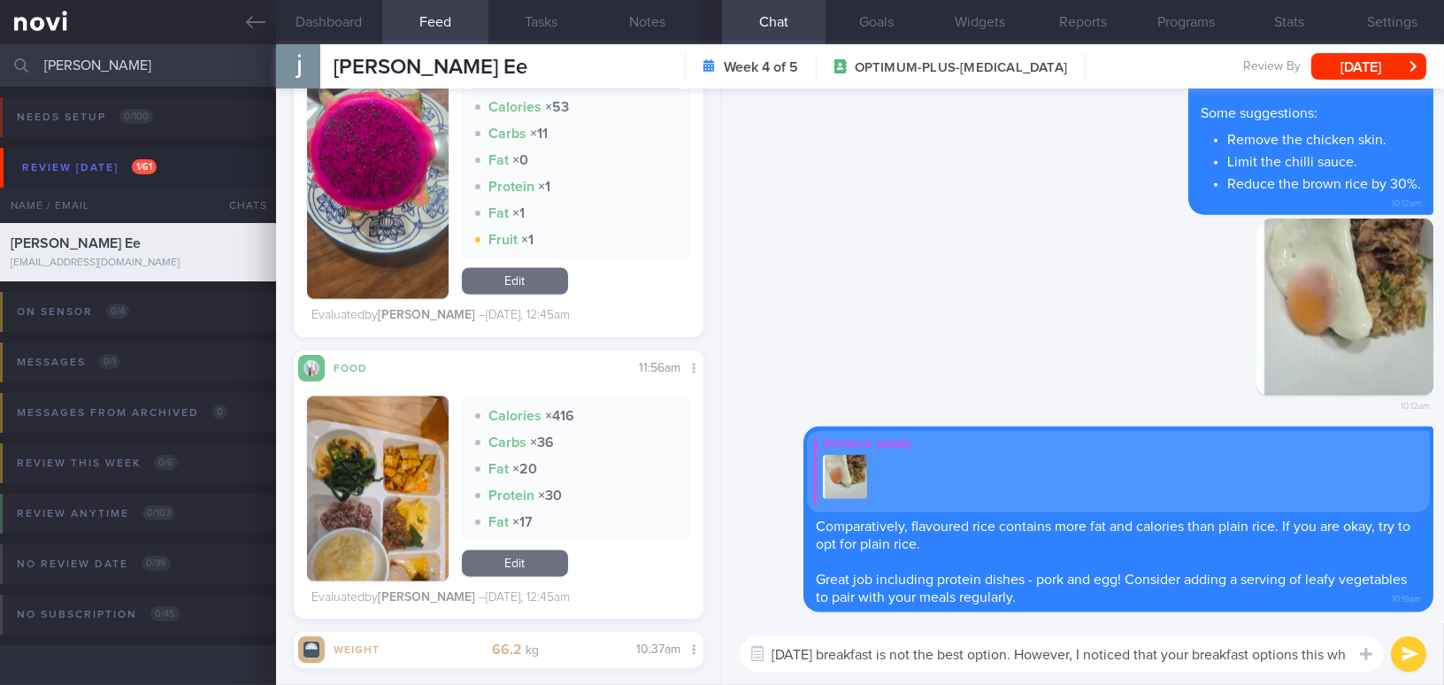
scroll to position [0, 0]
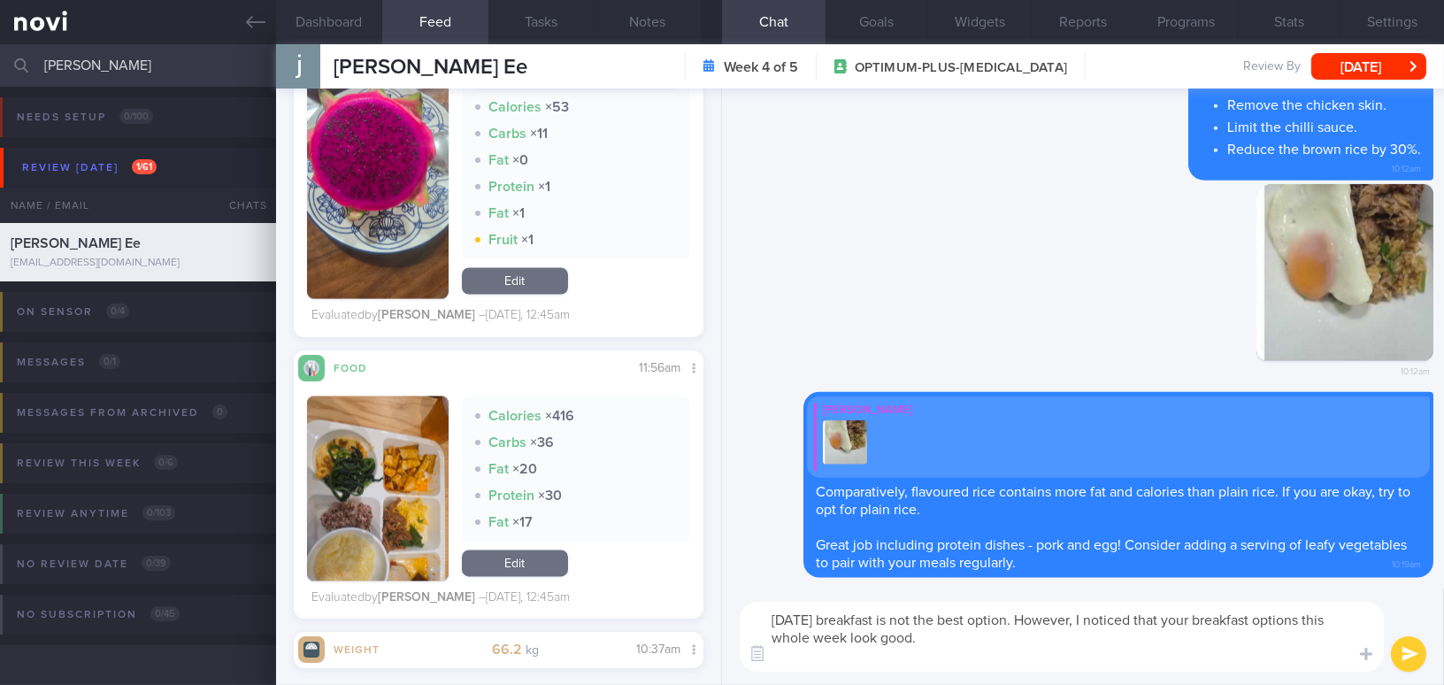
type textarea "Today's breakfast is not the best option. However, I noticed that your breakfas…"
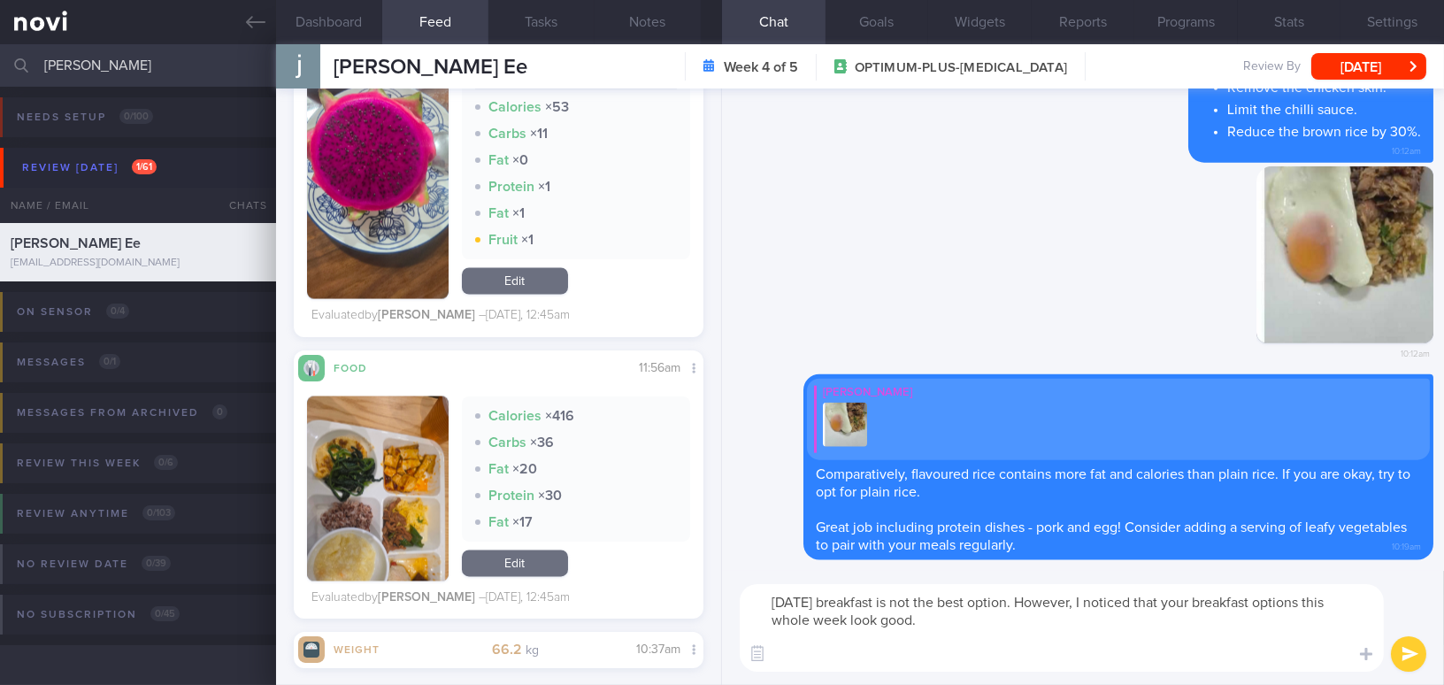
drag, startPoint x: 936, startPoint y: 624, endPoint x: 704, endPoint y: 585, distance: 235.0
click at [704, 585] on div "Dashboard Feed 242 Tasks Notes Chat Goals Widgets Reports Programs Stats Settin…" at bounding box center [860, 364] width 1168 height 640
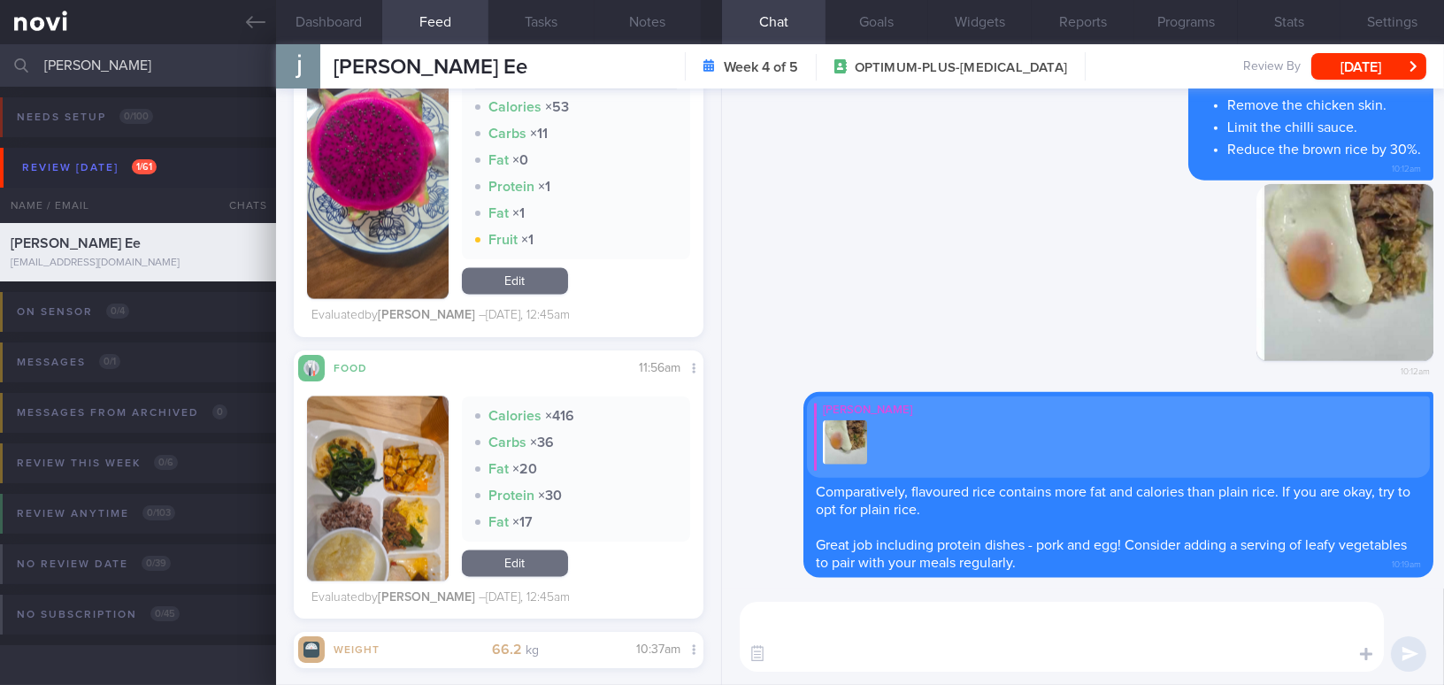
click at [839, 661] on textarea at bounding box center [1062, 637] width 644 height 70
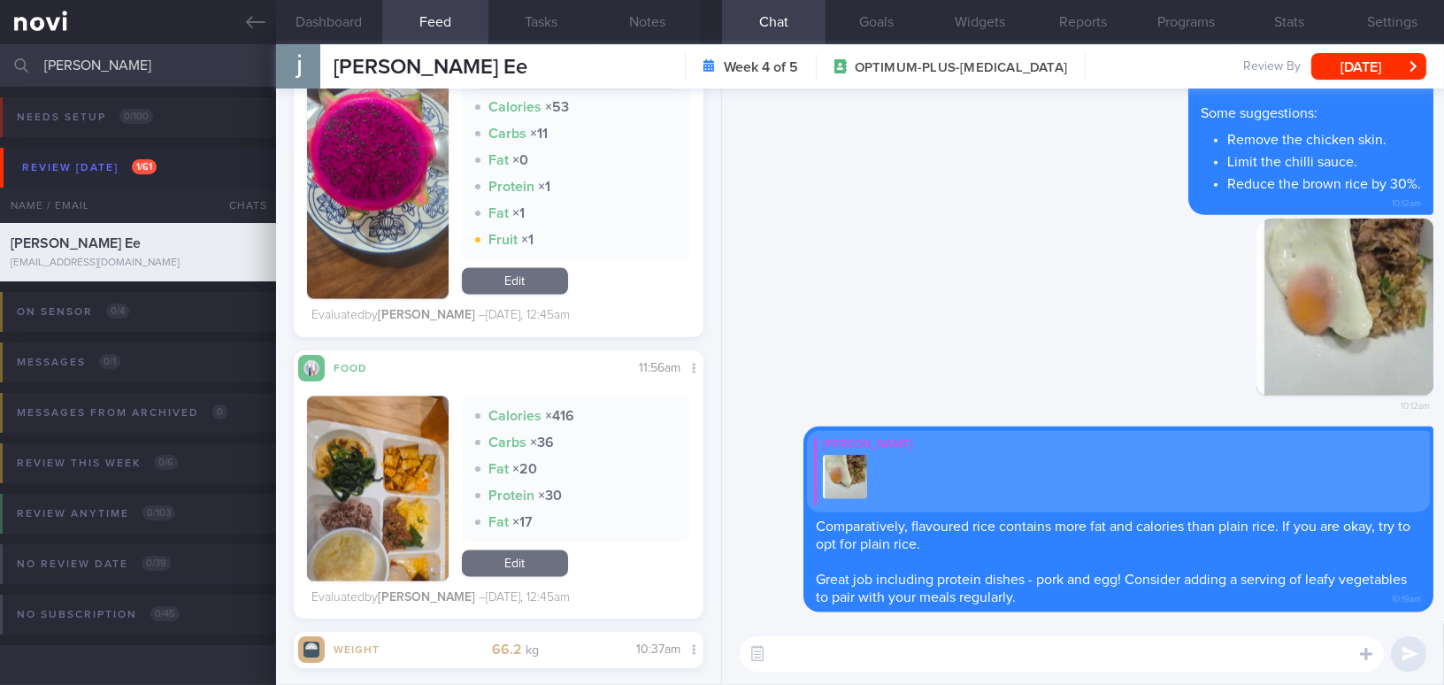
paste textarea "Today’s breakfast isn’t the best option. However, I noticed that your breakfast…"
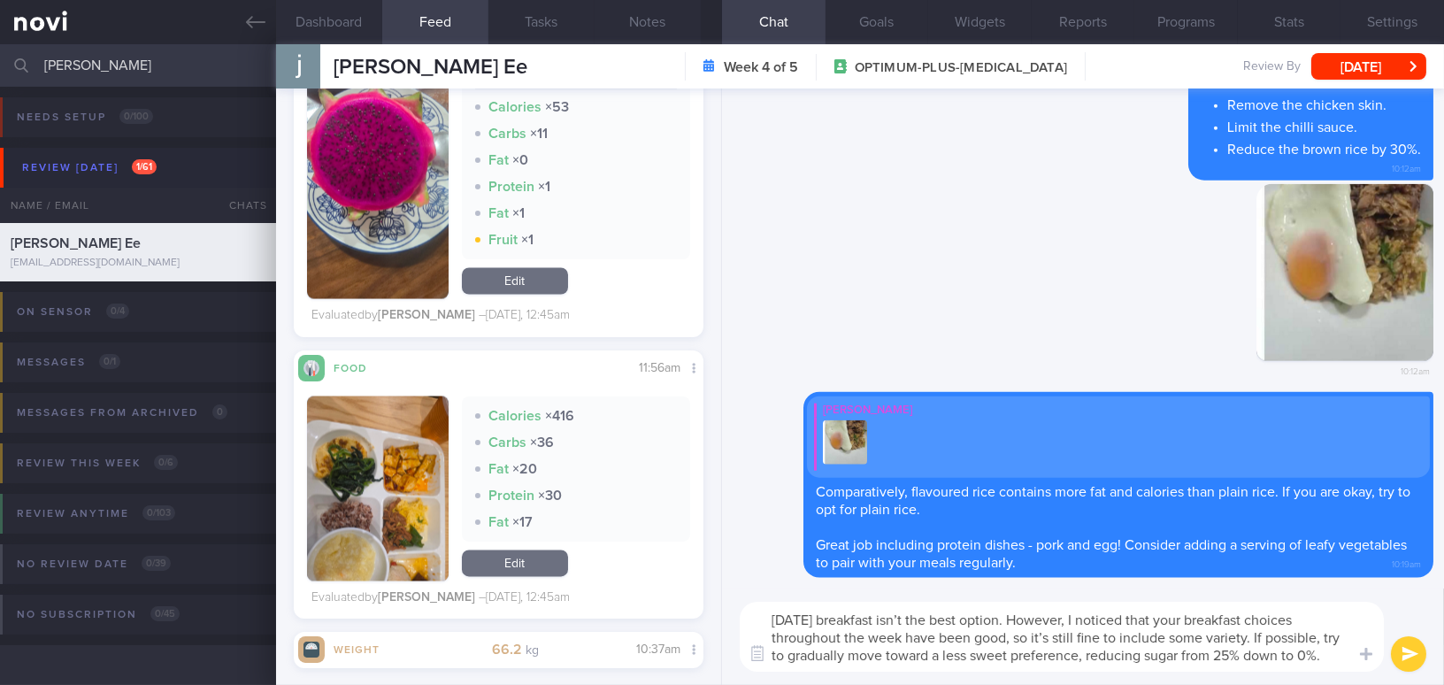
click at [909, 617] on textarea "Today’s breakfast isn’t the best option. However, I noticed that your breakfast…" at bounding box center [1062, 637] width 644 height 70
click at [1048, 636] on textarea "Today’s breakfast is not the best option. However, I noticed that your breakfas…" at bounding box center [1062, 637] width 644 height 70
click at [1206, 637] on textarea "Today’s breakfast is not the best option. However, I noticed that your breakfas…" at bounding box center [1062, 637] width 644 height 70
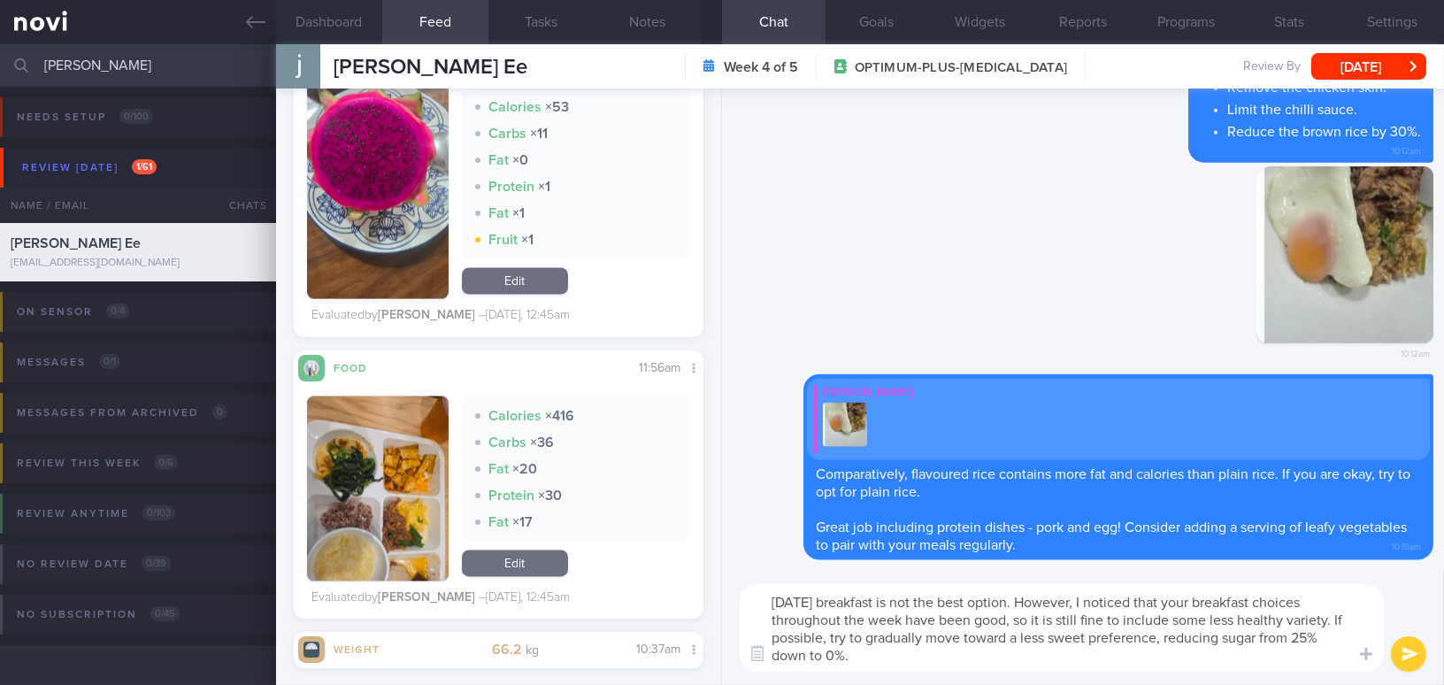
drag, startPoint x: 1286, startPoint y: 617, endPoint x: 1326, endPoint y: 619, distance: 39.9
click at [1326, 619] on textarea "Today’s breakfast is not the best option. However, I noticed that your breakfas…" at bounding box center [1062, 628] width 644 height 88
click at [982, 659] on textarea "Today’s breakfast is not the best option. However, I noticed that your breakfas…" at bounding box center [1062, 628] width 644 height 88
type textarea "Today’s breakfast is not the best option. However, I noticed that your breakfas…"
click at [1412, 655] on button "submit" at bounding box center [1408, 653] width 35 height 35
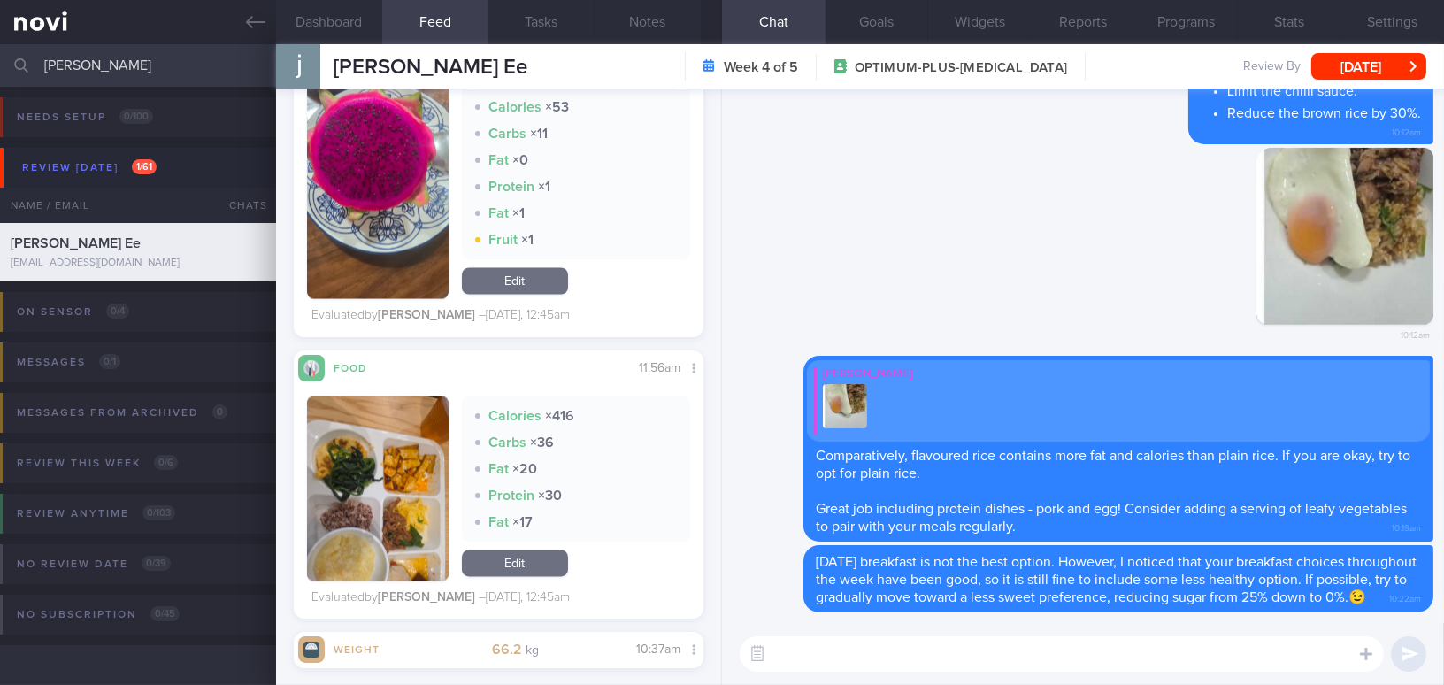
click at [1284, 653] on textarea at bounding box center [1062, 653] width 644 height 35
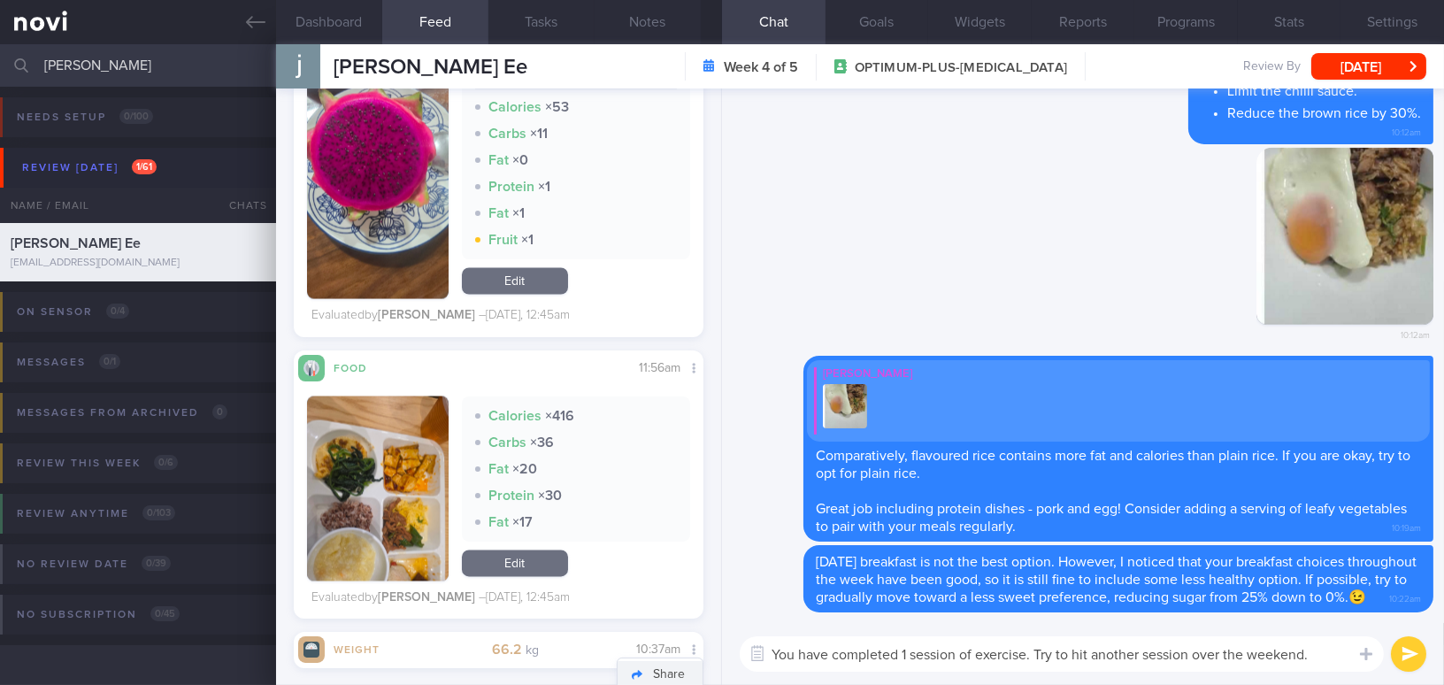
drag, startPoint x: 1193, startPoint y: 656, endPoint x: 625, endPoint y: 661, distance: 568.8
click at [625, 661] on div "Dashboard Feed 242 Tasks Notes Chat Goals Widgets Reports Programs Stats Settin…" at bounding box center [860, 364] width 1168 height 640
click at [854, 642] on textarea "You have completed 1 session of exercise. Try to hit another session over the w…" at bounding box center [1062, 653] width 644 height 35
drag, startPoint x: 1323, startPoint y: 653, endPoint x: 585, endPoint y: 627, distance: 738.2
click at [585, 627] on div "Dashboard Feed 242 Tasks Notes Chat Goals Widgets Reports Programs Stats Settin…" at bounding box center [860, 364] width 1168 height 640
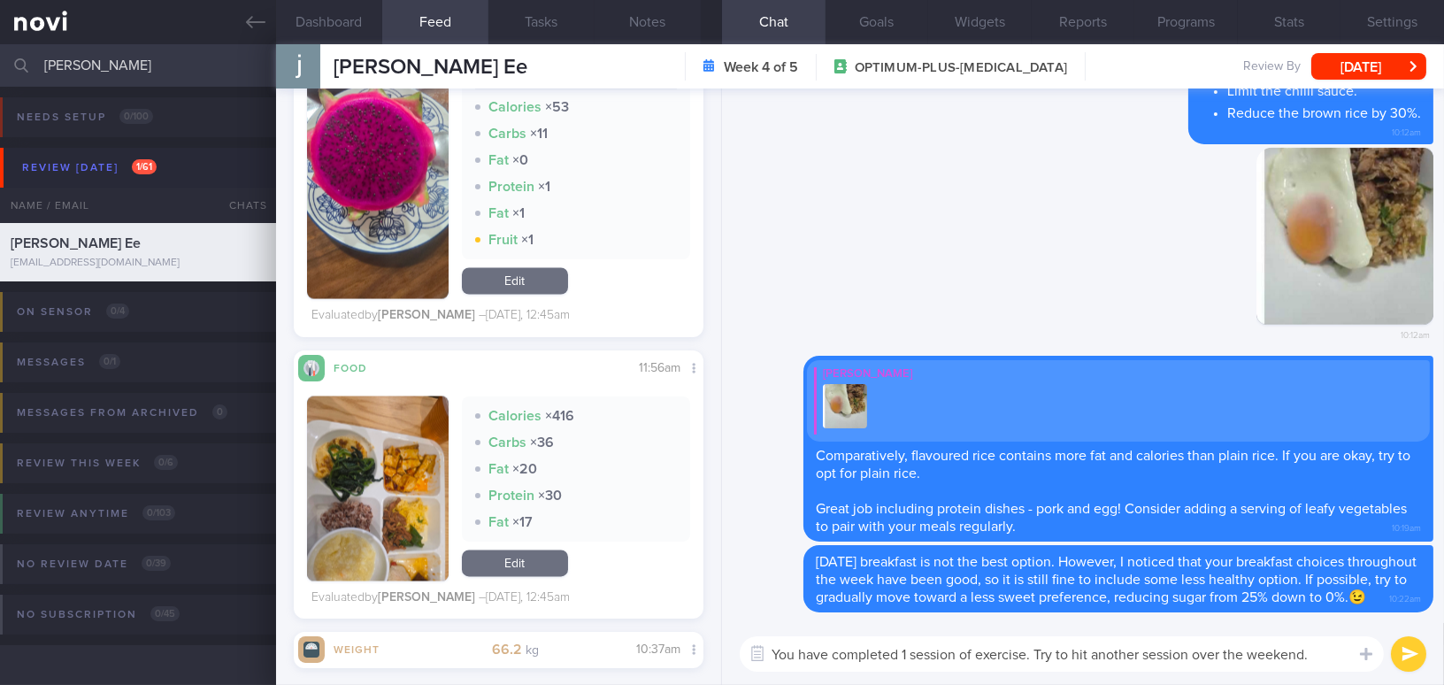
paste textarea "’ve completed one session of exercise — great job! Try to fit in"
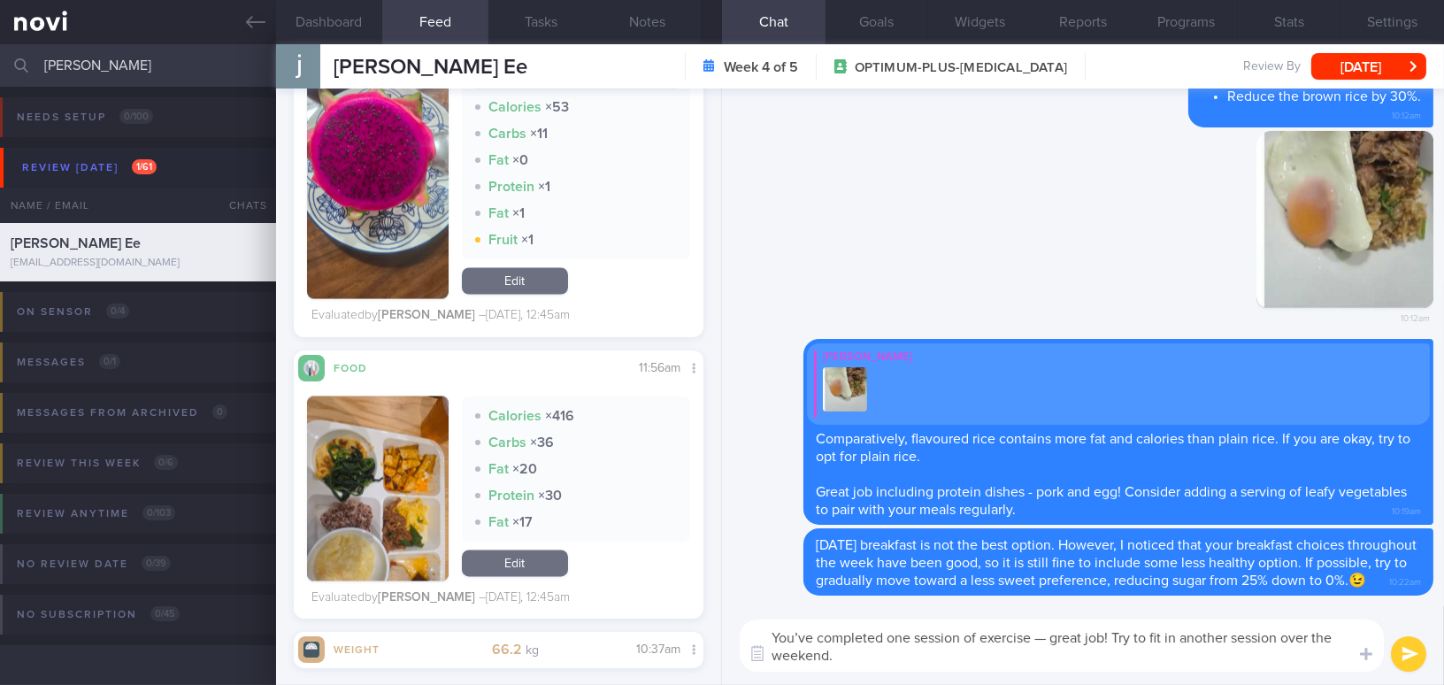
click at [809, 635] on textarea "You’ve completed one session of exercise — great job! Try to fit in another ses…" at bounding box center [1062, 645] width 644 height 52
drag, startPoint x: 904, startPoint y: 639, endPoint x: 927, endPoint y: 640, distance: 23.0
click at [927, 640] on textarea "You have completed one session of exercise — great job! Try to fit in another s…" at bounding box center [1062, 645] width 644 height 52
click at [1040, 638] on textarea "You have completed 1session of exercise — great job! Try to fit in another sess…" at bounding box center [1062, 645] width 644 height 52
type textarea "You have completed 1session of exercise, great job! Try to fit in another sessi…"
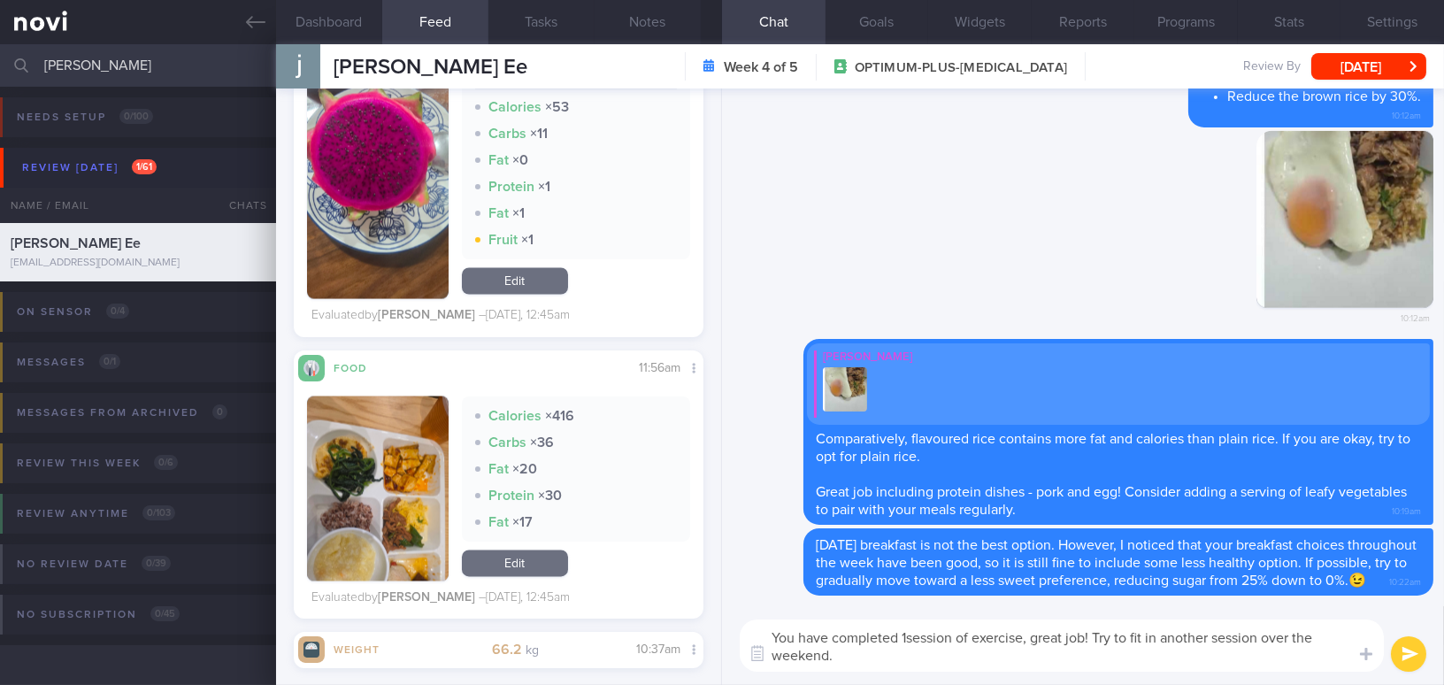
click at [1410, 653] on button "submit" at bounding box center [1408, 653] width 35 height 35
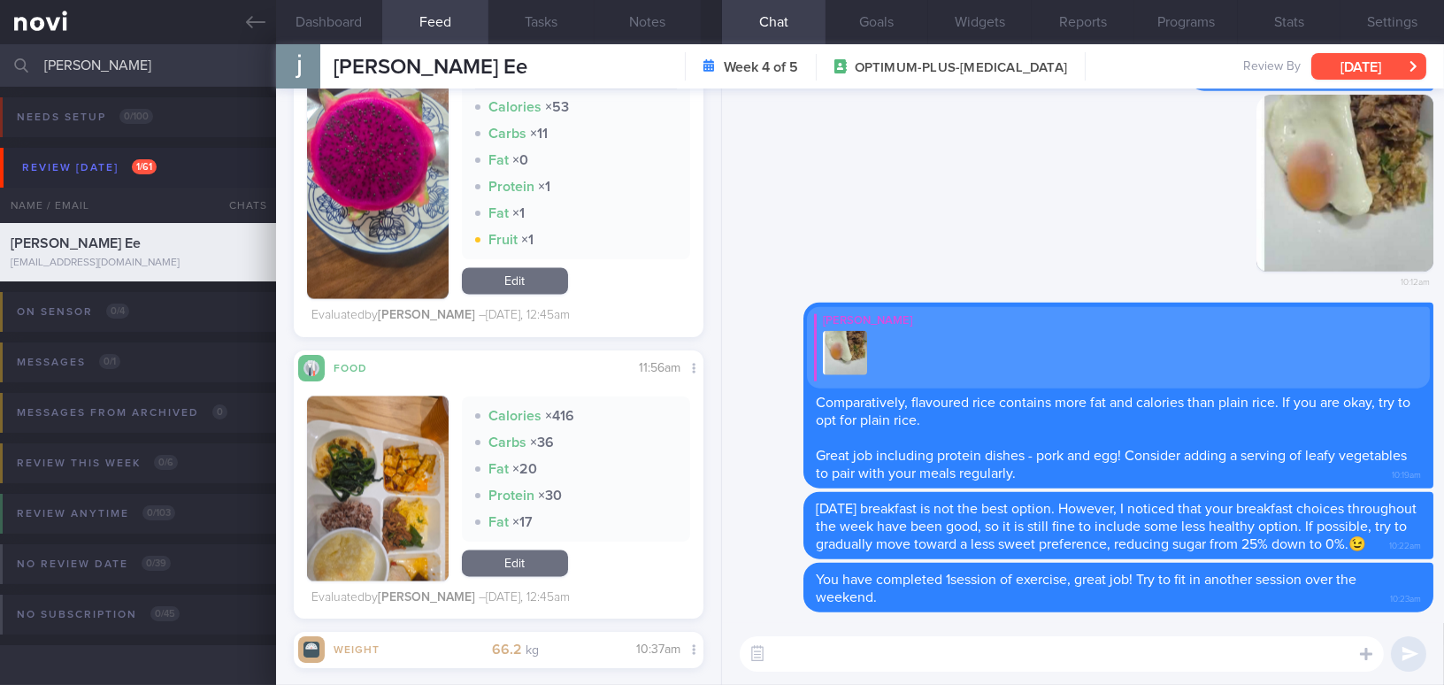
click at [1346, 55] on button "[DATE]" at bounding box center [1368, 66] width 115 height 27
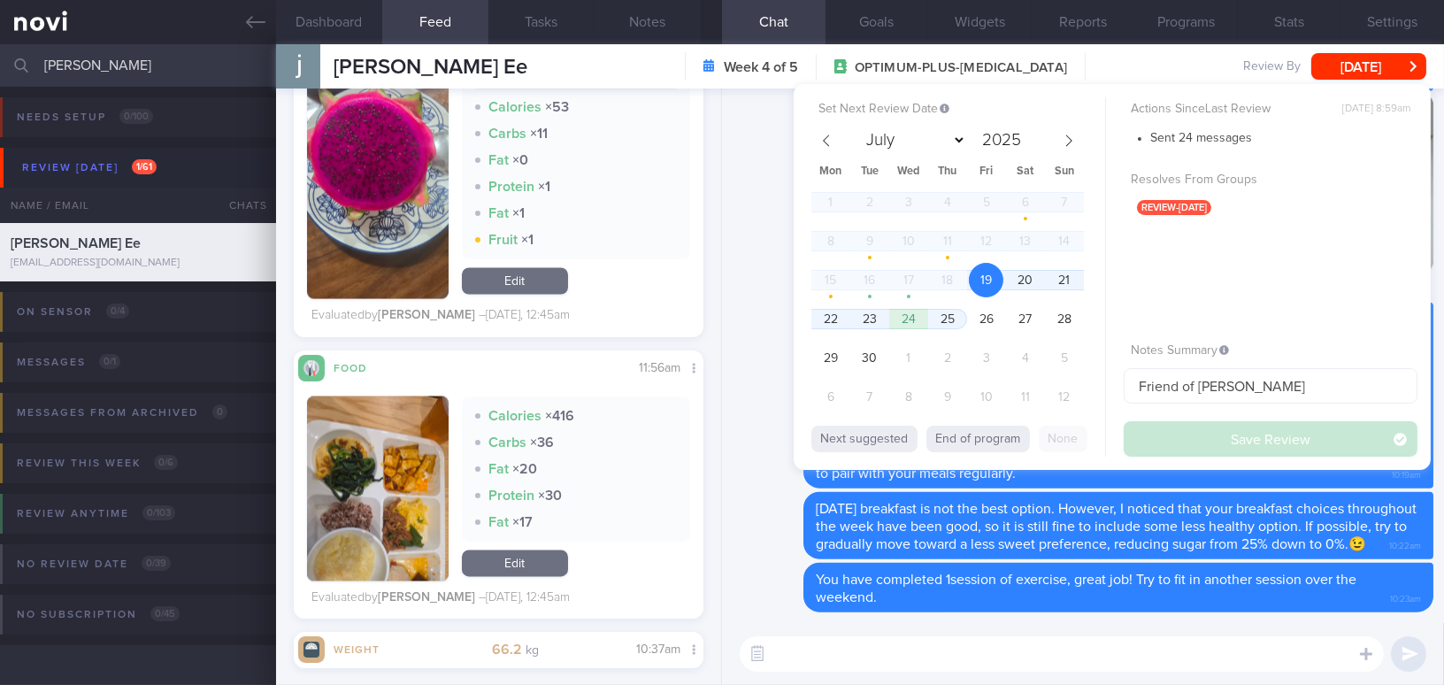
click at [943, 672] on div "​ ​" at bounding box center [1083, 654] width 722 height 62
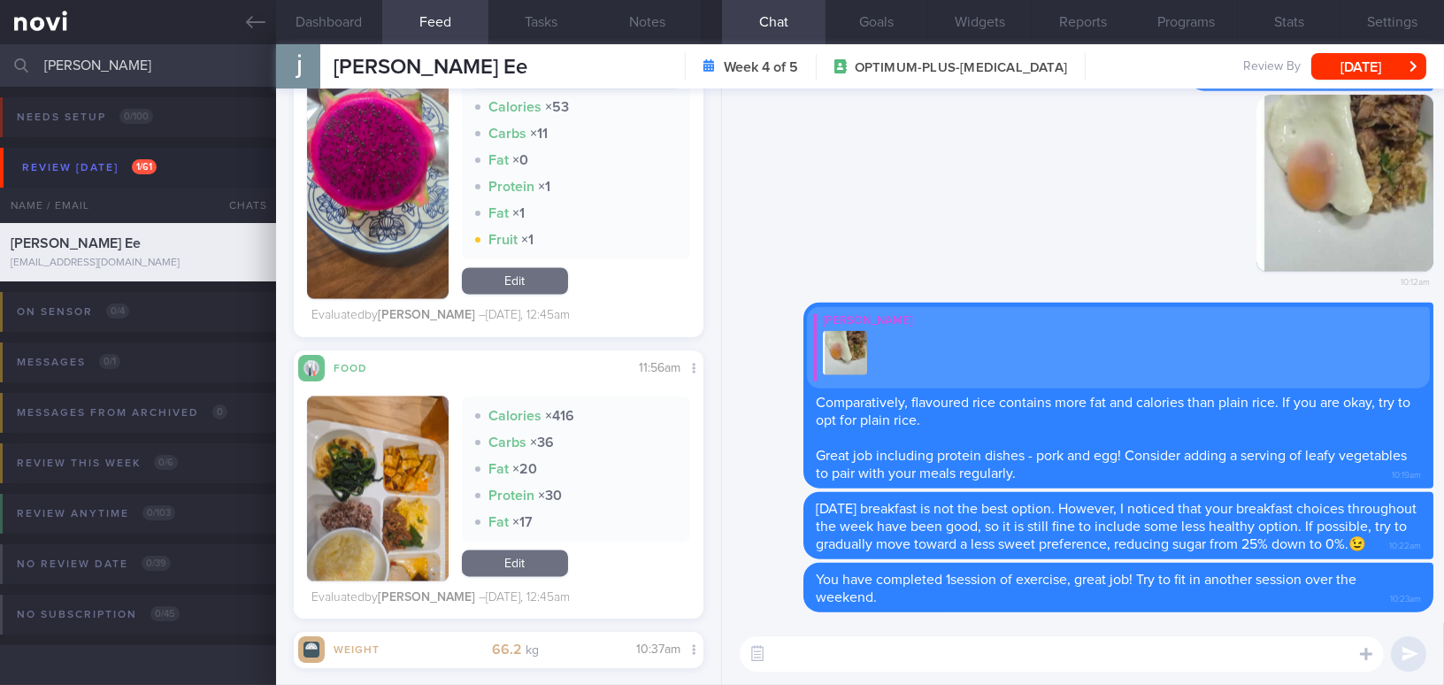
click at [943, 660] on textarea at bounding box center [1062, 653] width 644 height 35
type textarea "Wishing you a great weekend ahead, Janice!"
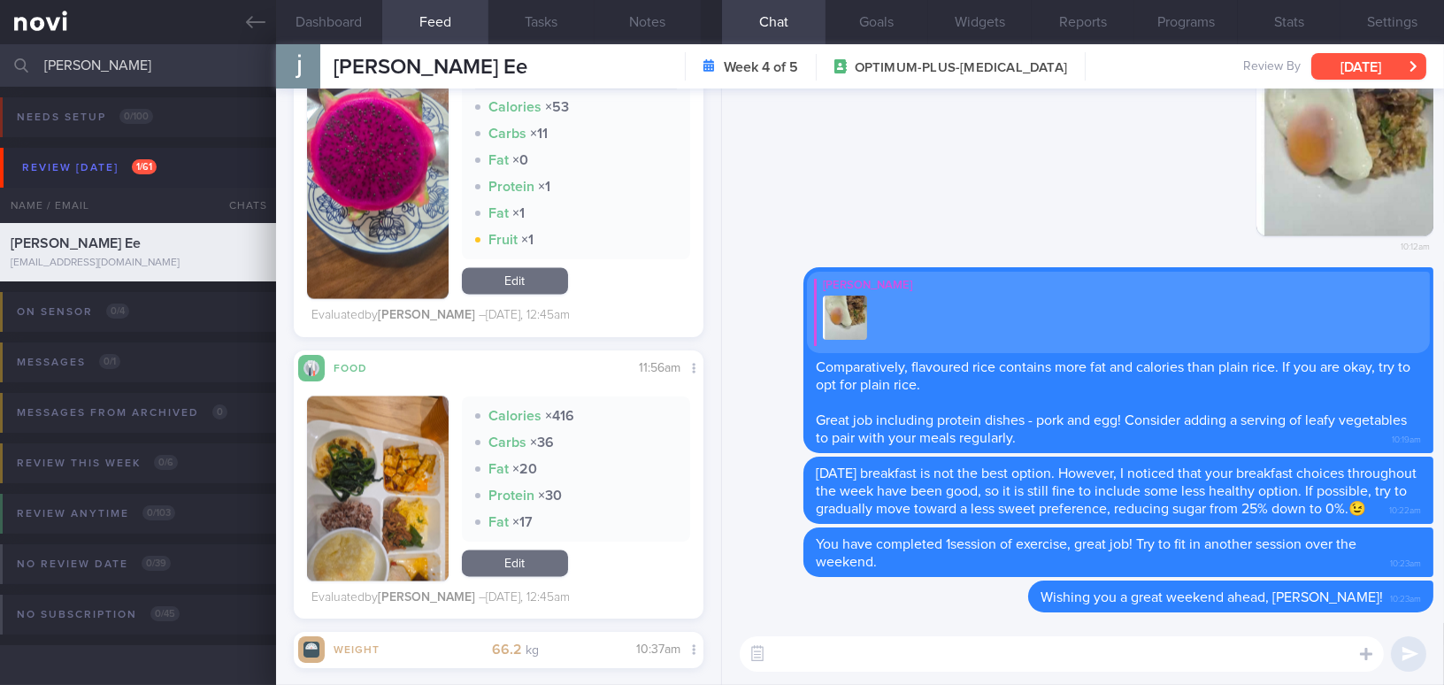
click at [1352, 71] on button "[DATE]" at bounding box center [1368, 66] width 115 height 27
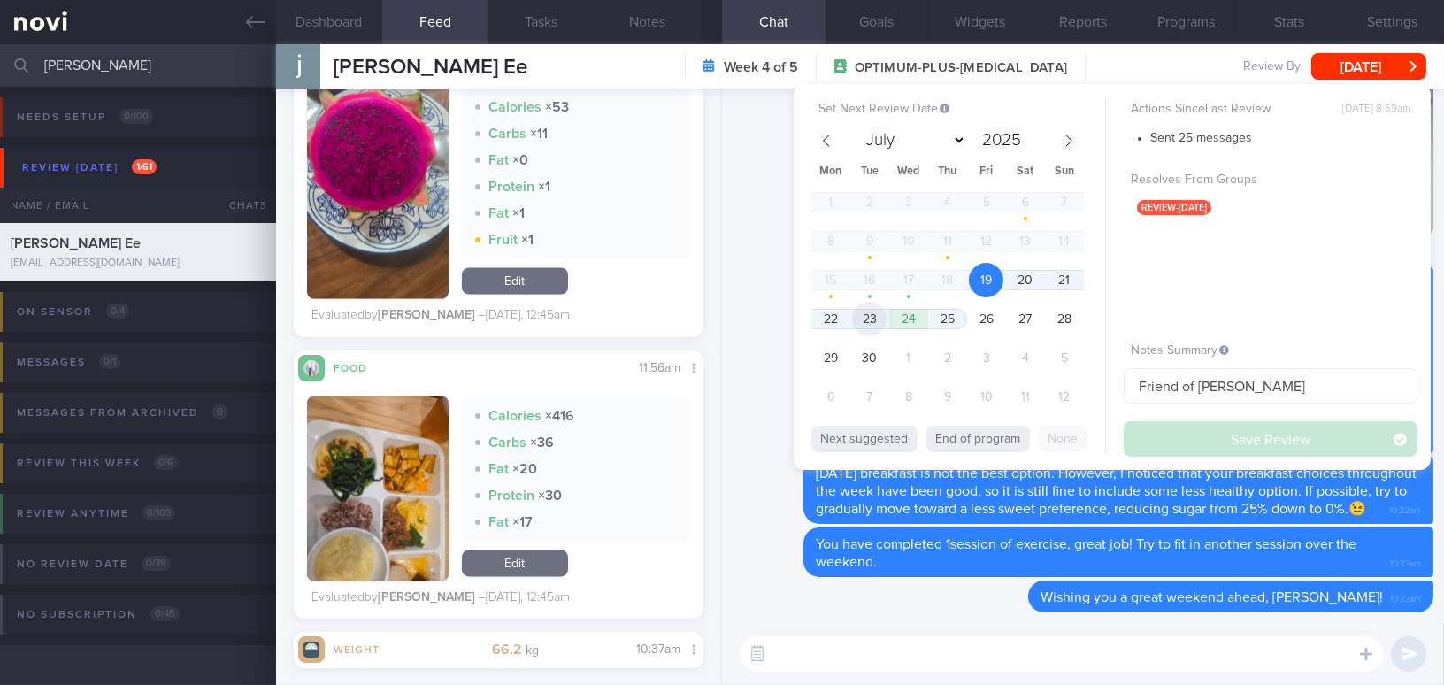
click at [860, 311] on span "23" at bounding box center [869, 319] width 35 height 35
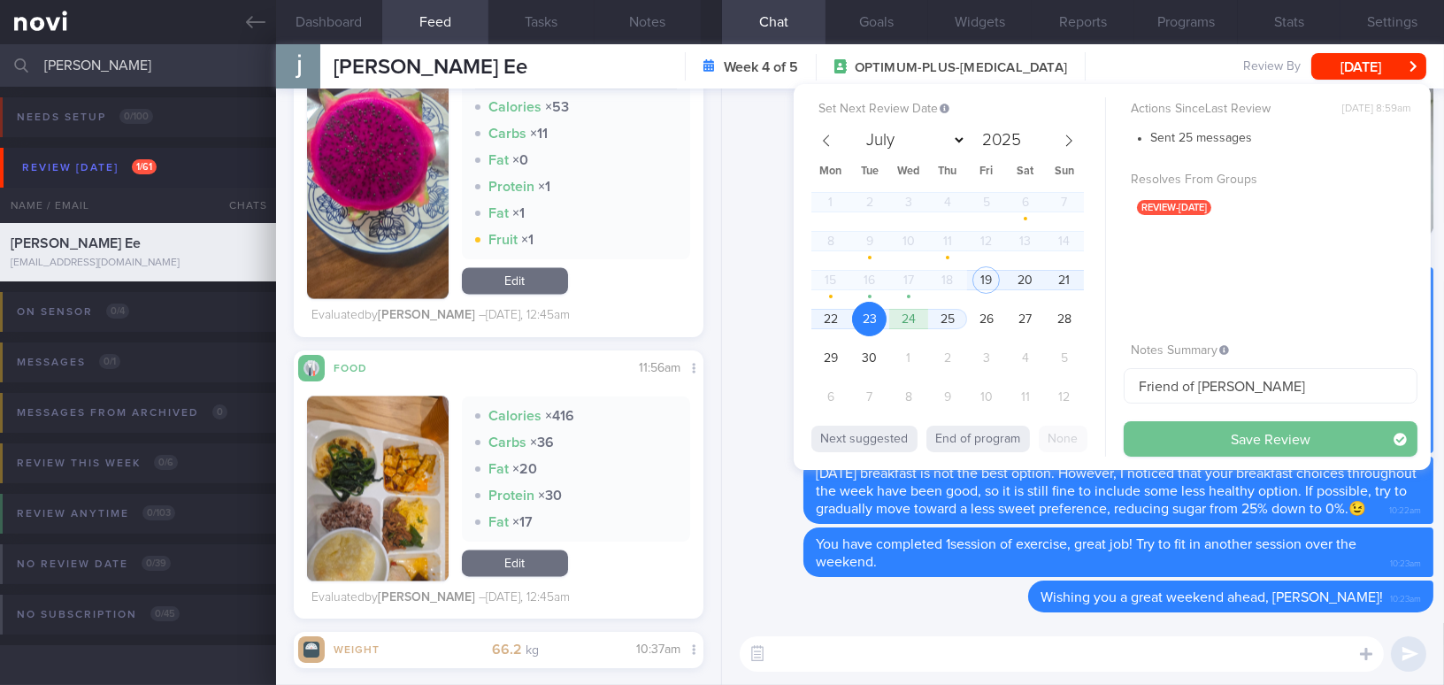
click at [1190, 435] on button "Save Review" at bounding box center [1270, 438] width 294 height 35
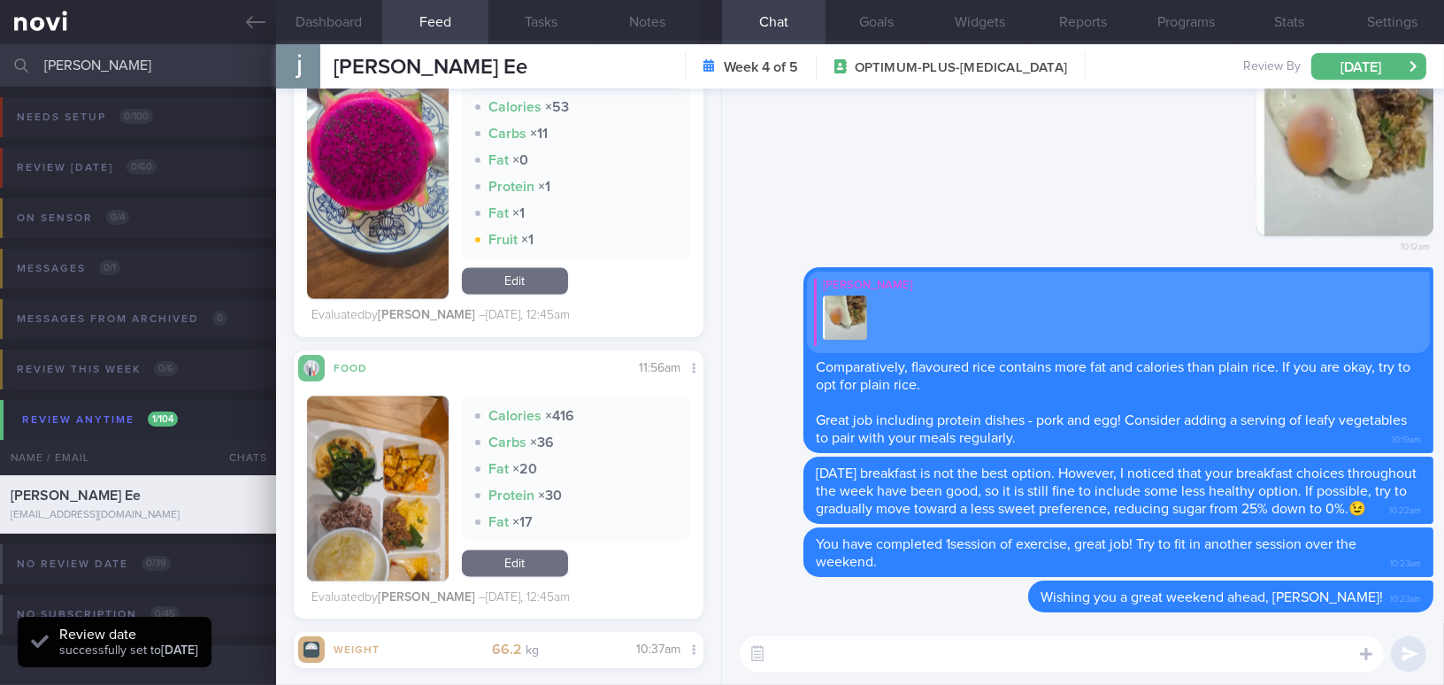
drag, startPoint x: 98, startPoint y: 60, endPoint x: 0, endPoint y: 60, distance: 98.2
click at [0, 60] on input "janice" at bounding box center [722, 65] width 1444 height 42
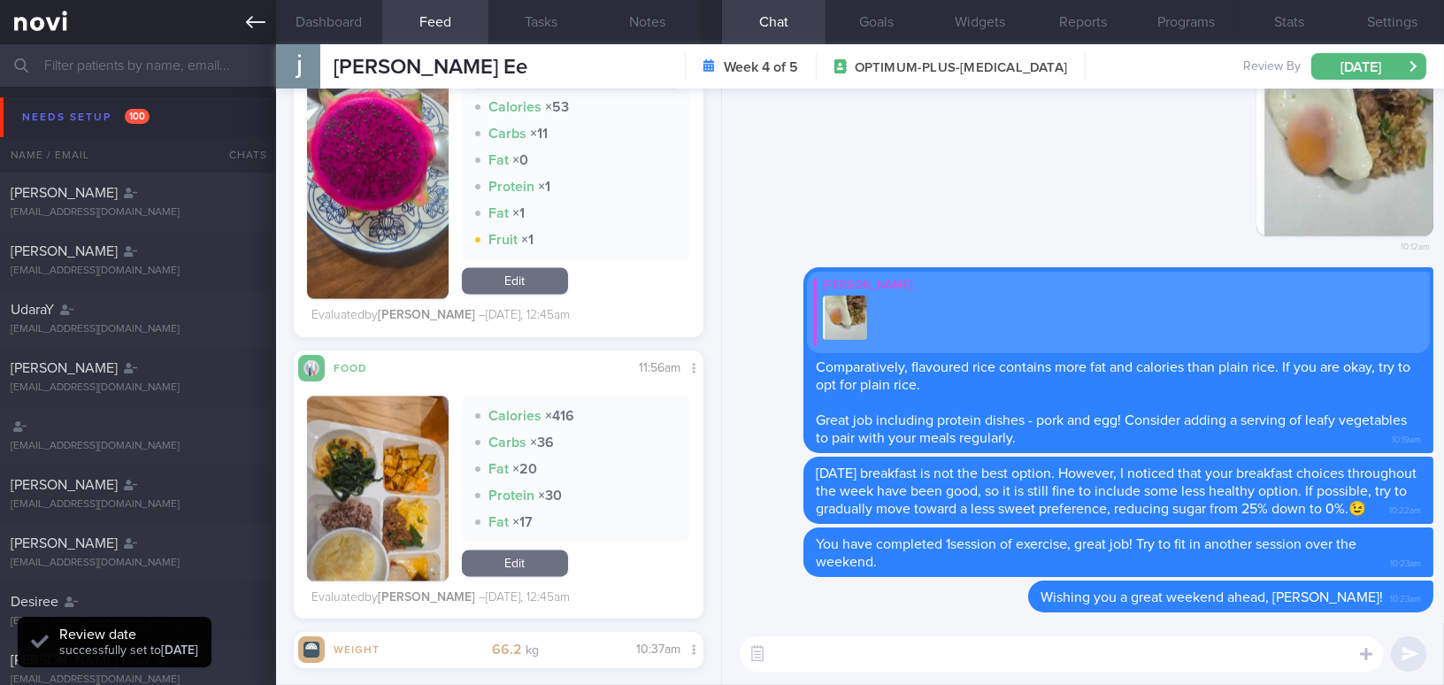
click at [249, 31] on icon at bounding box center [255, 21] width 19 height 19
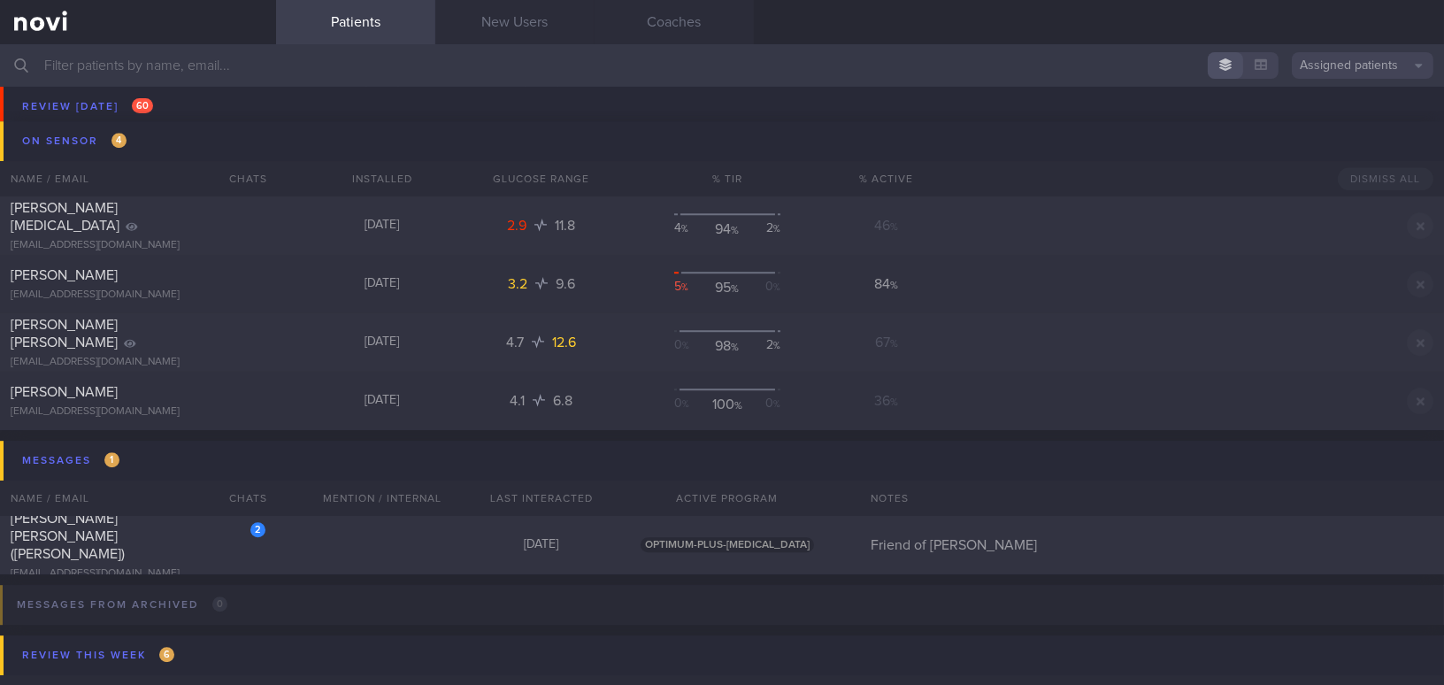
scroll to position [9811, 0]
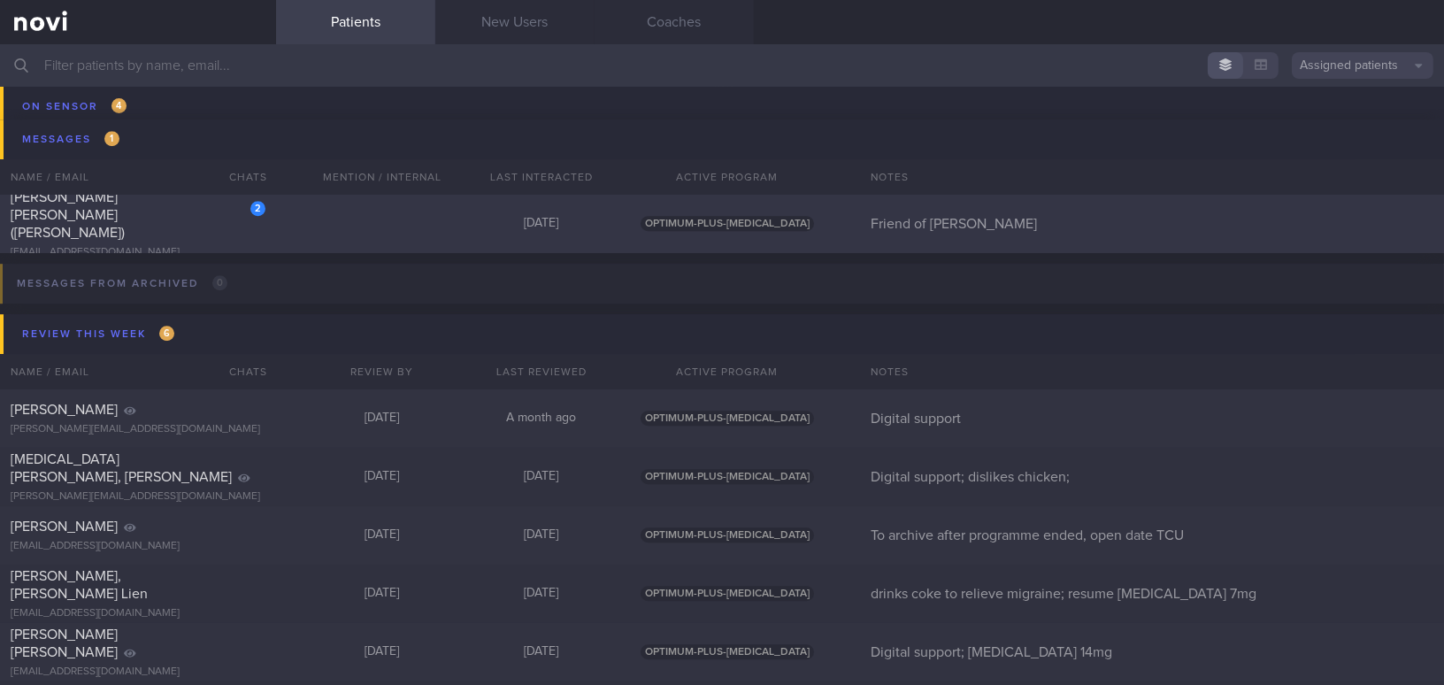
click at [180, 224] on div "2 Ang Soh Cheng (Joyce) hl_nutri@yahoo.com.sg" at bounding box center [138, 223] width 276 height 71
select select "8"
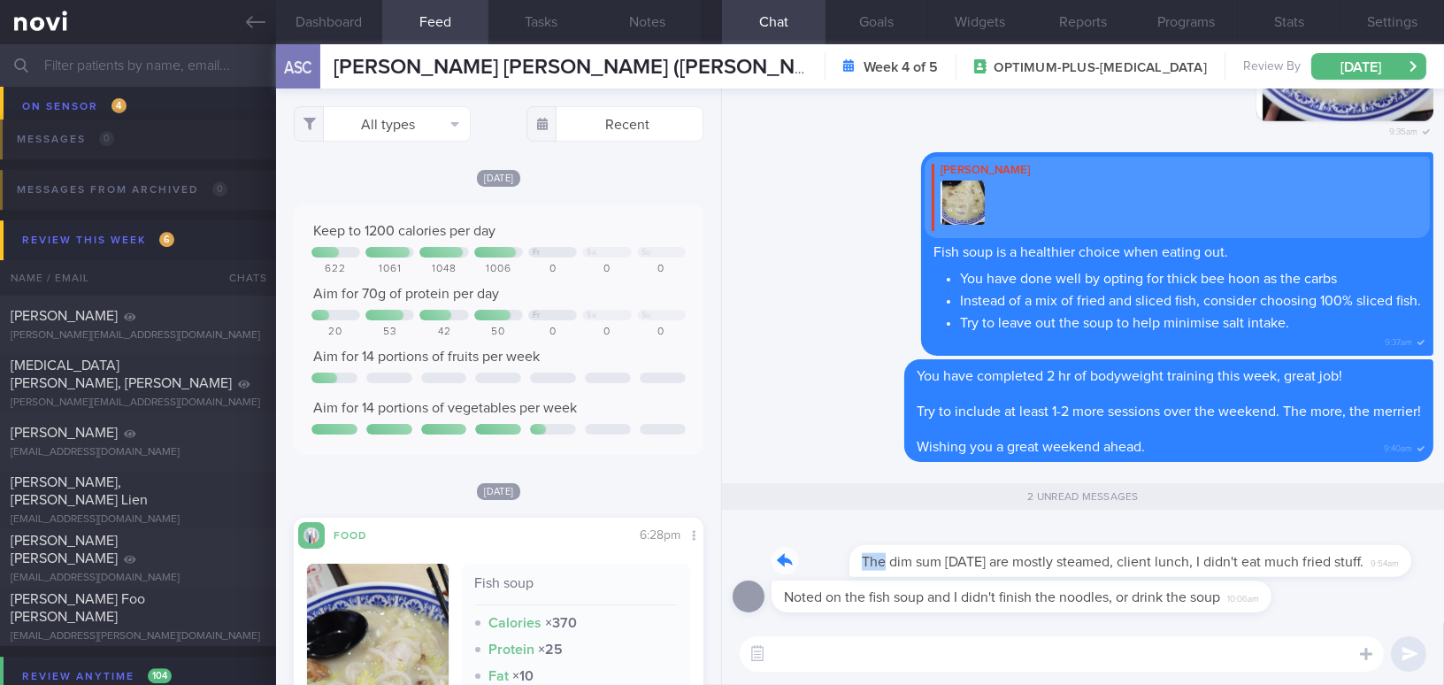
drag, startPoint x: 807, startPoint y: 548, endPoint x: 1012, endPoint y: 544, distance: 205.3
click at [1012, 544] on div "The dim sum yesterday are mostly steamed, client lunch, I didn't eat much fried…" at bounding box center [1078, 550] width 615 height 53
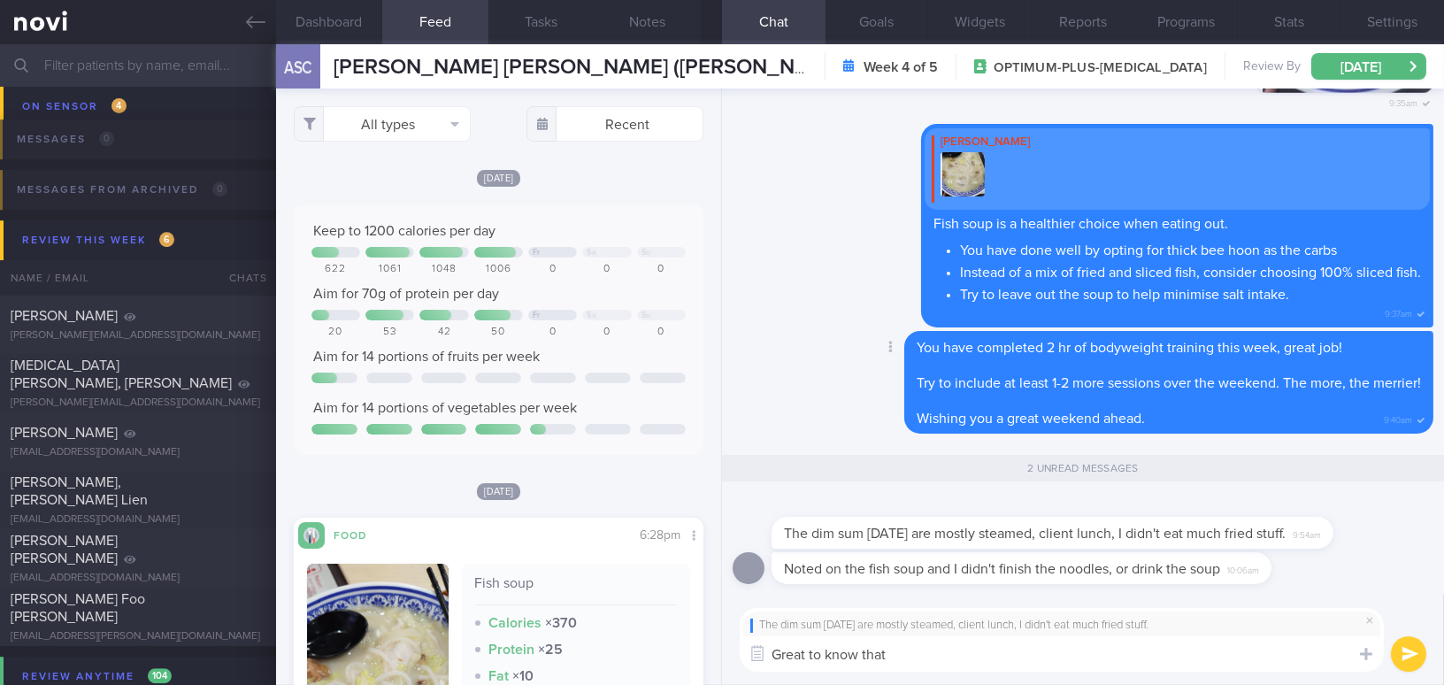
type textarea "Great to know that!"
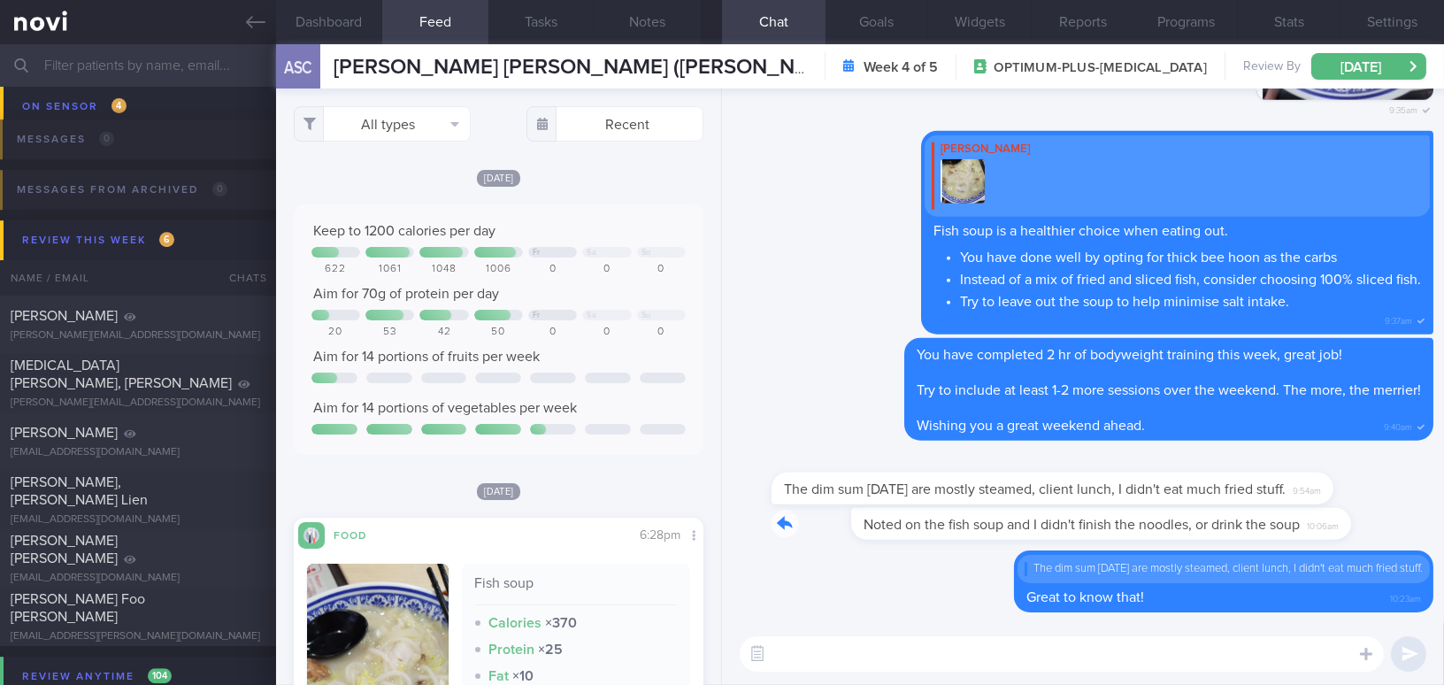
drag, startPoint x: 905, startPoint y: 512, endPoint x: 1091, endPoint y: 521, distance: 186.0
click at [1091, 521] on div "Noted on the fish soup and I didn't finish the noodles, or drink the soup 10:06…" at bounding box center [1047, 524] width 553 height 32
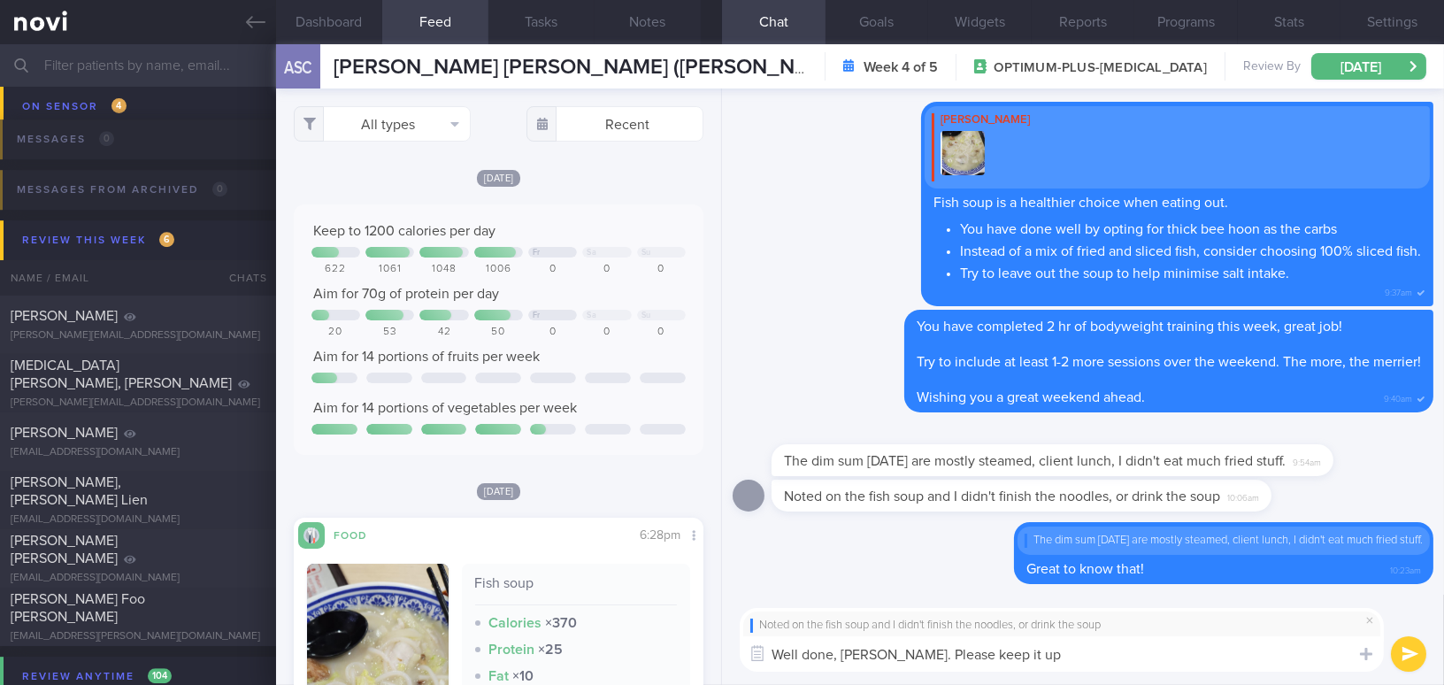
type textarea "Well done, Joyce. Please keep it up!"
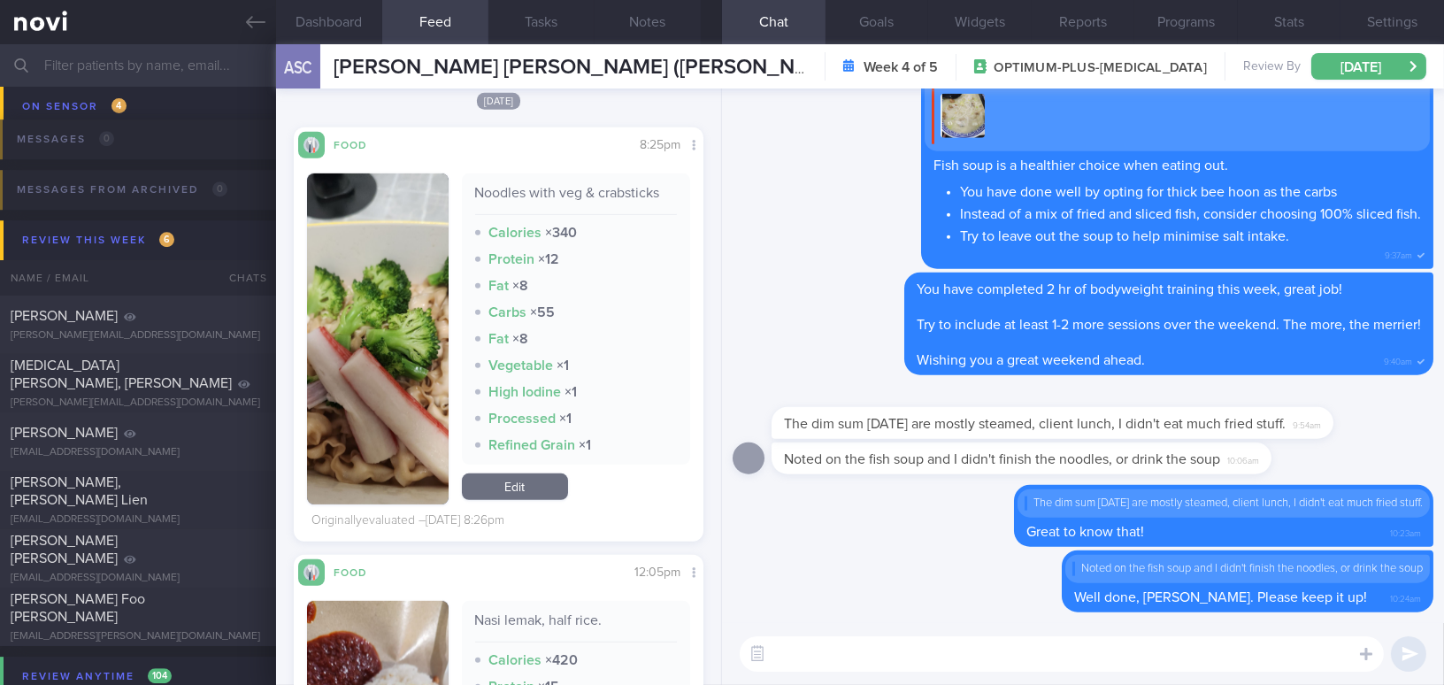
scroll to position [2010, 0]
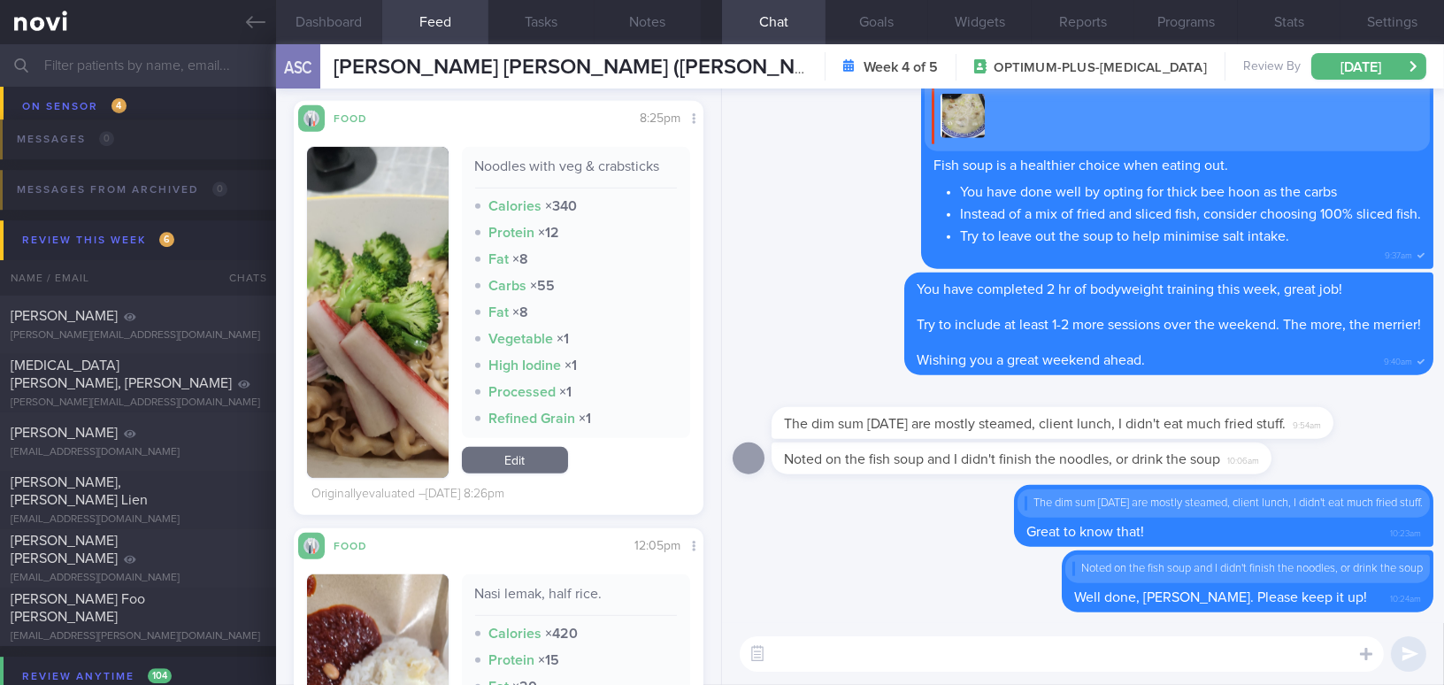
click at [329, 22] on button "Dashboard" at bounding box center [329, 22] width 106 height 44
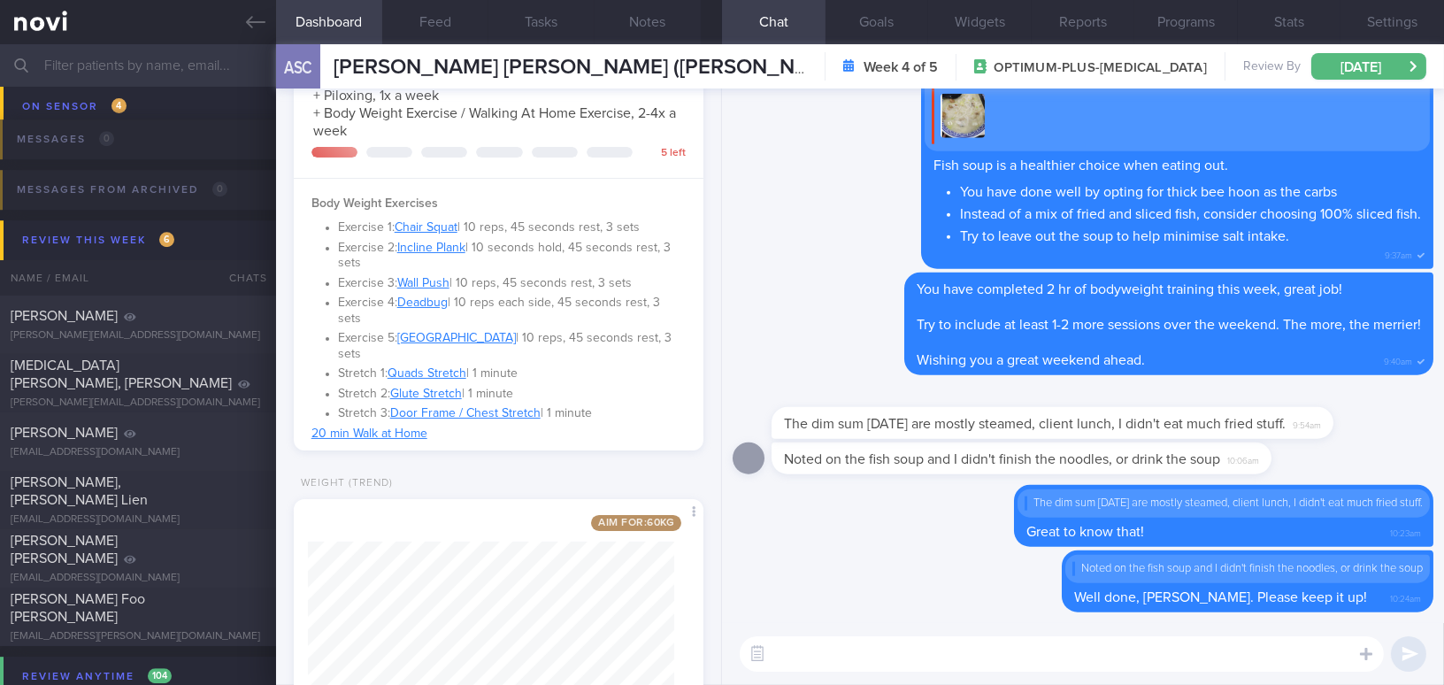
scroll to position [561, 0]
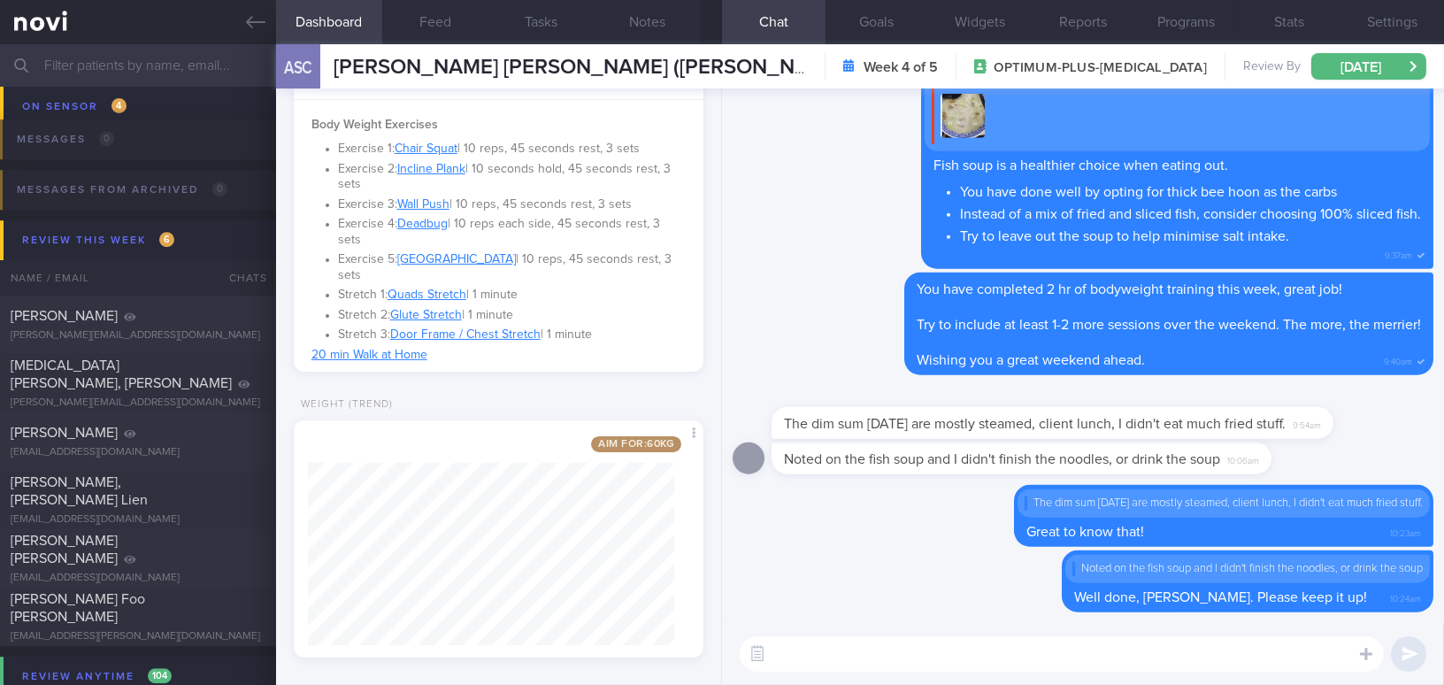
click at [809, 646] on textarea at bounding box center [1062, 653] width 644 height 35
click at [254, 22] on icon at bounding box center [255, 22] width 19 height 12
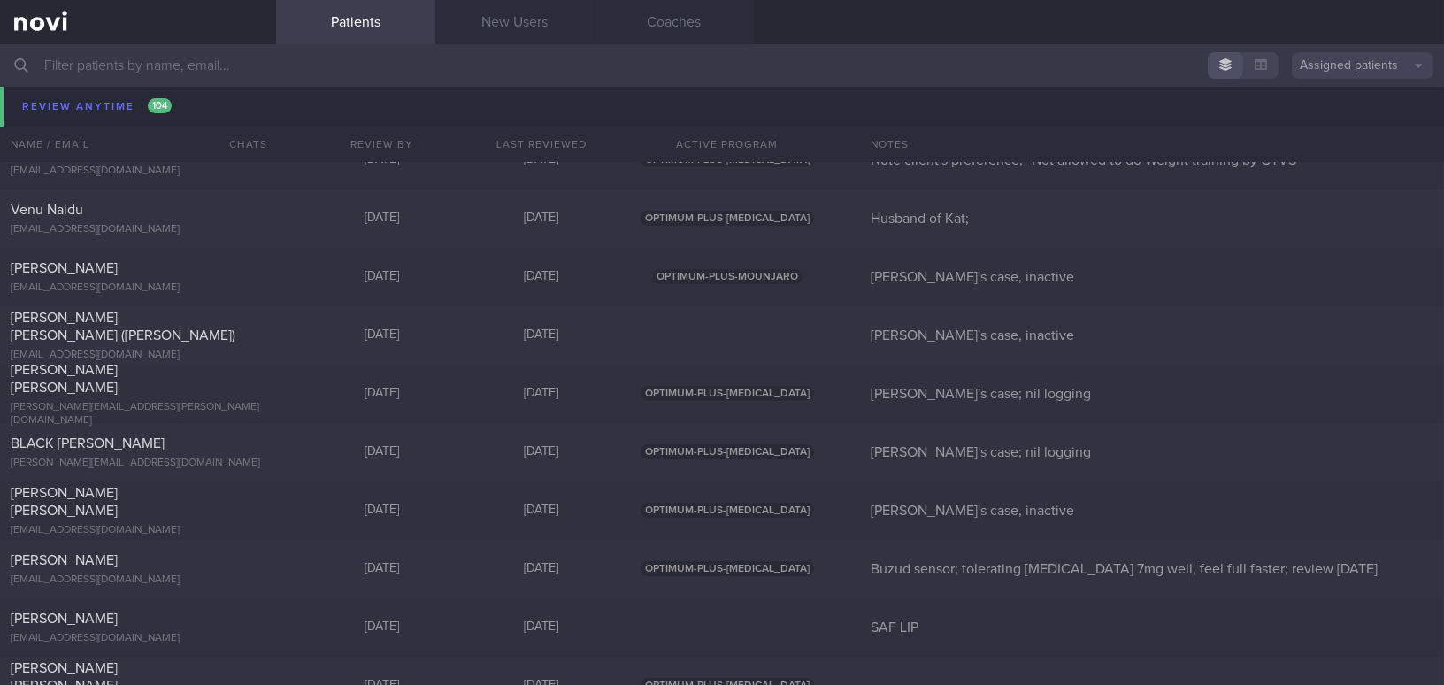
scroll to position [10695, 0]
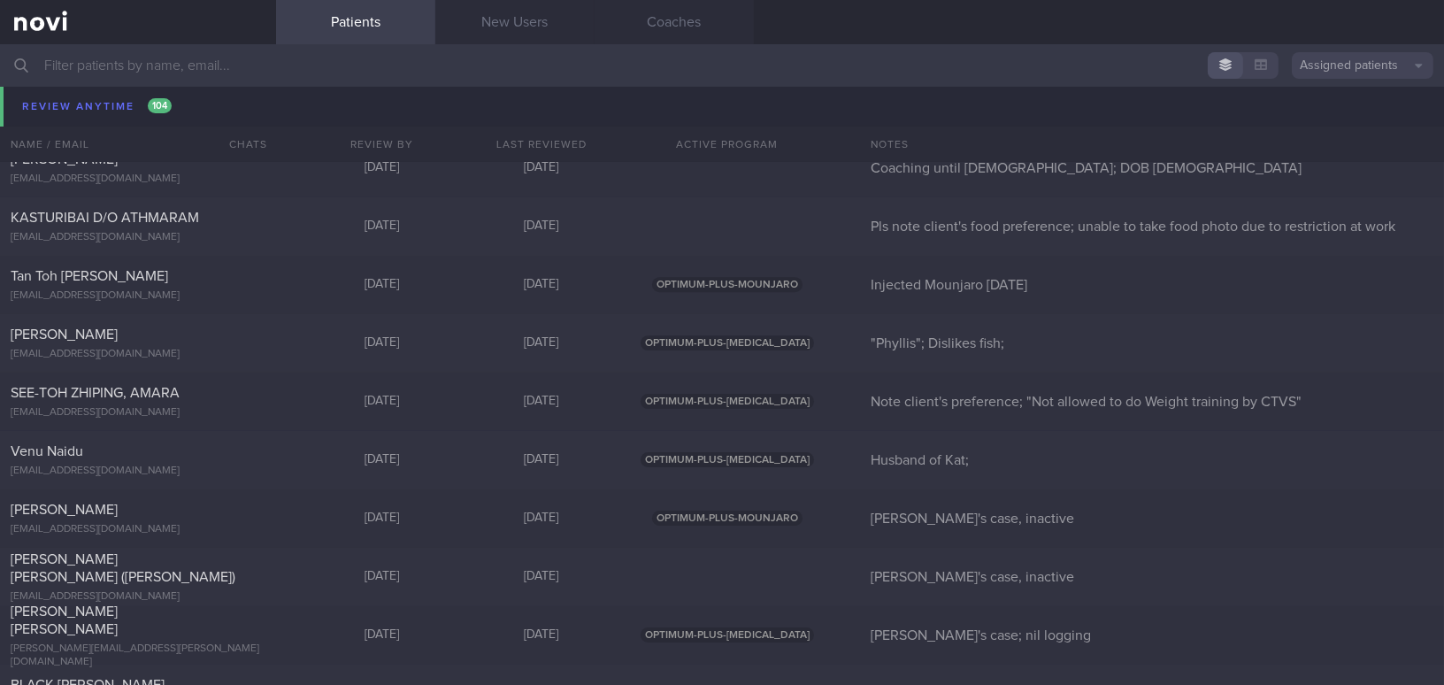
click at [312, 69] on input "text" at bounding box center [722, 65] width 1444 height 42
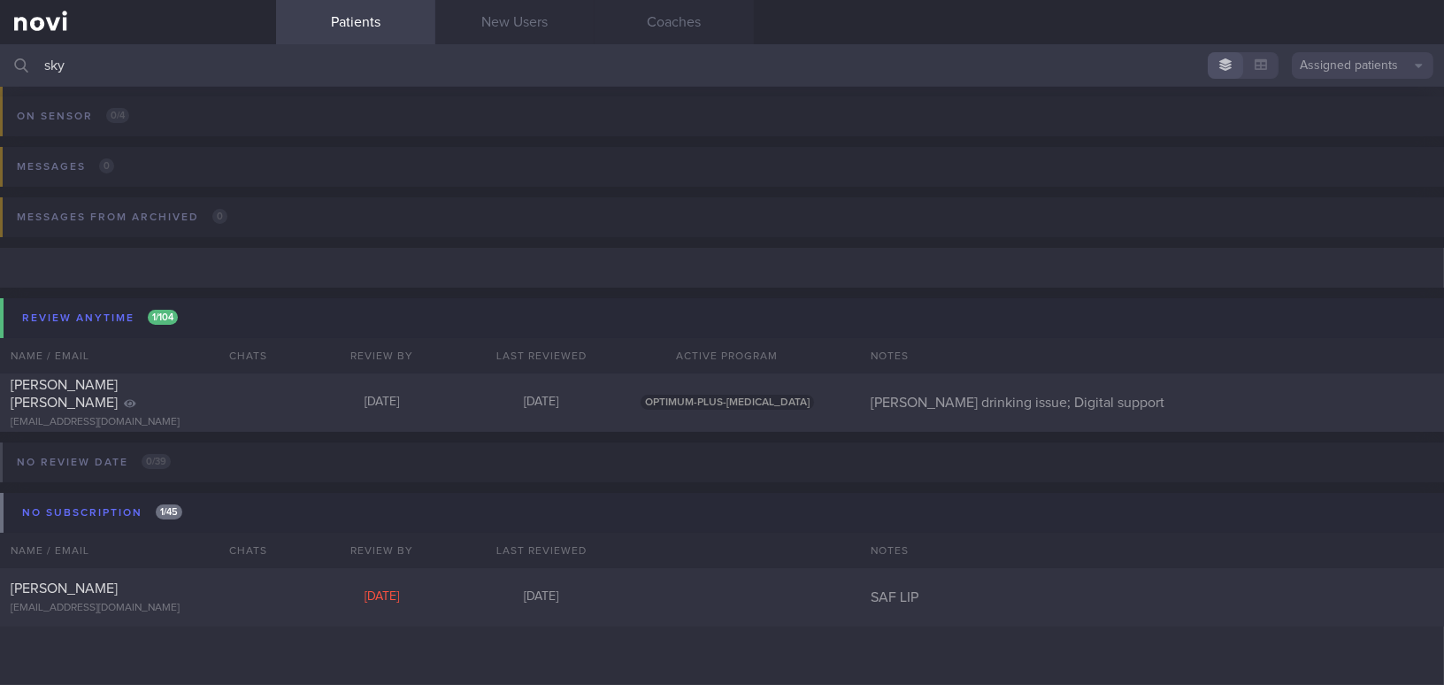
scroll to position [195, 0]
type input "sky"
click at [304, 607] on div "Sim Kang Wee Sky kangweesim@yahoo.com.sg Yesterday 2 days ago SAF LIP" at bounding box center [722, 598] width 1444 height 58
select select "8"
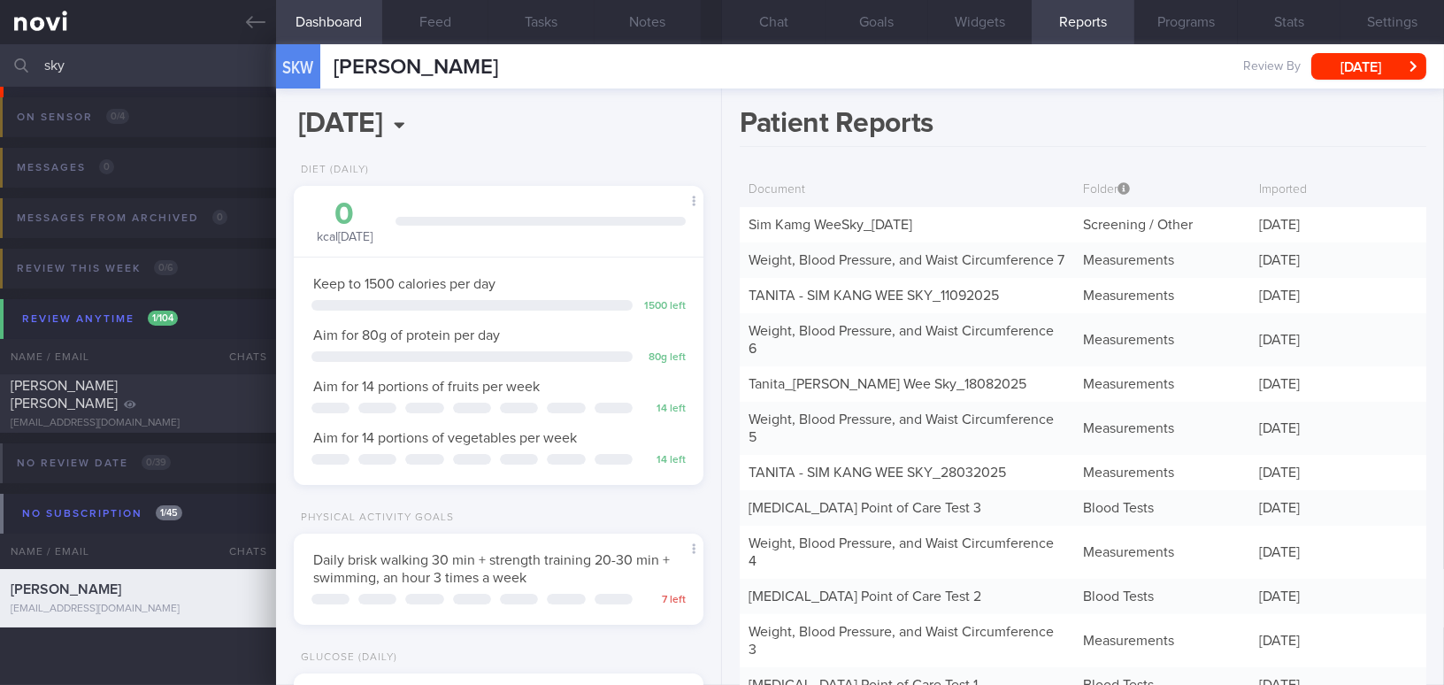
scroll to position [187, 372]
click at [767, 26] on button "Chat" at bounding box center [774, 22] width 104 height 44
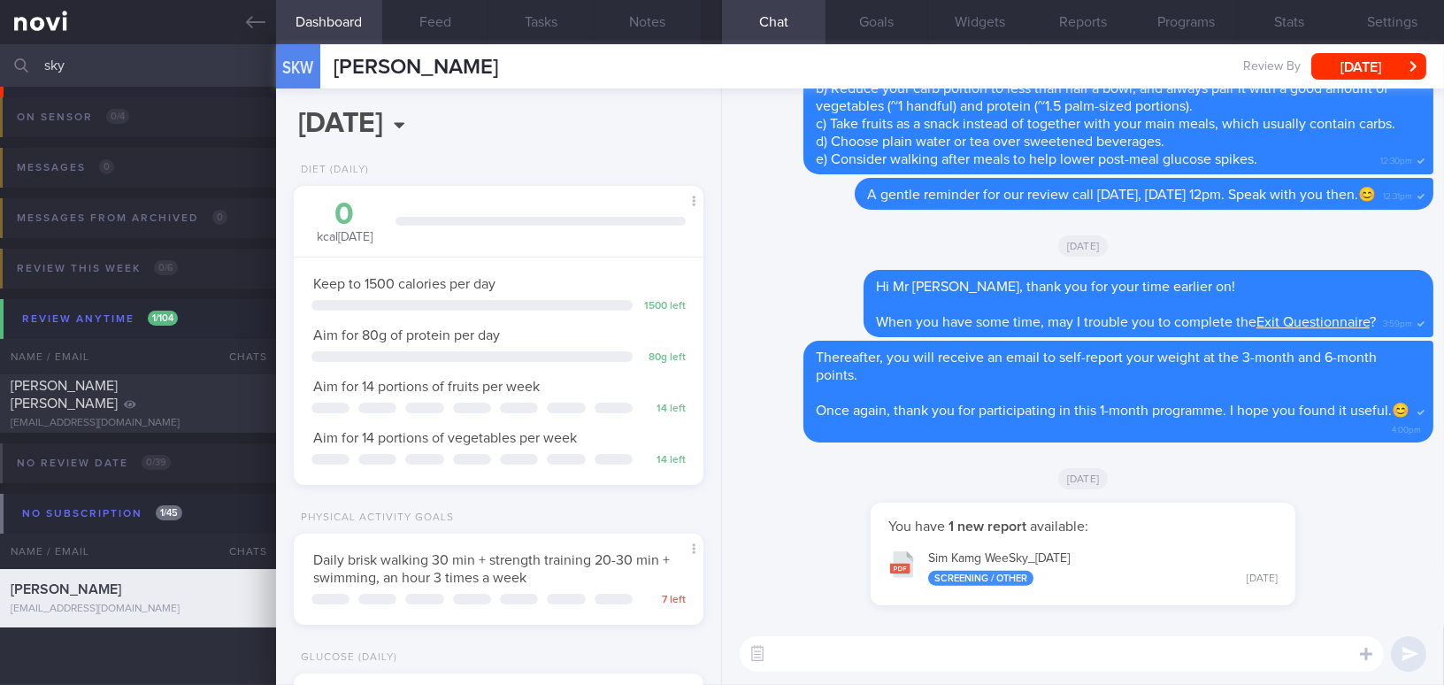
click at [954, 660] on textarea at bounding box center [1062, 653] width 644 height 35
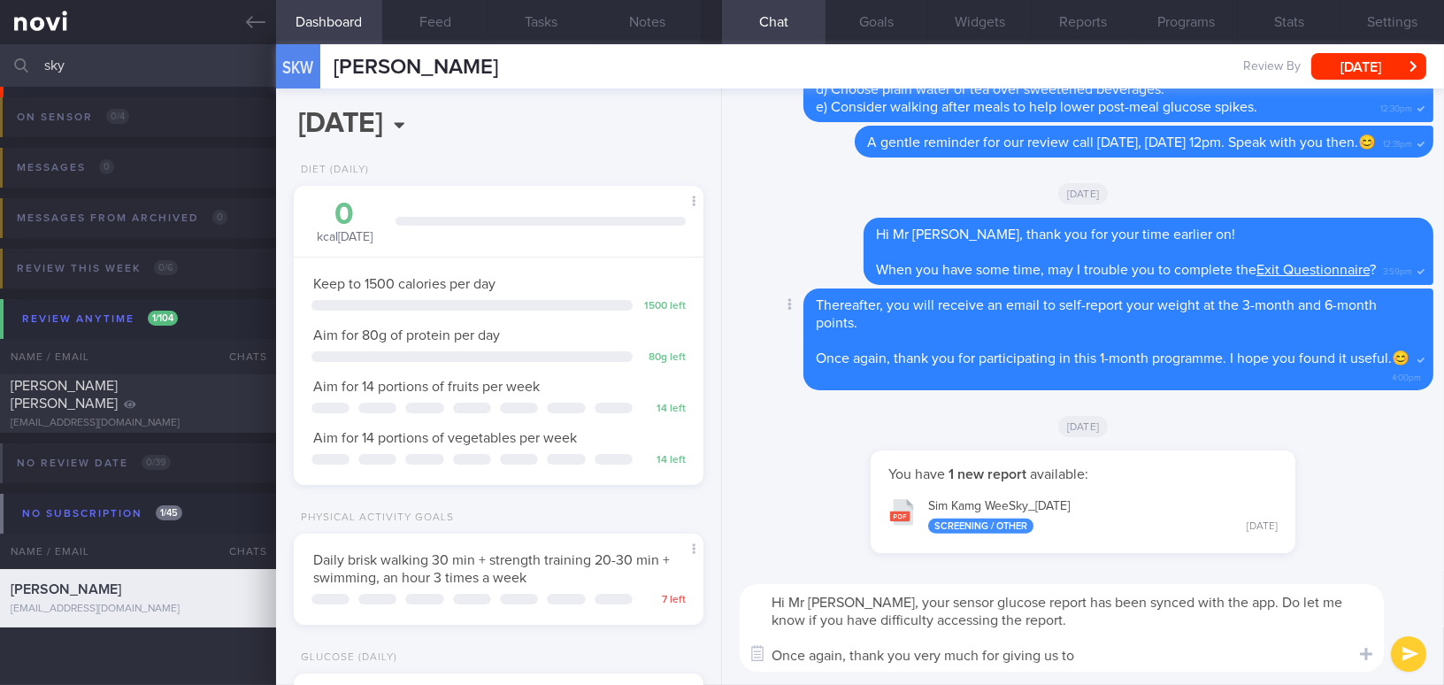
type textarea "Hi Mr Sim, your sensor glucose report has been synced with the app. Do let me k…"
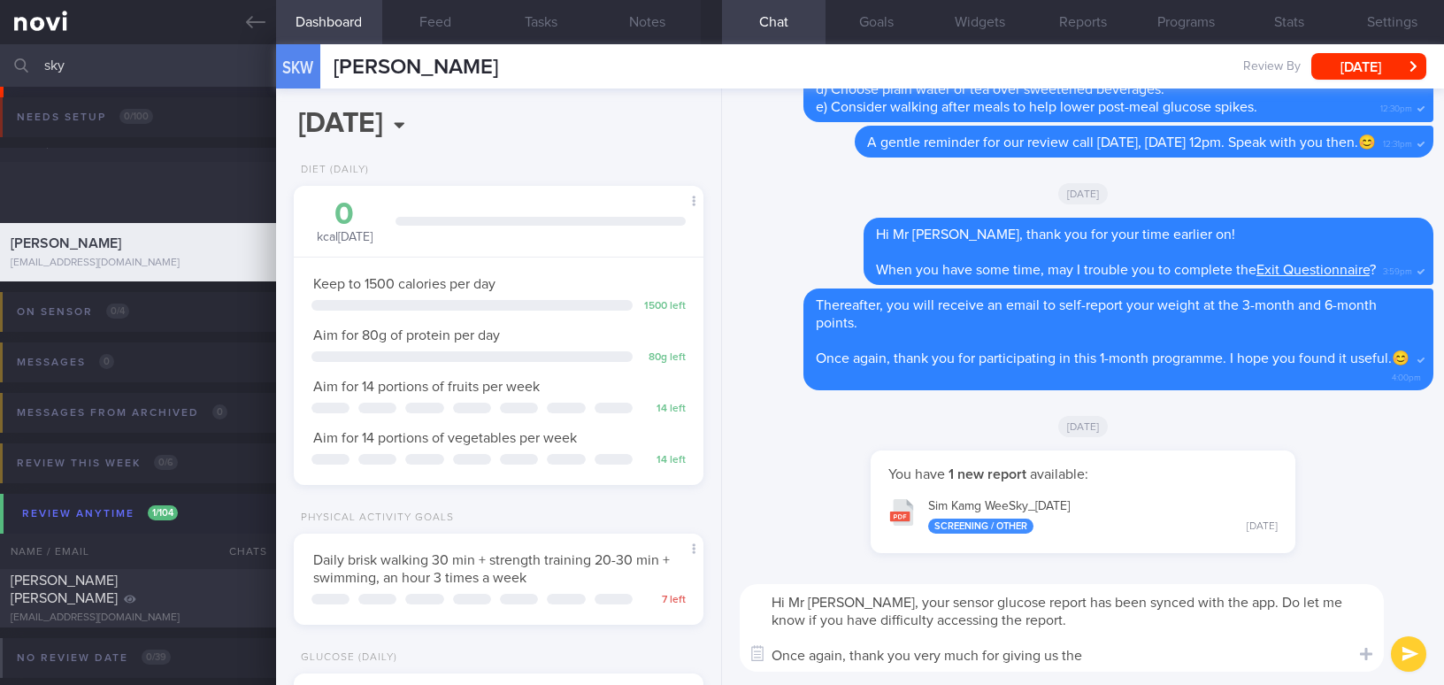
select select "8"
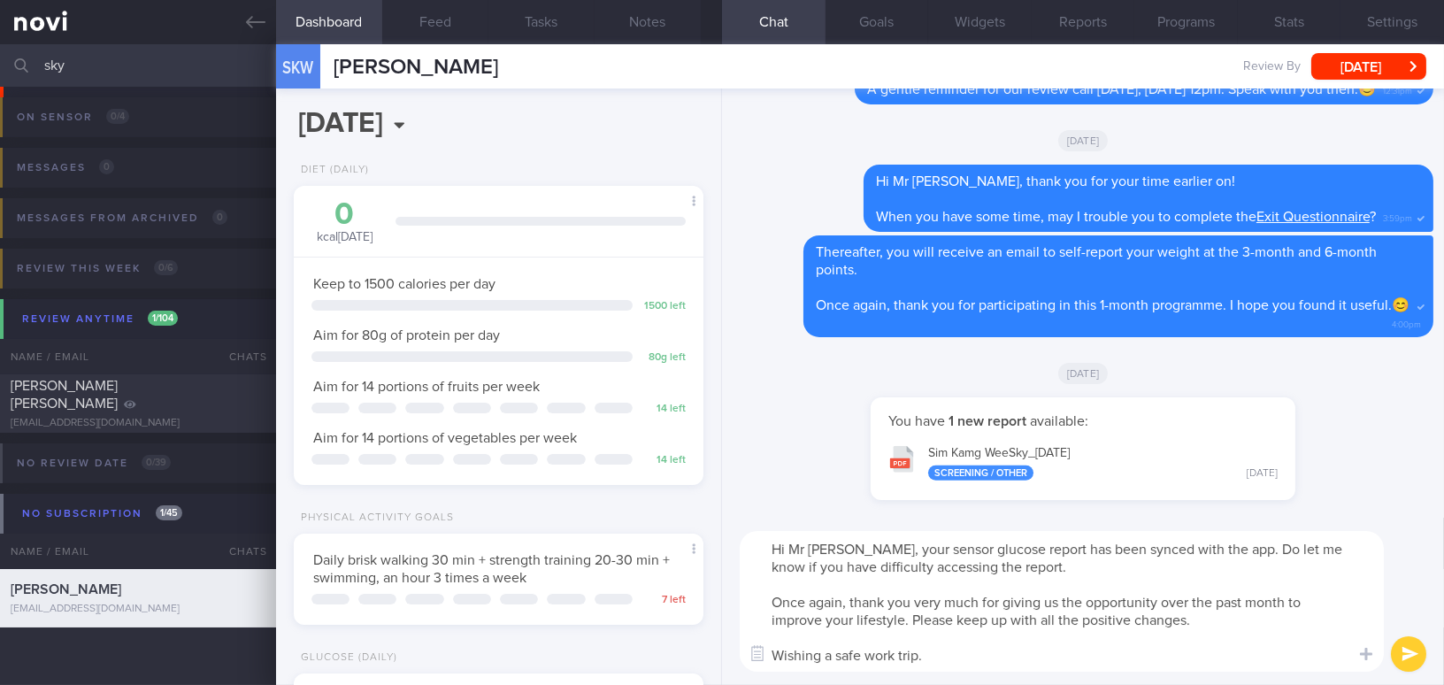
drag, startPoint x: 838, startPoint y: 548, endPoint x: 957, endPoint y: 652, distance: 158.0
click at [957, 652] on textarea "Hi Mr [PERSON_NAME], your sensor glucose report has been synced with the app. D…" at bounding box center [1062, 601] width 644 height 141
click at [881, 641] on textarea "Hi Mr [PERSON_NAME], your sensor glucose report has been synced with the app. D…" at bounding box center [1062, 601] width 644 height 141
drag, startPoint x: 839, startPoint y: 548, endPoint x: 974, endPoint y: 656, distance: 173.7
click at [974, 656] on textarea "Hi Mr [PERSON_NAME], your sensor glucose report has been synced with the app. D…" at bounding box center [1062, 601] width 644 height 141
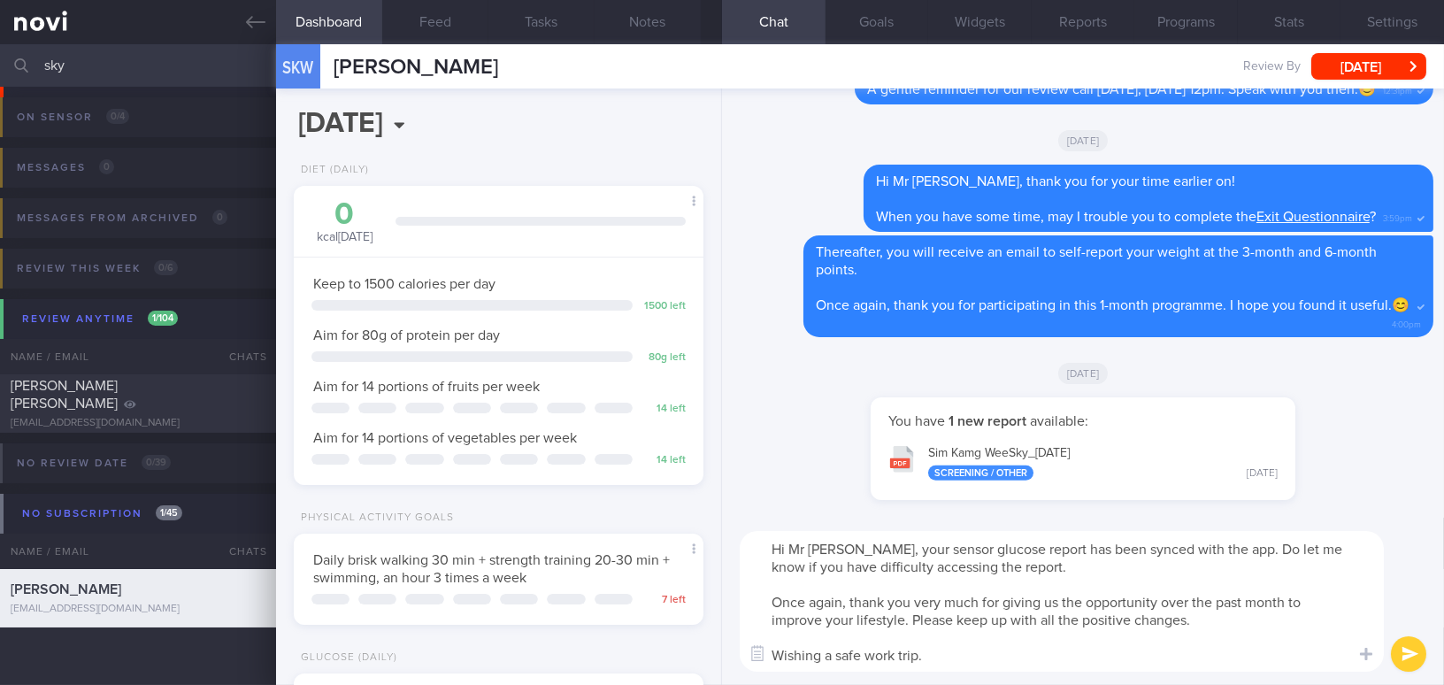
paste textarea "Your sensor glucose report has been synced with the app. Please let me know if …"
click at [845, 541] on textarea "Hi Mr [PERSON_NAME], Your sensor glucose report has been synced with the app. P…" at bounding box center [1062, 601] width 644 height 141
click at [774, 586] on textarea "Hi Mr [PERSON_NAME], your sensor glucose report has been synced with the app. P…" at bounding box center [1062, 601] width 644 height 141
type textarea "Hi Mr [PERSON_NAME], your sensor glucose report has been synced with the app. P…"
click at [1415, 643] on button "submit" at bounding box center [1408, 653] width 35 height 35
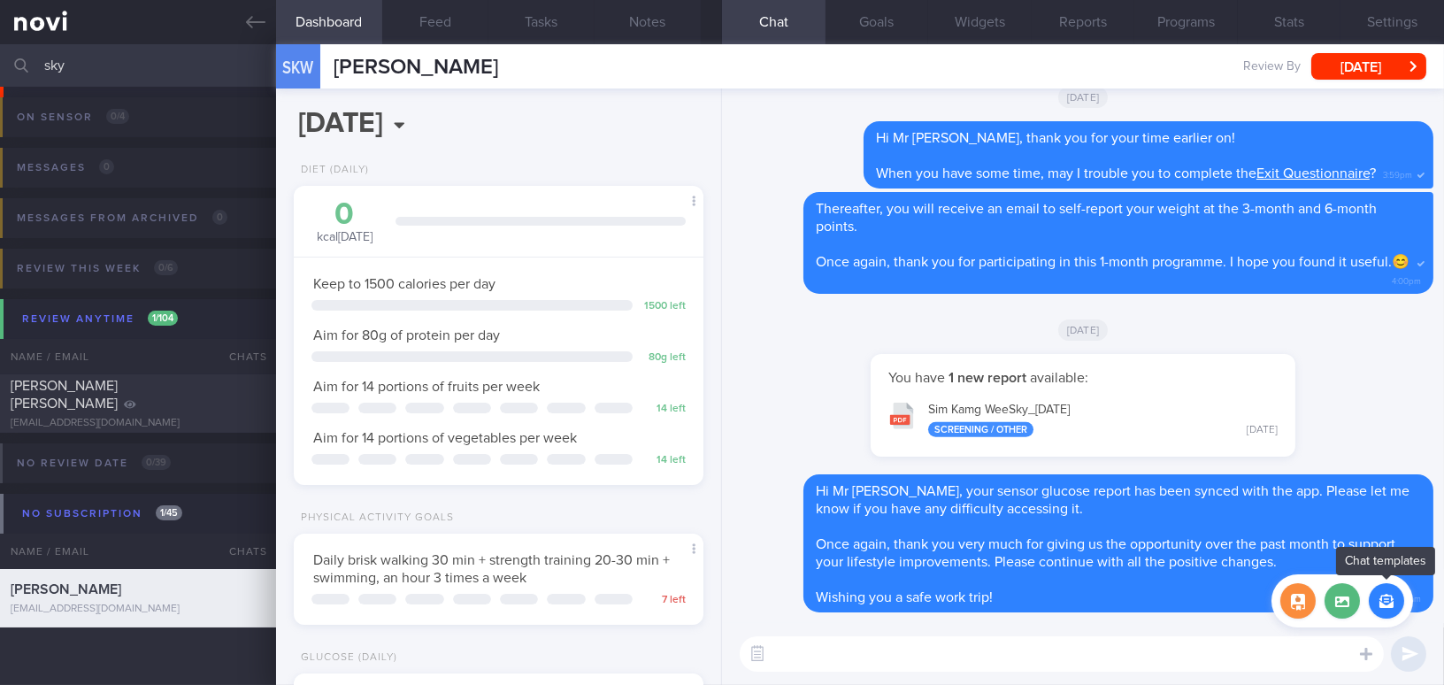
click at [1381, 607] on button "button" at bounding box center [1386, 600] width 35 height 35
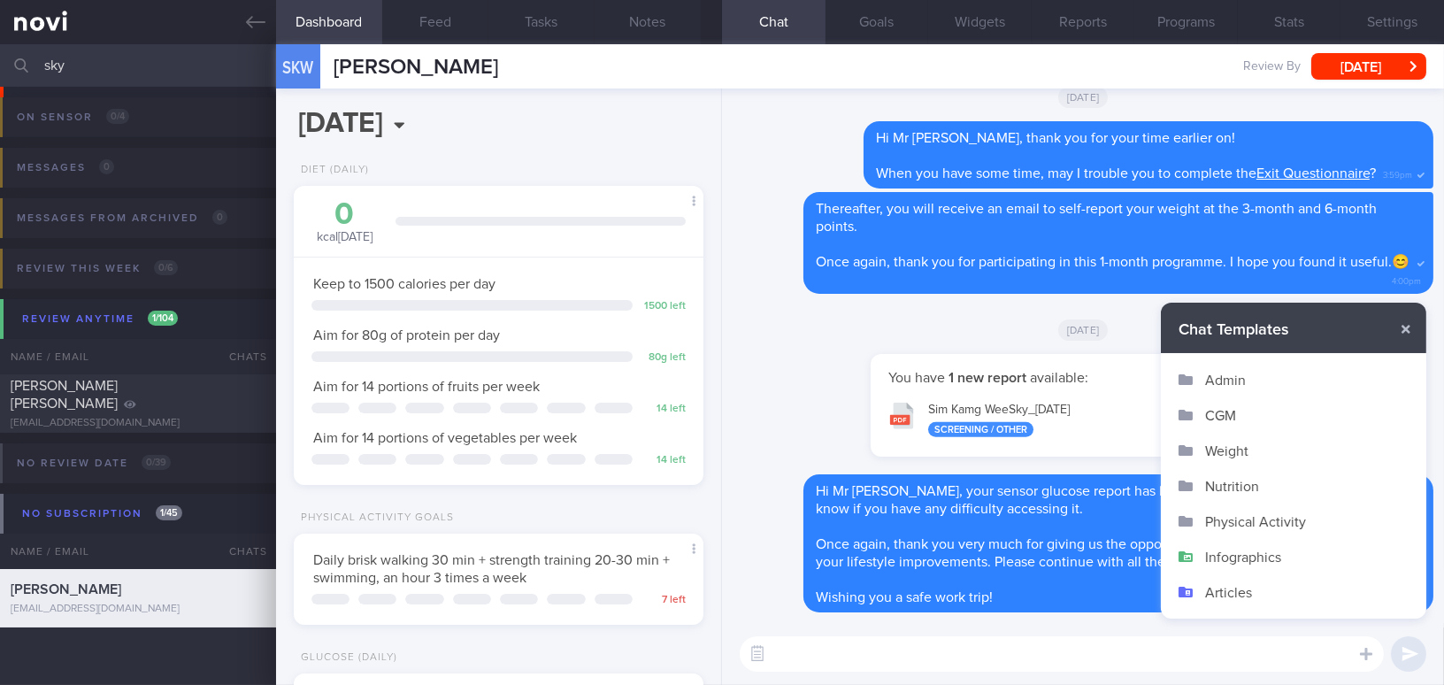
click at [1249, 372] on button "Admin" at bounding box center [1293, 379] width 265 height 35
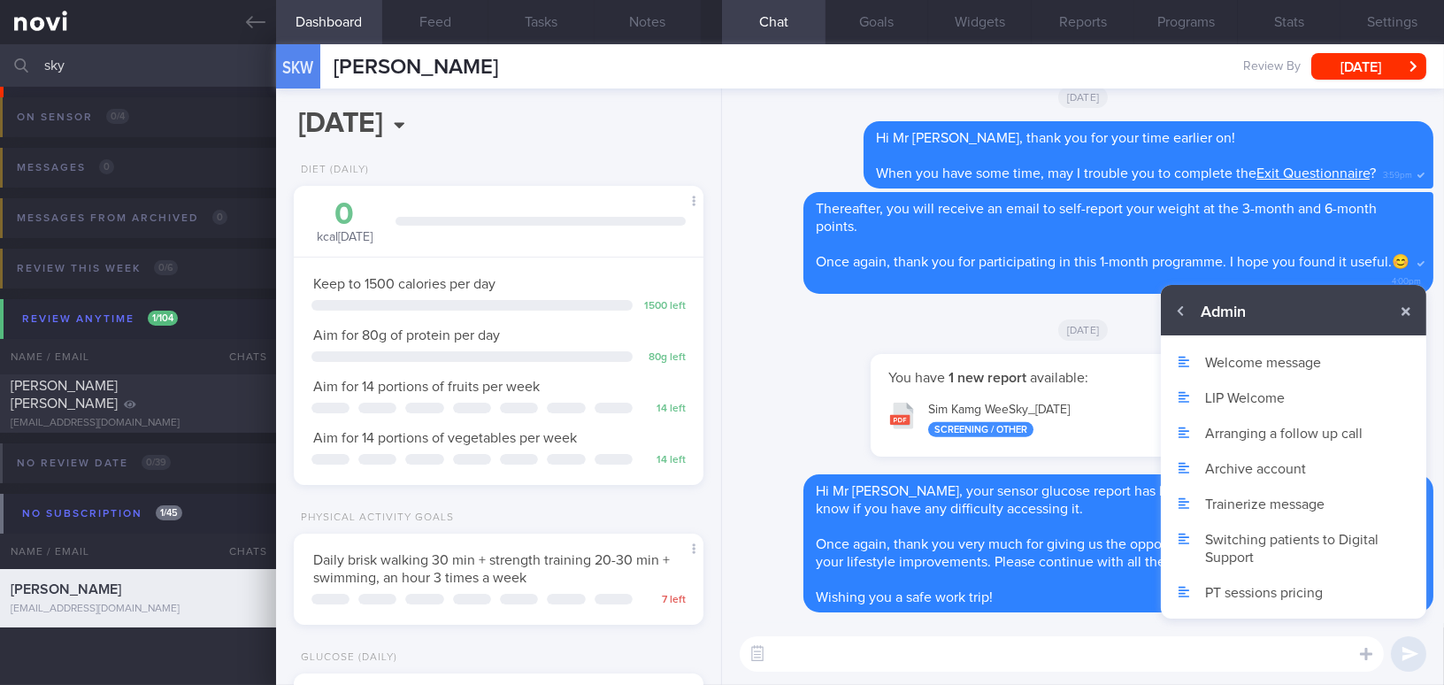
click at [805, 377] on div "You have 1 new report available: Sim Kamg WeeSky_ [DATE] Screening / Other [DAT…" at bounding box center [1082, 414] width 701 height 121
click at [1400, 312] on button "button" at bounding box center [1406, 311] width 32 height 32
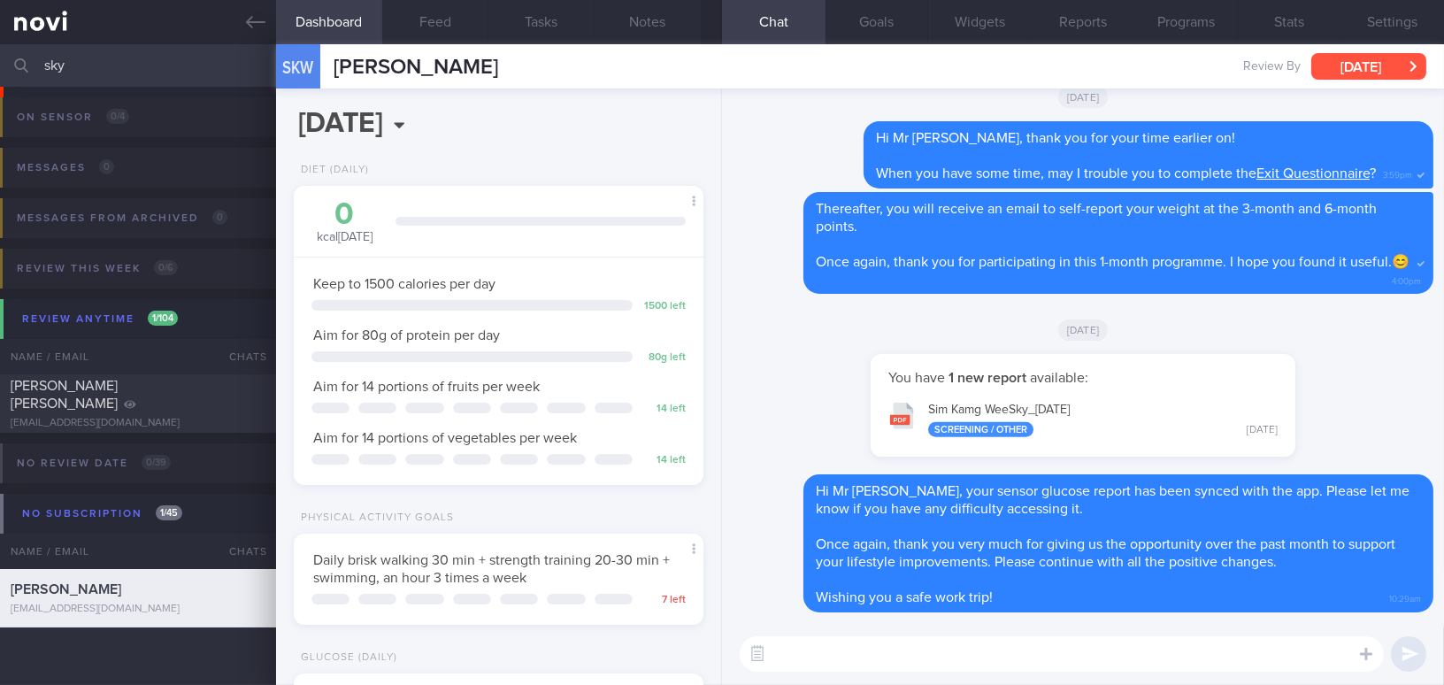
click at [1369, 73] on button "[DATE]" at bounding box center [1368, 66] width 115 height 27
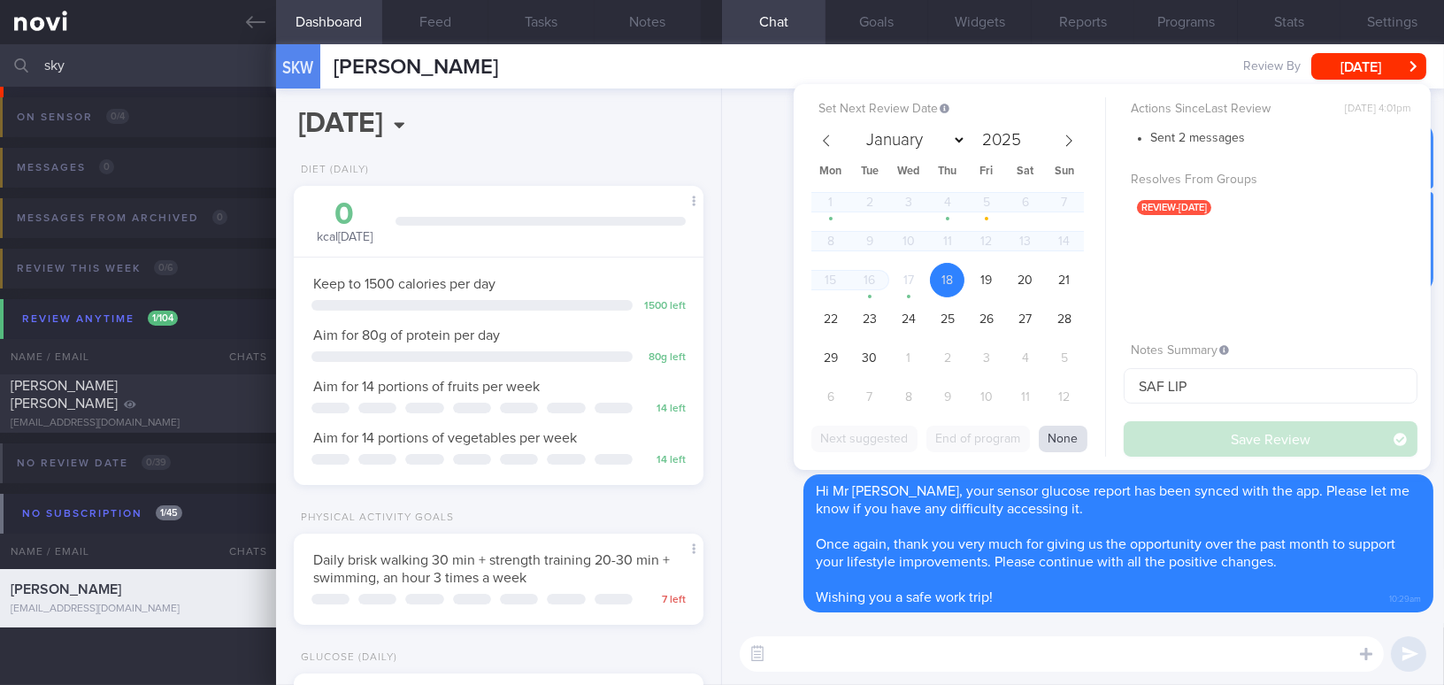
click at [1059, 447] on button "None" at bounding box center [1063, 439] width 49 height 27
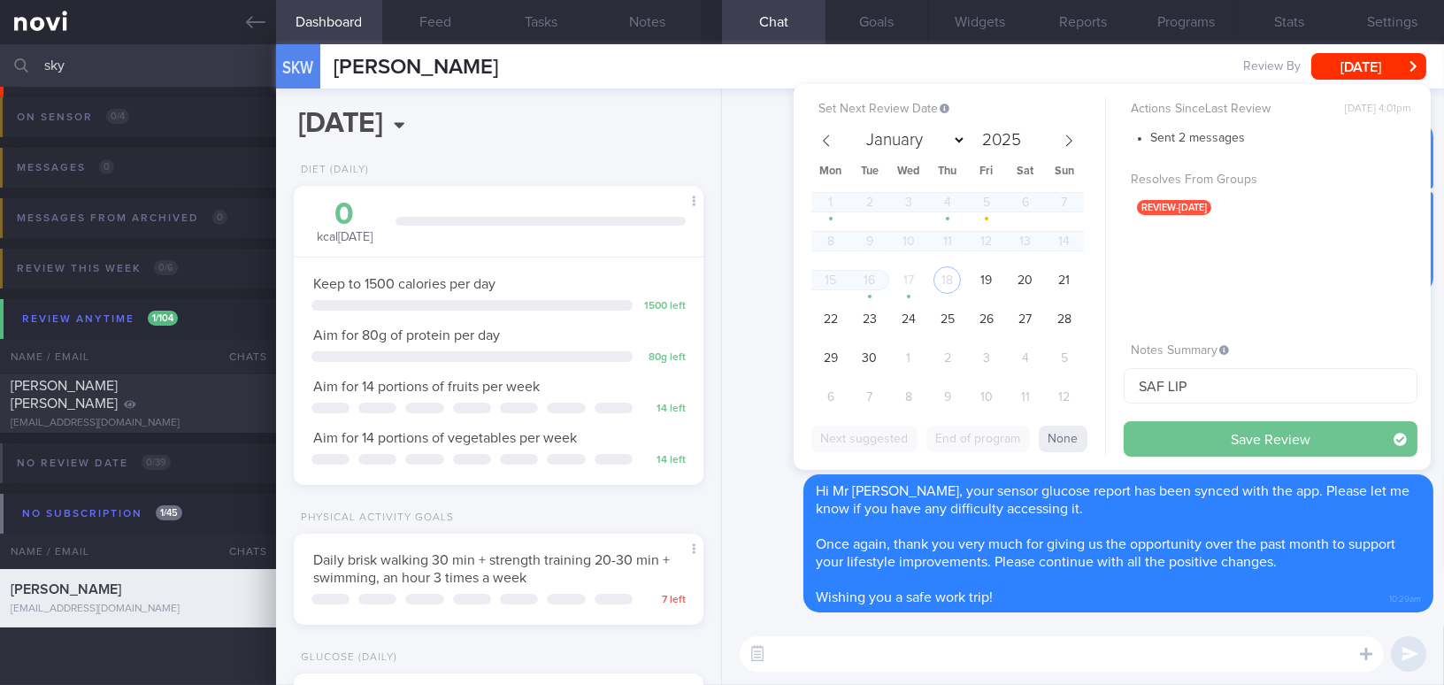
click at [1150, 443] on button "Save Review" at bounding box center [1270, 438] width 294 height 35
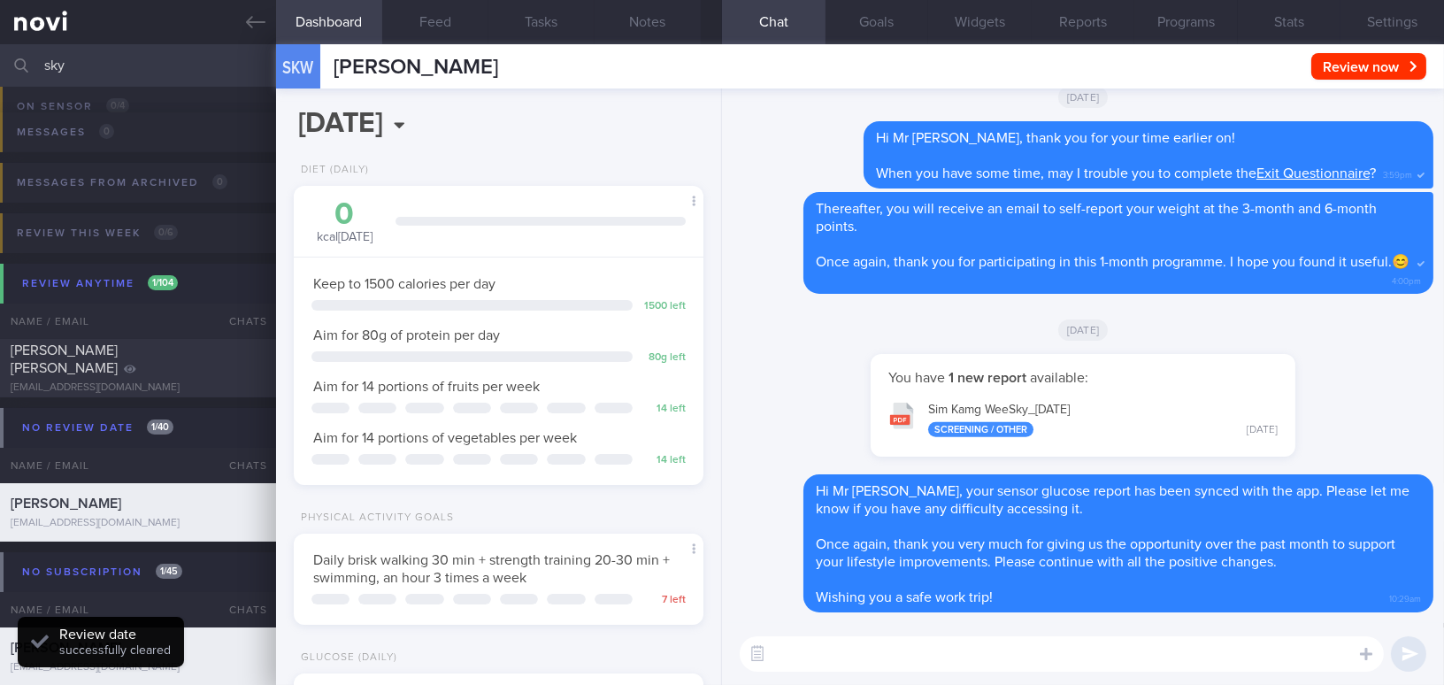
scroll to position [187, 372]
click at [1389, 7] on button "Settings" at bounding box center [1392, 22] width 104 height 44
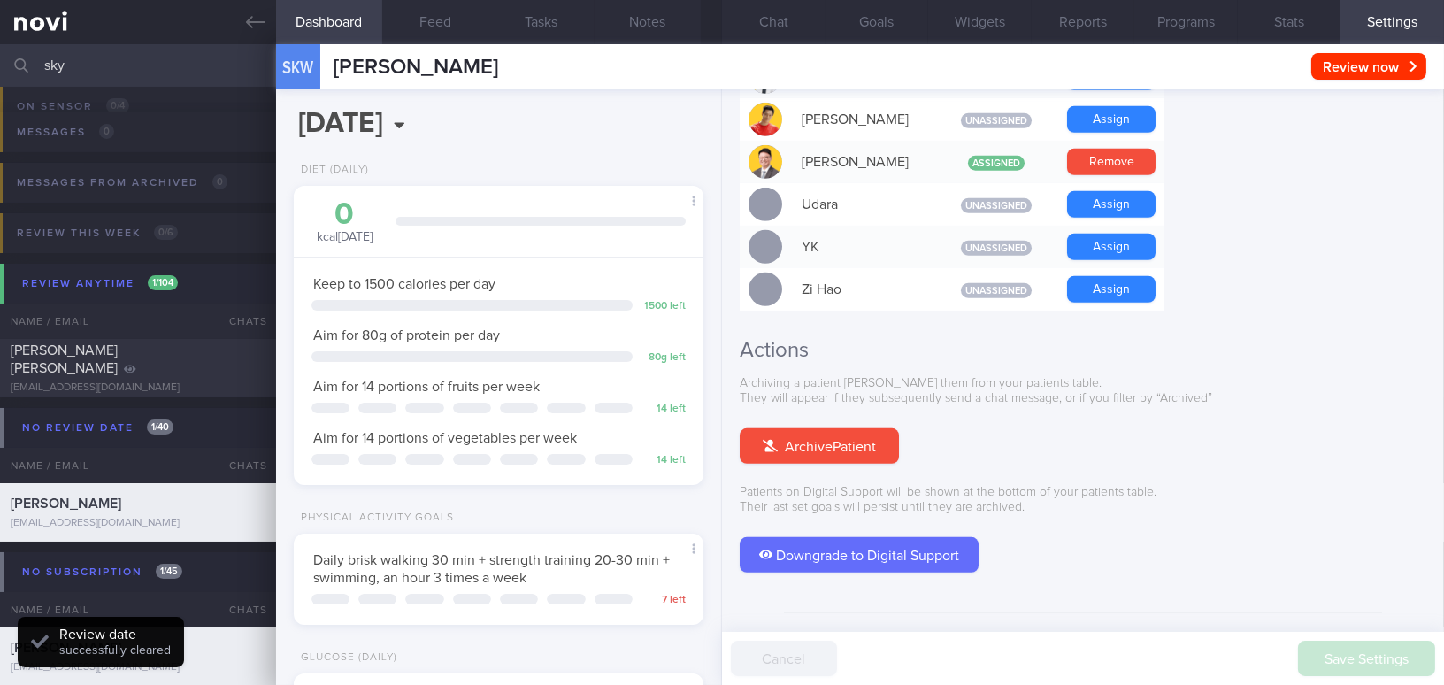
scroll to position [1642, 0]
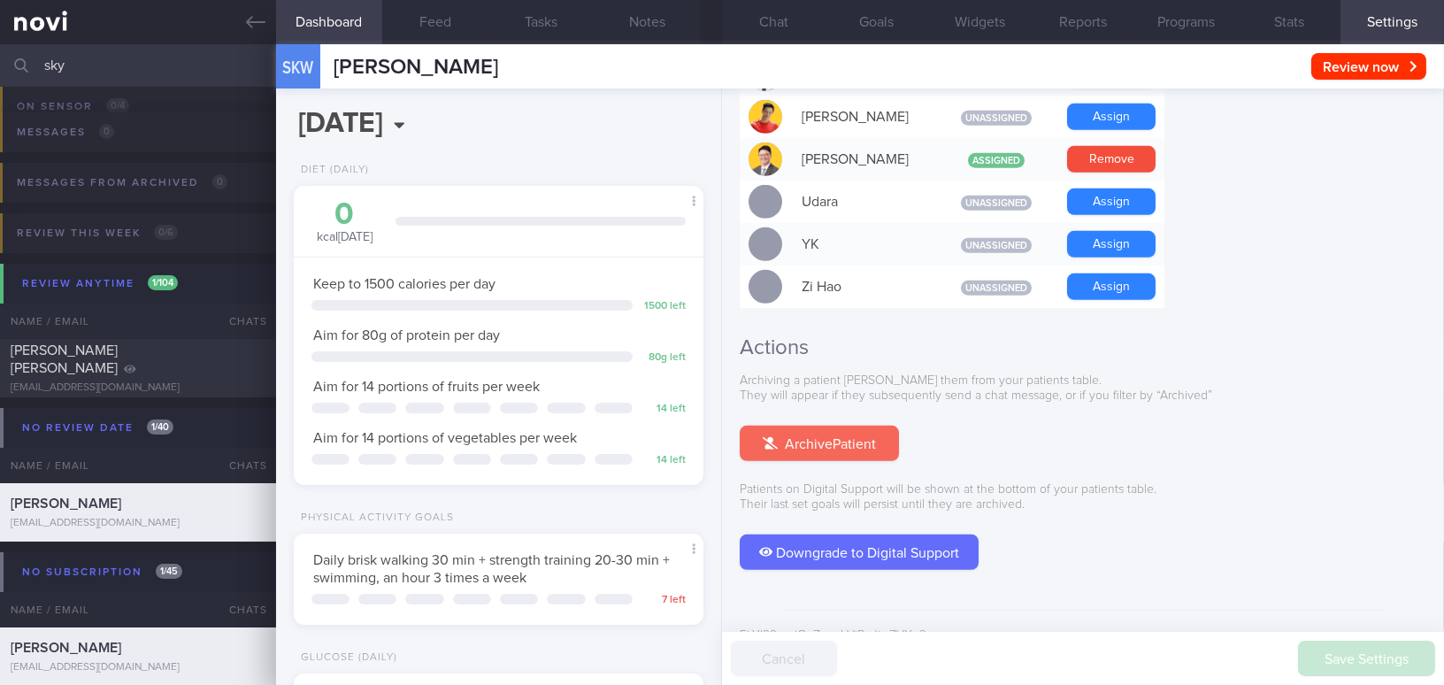
click at [856, 426] on button "Archive Patient" at bounding box center [819, 443] width 159 height 35
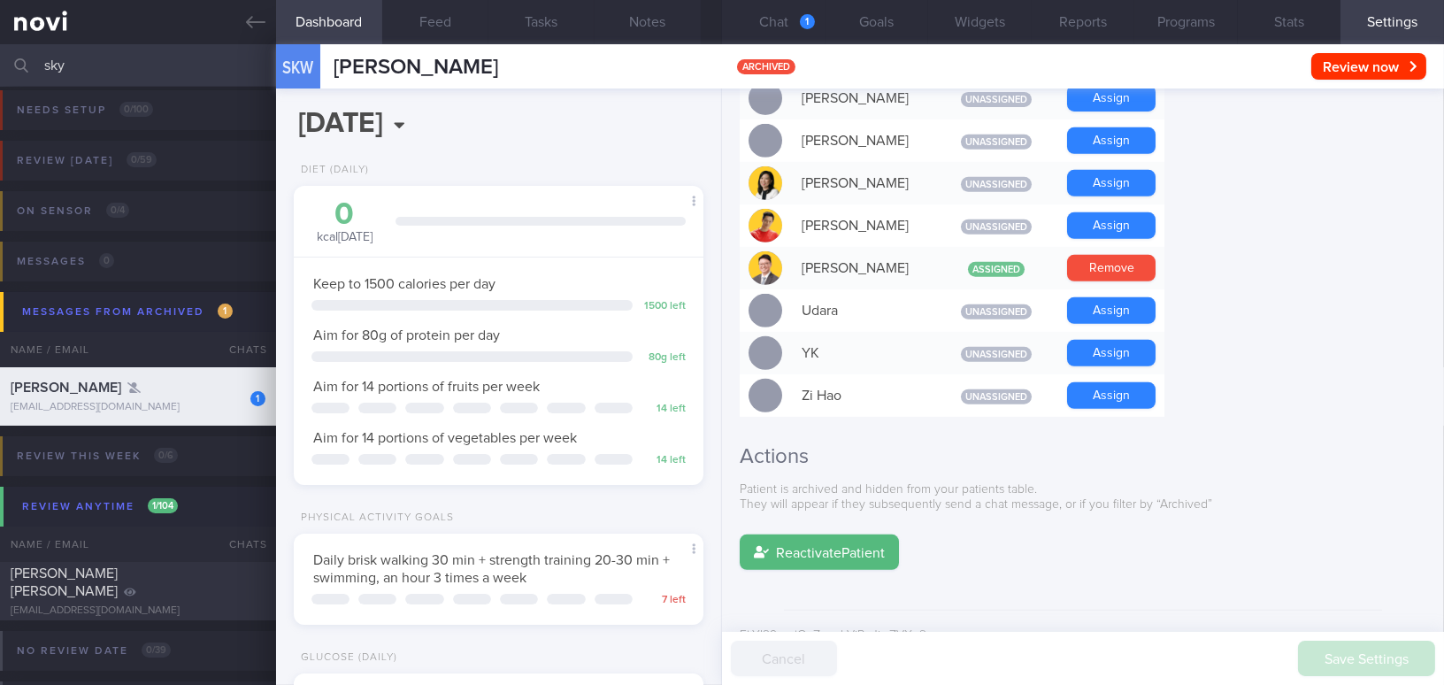
scroll to position [187, 372]
click at [748, 14] on button "Chat 1" at bounding box center [774, 22] width 104 height 44
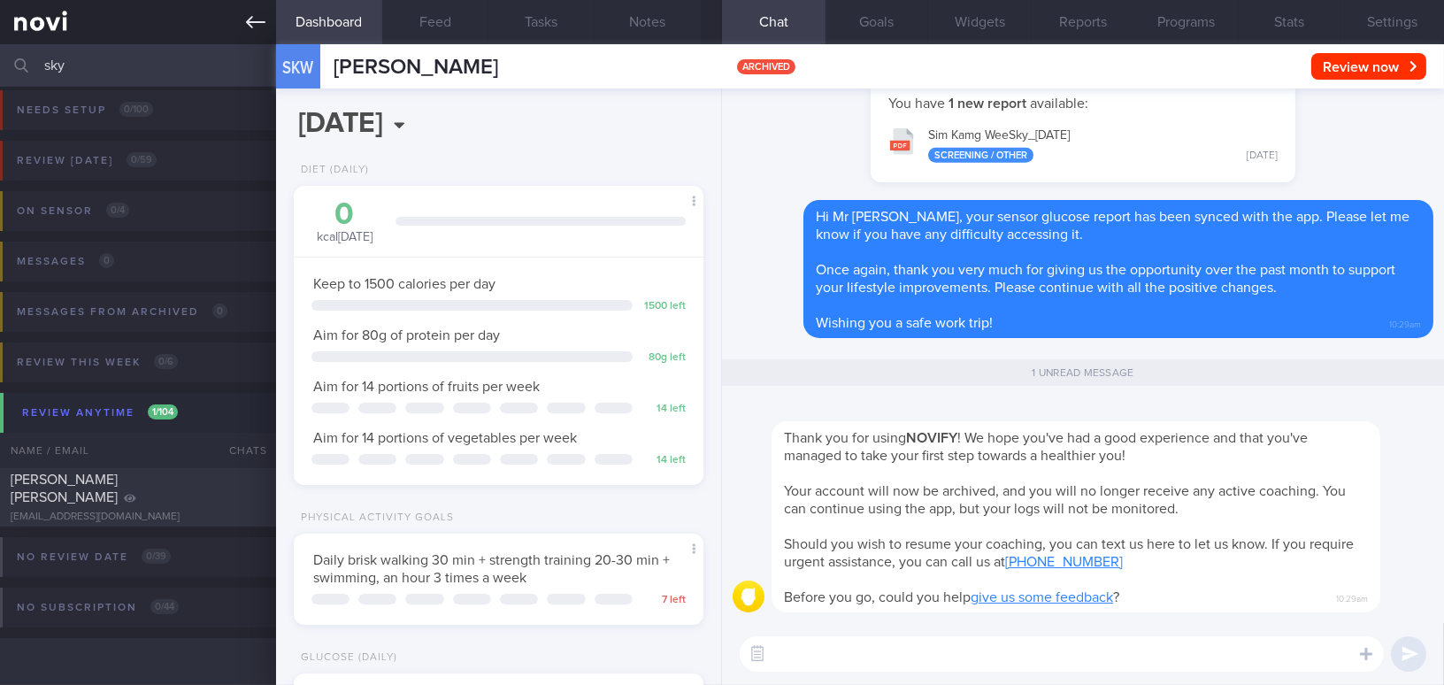
click at [254, 20] on icon at bounding box center [255, 21] width 19 height 19
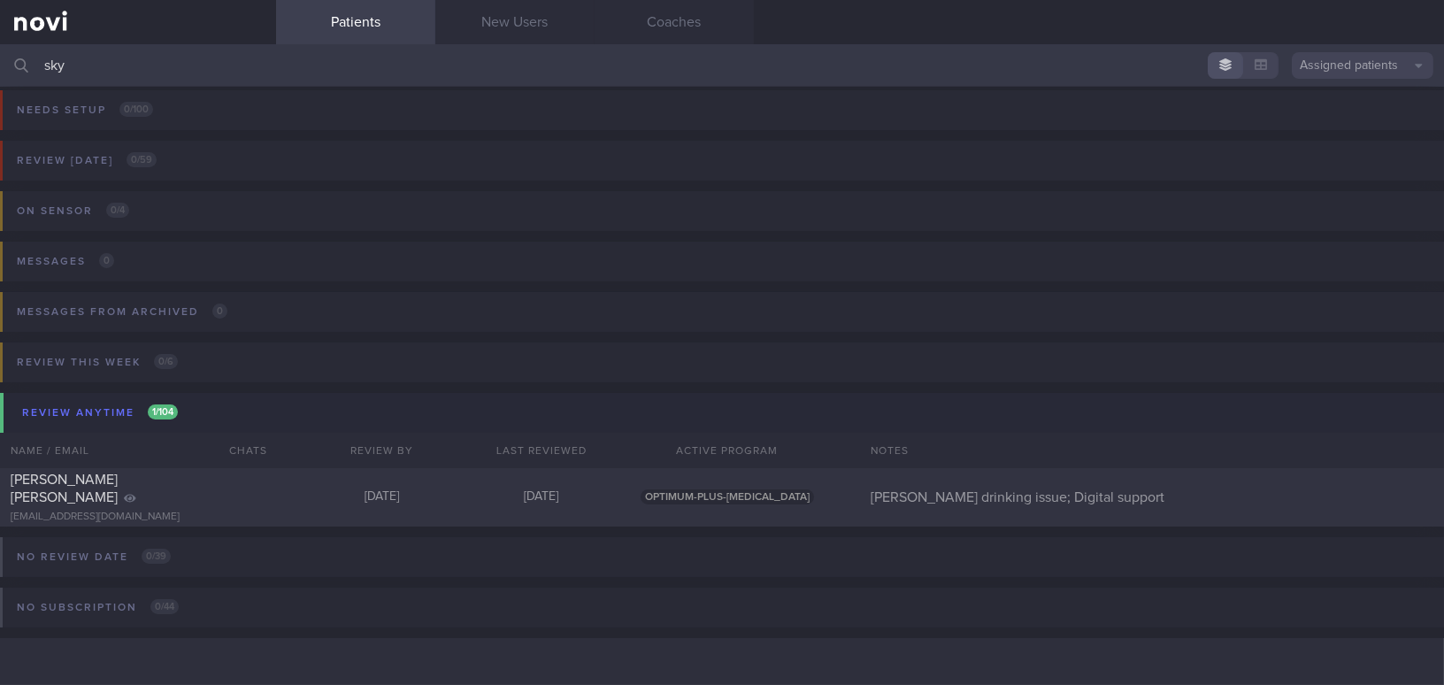
drag, startPoint x: 107, startPoint y: 61, endPoint x: 19, endPoint y: 62, distance: 87.6
click at [19, 62] on div "sky Assigned patients Assigned patients All active patients Archived patients" at bounding box center [722, 65] width 1444 height 42
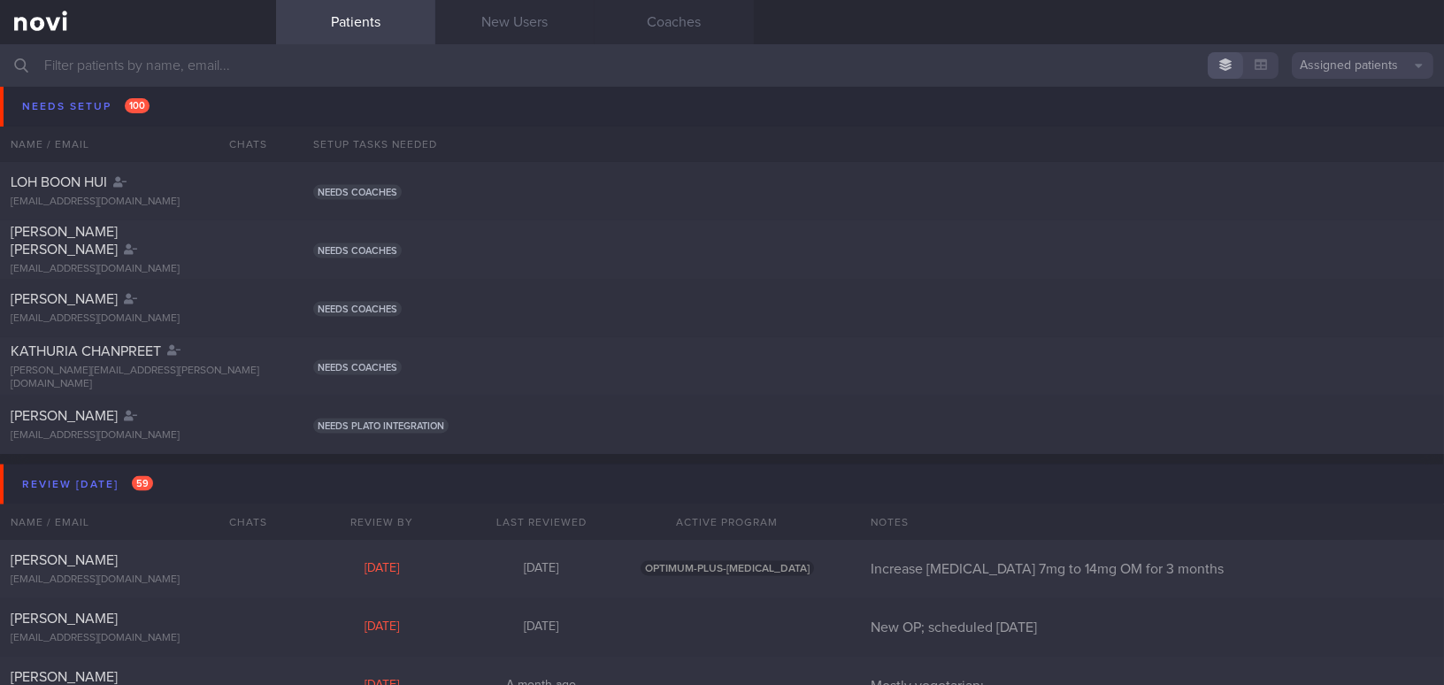
scroll to position [5959, 0]
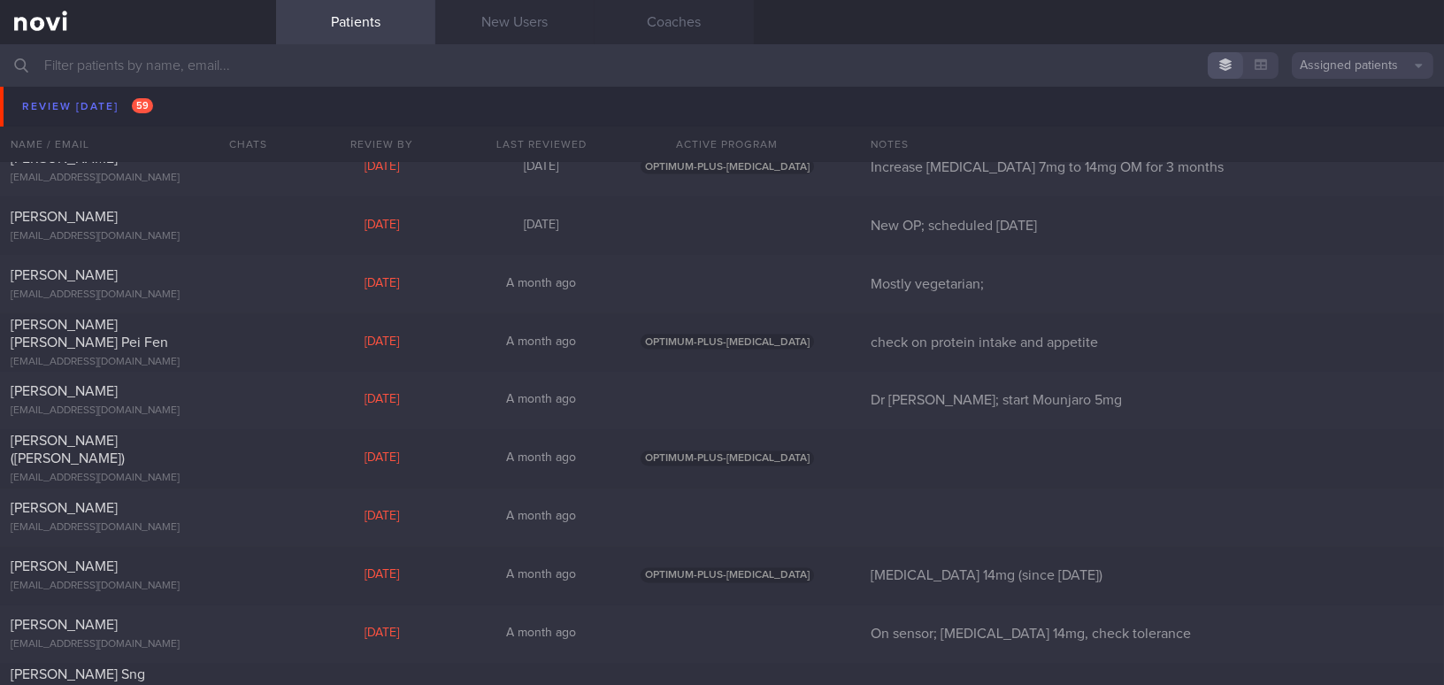
click at [204, 65] on input "text" at bounding box center [722, 65] width 1444 height 42
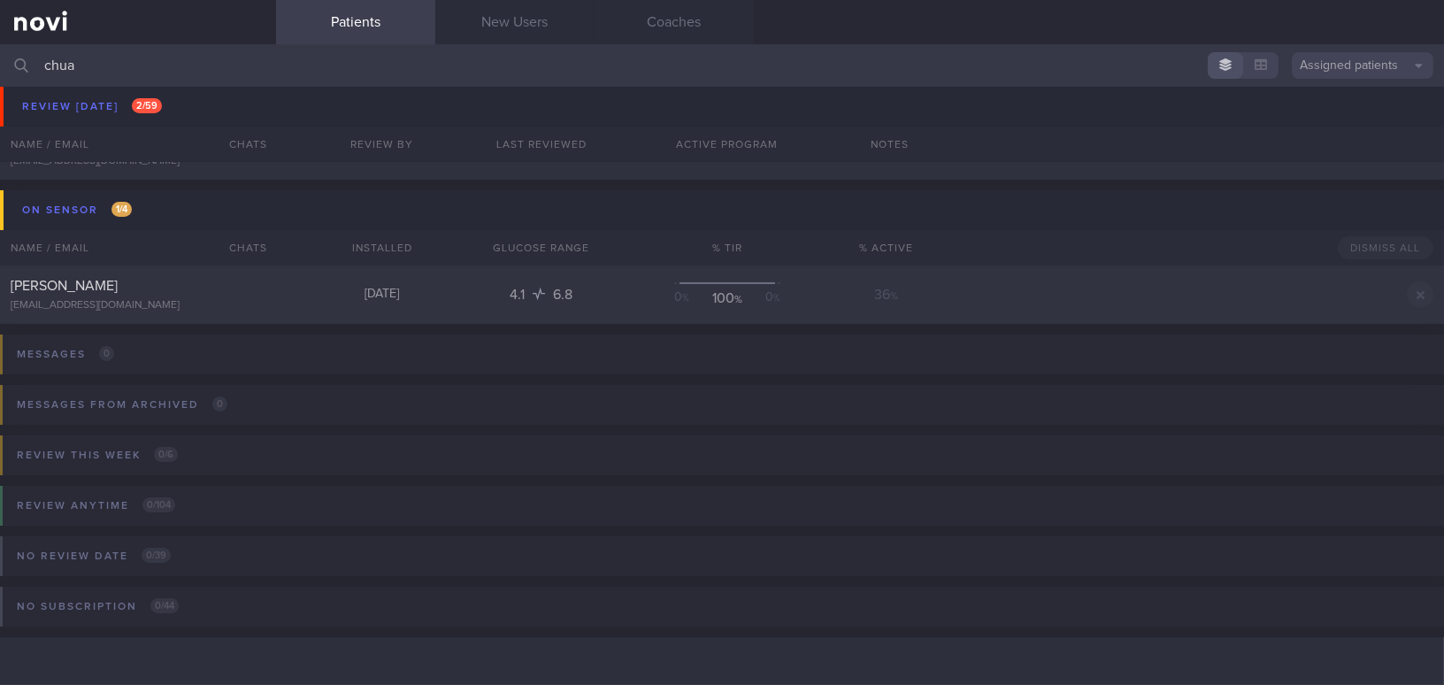
scroll to position [180, 0]
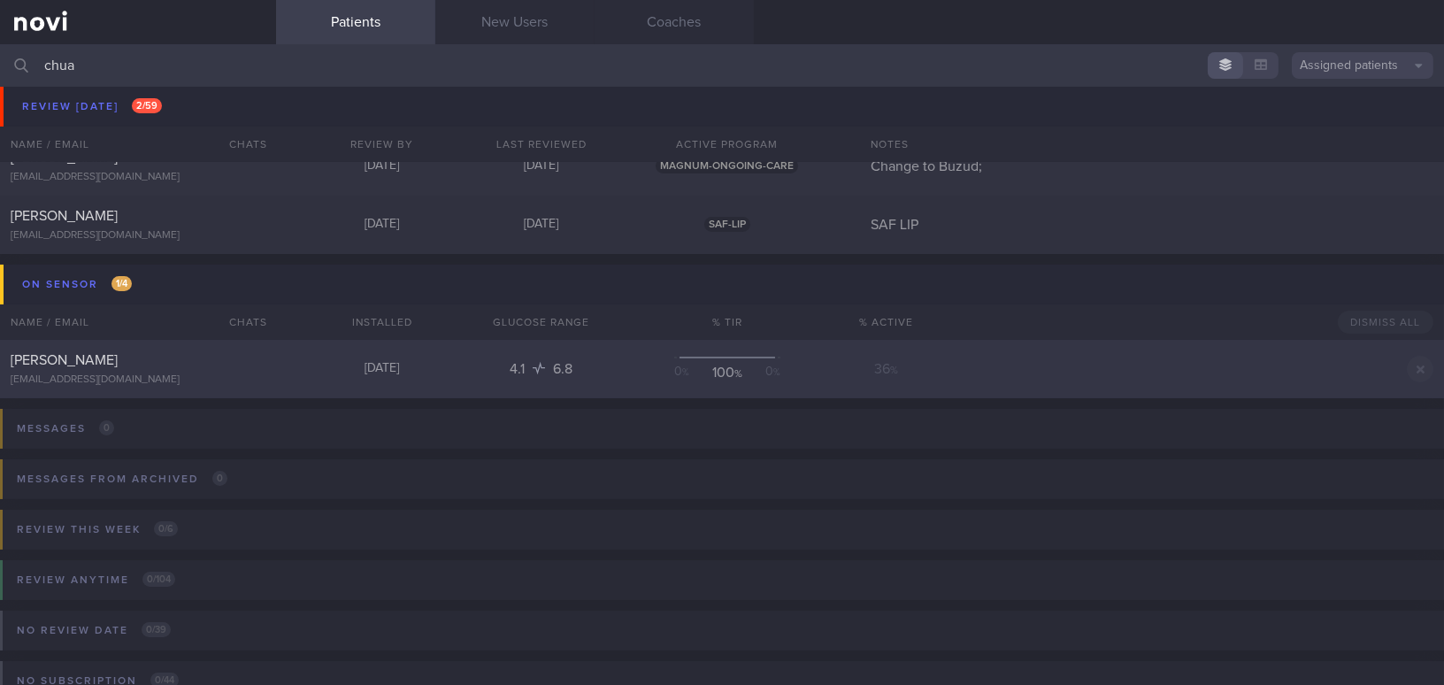
type input "chua"
click at [174, 355] on div "[PERSON_NAME]" at bounding box center [136, 360] width 250 height 18
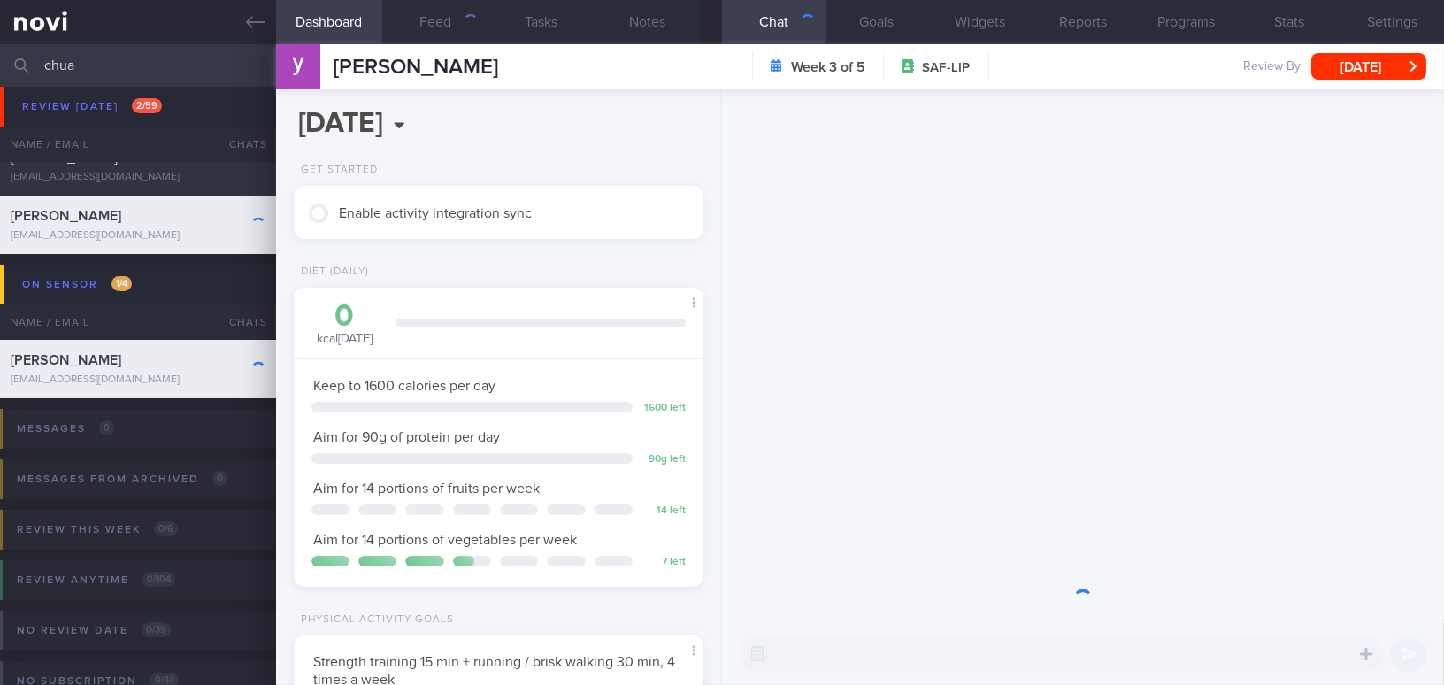
scroll to position [208, 365]
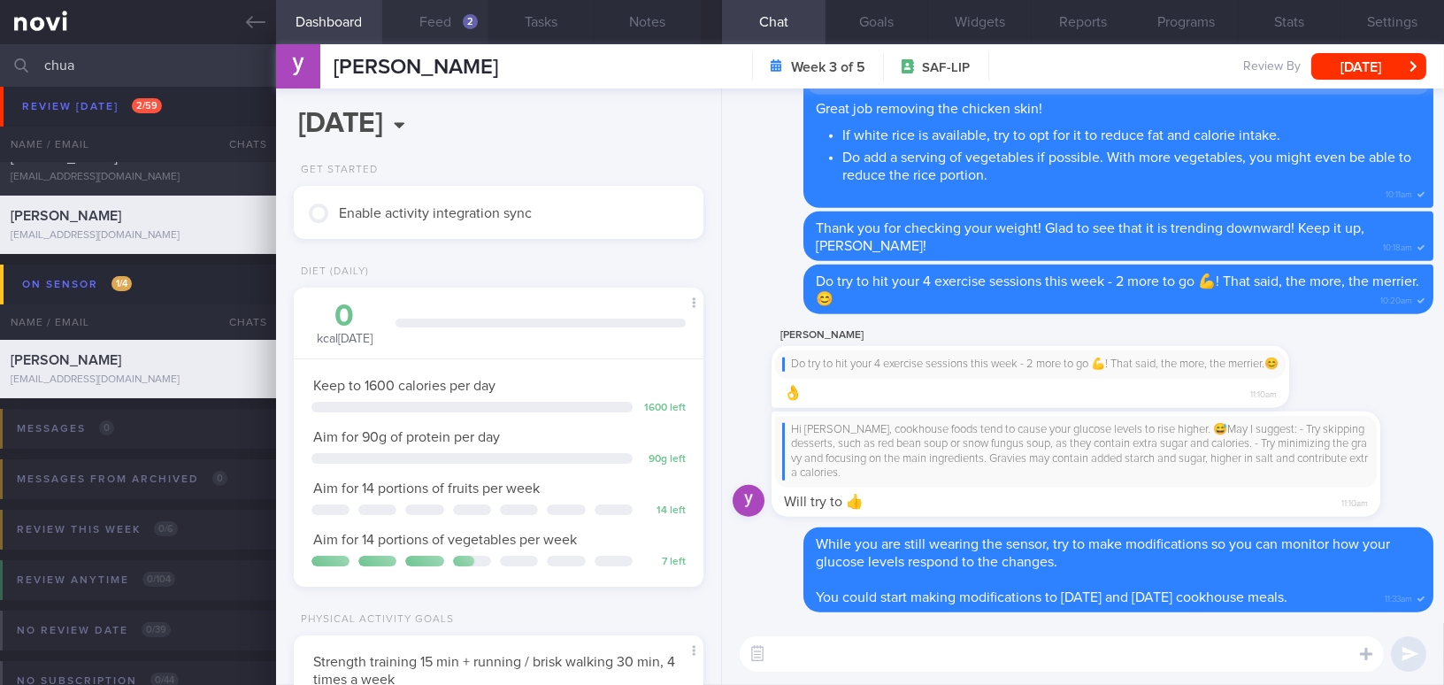
click at [424, 12] on button "Feed 2" at bounding box center [435, 22] width 106 height 44
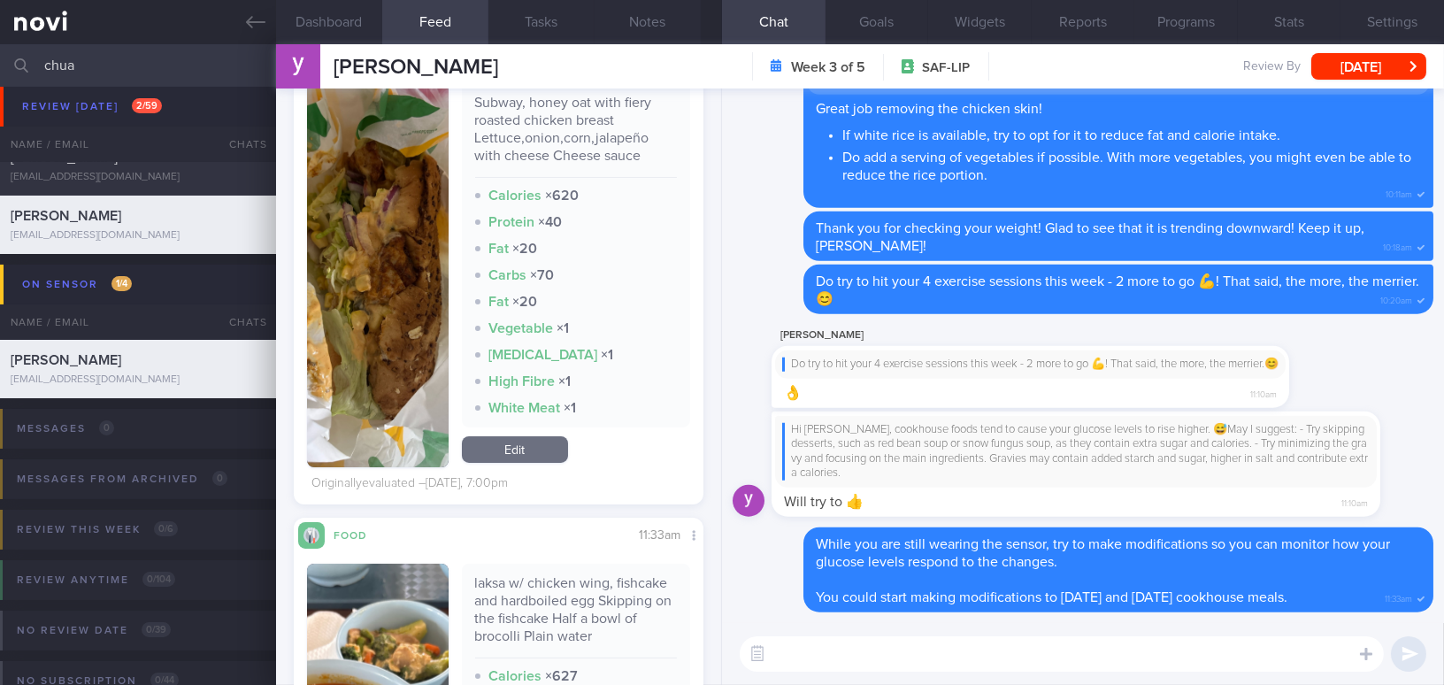
scroll to position [1045, 0]
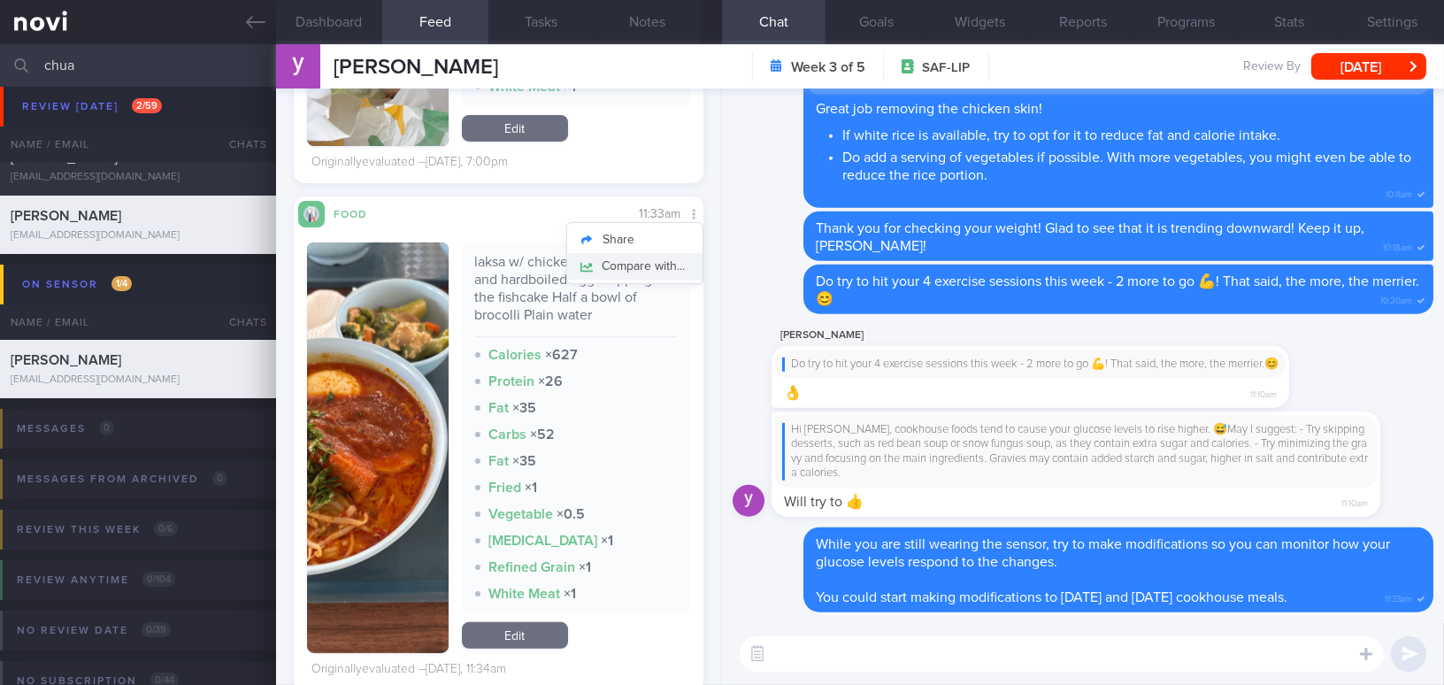
click at [664, 262] on button "Compare with..." at bounding box center [634, 266] width 135 height 27
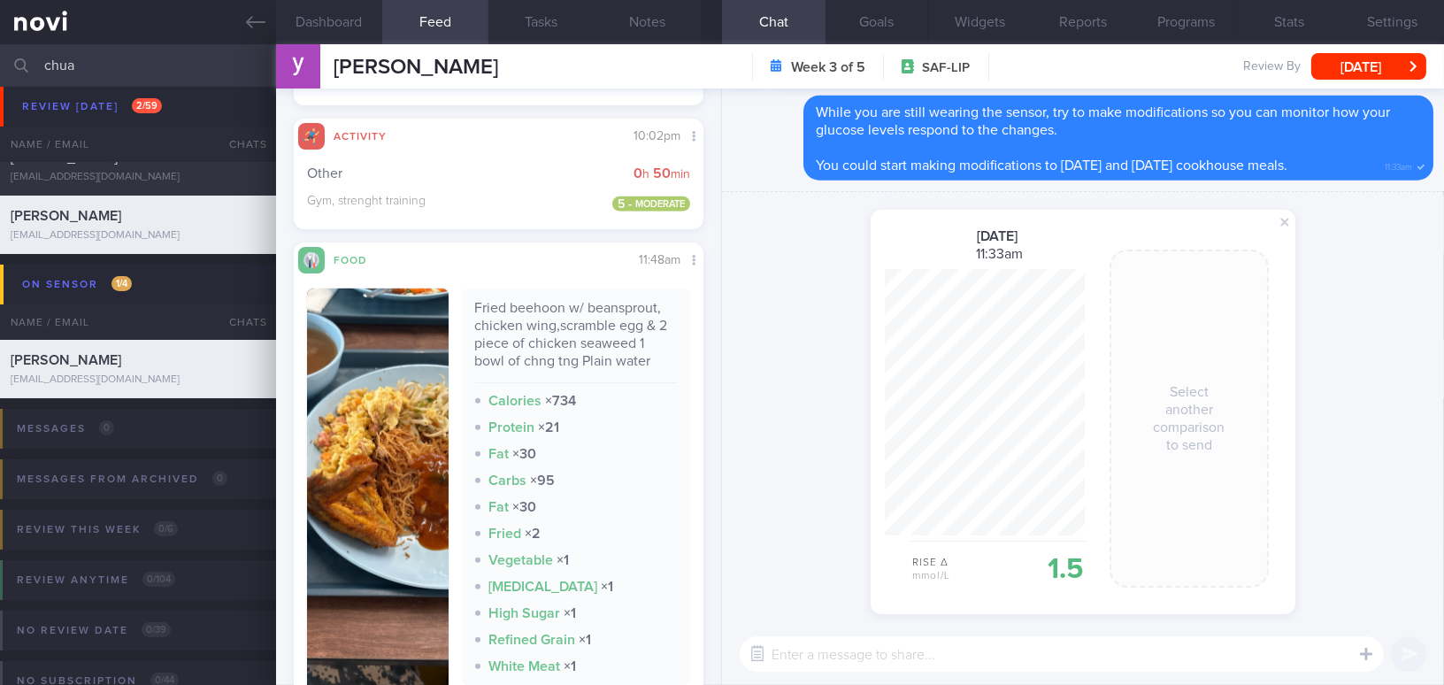
scroll to position [2814, 0]
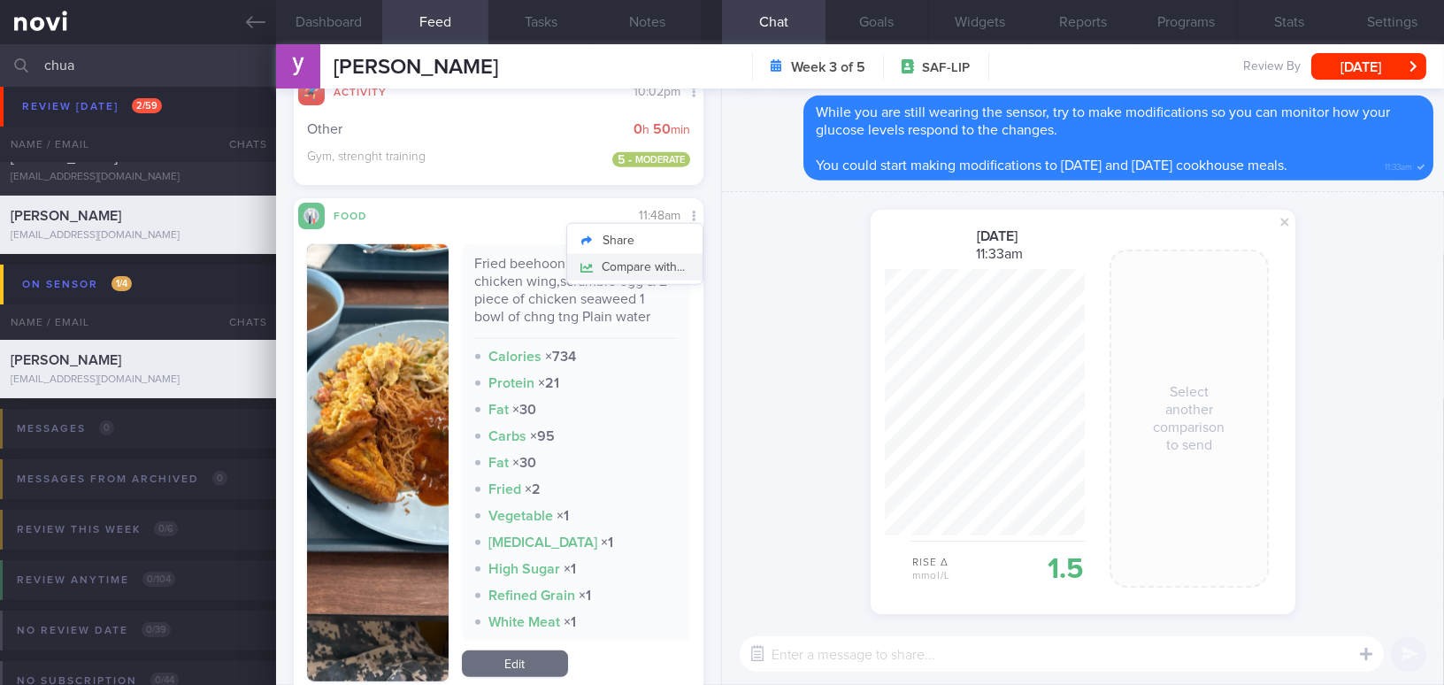
click at [672, 264] on button "Compare with..." at bounding box center [634, 267] width 135 height 27
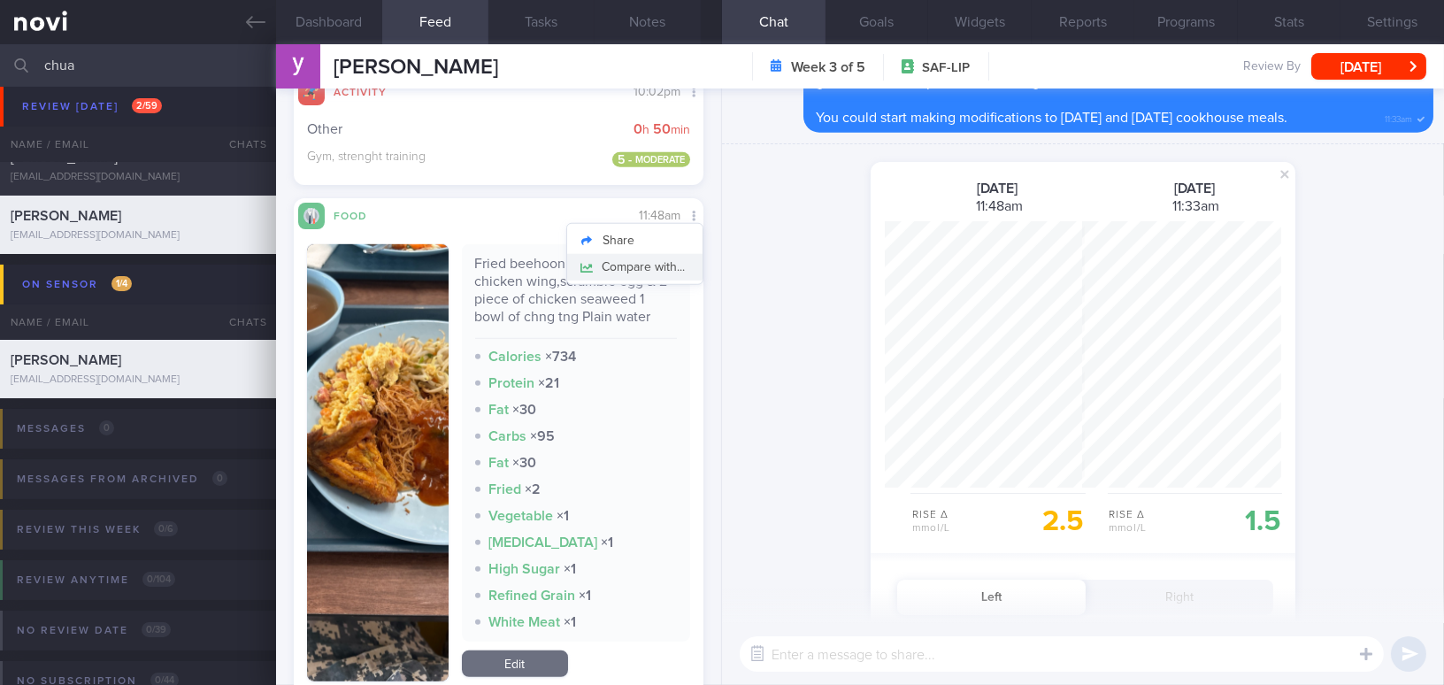
scroll to position [266, 199]
click at [1279, 175] on span at bounding box center [1284, 174] width 21 height 21
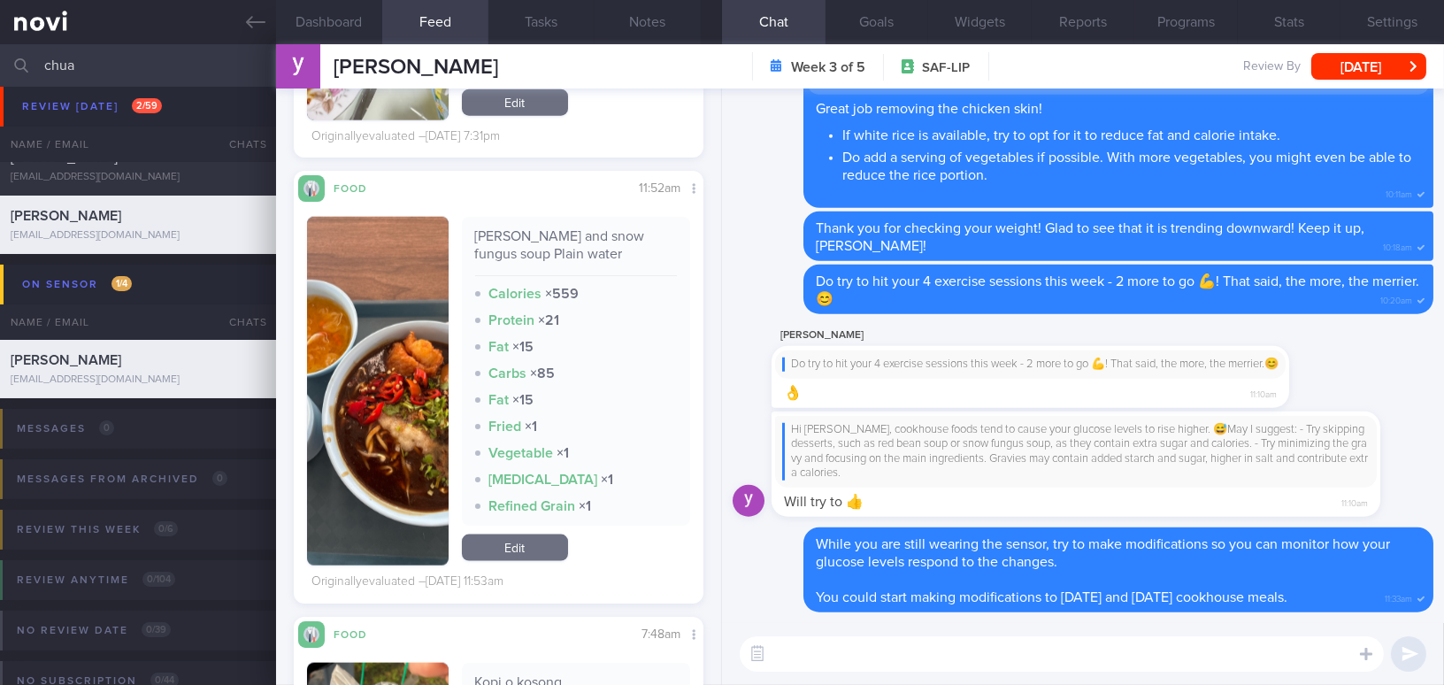
scroll to position [250, 382]
click at [671, 237] on button "Compare with..." at bounding box center [634, 240] width 135 height 27
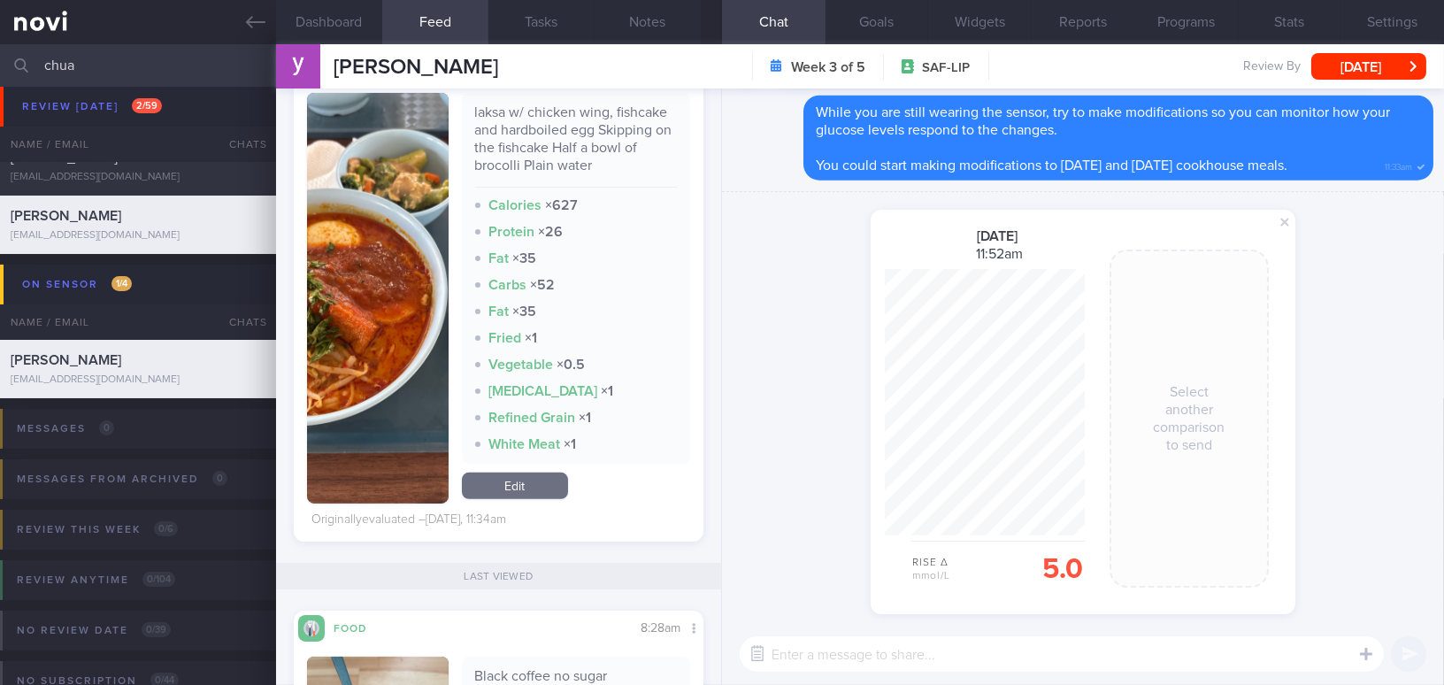
scroll to position [0, 0]
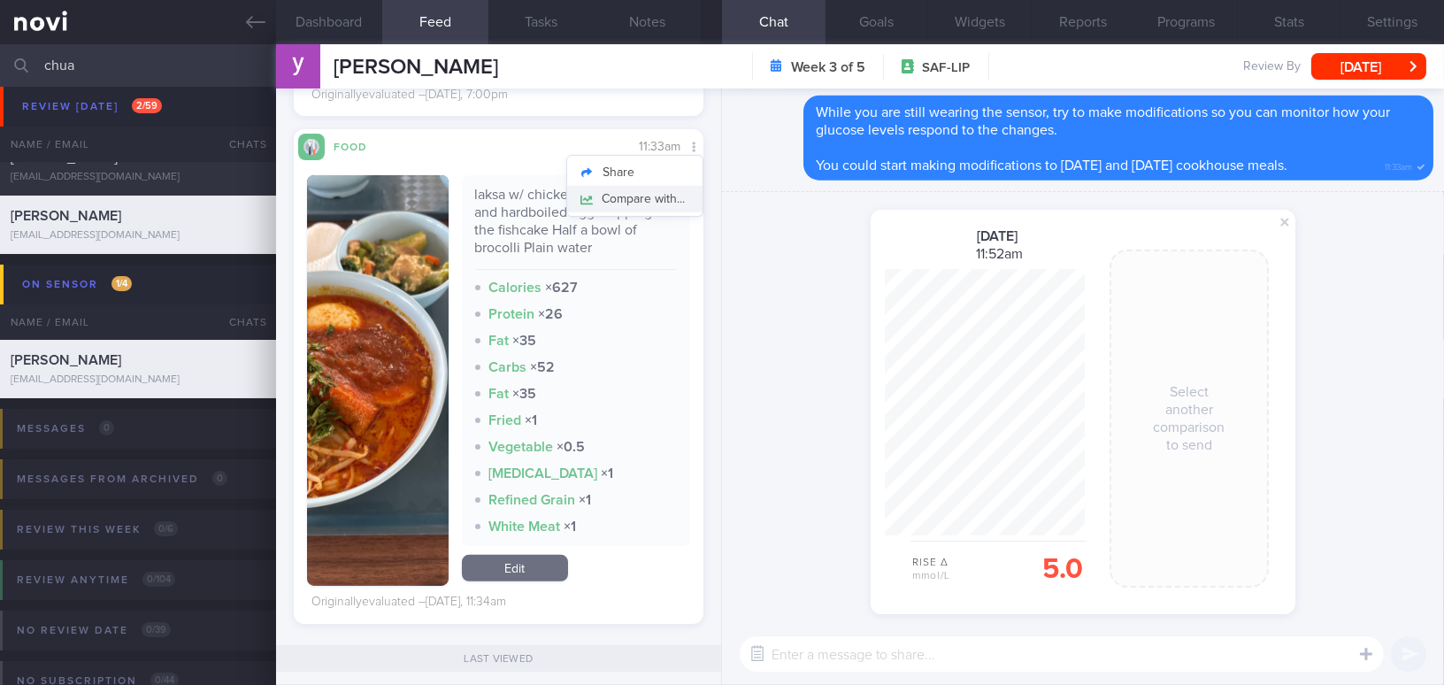
click at [671, 192] on button "Compare with..." at bounding box center [634, 199] width 135 height 27
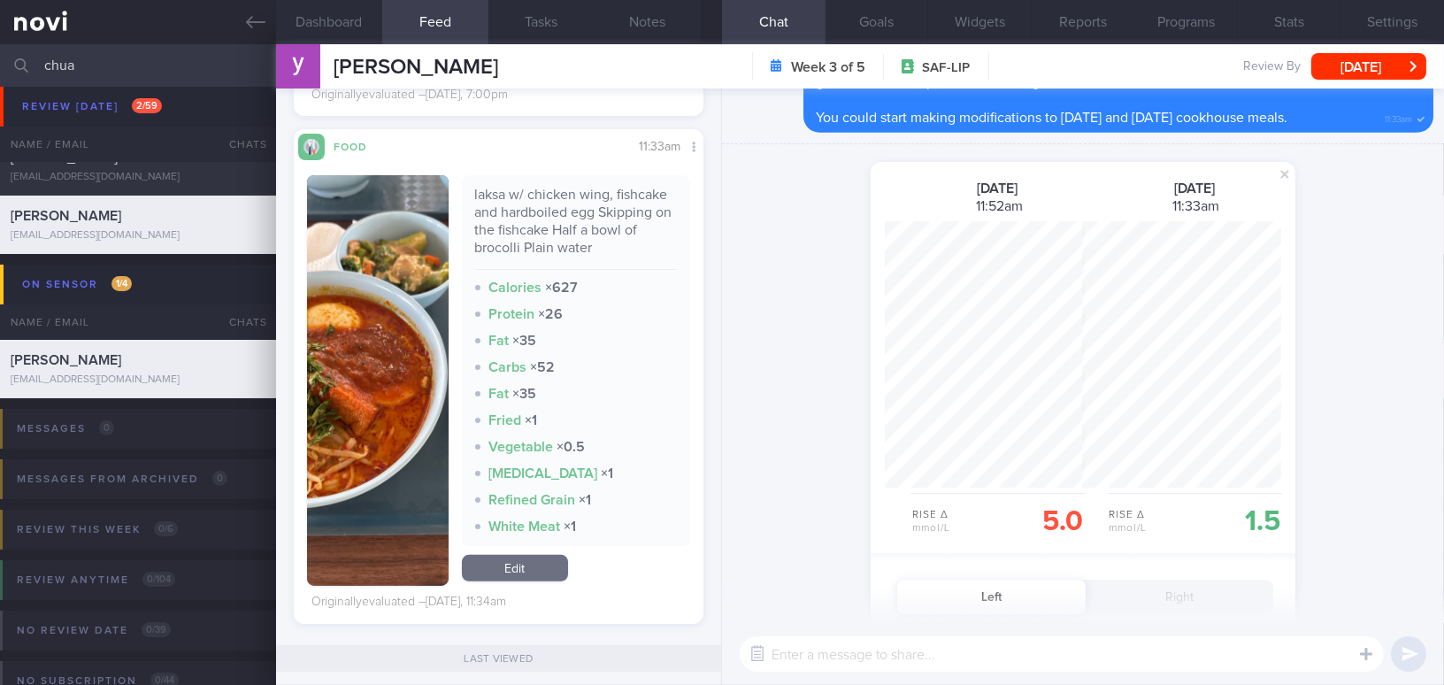
click at [742, 444] on div "shared a glucose comparison: [DATE] 11:52am Rise Δ mmol/L 5.0 [DATE] 11:33am Ri…" at bounding box center [1083, 586] width 722 height 885
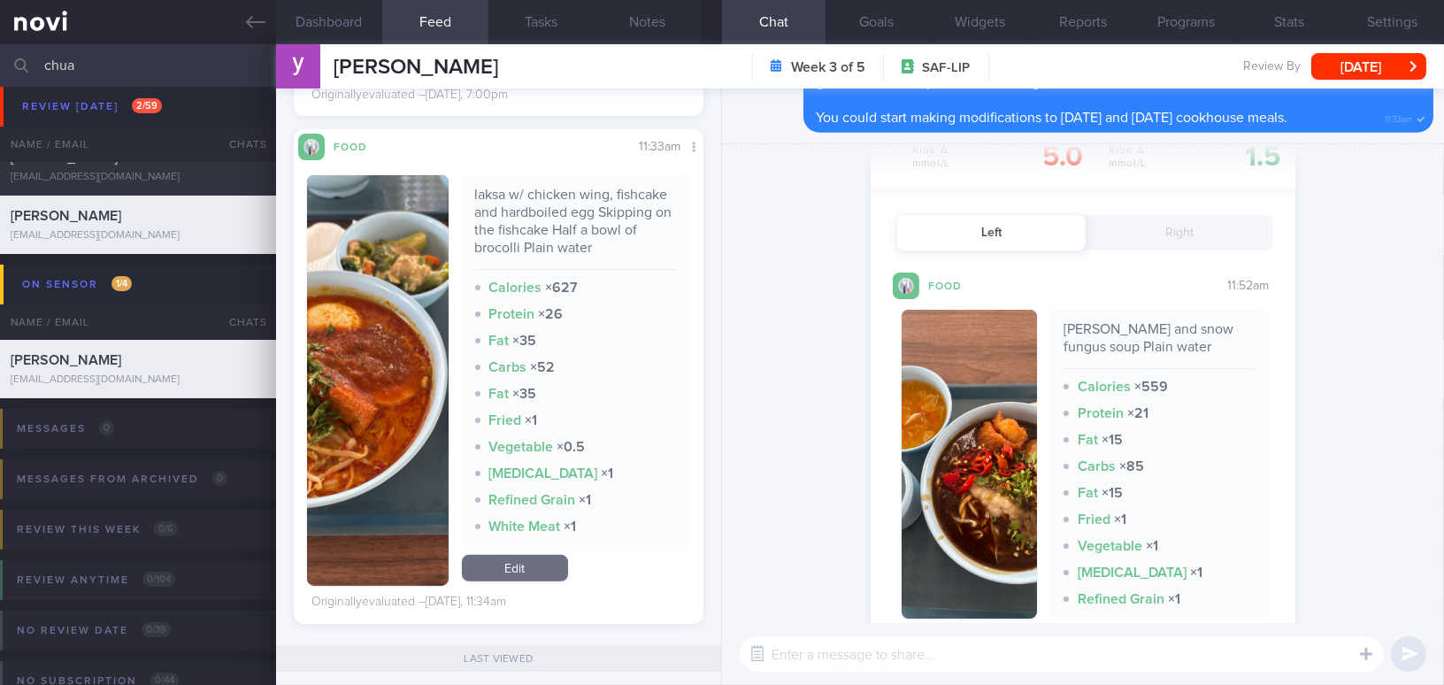
scroll to position [405, 0]
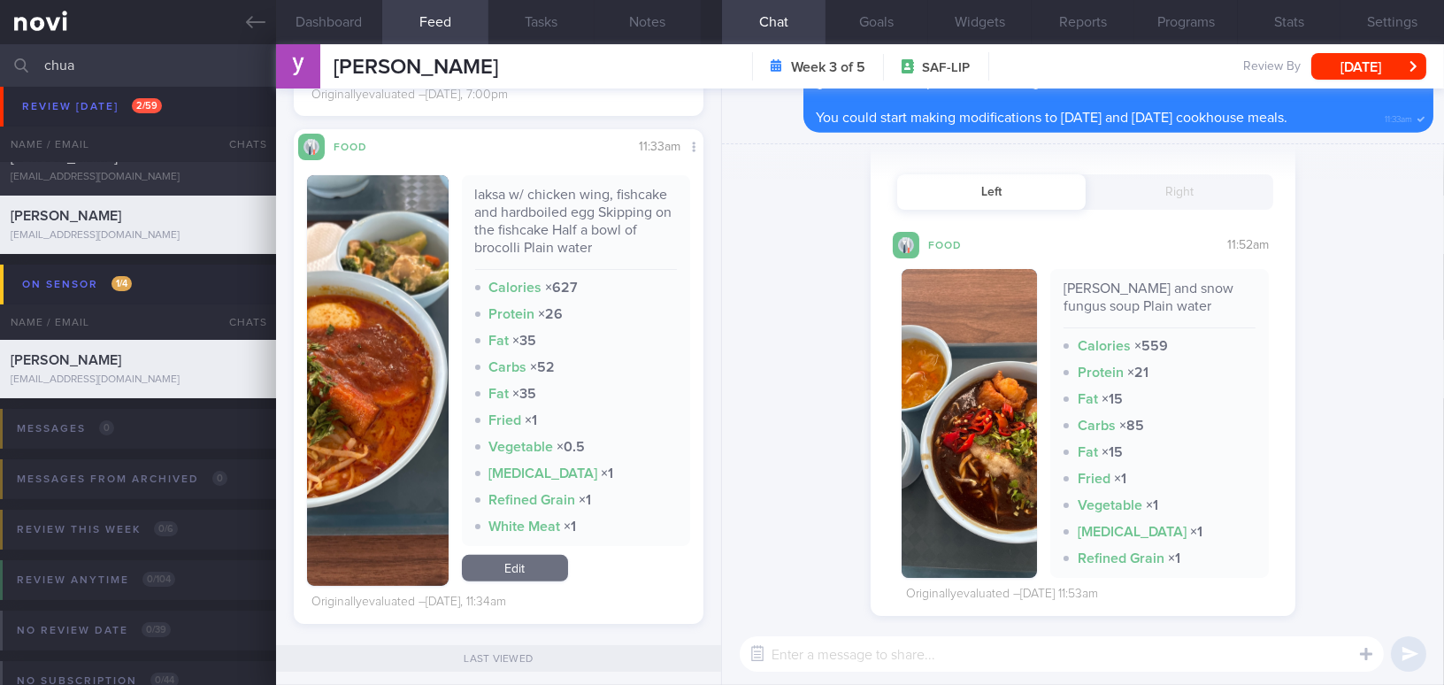
click at [984, 482] on img "button" at bounding box center [968, 423] width 135 height 309
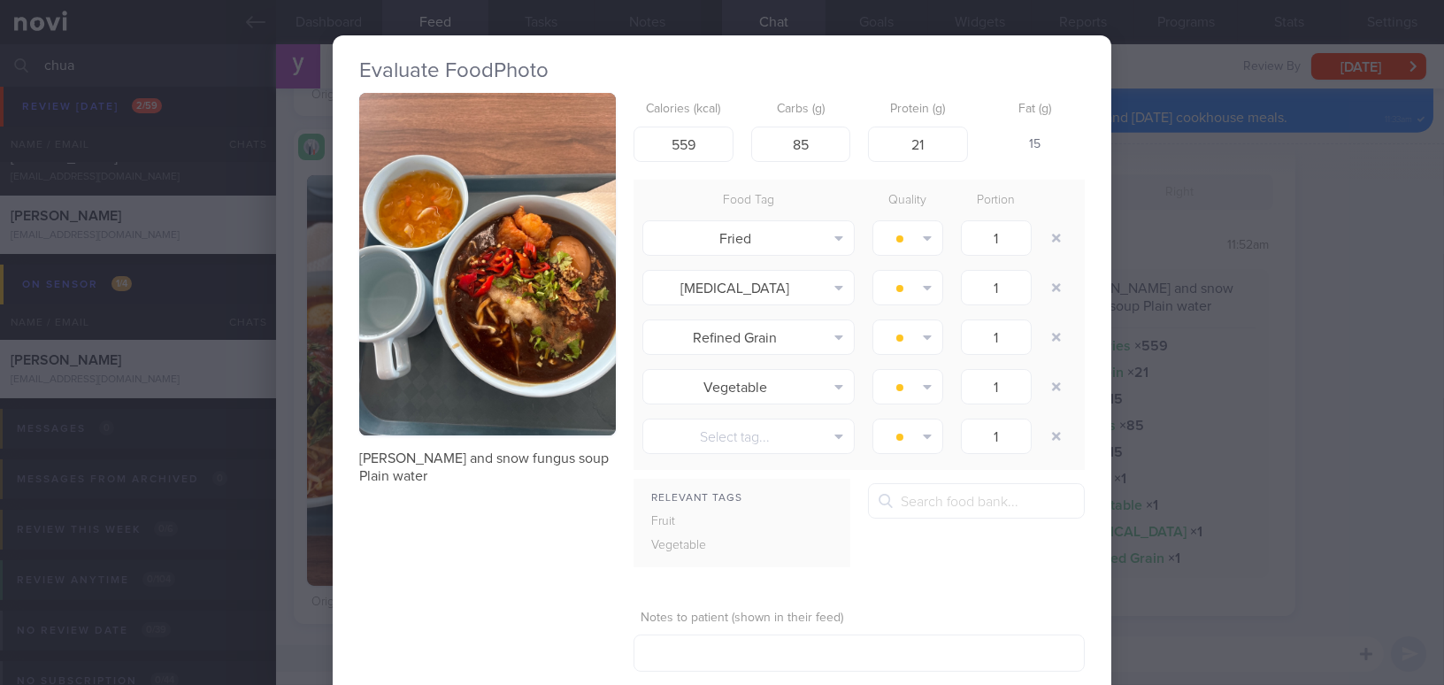
click at [1407, 356] on div "Evaluate Food Photo [PERSON_NAME] and snow fungus soup Plain water Calories (kc…" at bounding box center [722, 342] width 1444 height 685
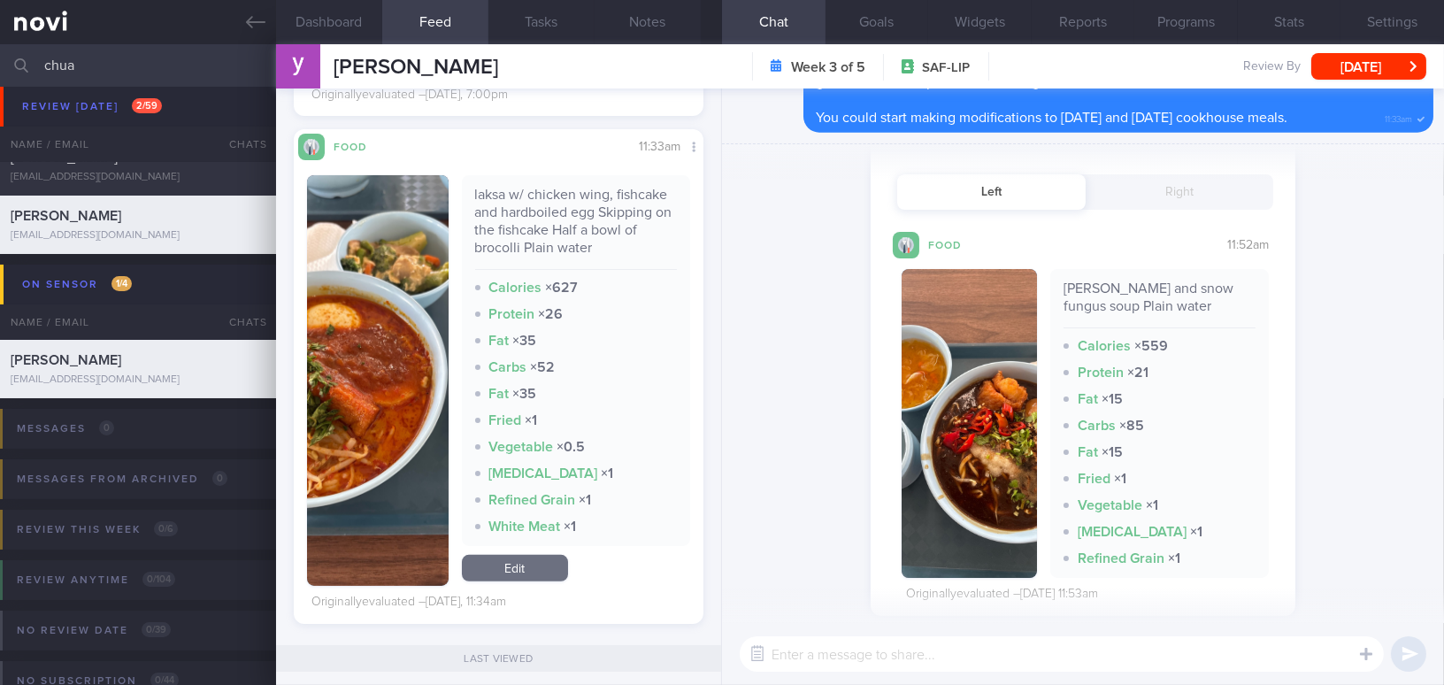
scroll to position [244, 0]
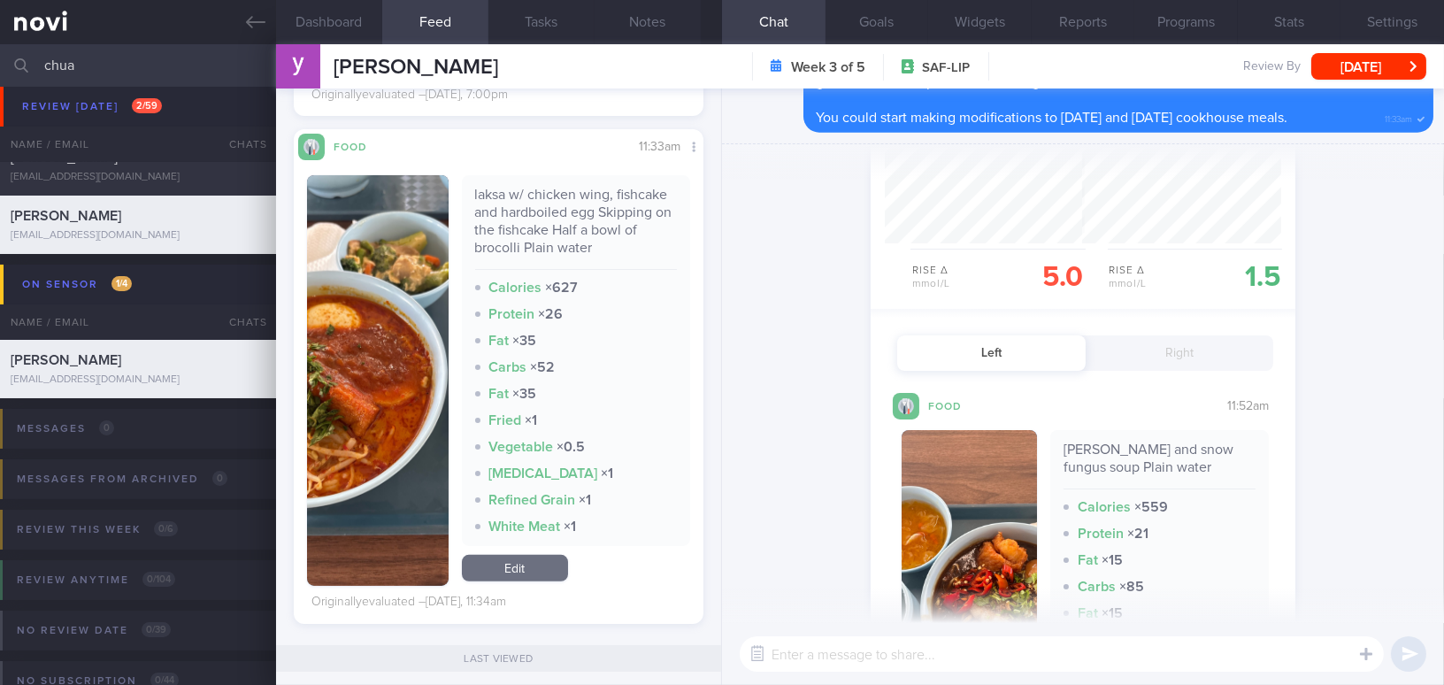
click at [1205, 357] on button "Right" at bounding box center [1179, 352] width 188 height 35
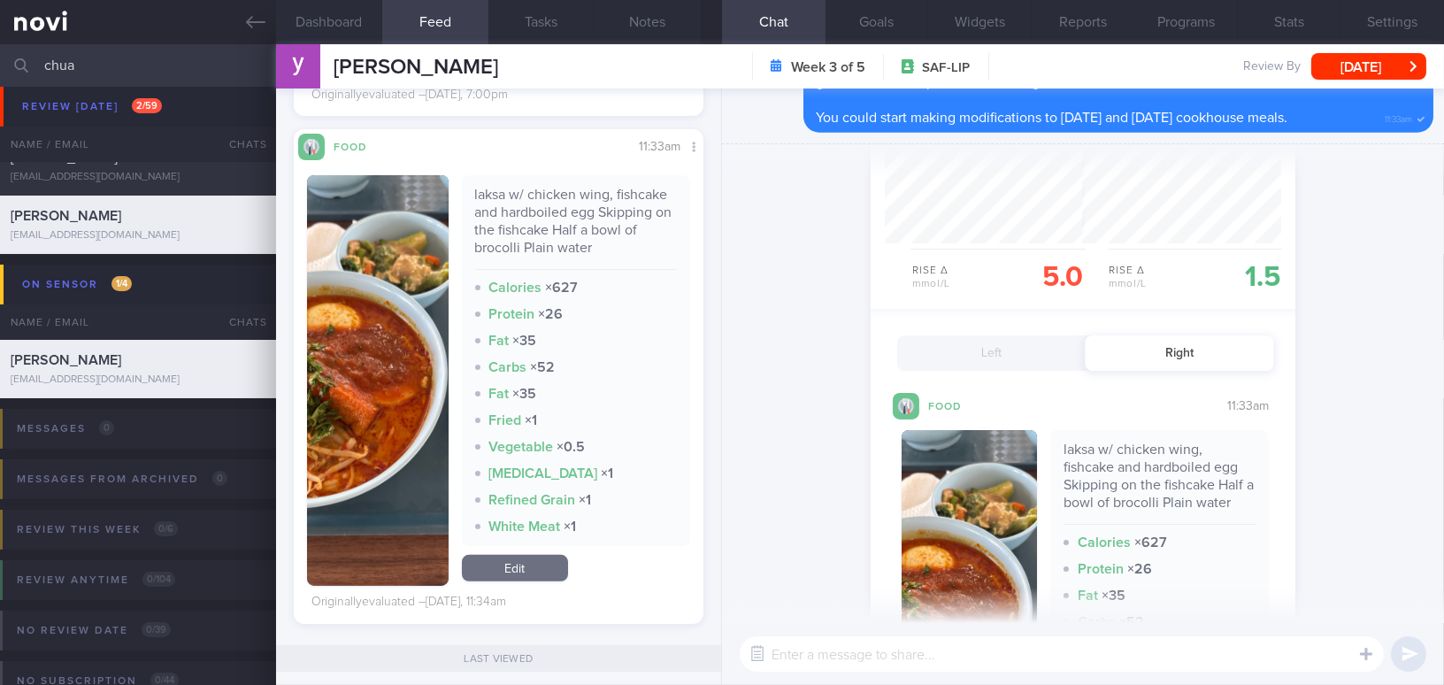
click at [975, 497] on img "button" at bounding box center [968, 615] width 135 height 371
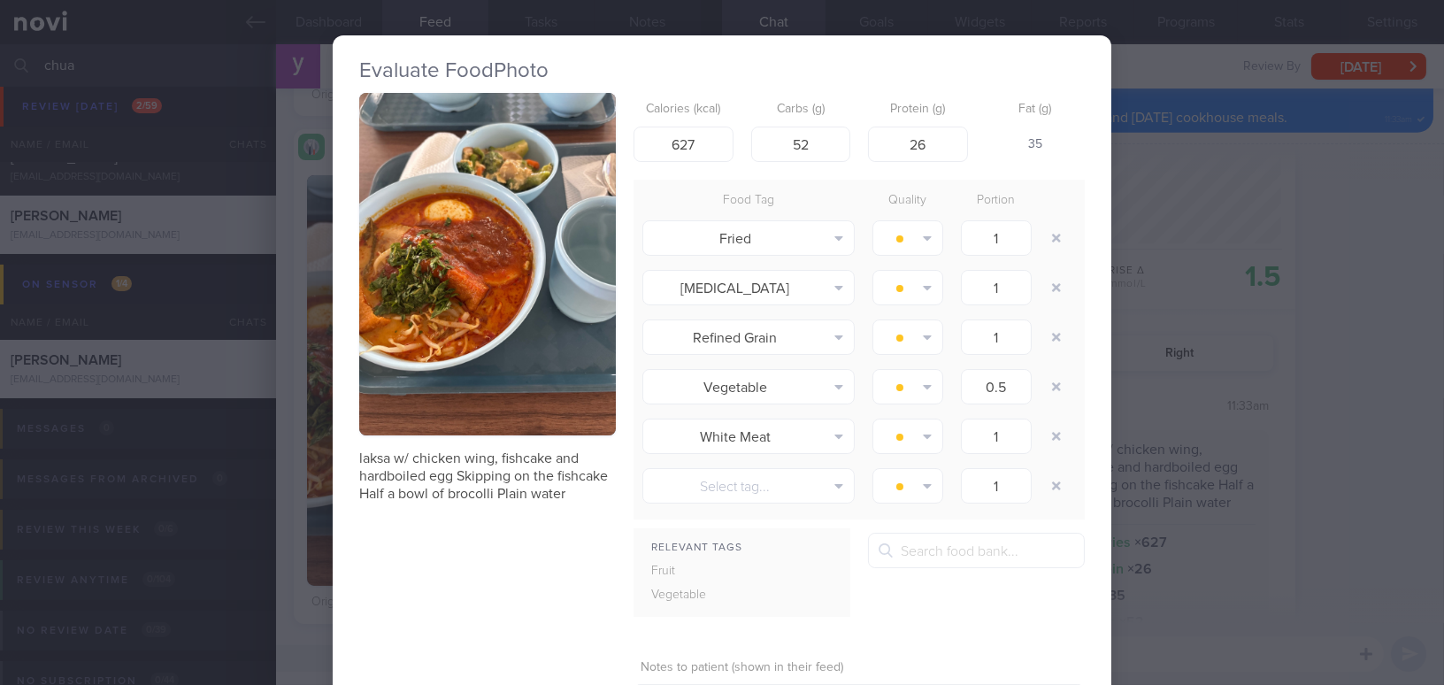
click at [1384, 359] on div "Evaluate Food Photo laksa w/ chicken wing, fishcake and hardboiled egg Skipping…" at bounding box center [722, 342] width 1444 height 685
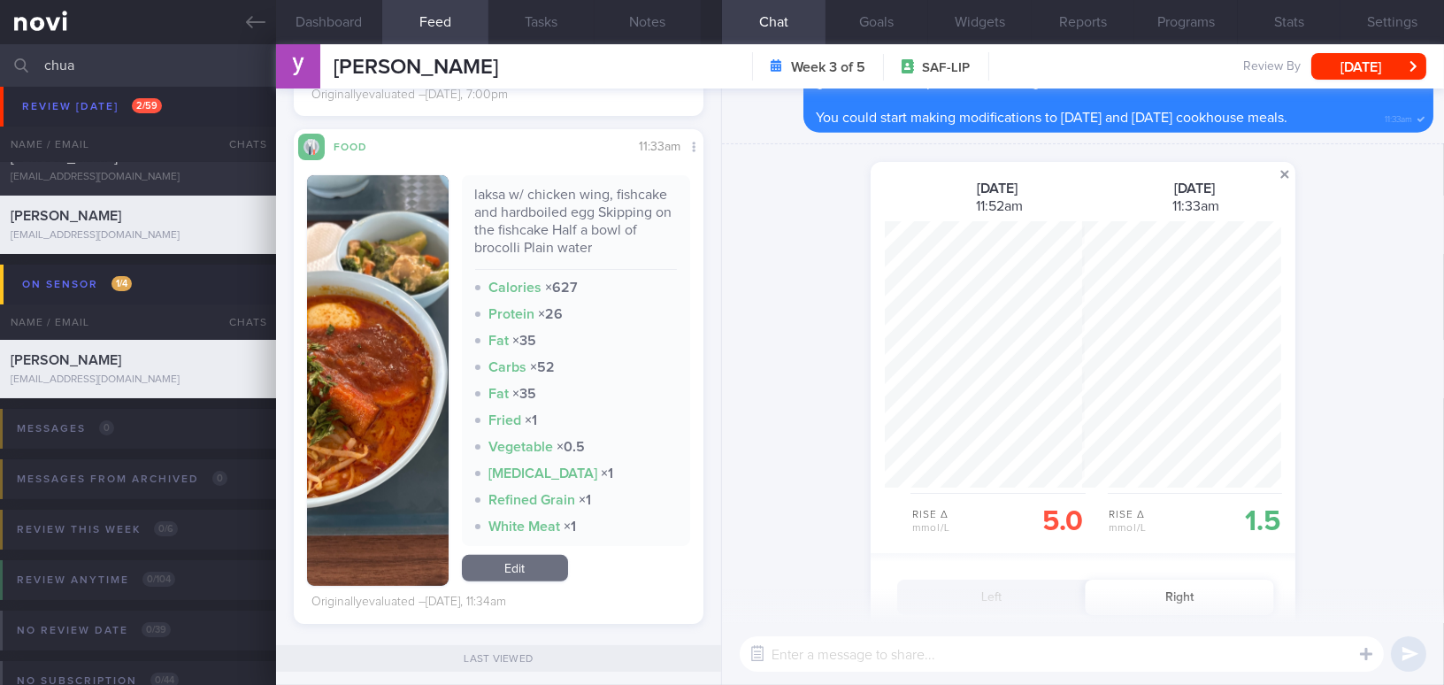
click at [1284, 176] on span at bounding box center [1284, 174] width 21 height 21
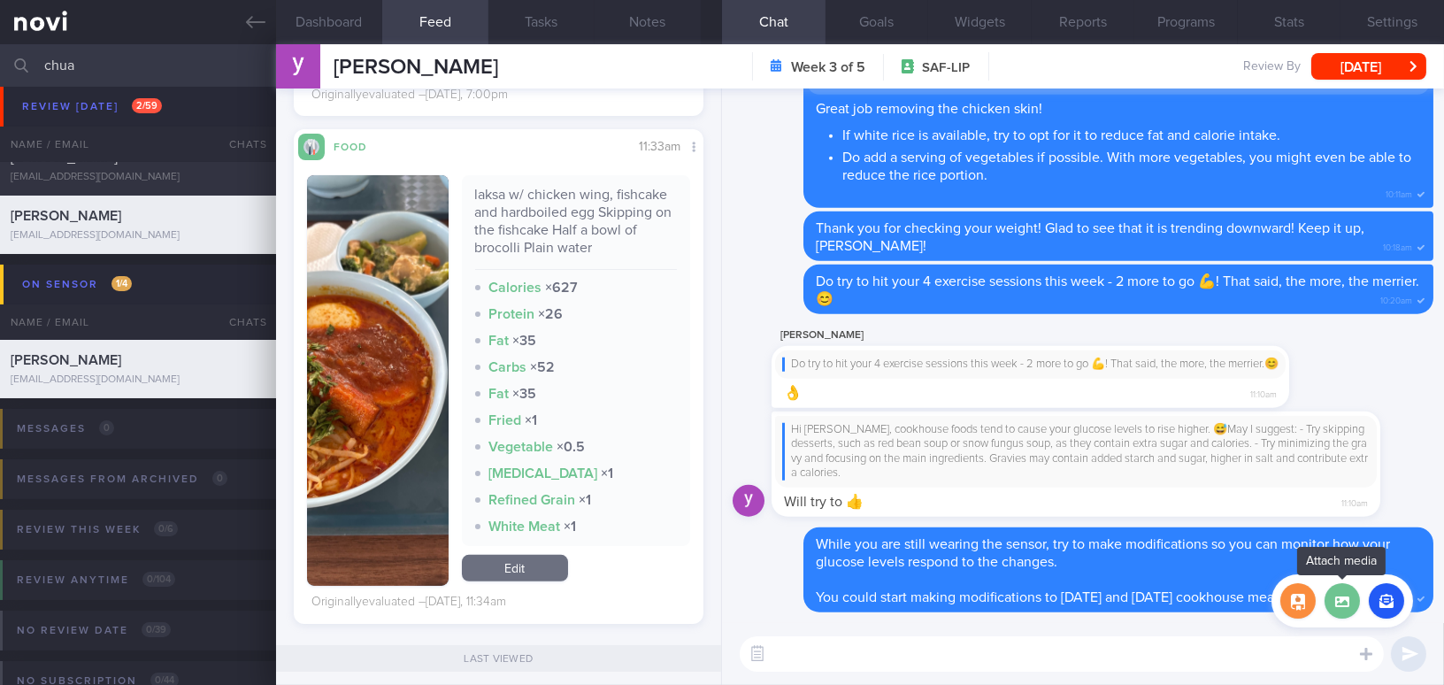
click at [1347, 603] on label at bounding box center [1341, 600] width 35 height 35
click at [0, 0] on input "file" at bounding box center [0, 0] width 0 height 0
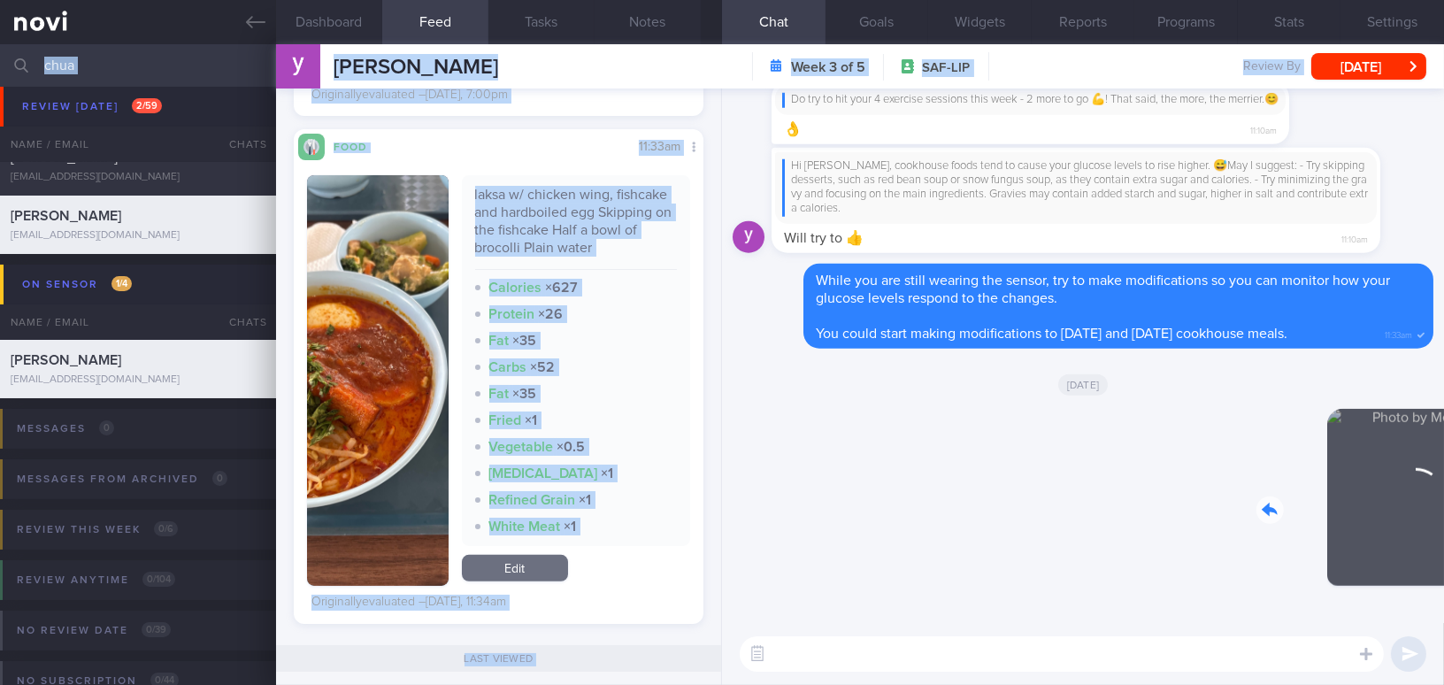
drag, startPoint x: 1323, startPoint y: 510, endPoint x: 1464, endPoint y: 516, distance: 141.6
click at [1443, 516] on html "You are offline! Some functionality will be unavailable Patients New Users Coac…" at bounding box center [722, 342] width 1444 height 685
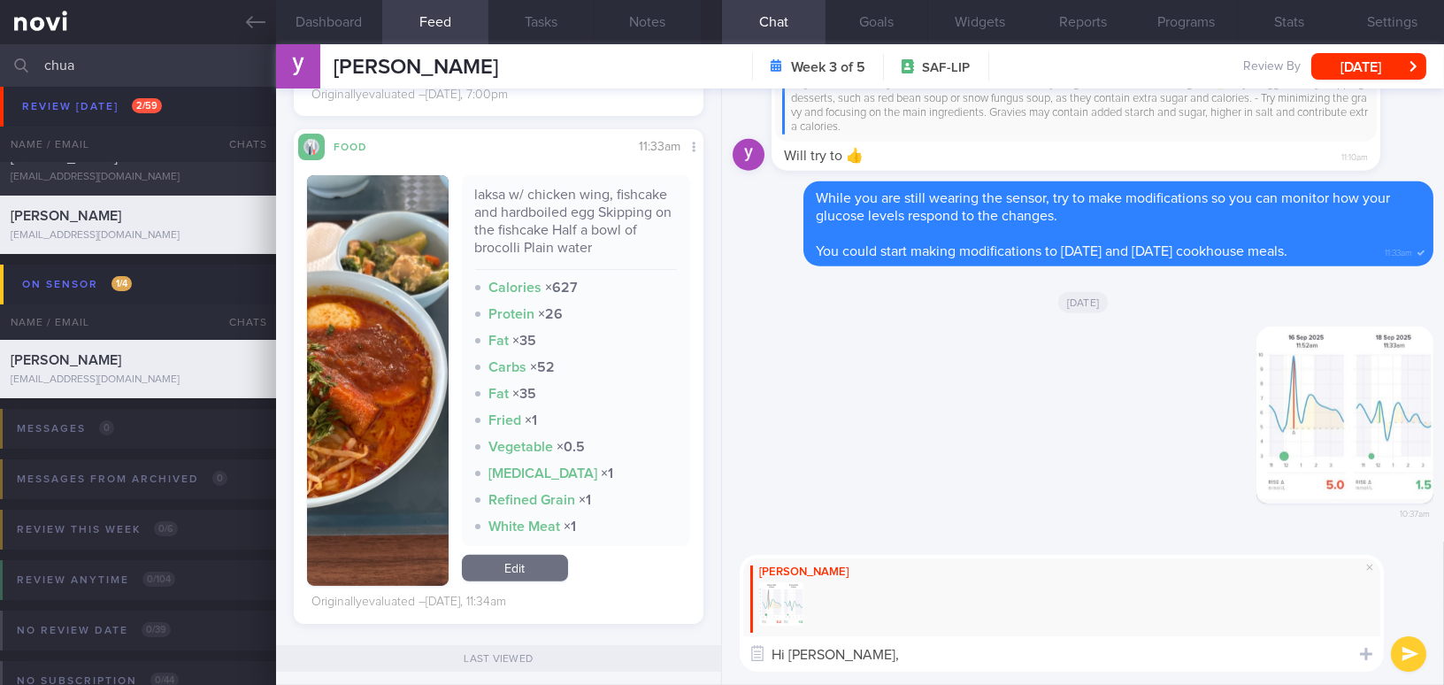
paste textarea "Skipping dessert helps reduce your post-meal glucose rise."
click at [855, 652] on textarea "Hi Mr Chua, Skipping dessert helps reduce your post-meal glucose rise." at bounding box center [1062, 653] width 644 height 35
click at [1233, 652] on textarea "Hi Mr Chua, skipping dessert helps reduce your post-meal glucose rise." at bounding box center [1062, 653] width 644 height 35
paste textarea "Yesterday’s Cookhouse meal seems to have given you the best post-meal glucose r…"
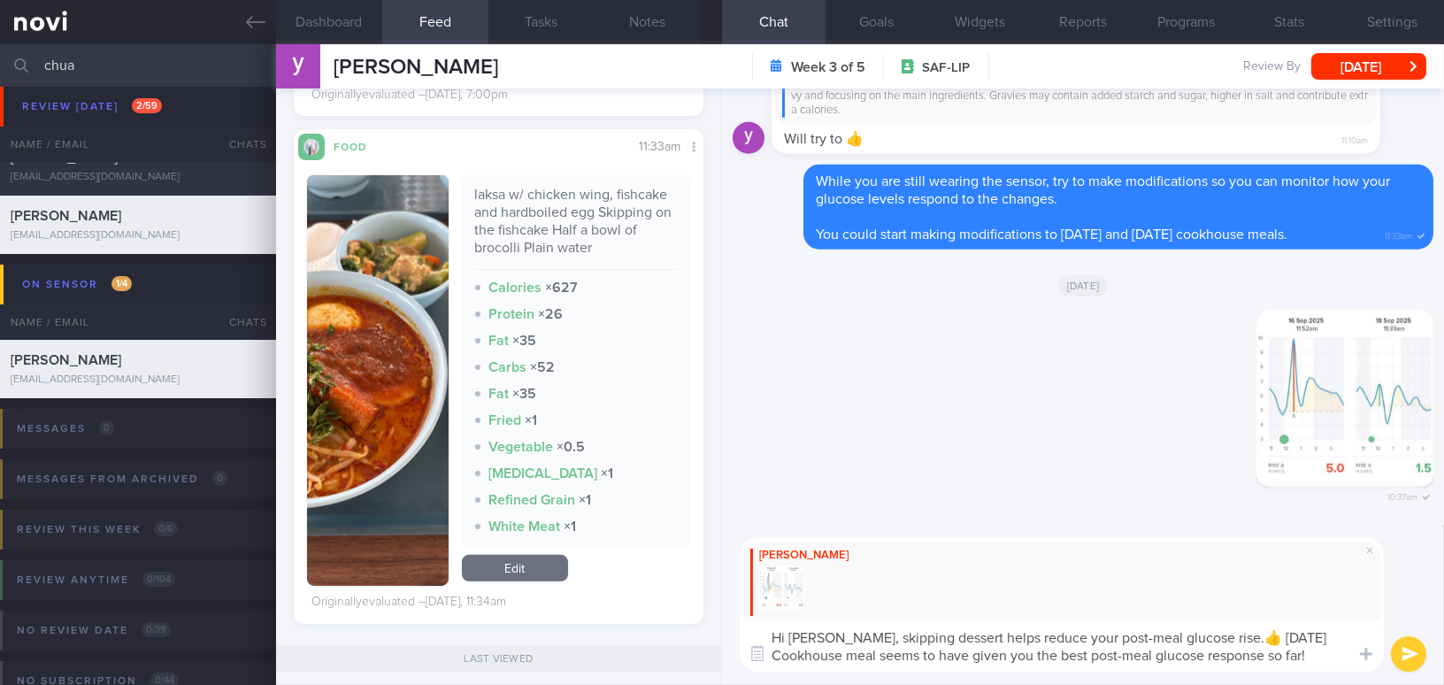
click at [778, 652] on textarea "Hi Mr Chua, skipping dessert helps reduce your post-meal glucose rise.👍 Yesterd…" at bounding box center [1062, 645] width 644 height 52
drag, startPoint x: 1234, startPoint y: 636, endPoint x: 1314, endPoint y: 656, distance: 82.2
click at [1314, 656] on textarea "Hi Mr Chua, skipping dessert helps reduce your post-meal glucose rise.👍 Yesterd…" at bounding box center [1062, 645] width 644 height 52
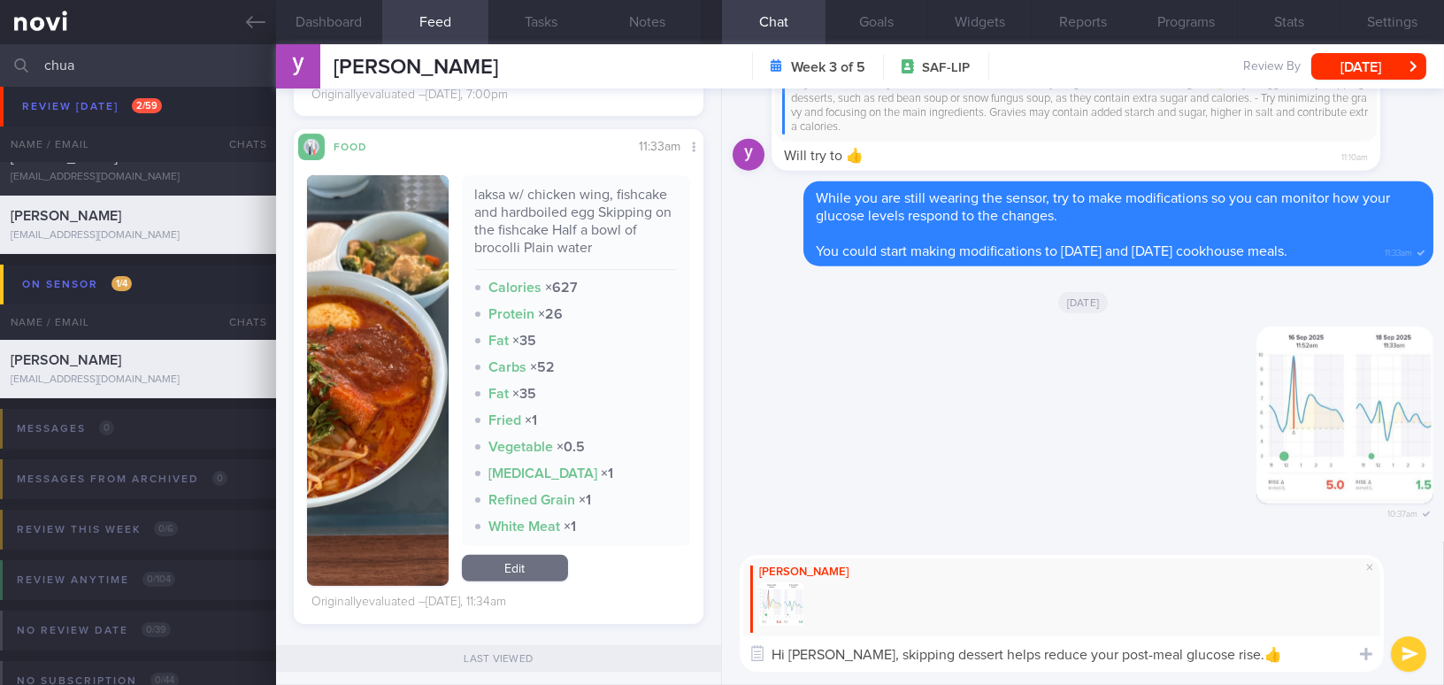
type textarea "Hi [PERSON_NAME], skipping dessert helps reduce your post-meal glucose rise.👍"
click at [1419, 649] on button "submit" at bounding box center [1408, 653] width 35 height 35
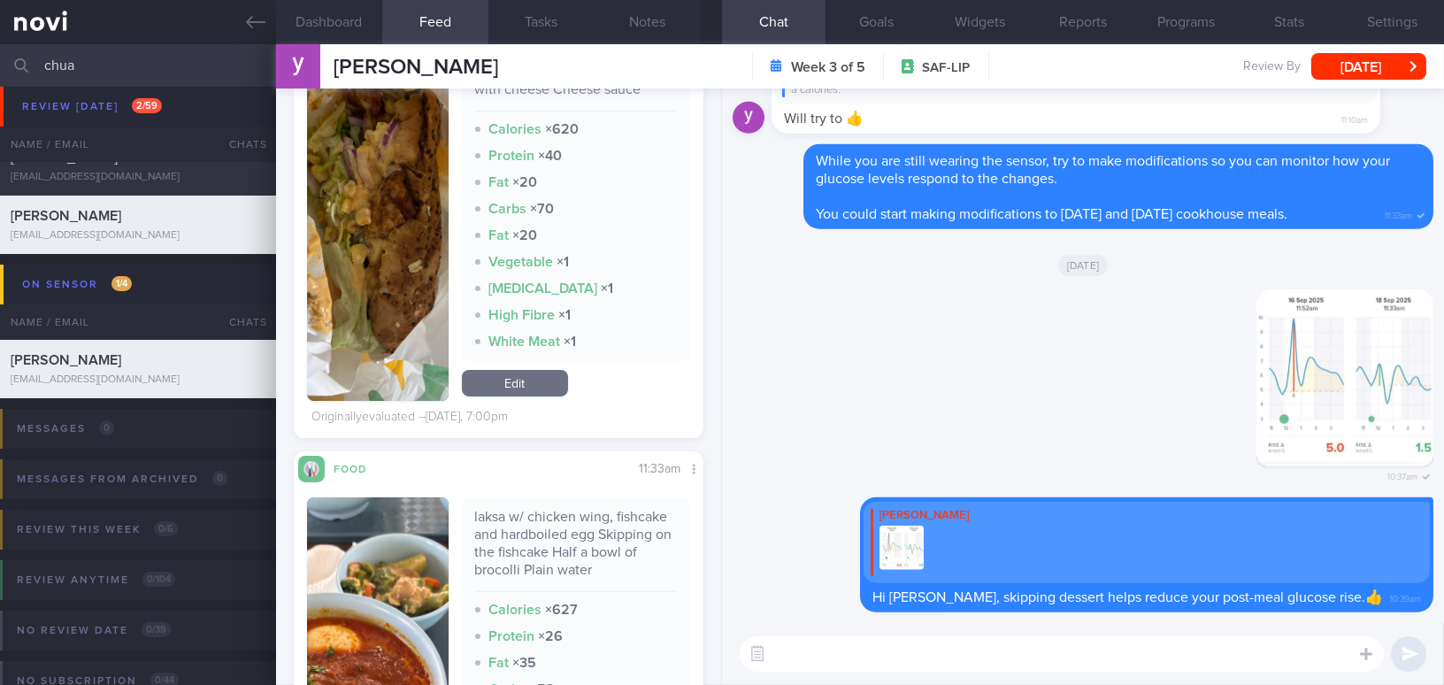
scroll to position [548, 0]
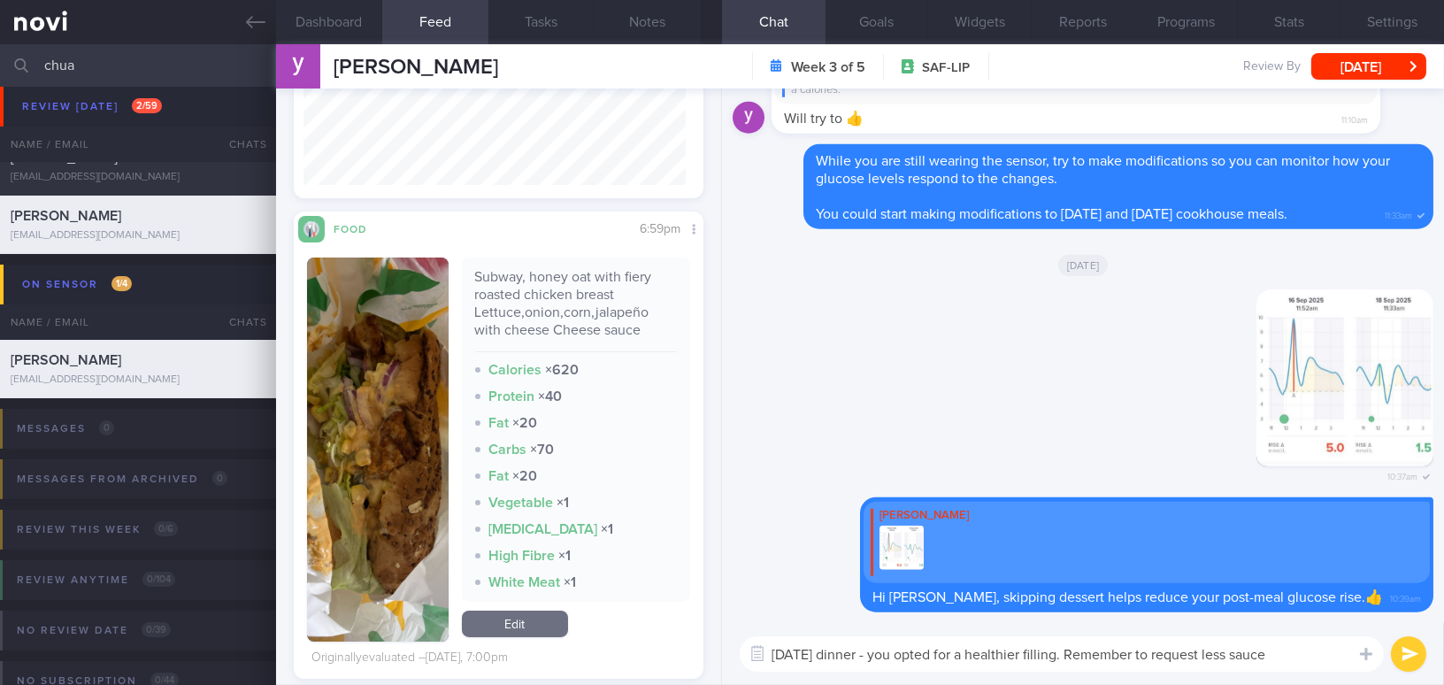
drag, startPoint x: 1303, startPoint y: 656, endPoint x: 634, endPoint y: 620, distance: 669.7
click at [634, 620] on div "Dashboard Feed 2 Tasks Notes Chat Goals Widgets Reports Programs Stats Settings…" at bounding box center [860, 364] width 1168 height 640
click at [855, 649] on textarea "Yesterday's dinner - you opted for a healthier filling. Remember to request les…" at bounding box center [1062, 653] width 644 height 35
drag, startPoint x: 1298, startPoint y: 652, endPoint x: 454, endPoint y: 602, distance: 845.4
click at [454, 602] on div "Dashboard Feed 2 Tasks Notes Chat Goals Widgets Reports Programs Stats Settings…" at bounding box center [860, 364] width 1168 height 640
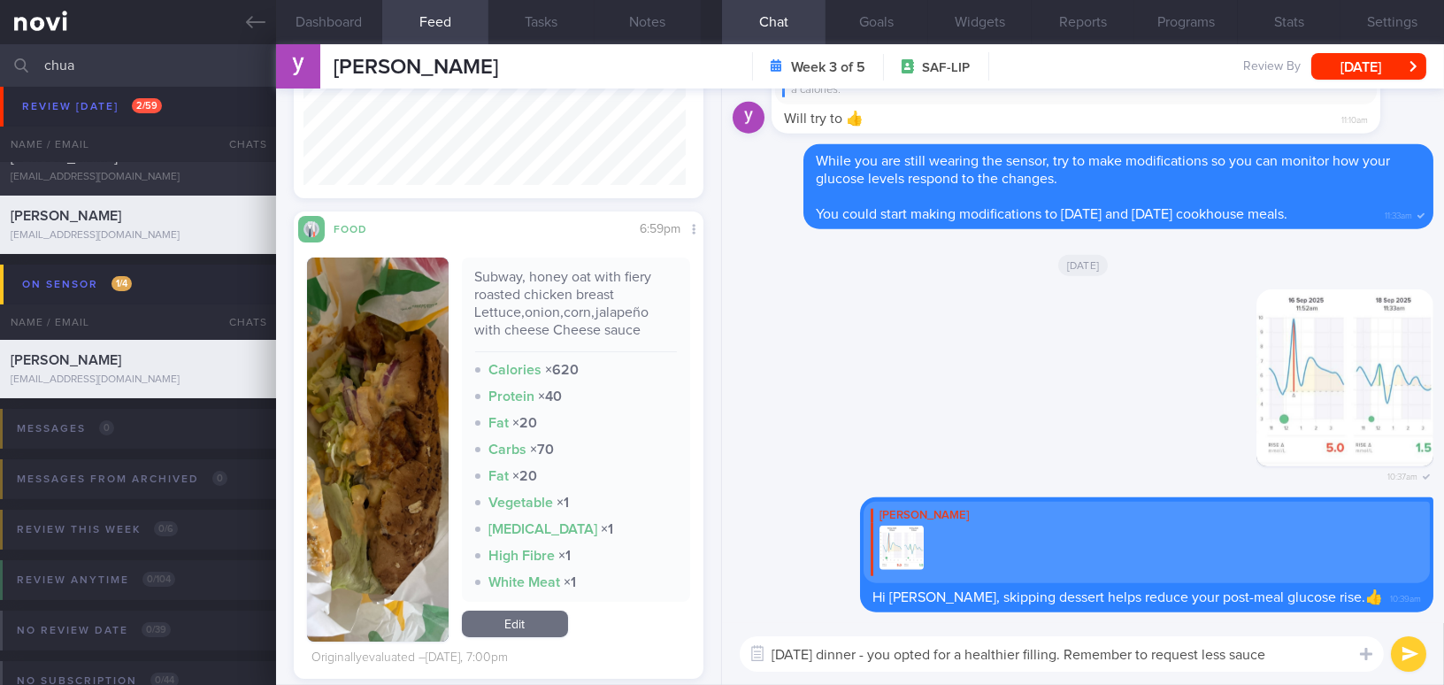
paste textarea "For yesterday’s dinner, you chose a healthier, more filling option. Remember to…"
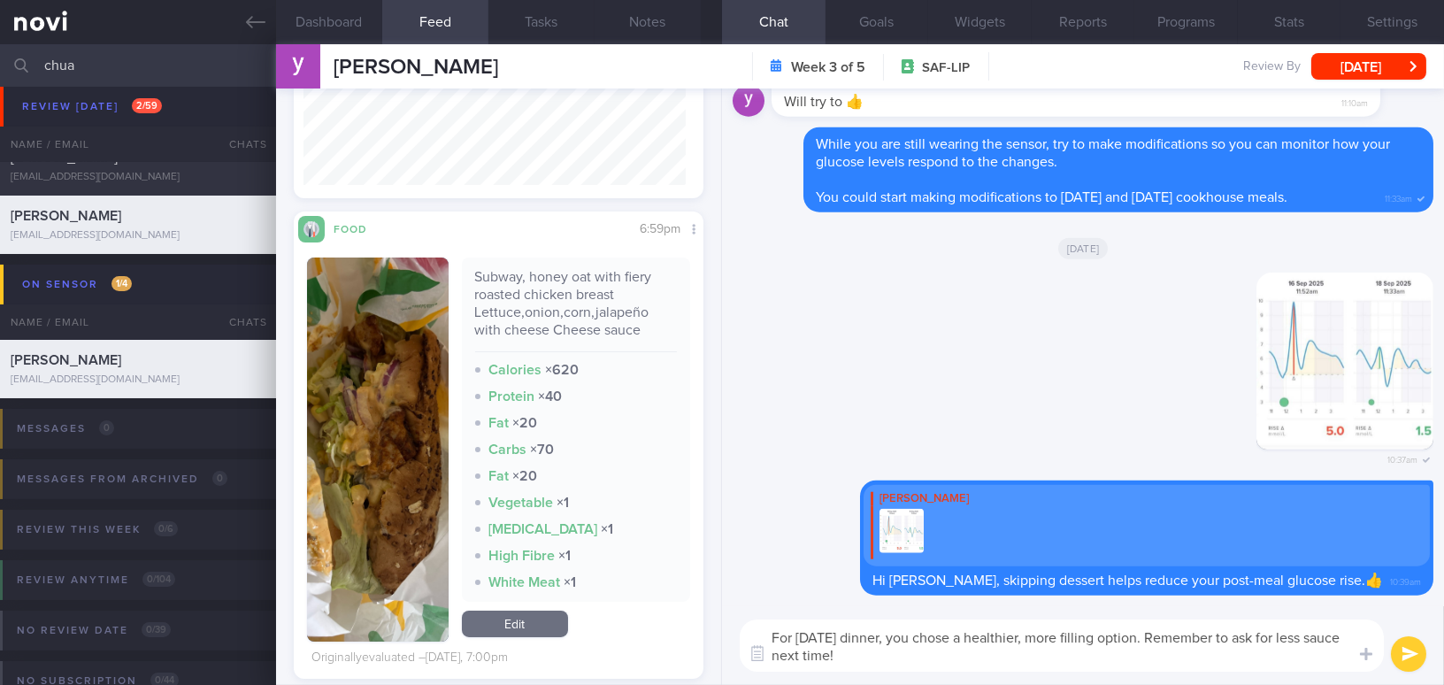
drag, startPoint x: 1047, startPoint y: 639, endPoint x: 1086, endPoint y: 637, distance: 39.0
click at [1086, 637] on textarea "For yesterday’s dinner, you chose a healthier, more filling option. Remember to…" at bounding box center [1062, 645] width 644 height 52
drag, startPoint x: 1086, startPoint y: 637, endPoint x: 1129, endPoint y: 637, distance: 42.5
click at [1129, 637] on textarea "For yesterday’s dinner, you chose a healthier filling option. Remember to ask f…" at bounding box center [1062, 645] width 644 height 52
drag, startPoint x: 1312, startPoint y: 639, endPoint x: 1344, endPoint y: 662, distance: 39.3
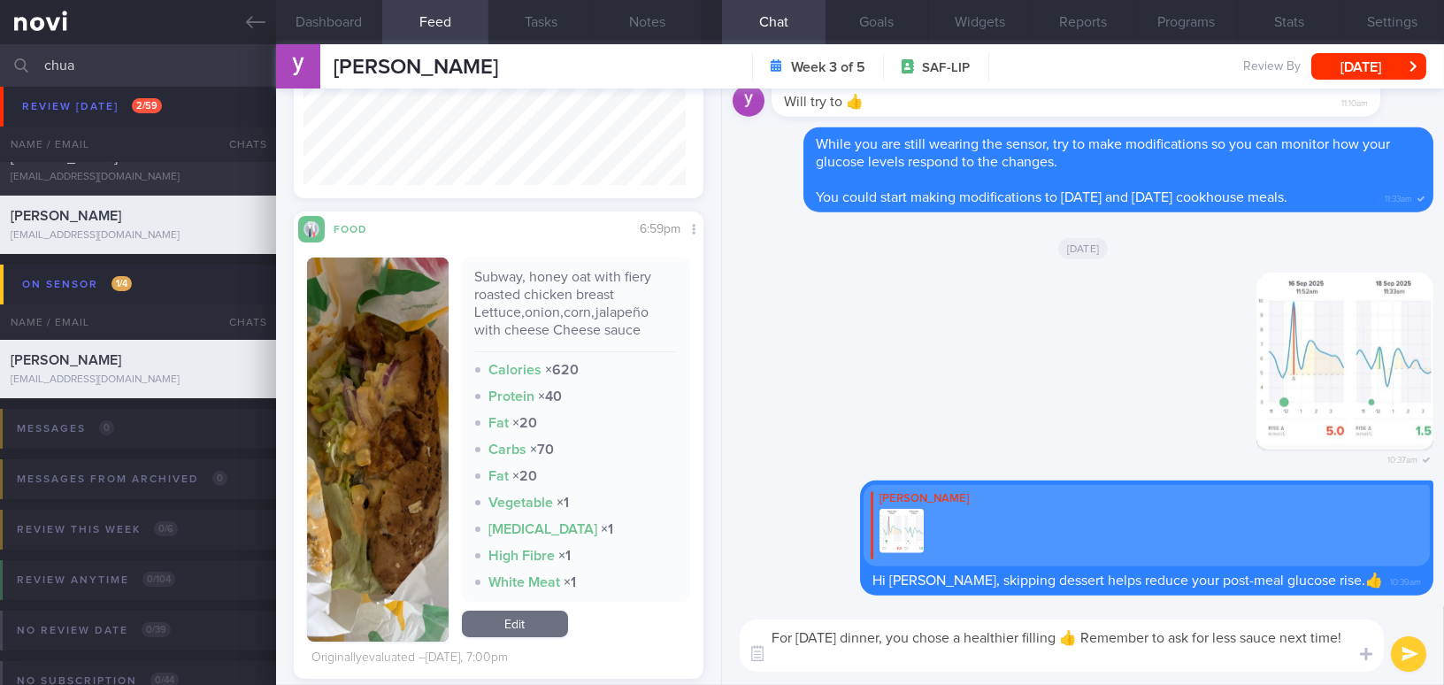
click at [1344, 662] on textarea "For yesterday’s dinner, you chose a healthier filling 👍 Remember to ask for les…" at bounding box center [1062, 645] width 644 height 52
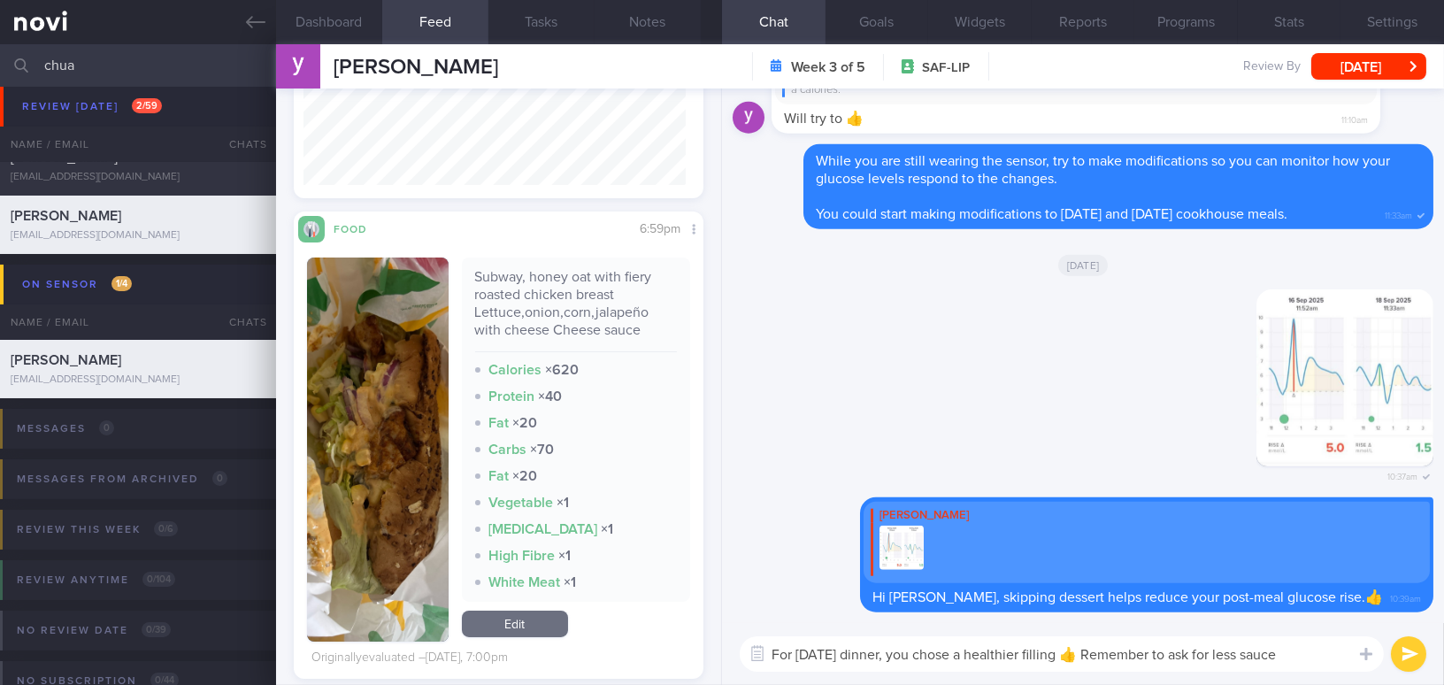
type textarea "For yesterday’s dinner, you chose a healthier filling 👍 Remember to ask for les…"
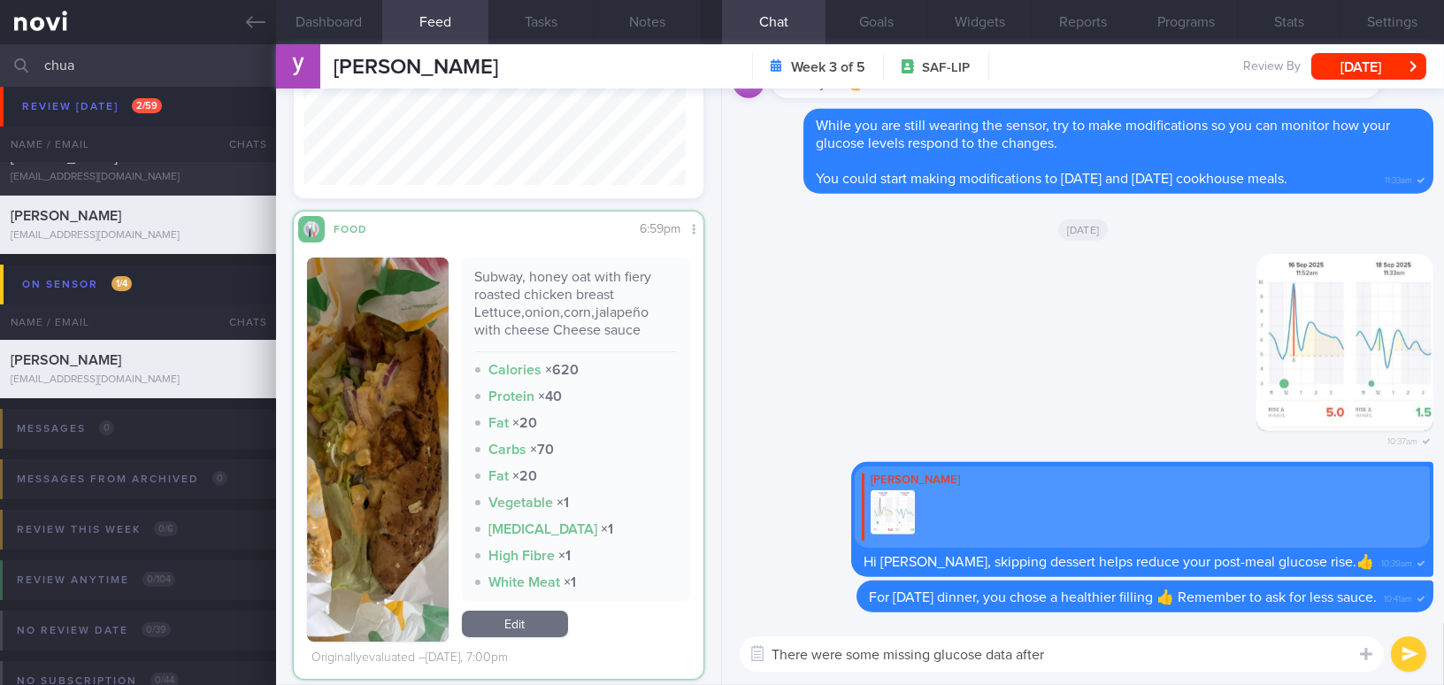
drag, startPoint x: 1067, startPoint y: 648, endPoint x: 626, endPoint y: 622, distance: 441.3
click at [626, 622] on div "Dashboard Feed 2 Tasks Notes Chat Goals Widgets Reports Programs Stats Settings…" at bounding box center [860, 364] width 1168 height 640
paste textarea "readings between 7–11 pm yesterday. Remember to scan your sensor regularly, at …"
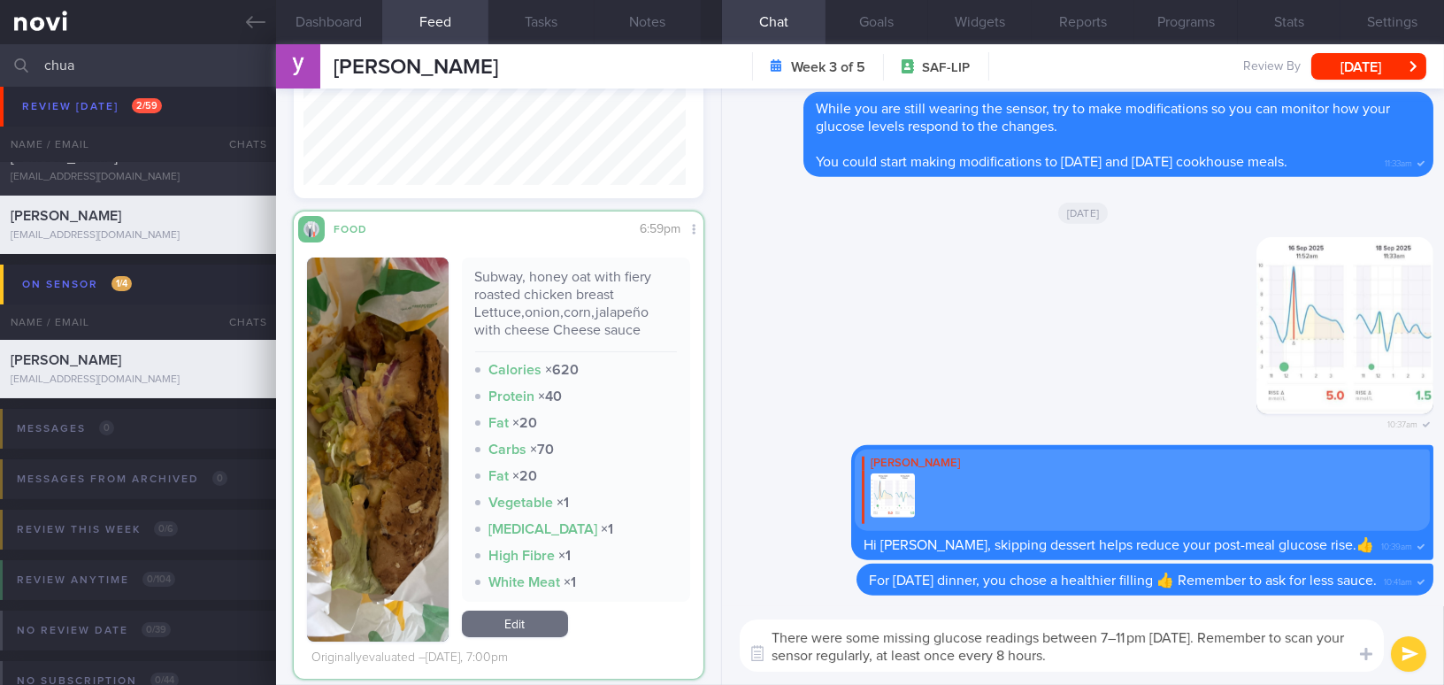
click at [1117, 640] on textarea "There were some missing glucose readings between 7–11 pm yesterday. Remember to…" at bounding box center [1062, 645] width 644 height 52
type textarea "There were some missing glucose readings between 7-11 pm [DATE]. Remember to sc…"
click at [1420, 652] on button "submit" at bounding box center [1408, 653] width 35 height 35
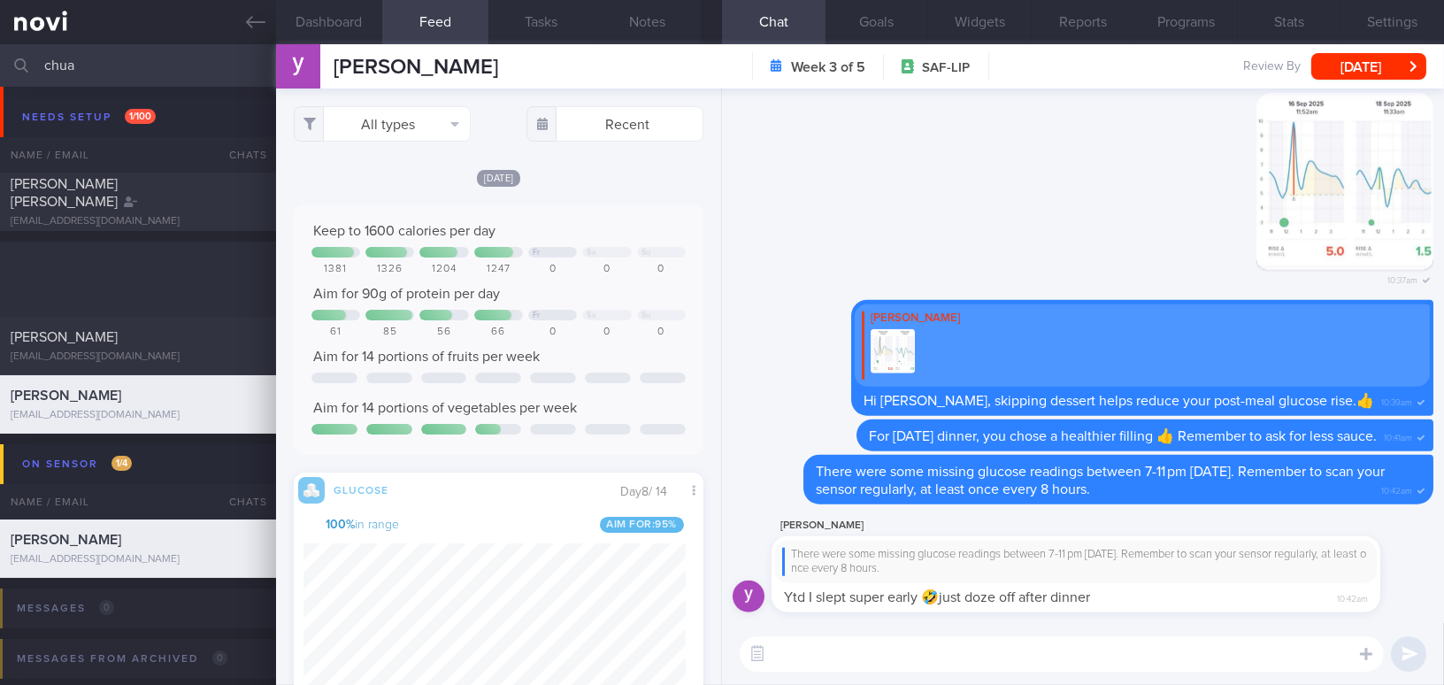
scroll to position [249, 382]
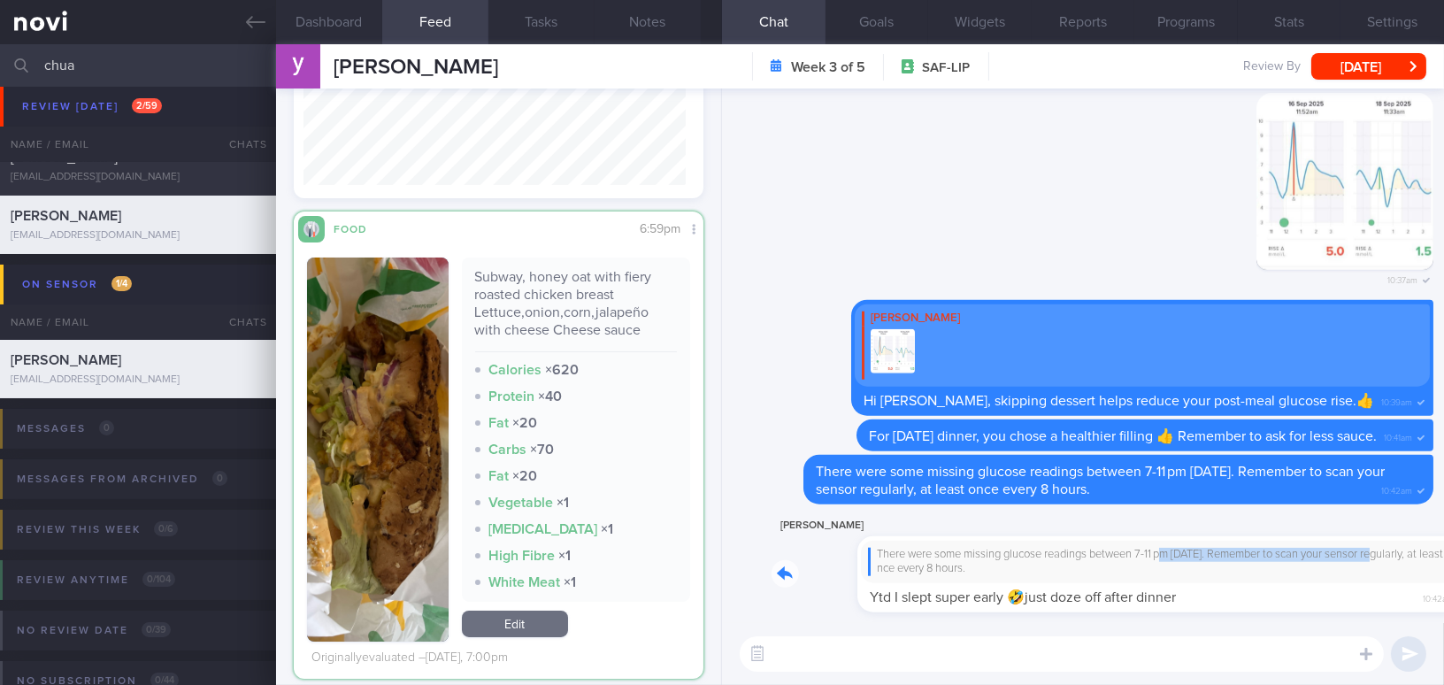
drag, startPoint x: 1079, startPoint y: 542, endPoint x: 1300, endPoint y: 555, distance: 220.6
click at [1300, 555] on div "[PERSON_NAME] There were some missing glucose readings between 7-11 pm [DATE]. …" at bounding box center [1102, 564] width 662 height 98
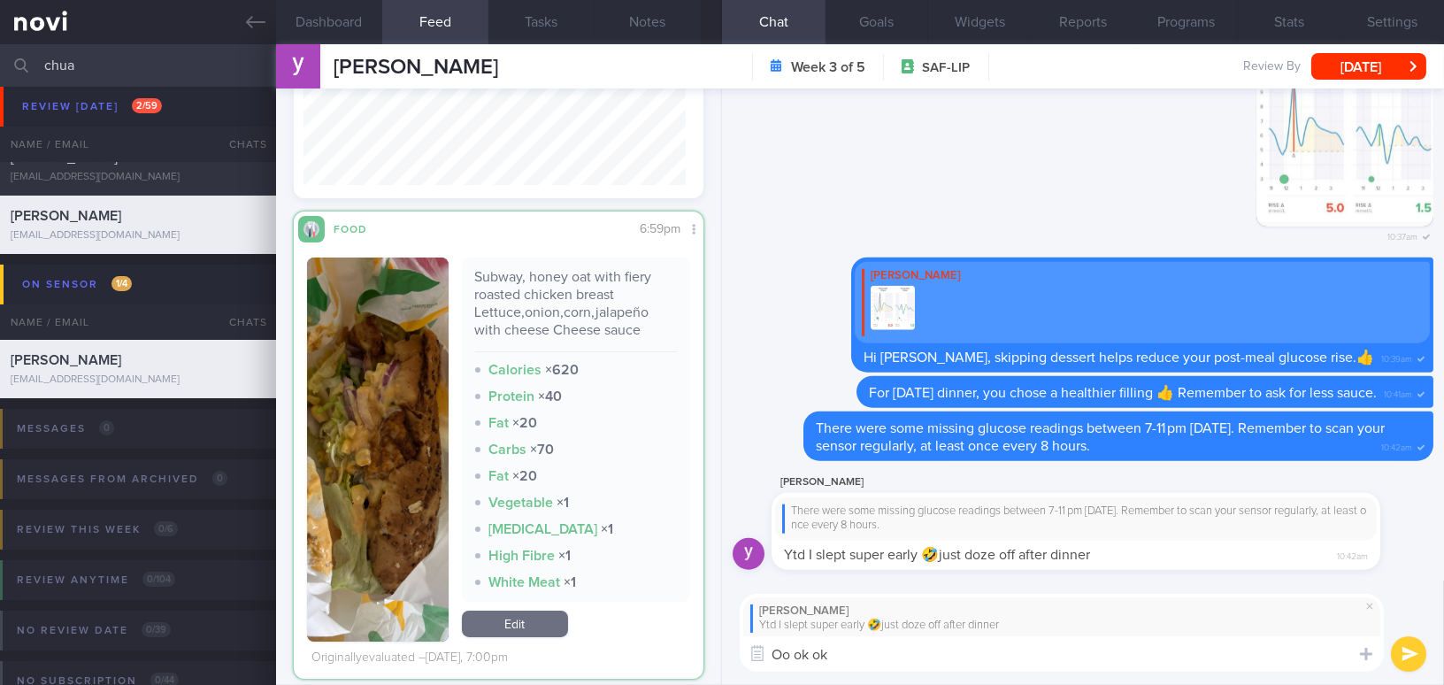
type textarea "Oo ok ok!"
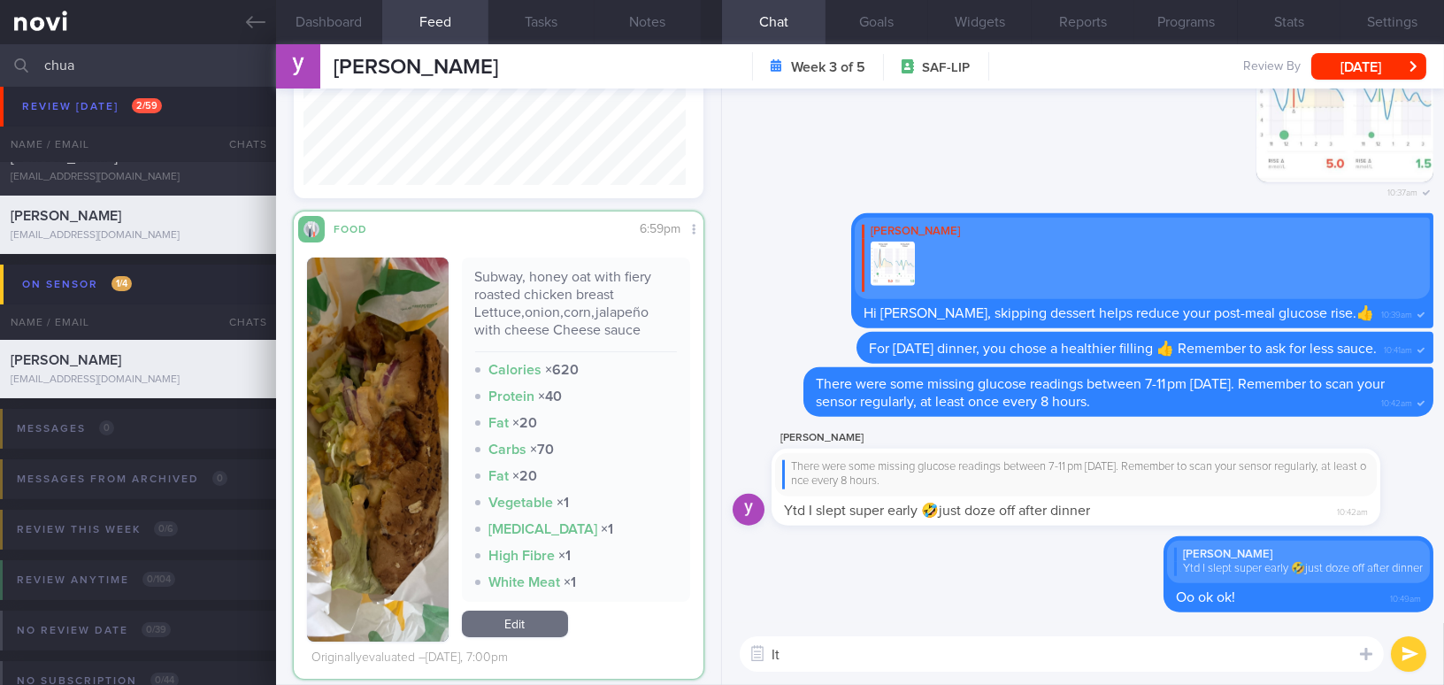
type textarea "I"
type textarea "I hope you had a good sleep [DATE]!"
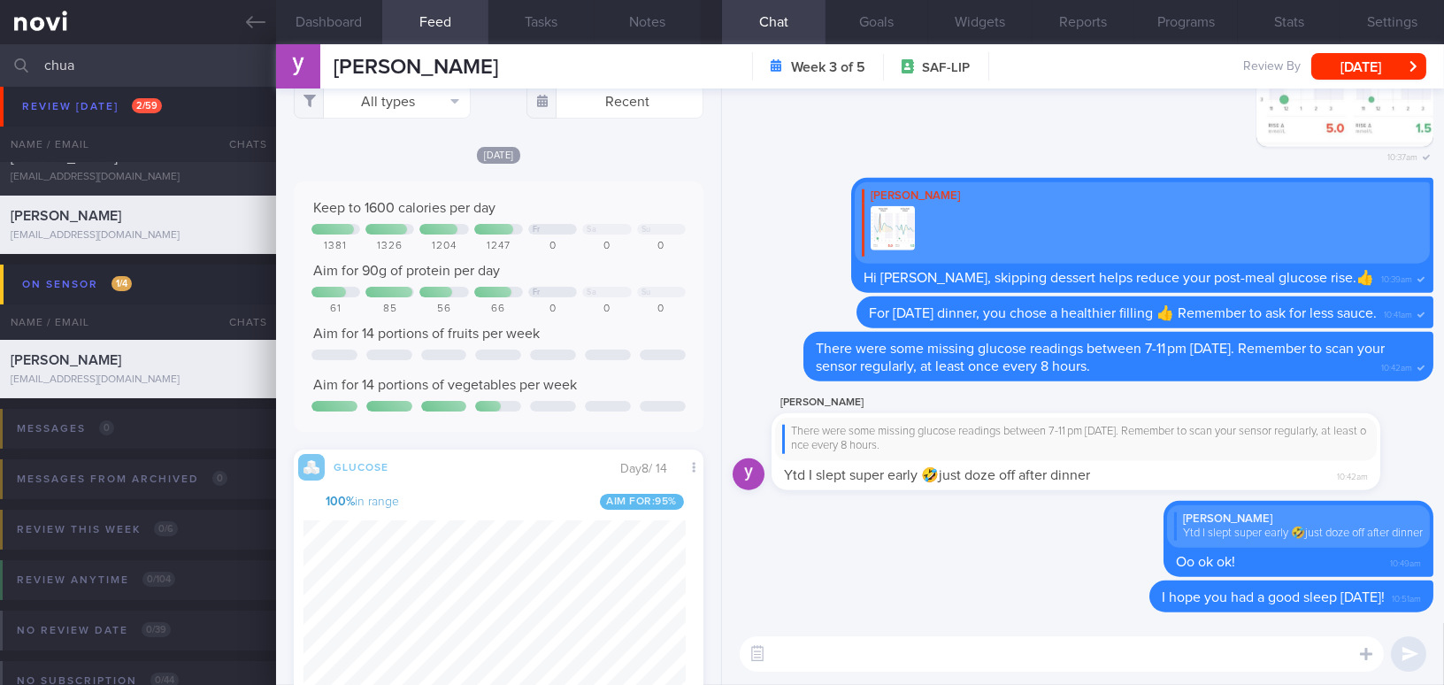
scroll to position [0, 0]
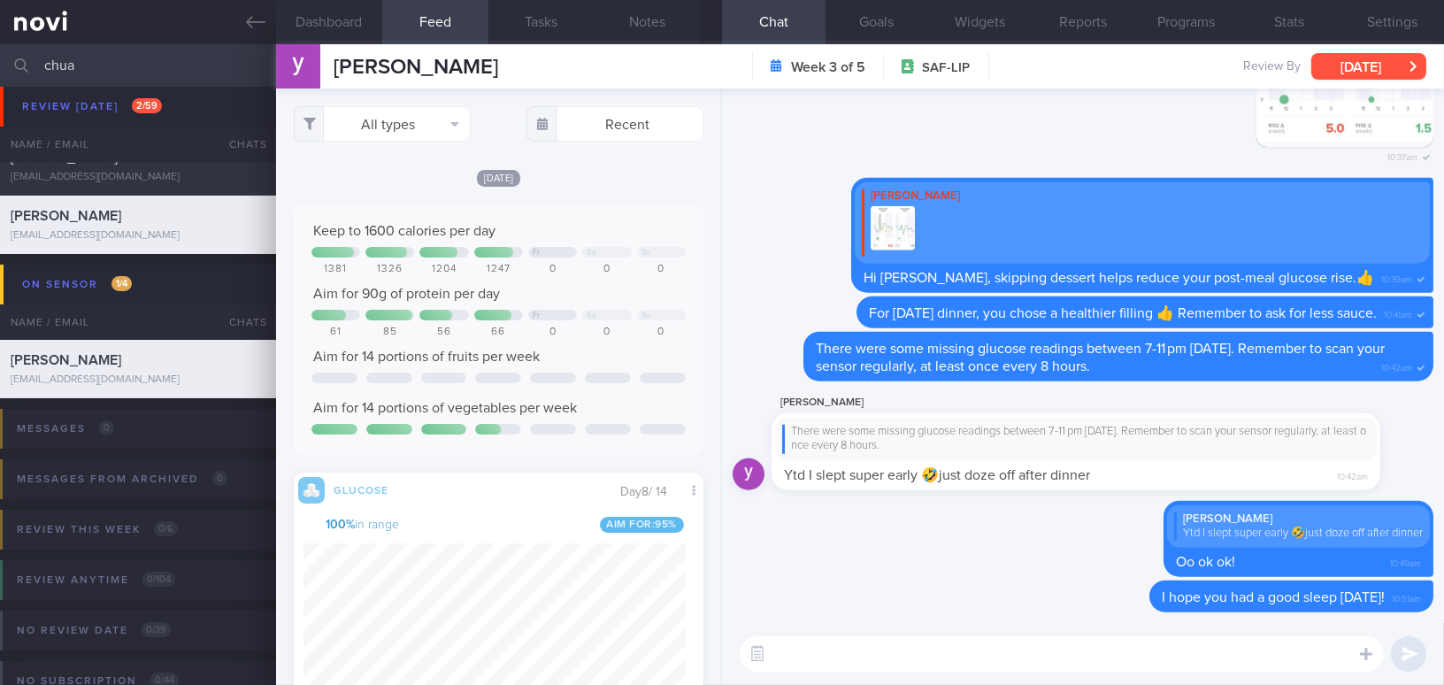
click at [1354, 65] on button "[DATE]" at bounding box center [1368, 66] width 115 height 27
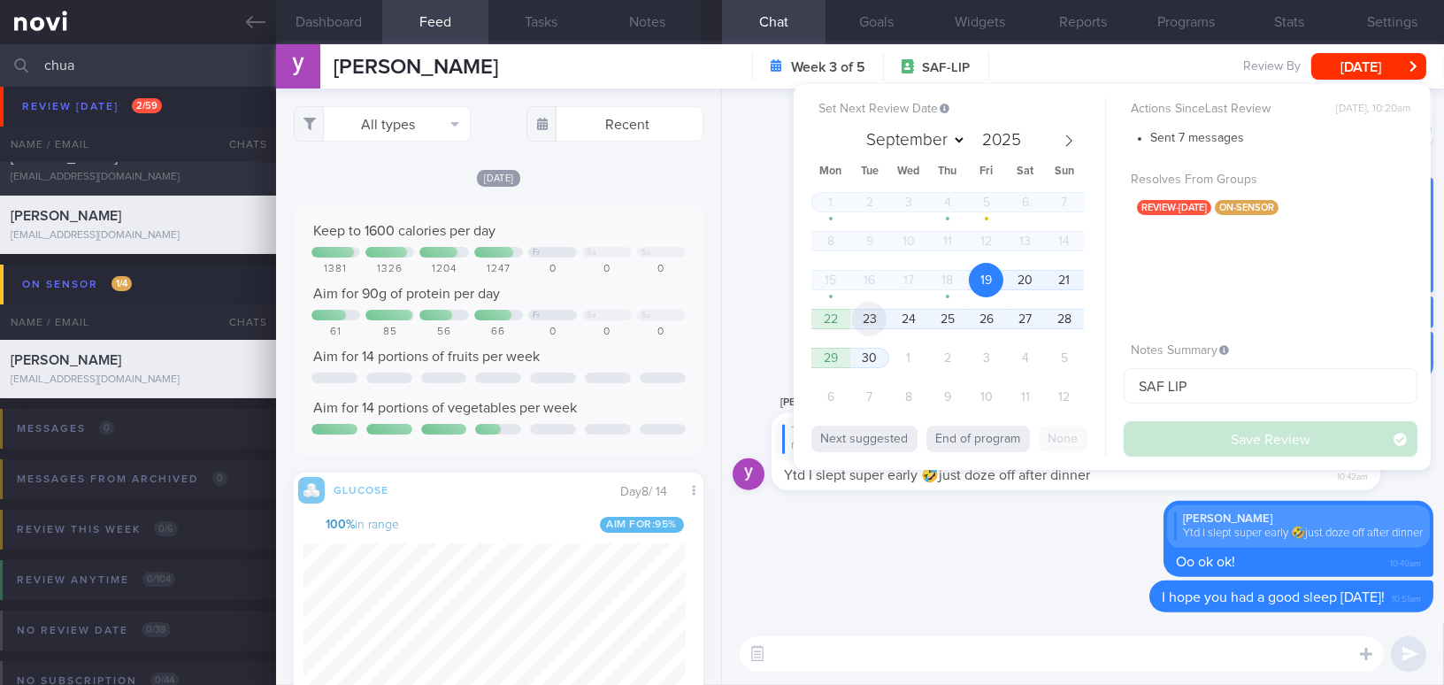
click at [865, 318] on span "23" at bounding box center [869, 319] width 35 height 35
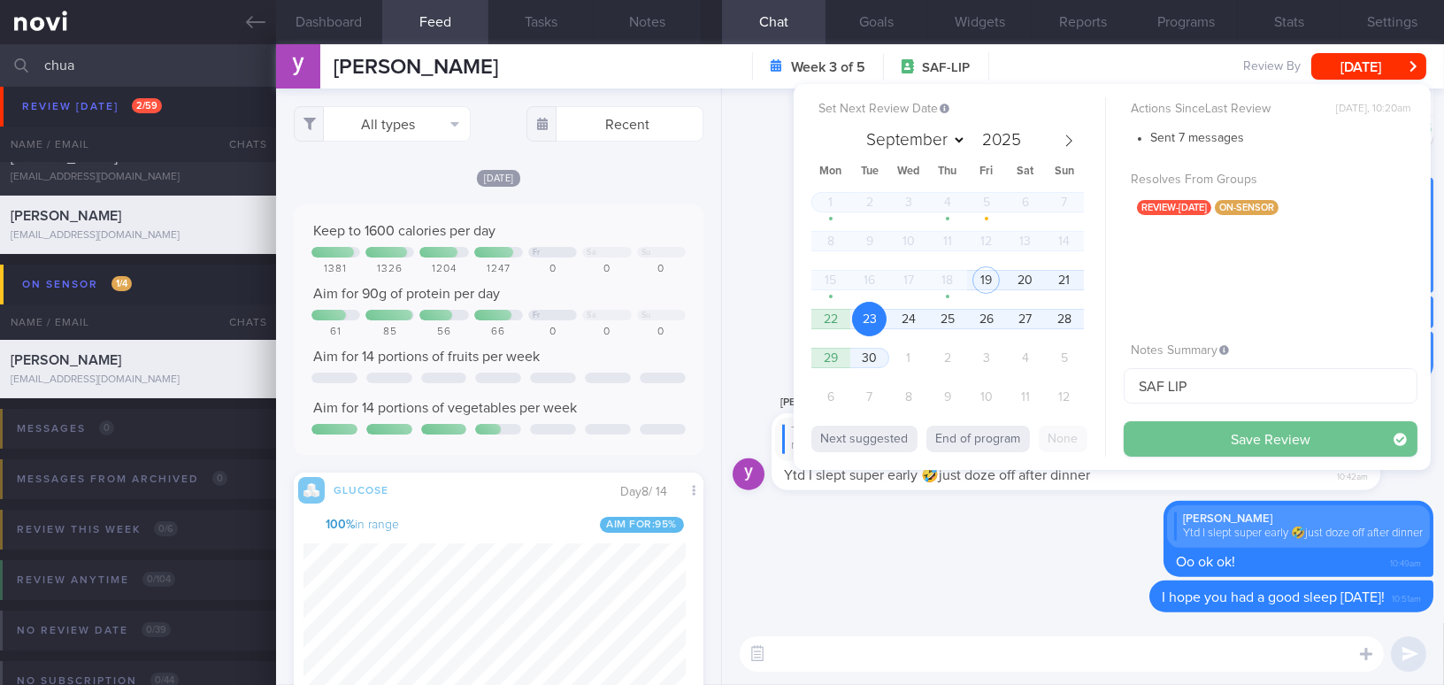
click at [1150, 437] on button "Save Review" at bounding box center [1270, 438] width 294 height 35
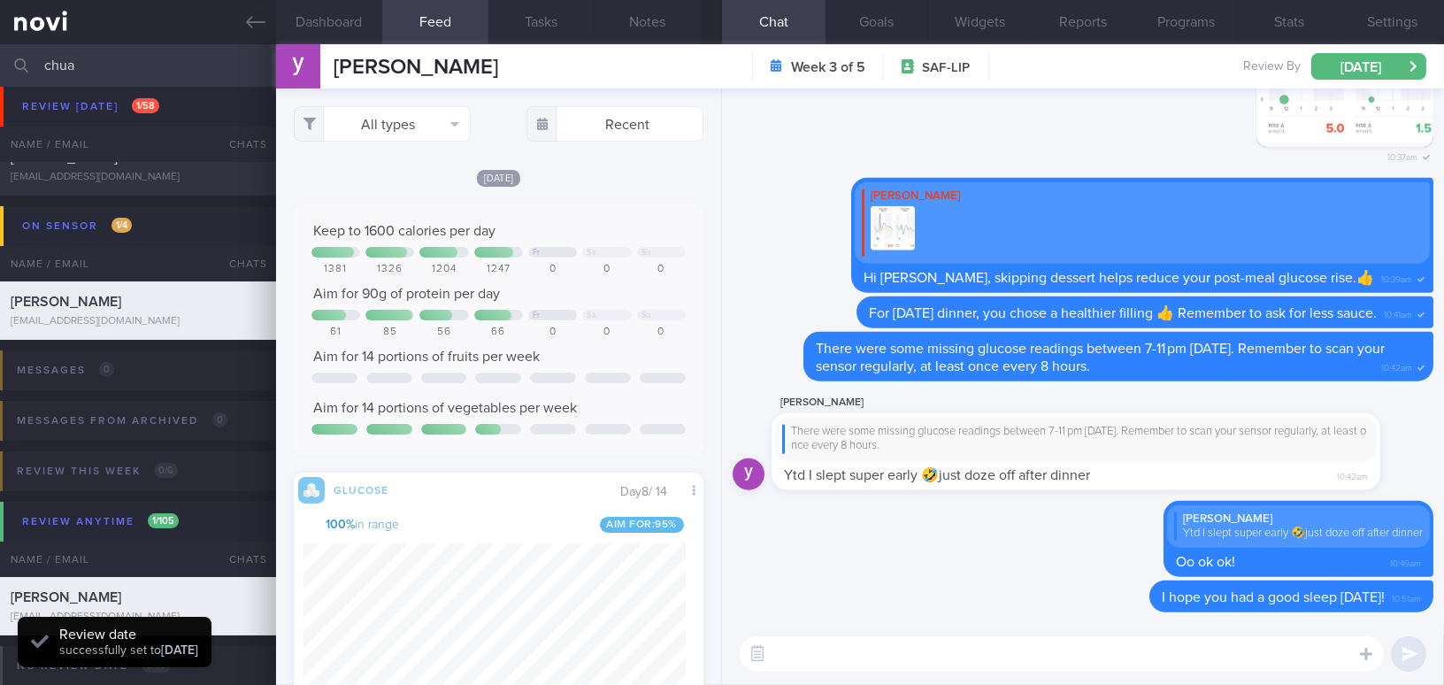
drag, startPoint x: 83, startPoint y: 63, endPoint x: 40, endPoint y: 63, distance: 43.3
click at [40, 63] on div "chua Assigned patients Assigned patients All active patients Archived patients" at bounding box center [722, 65] width 1444 height 42
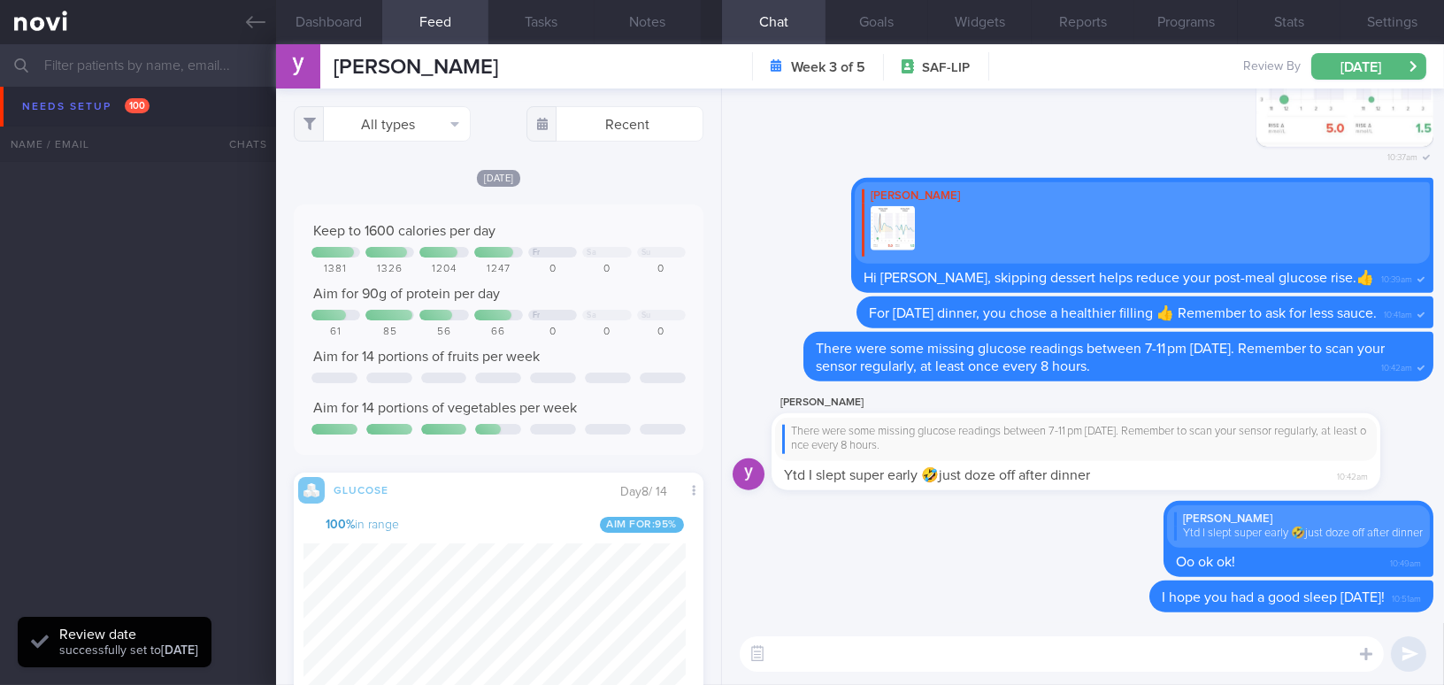
scroll to position [5025, 0]
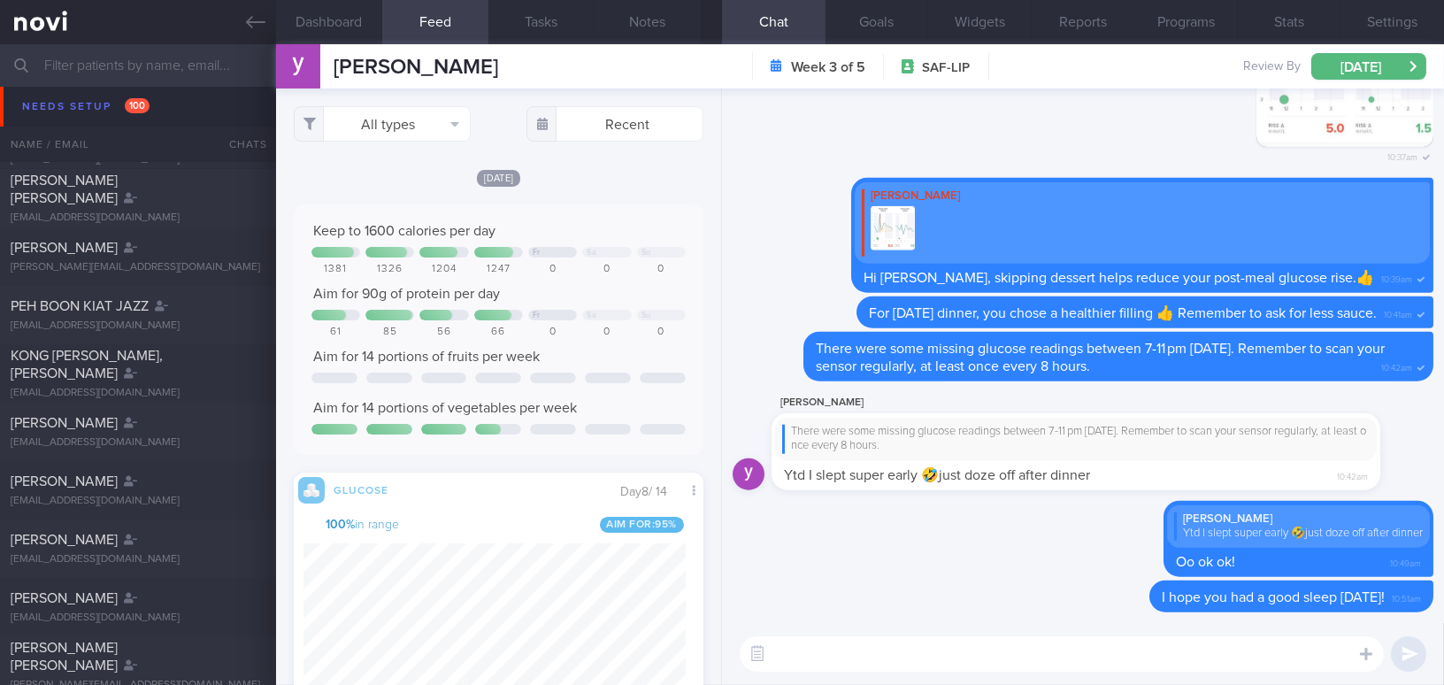
click at [157, 73] on input "text" at bounding box center [722, 65] width 1444 height 42
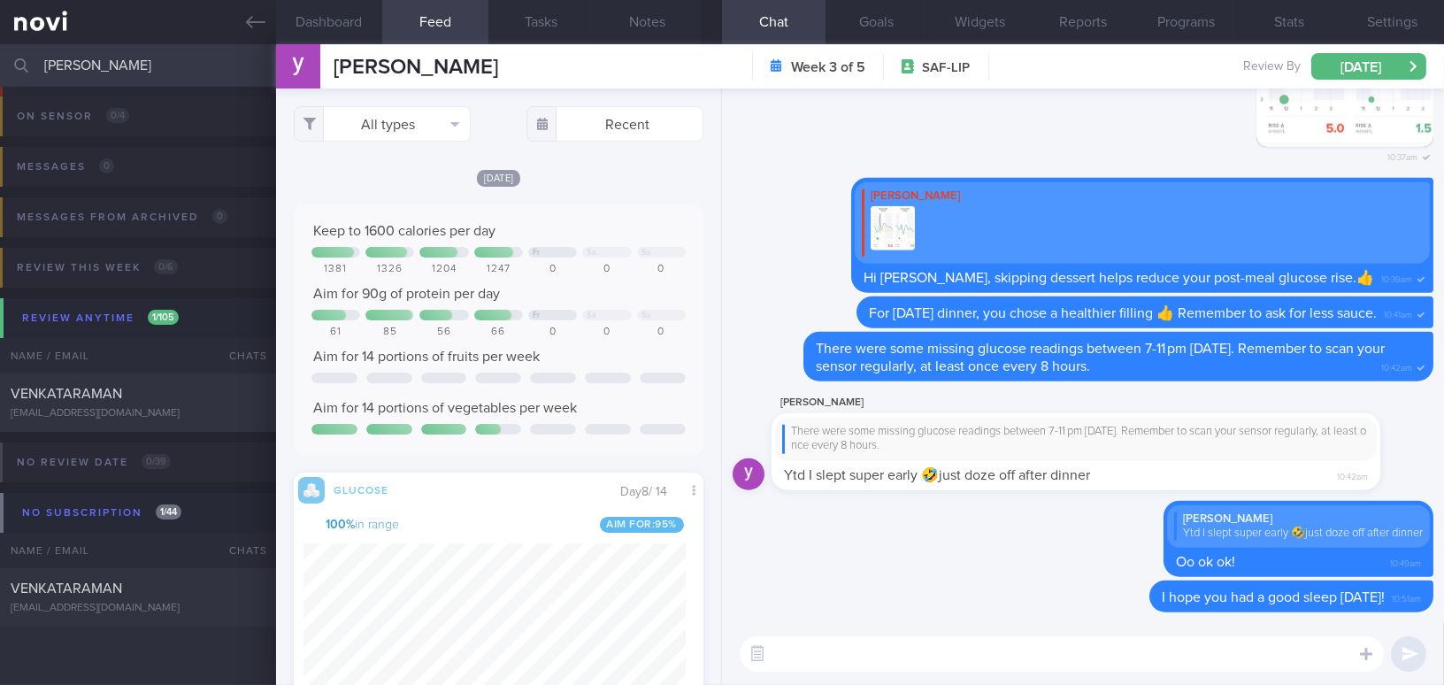
scroll to position [101, 0]
type input "venkat"
click at [168, 387] on div "VENKATARAMAN" at bounding box center [136, 395] width 250 height 18
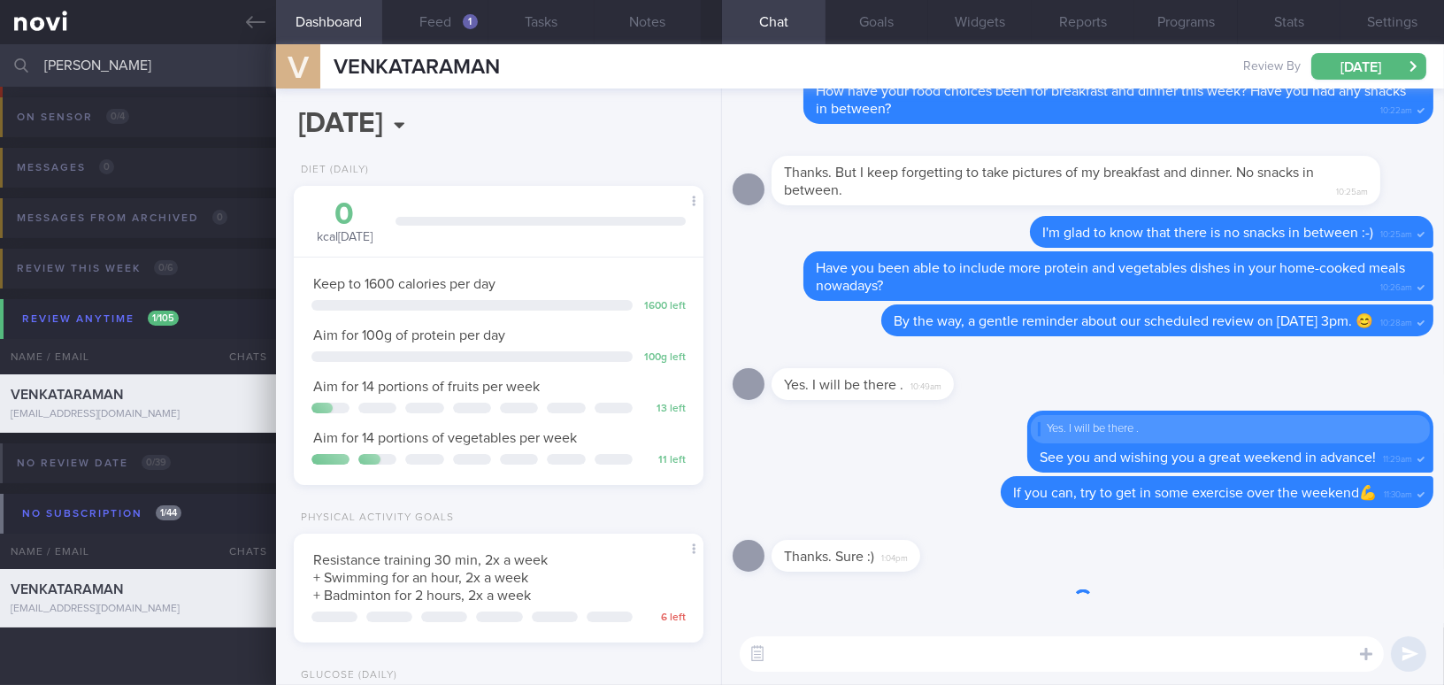
scroll to position [208, 365]
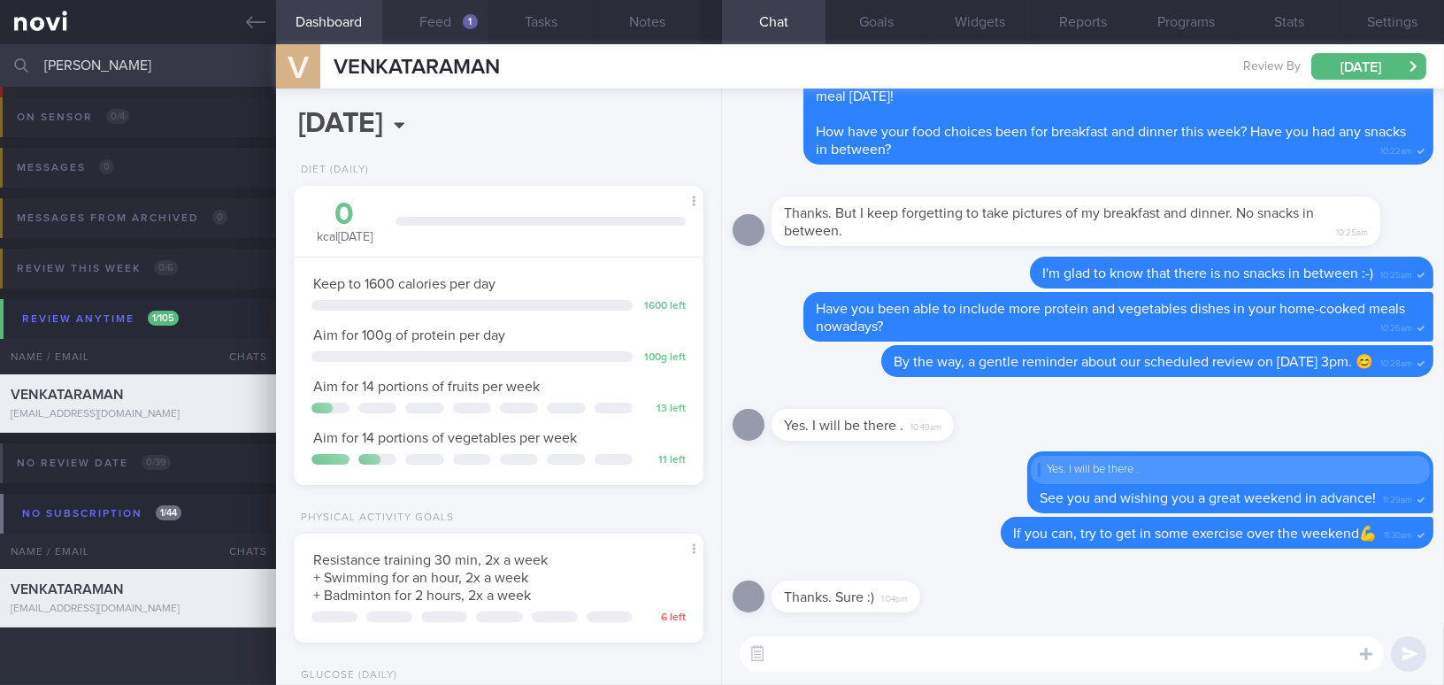
click at [445, 24] on button "Feed 1" at bounding box center [435, 22] width 106 height 44
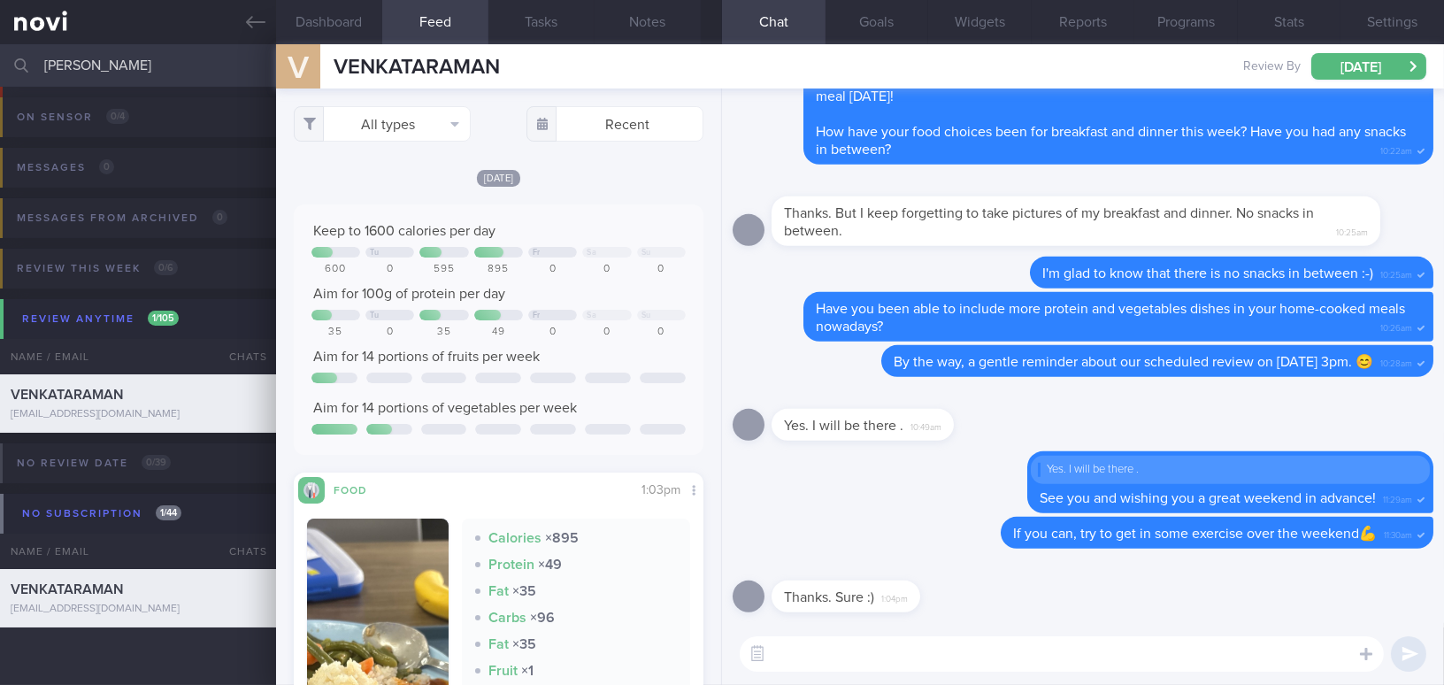
scroll to position [241, 0]
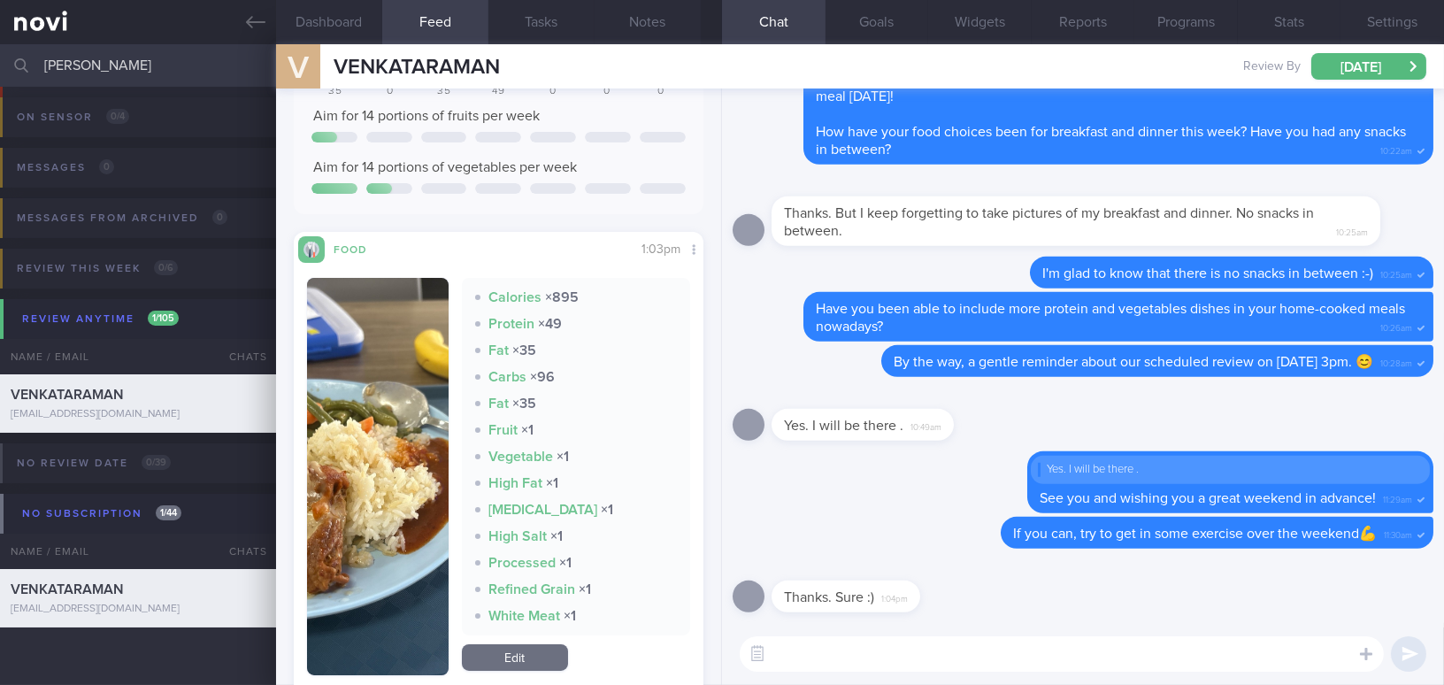
click at [395, 451] on button "button" at bounding box center [378, 476] width 142 height 397
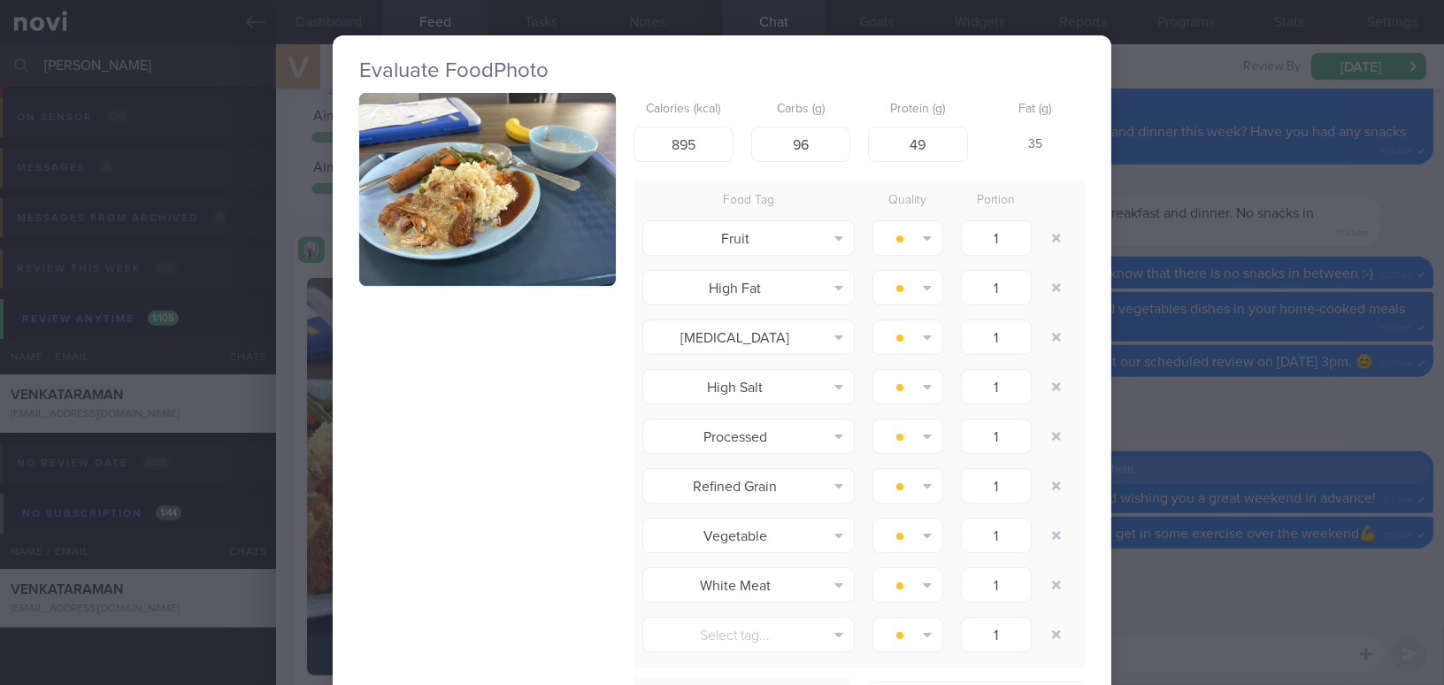
click at [1185, 581] on div "Evaluate Food Photo Calories (kcal) 895 Carbs (g) 96 Protein (g) 49 Fat (g) 35 …" at bounding box center [722, 342] width 1444 height 685
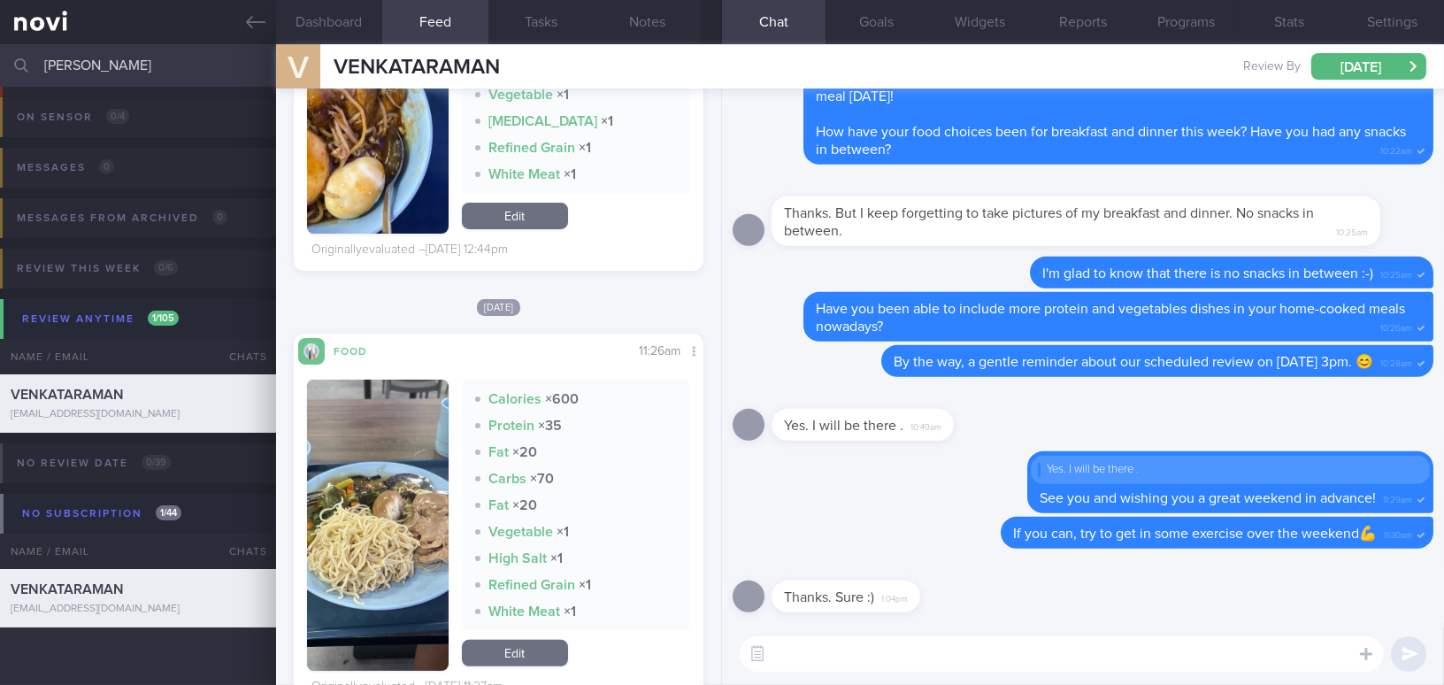
scroll to position [1367, 0]
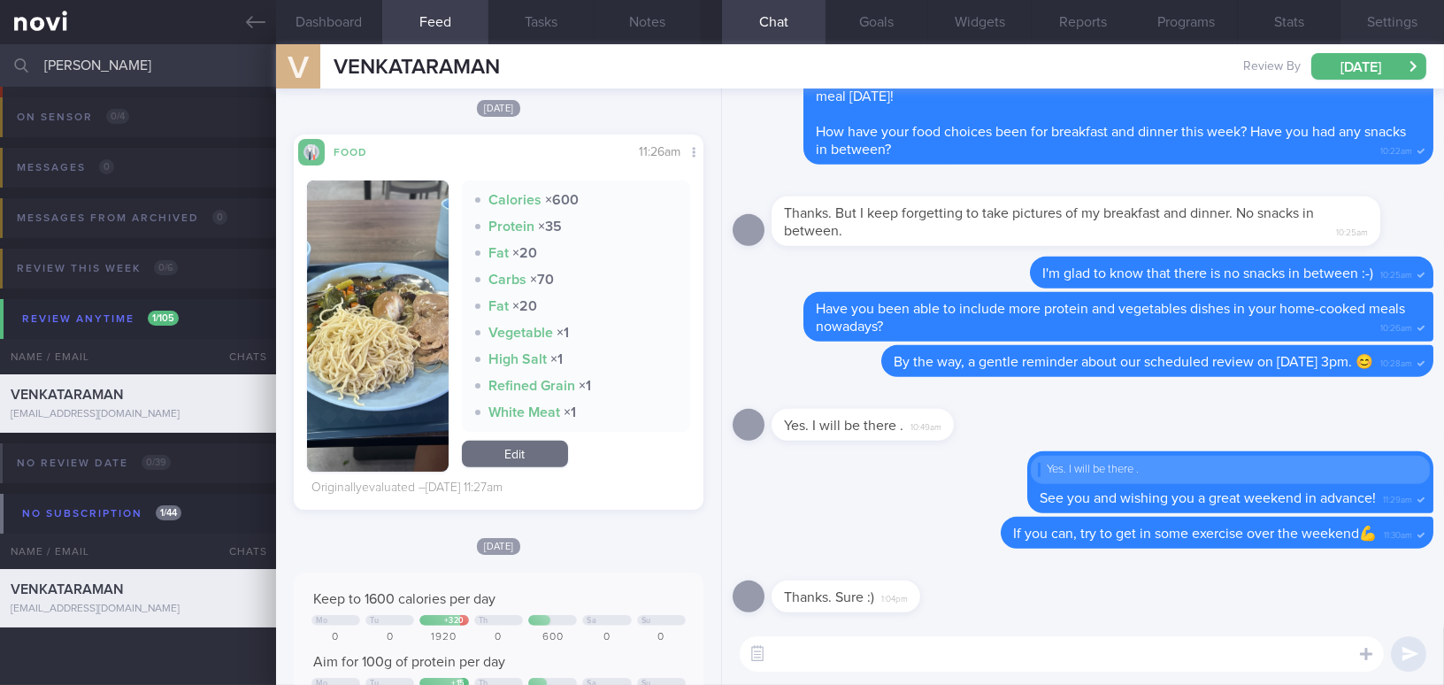
click at [1400, 26] on button "Settings" at bounding box center [1392, 22] width 104 height 44
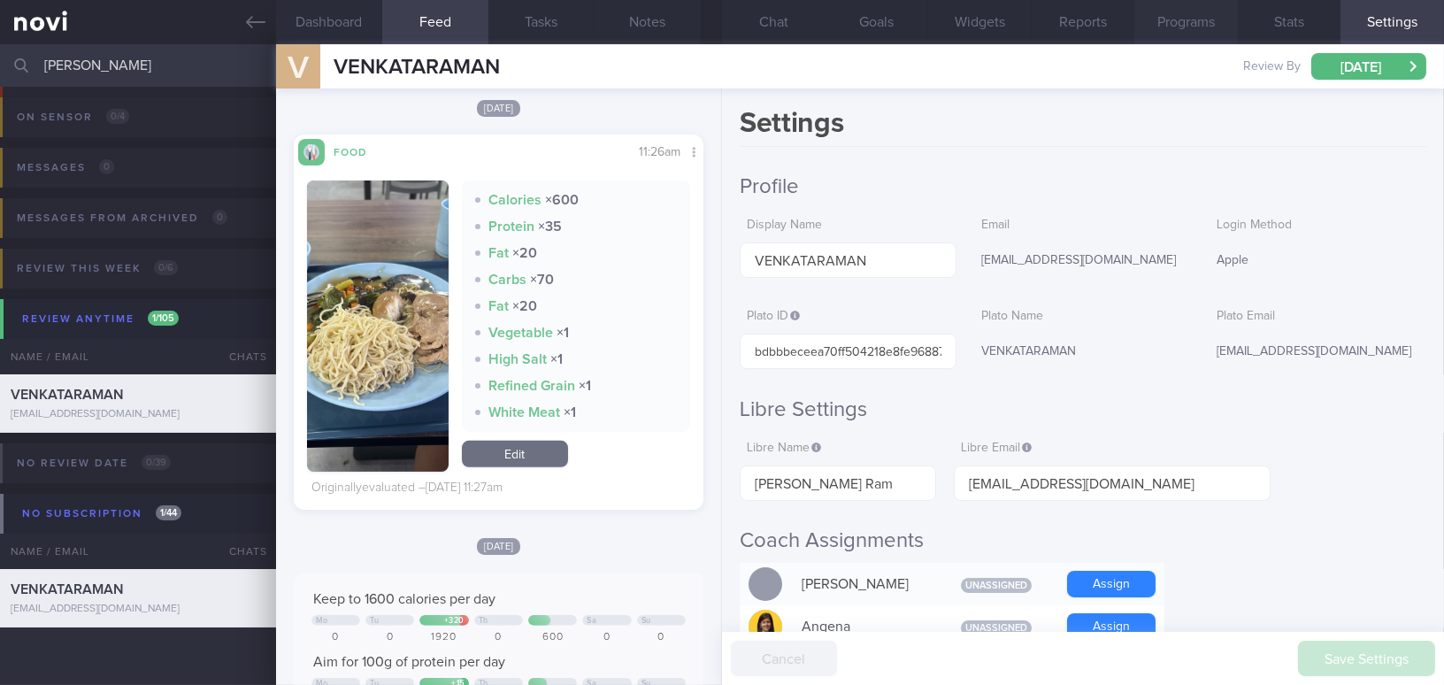
click at [1208, 29] on button "Programs" at bounding box center [1186, 22] width 104 height 44
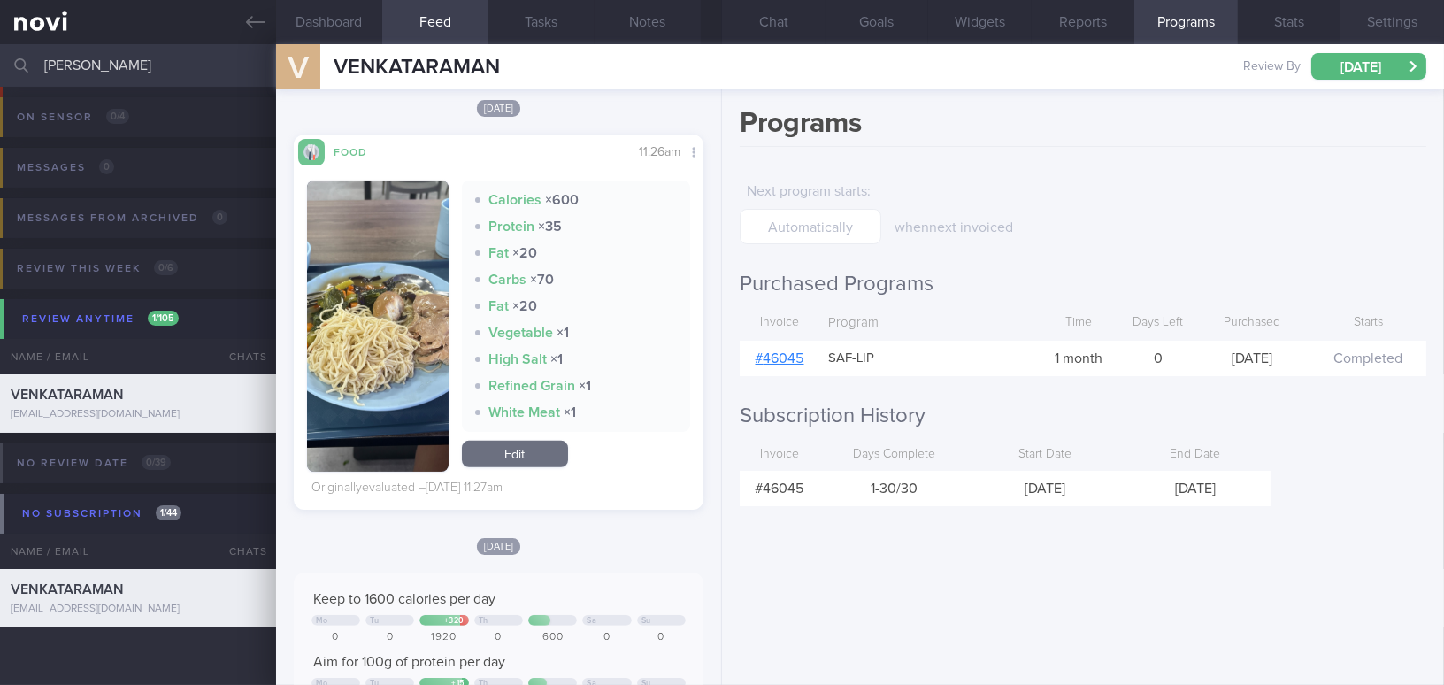
click at [1379, 27] on button "Settings" at bounding box center [1392, 22] width 104 height 44
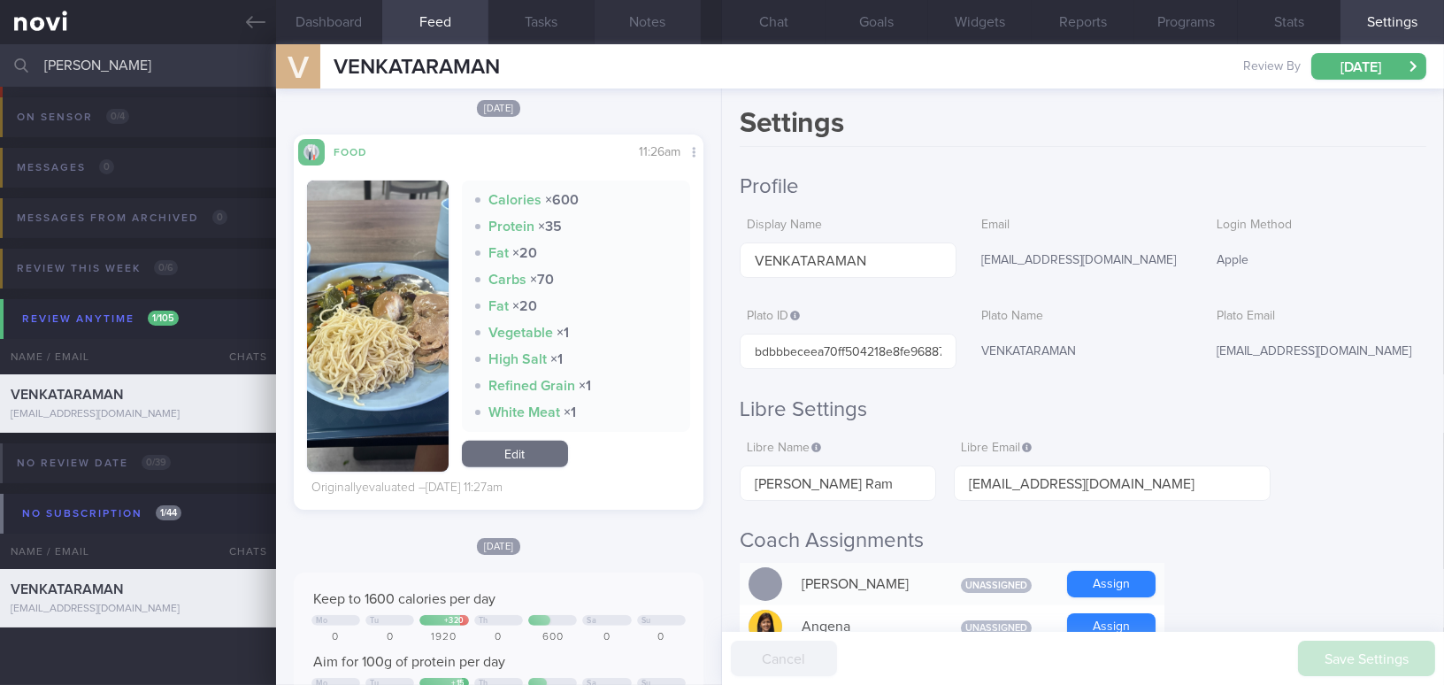
click at [646, 23] on button "Notes" at bounding box center [647, 22] width 106 height 44
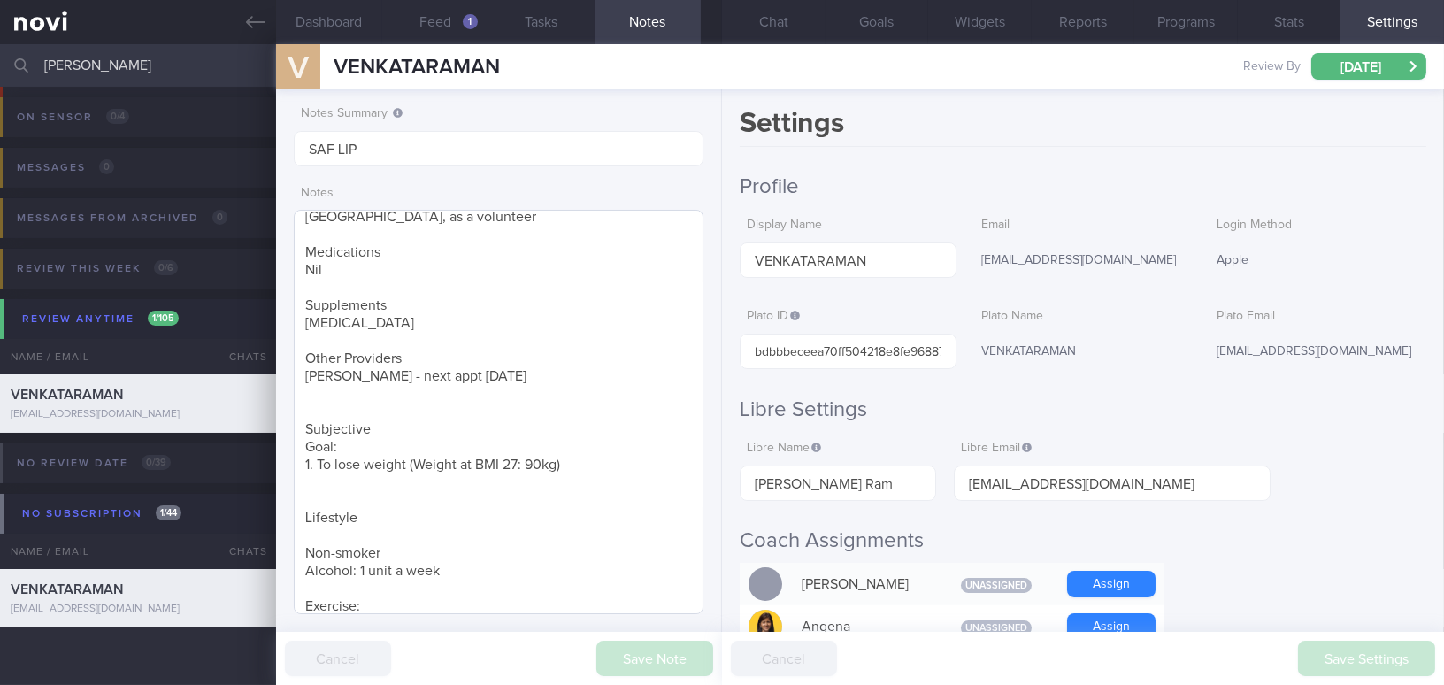
scroll to position [269, 0]
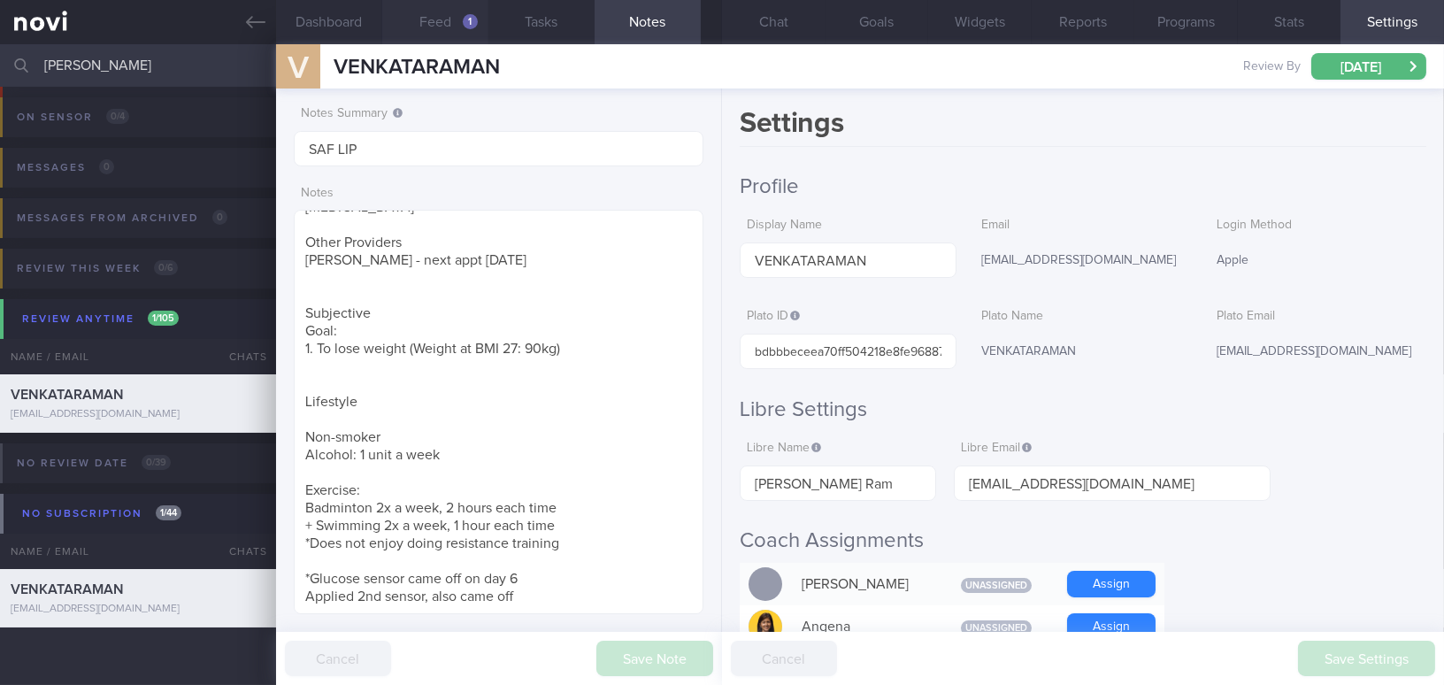
click at [446, 12] on button "Feed 1" at bounding box center [435, 22] width 106 height 44
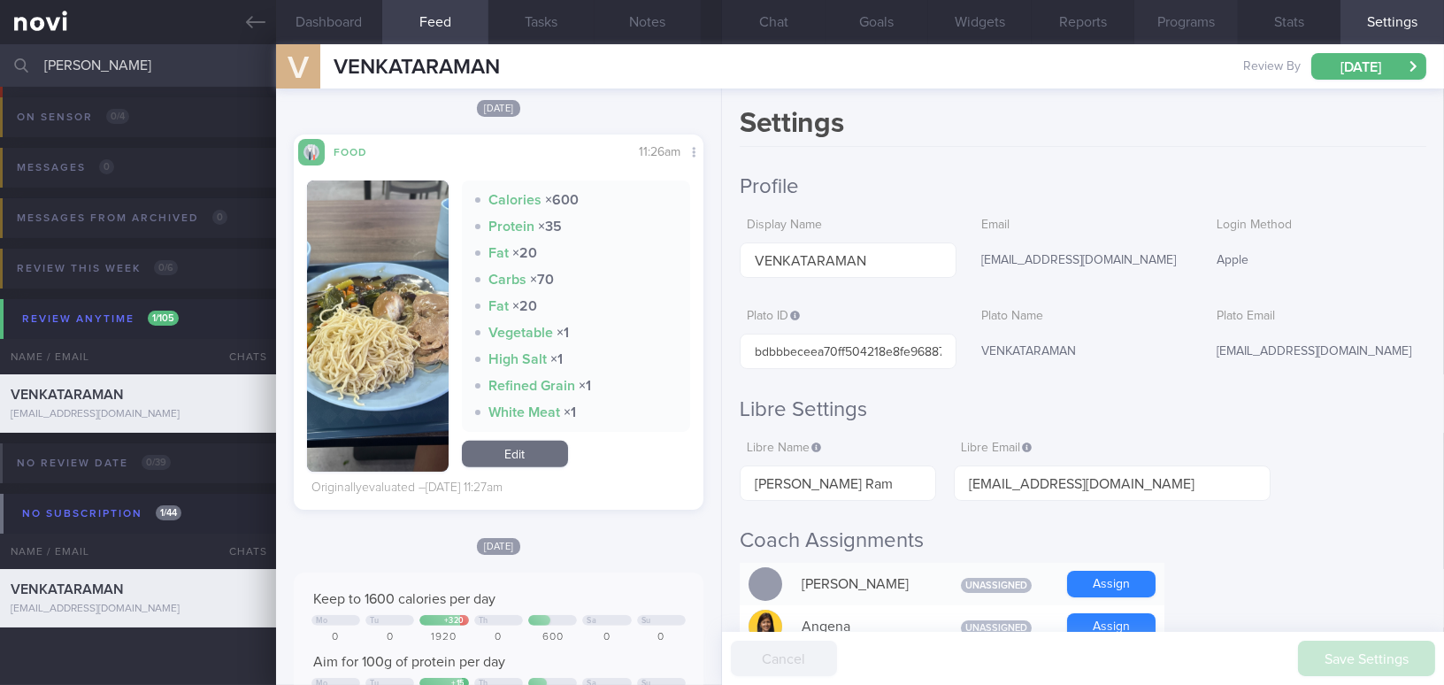
click at [1171, 27] on button "Programs" at bounding box center [1186, 22] width 104 height 44
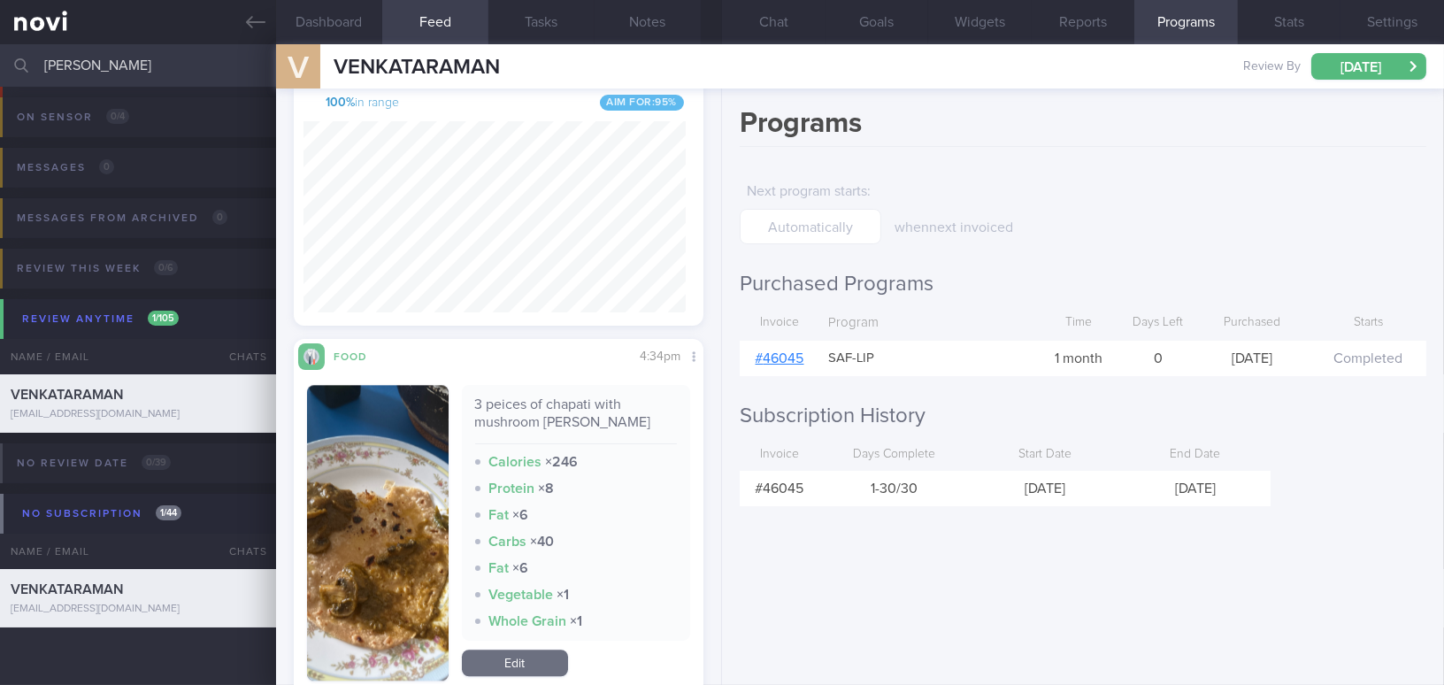
scroll to position [8339, 0]
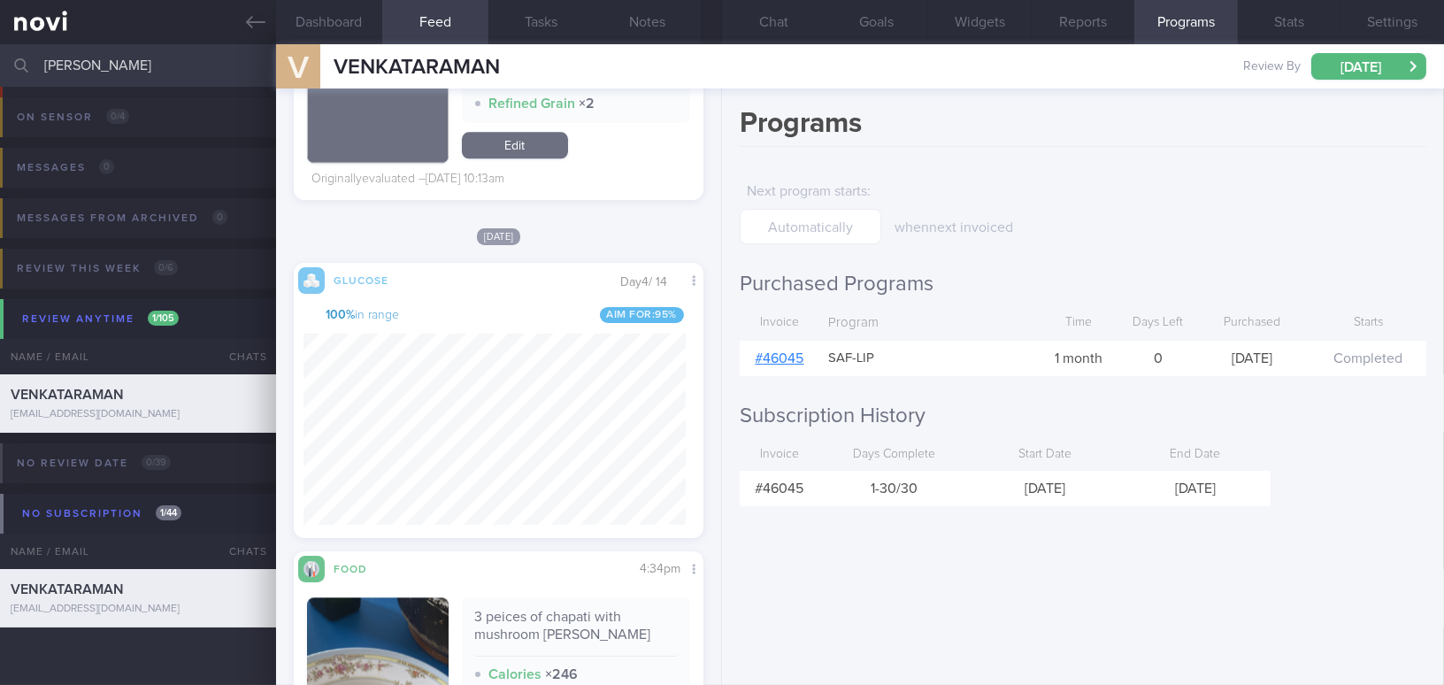
click at [786, 352] on link "# 46045" at bounding box center [779, 358] width 49 height 14
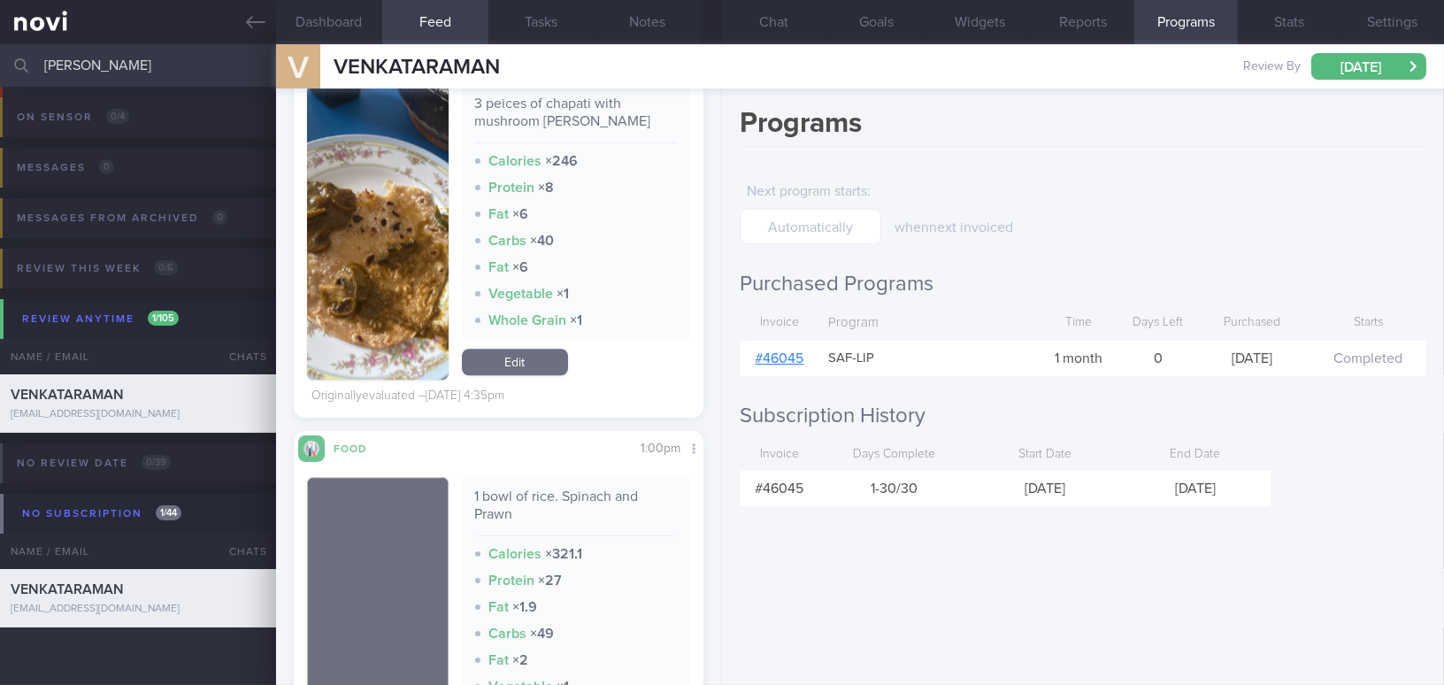
scroll to position [8592, 0]
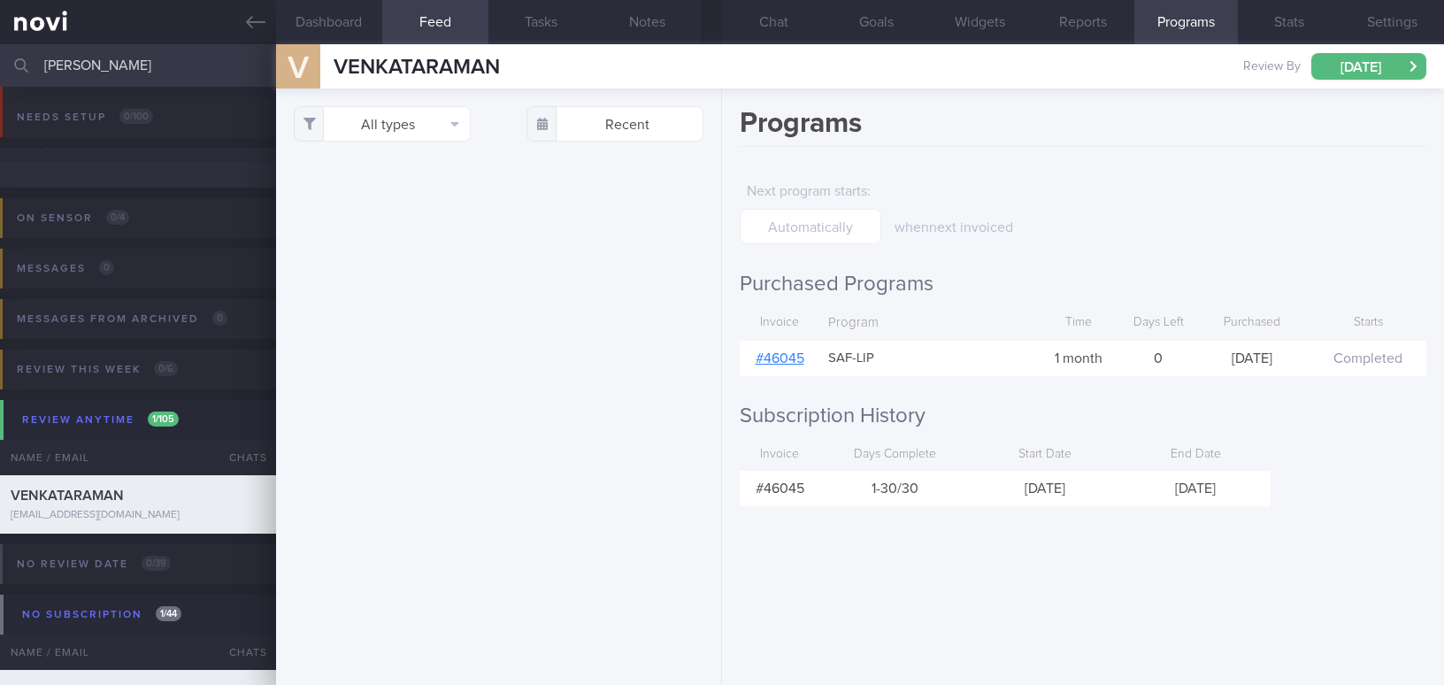
select select "8"
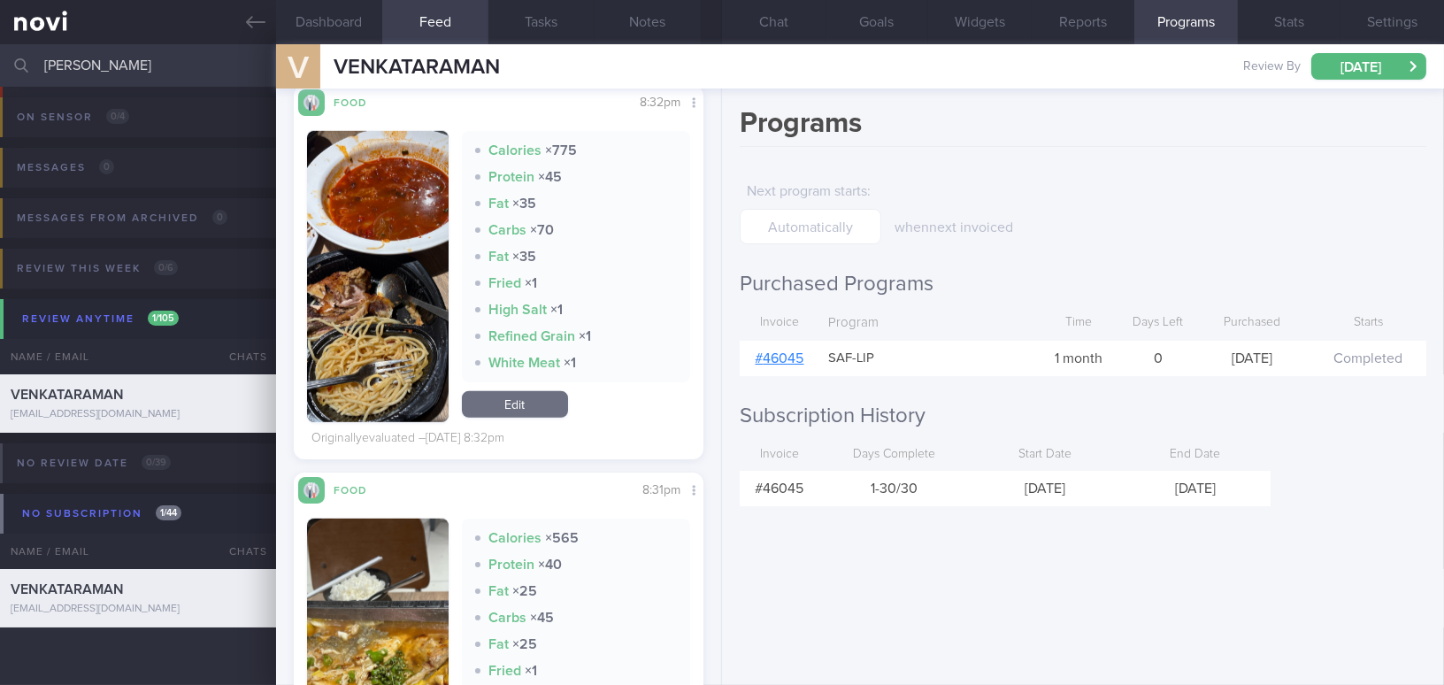
scroll to position [2802, 0]
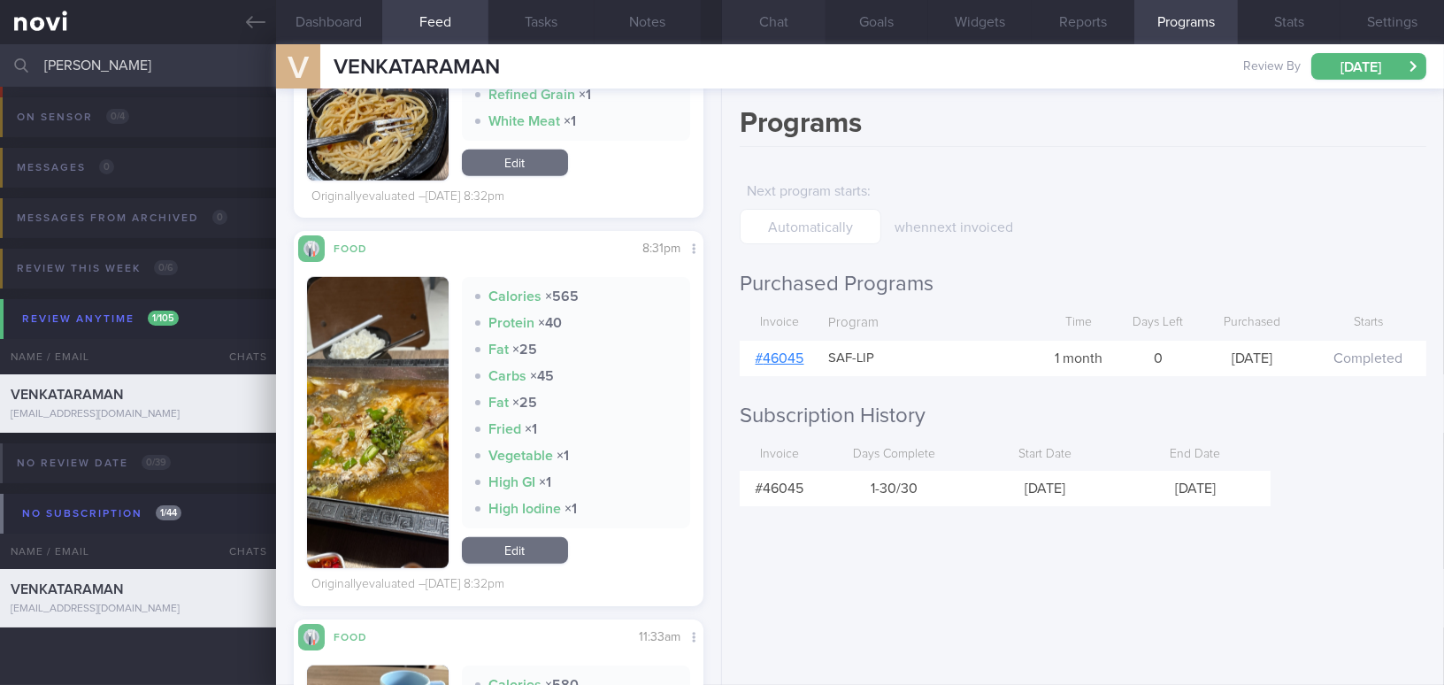
click at [778, 22] on button "Chat" at bounding box center [774, 22] width 104 height 44
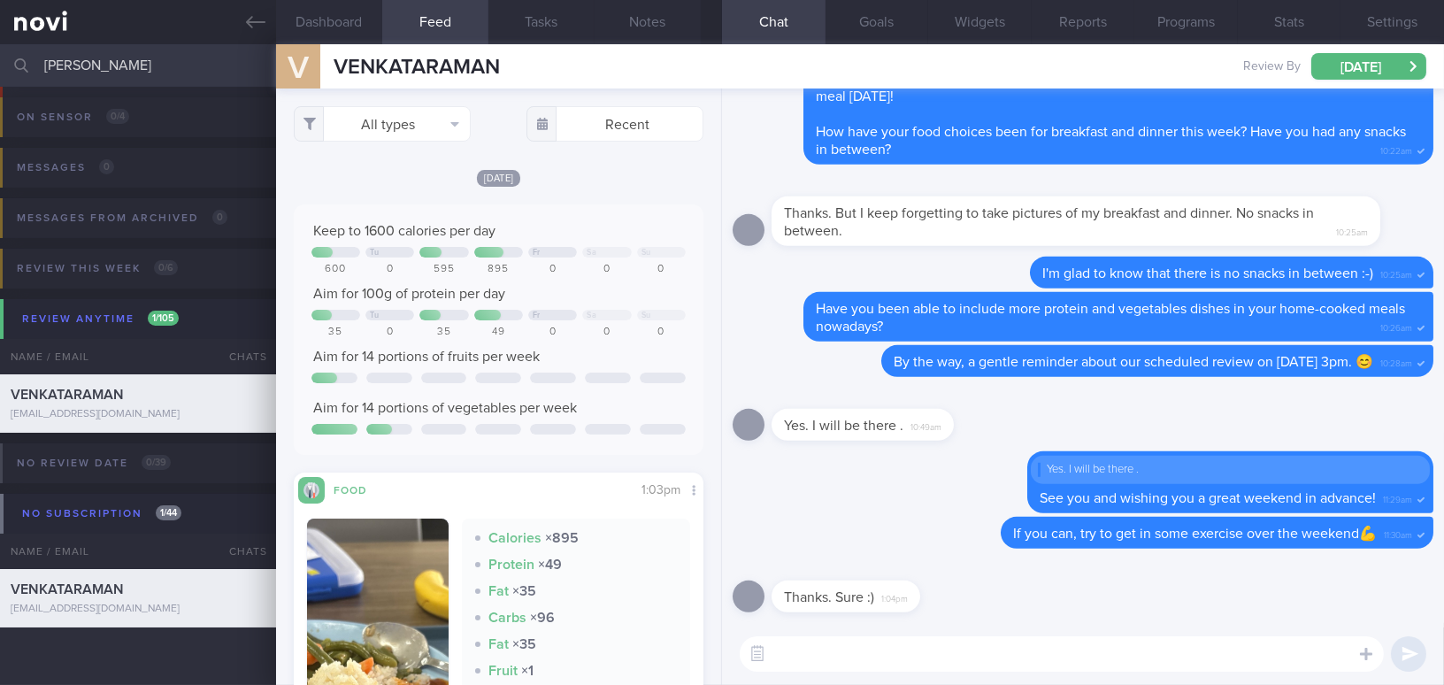
scroll to position [544, 0]
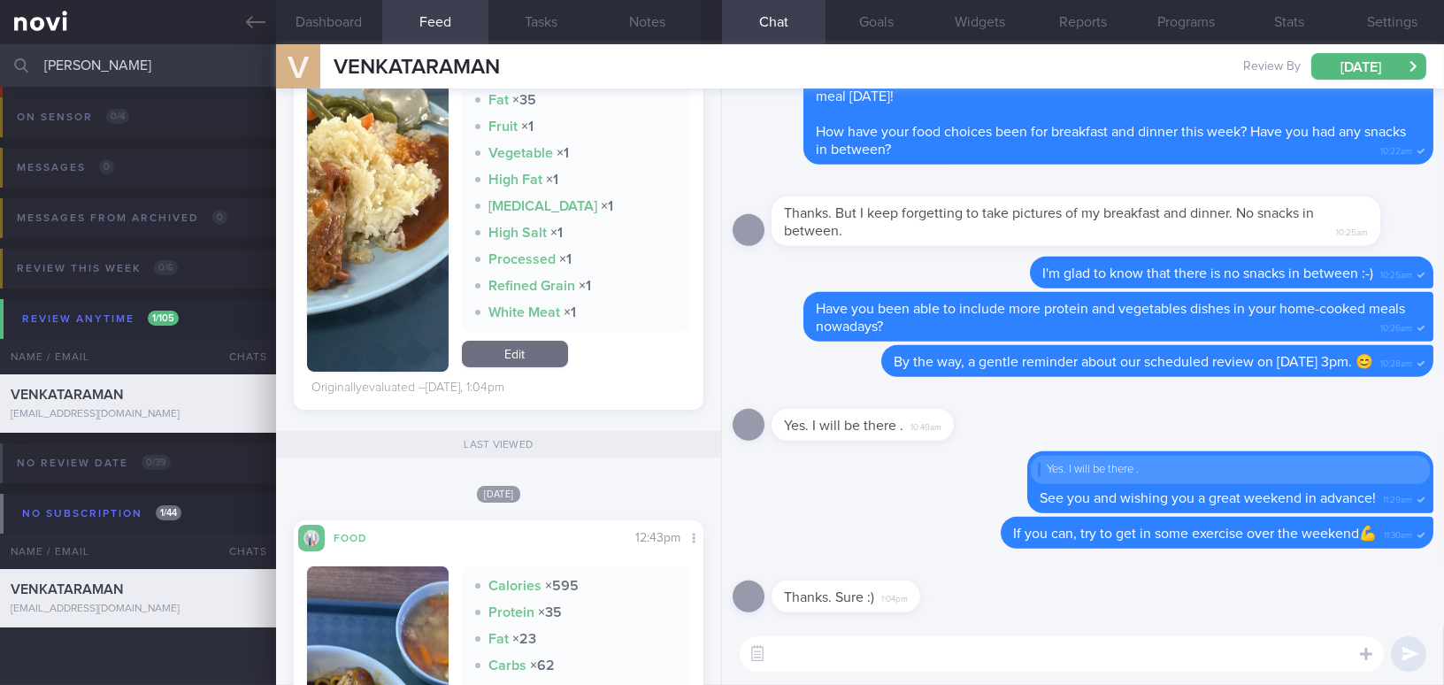
click at [395, 265] on button "button" at bounding box center [378, 172] width 142 height 397
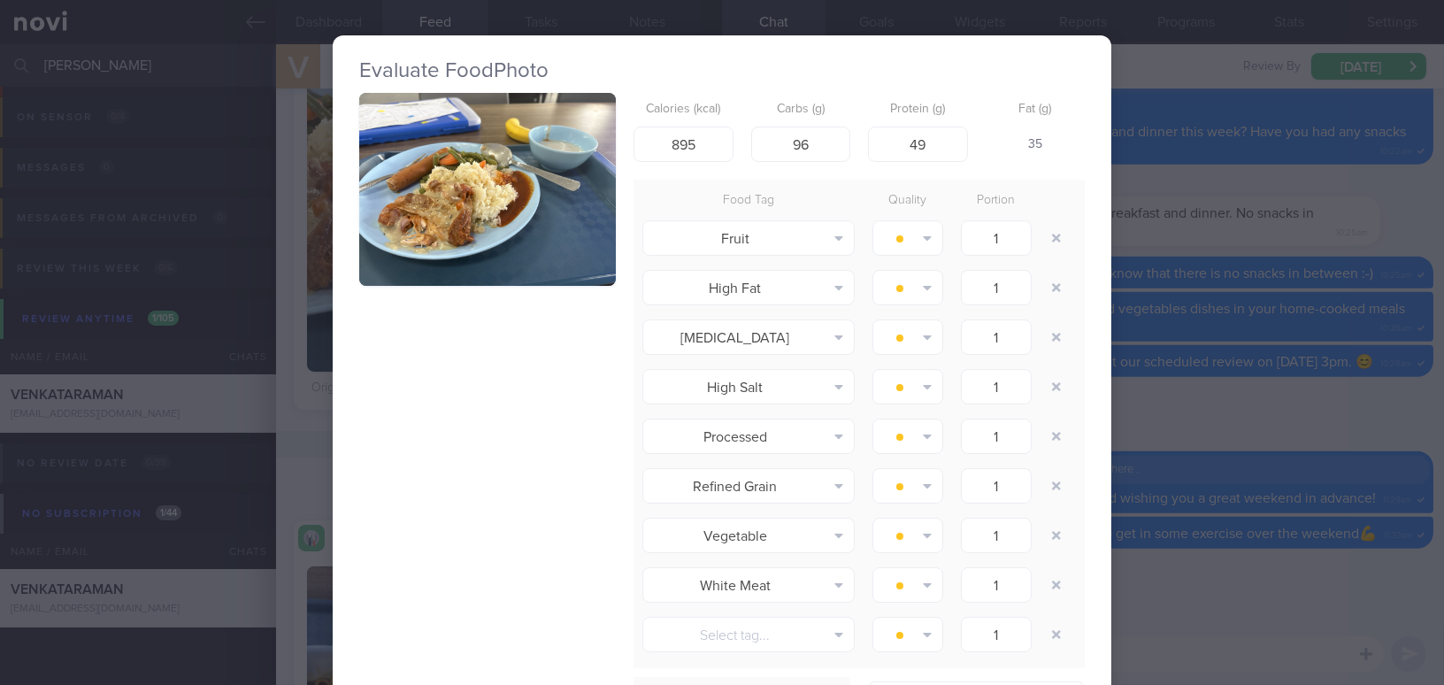
click at [476, 232] on button "button" at bounding box center [487, 189] width 257 height 193
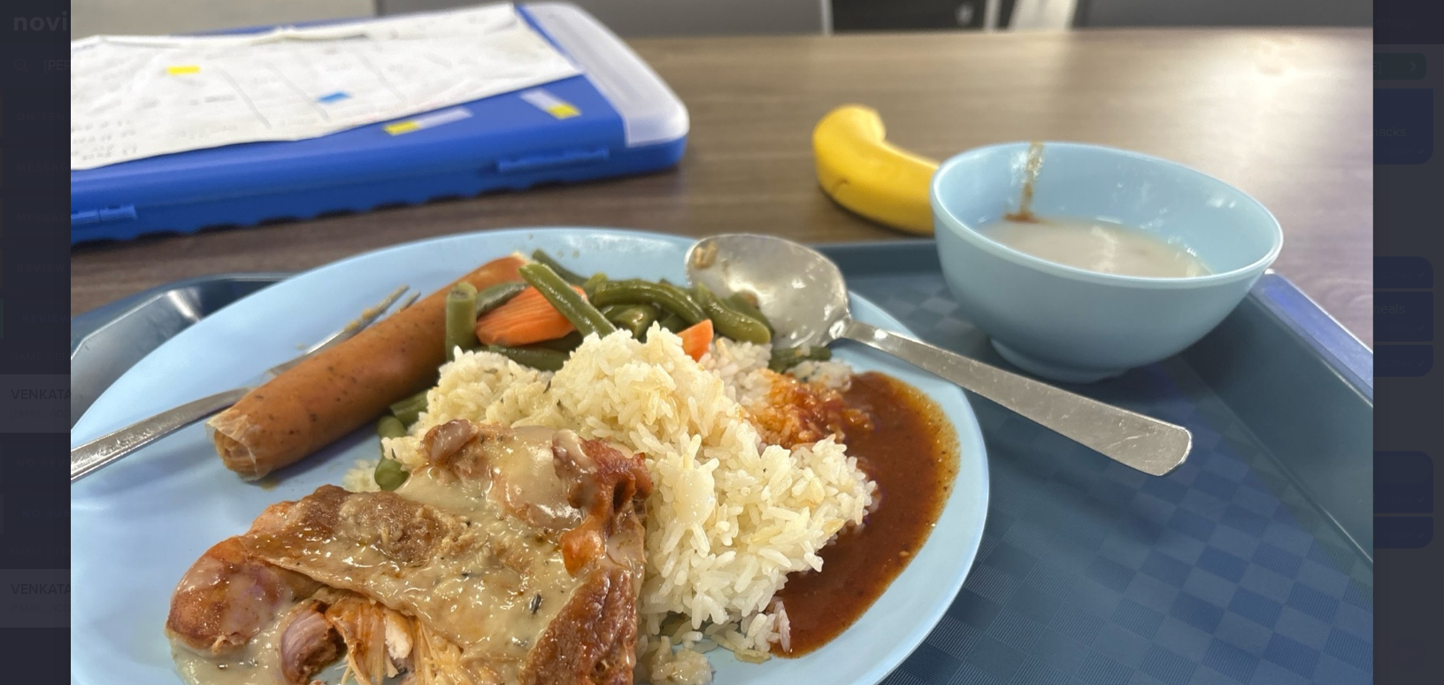
scroll to position [321, 0]
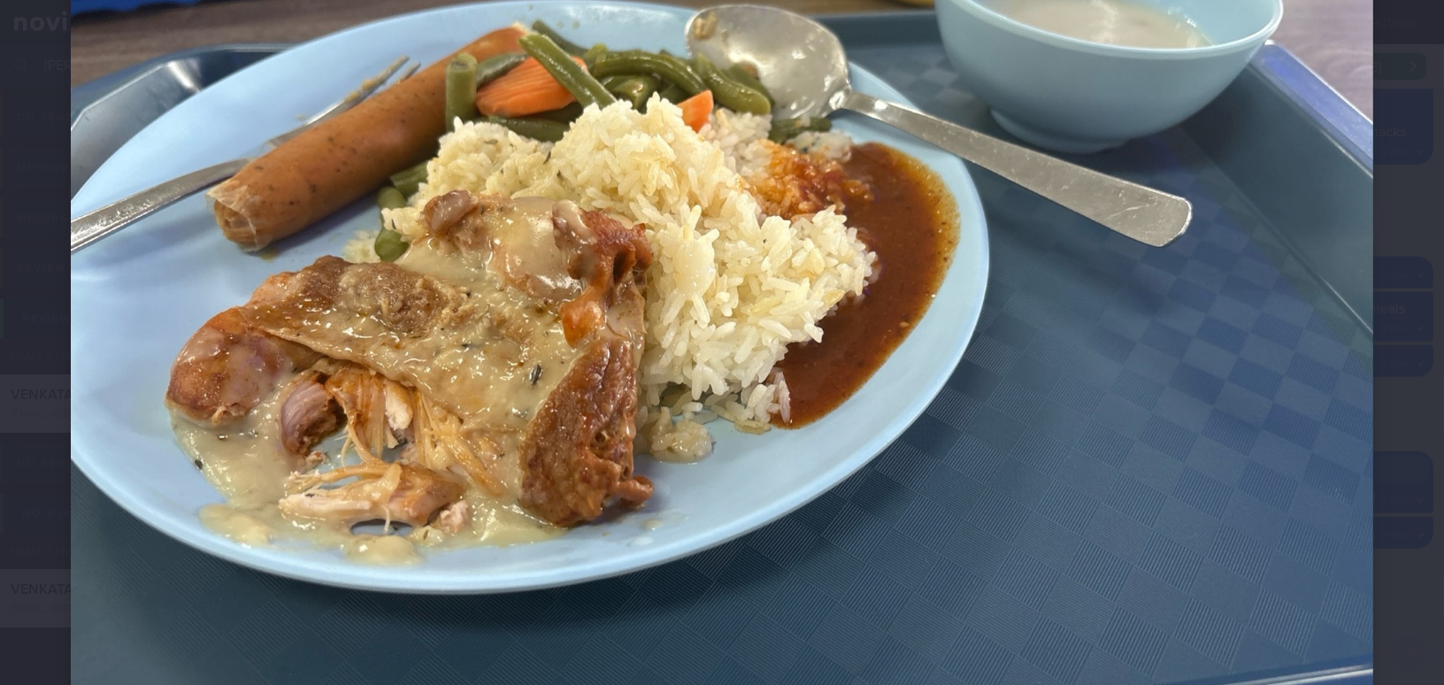
click at [1085, 346] on img at bounding box center [722, 238] width 1302 height 977
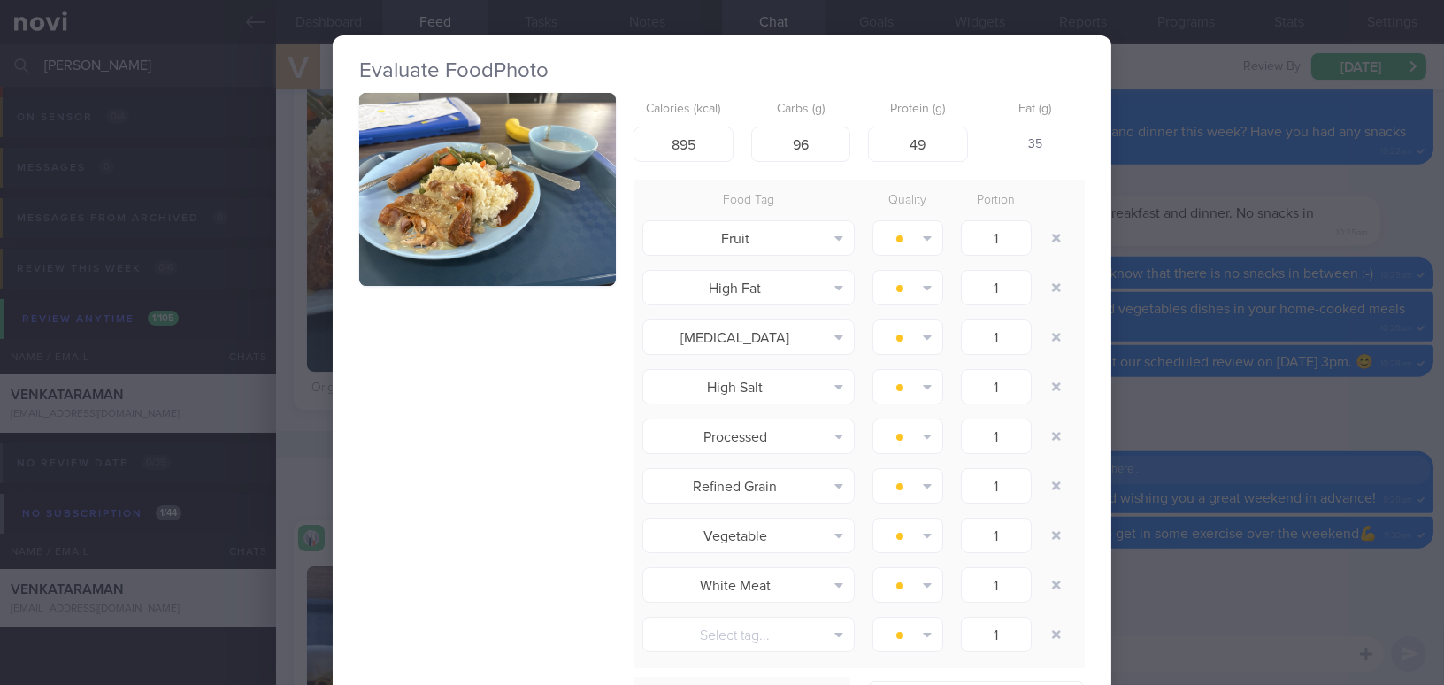
click at [1262, 392] on div "Evaluate Food Photo Calories (kcal) 895 Carbs (g) 96 Protein (g) 49 Fat (g) 35 …" at bounding box center [722, 342] width 1444 height 685
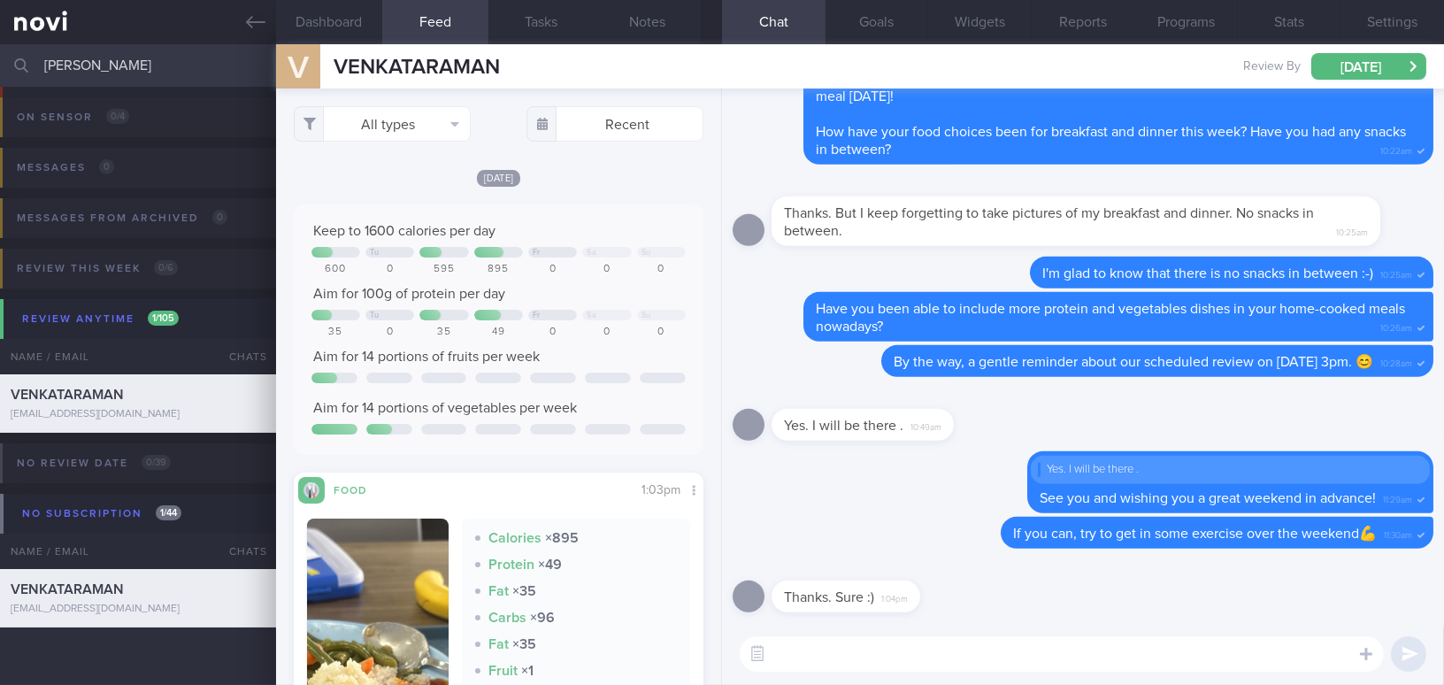
click at [993, 663] on textarea at bounding box center [1062, 653] width 644 height 35
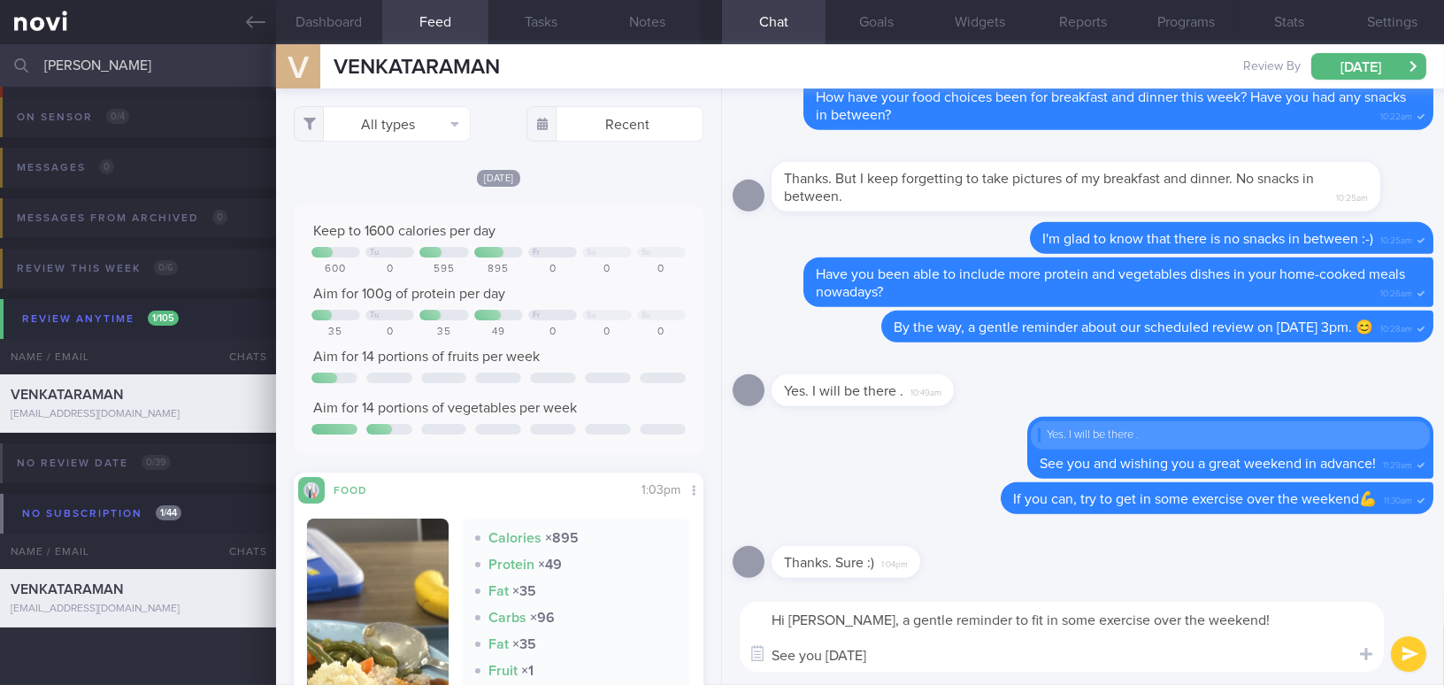
type textarea "Hi Venkat, a gentle reminder to fit in some exercise over the weekend! See you …"
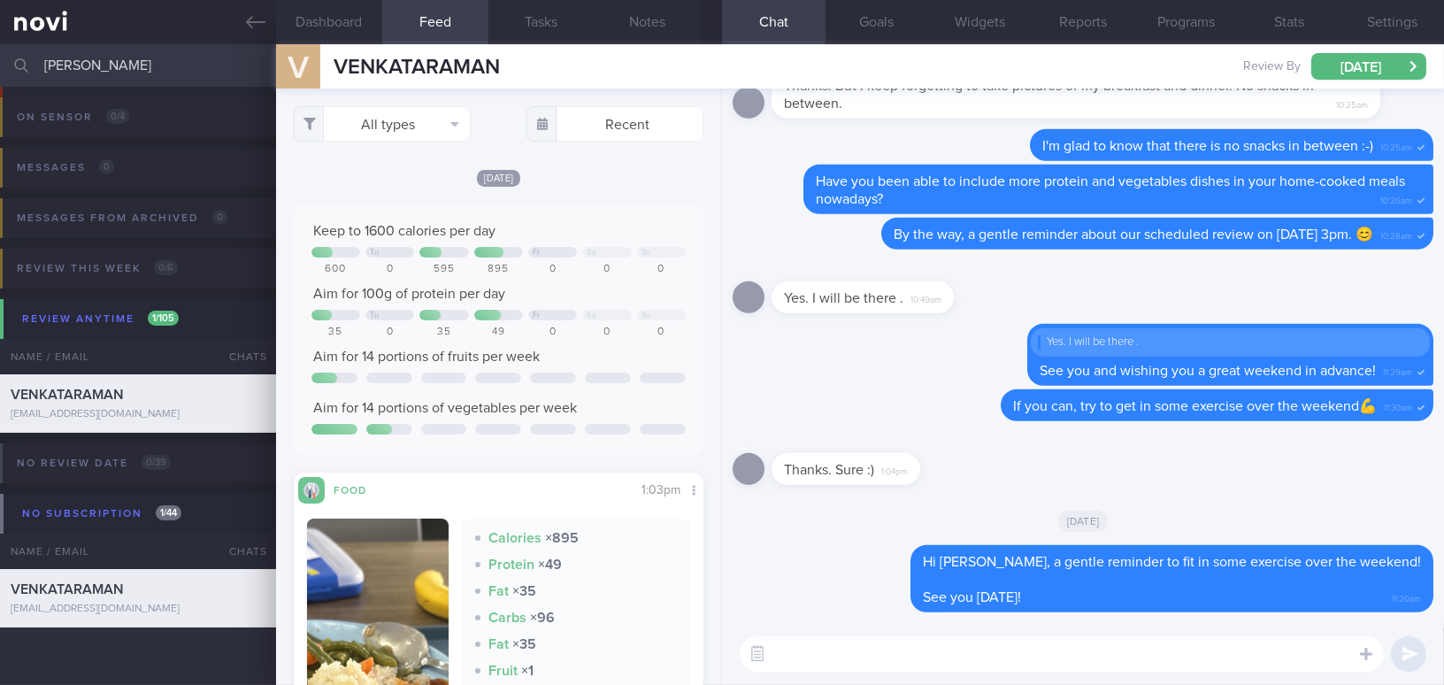
drag, startPoint x: 22, startPoint y: 64, endPoint x: 4, endPoint y: 62, distance: 17.8
click at [4, 62] on div "venkat Assigned patients Assigned patients All active patients Archived patients" at bounding box center [722, 65] width 1444 height 42
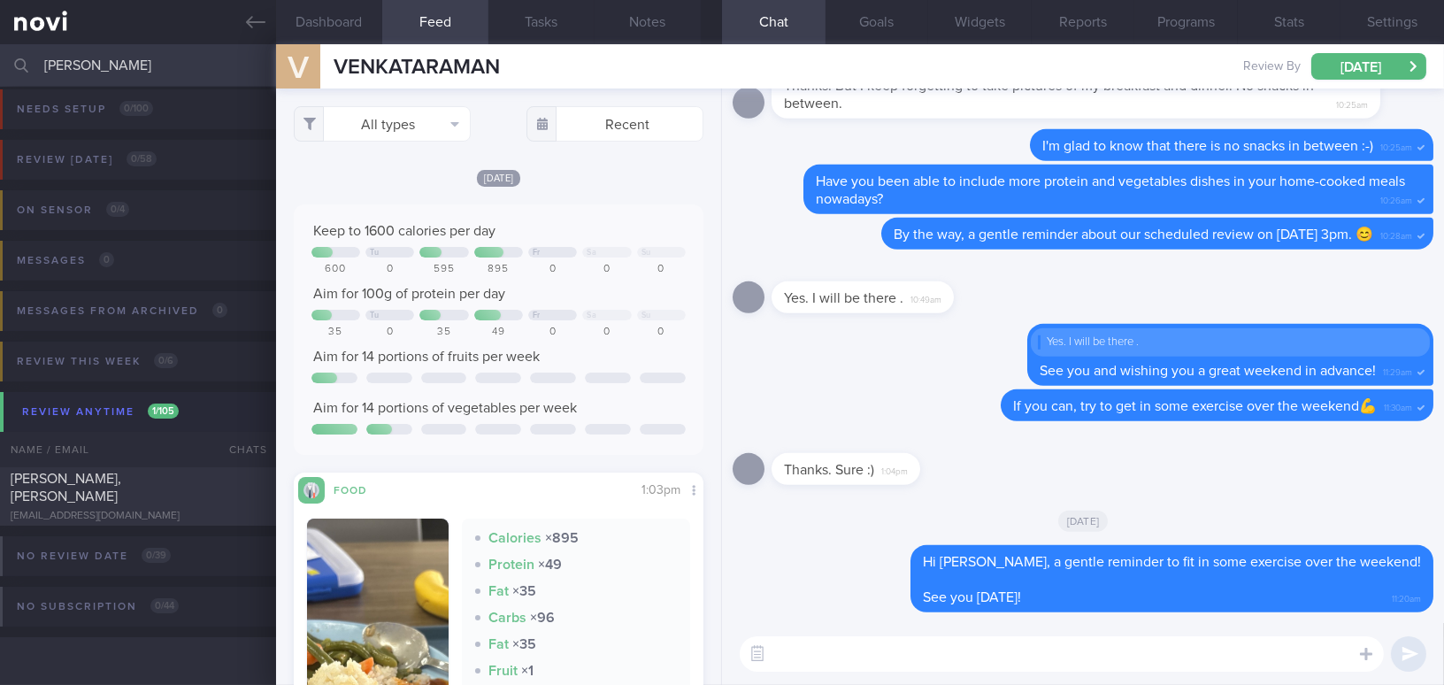
scroll to position [7, 0]
type input "wilson"
click at [111, 512] on div "[EMAIL_ADDRESS][DOMAIN_NAME]" at bounding box center [138, 516] width 255 height 13
type input "SAF LIP; note food preference;"
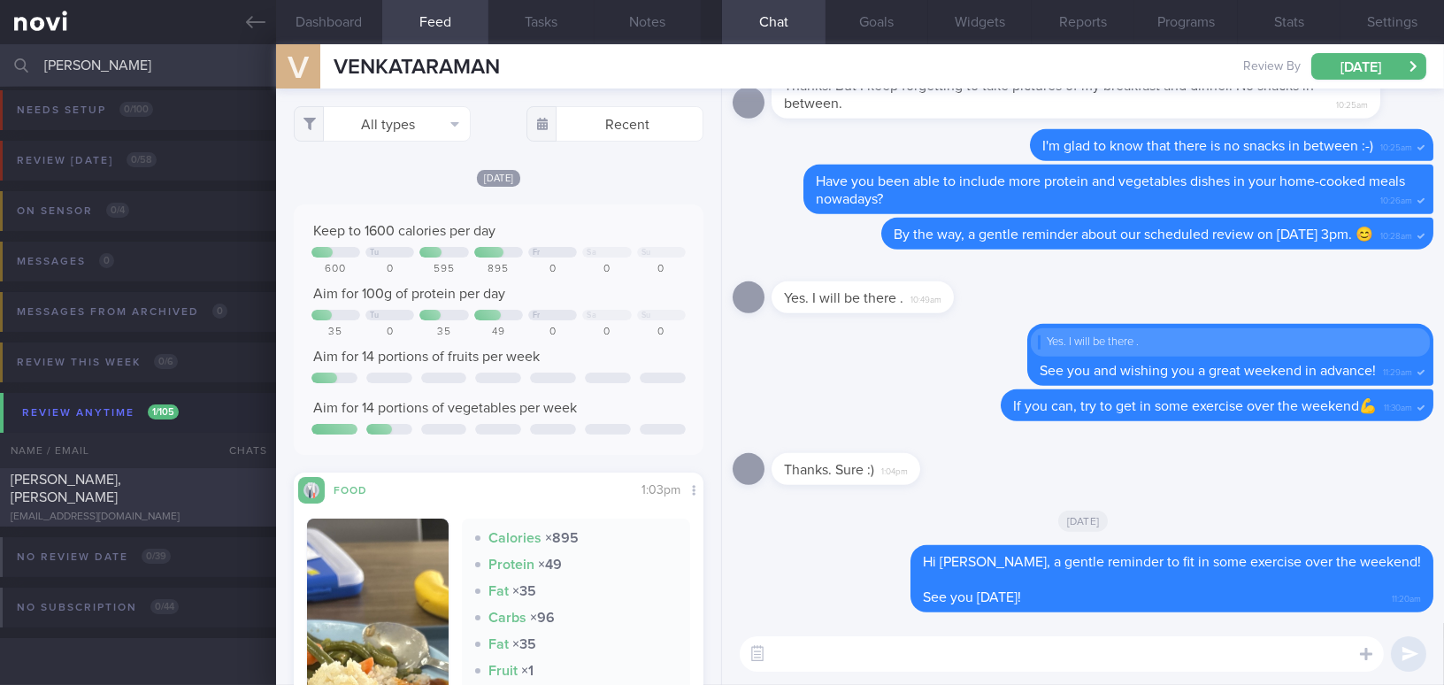
type textarea "42 year old Gentleman - Married with 2 kids (11 and 5 yo) Occupation SAF Regula…"
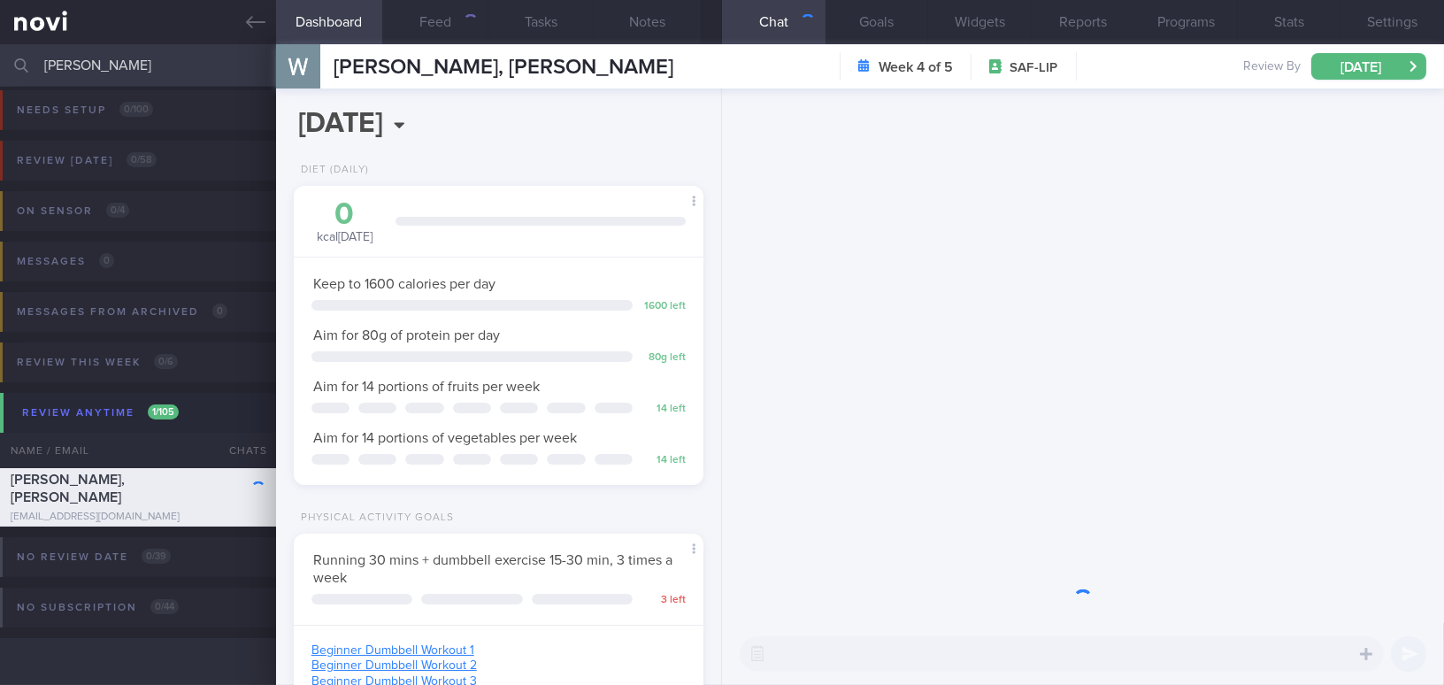
scroll to position [208, 365]
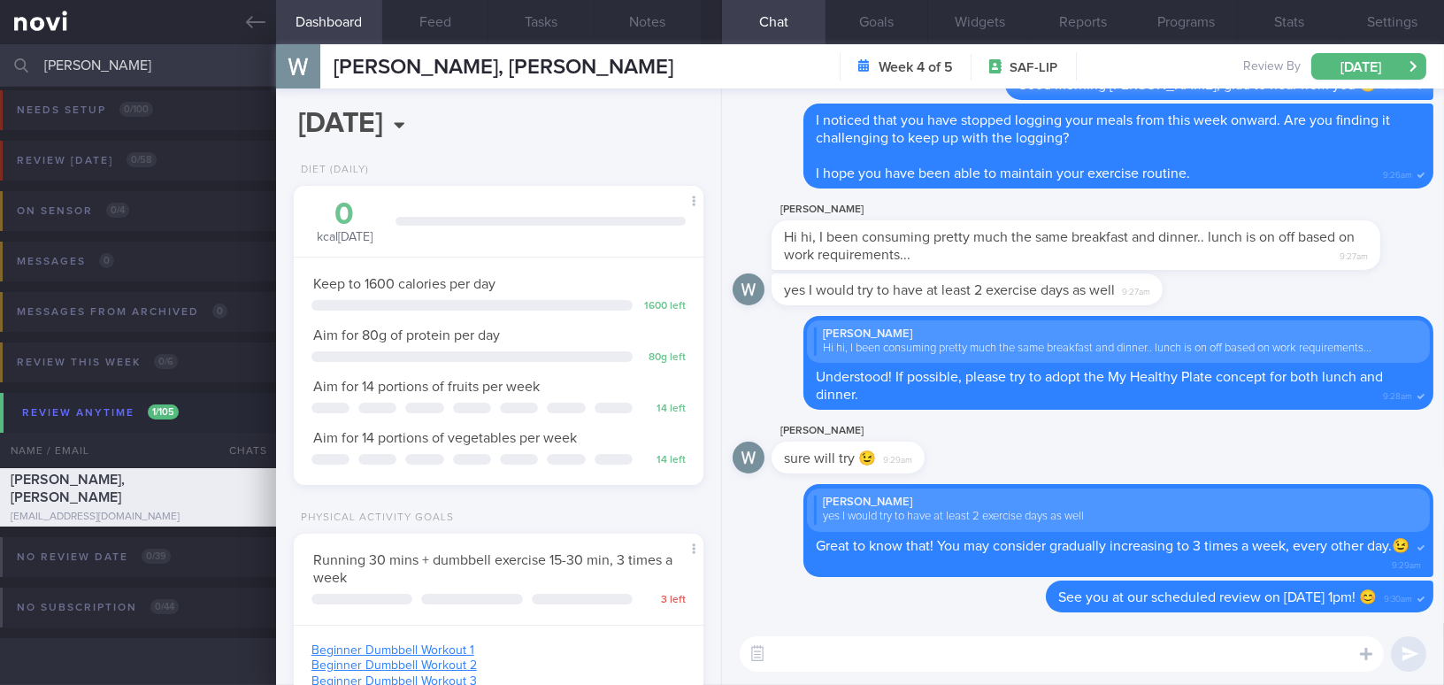
drag, startPoint x: 122, startPoint y: 55, endPoint x: 14, endPoint y: 58, distance: 108.0
click at [14, 58] on div "wilson Assigned patients Assigned patients All active patients Archived patients" at bounding box center [722, 65] width 1444 height 42
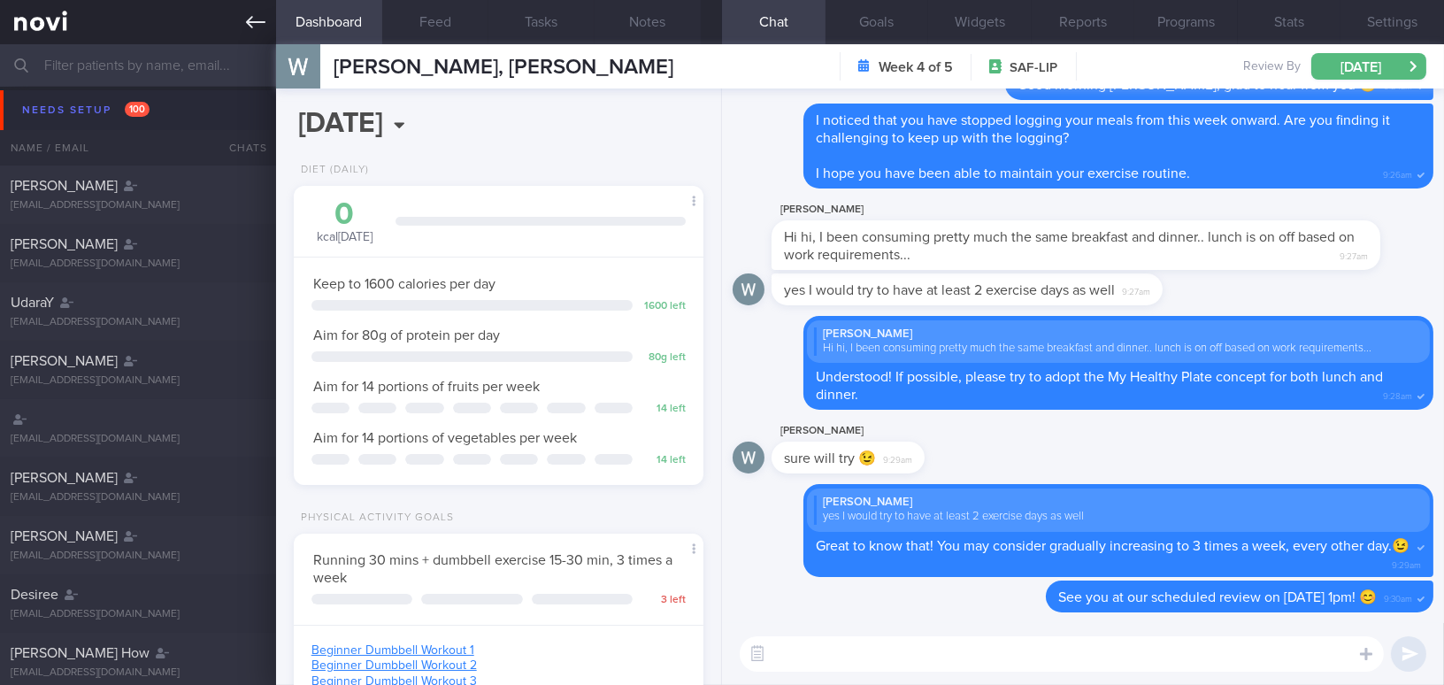
click at [254, 29] on icon at bounding box center [255, 21] width 19 height 19
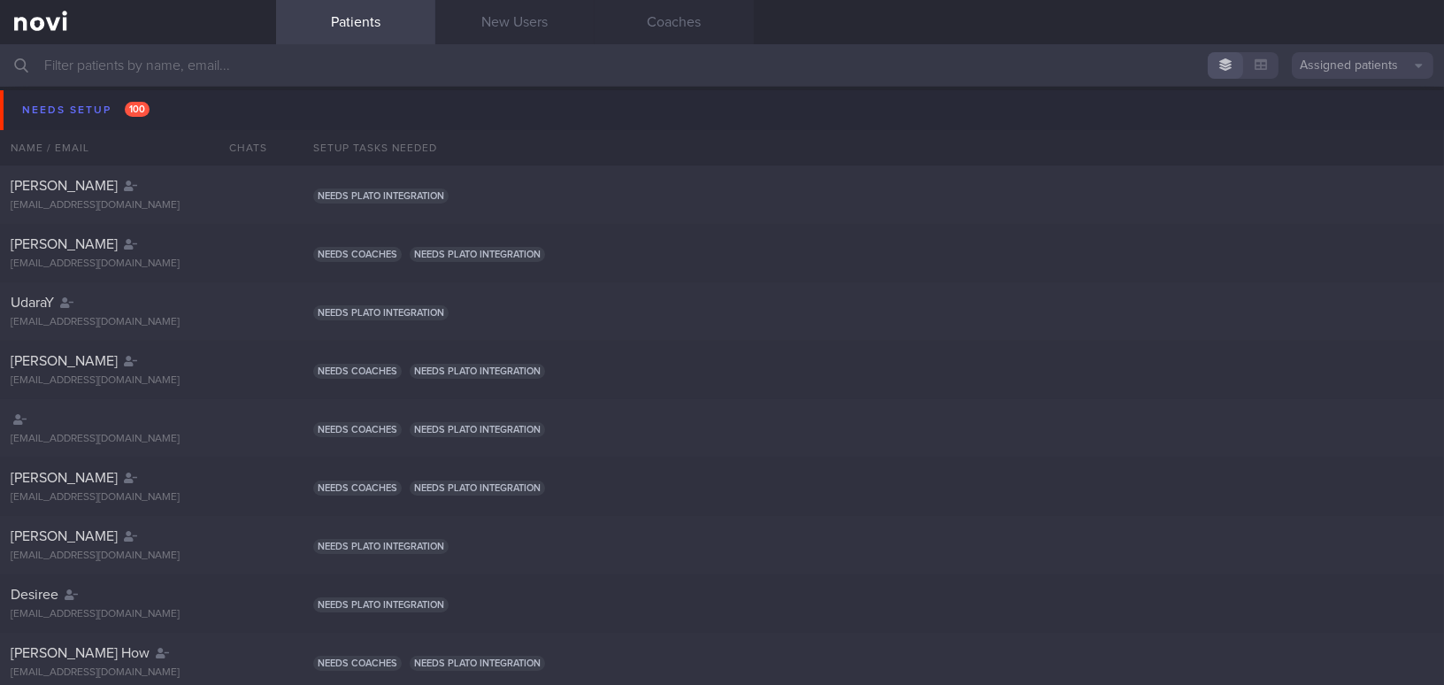
click at [137, 73] on input "text" at bounding box center [722, 65] width 1444 height 42
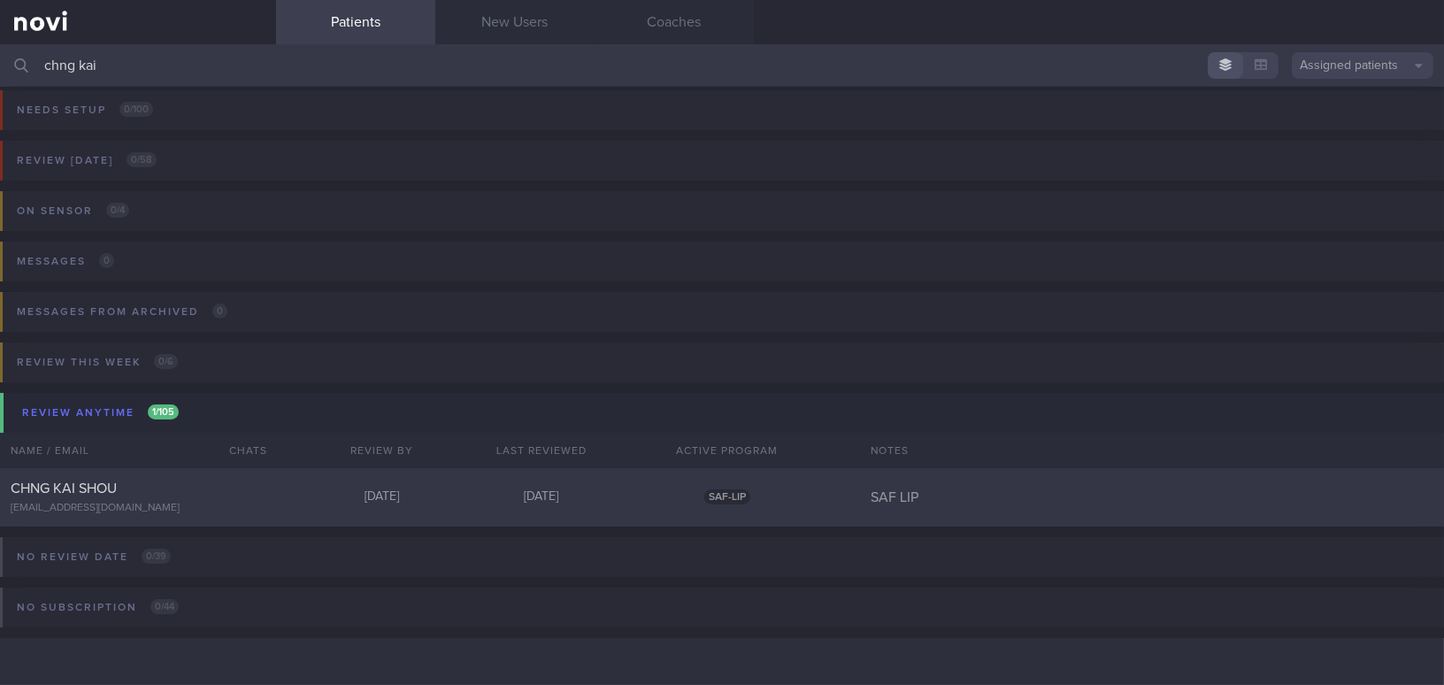
type input "chng kai"
click at [104, 492] on span "CHNG KAI SHOU" at bounding box center [64, 488] width 106 height 14
select select "8"
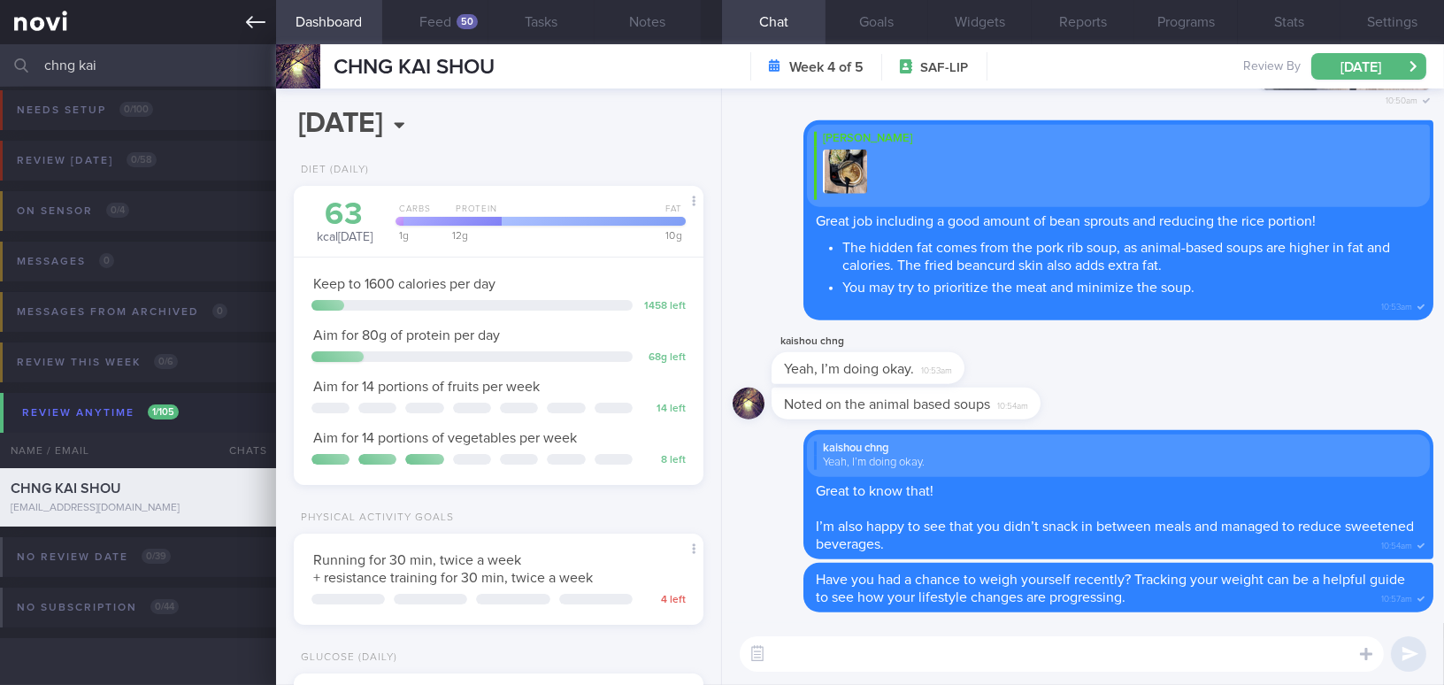
scroll to position [187, 372]
click at [434, 22] on button "Feed 50" at bounding box center [435, 22] width 106 height 44
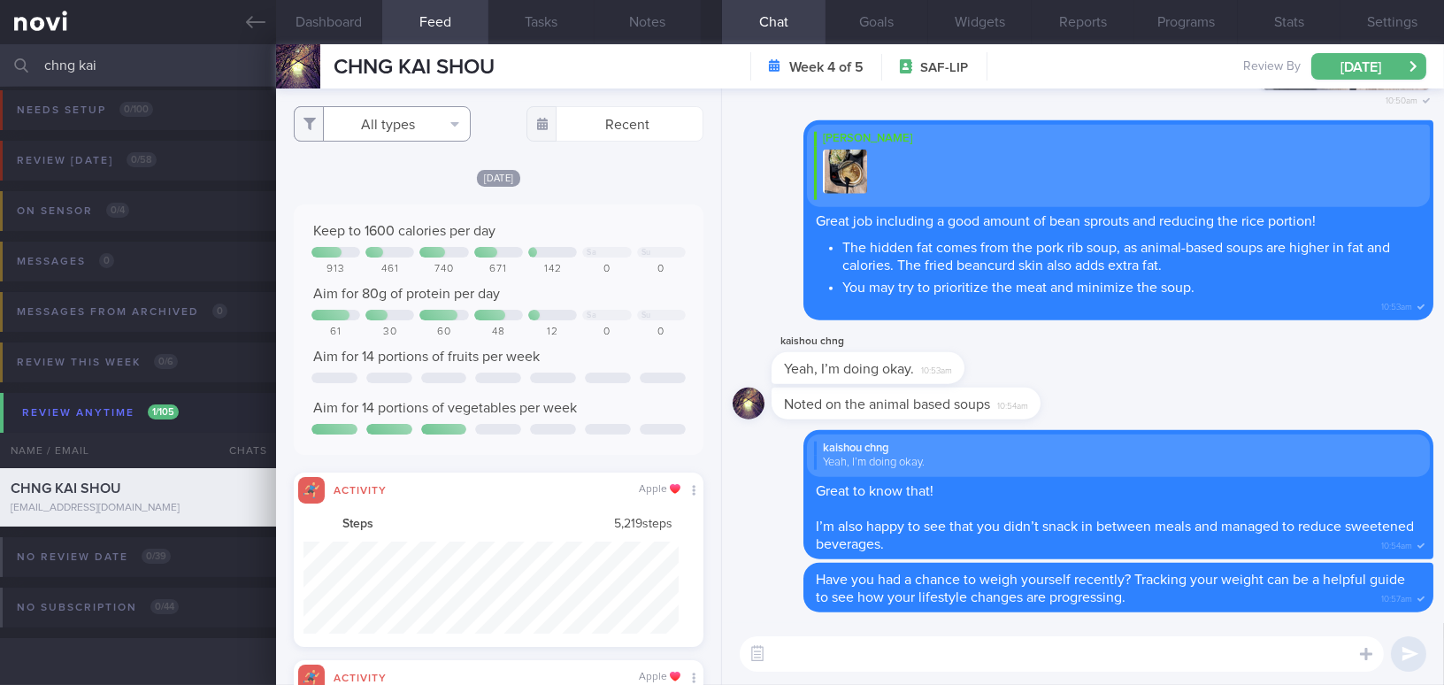
click at [378, 131] on button "All types" at bounding box center [382, 123] width 177 height 35
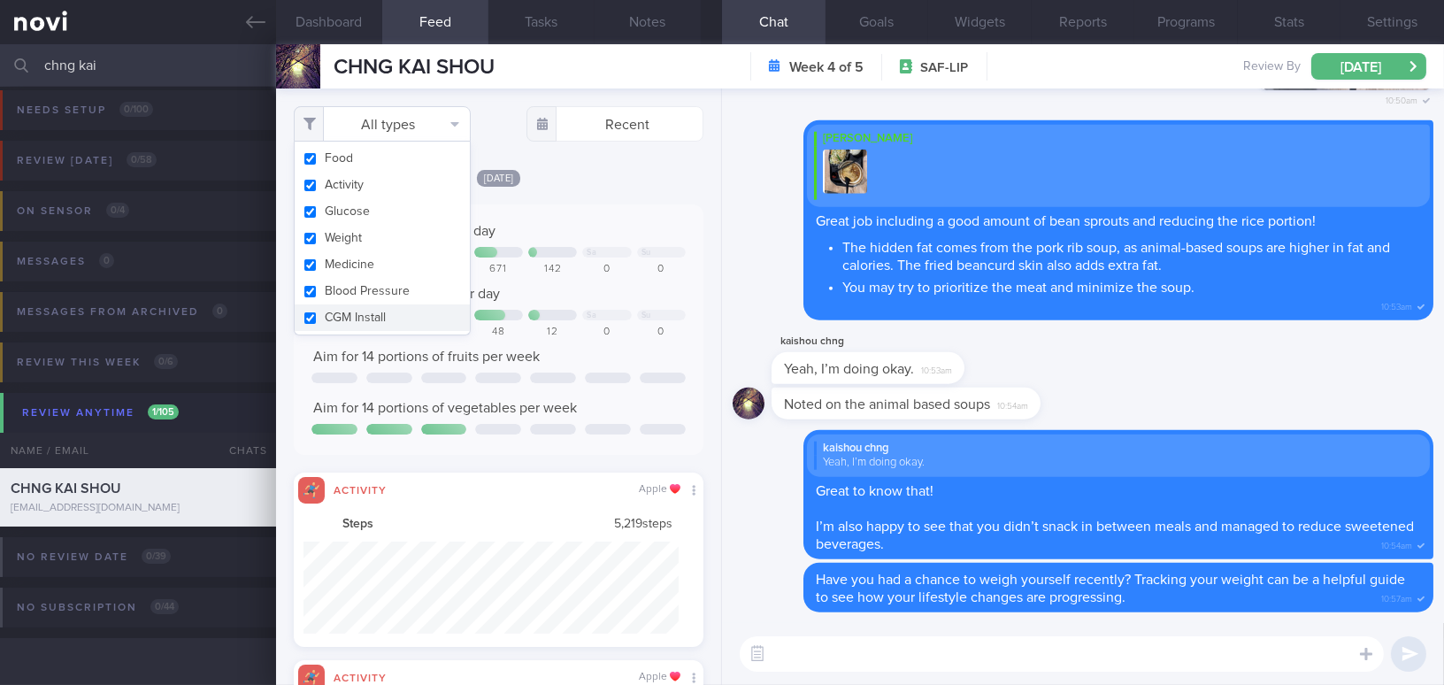
scroll to position [92, 374]
click at [311, 186] on button "Activity" at bounding box center [382, 185] width 175 height 27
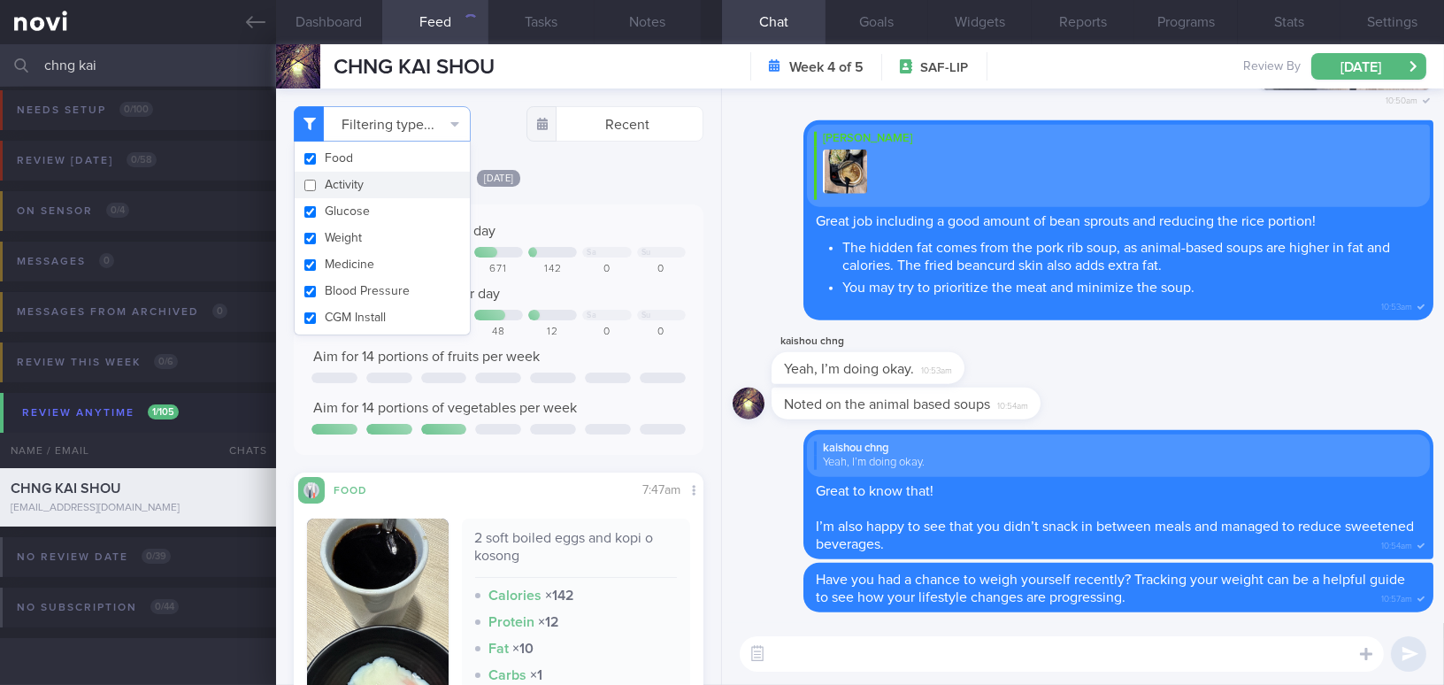
checkbox input "false"
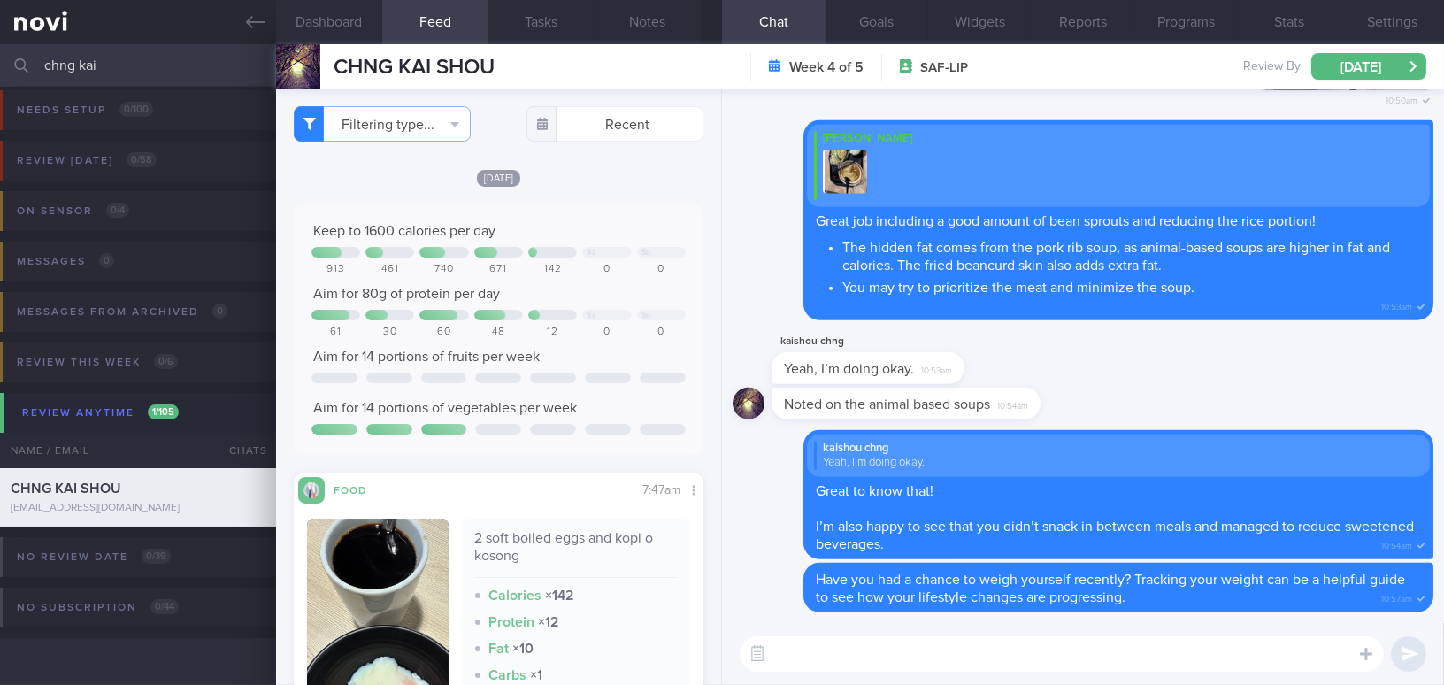
click at [614, 180] on div "[DATE]" at bounding box center [499, 177] width 410 height 19
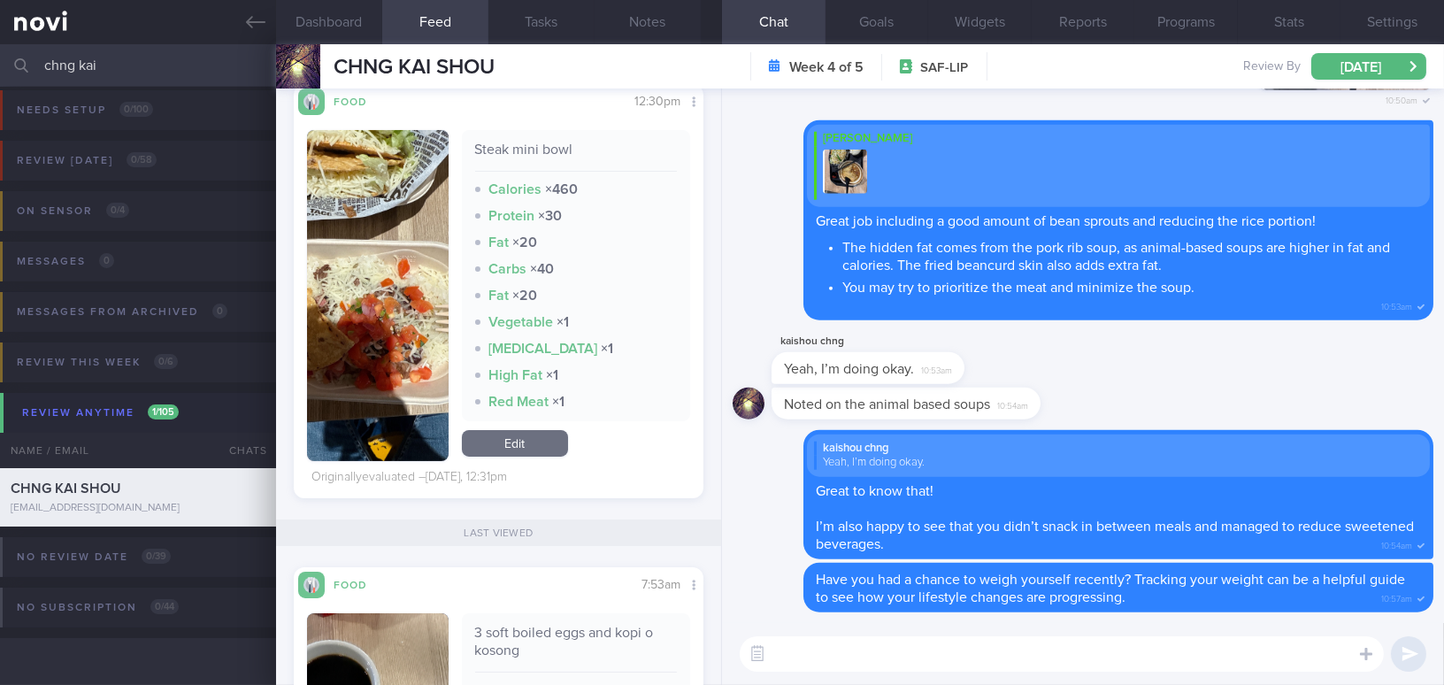
click at [355, 323] on button "button" at bounding box center [378, 295] width 142 height 331
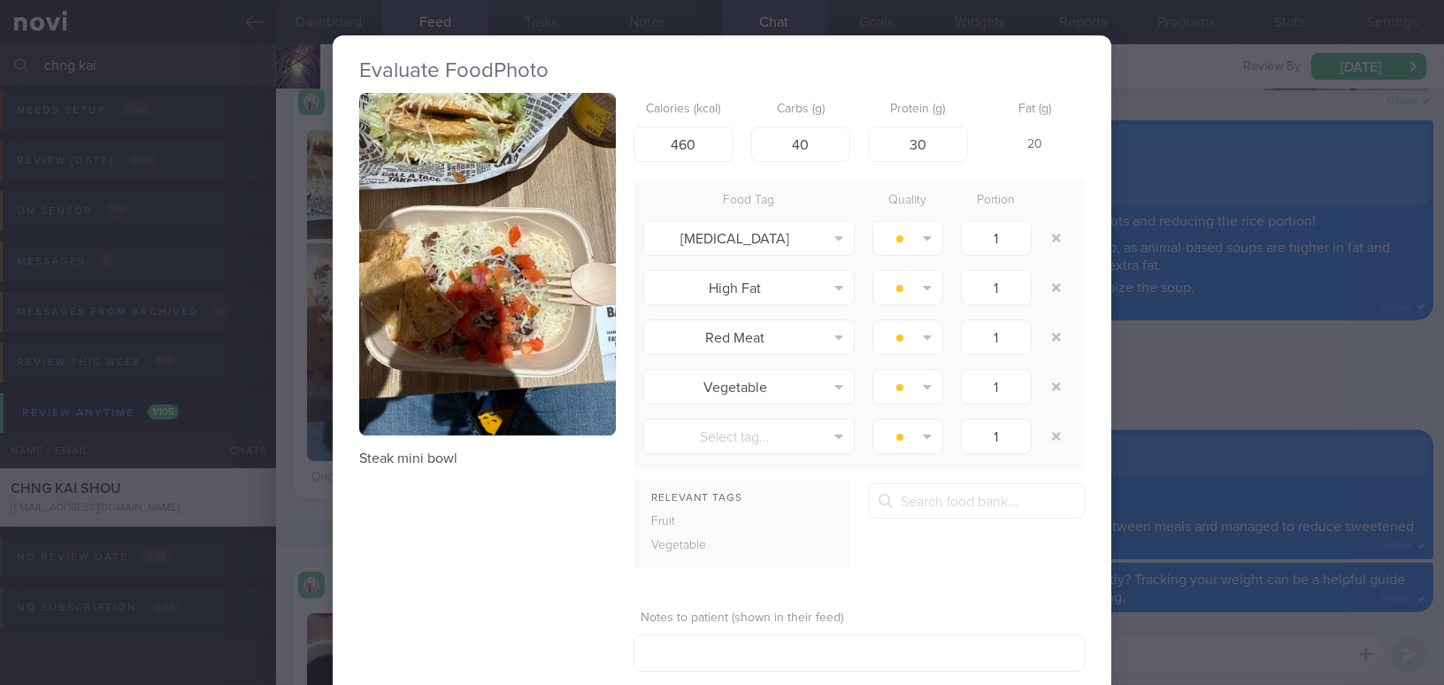
click at [465, 297] on button "button" at bounding box center [487, 264] width 257 height 342
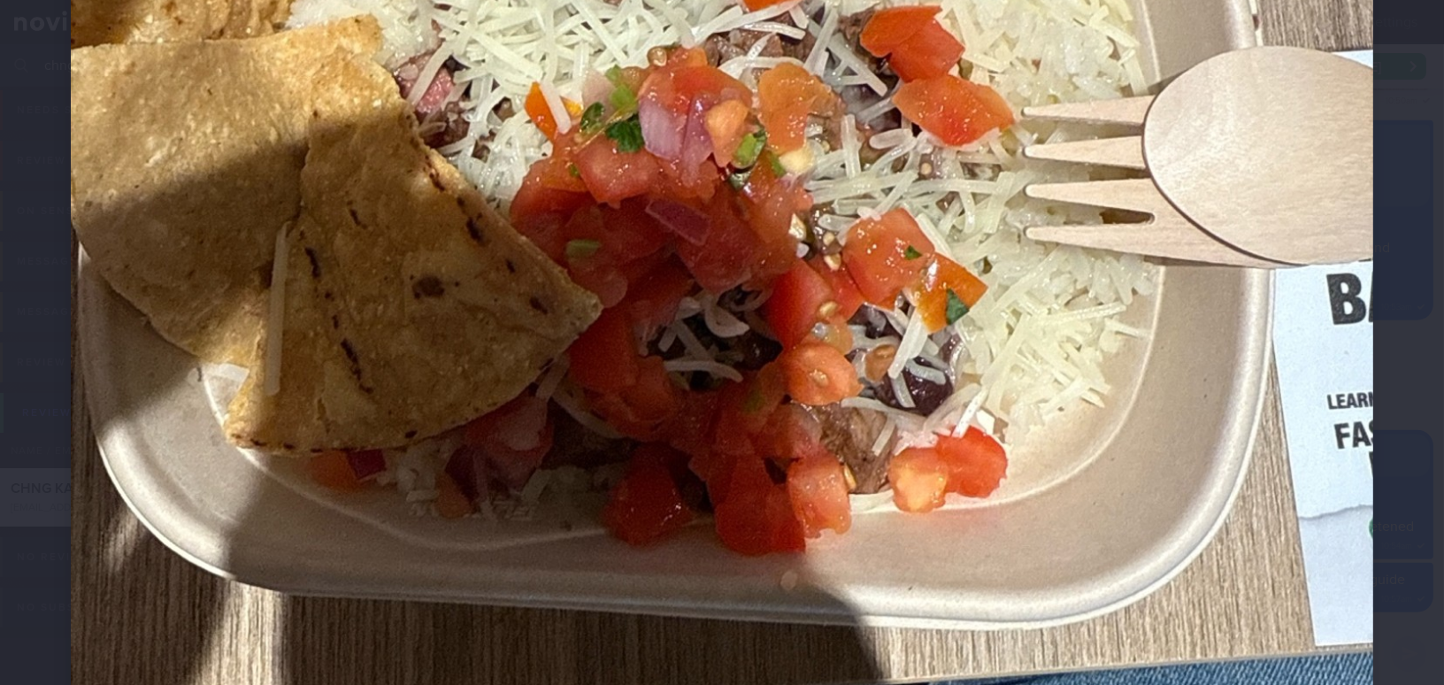
click at [1089, 396] on img at bounding box center [722, 55] width 1302 height 1737
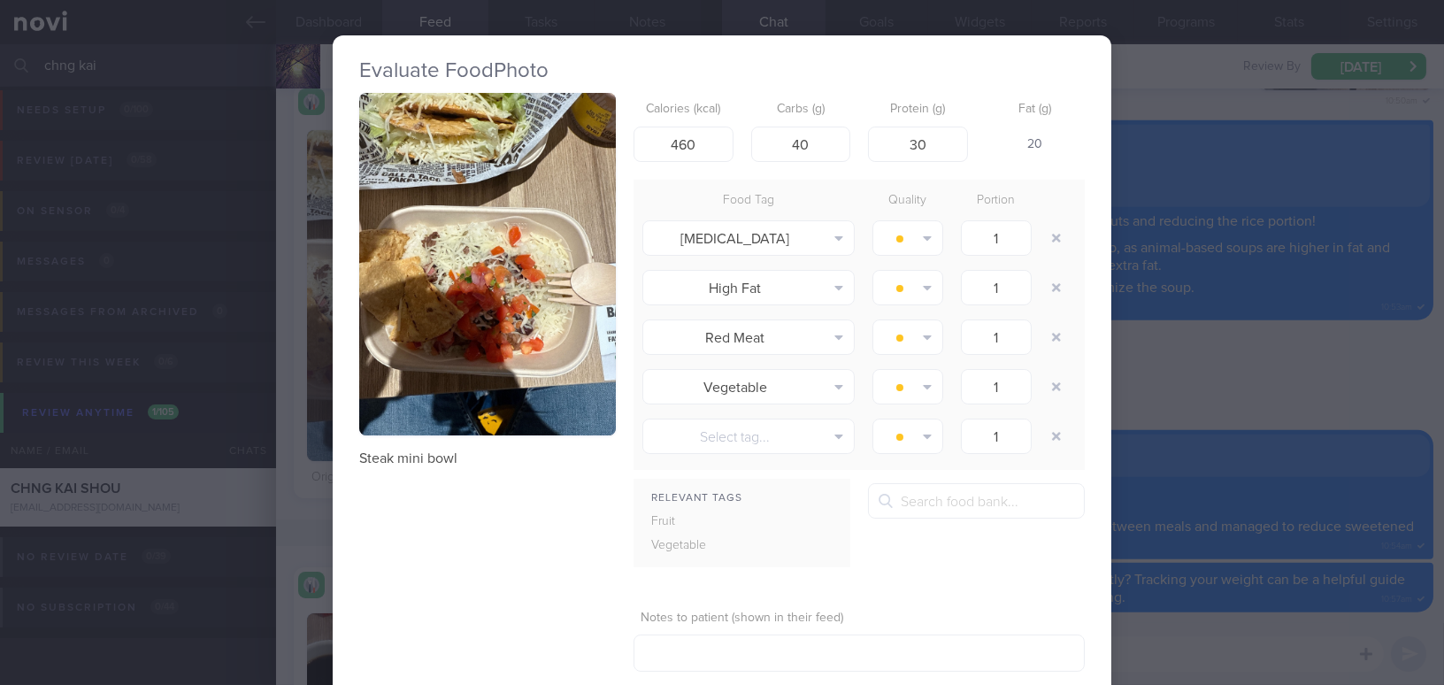
click at [1236, 372] on div "Evaluate Food Photo Steak mini bowl Calories (kcal) 460 Carbs (g) 40 Protein (g…" at bounding box center [722, 342] width 1444 height 685
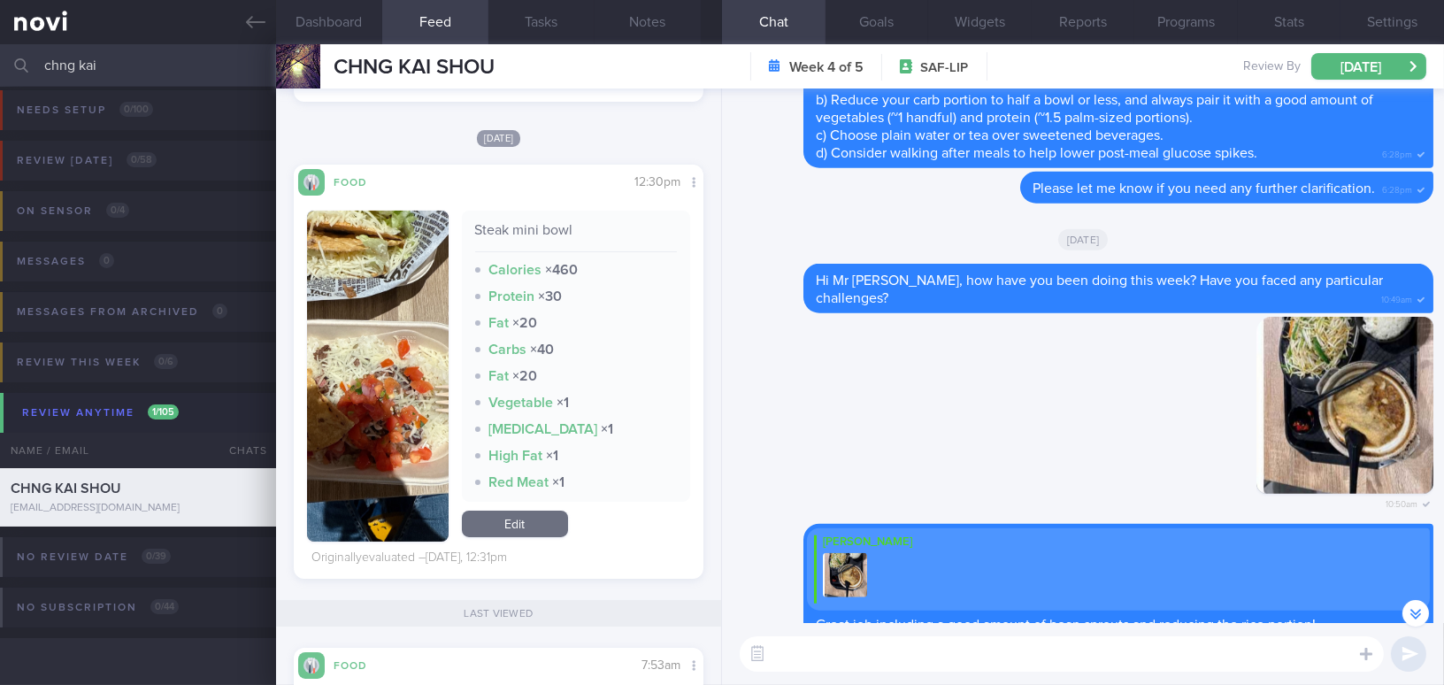
click at [399, 338] on button "button" at bounding box center [378, 376] width 142 height 331
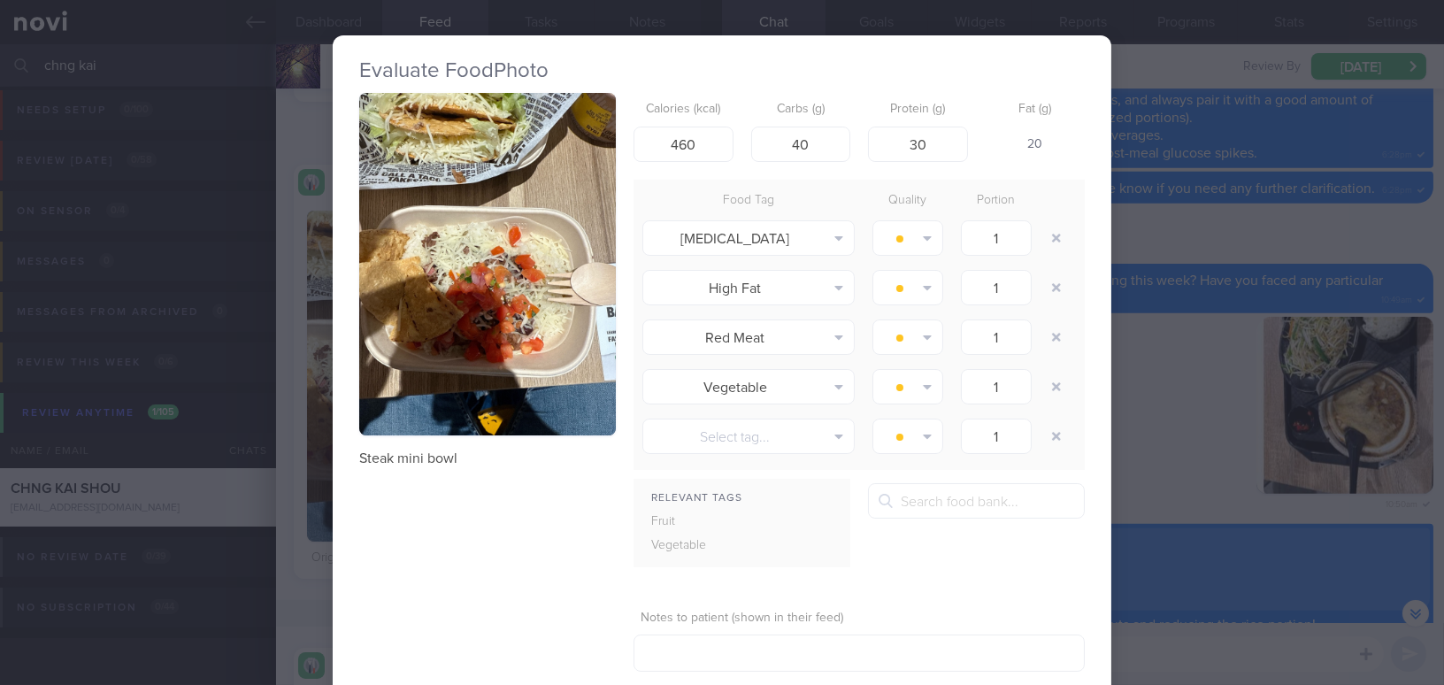
click at [1256, 242] on div "Evaluate Food Photo Steak mini bowl Calories (kcal) 460 Carbs (g) 40 Protein (g…" at bounding box center [722, 342] width 1444 height 685
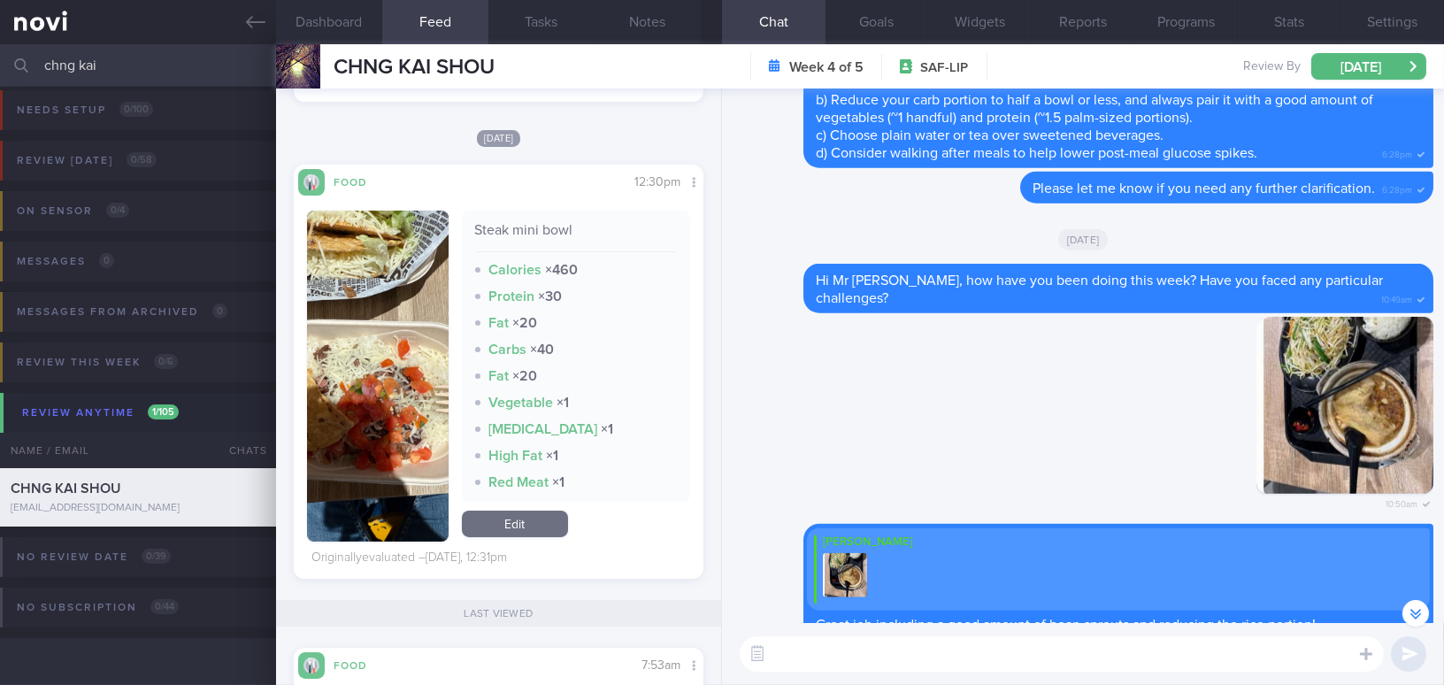
click at [347, 352] on button "button" at bounding box center [378, 376] width 142 height 331
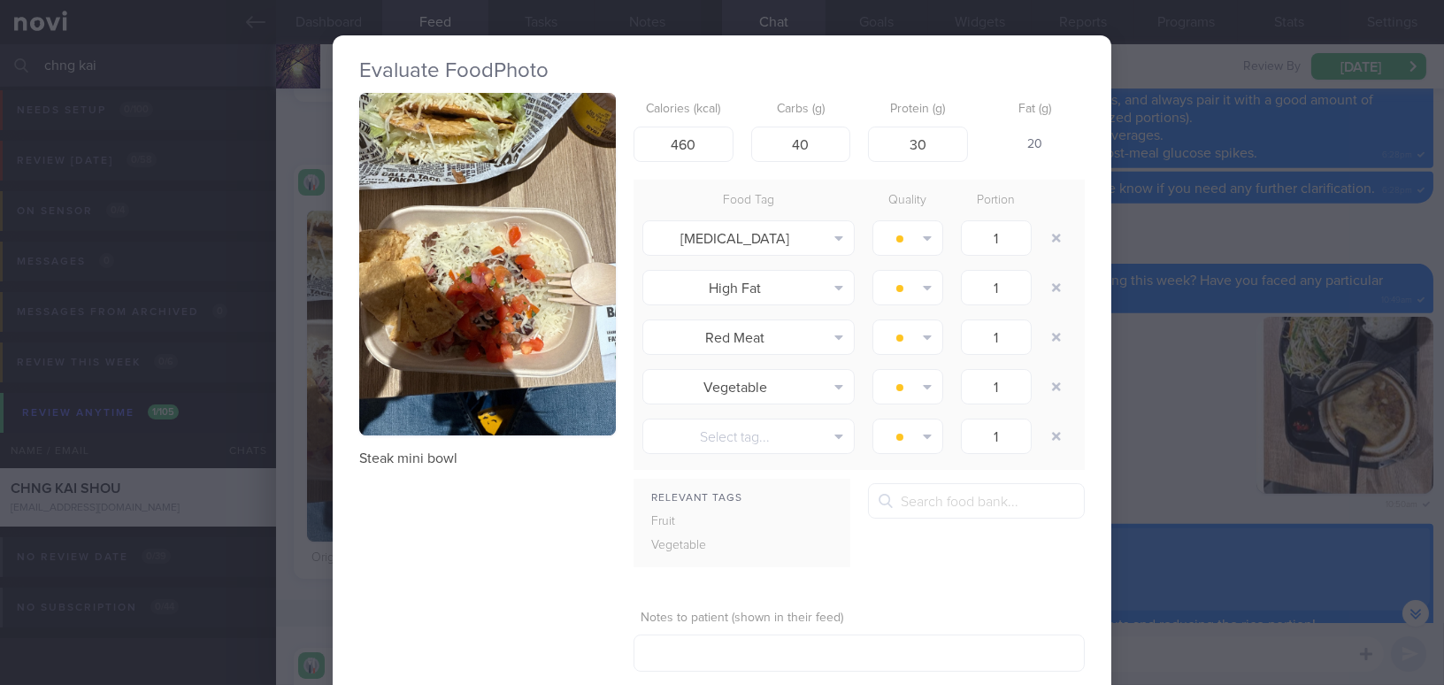
click at [547, 299] on button "button" at bounding box center [487, 264] width 257 height 342
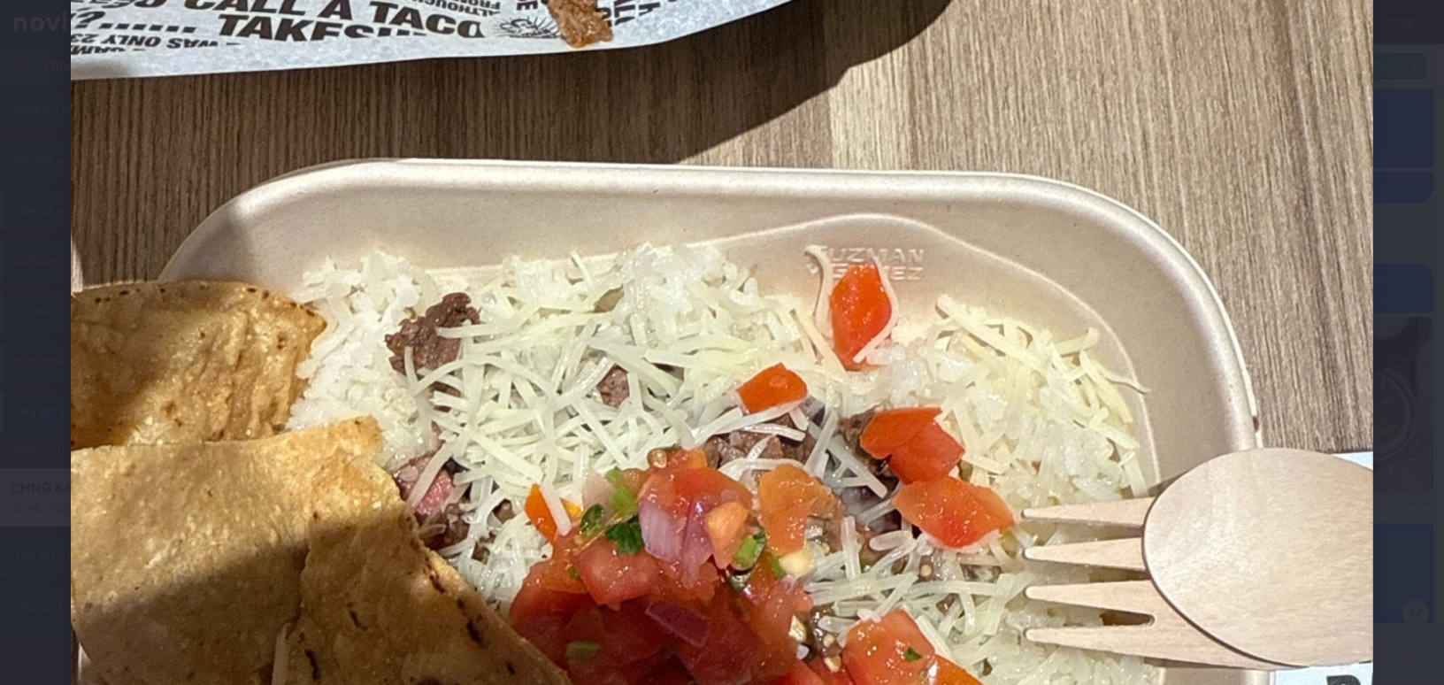
scroll to position [724, 0]
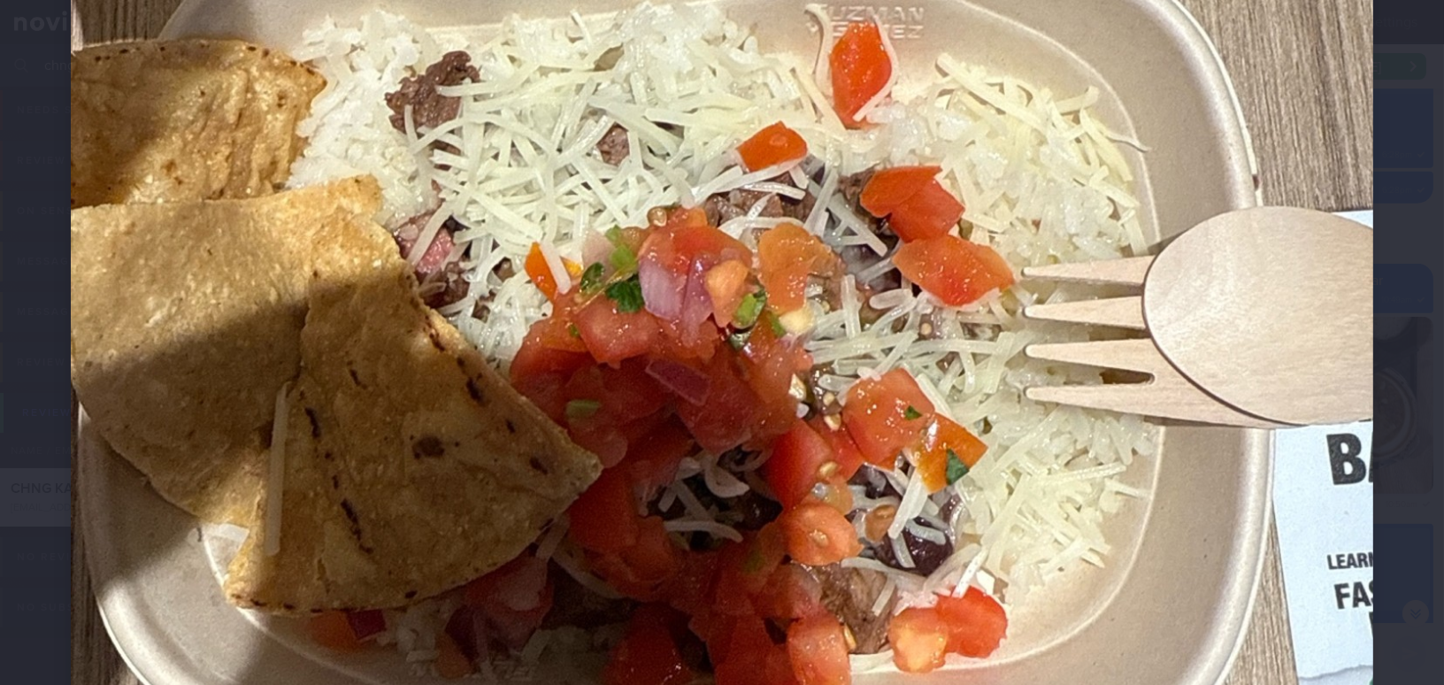
click at [873, 355] on img at bounding box center [722, 215] width 1302 height 1737
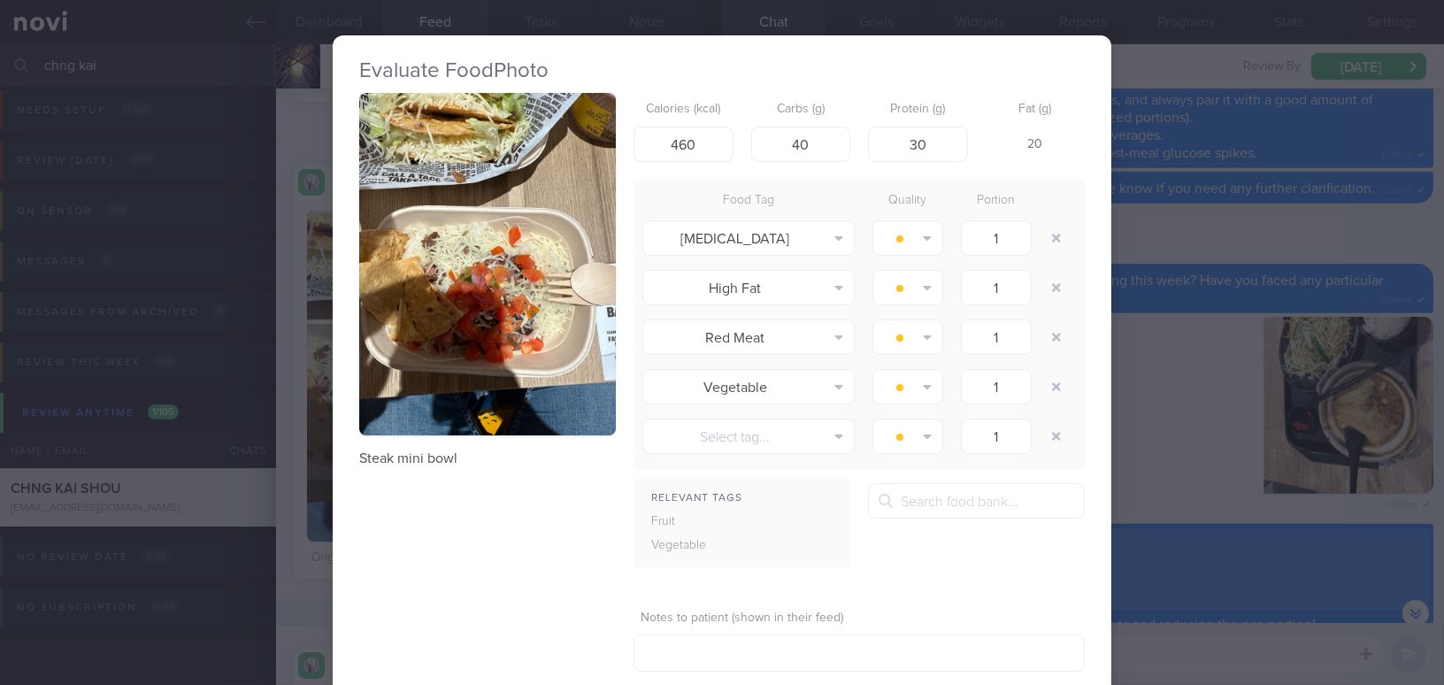
click at [1179, 431] on div "Evaluate Food Photo Steak mini bowl Calories (kcal) 460 Carbs (g) 40 Protein (g…" at bounding box center [722, 342] width 1444 height 685
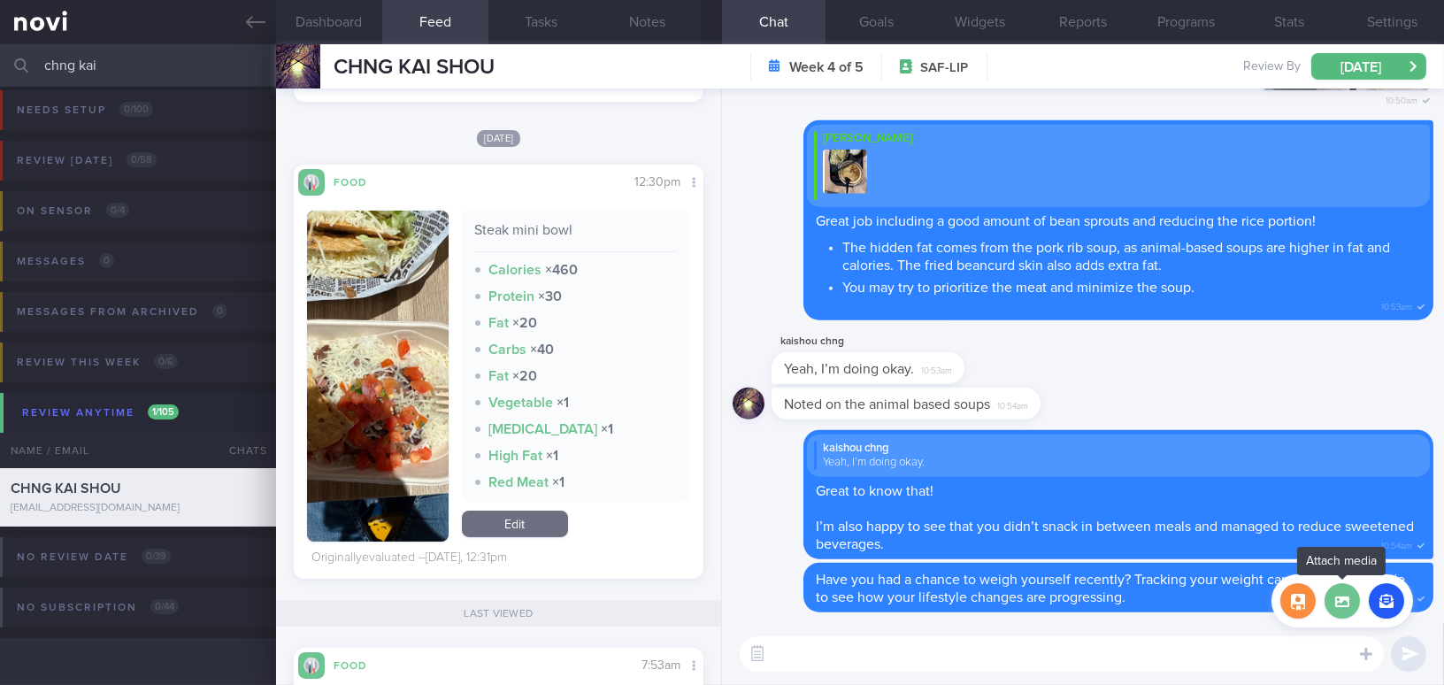
click at [1334, 610] on label at bounding box center [1341, 600] width 35 height 35
click at [0, 0] on input "file" at bounding box center [0, 0] width 0 height 0
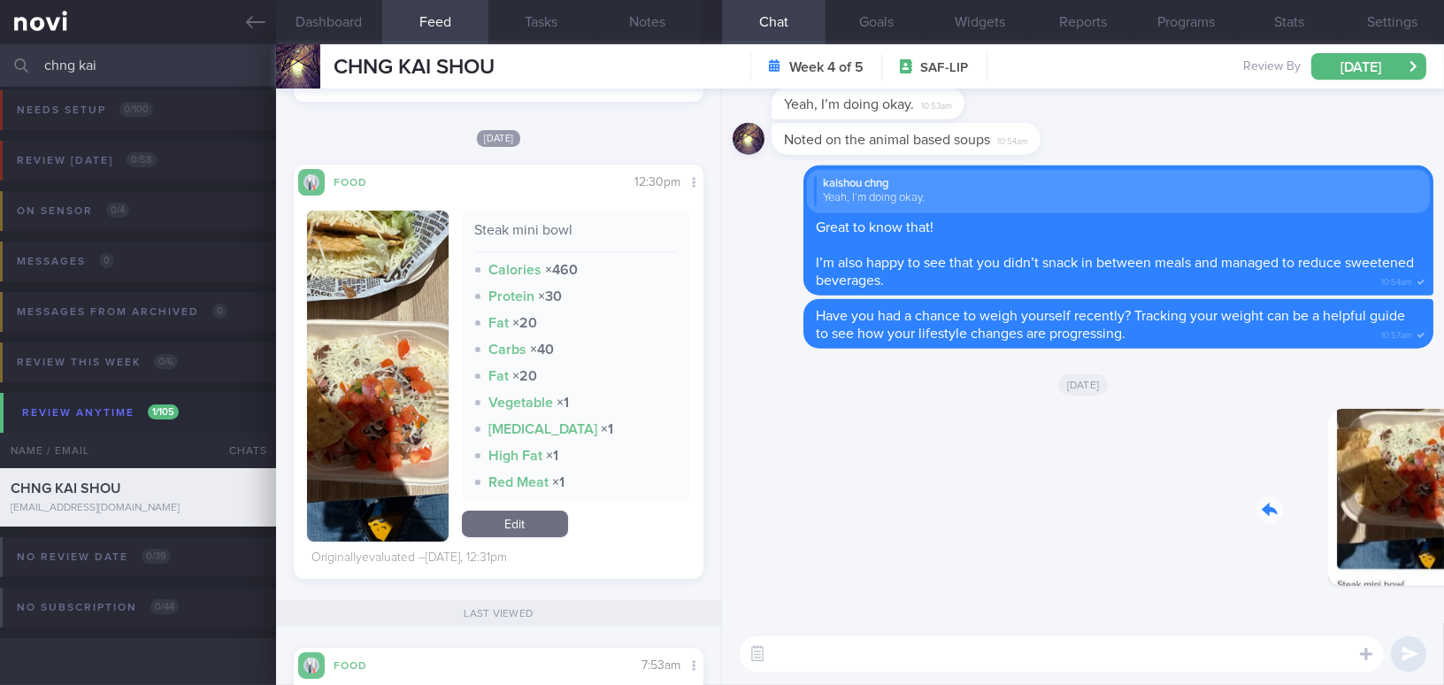
drag, startPoint x: 1292, startPoint y: 512, endPoint x: 1437, endPoint y: 527, distance: 145.9
click at [1437, 527] on div "Delete 11:27am Today Delete Have you had a chance to weigh yourself recently? T…" at bounding box center [1083, 355] width 722 height 534
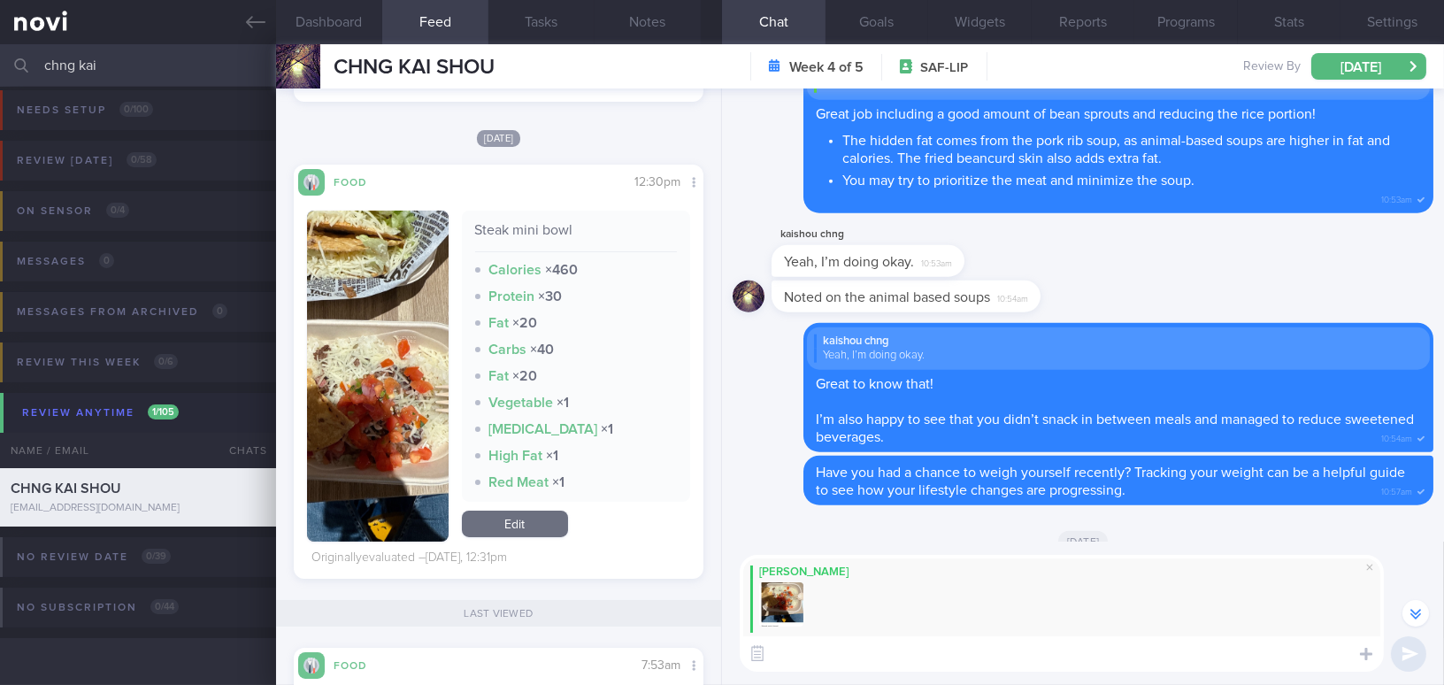
scroll to position [-241, 0]
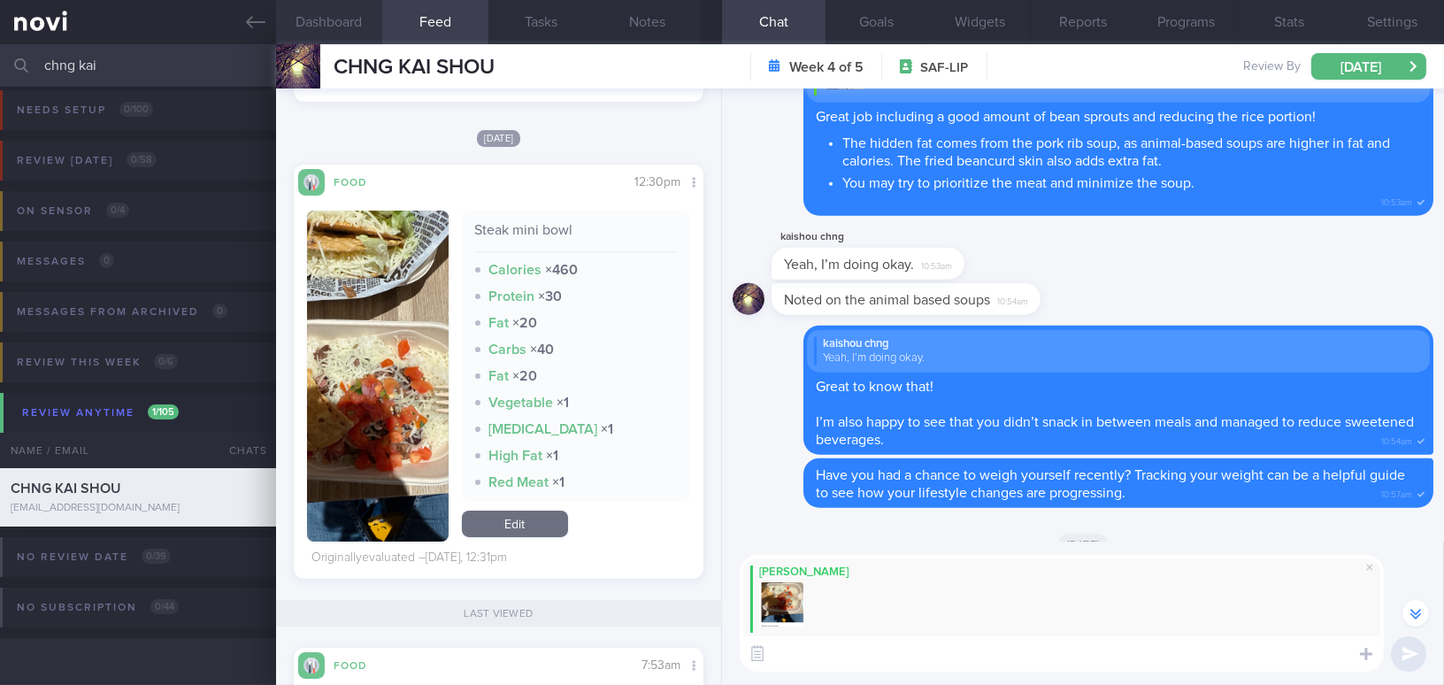
click at [332, 22] on button "Dashboard" at bounding box center [329, 22] width 106 height 44
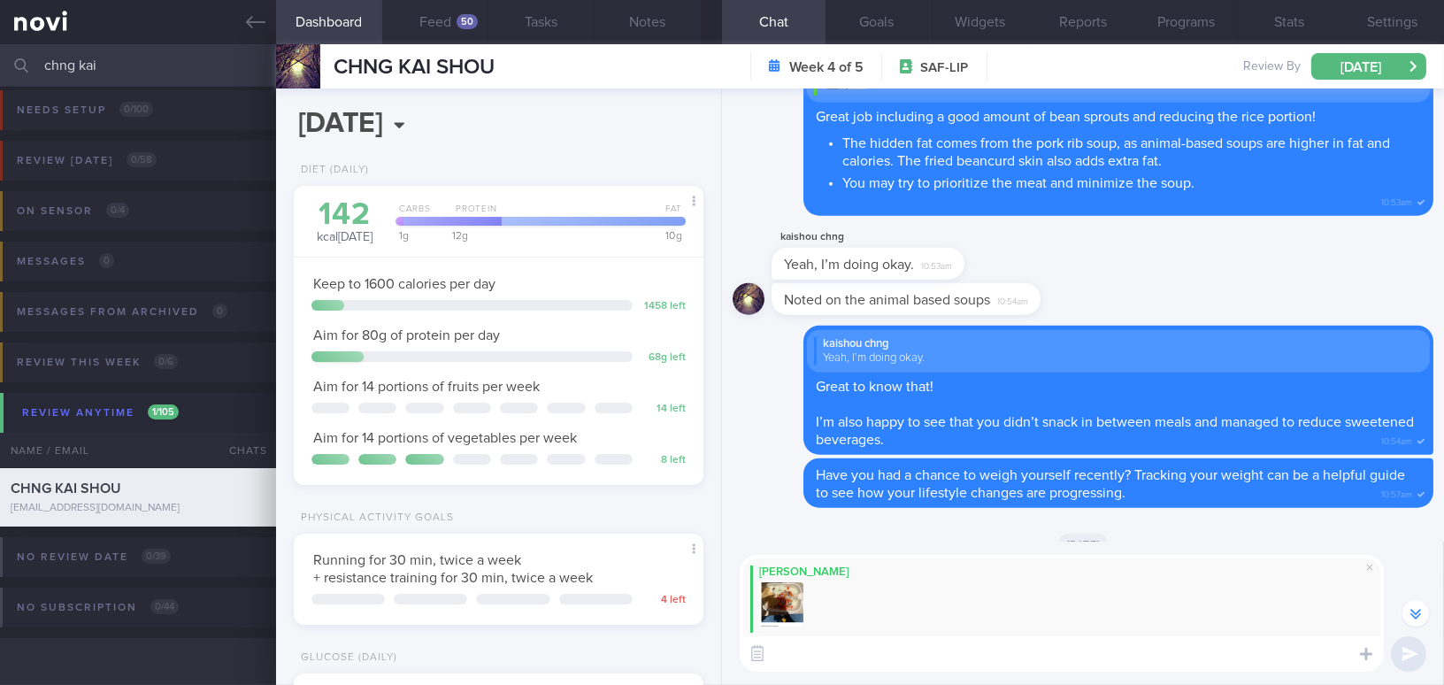
scroll to position [535, 0]
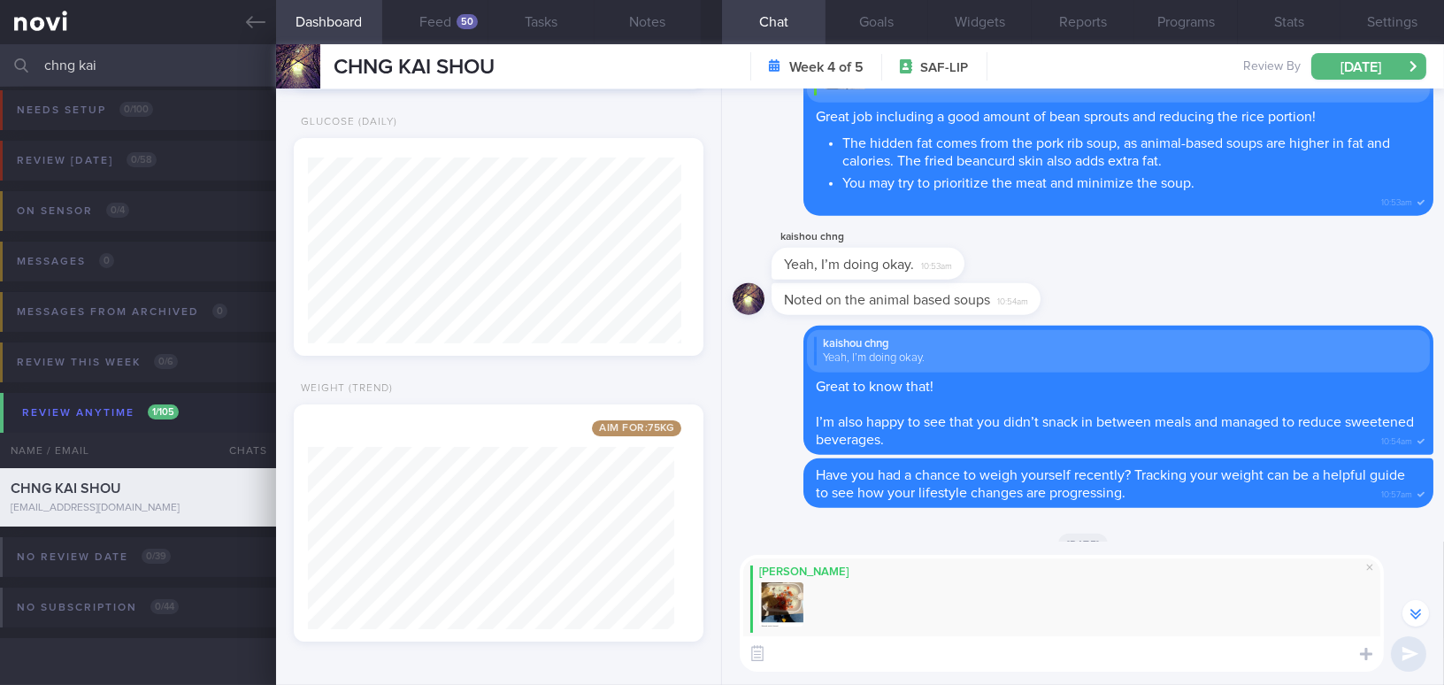
drag, startPoint x: 847, startPoint y: 662, endPoint x: 836, endPoint y: 656, distance: 12.7
click at [847, 662] on textarea at bounding box center [1062, 653] width 644 height 35
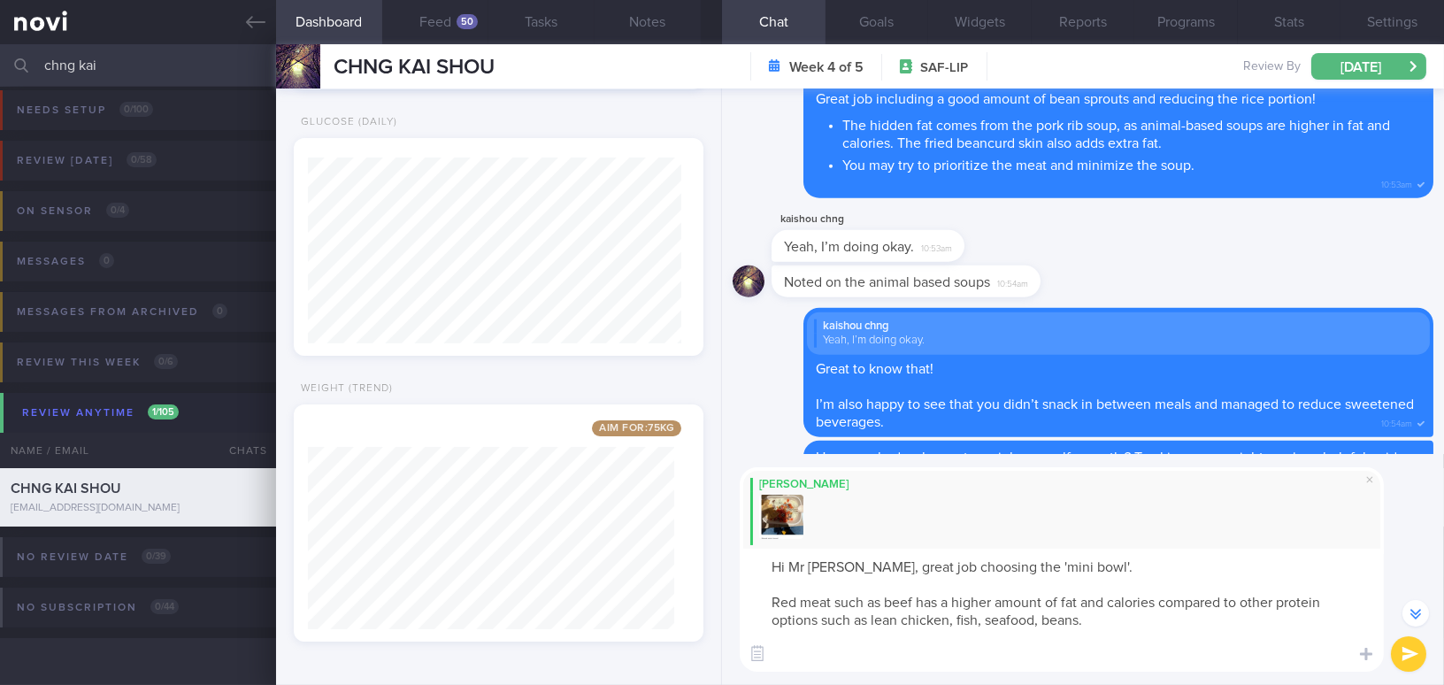
scroll to position [-328, 0]
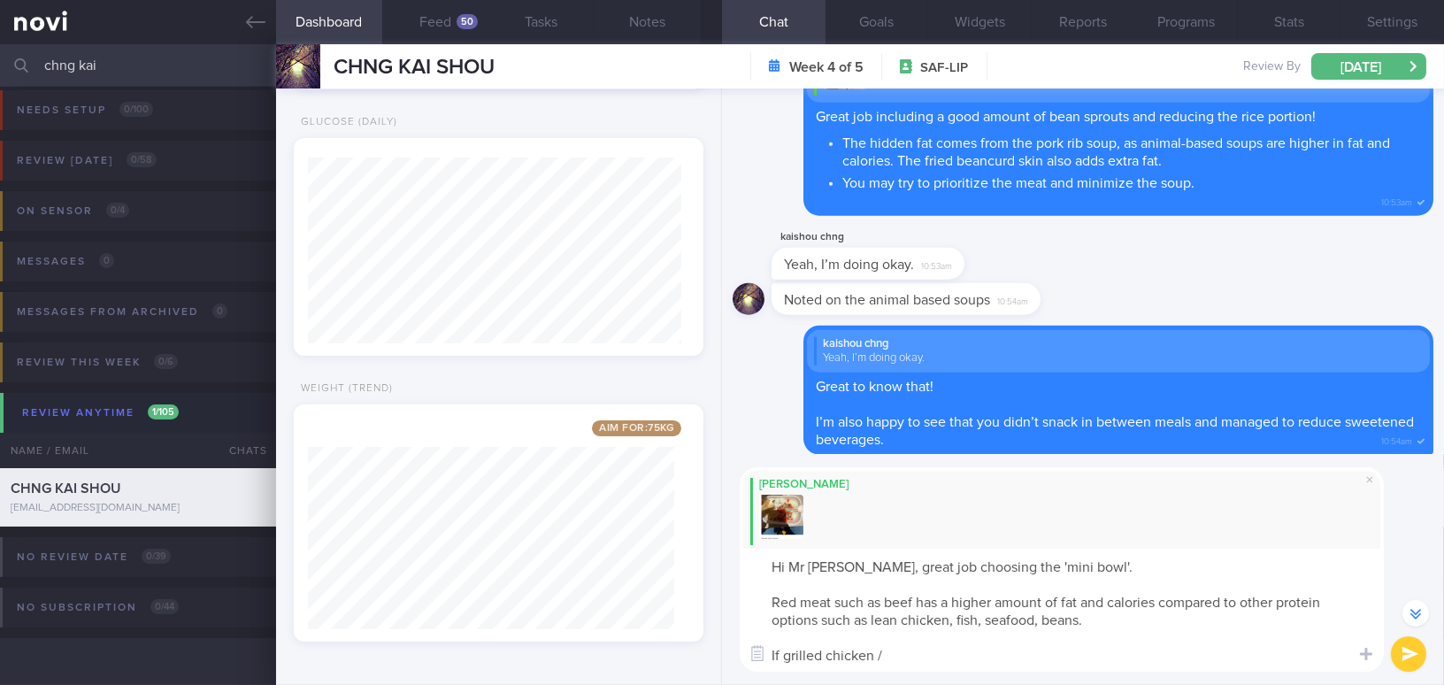
type textarea "Hi Mr Chng, great job choosing the 'mini bowl'. Red meat such as beef has a hig…"
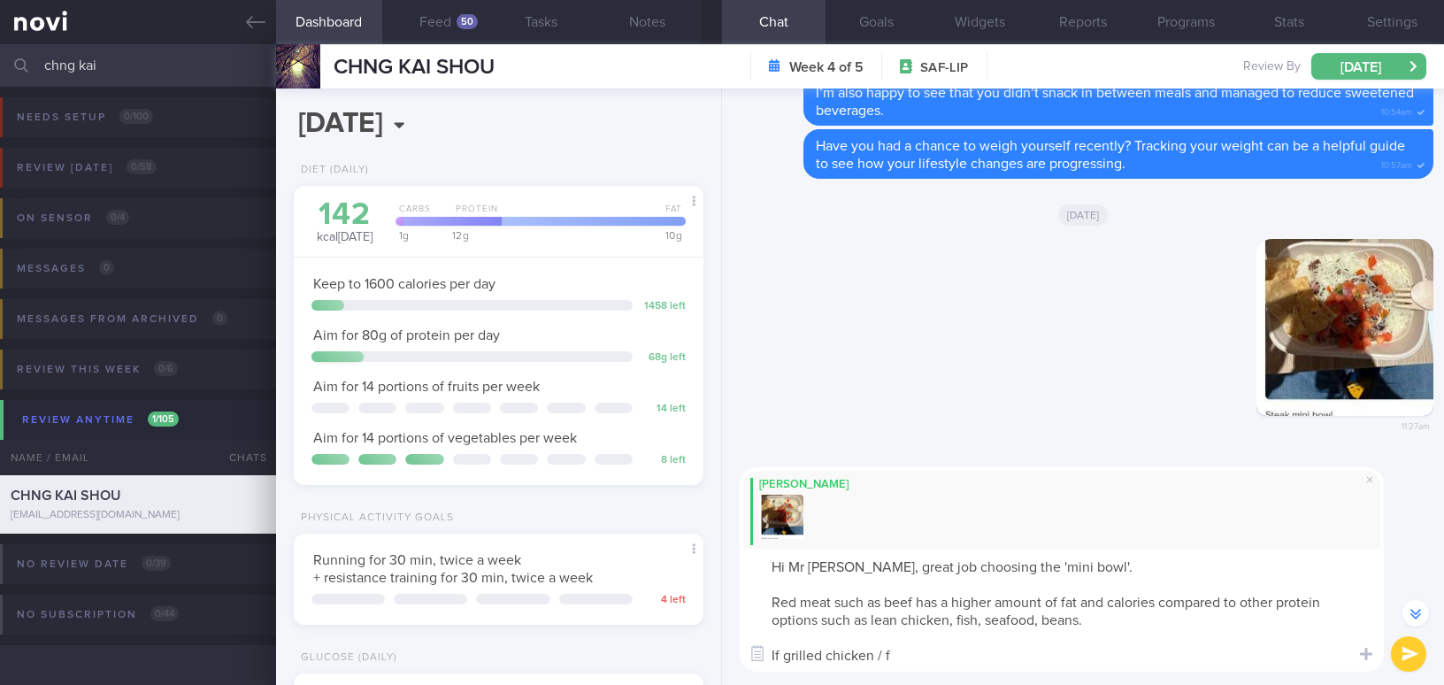
select select "8"
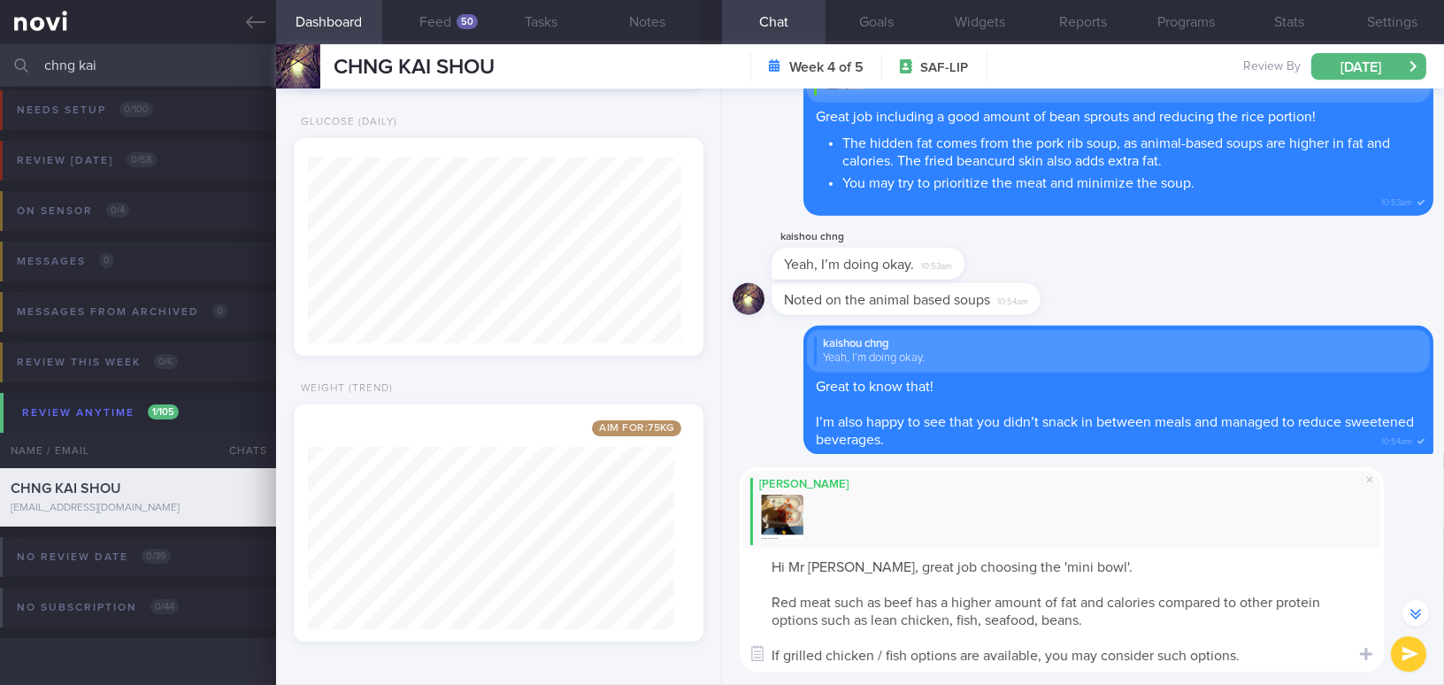
drag, startPoint x: 847, startPoint y: 568, endPoint x: 1277, endPoint y: 659, distance: 439.5
click at [1277, 659] on textarea "Hi Mr [PERSON_NAME], great job choosing the 'mini bowl'. Red meat such as beef …" at bounding box center [1062, 609] width 644 height 123
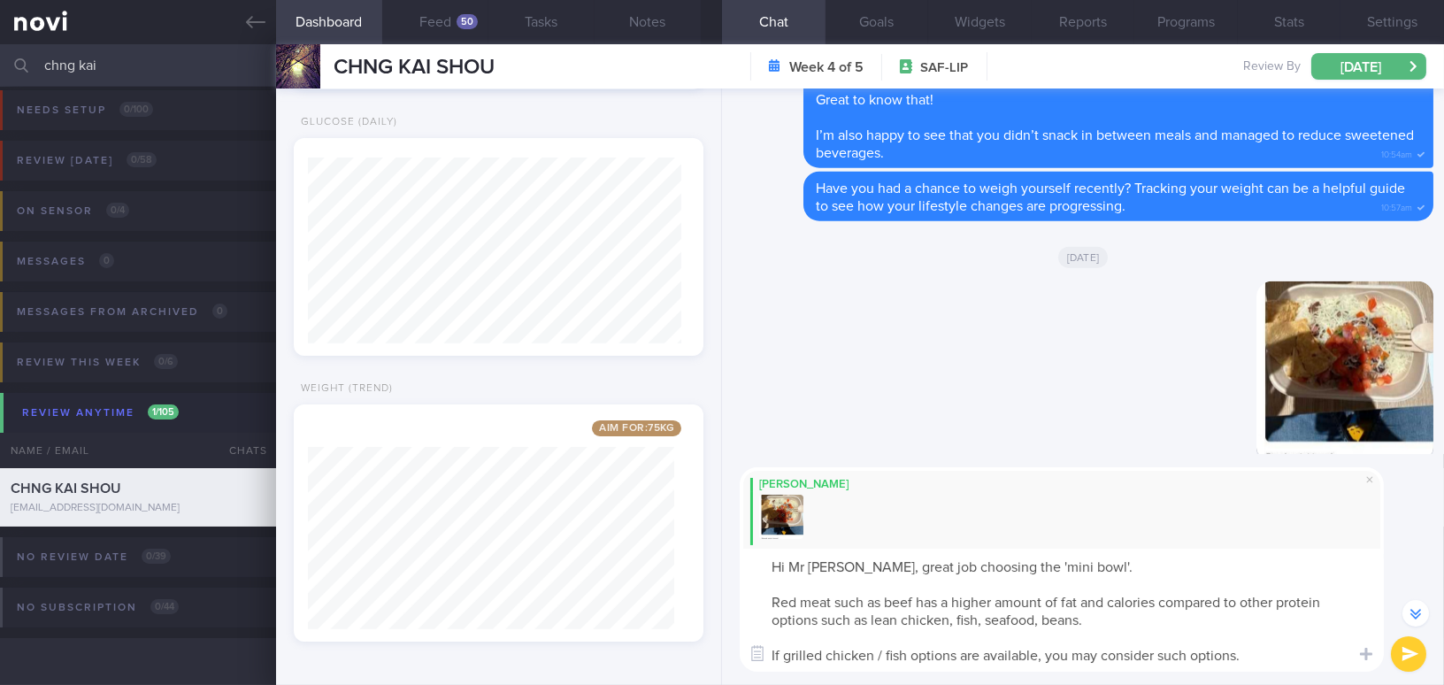
scroll to position [0, 0]
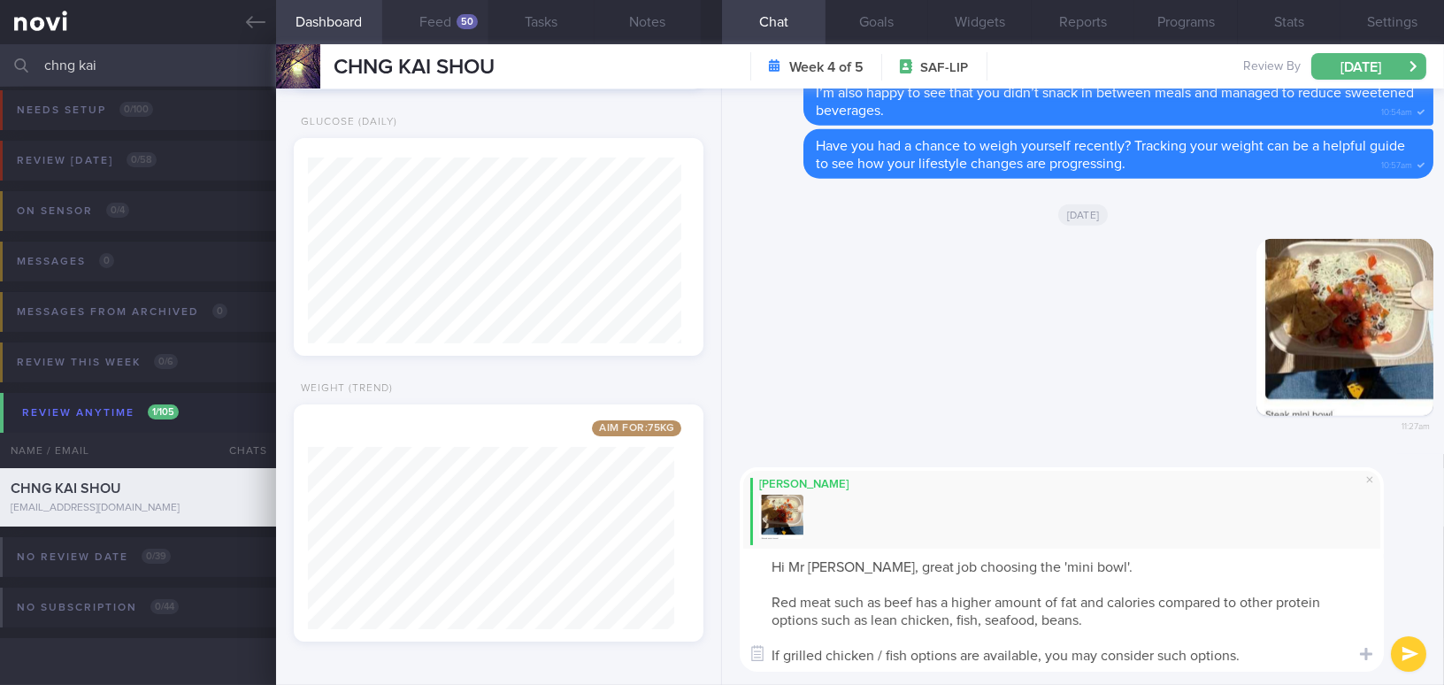
click at [422, 26] on button "Feed 50" at bounding box center [435, 22] width 106 height 44
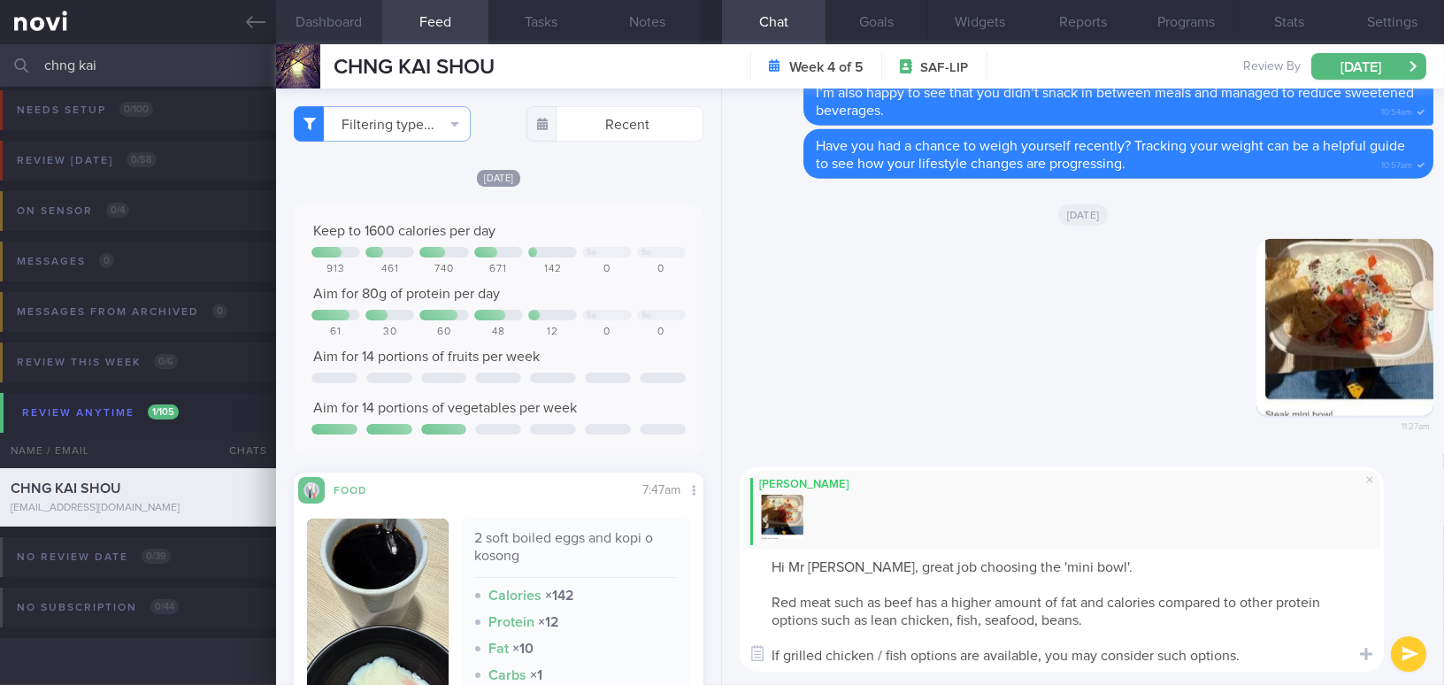
click at [321, 3] on button "Dashboard" at bounding box center [329, 22] width 106 height 44
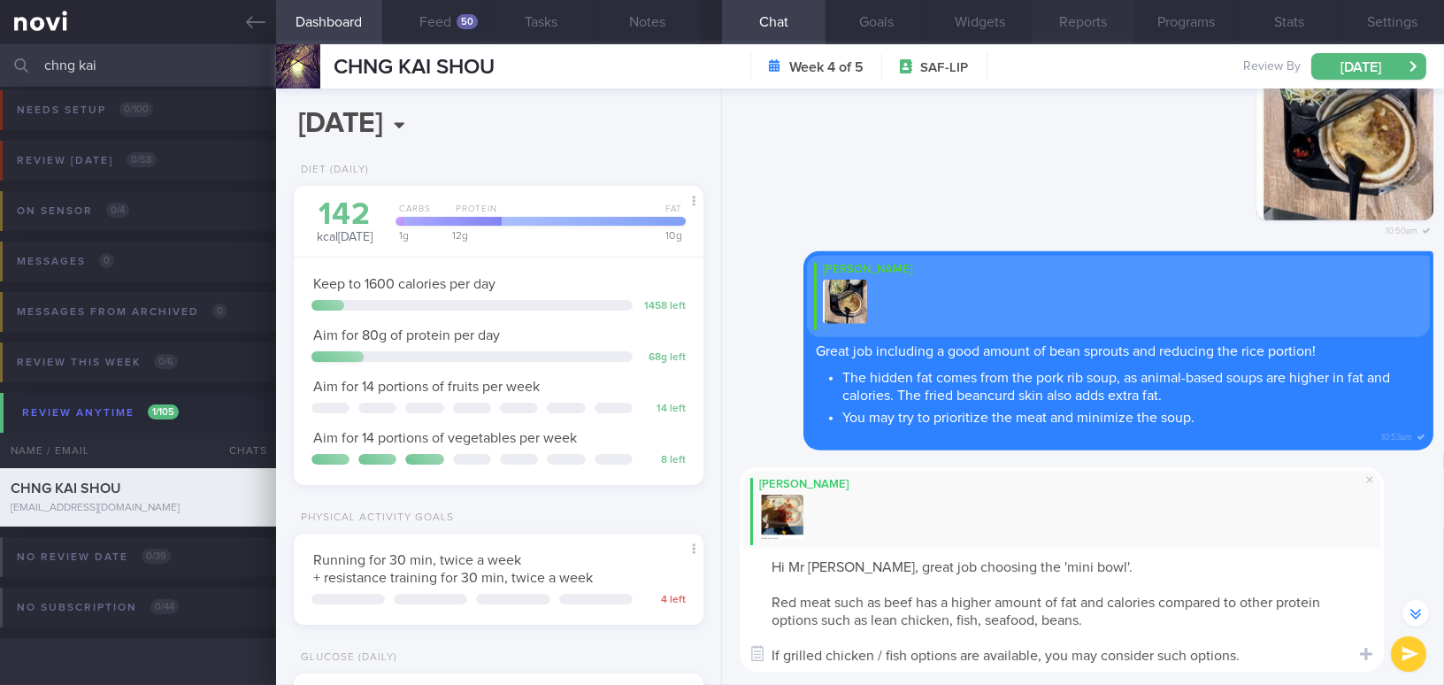
scroll to position [-482, 0]
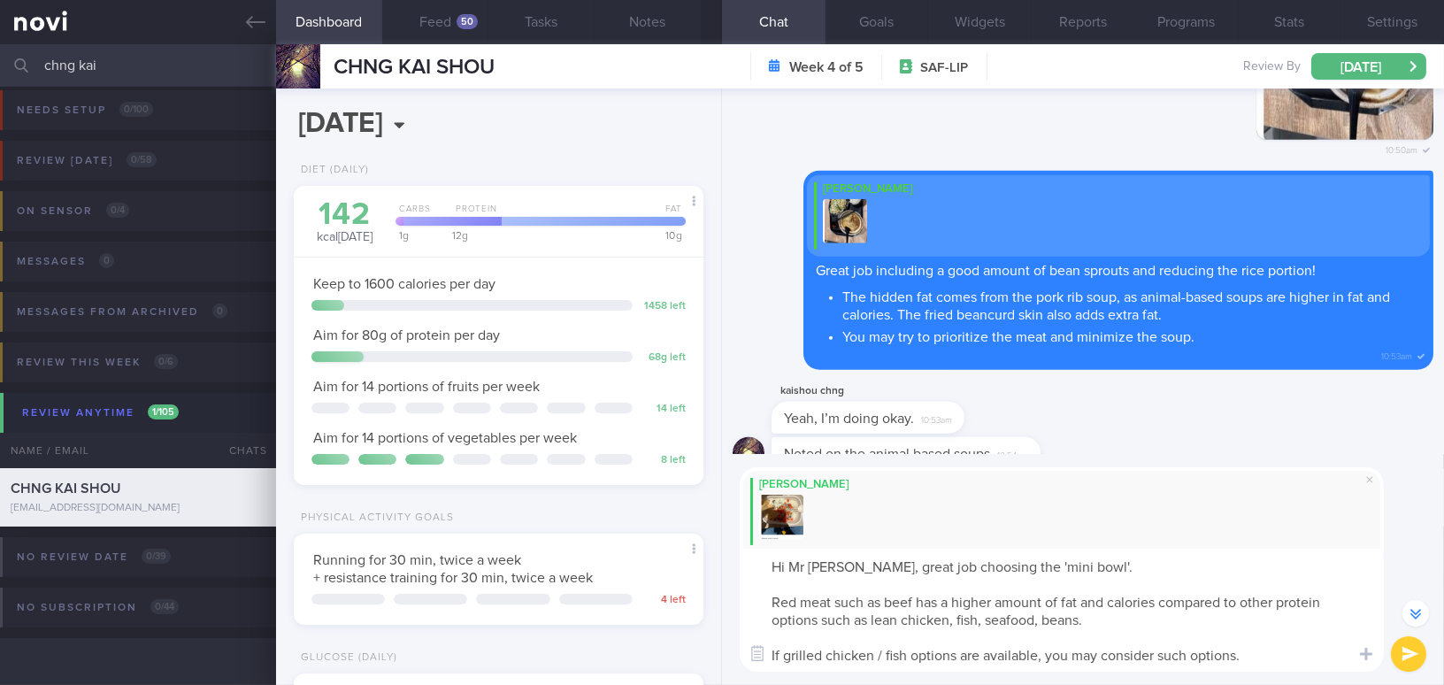
click at [875, 540] on div "[PERSON_NAME]" at bounding box center [1062, 510] width 644 height 87
drag, startPoint x: 847, startPoint y: 570, endPoint x: 1228, endPoint y: 665, distance: 393.1
click at [1250, 666] on textarea "Hi Mr [PERSON_NAME], great job choosing the 'mini bowl'. Red meat such as beef …" at bounding box center [1062, 609] width 644 height 123
paste textarea "Great job choosing the “mini bowl”! Red meat, like beef, contains more fat and …"
click at [853, 564] on textarea "Hi Mr [PERSON_NAME], Great job choosing the “mini bowl”! Red meat, like beef, c…" at bounding box center [1062, 609] width 644 height 123
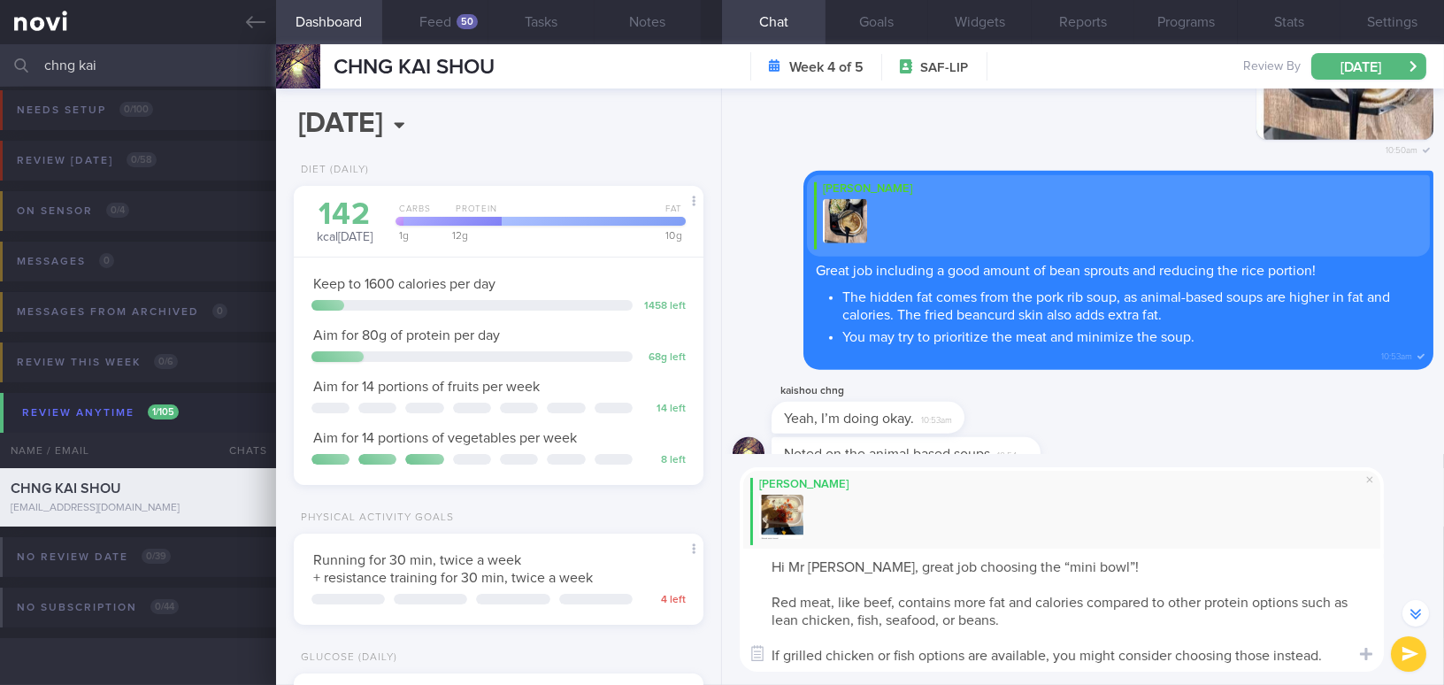
click at [1100, 567] on textarea "Hi Mr [PERSON_NAME], great job choosing the “mini bowl”! Red meat, like beef, c…" at bounding box center [1062, 609] width 644 height 123
click at [955, 618] on textarea "Hi Mr [PERSON_NAME], great job choosing the “mini bowl”. Red meat, like beef, c…" at bounding box center [1062, 609] width 644 height 123
type textarea "Hi Mr [PERSON_NAME], great job choosing the “mini bowl”. Red meat, like beef, c…"
click at [1403, 655] on button "submit" at bounding box center [1408, 653] width 35 height 35
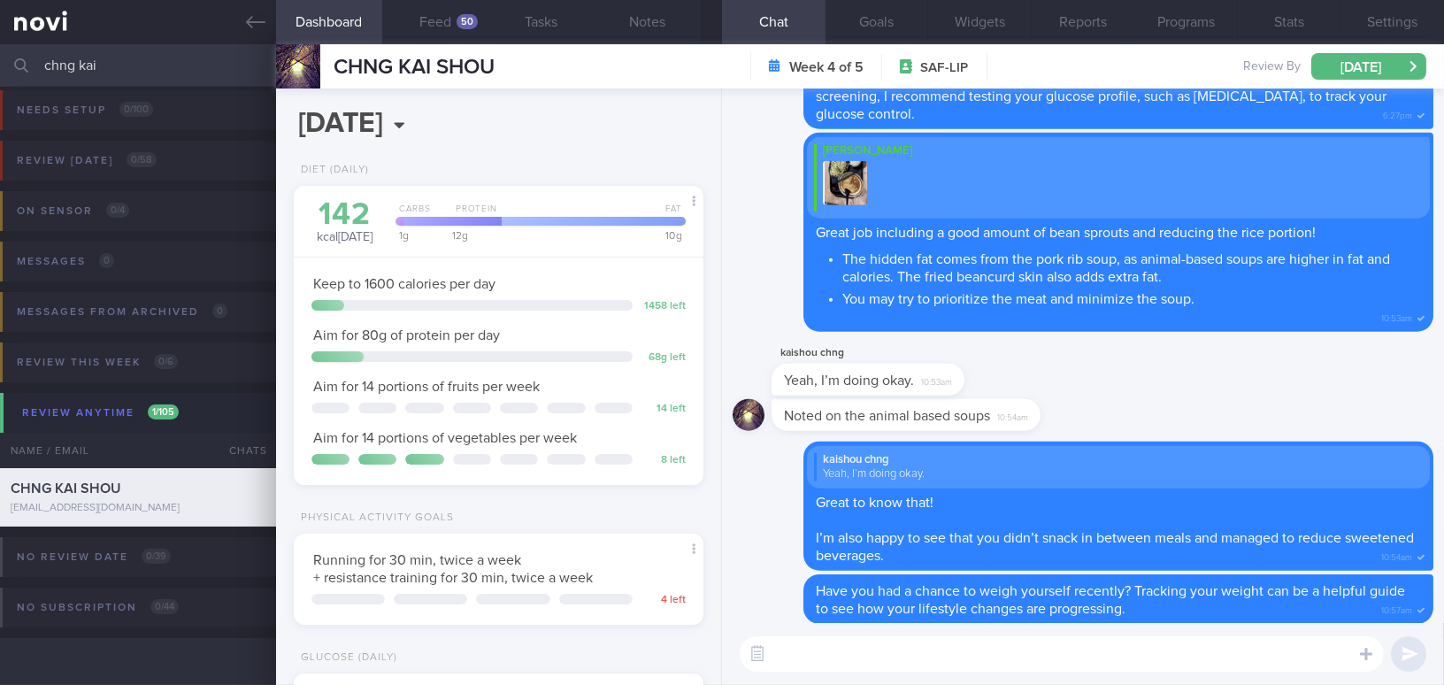
scroll to position [0, 0]
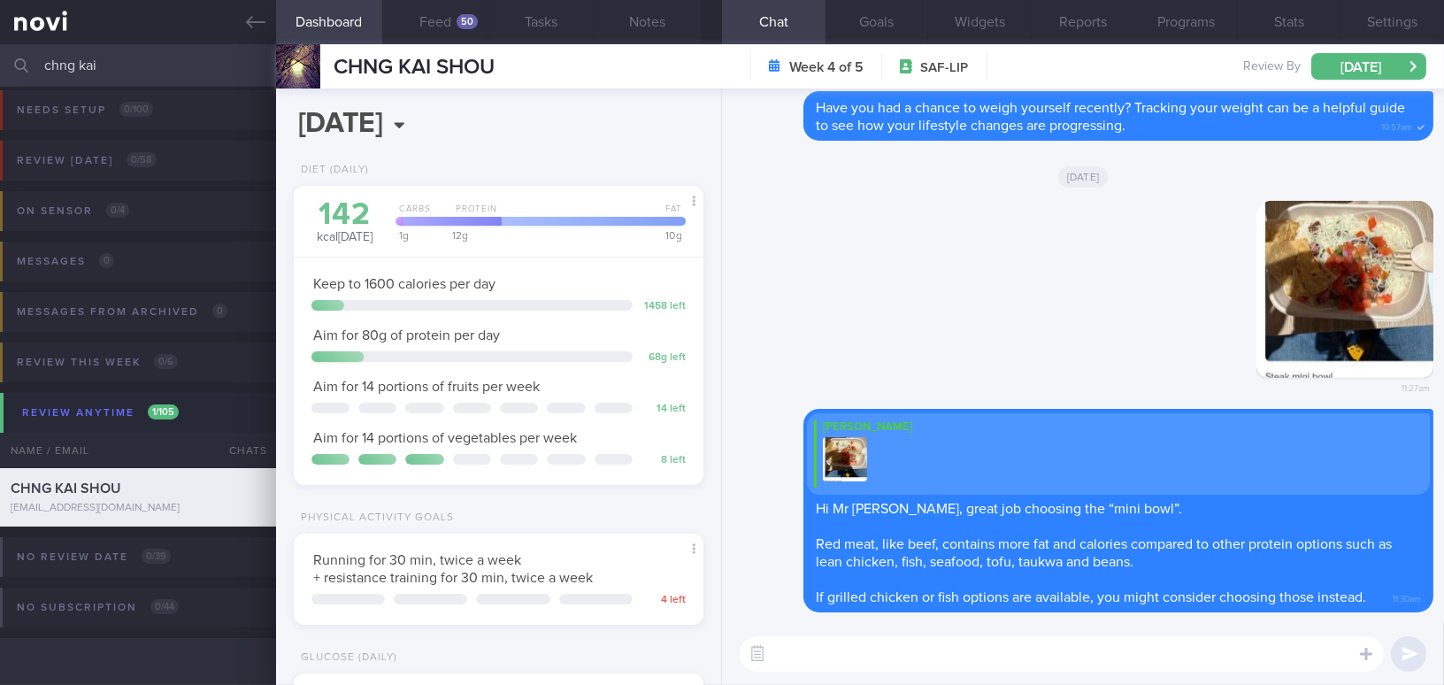
click at [1209, 659] on textarea at bounding box center [1062, 653] width 644 height 35
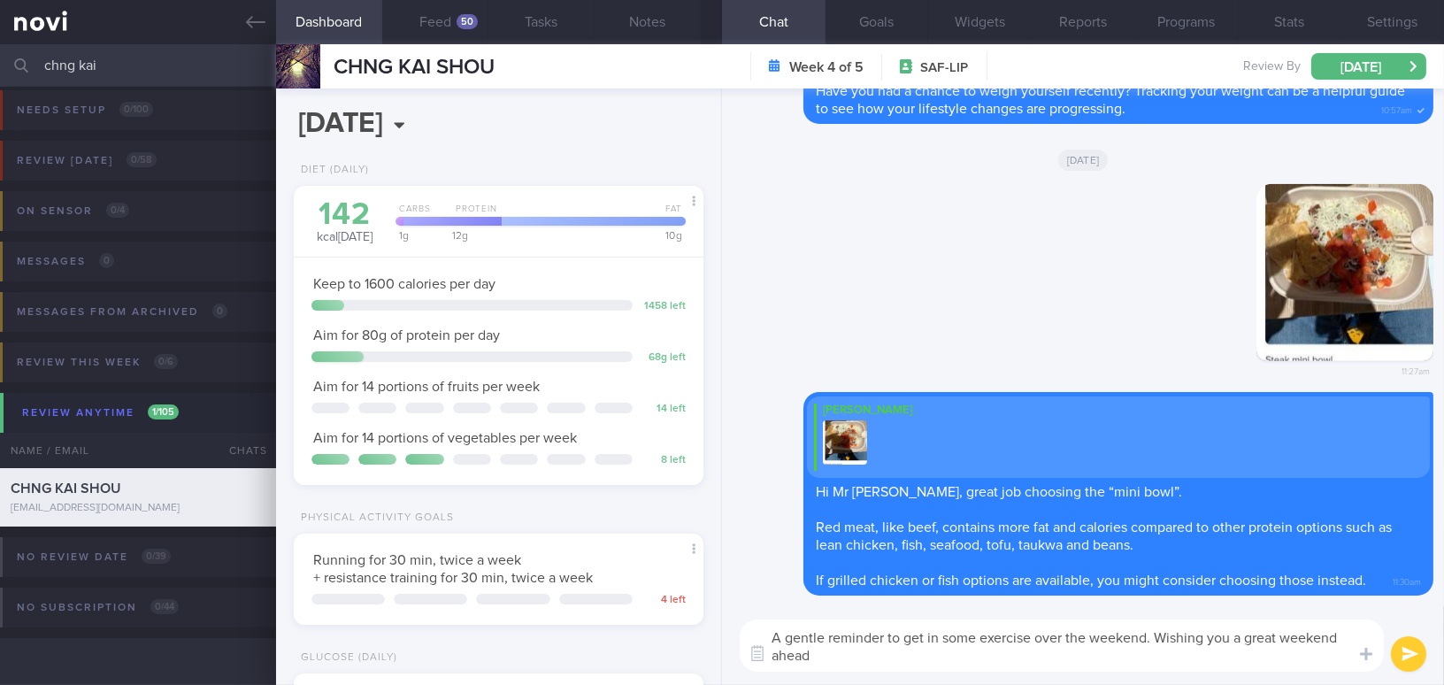
type textarea "A gentle reminder to get in some exercise over the weekend. Wishing you a great…"
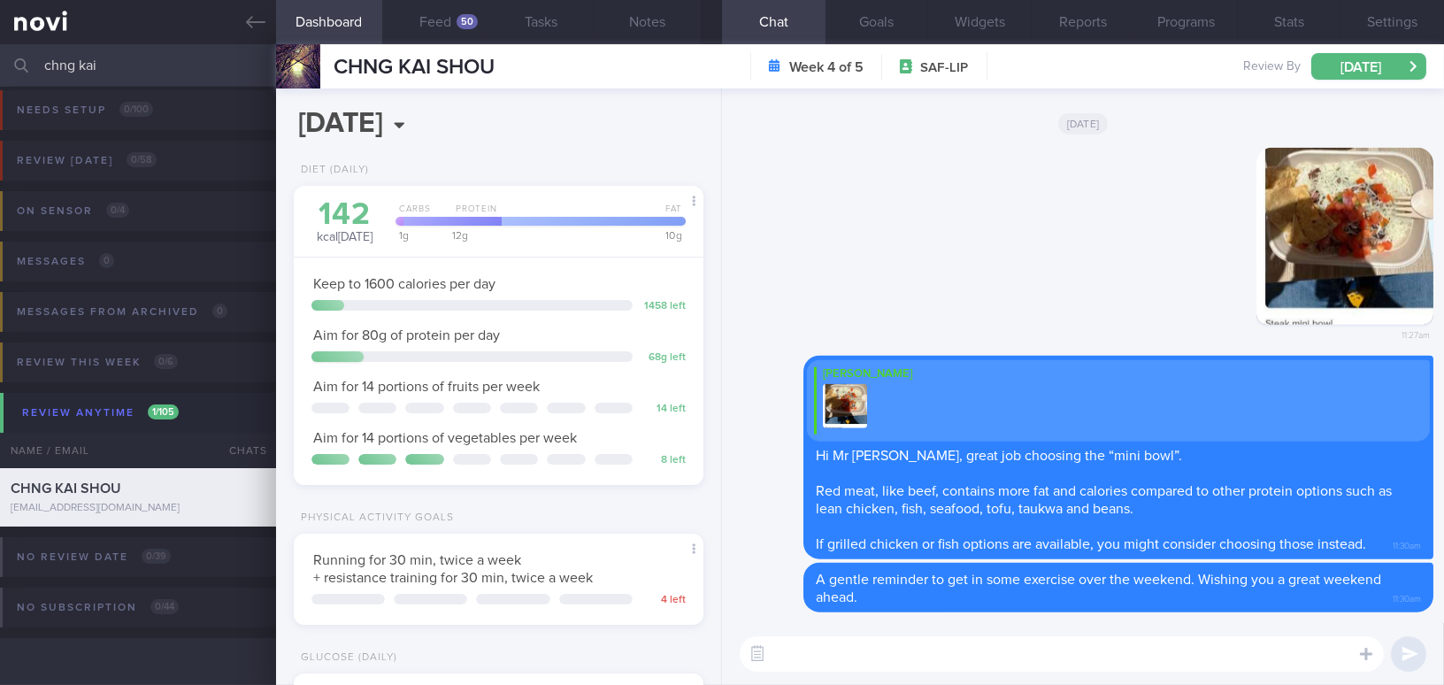
drag, startPoint x: 127, startPoint y: 62, endPoint x: 0, endPoint y: 57, distance: 127.5
click at [0, 57] on input "chng kai" at bounding box center [722, 65] width 1444 height 42
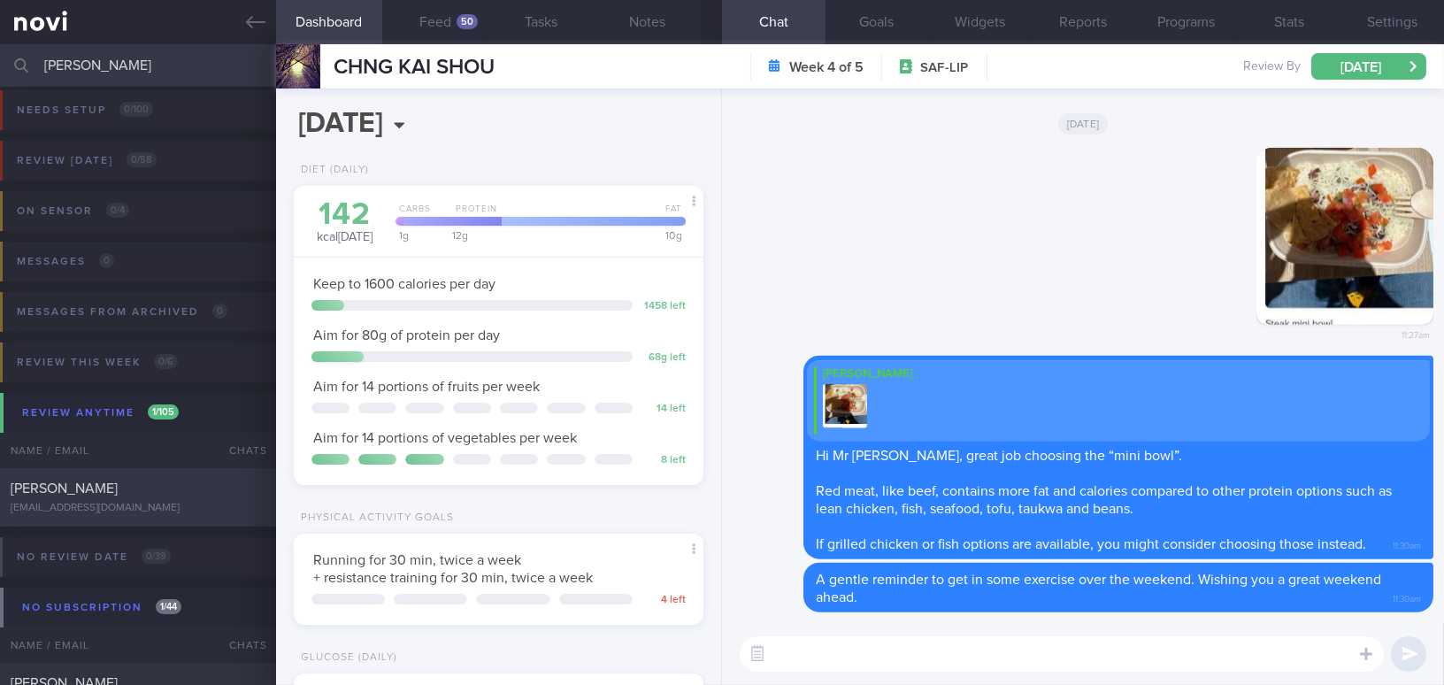
type input "[PERSON_NAME]"
click at [130, 495] on div "[PERSON_NAME]" at bounding box center [136, 488] width 250 height 18
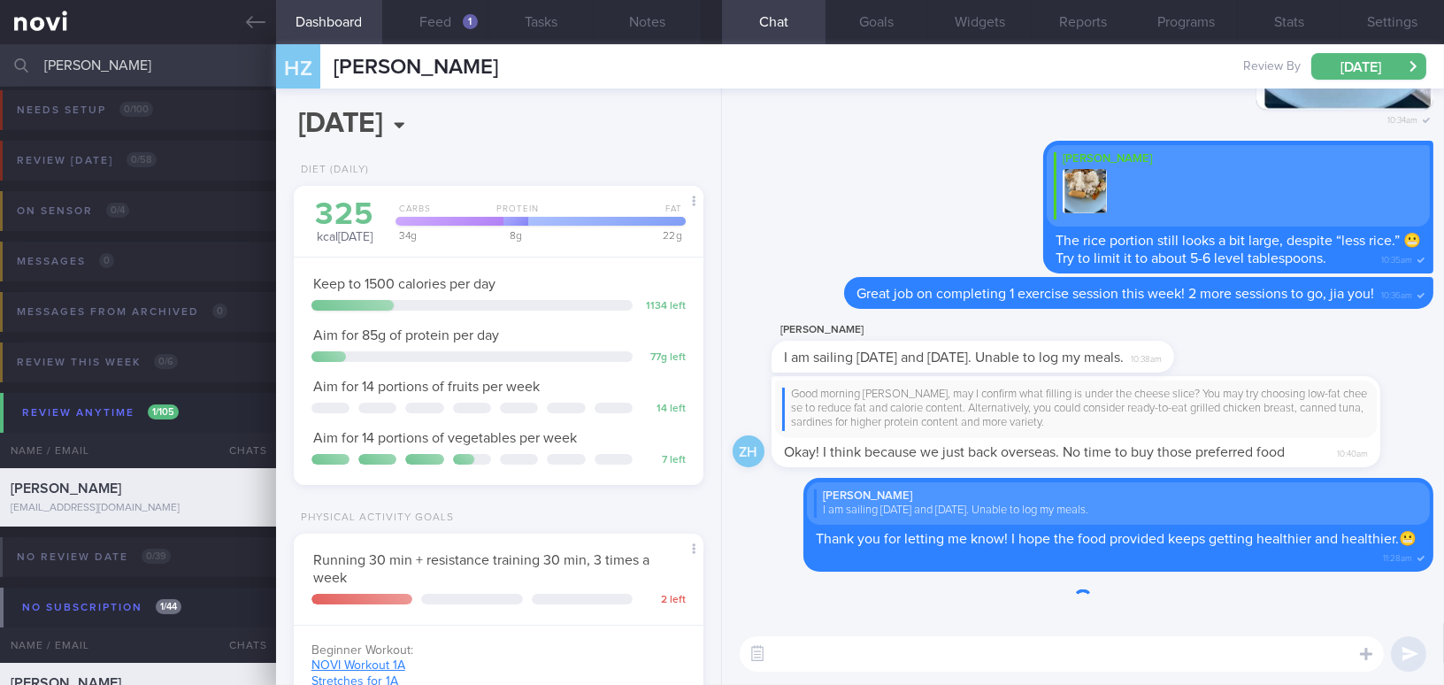
scroll to position [208, 365]
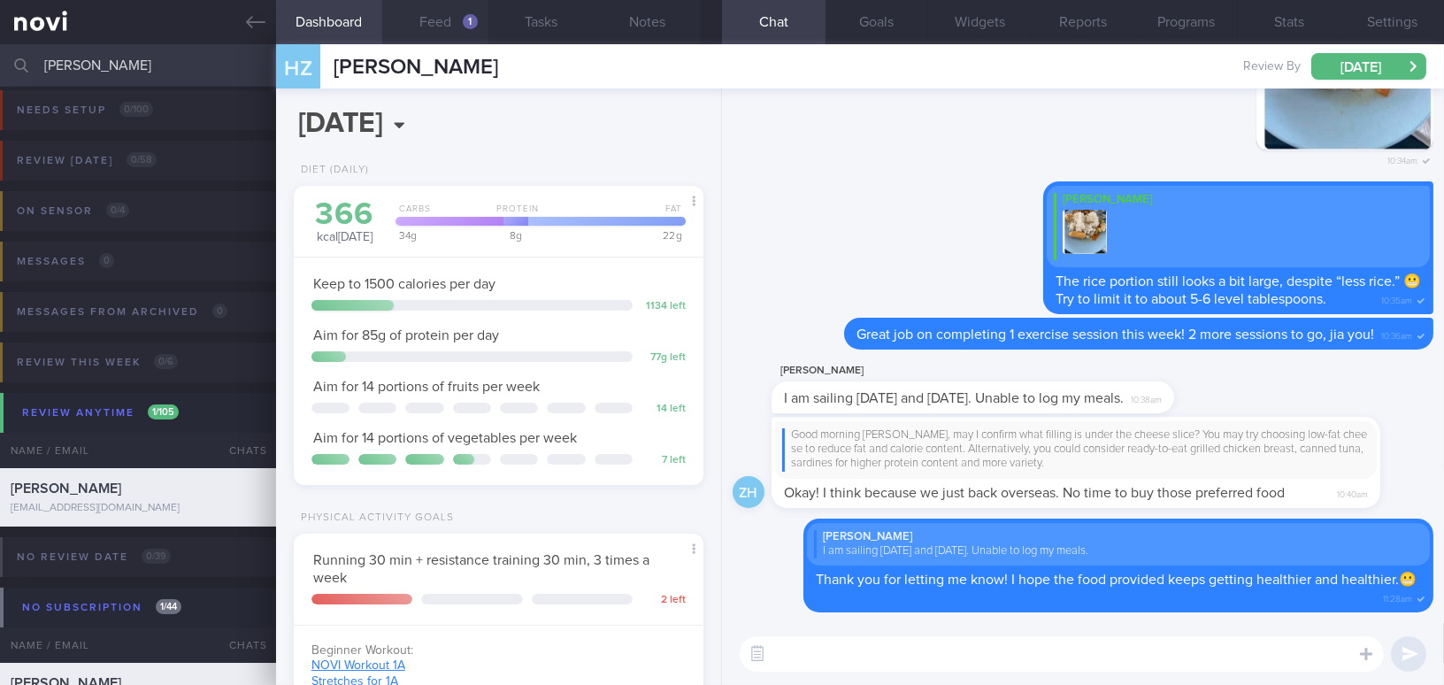
click at [448, 15] on button "Feed 1" at bounding box center [435, 22] width 106 height 44
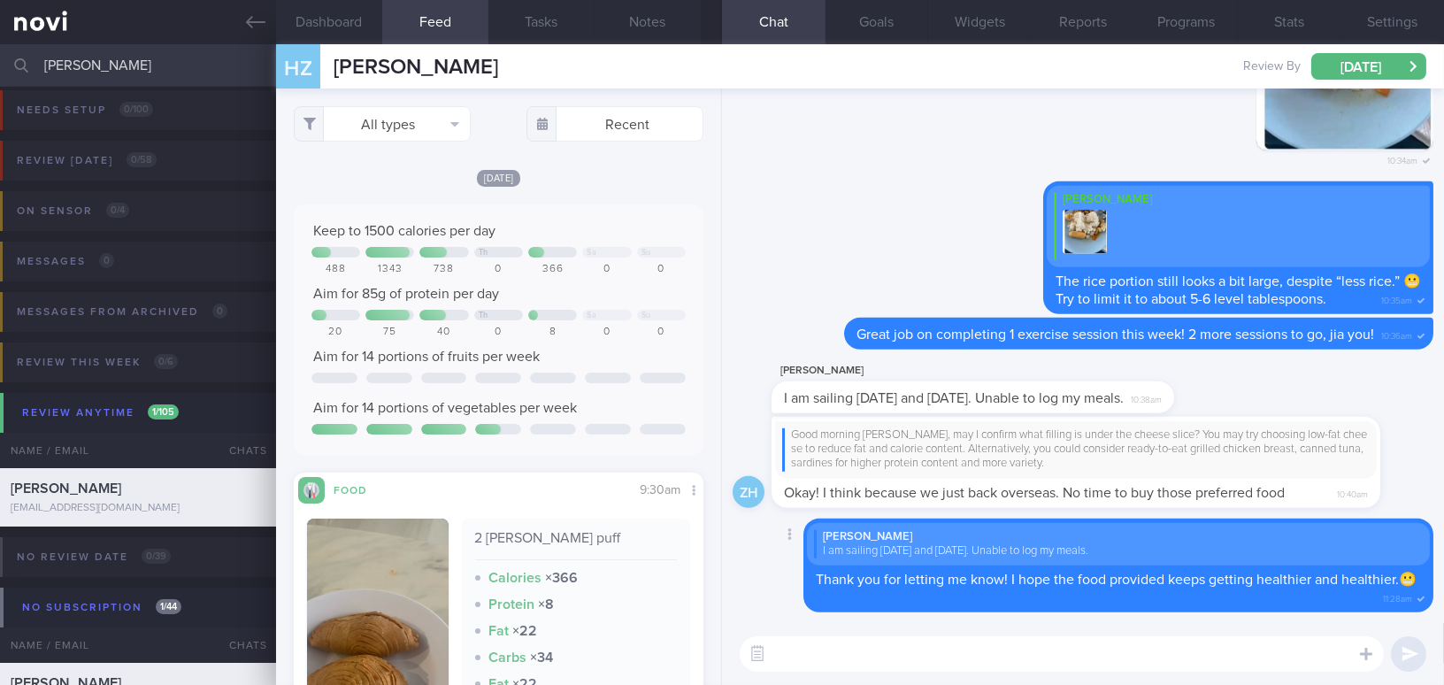
scroll to position [482, 0]
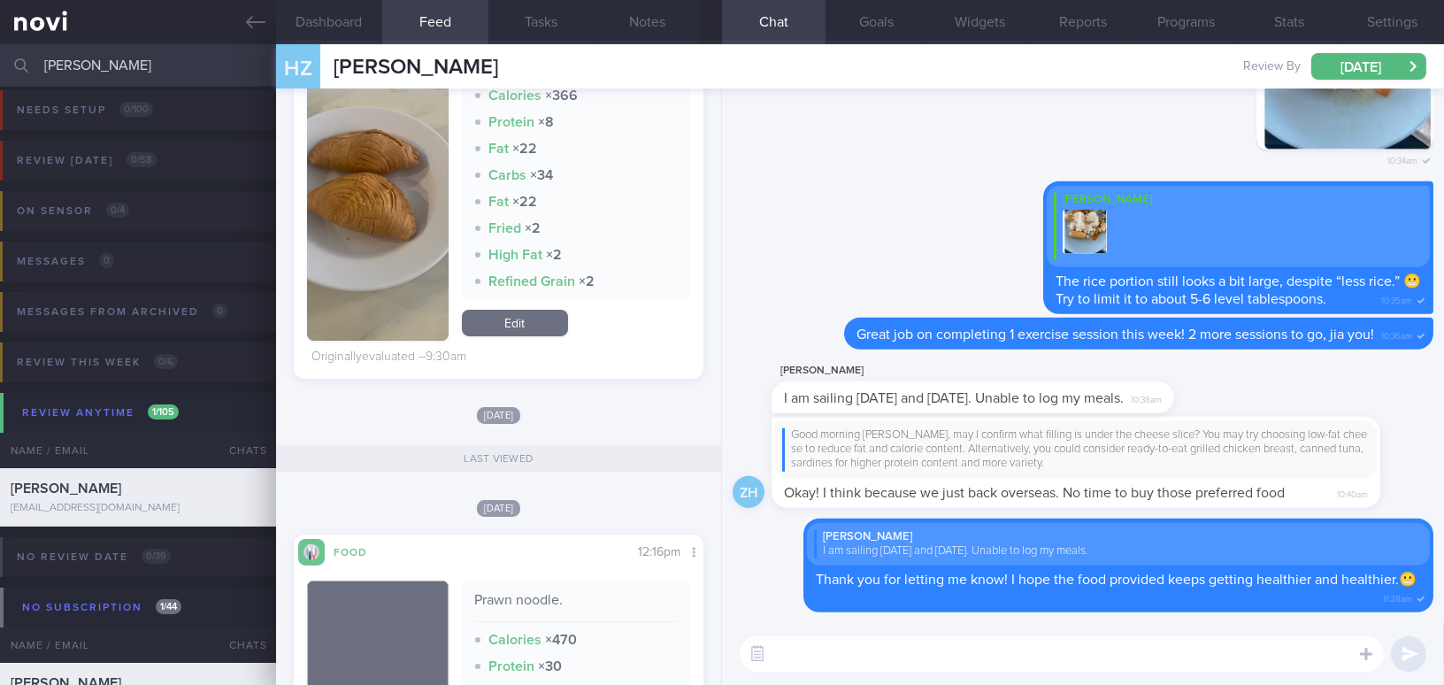
click at [831, 666] on textarea at bounding box center [1062, 653] width 644 height 35
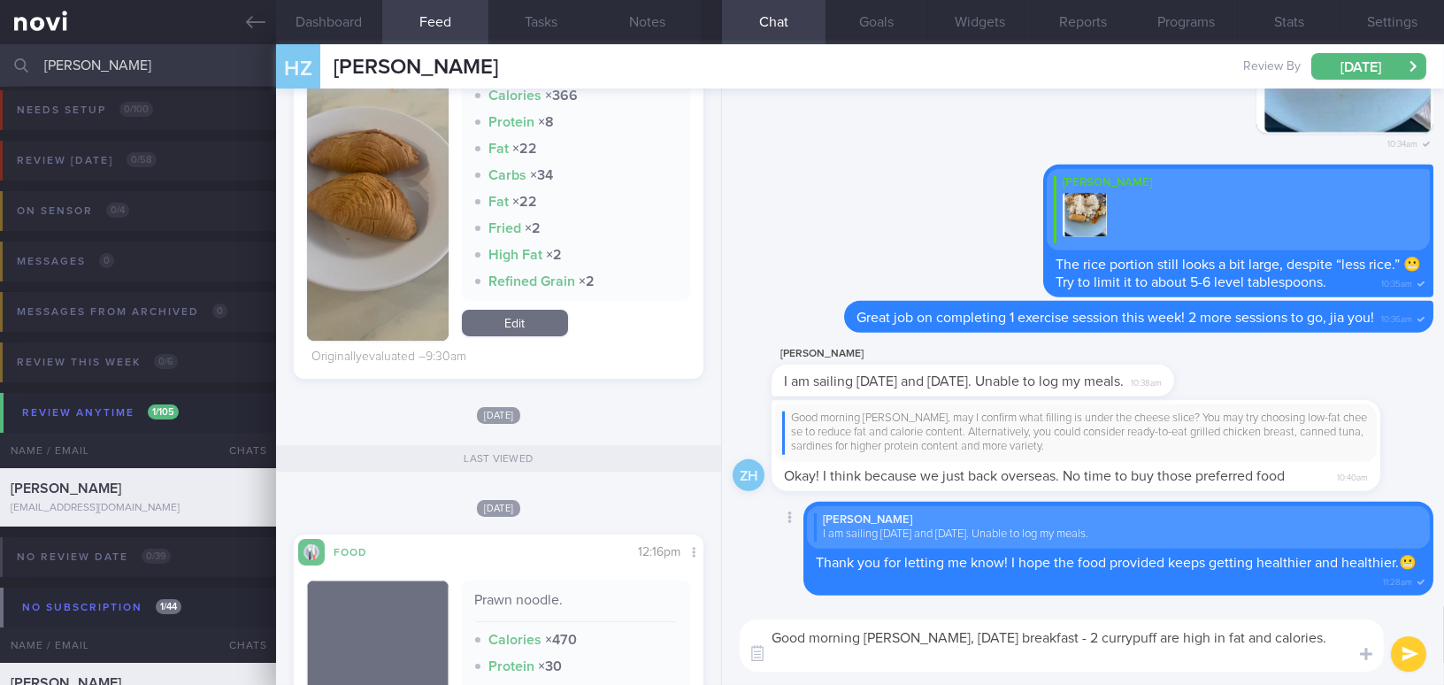
scroll to position [0, 0]
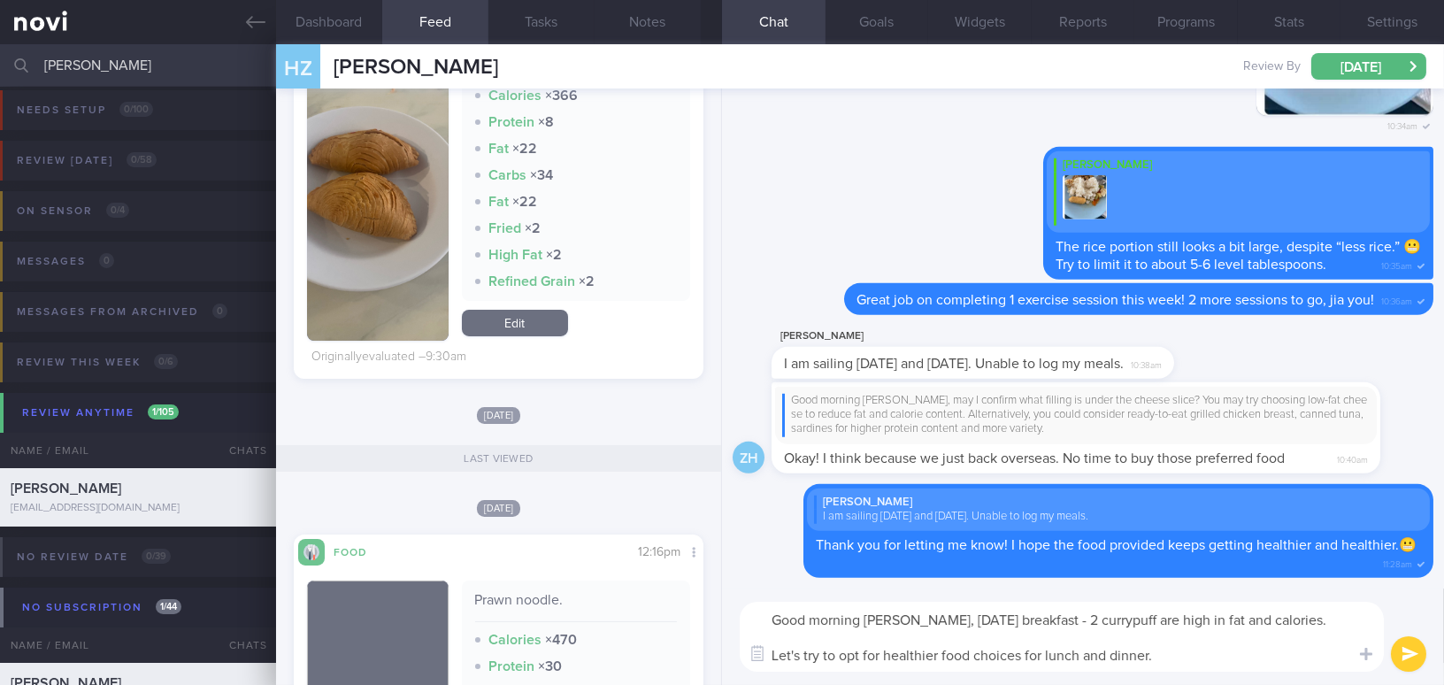
drag, startPoint x: 1148, startPoint y: 656, endPoint x: 747, endPoint y: 617, distance: 403.4
click at [747, 617] on textarea "Good morning [PERSON_NAME], [DATE] breakfast - 2 currypuff are high in fat and …" at bounding box center [1062, 637] width 644 height 70
drag, startPoint x: 932, startPoint y: 617, endPoint x: 1209, endPoint y: 674, distance: 283.7
click at [1209, 674] on div "Good morning [PERSON_NAME], [DATE] breakfast - 2 currypuff are high in fat and …" at bounding box center [1083, 636] width 722 height 96
click at [984, 620] on textarea "Good morning [PERSON_NAME], [DATE] breakfast - 2 currypuff are high in fat and …" at bounding box center [1062, 637] width 644 height 70
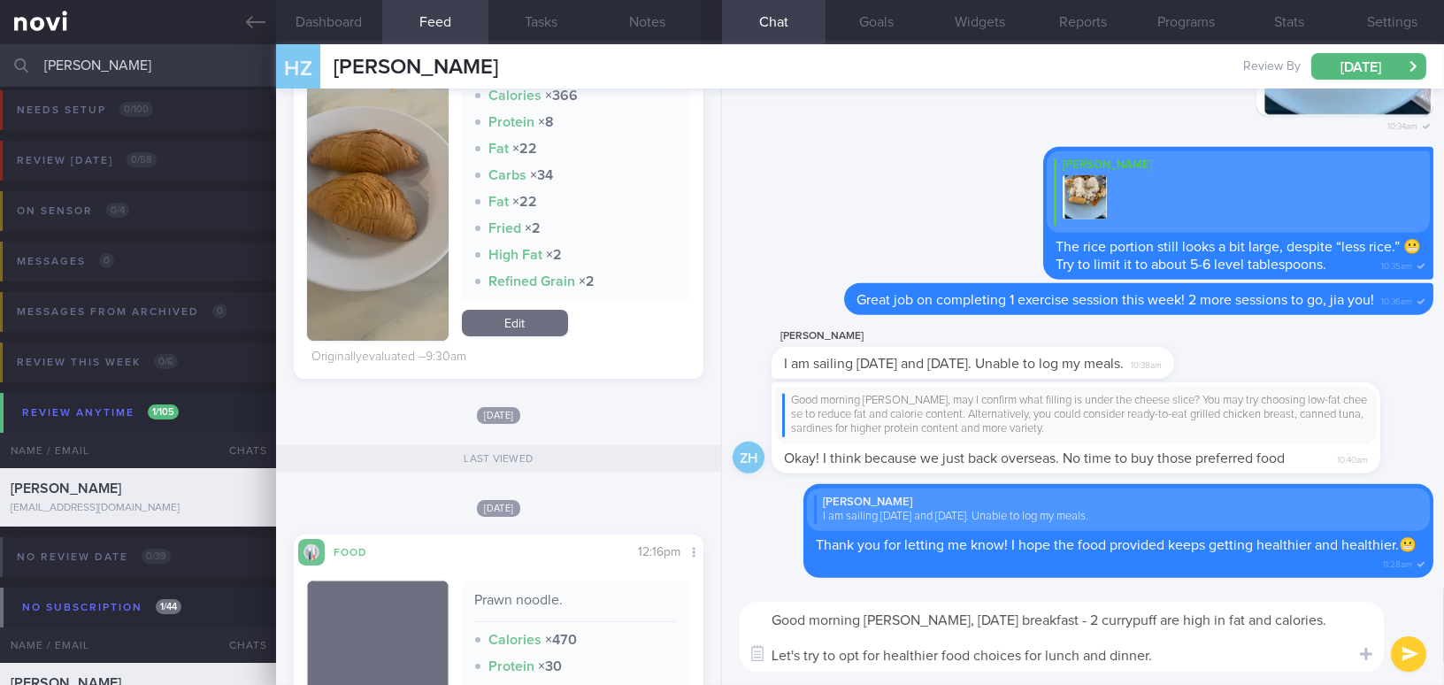
drag, startPoint x: 931, startPoint y: 617, endPoint x: 1184, endPoint y: 652, distance: 255.3
click at [1184, 652] on textarea "Good morning [PERSON_NAME], [DATE] breakfast - 2 currypuff are high in fat and …" at bounding box center [1062, 637] width 644 height 70
paste textarea "[DATE] breakfast — two [PERSON_NAME] puffs — is quite high in fat and calories"
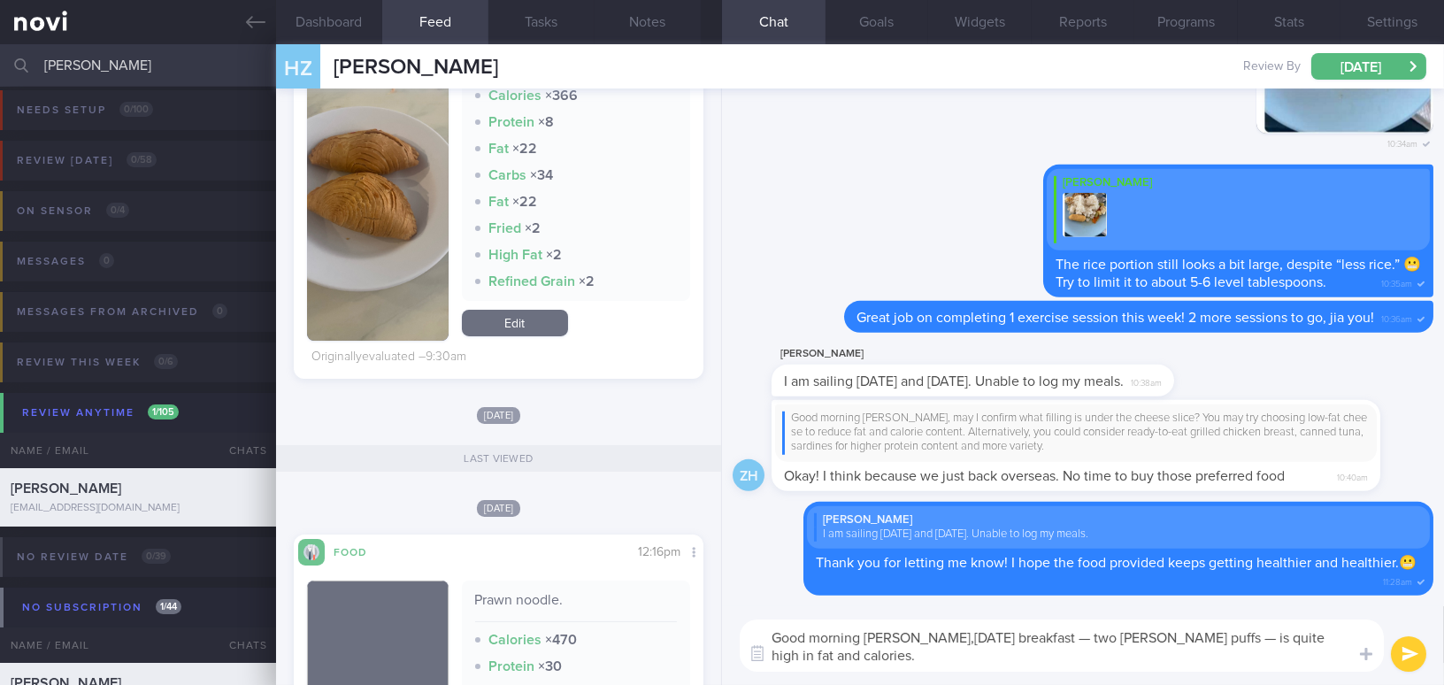
click at [929, 635] on textarea "Good morning [PERSON_NAME],[DATE] breakfast — two [PERSON_NAME] puffs — is quit…" at bounding box center [1062, 645] width 644 height 52
click at [940, 635] on textarea "Good morning [PERSON_NAME], [DATE] breakfast — two [PERSON_NAME] puffs — is qui…" at bounding box center [1062, 645] width 644 height 52
click at [1049, 636] on textarea "Good morning [PERSON_NAME], [DATE] breakfast — two [PERSON_NAME] puffs — is qui…" at bounding box center [1062, 645] width 644 height 52
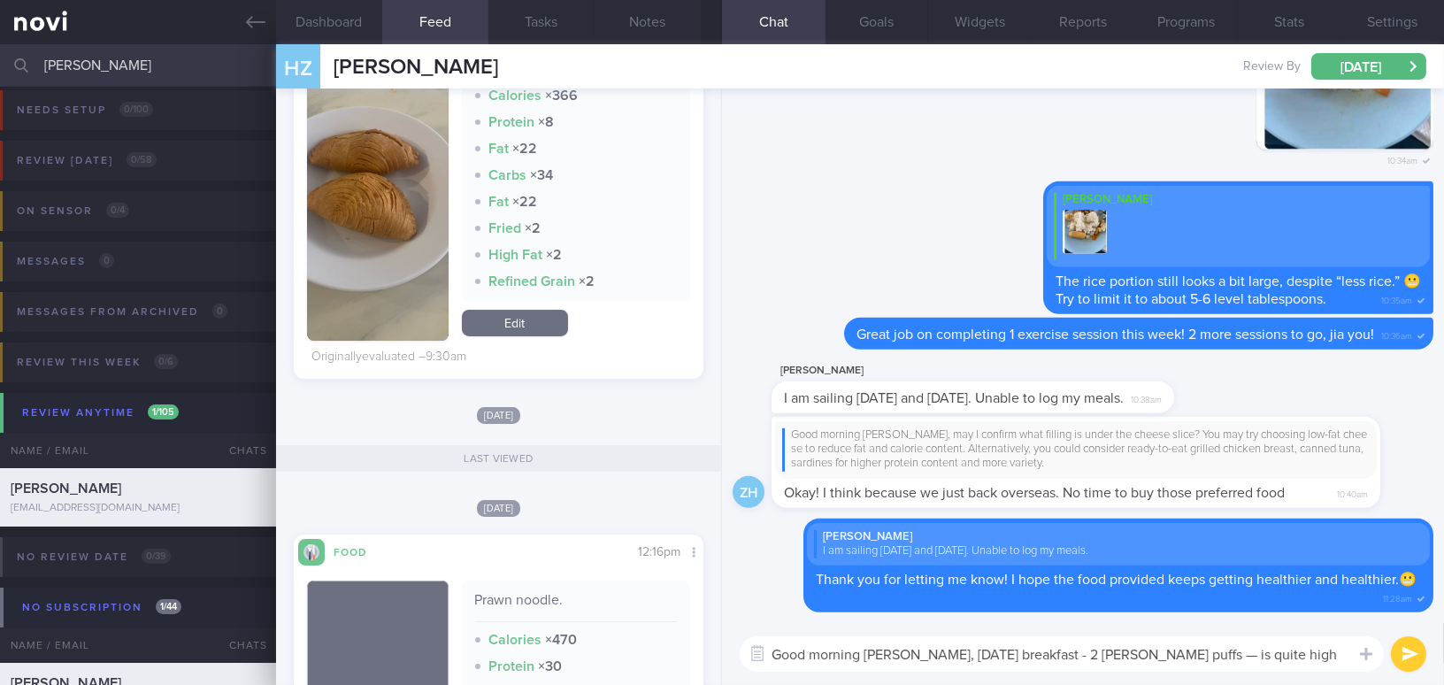
drag, startPoint x: 1131, startPoint y: 653, endPoint x: 1220, endPoint y: 652, distance: 89.4
click at [1220, 652] on textarea "Good morning [PERSON_NAME], [DATE] breakfast - 2 [PERSON_NAME] puffs — is quite…" at bounding box center [1062, 653] width 644 height 35
click at [1312, 656] on textarea "Good morning [PERSON_NAME], [DATE] breakfast - 2 [PERSON_NAME] puffs is high in…" at bounding box center [1062, 653] width 644 height 35
click at [1317, 652] on textarea "Good morning [PERSON_NAME], [DATE] breakfast - 2 [PERSON_NAME] puffs is high in…" at bounding box center [1062, 653] width 644 height 35
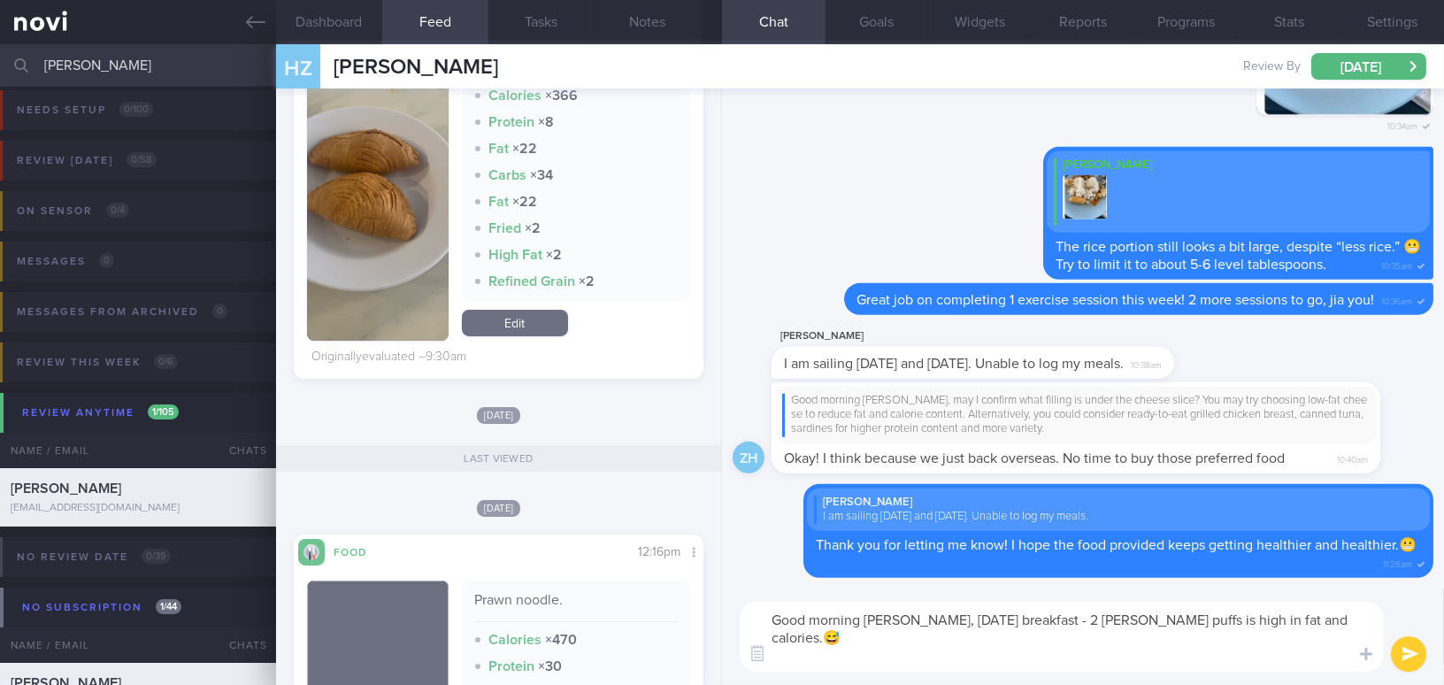
paste textarea "Let’s try to choose healthier options for lunch and dinner."
type textarea "Good morning [PERSON_NAME], [DATE] breakfast - 2 [PERSON_NAME] puffs is high in…"
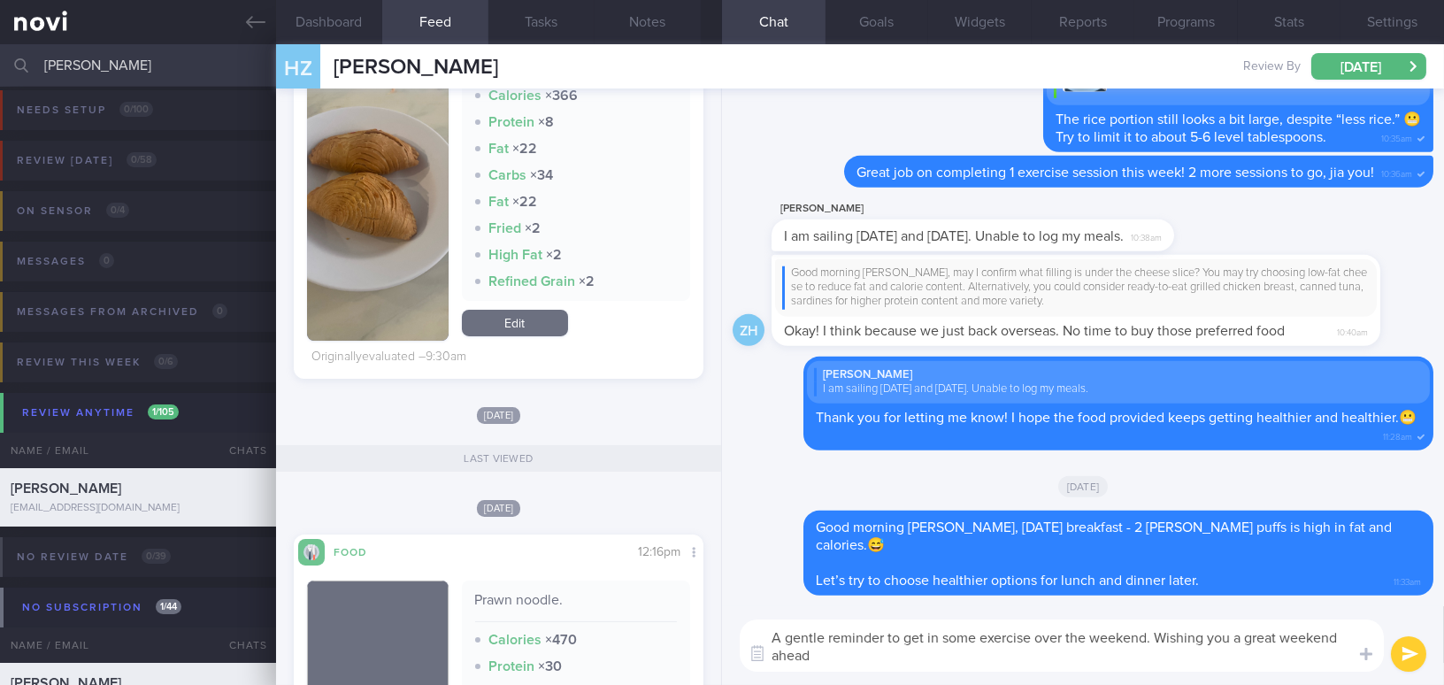
type textarea "A gentle reminder to get in some exercise over the weekend. Wishing you a great…"
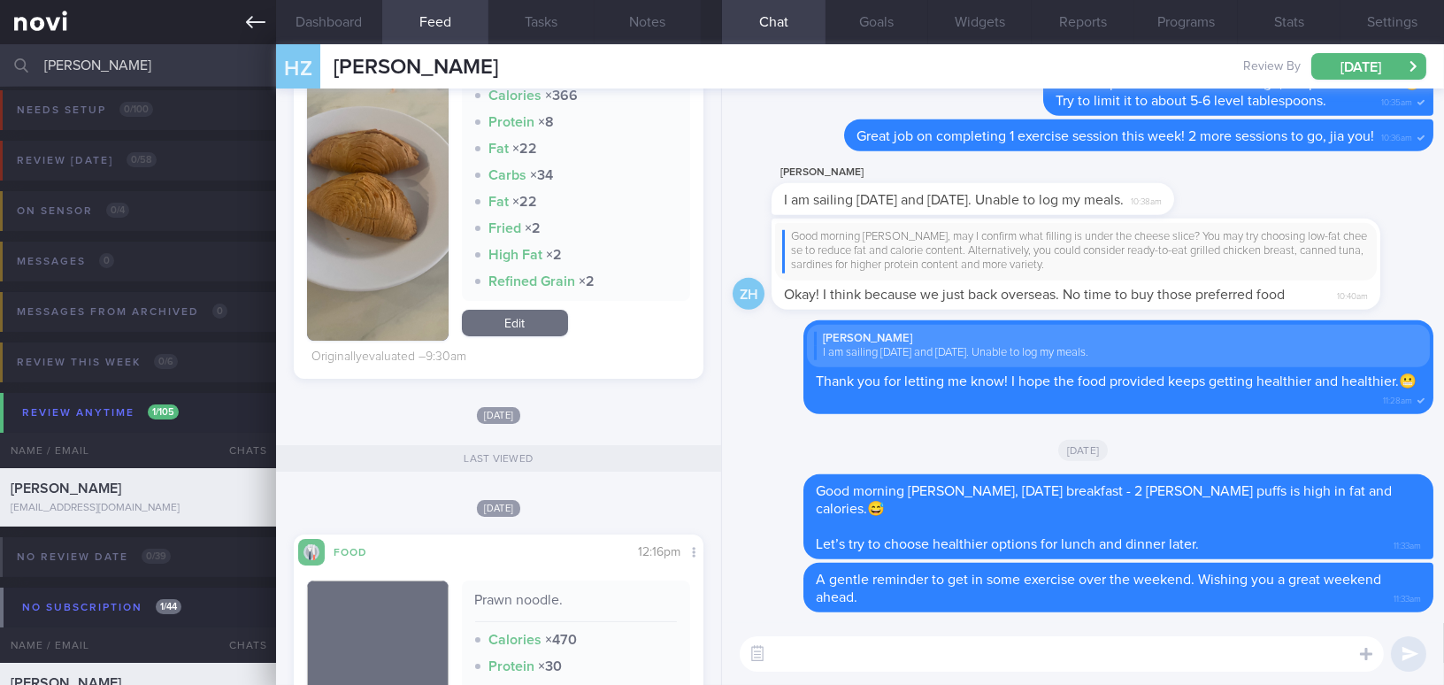
drag, startPoint x: 193, startPoint y: 75, endPoint x: 0, endPoint y: 32, distance: 197.7
click at [0, 32] on div "Patients New Users Coaches [PERSON_NAME] Assigned patients Assigned patients Al…" at bounding box center [722, 342] width 1444 height 685
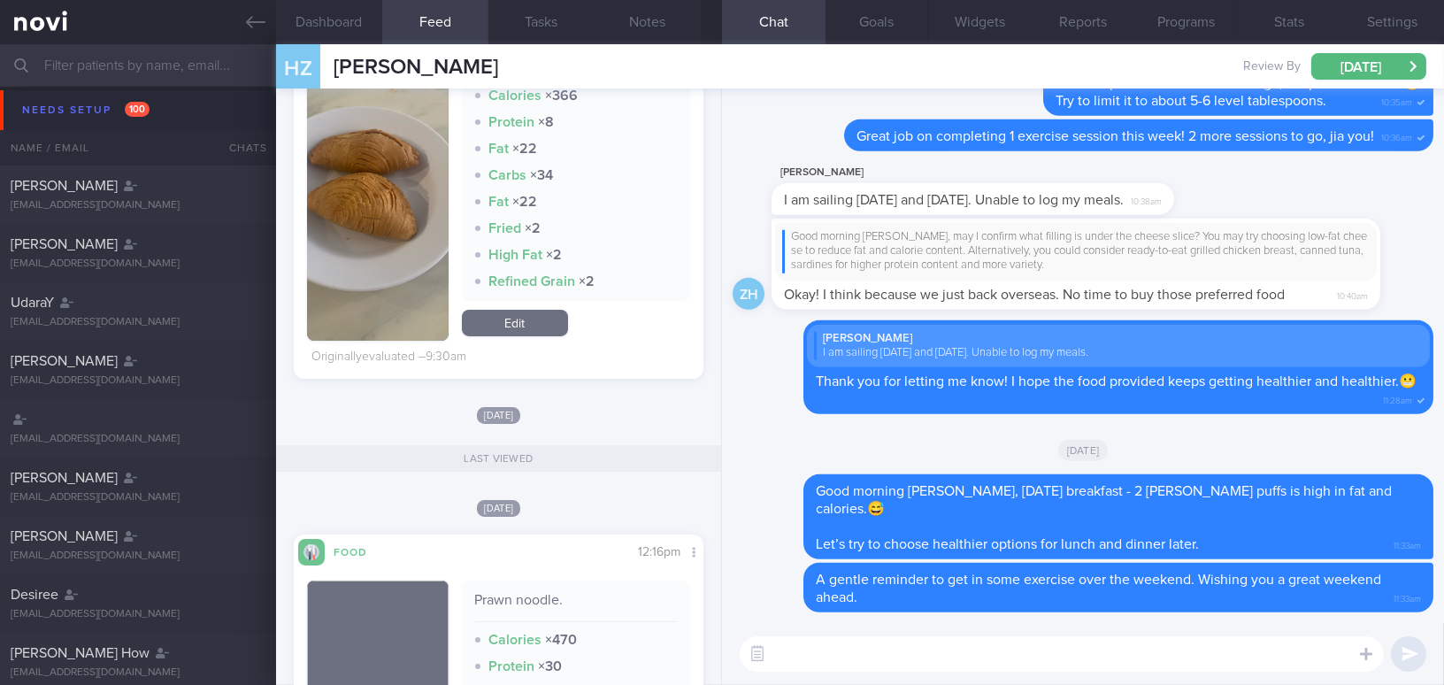
click at [133, 57] on input "text" at bounding box center [722, 65] width 1444 height 42
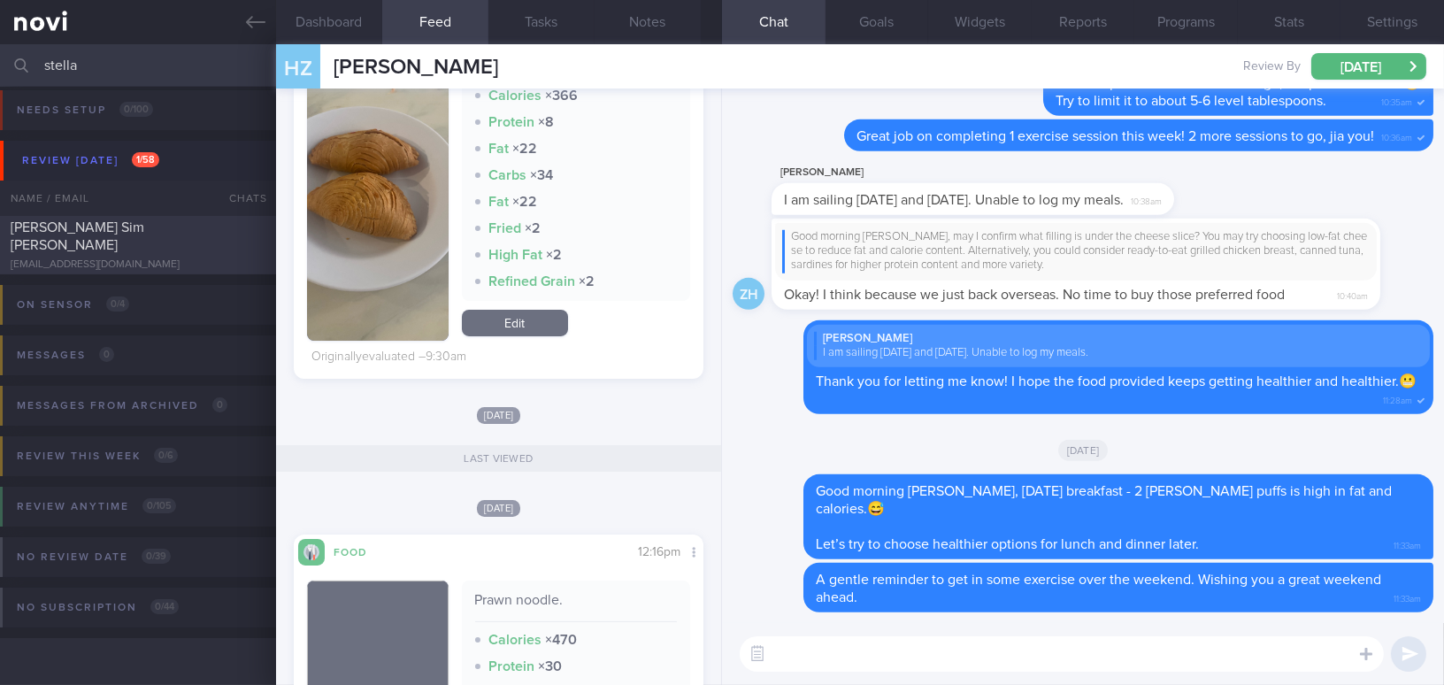
type input "stella"
click at [131, 232] on div "[PERSON_NAME] Sim [PERSON_NAME]" at bounding box center [136, 236] width 250 height 35
type input "DM on sensor;"
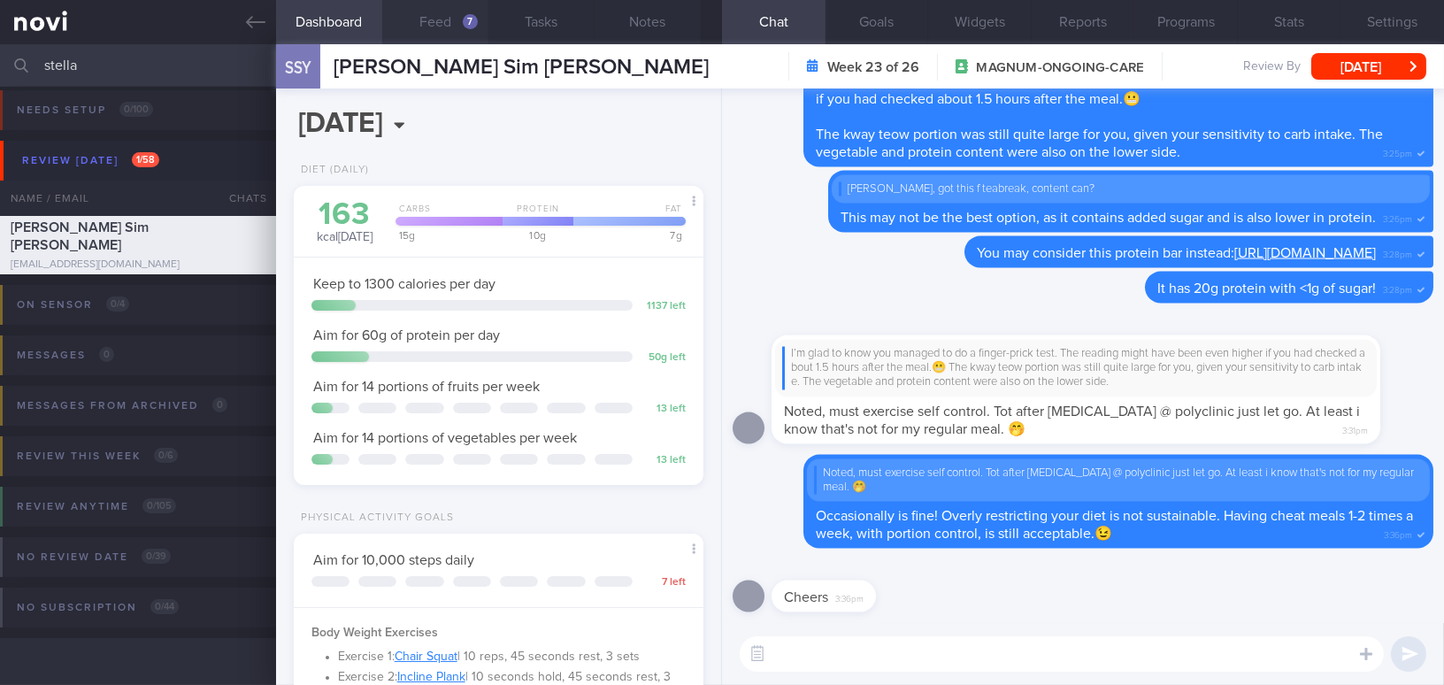
click at [434, 15] on button "Feed 7" at bounding box center [435, 22] width 106 height 44
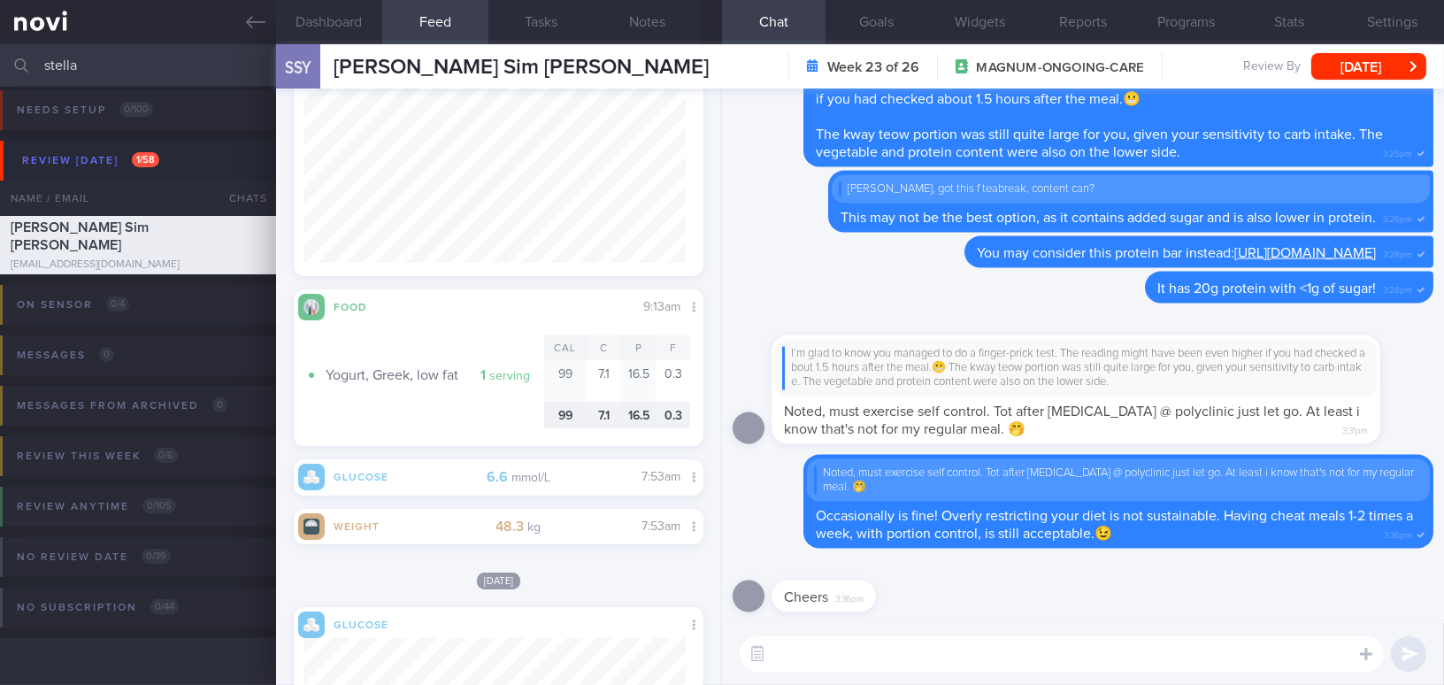
scroll to position [1447, 0]
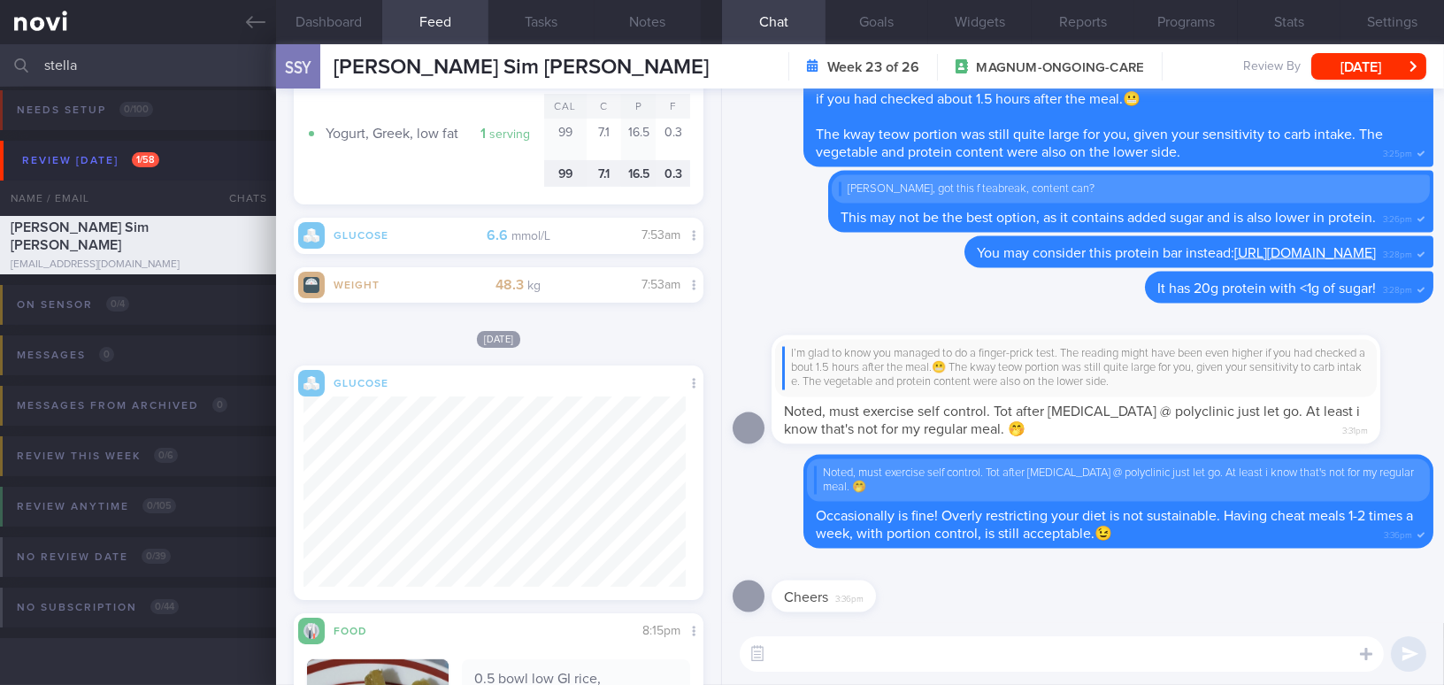
click at [856, 650] on textarea at bounding box center [1062, 653] width 644 height 35
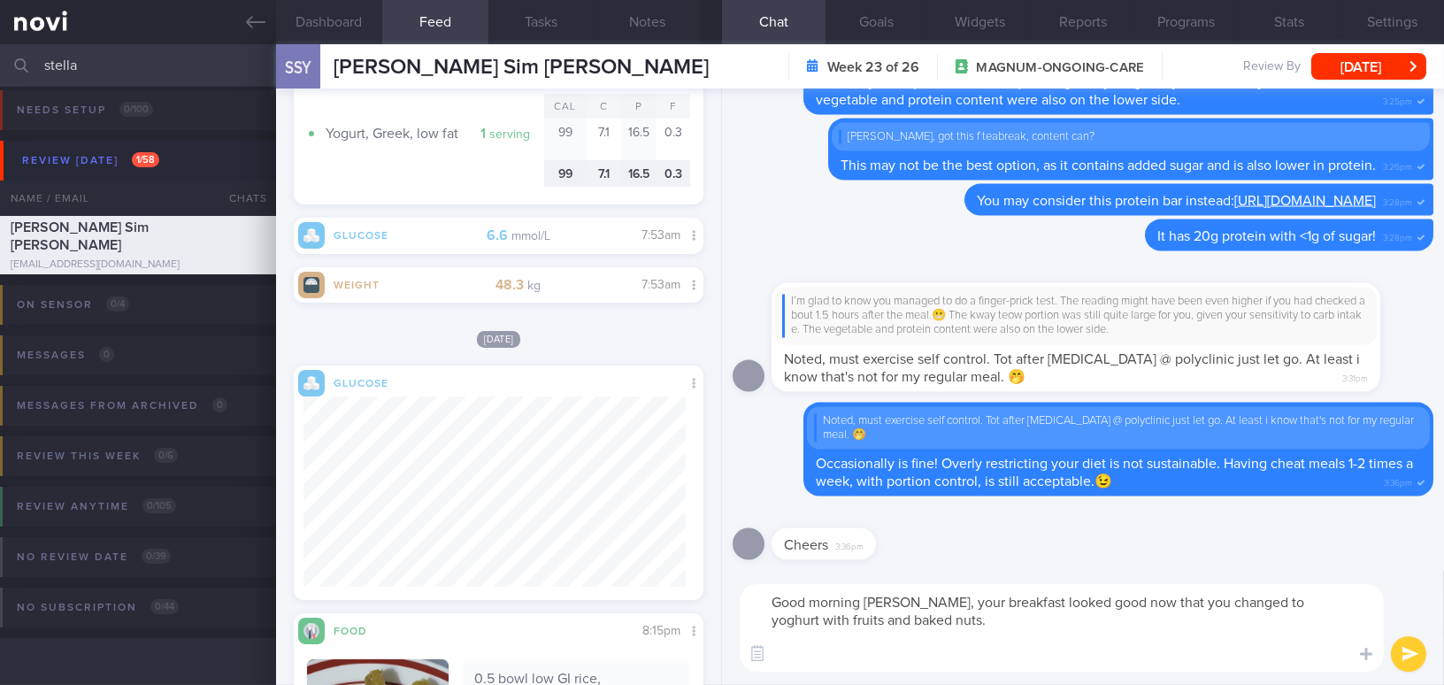
scroll to position [0, 0]
drag, startPoint x: 908, startPoint y: 607, endPoint x: 1279, endPoint y: 664, distance: 376.0
click at [1279, 664] on textarea "Good morning [PERSON_NAME], your breakfast looked good now that you changed to …" at bounding box center [1062, 628] width 644 height 88
click at [909, 636] on textarea "Good morning [PERSON_NAME], your breakfast looked good now that you changed to …" at bounding box center [1062, 628] width 644 height 88
drag, startPoint x: 907, startPoint y: 602, endPoint x: 1285, endPoint y: 668, distance: 384.2
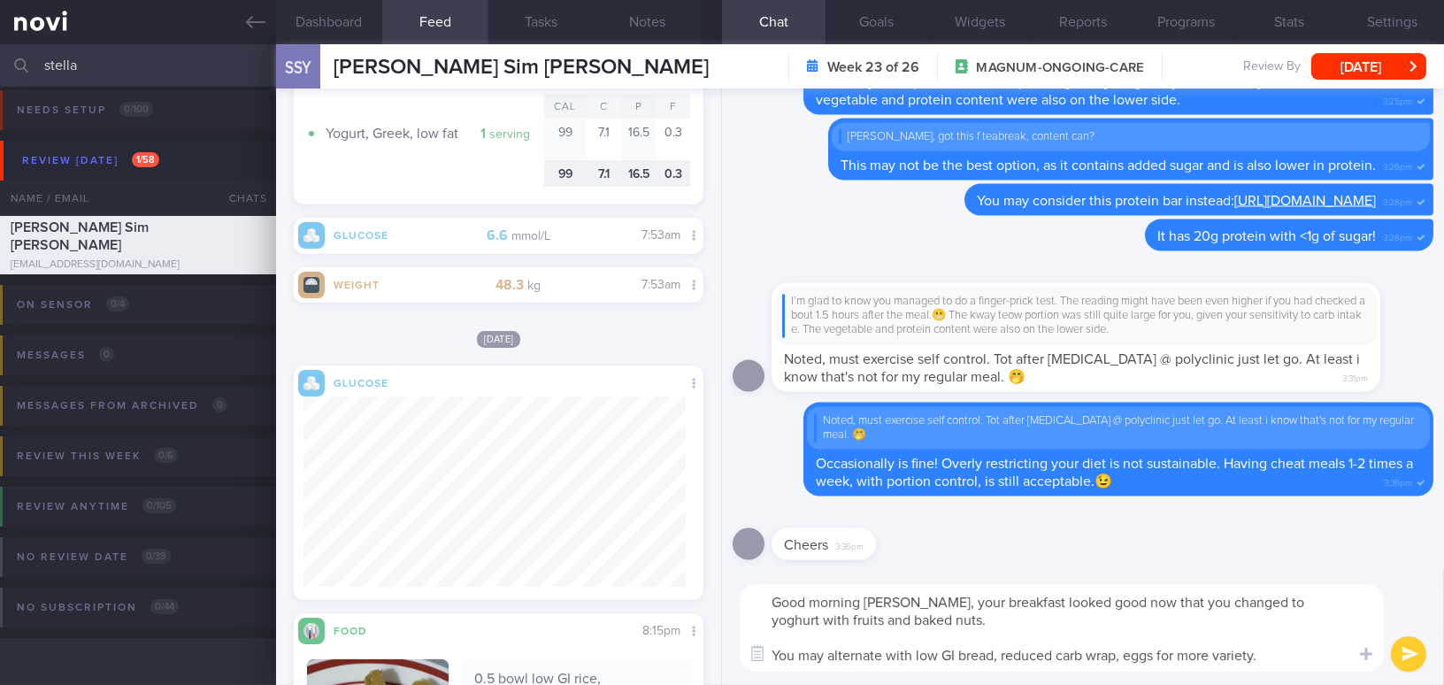
click at [1285, 668] on textarea "Good morning [PERSON_NAME], your breakfast looked good now that you changed to …" at bounding box center [1062, 628] width 644 height 88
paste textarea "Your breakfast looks great now that you’ve switched to yoghurt with fruits and …"
click at [916, 602] on textarea "Good morning [PERSON_NAME], Your breakfast looks great now that you’ve switched…" at bounding box center [1062, 628] width 644 height 88
click at [1165, 604] on textarea "Good morning [PERSON_NAME], your breakfast looks great now that you’ve switched…" at bounding box center [1062, 628] width 644 height 88
click at [1174, 654] on textarea "Good morning [PERSON_NAME], your breakfast looks great now that you have switch…" at bounding box center [1062, 628] width 644 height 88
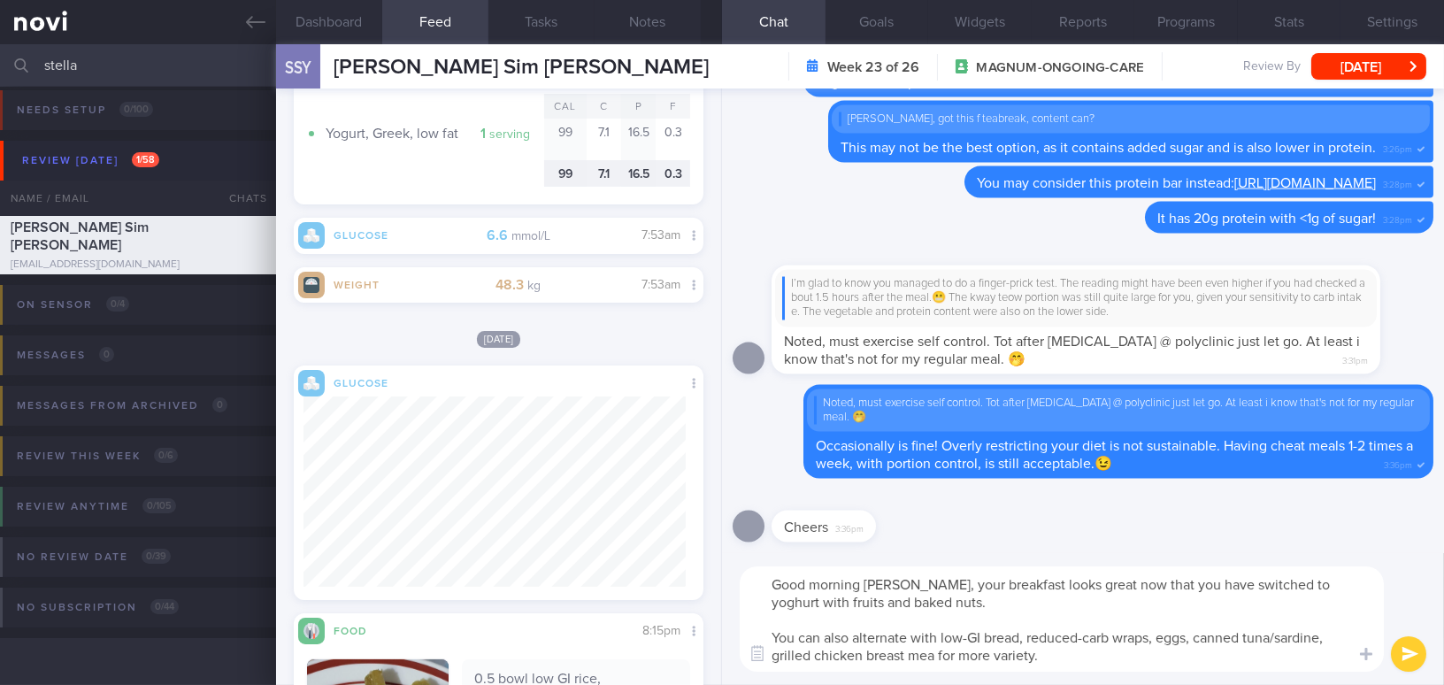
type textarea "Good morning [PERSON_NAME], your breakfast looks great now that you have switch…"
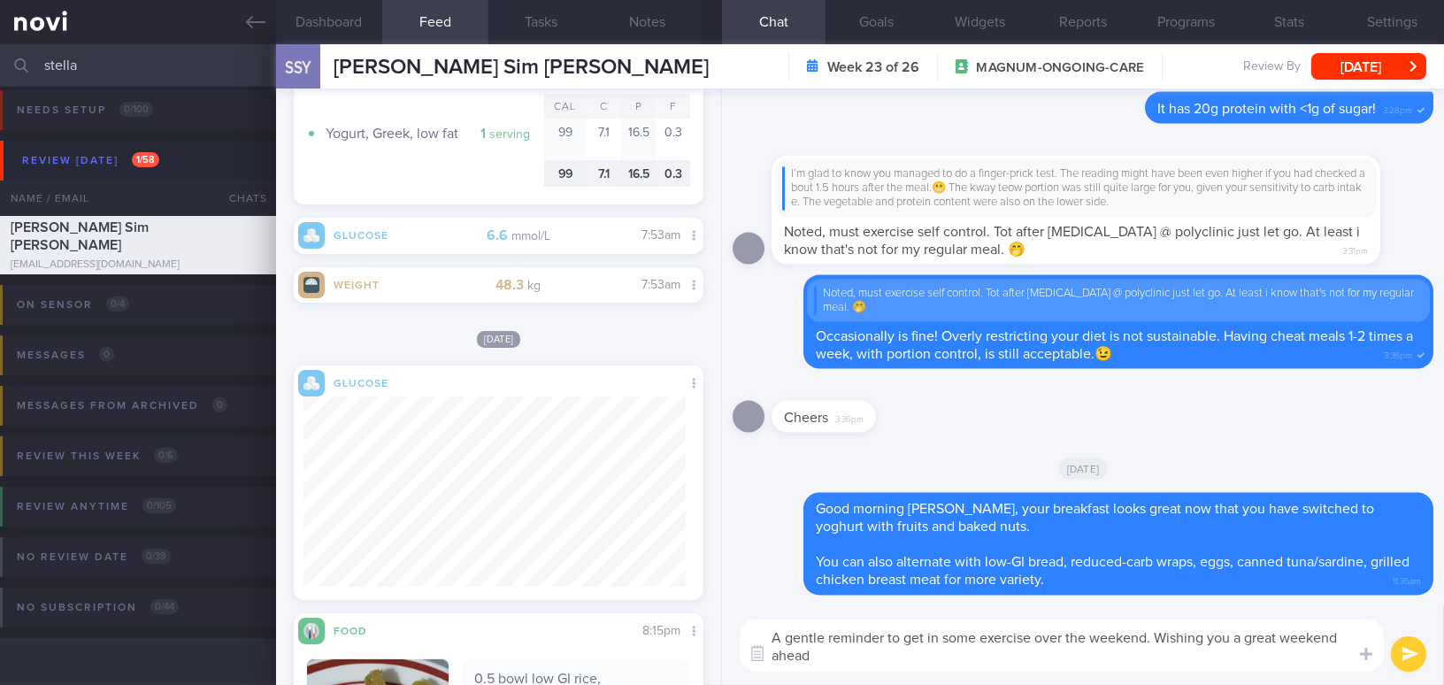
type textarea "A gentle reminder to get in some exercise over the weekend. Wishing you a great…"
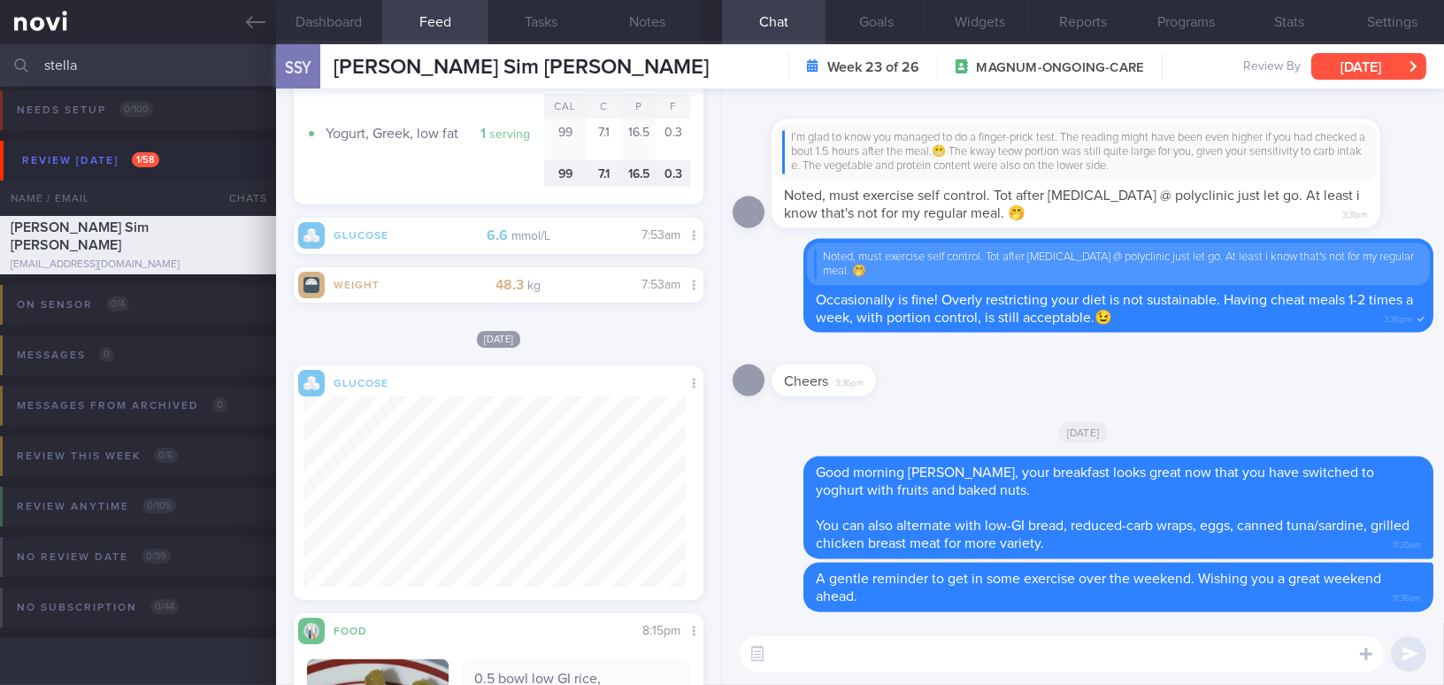
click at [1339, 58] on button "[DATE]" at bounding box center [1368, 66] width 115 height 27
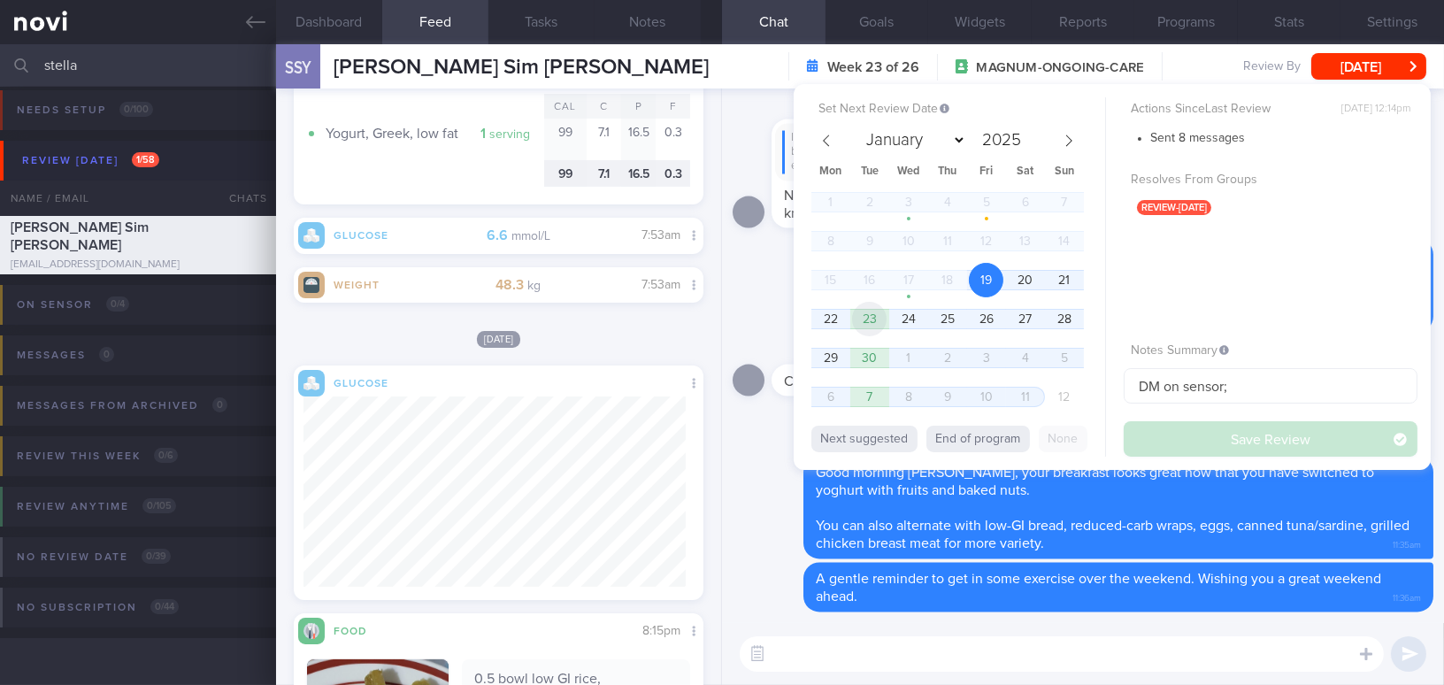
click at [860, 318] on span "23" at bounding box center [869, 319] width 35 height 35
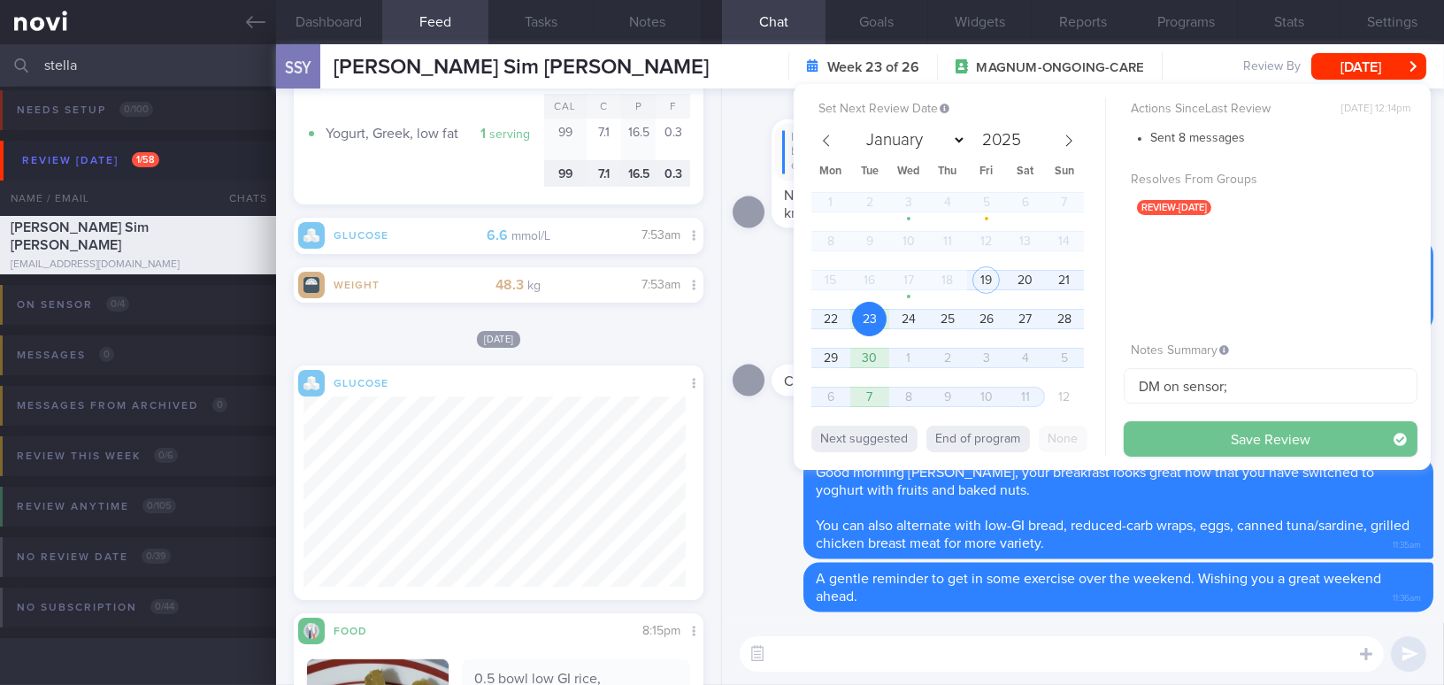
click at [1163, 432] on button "Save Review" at bounding box center [1270, 438] width 294 height 35
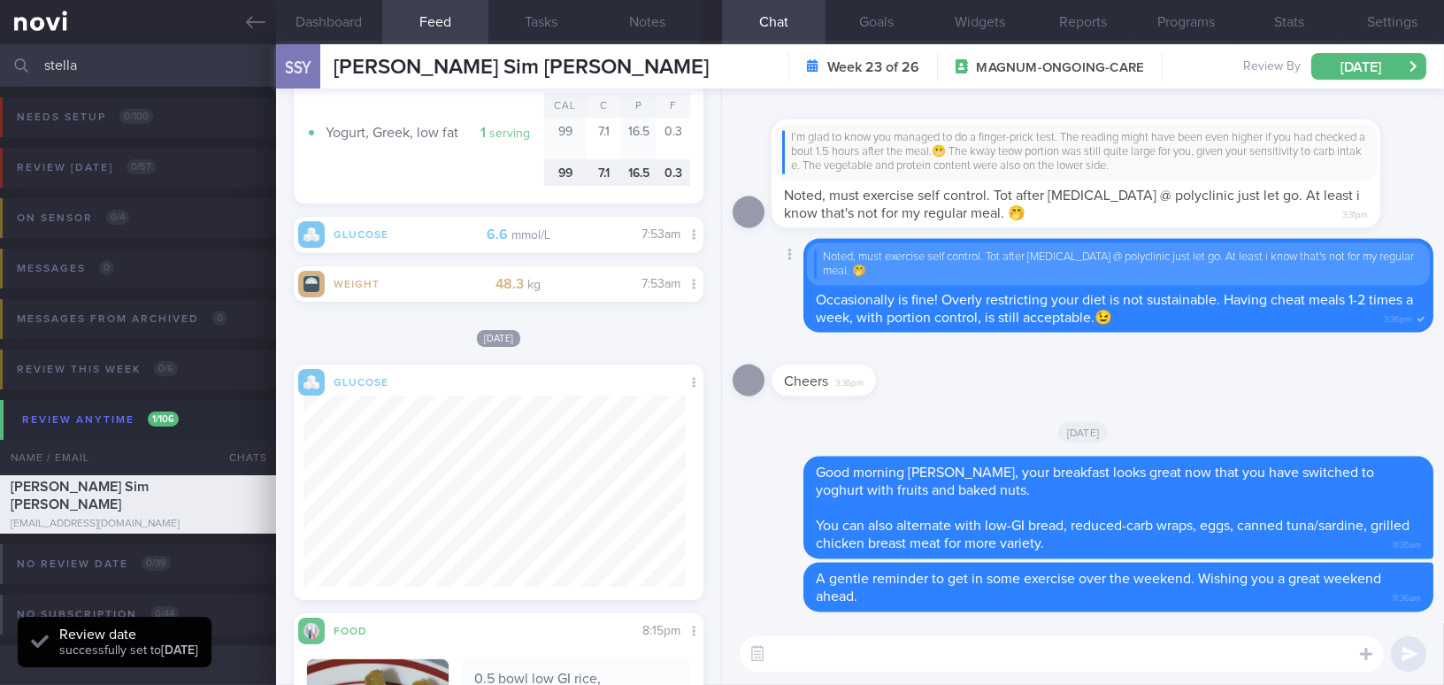
scroll to position [211, 382]
drag, startPoint x: 89, startPoint y: 63, endPoint x: 4, endPoint y: 55, distance: 85.3
click at [4, 55] on div "stella Assigned patients Assigned patients All active patients Archived patients" at bounding box center [722, 65] width 1444 height 42
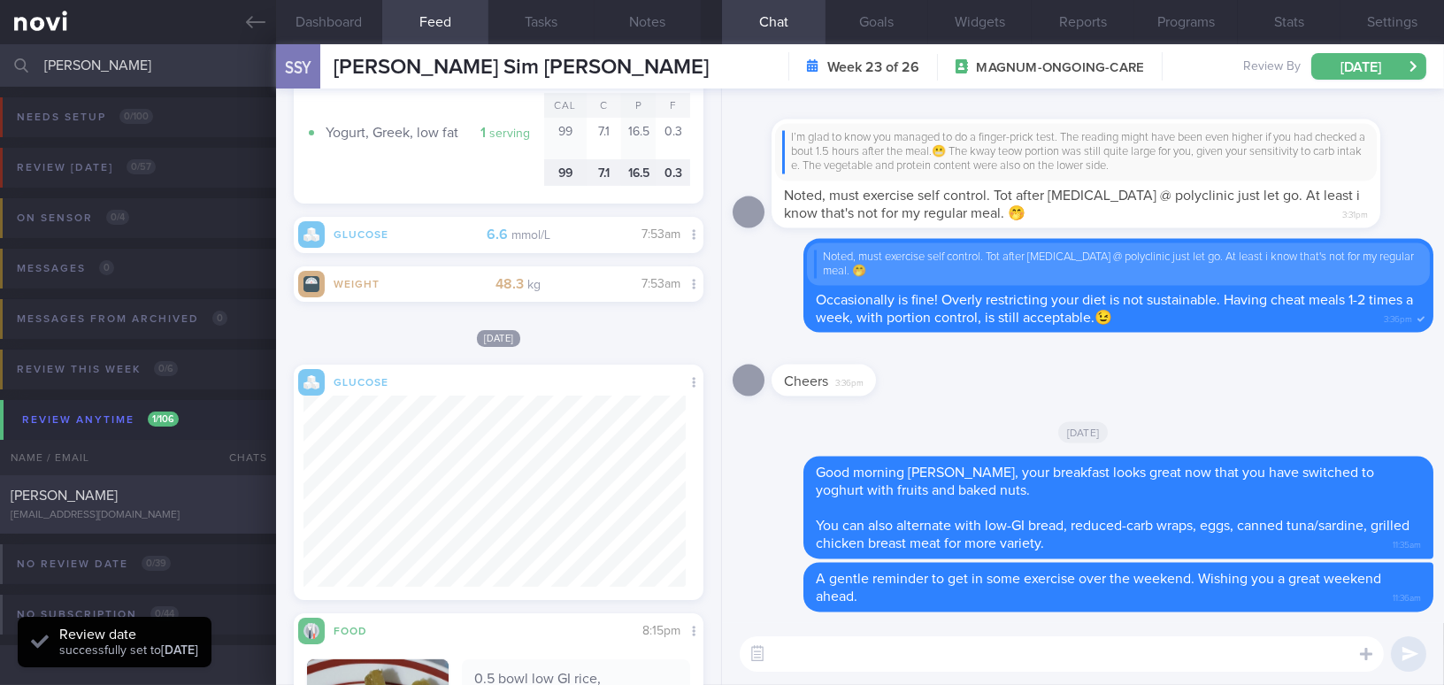
type input "[PERSON_NAME]"
click at [144, 502] on div "[PERSON_NAME]" at bounding box center [136, 496] width 250 height 18
type input "Coaching until [DEMOGRAPHIC_DATA]; DOB [DEMOGRAPHIC_DATA]"
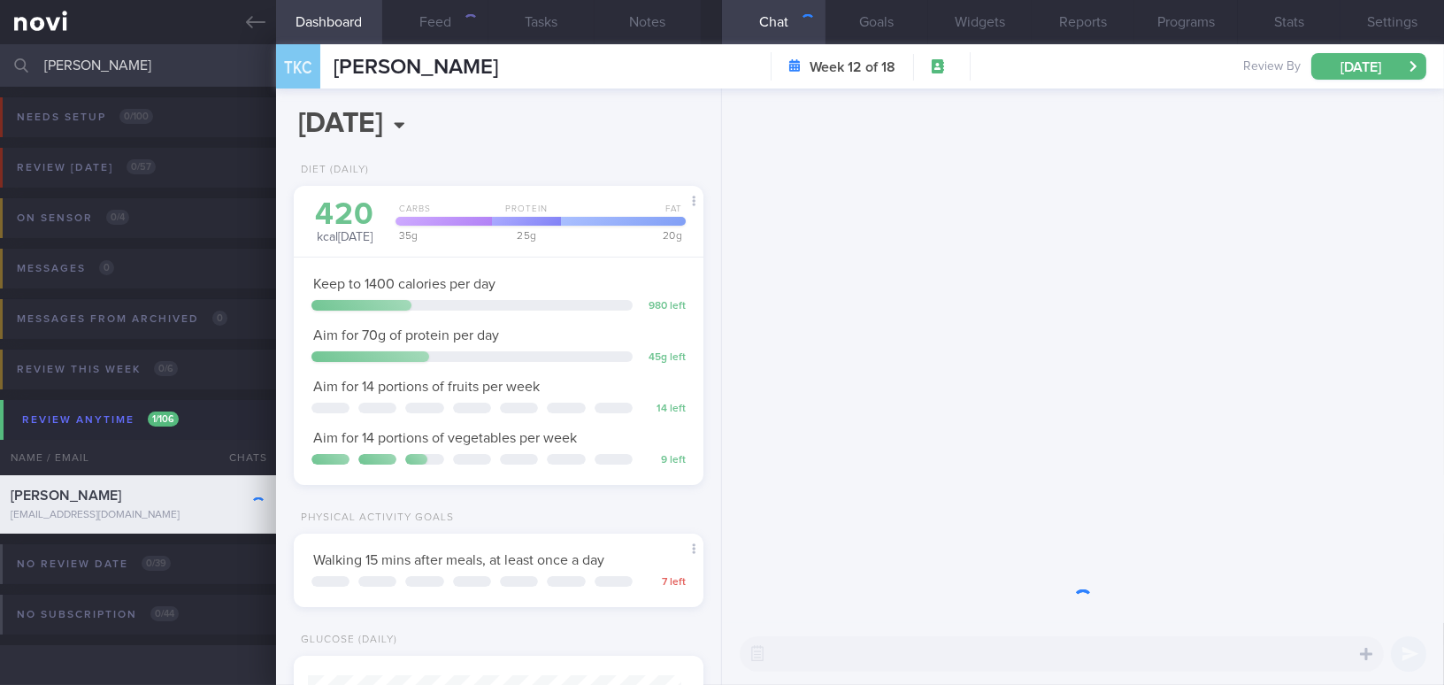
scroll to position [208, 365]
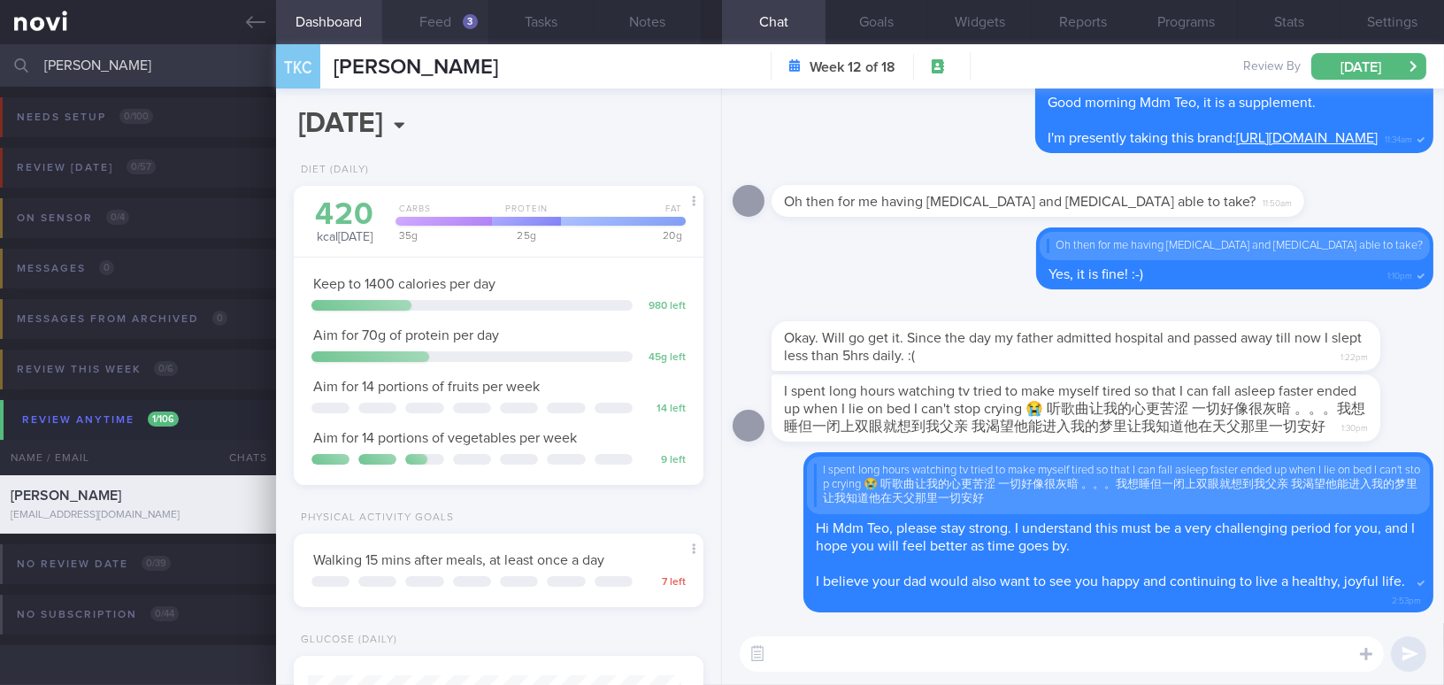
click at [453, 23] on button "Feed 3" at bounding box center [435, 22] width 106 height 44
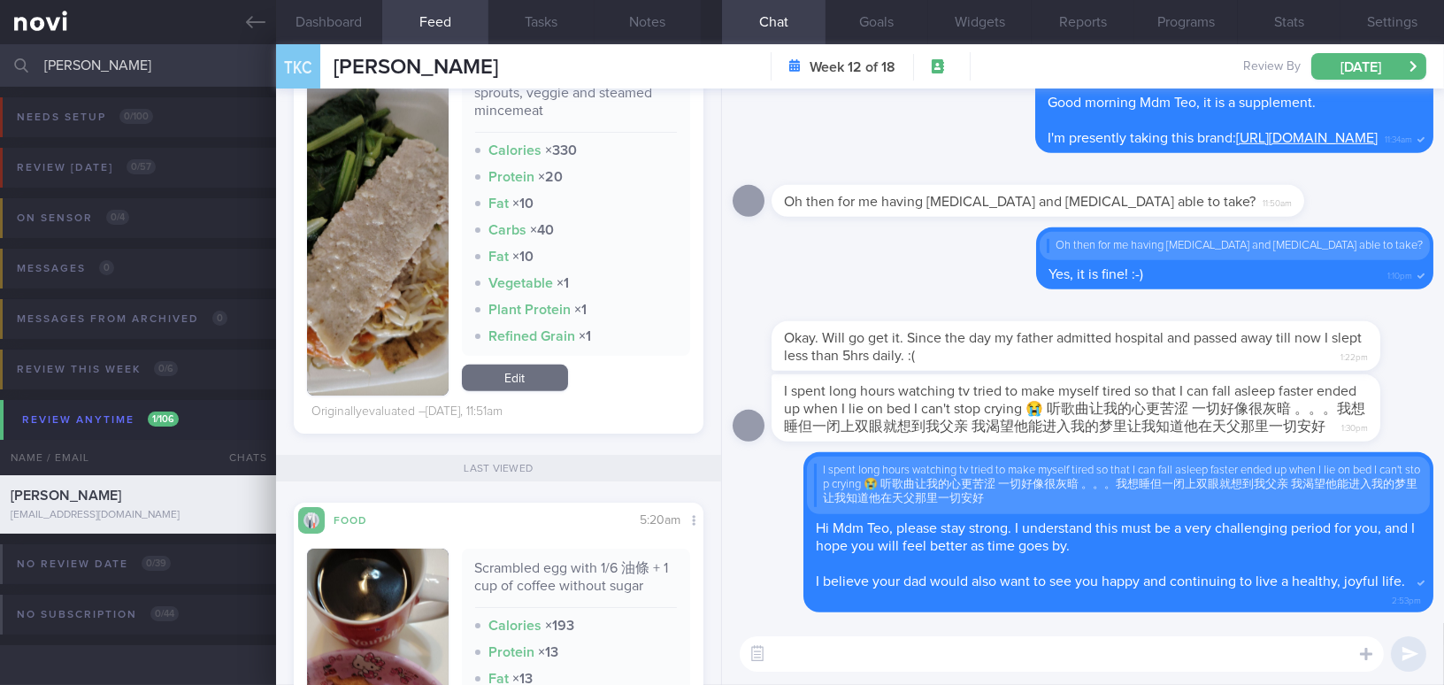
scroll to position [1768, 0]
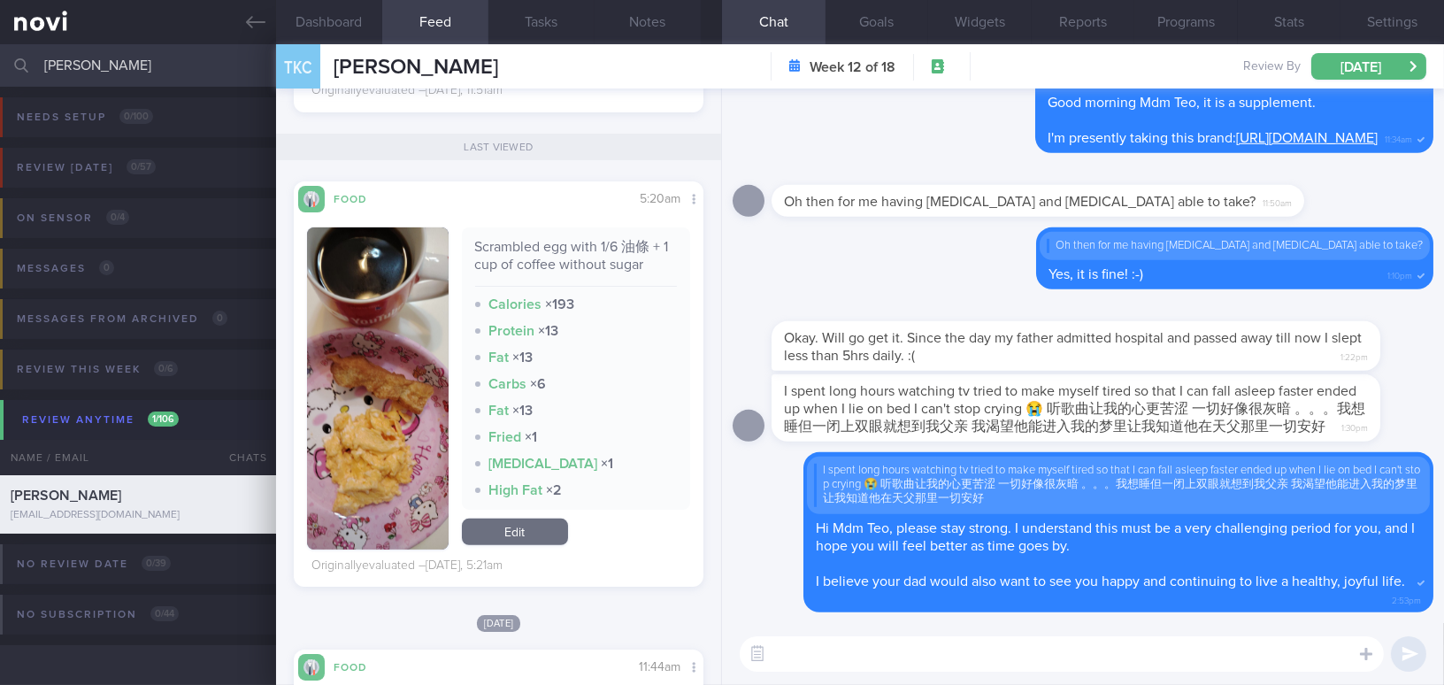
click at [878, 668] on textarea at bounding box center [1062, 653] width 644 height 35
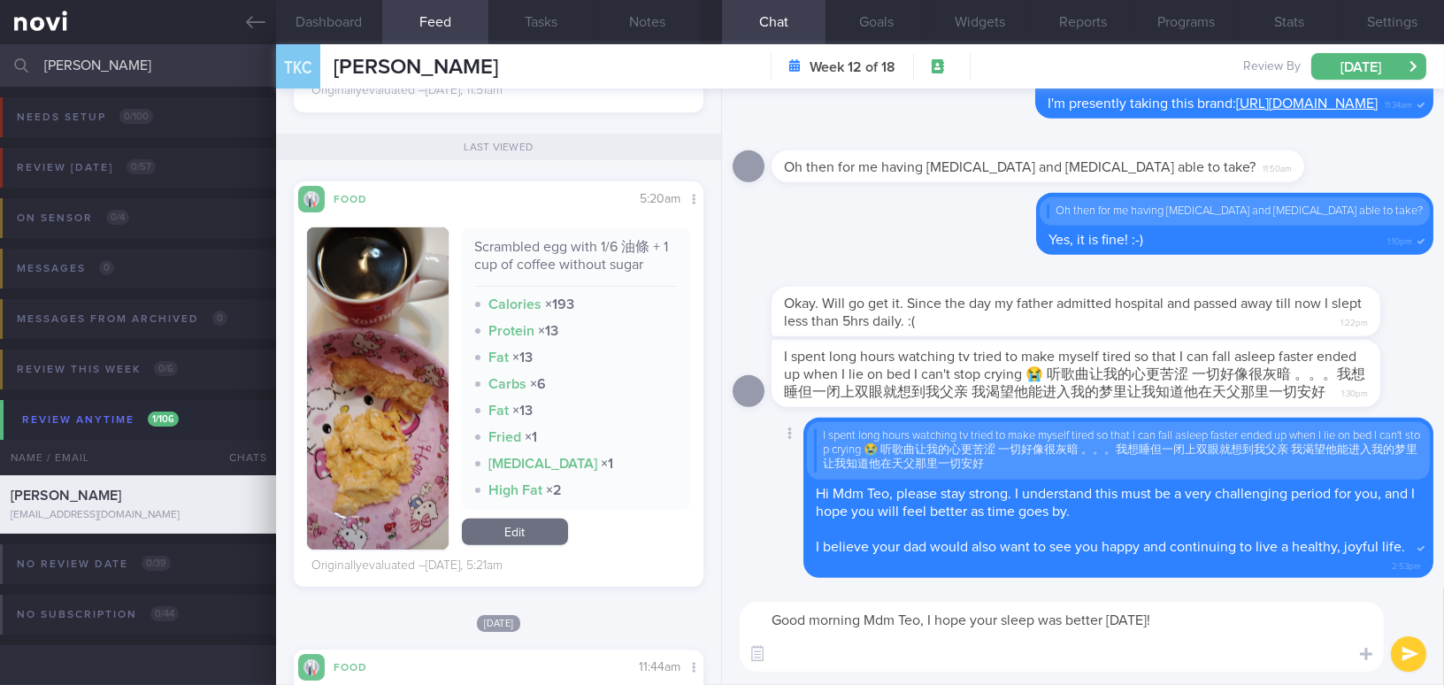
scroll to position [0, 0]
drag, startPoint x: 929, startPoint y: 618, endPoint x: 1292, endPoint y: 663, distance: 366.4
click at [1292, 663] on textarea "Good morning Mdm Teo, I hope your sleep was better yesterday! Try to go out for…" at bounding box center [1062, 637] width 644 height 70
drag, startPoint x: 942, startPoint y: 653, endPoint x: 939, endPoint y: 638, distance: 15.3
click at [942, 652] on textarea "Good morning Mdm Teo, I hope your sleep was better yesterday! Try to go out for…" at bounding box center [1062, 637] width 644 height 70
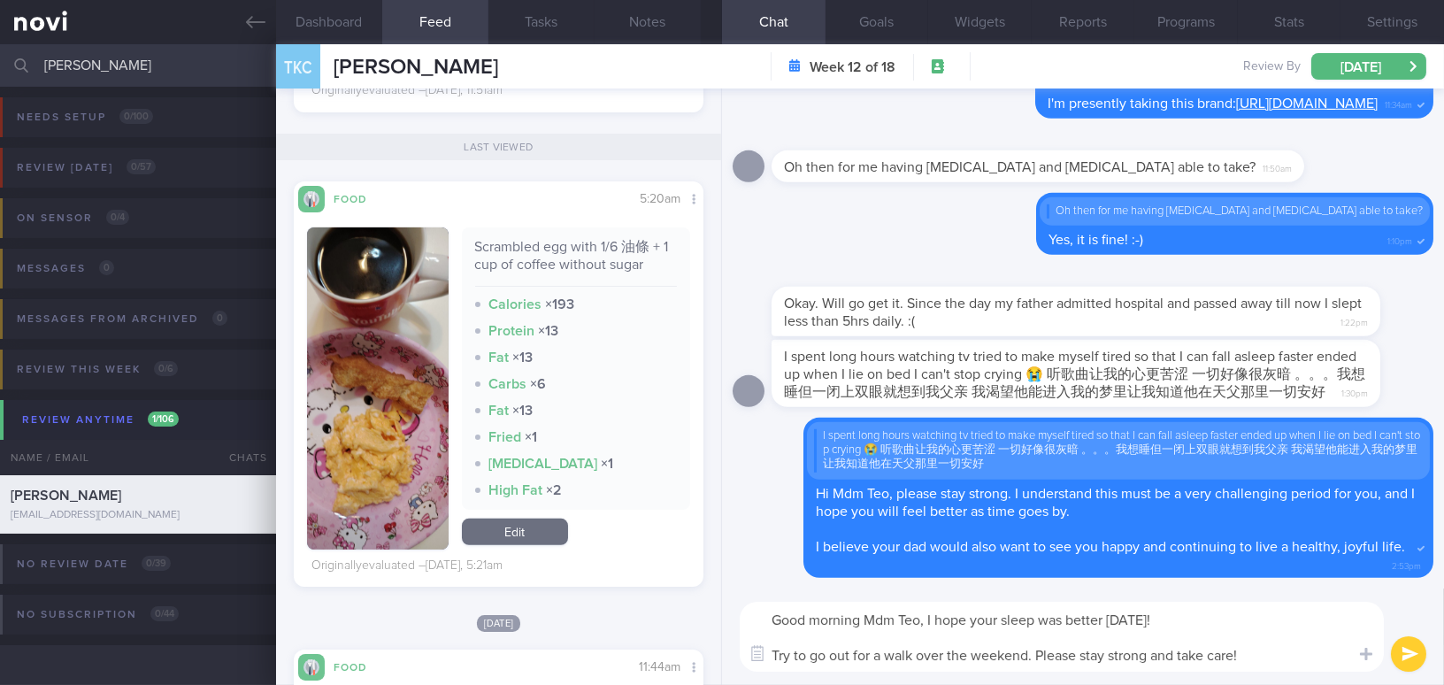
click at [928, 624] on textarea "Good morning Mdm Teo, I hope your sleep was better yesterday! Try to go out for…" at bounding box center [1062, 637] width 644 height 70
drag, startPoint x: 928, startPoint y: 615, endPoint x: 1295, endPoint y: 664, distance: 370.4
click at [1295, 664] on textarea "Good morning Mdm Teo, I hope your sleep was better yesterday! Try to go out for…" at bounding box center [1062, 637] width 644 height 70
paste textarea "slept better yesterday! Try to go out for a walk over the weekend. S"
type textarea "Good morning Mdm Teo, I hope you slept better [DATE]! Try to go out for a walk …"
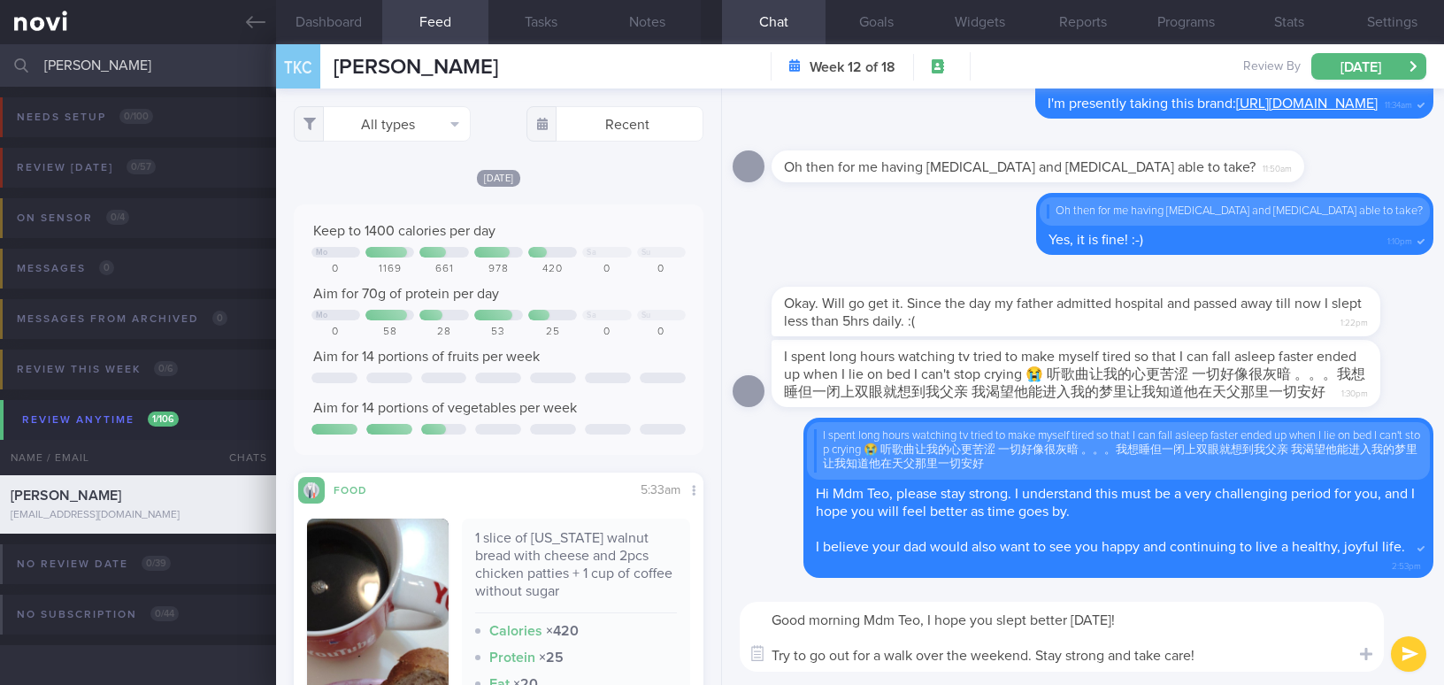
select select "8"
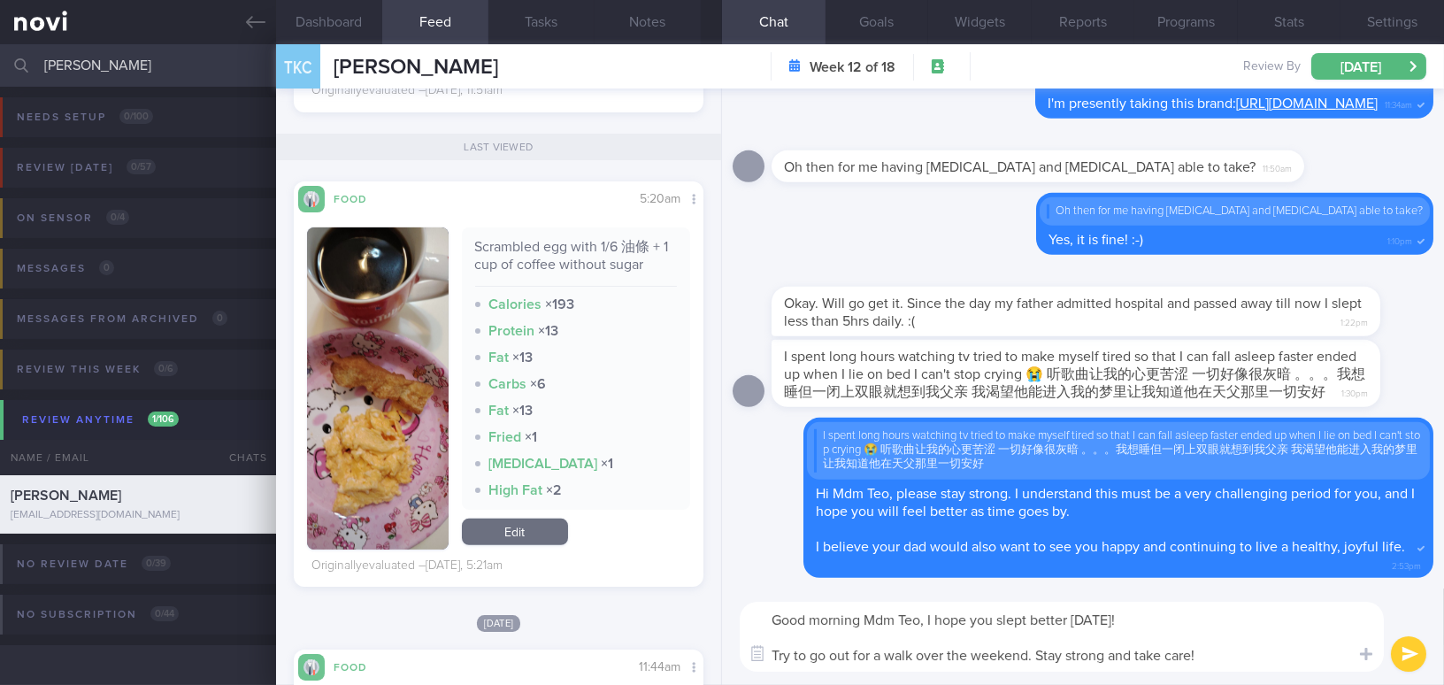
click at [1040, 659] on textarea "Good morning Mdm Teo, I hope you slept better [DATE]! Try to go out for a walk …" at bounding box center [1062, 637] width 644 height 70
click at [1278, 656] on textarea "Good morning Mdm Teo, I hope you slept better [DATE]! Try to go out for a walk …" at bounding box center [1062, 637] width 644 height 70
type textarea "Good morning Mdm Teo, I hope you slept better [DATE]! Try to go out for a walk …"
click at [1409, 648] on button "submit" at bounding box center [1408, 653] width 35 height 35
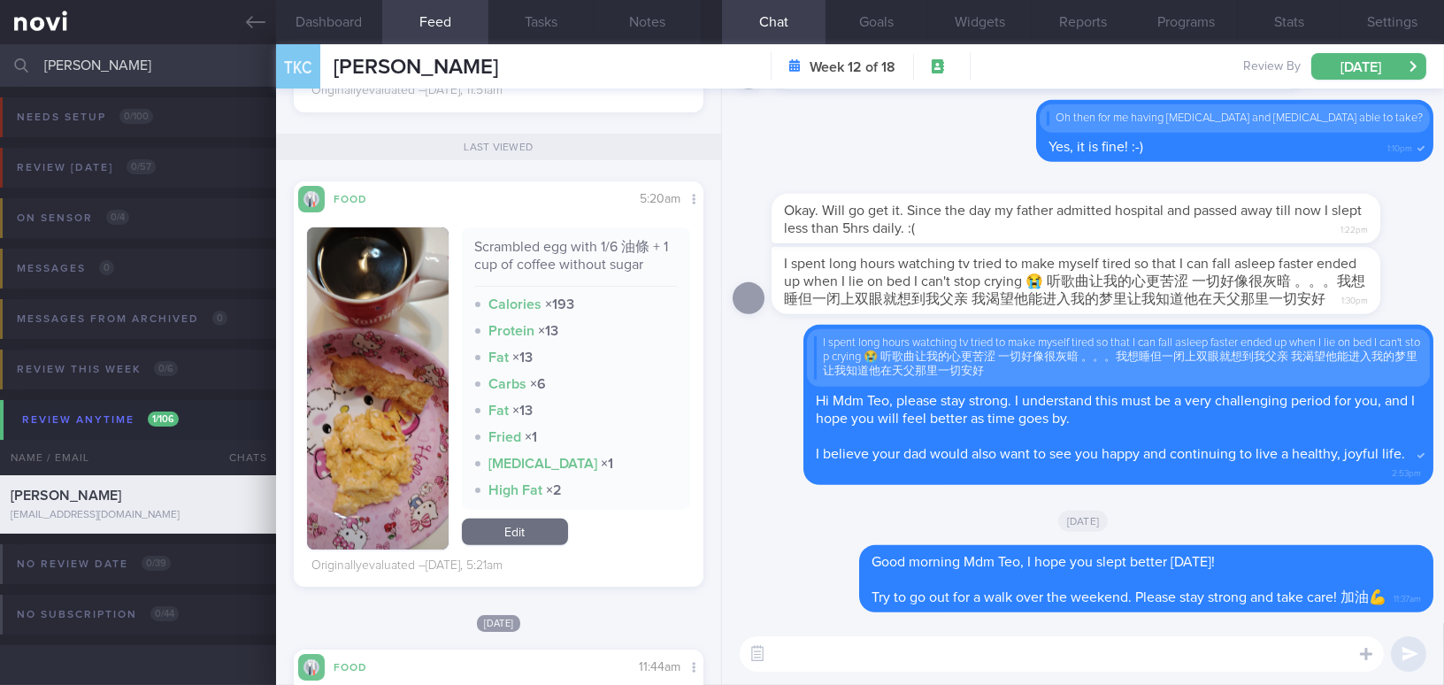
drag, startPoint x: 91, startPoint y: 64, endPoint x: 7, endPoint y: 62, distance: 84.1
click at [7, 62] on div "[PERSON_NAME] Assigned patients Assigned patients All active patients Archived …" at bounding box center [722, 65] width 1444 height 42
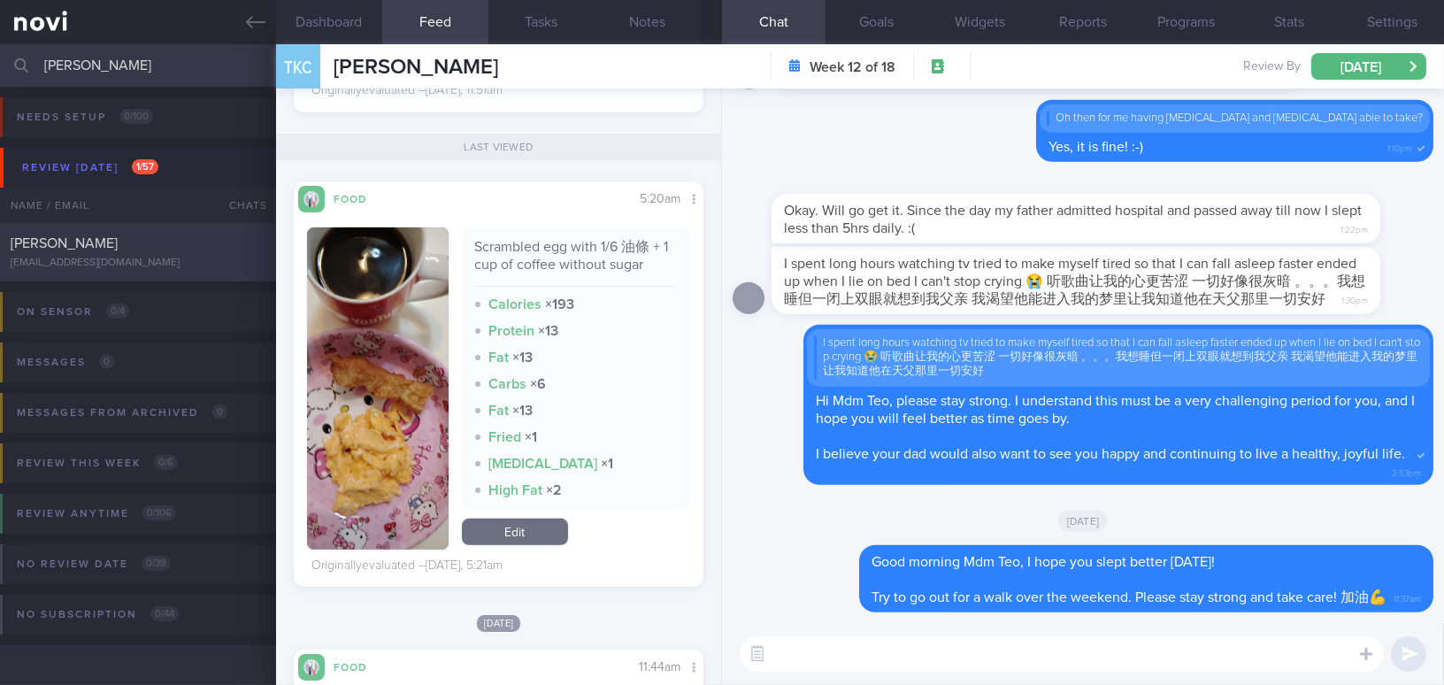
type input "[PERSON_NAME]"
click at [156, 265] on div "[EMAIL_ADDRESS][DOMAIN_NAME]" at bounding box center [138, 263] width 255 height 13
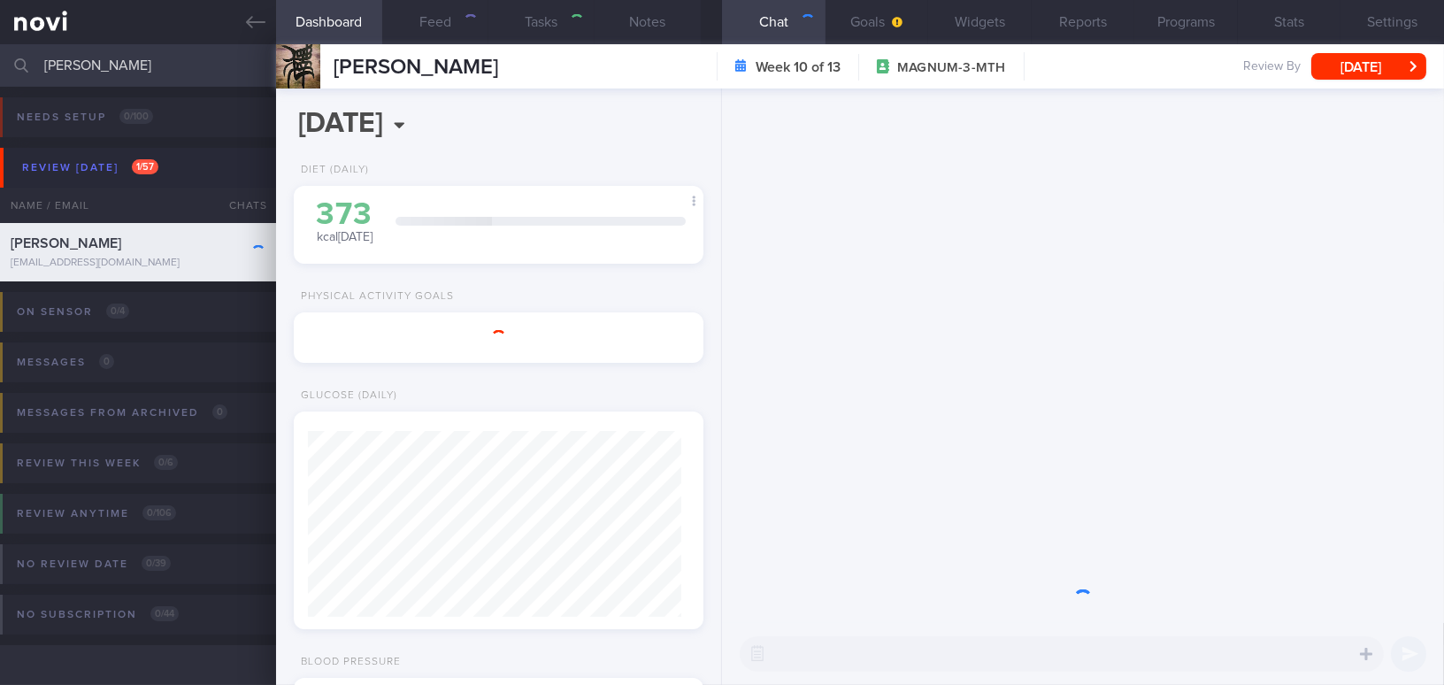
type input "Magnum. On Buzud sensor; tightening the BSL 4-8 mmol/L"
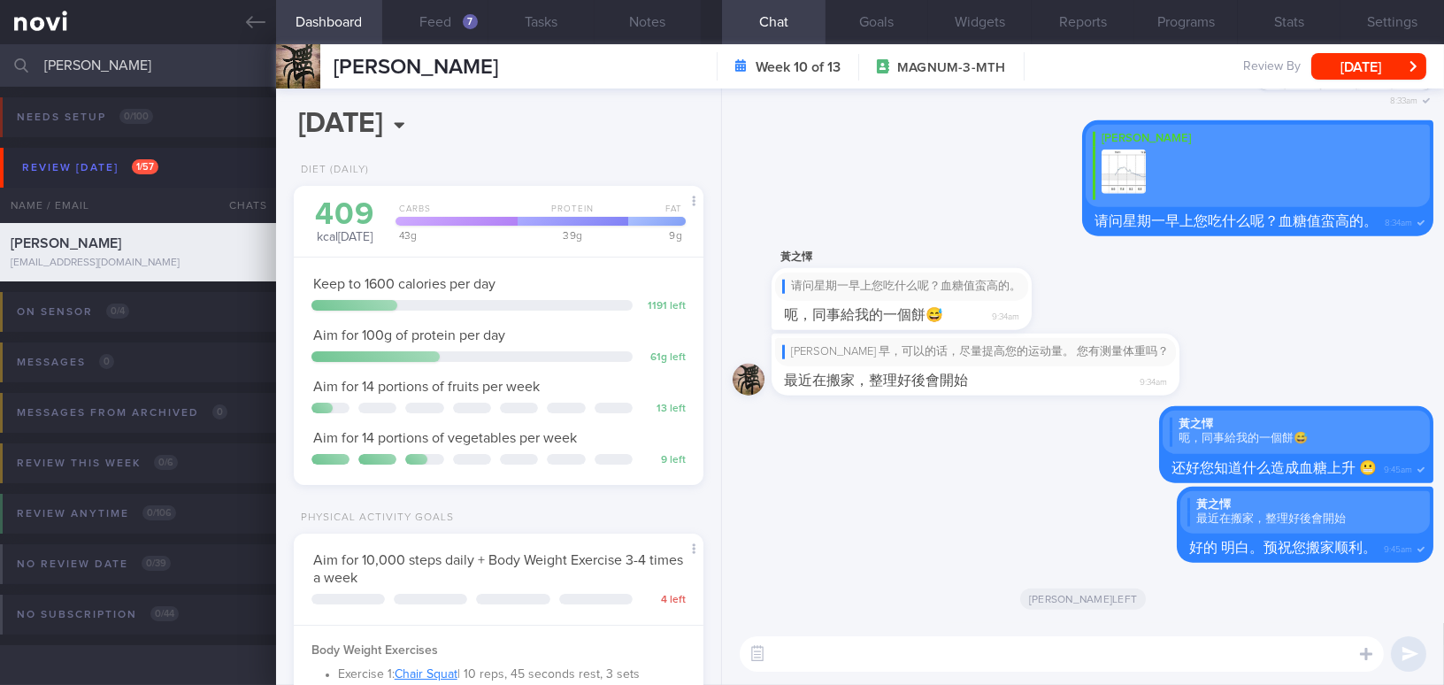
scroll to position [187, 372]
click at [444, 19] on button "Feed 7" at bounding box center [435, 22] width 106 height 44
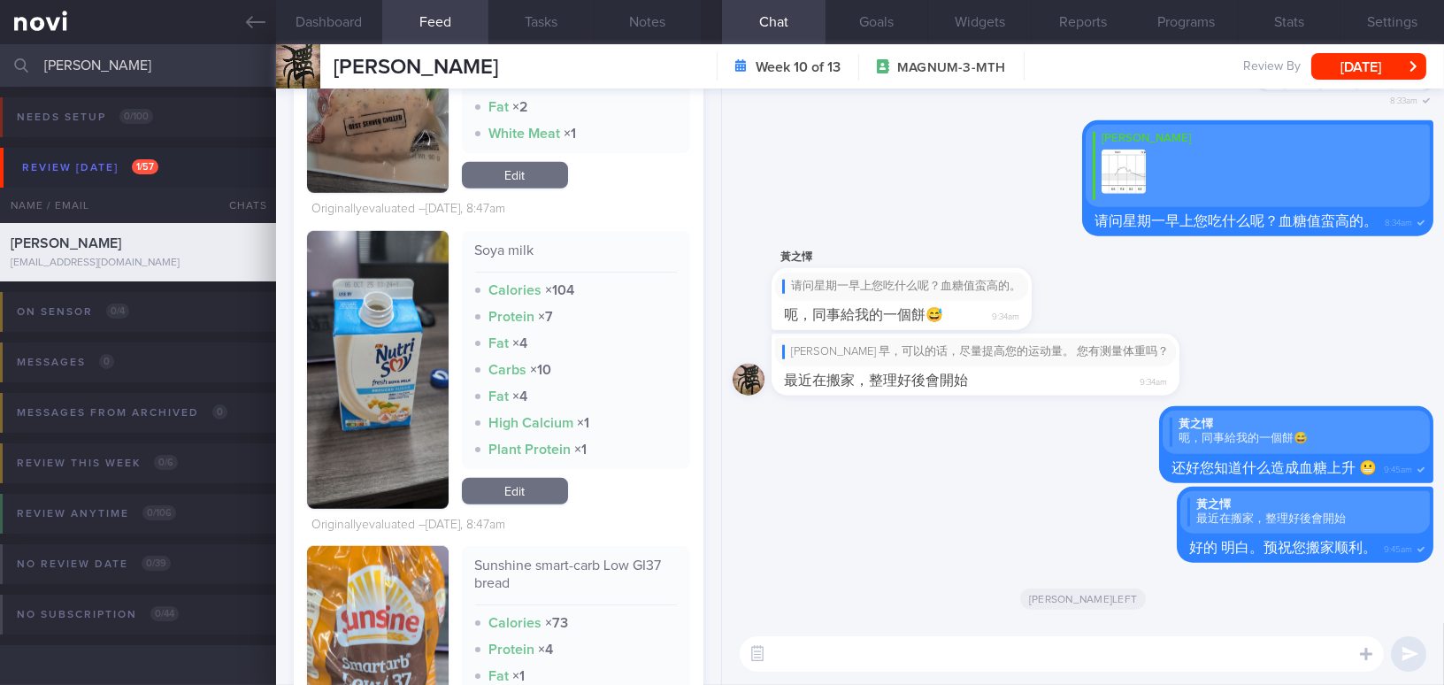
scroll to position [3056, 0]
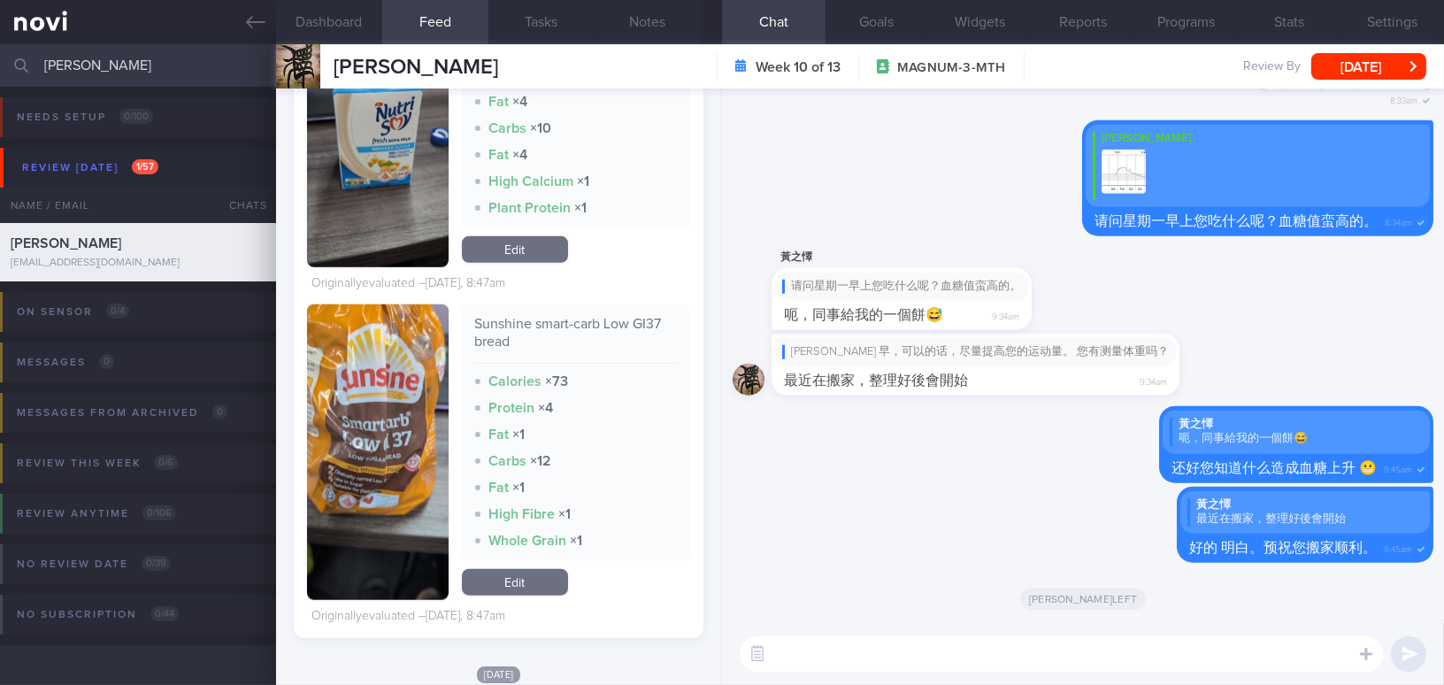
click at [873, 666] on textarea at bounding box center [1062, 653] width 644 height 35
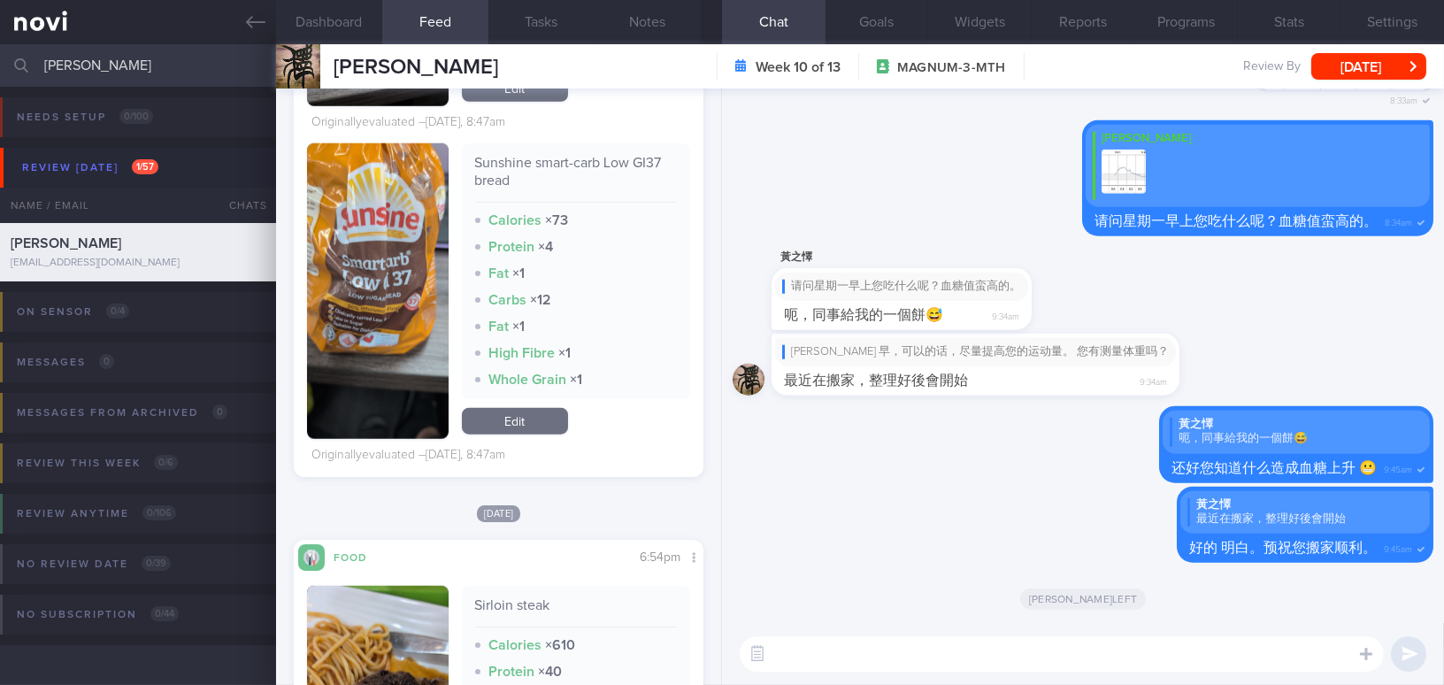
click at [932, 641] on textarea at bounding box center [1062, 653] width 644 height 35
type textarea "嗨"
type textarea "h"
type textarea "嗨 [PERSON_NAME]，过去两天的早餐你添加了"
